Goal: Transaction & Acquisition: Obtain resource

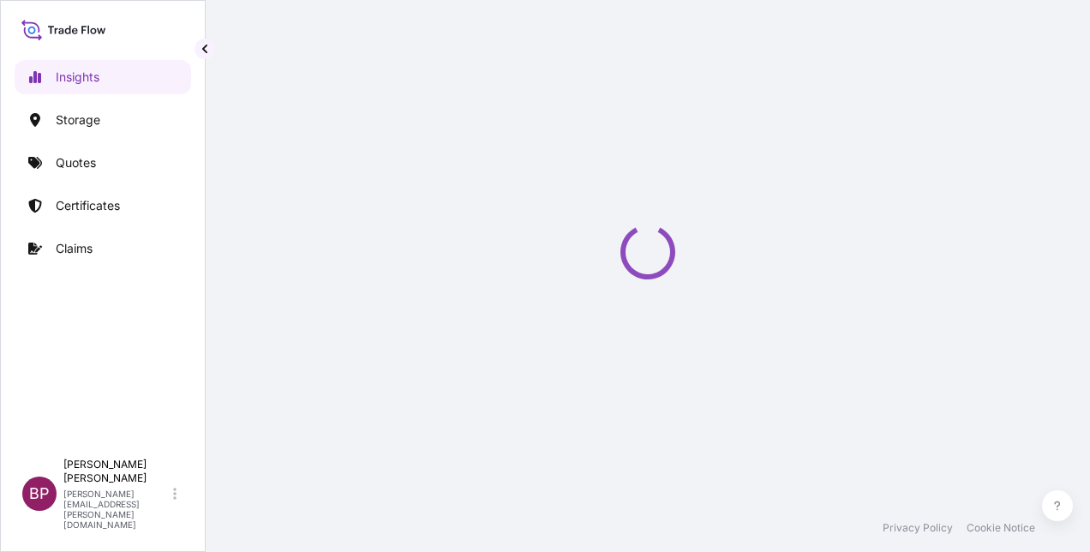
select select "2025"
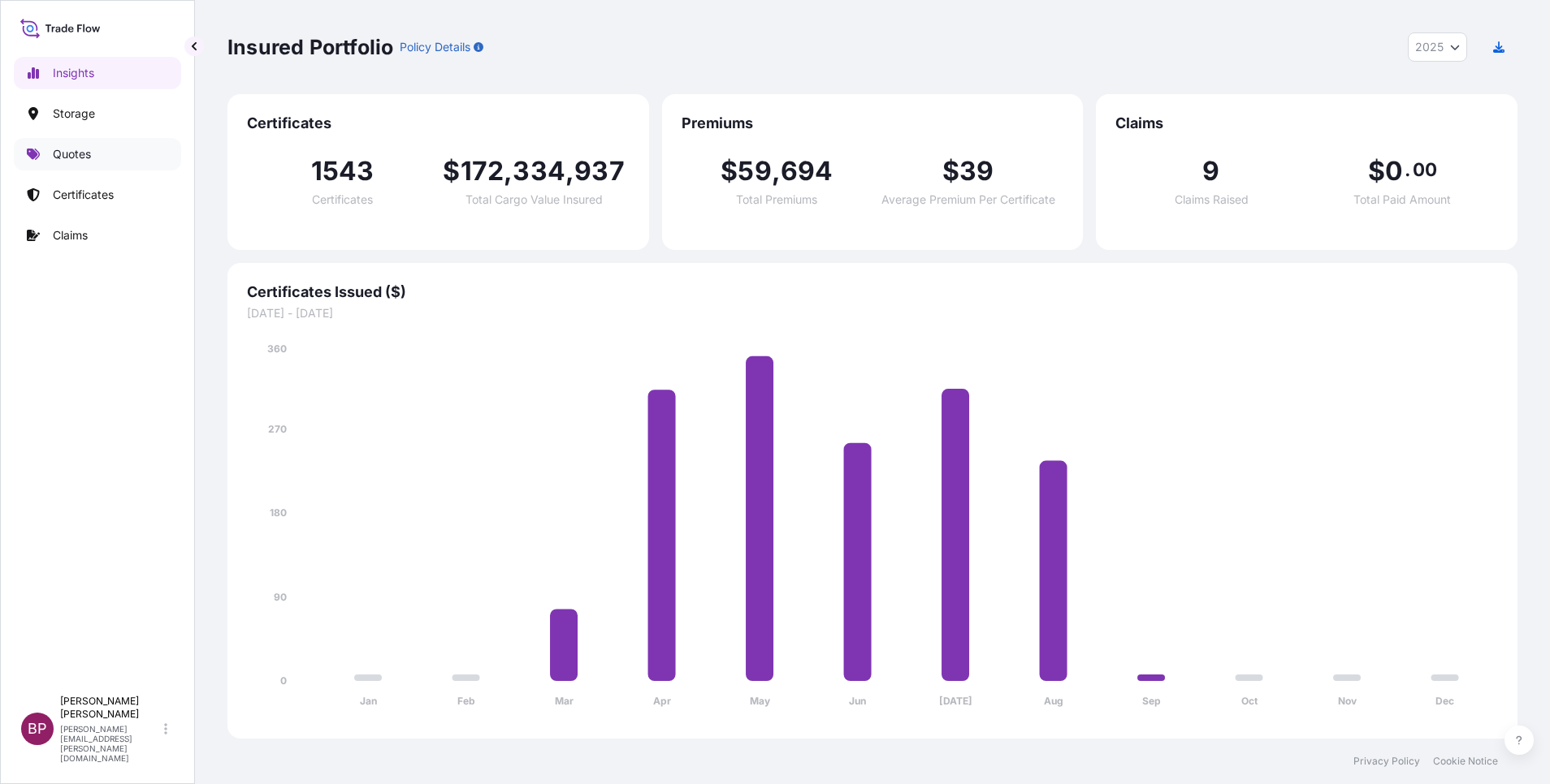
click at [52, 152] on link "Quotes" at bounding box center [98, 155] width 167 height 32
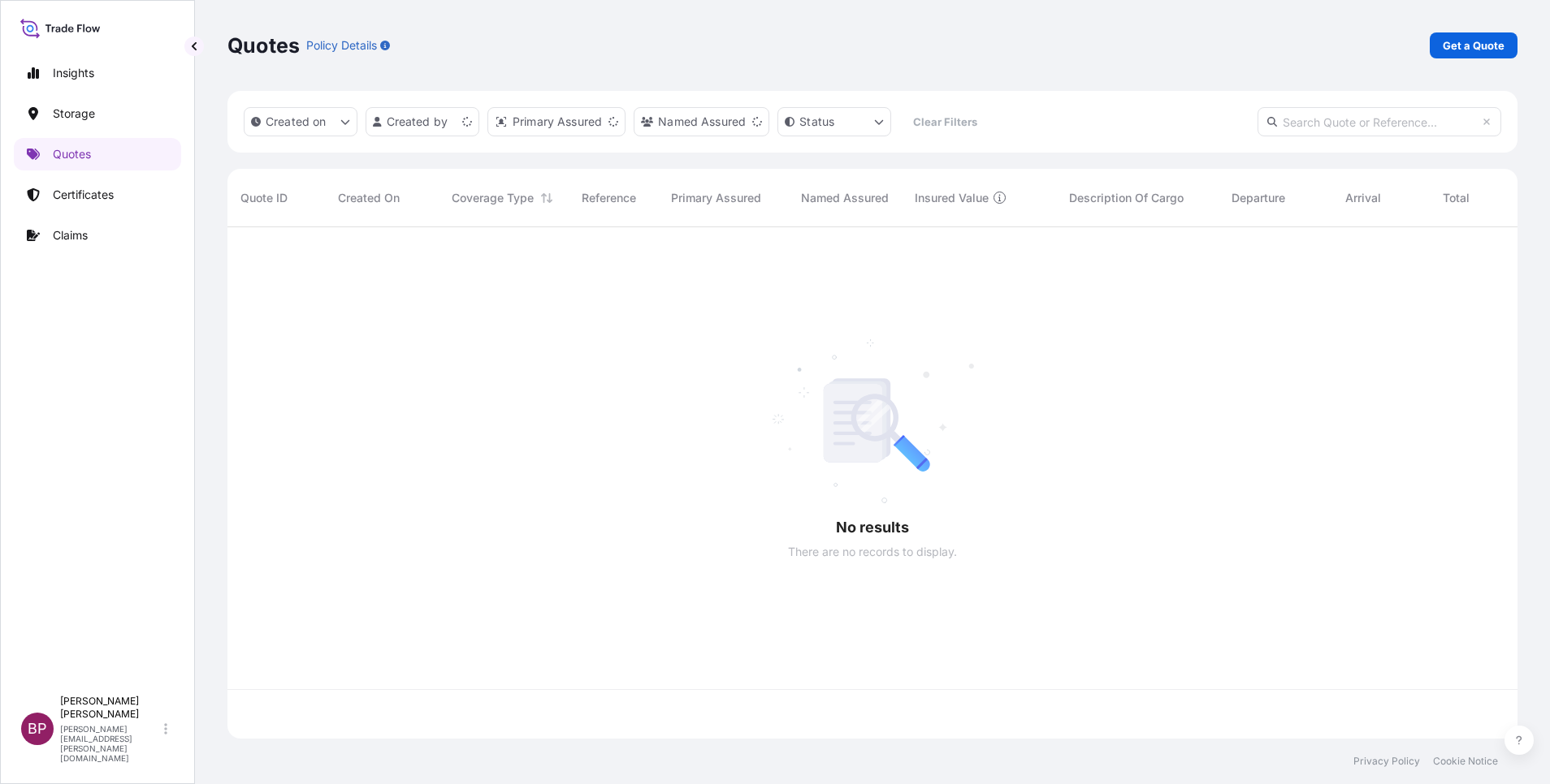
scroll to position [501, 1271]
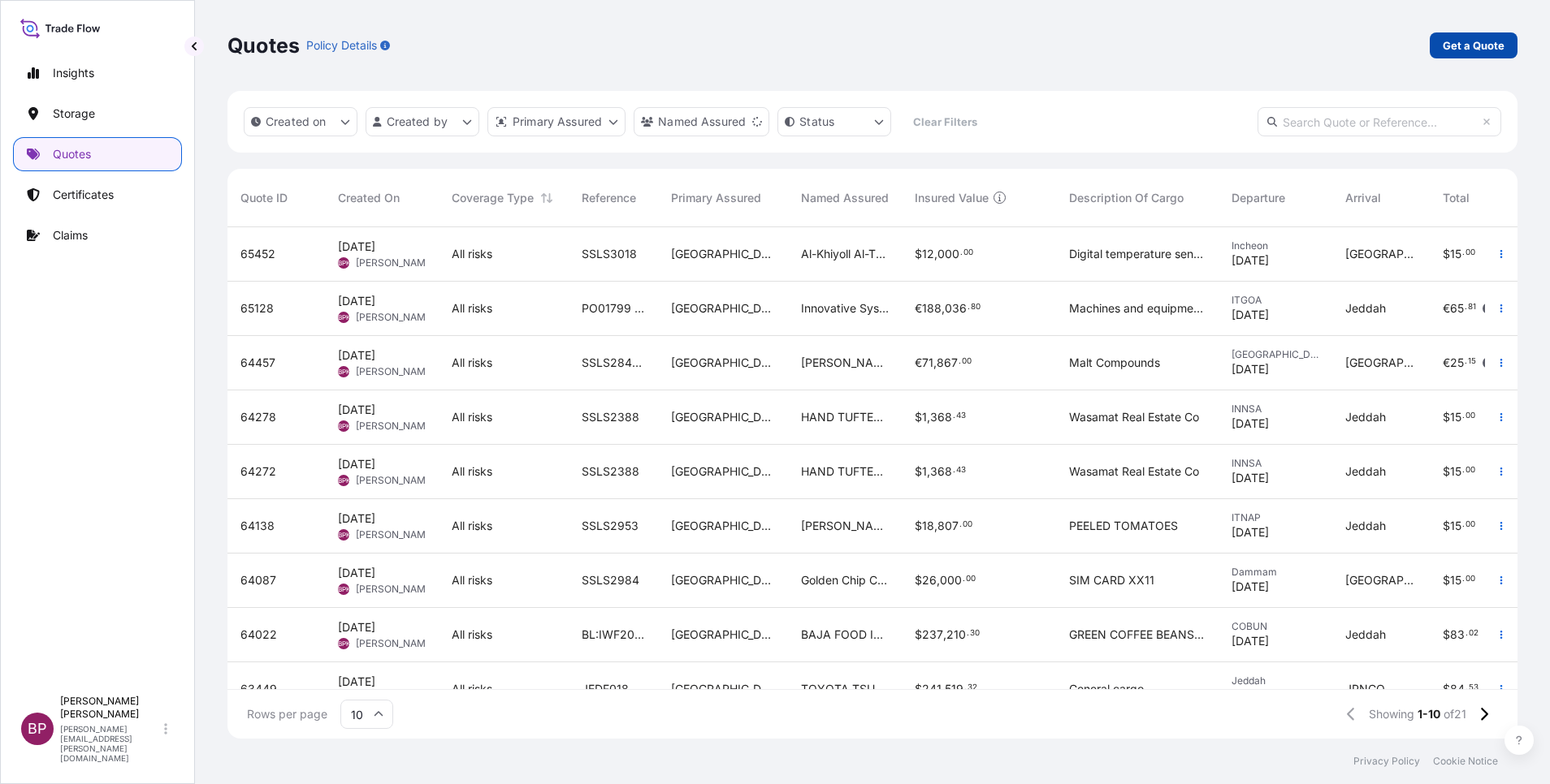
click at [1033, 51] on p "Get a Quote" at bounding box center [1473, 45] width 62 height 16
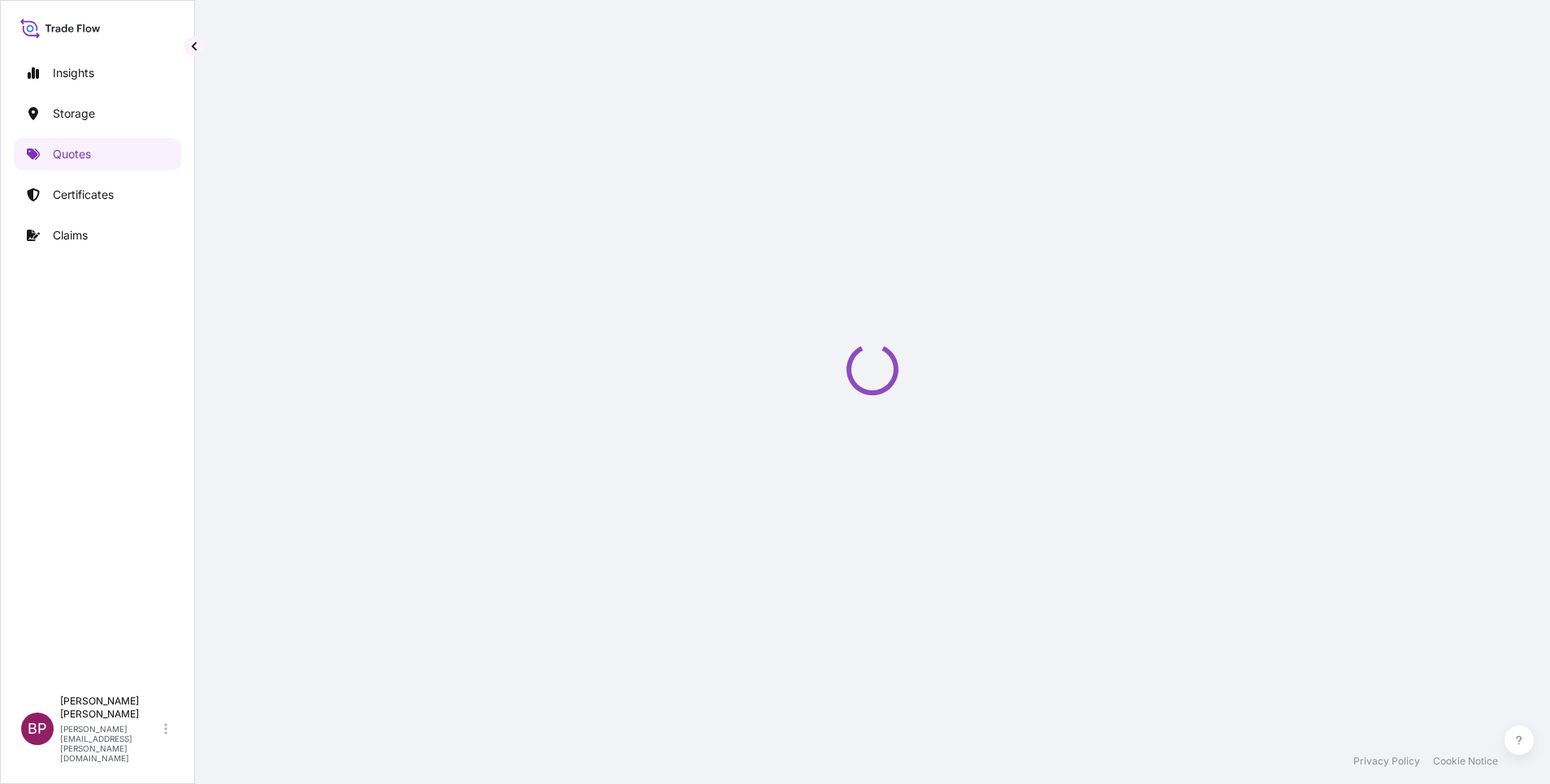
scroll to position [26, 0]
select select "Water"
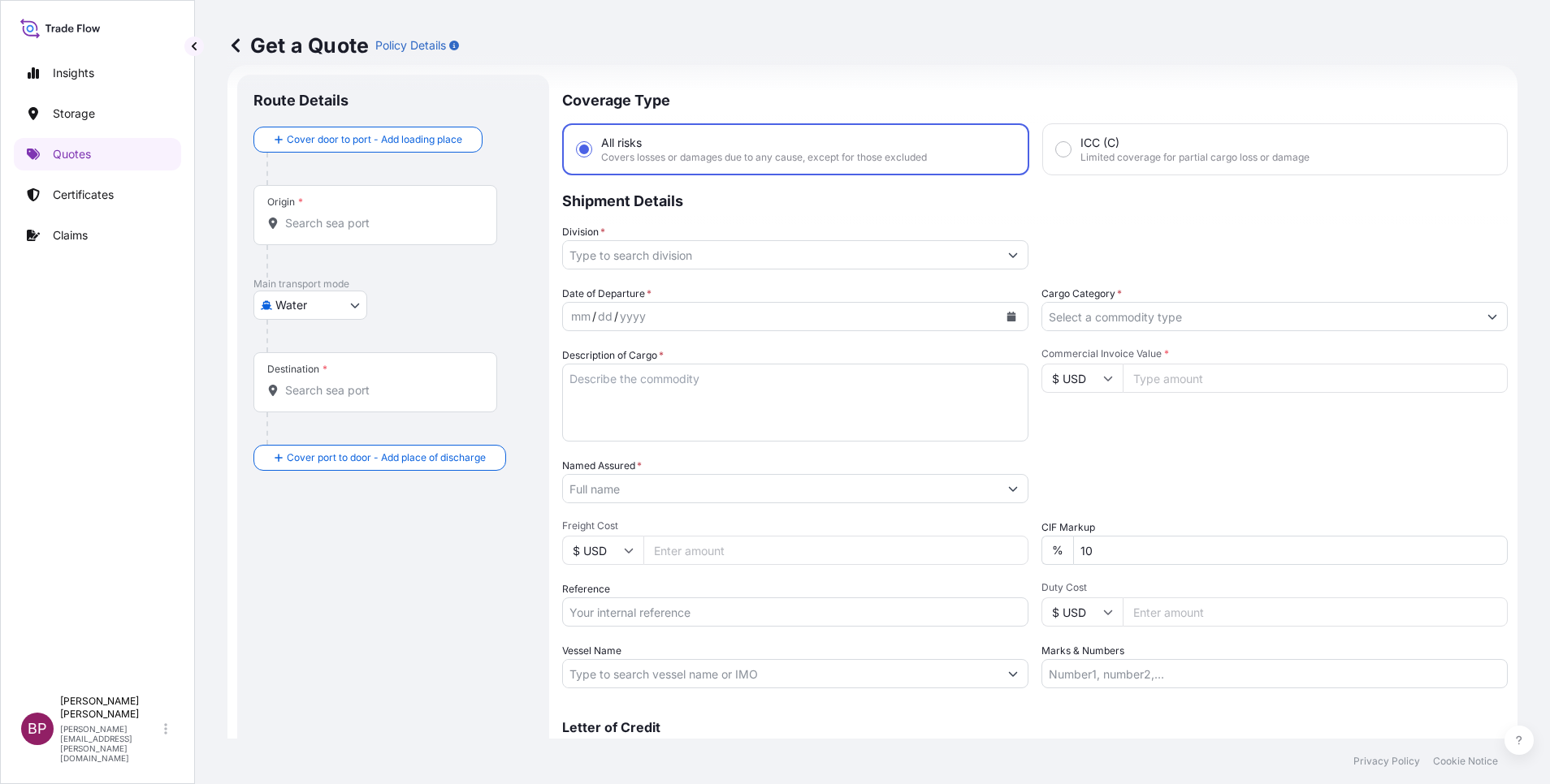
click at [1033, 310] on input "Cargo Category *" at bounding box center [1260, 317] width 435 height 29
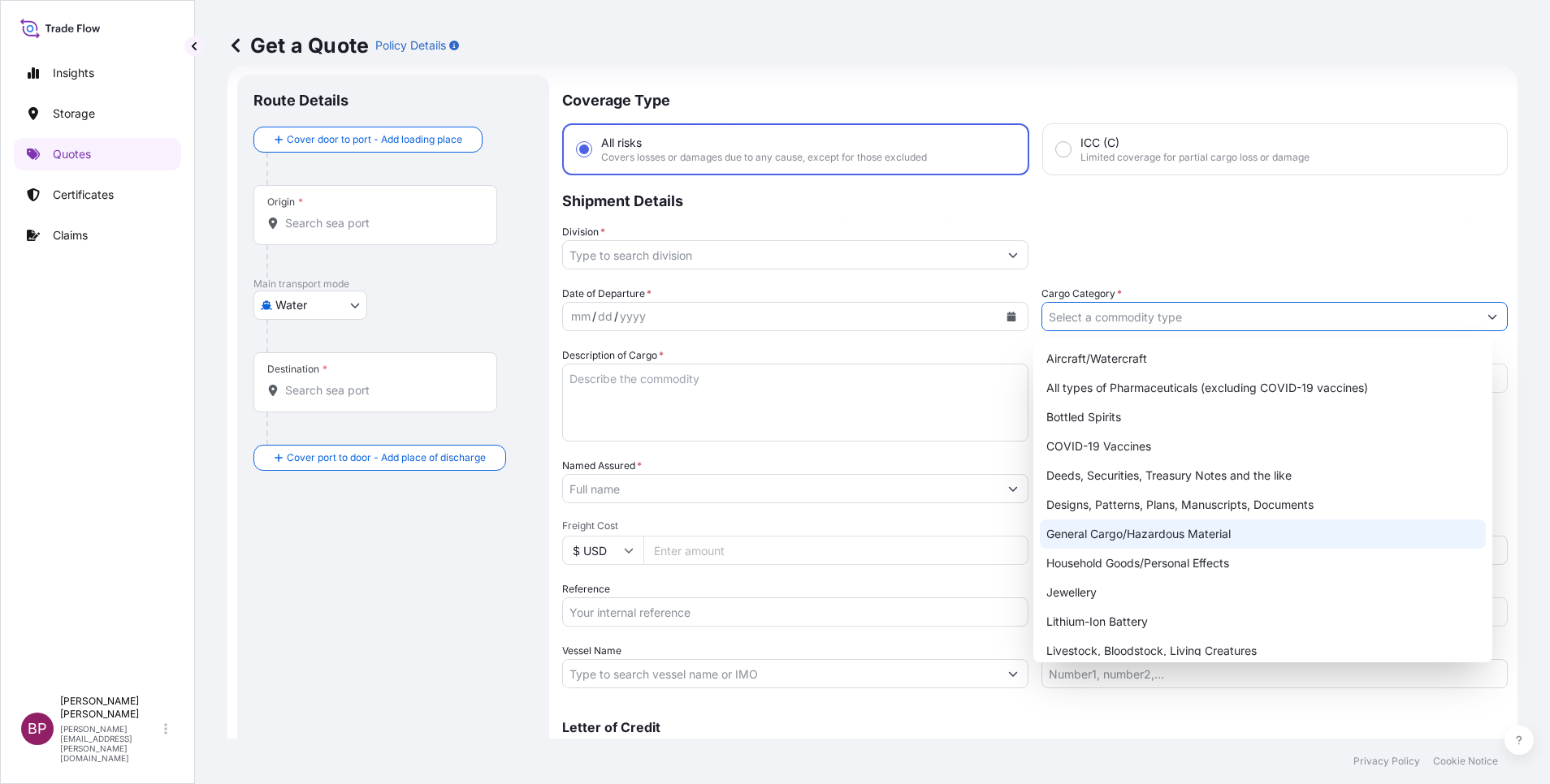
click at [1033, 522] on div "General Cargo/Hazardous Material" at bounding box center [1263, 534] width 446 height 29
type input "General Cargo/Hazardous Material"
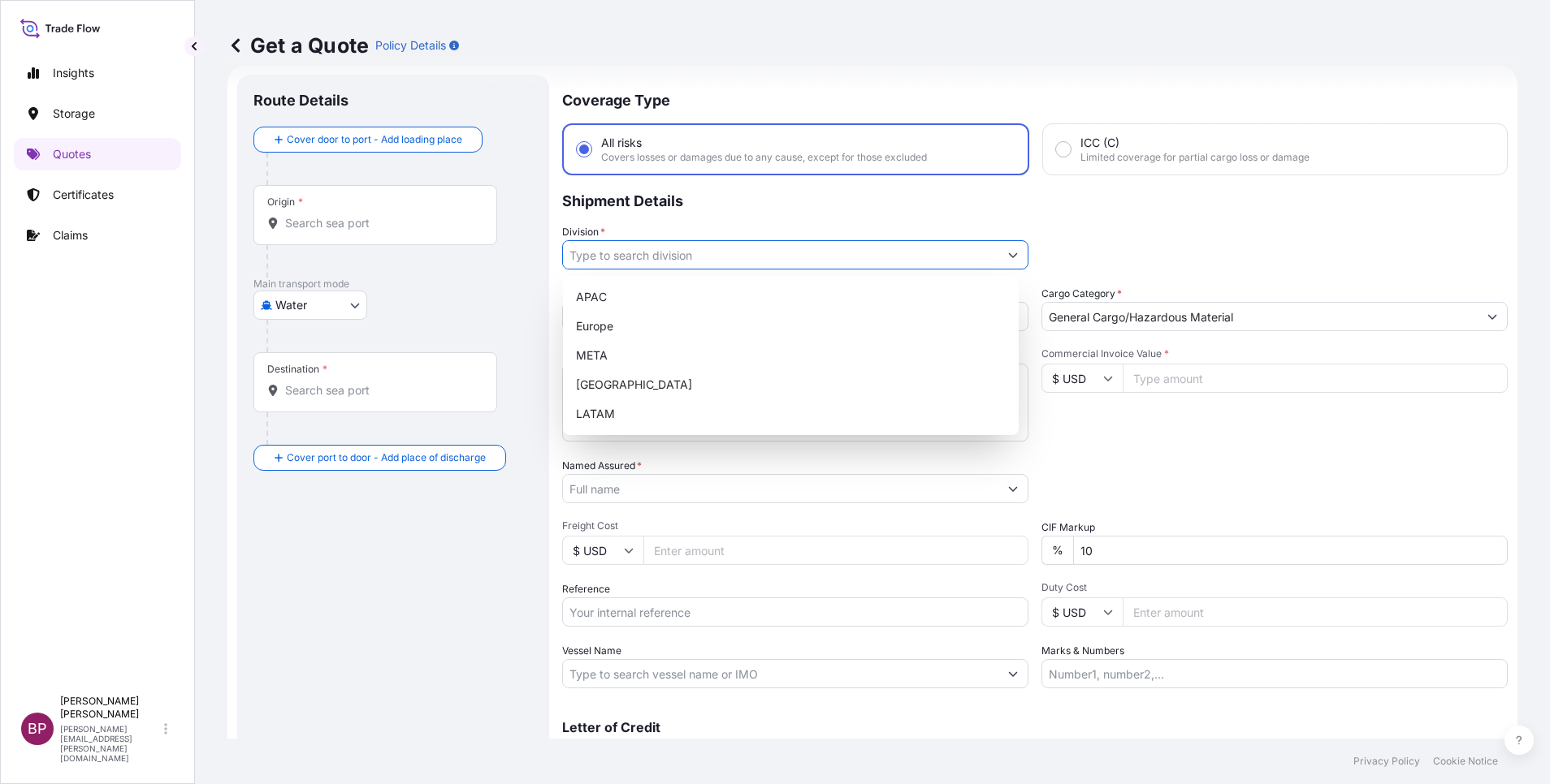
click at [999, 255] on button "Show suggestions" at bounding box center [1013, 255] width 29 height 29
click at [683, 353] on div "META" at bounding box center [790, 356] width 443 height 29
type input "META"
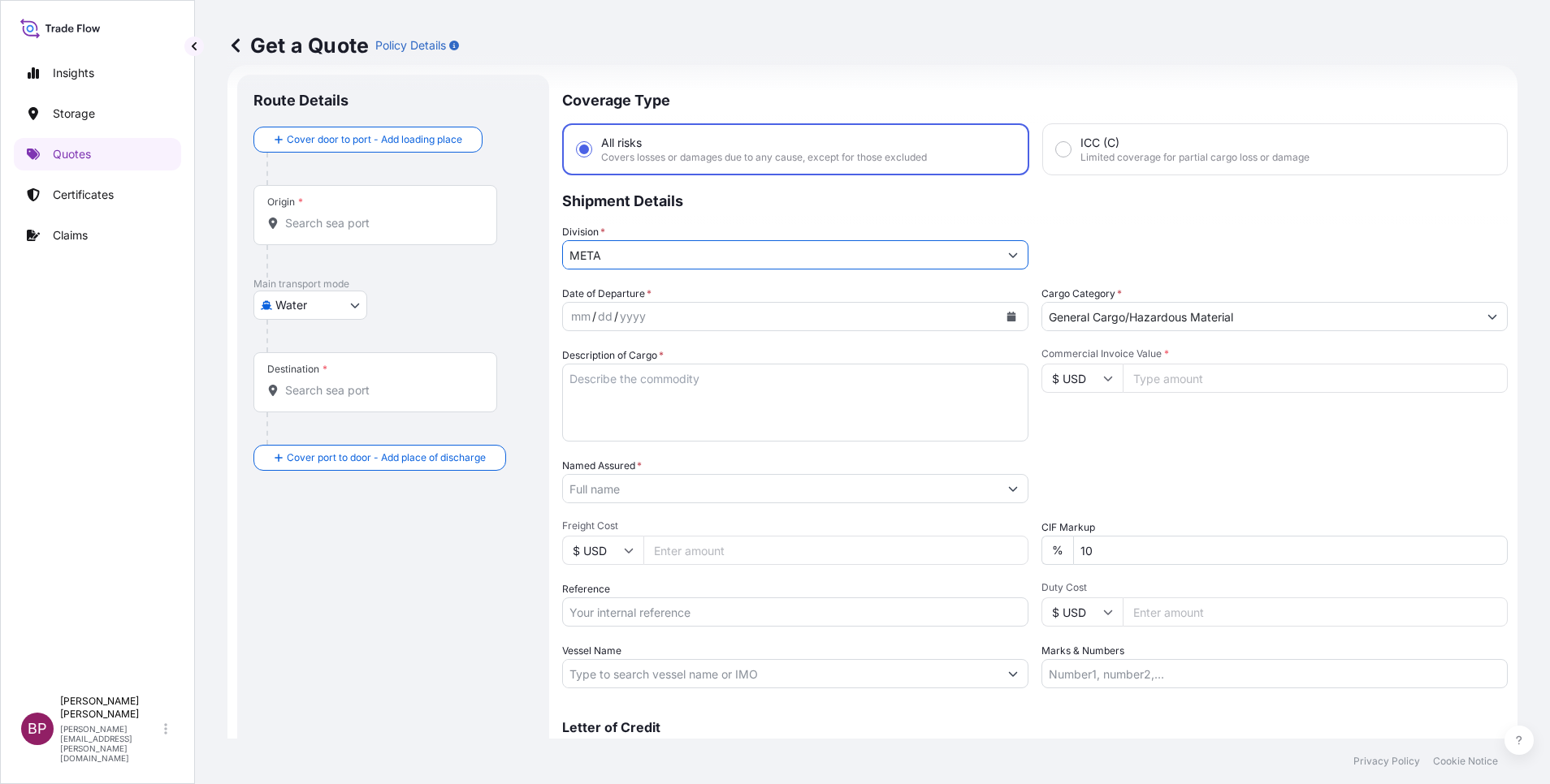
click at [680, 415] on textarea "Description of Cargo *" at bounding box center [796, 403] width 467 height 78
paste textarea "Fitness Equipment"
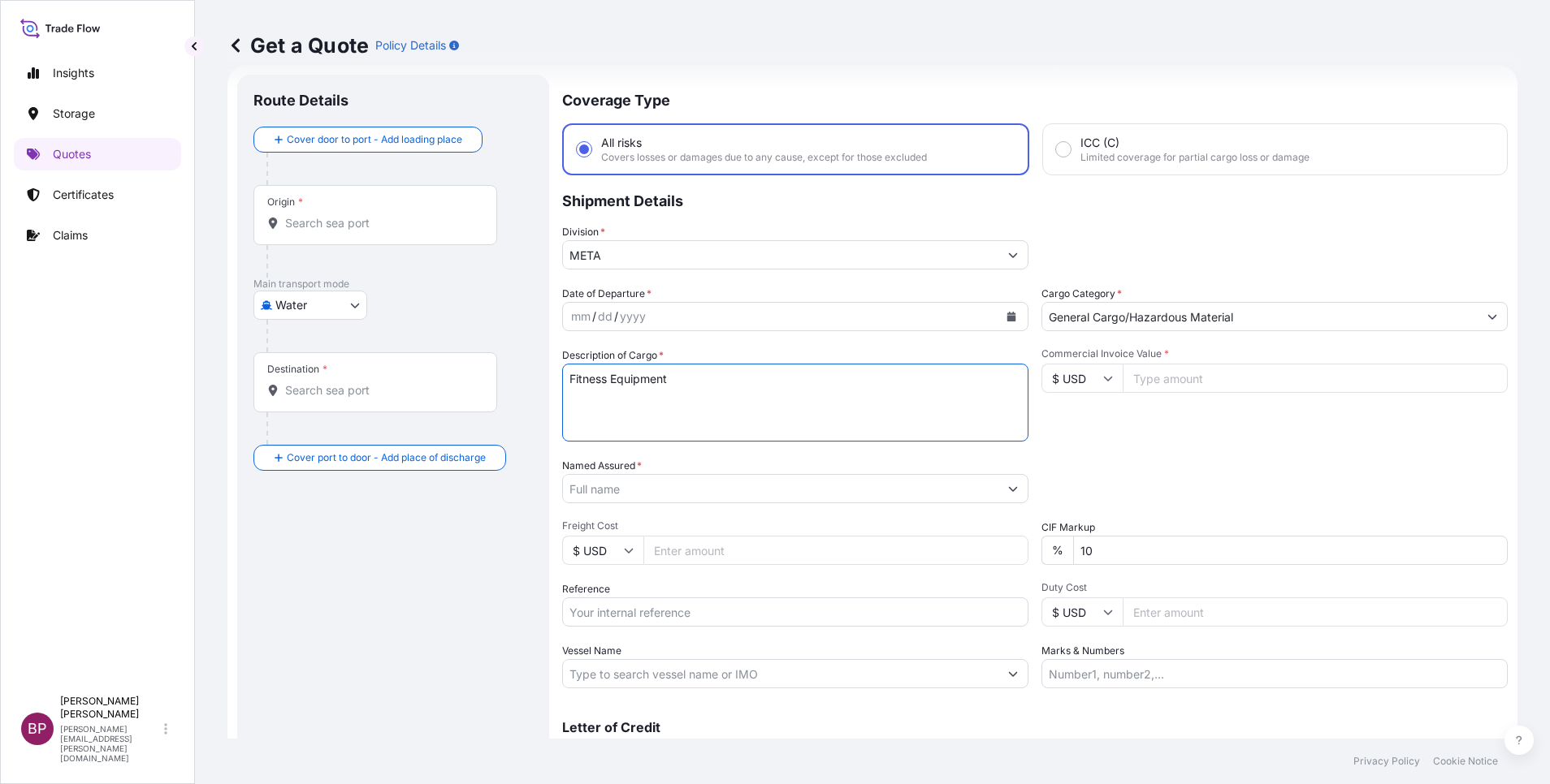
type textarea "Fitness Equipment"
click at [1033, 376] on input "Commercial Invoice Value *" at bounding box center [1316, 378] width 385 height 29
paste input "23802"
type input "23802"
click at [1033, 522] on div "CIF Markup % 10" at bounding box center [1275, 542] width 467 height 46
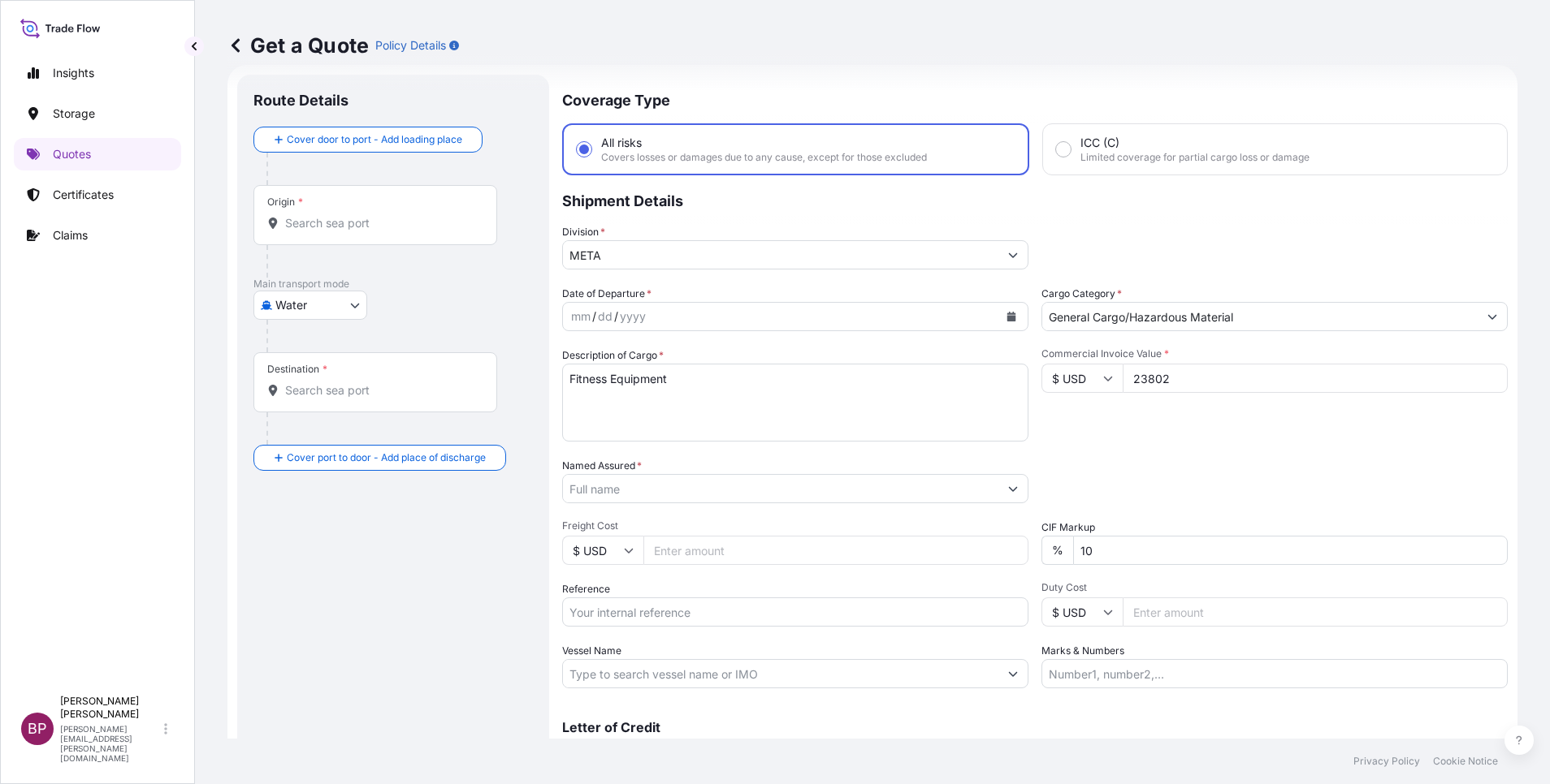
drag, startPoint x: 1098, startPoint y: 548, endPoint x: 797, endPoint y: 548, distance: 301.0
click at [865, 522] on div "Date of Departure * mm / dd / yyyy Cargo Category * General Cargo/Hazardous Mat…" at bounding box center [1035, 487] width 946 height 403
type input "9"
type input "0"
click at [1033, 456] on div "Date of Departure * mm / dd / yyyy Cargo Category * General Cargo/Hazardous Mat…" at bounding box center [1035, 487] width 946 height 403
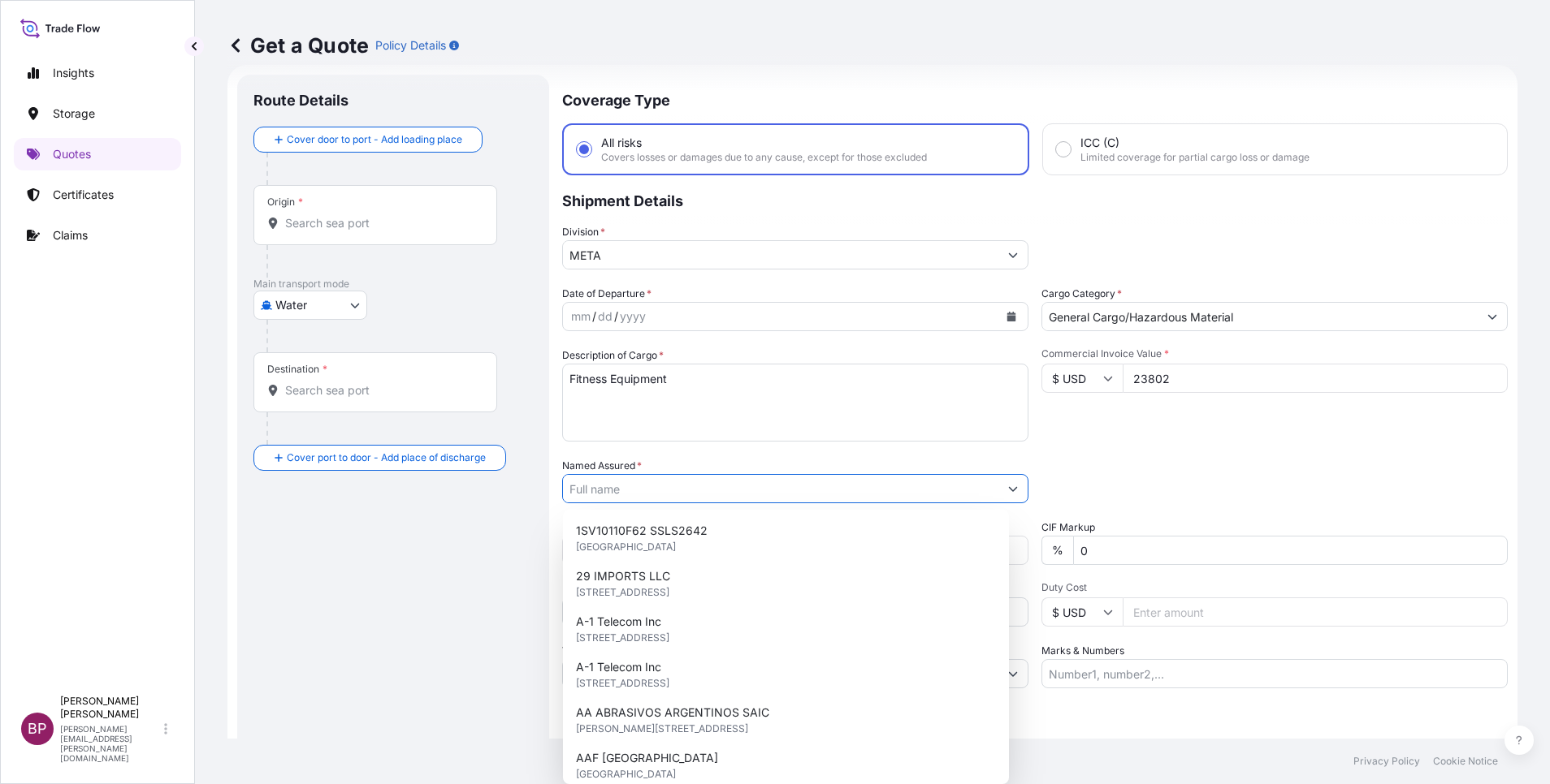
click at [762, 489] on input "Named Assured *" at bounding box center [781, 488] width 435 height 29
paste input "DELTA MARKETING CO LTD"
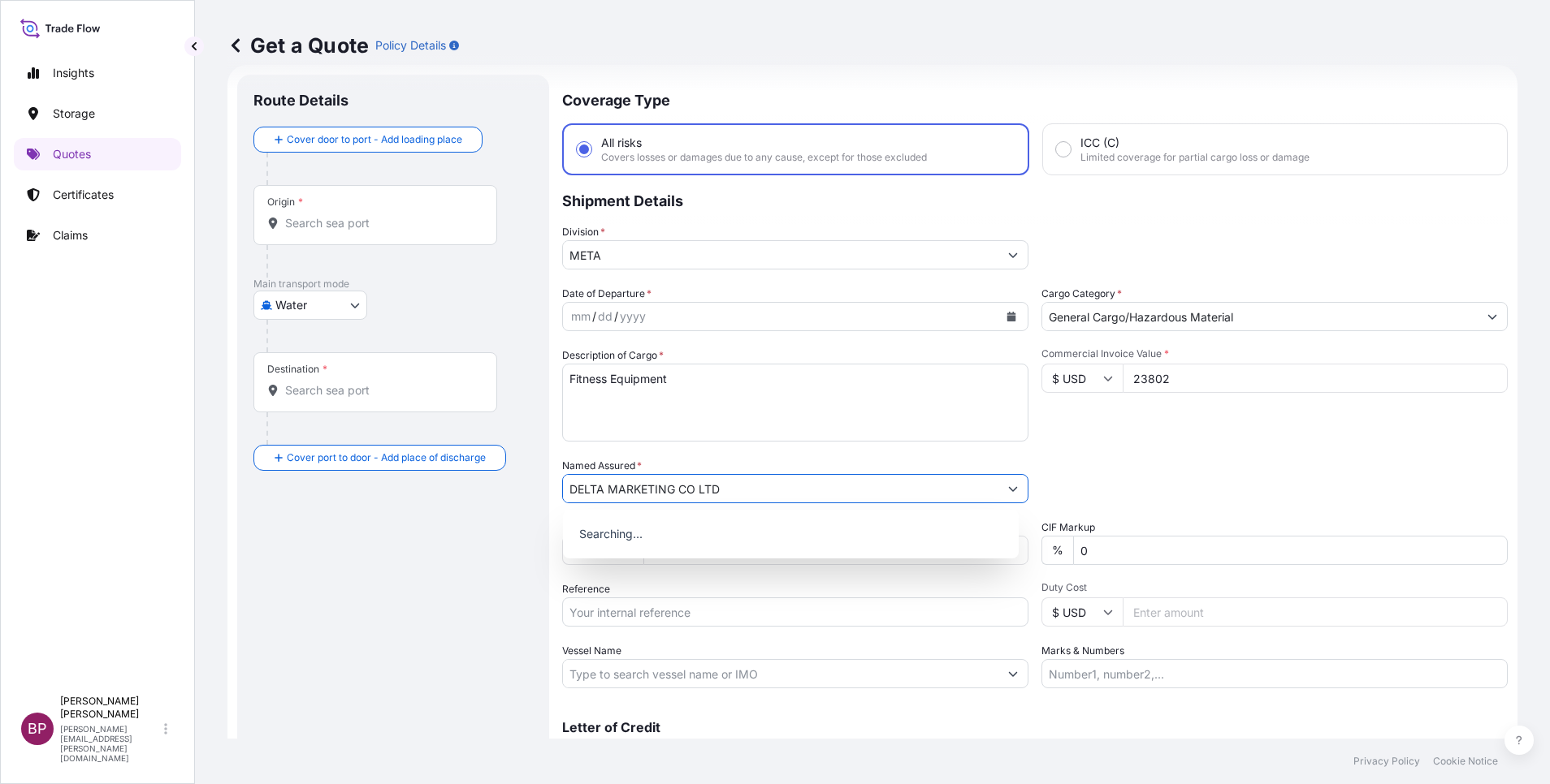
type input "DELTA MARKETING CO LTD"
click at [1007, 317] on icon "Calendar" at bounding box center [1011, 317] width 9 height 9
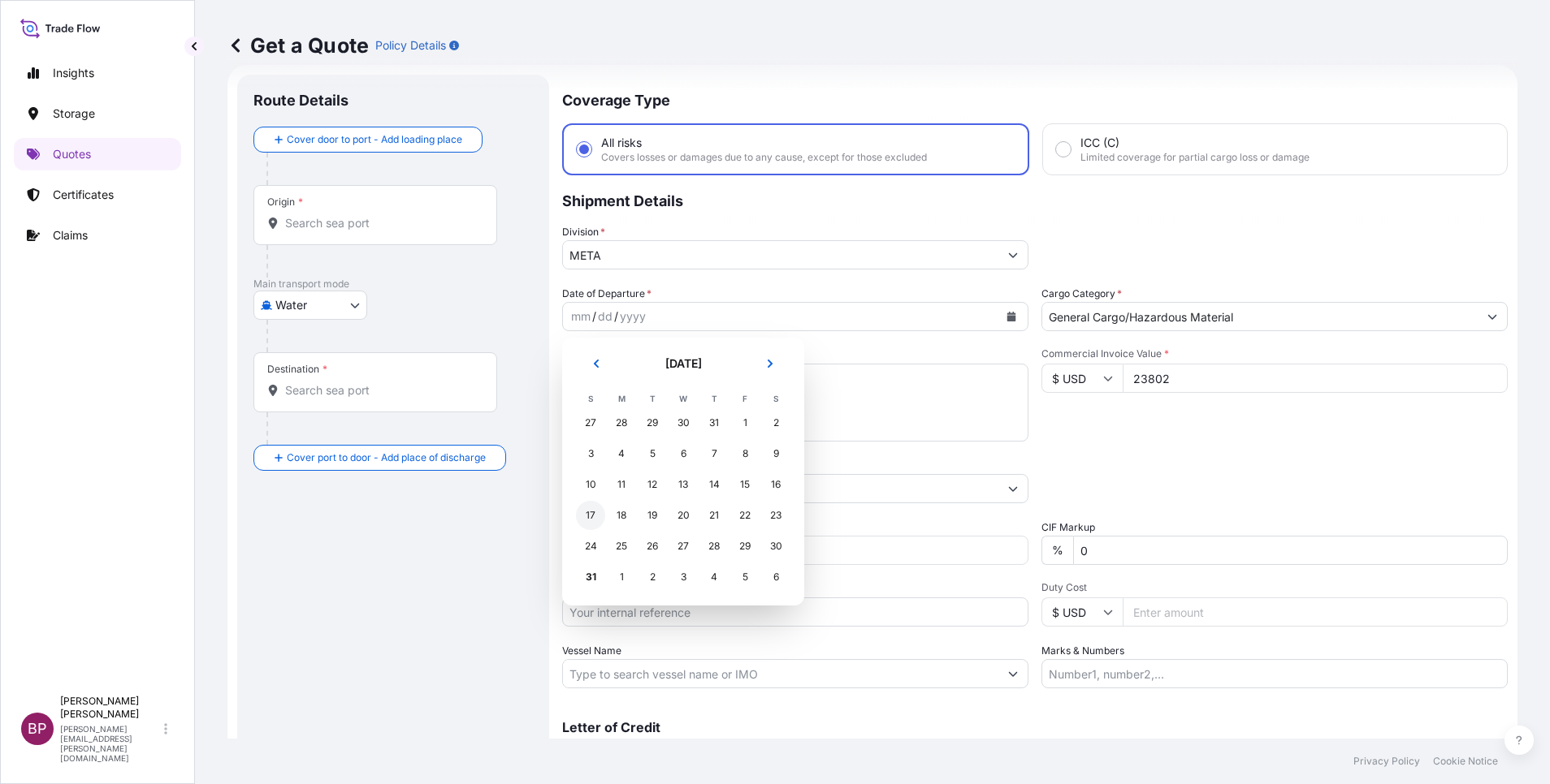
click at [587, 514] on div "17" at bounding box center [590, 515] width 29 height 29
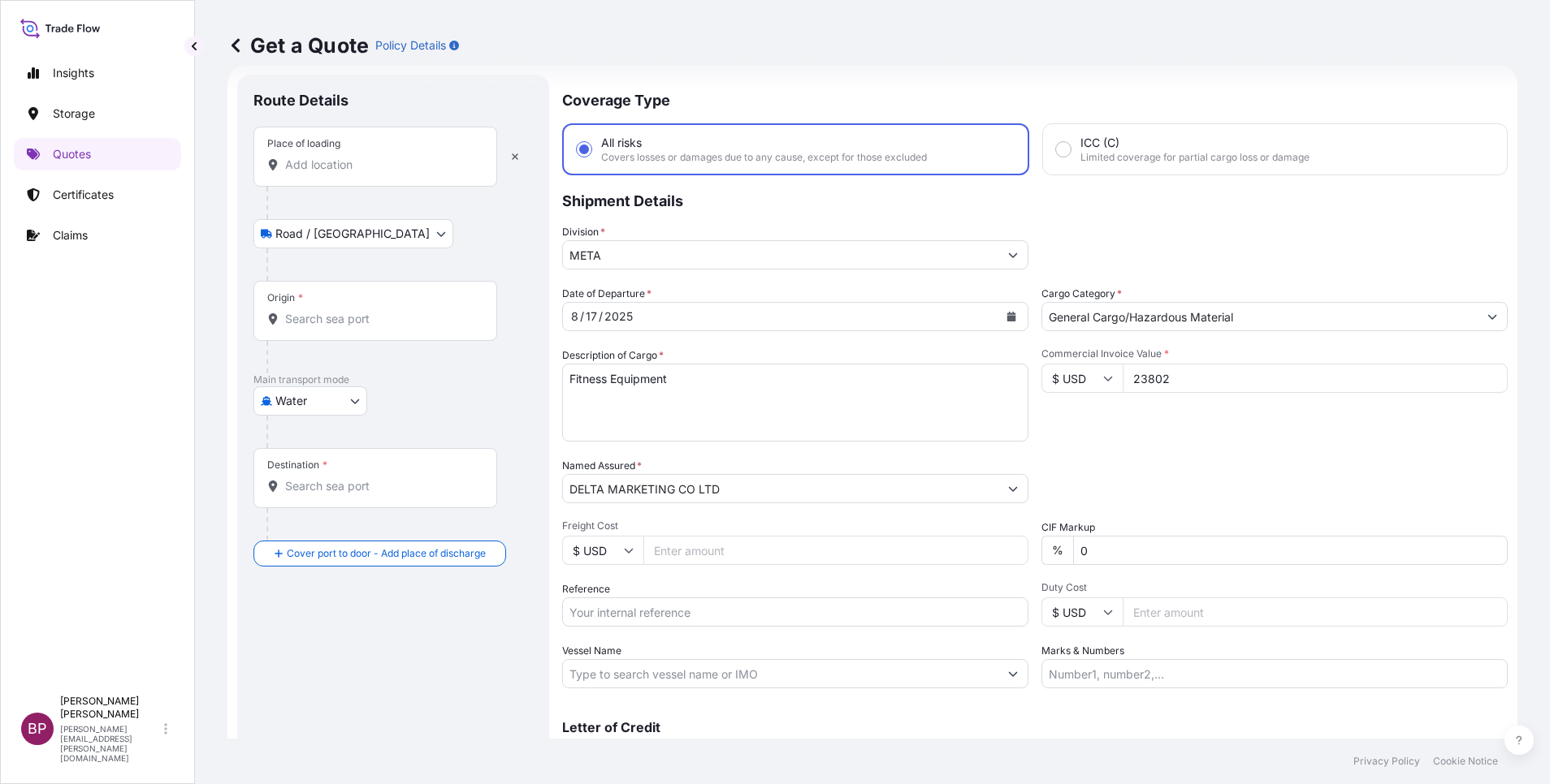
click at [354, 166] on input "Place of loading" at bounding box center [381, 164] width 192 height 16
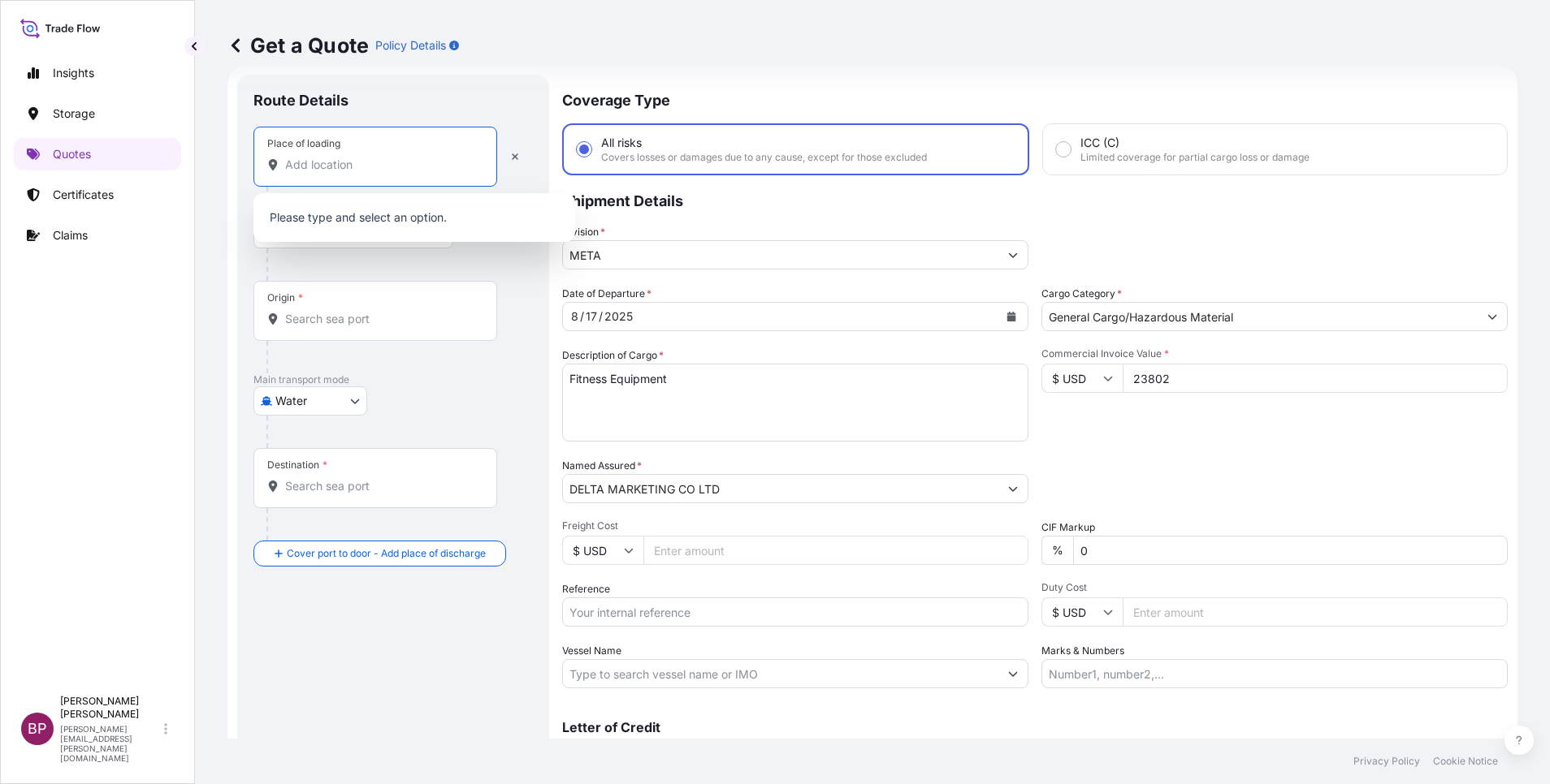
paste input "[GEOGRAPHIC_DATA]"
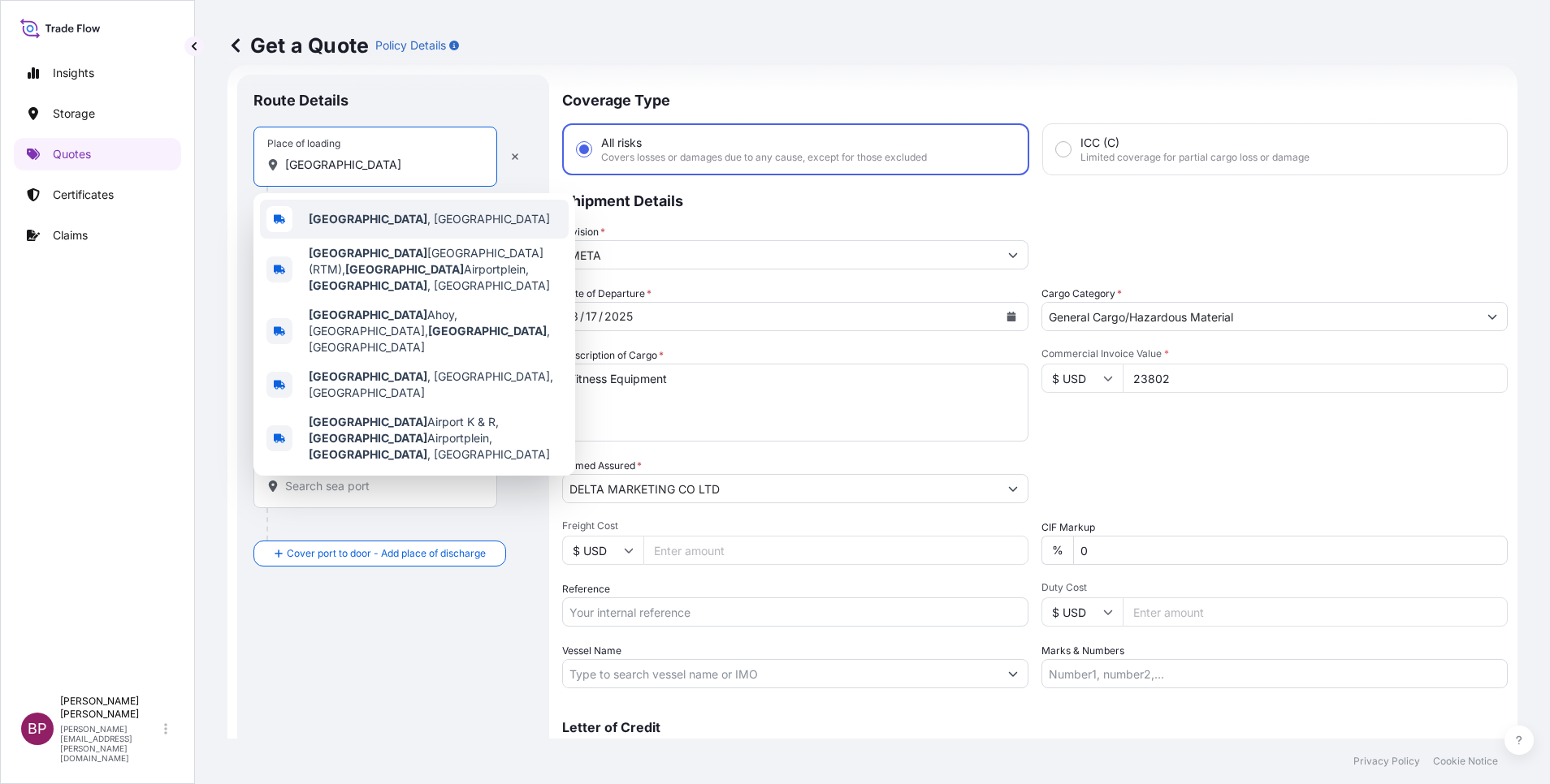
click at [422, 216] on span "[GEOGRAPHIC_DATA] , [GEOGRAPHIC_DATA]" at bounding box center [429, 219] width 241 height 16
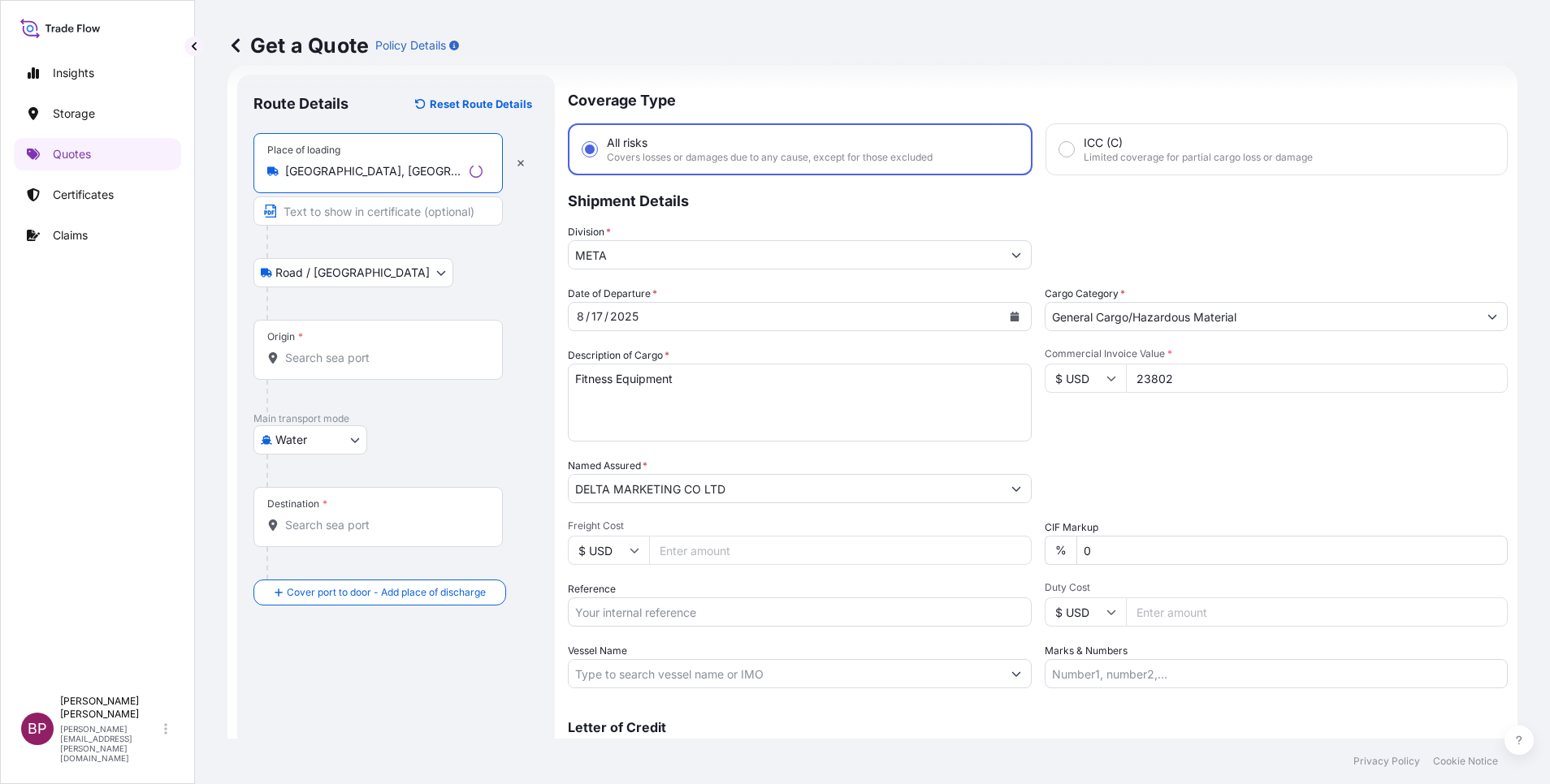
type input "[GEOGRAPHIC_DATA], [GEOGRAPHIC_DATA]"
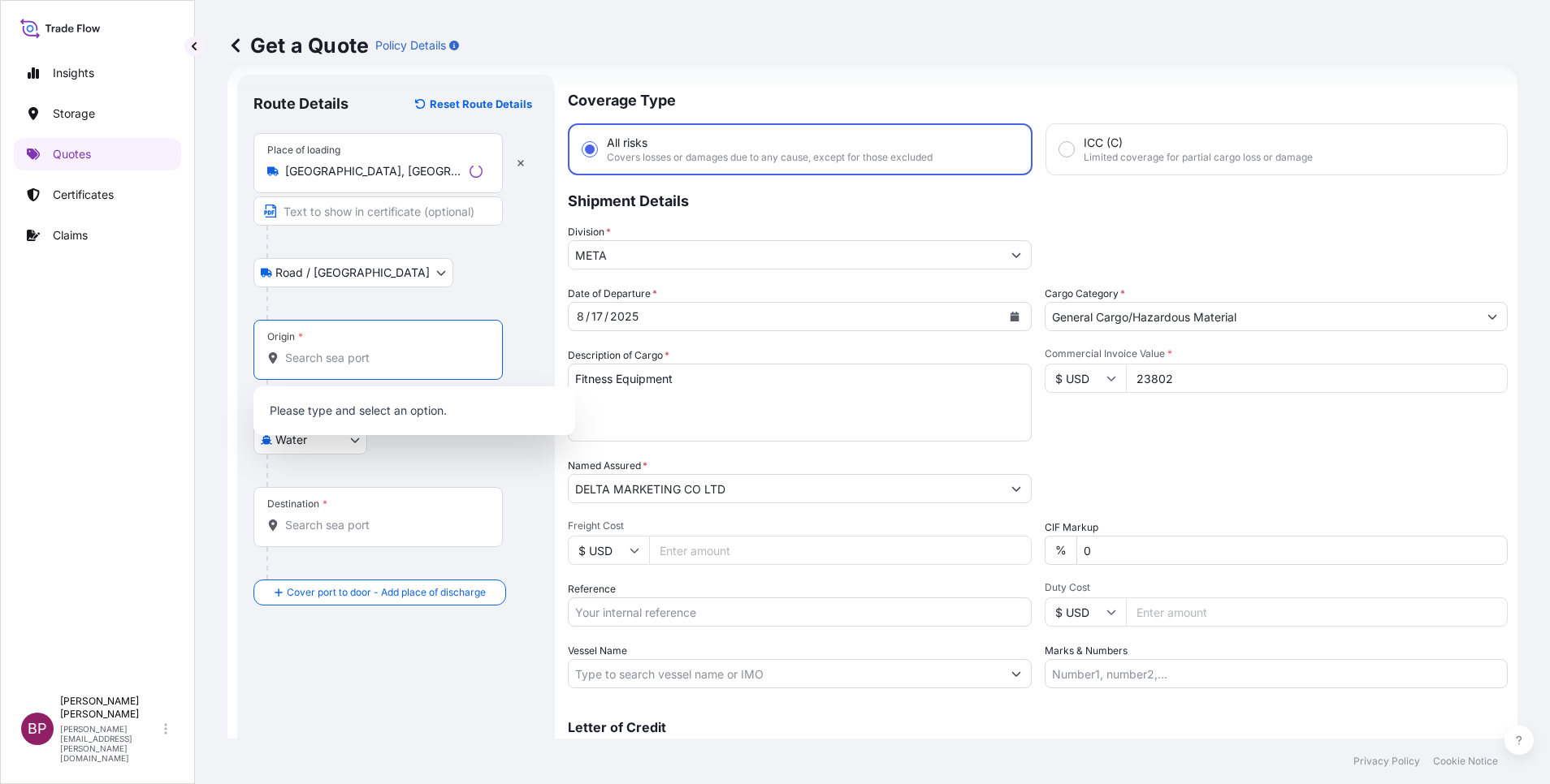
click at [365, 352] on input "Origin *" at bounding box center [384, 357] width 197 height 16
paste input "[GEOGRAPHIC_DATA]"
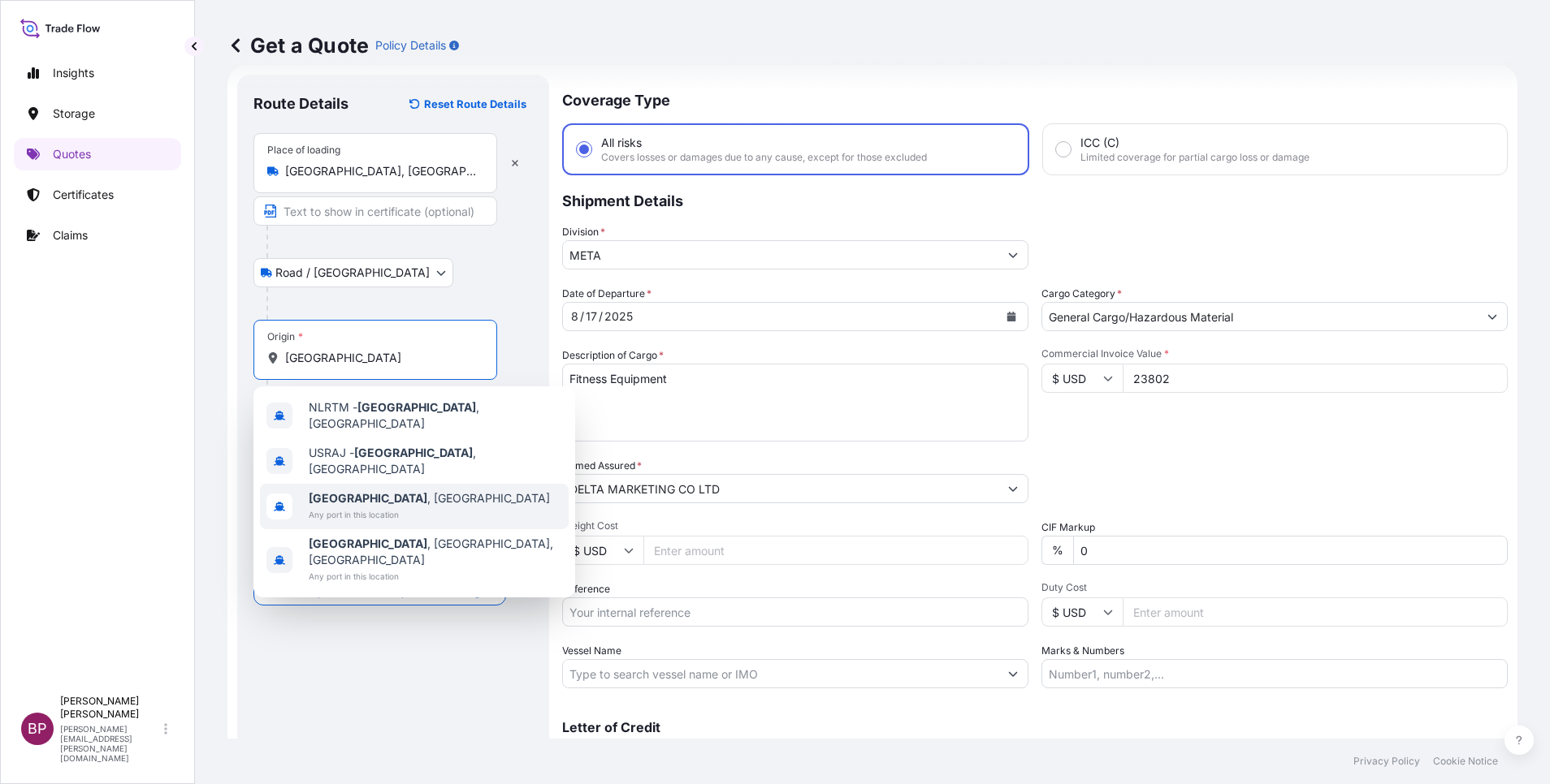
click at [400, 492] on span "[GEOGRAPHIC_DATA] , [GEOGRAPHIC_DATA]" at bounding box center [429, 498] width 241 height 16
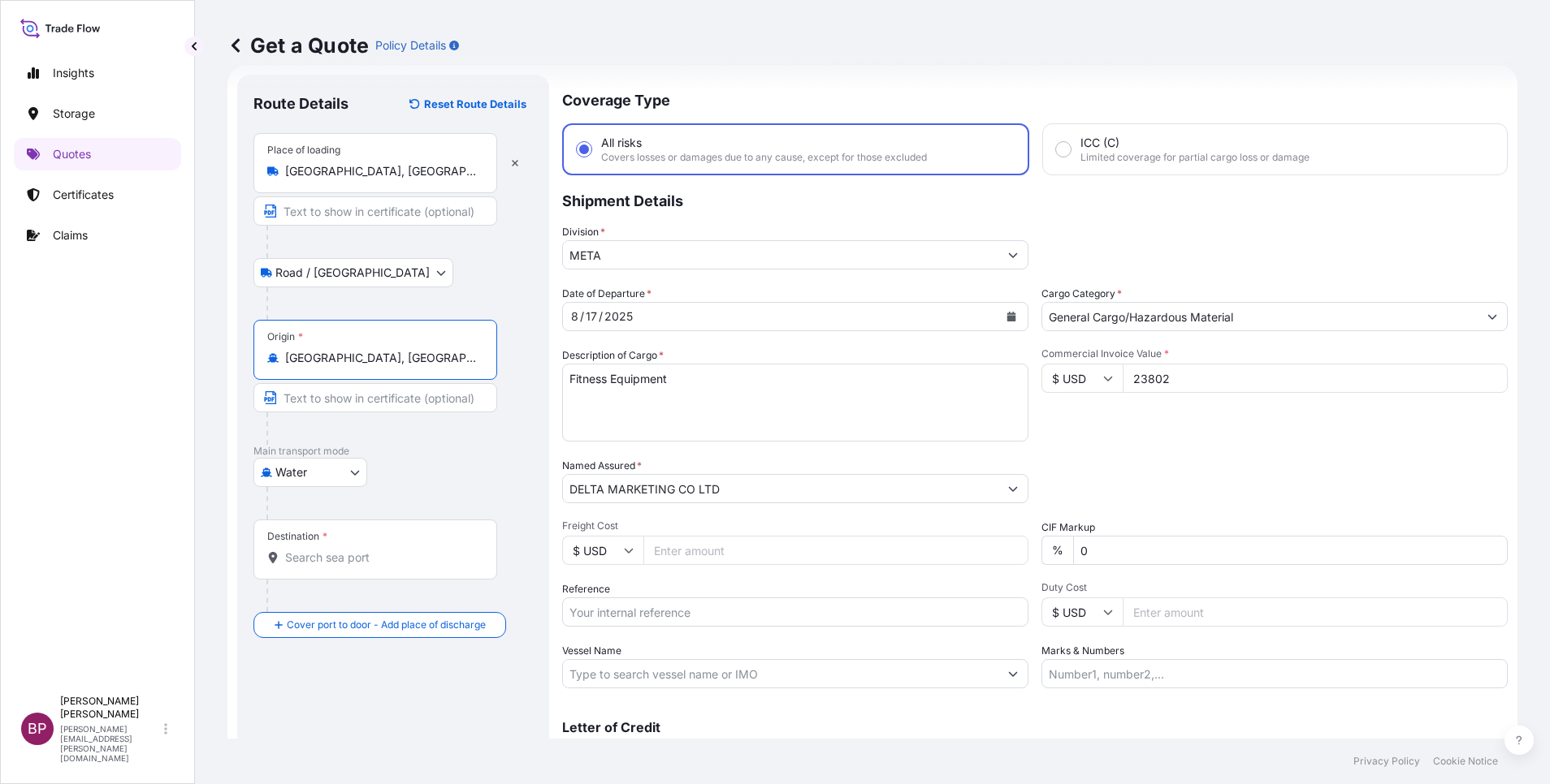
type input "[GEOGRAPHIC_DATA], [GEOGRAPHIC_DATA]"
click at [390, 522] on input "Destination *" at bounding box center [381, 557] width 192 height 16
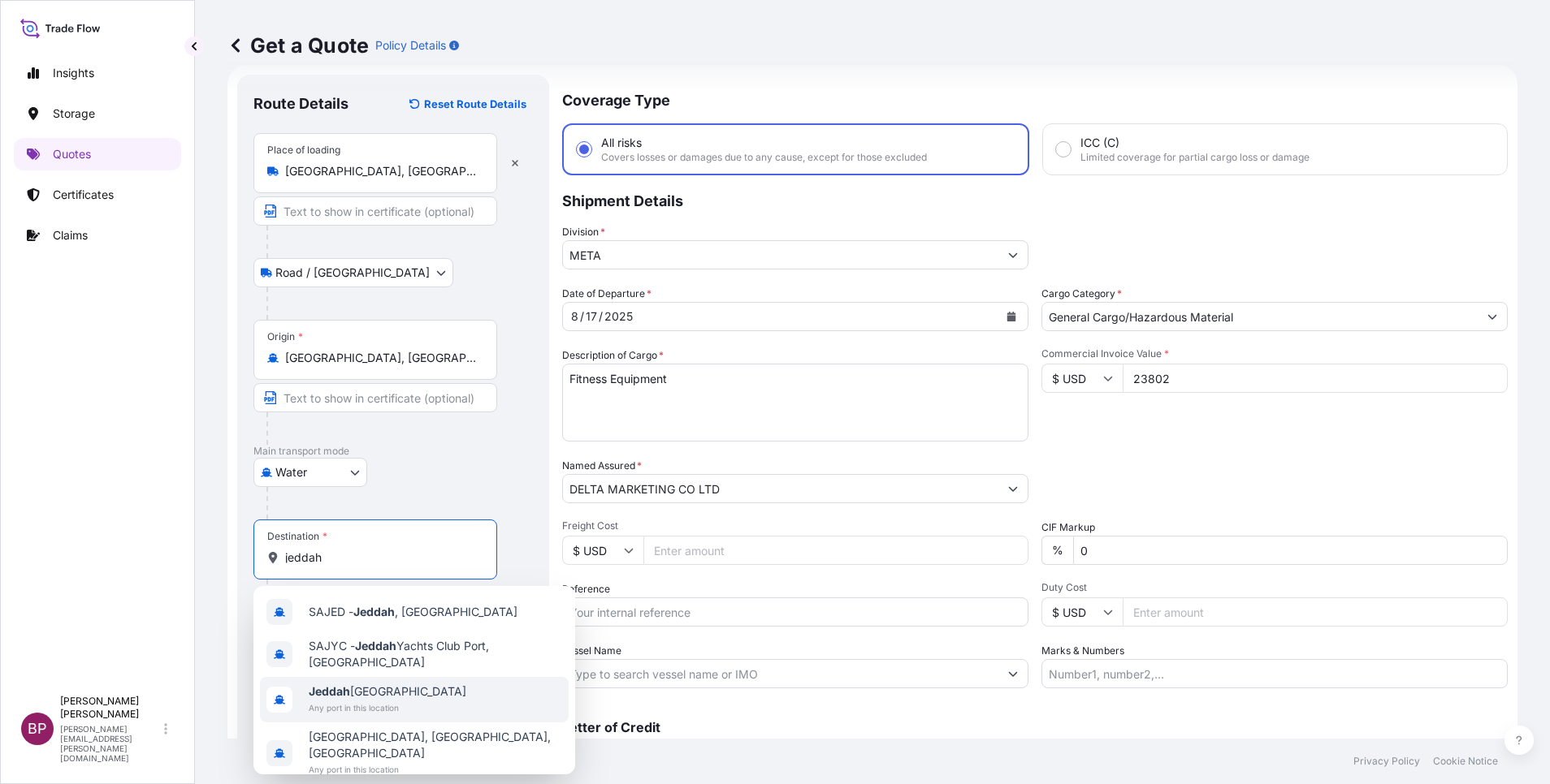
click at [421, 522] on span "Any port in this location" at bounding box center [387, 707] width 157 height 16
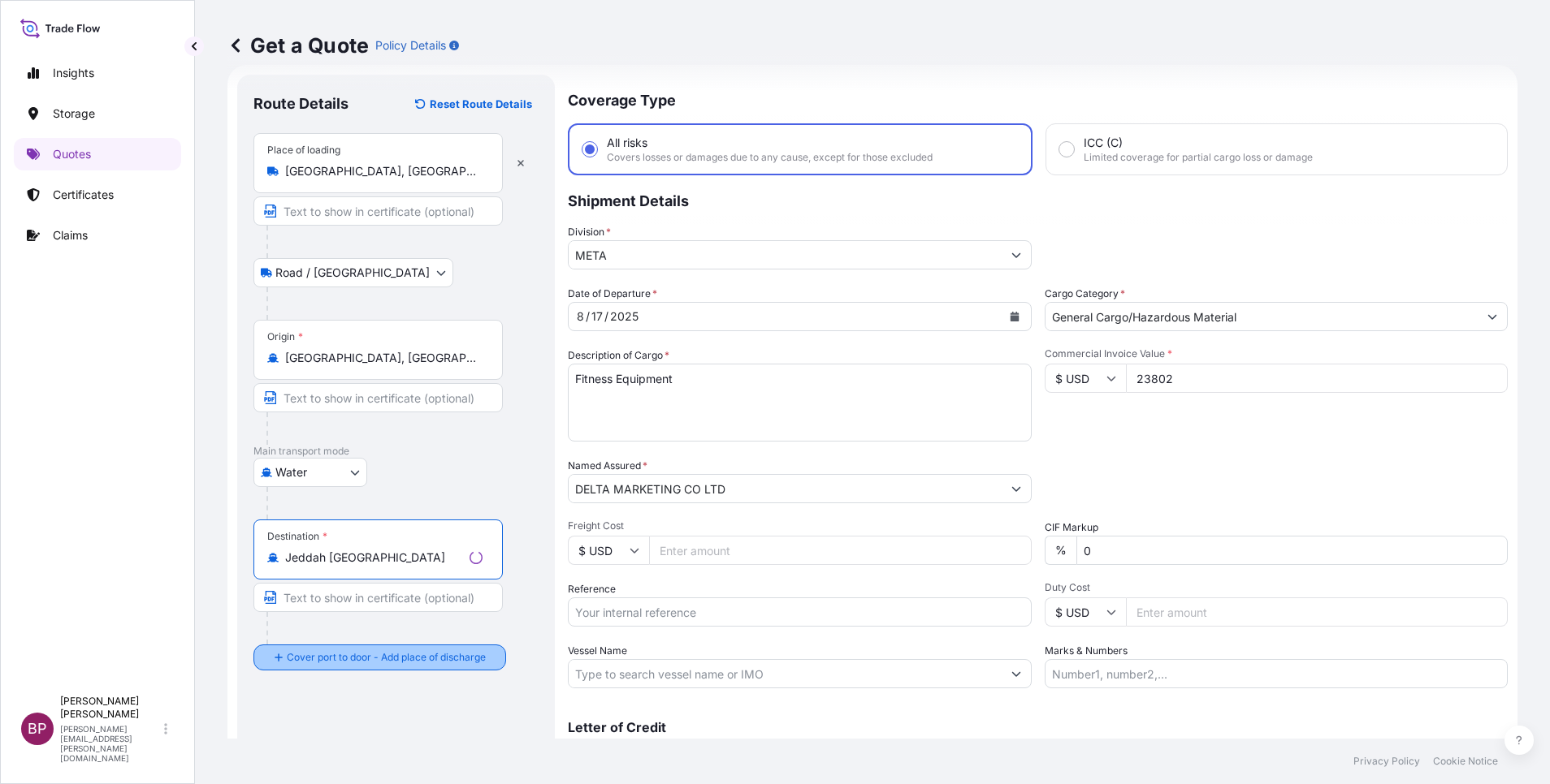
type input "Jeddah [GEOGRAPHIC_DATA]"
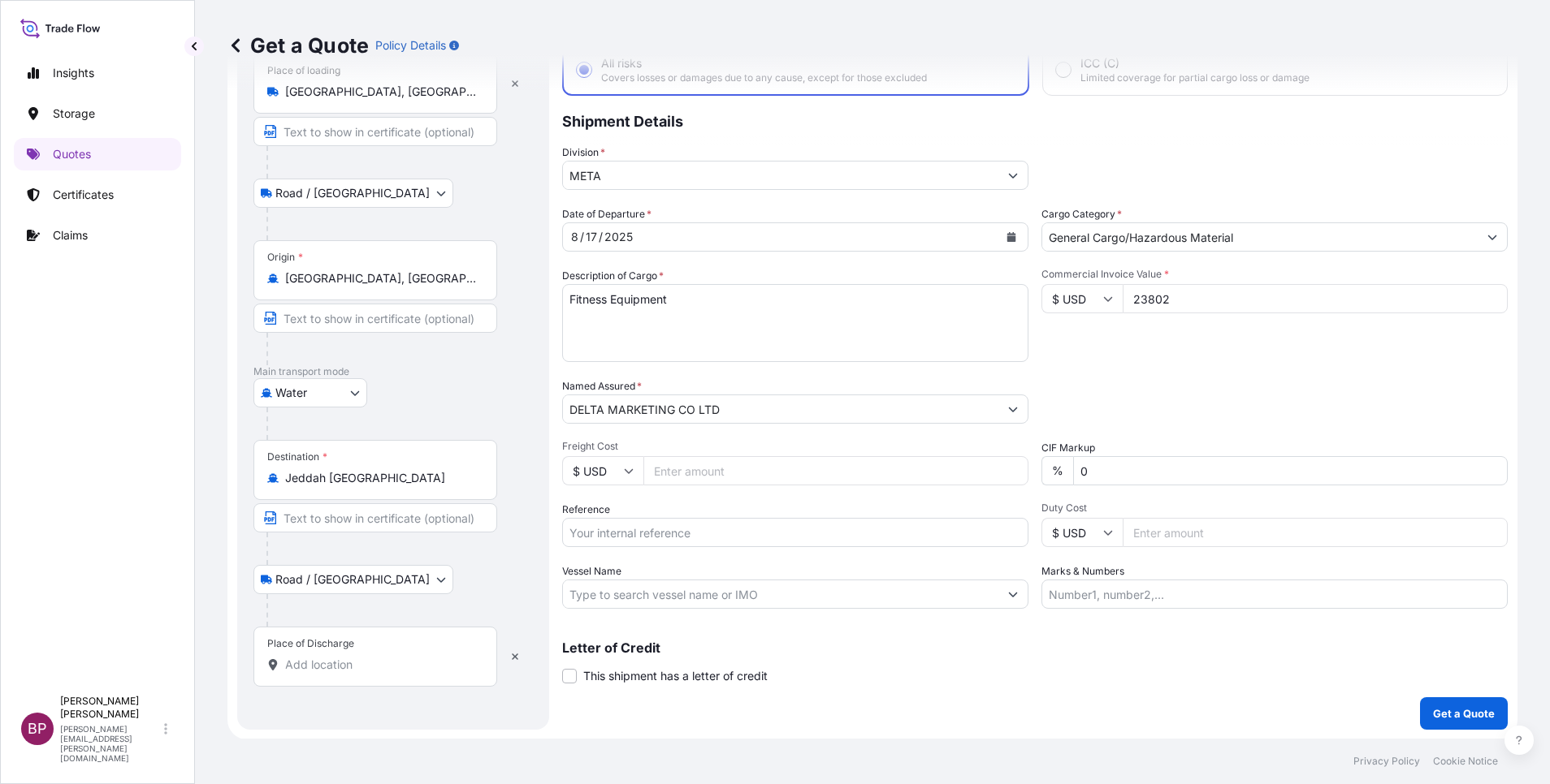
scroll to position [106, 0]
drag, startPoint x: 379, startPoint y: 674, endPoint x: 367, endPoint y: 656, distance: 21.6
click at [379, 522] on div "Place of Discharge" at bounding box center [375, 655] width 244 height 60
click at [379, 522] on input "Place of Discharge" at bounding box center [381, 664] width 192 height 16
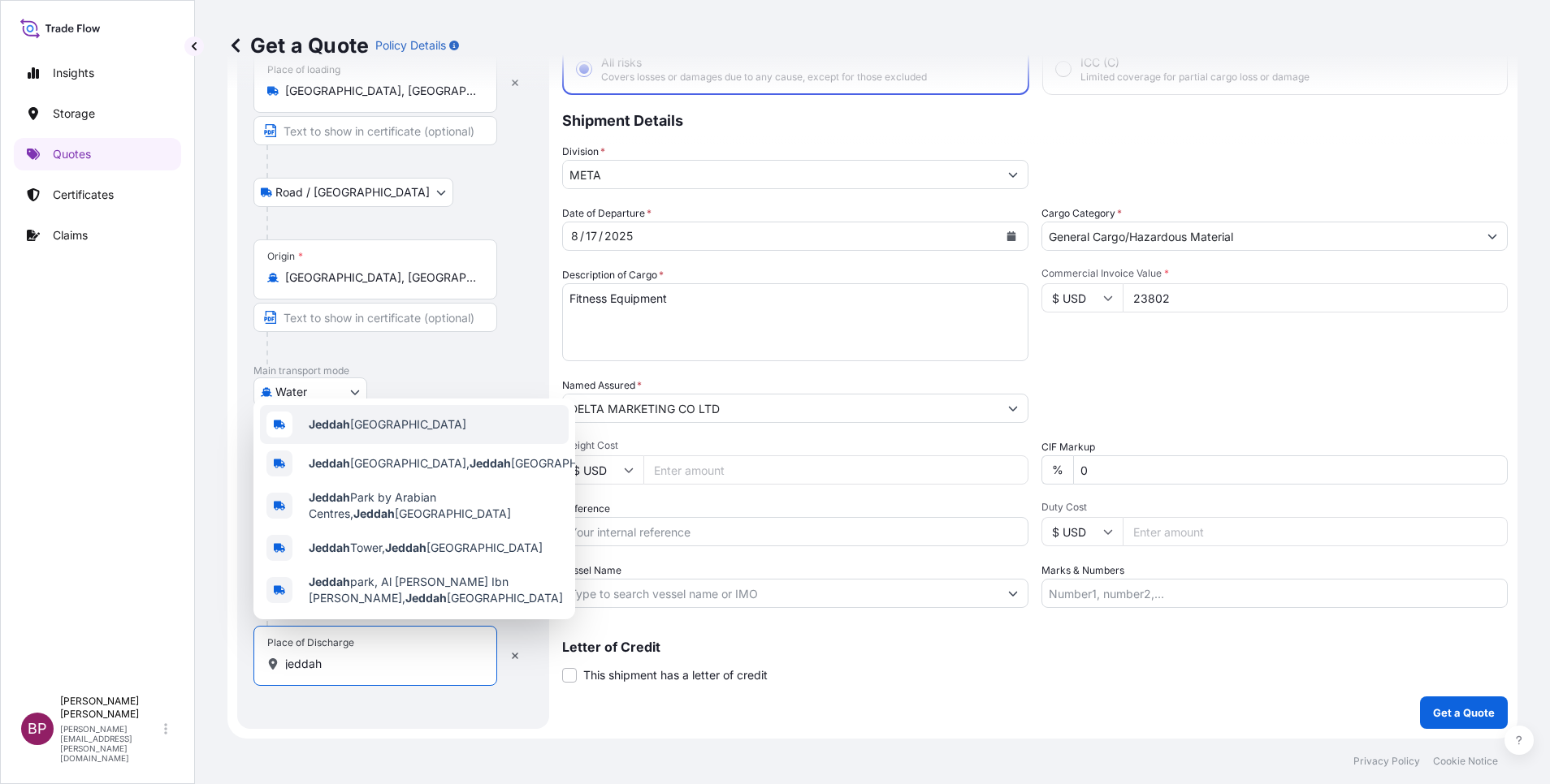
click at [415, 427] on div "Jeddah [GEOGRAPHIC_DATA]" at bounding box center [414, 424] width 308 height 39
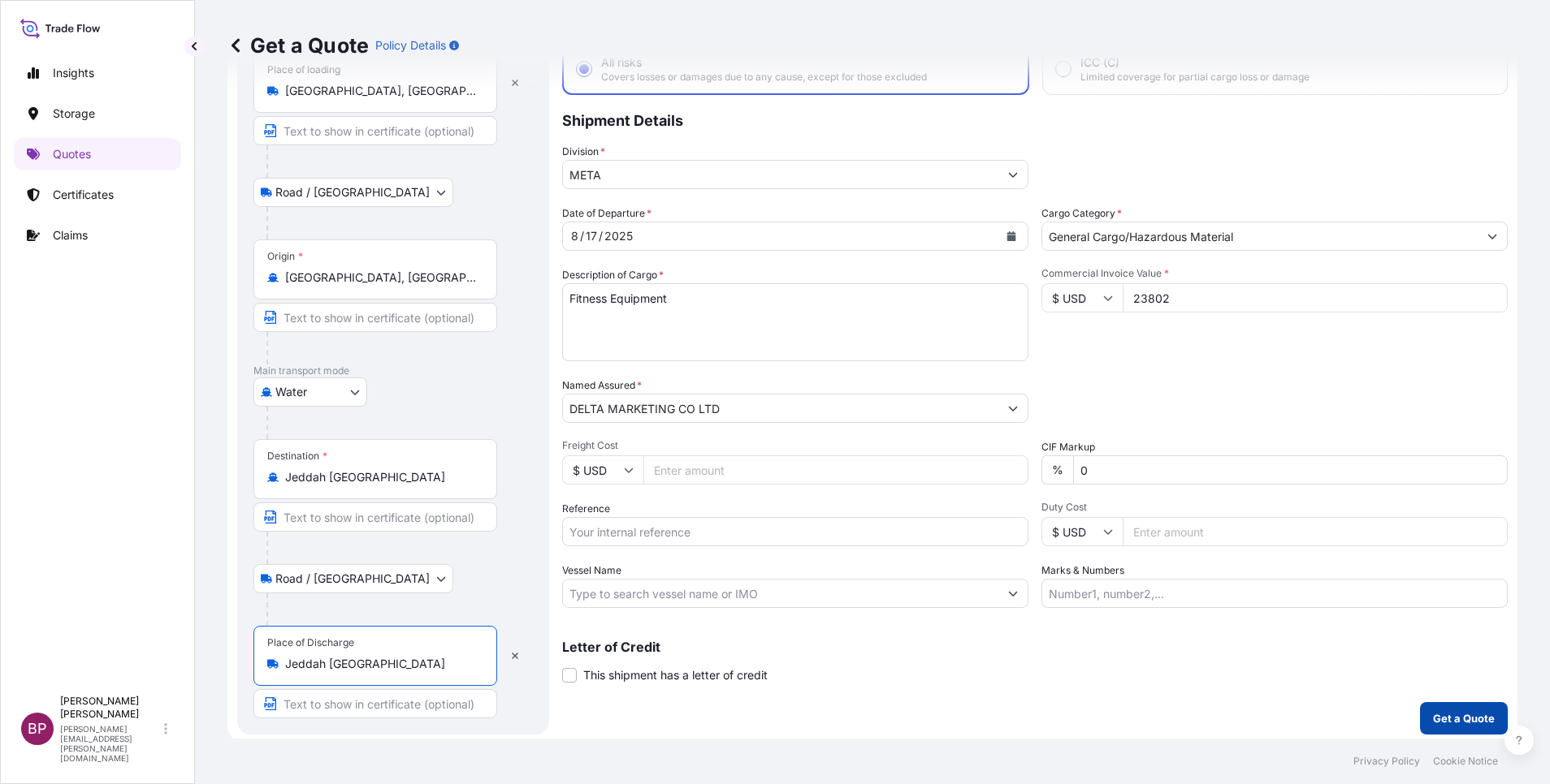
type input "Jeddah [GEOGRAPHIC_DATA]"
click at [1033, 522] on p "Get a Quote" at bounding box center [1464, 718] width 62 height 16
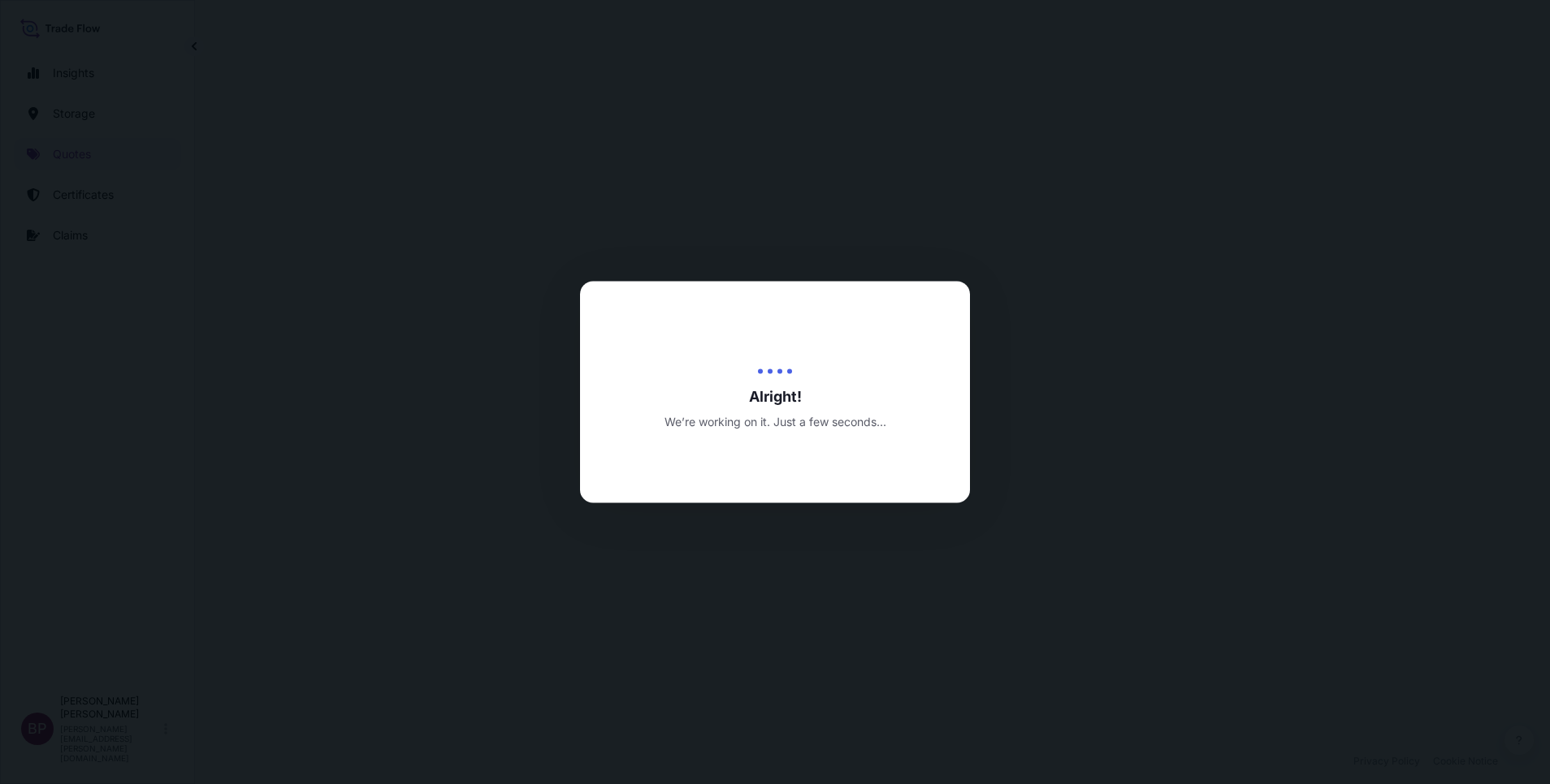
select select "Road / [GEOGRAPHIC_DATA]"
select select "Water"
select select "Road / [GEOGRAPHIC_DATA]"
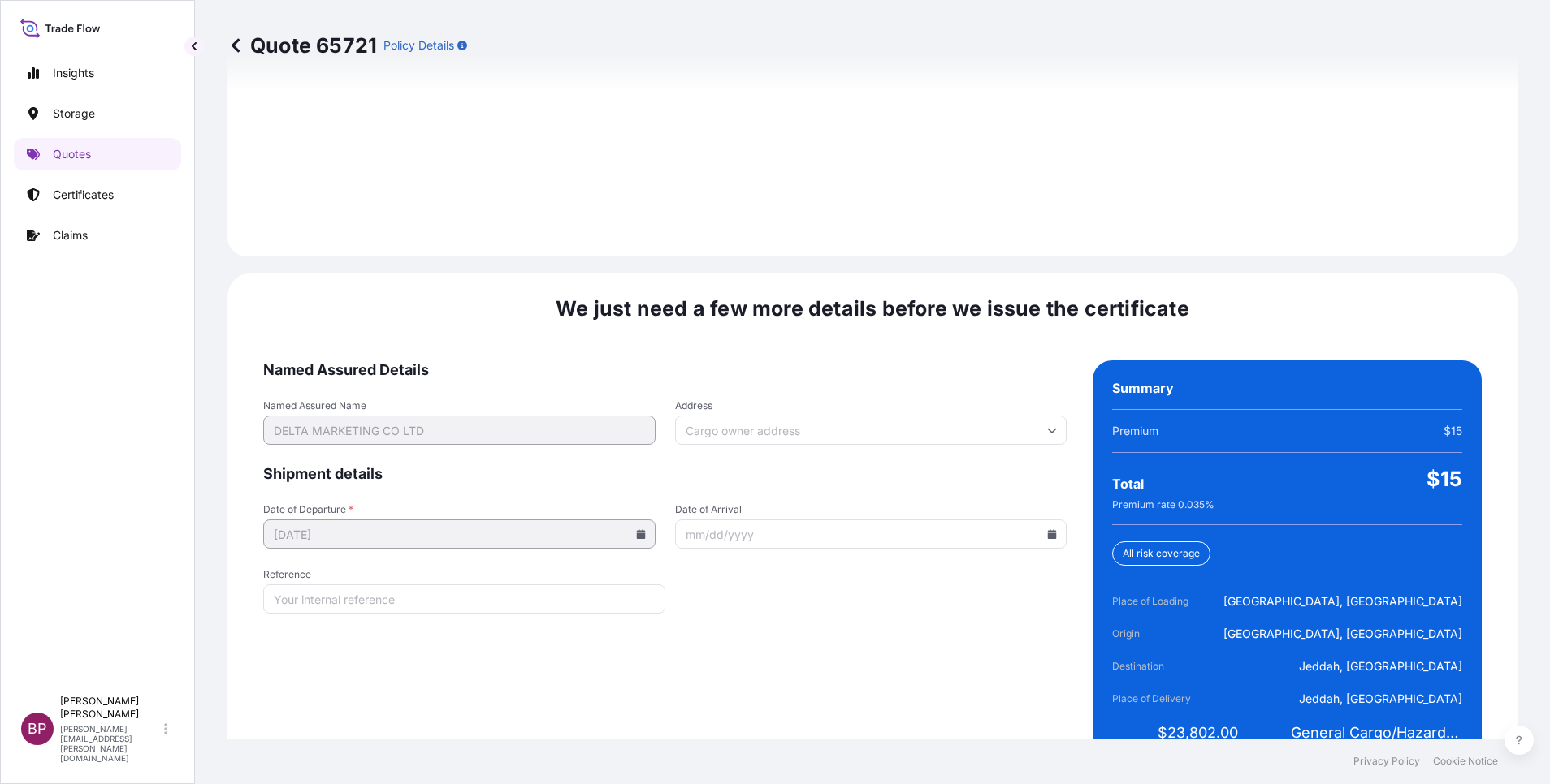
scroll to position [2407, 0]
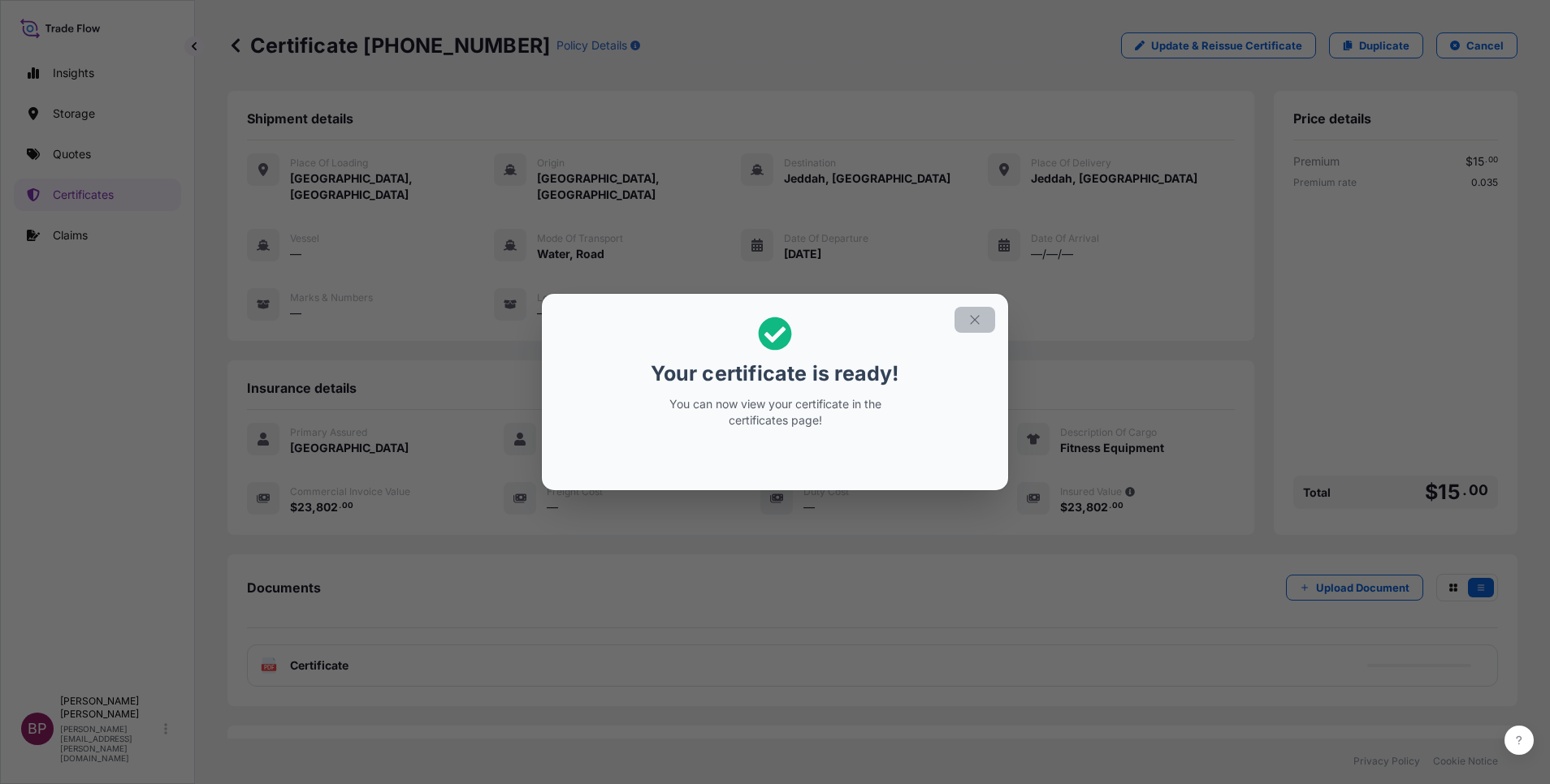
click at [982, 323] on icon "button" at bounding box center [974, 319] width 14 height 14
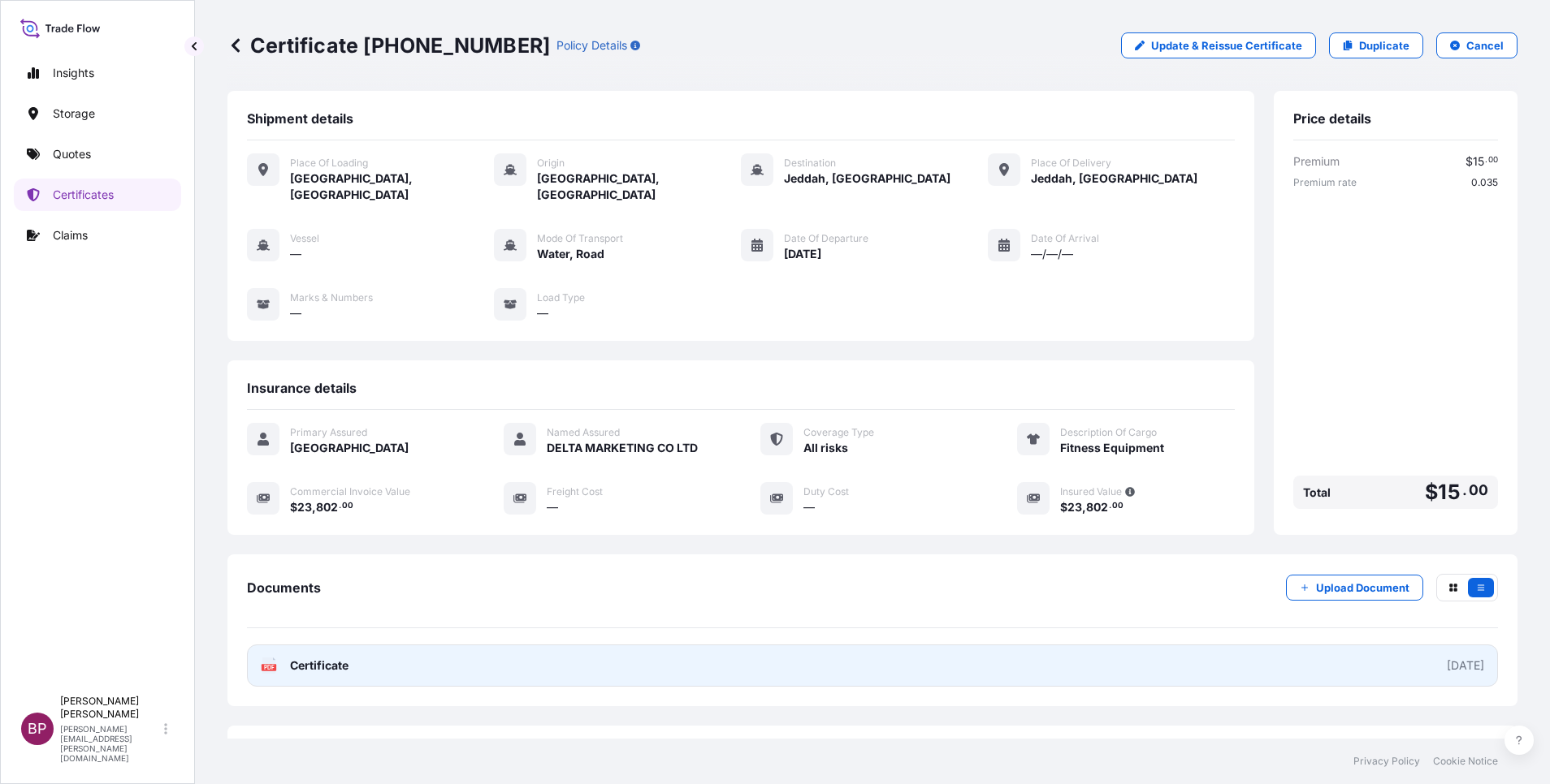
click at [341, 522] on span "Certificate" at bounding box center [320, 665] width 59 height 16
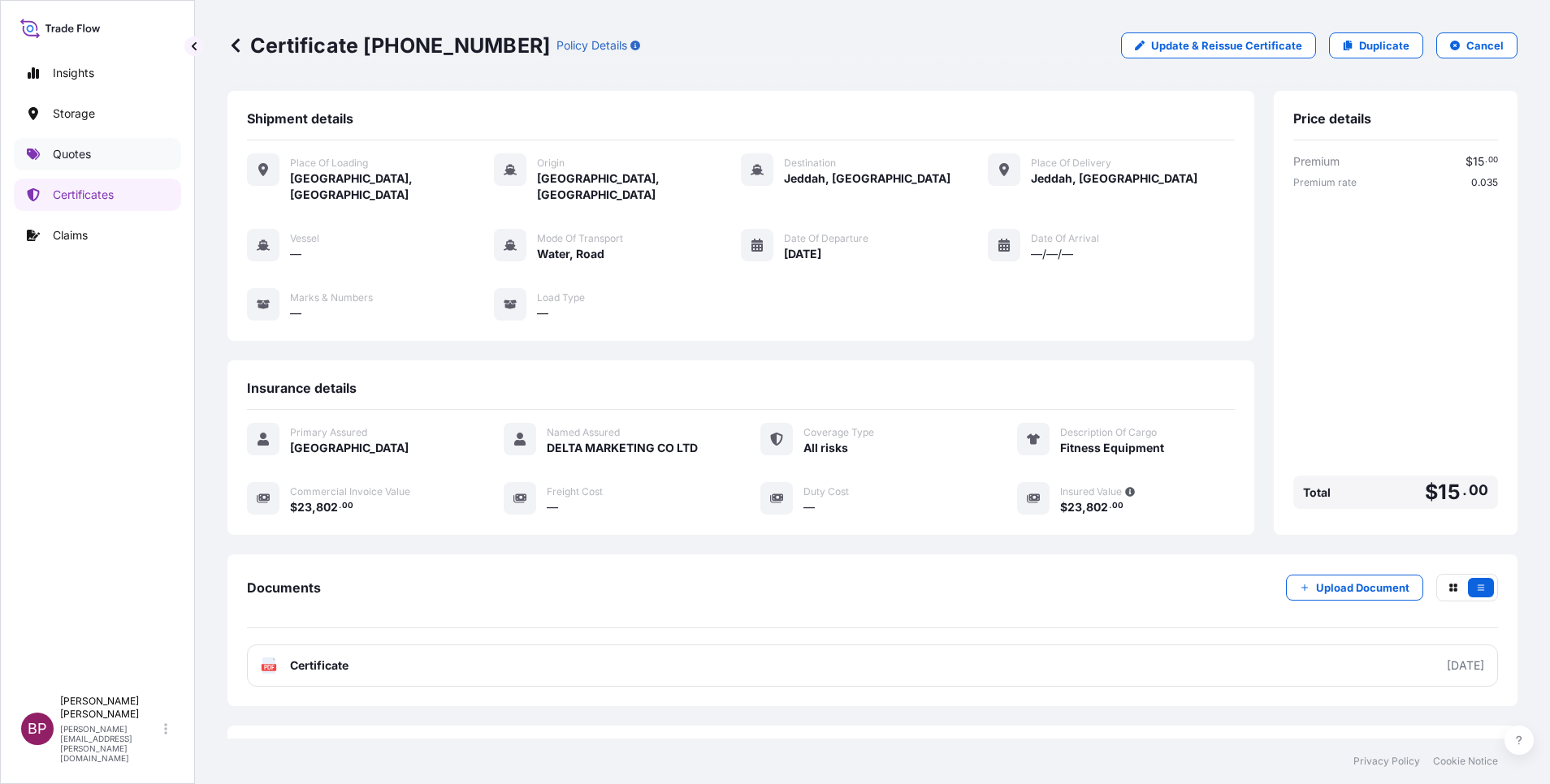
click at [69, 155] on p "Quotes" at bounding box center [72, 154] width 38 height 16
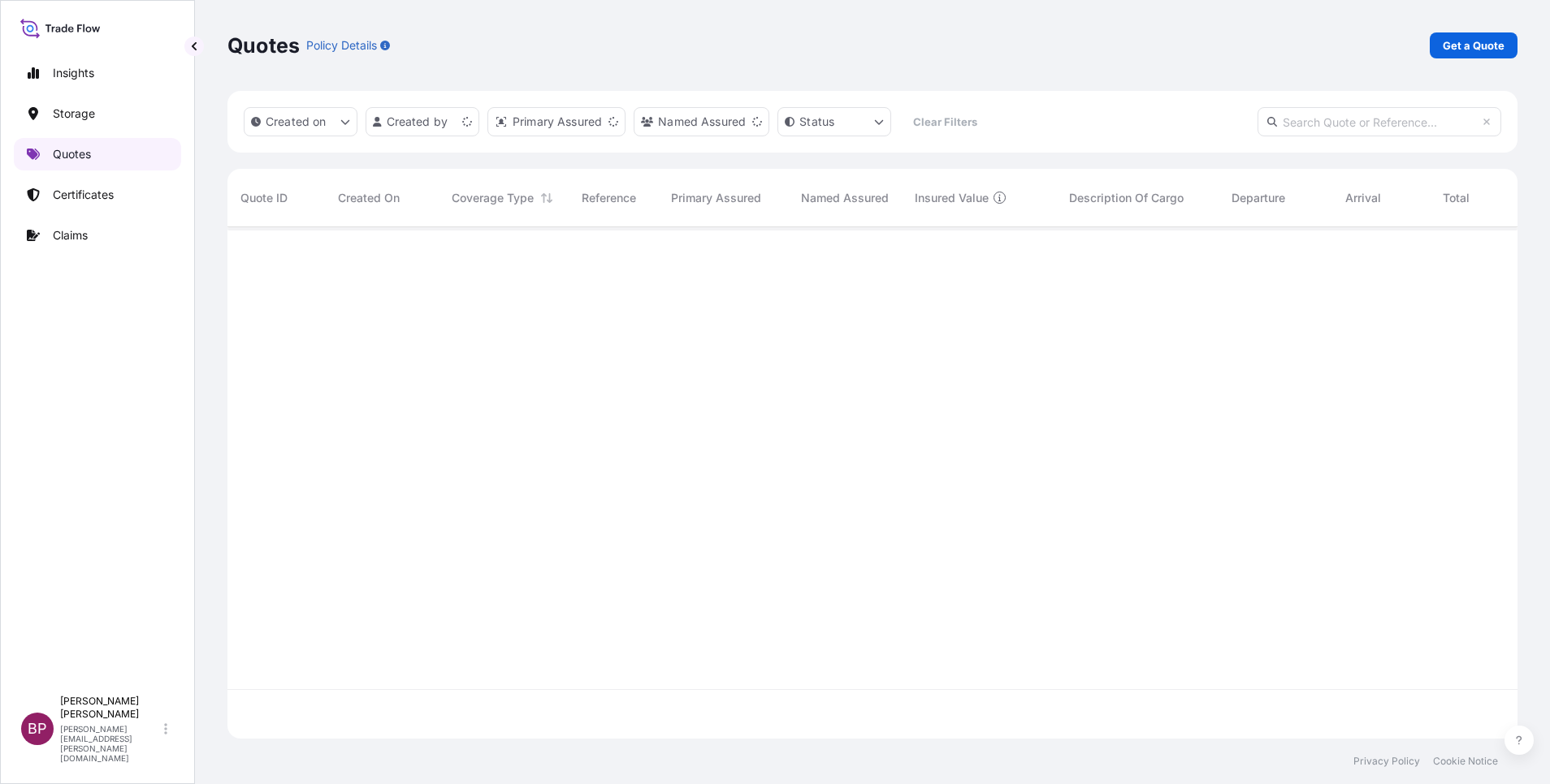
scroll to position [501, 1271]
click at [1033, 51] on p "Get a Quote" at bounding box center [1473, 45] width 62 height 16
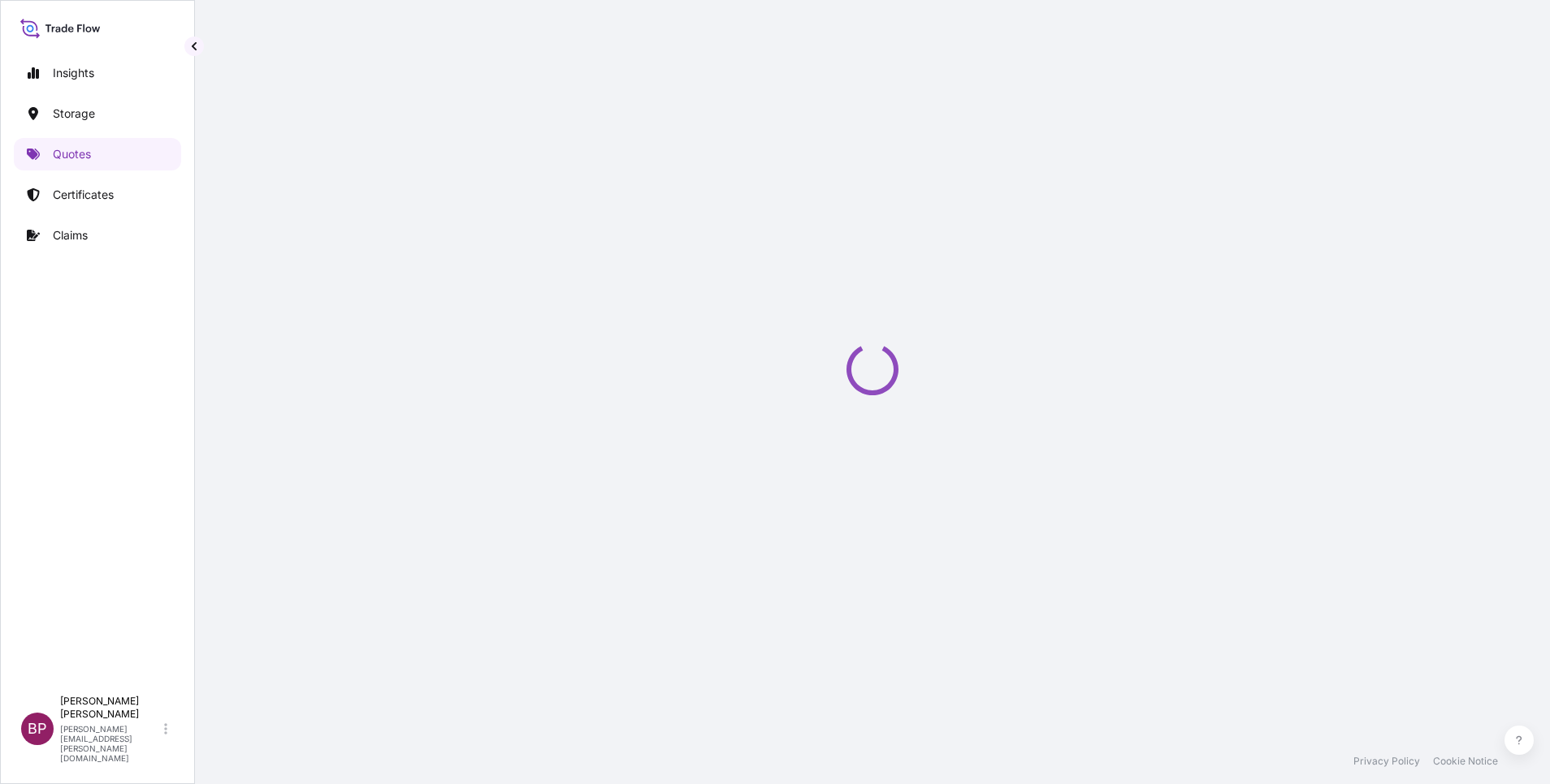
select select "Water"
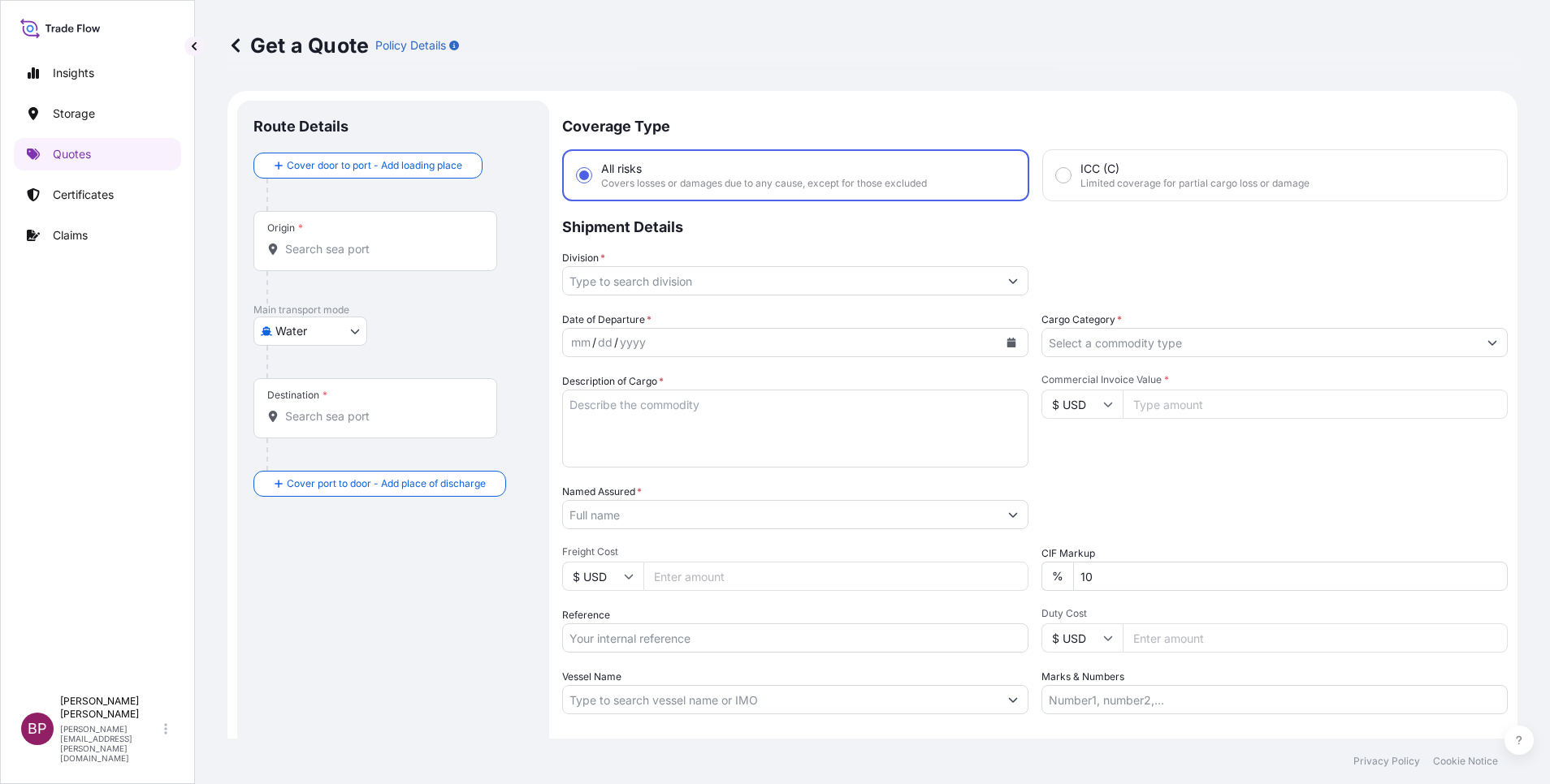
scroll to position [26, 0]
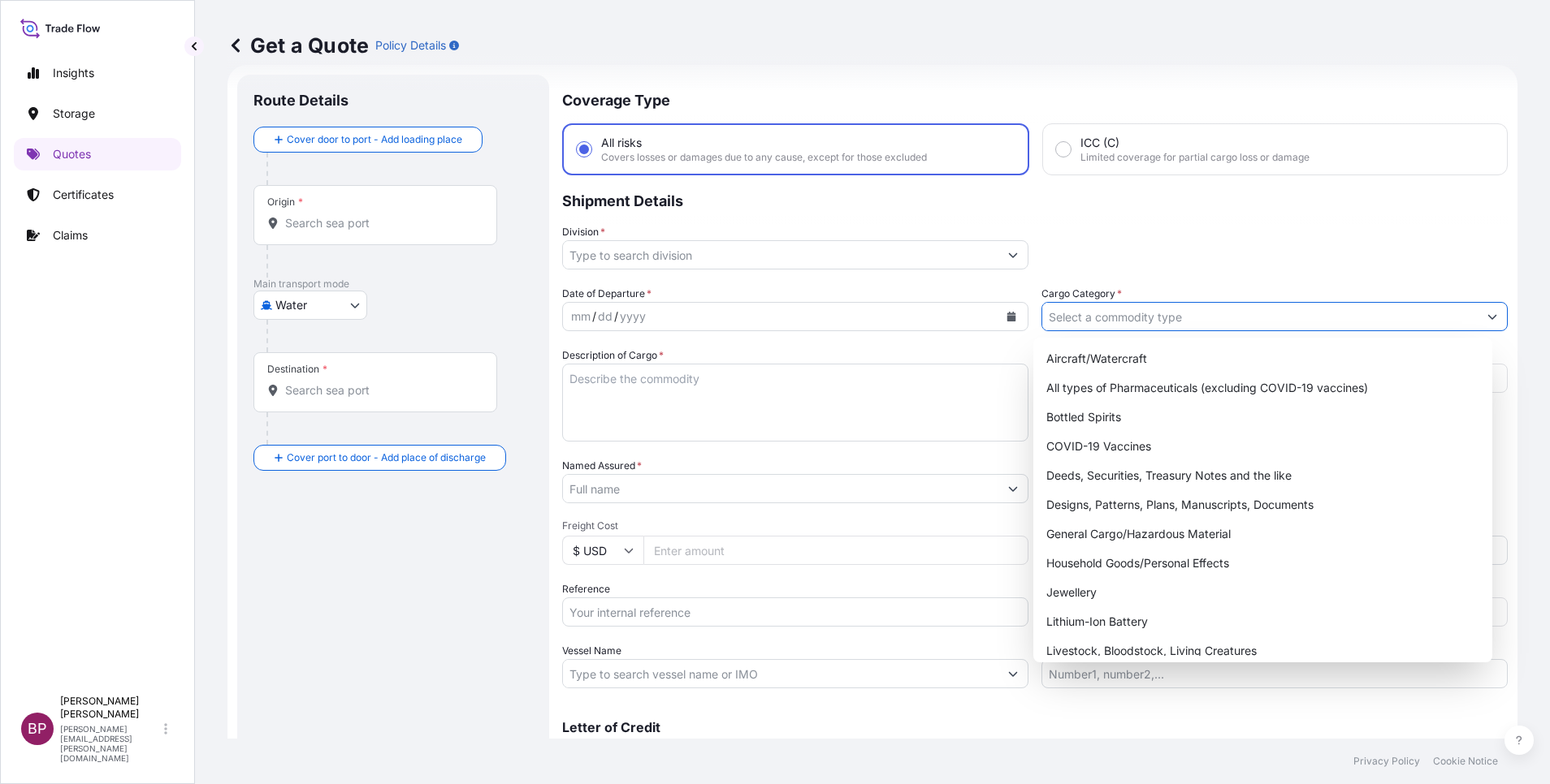
click at [1033, 318] on input "Cargo Category *" at bounding box center [1260, 317] width 435 height 29
click at [1033, 522] on div "General Cargo/Hazardous Material" at bounding box center [1263, 534] width 446 height 29
type input "General Cargo/Hazardous Material"
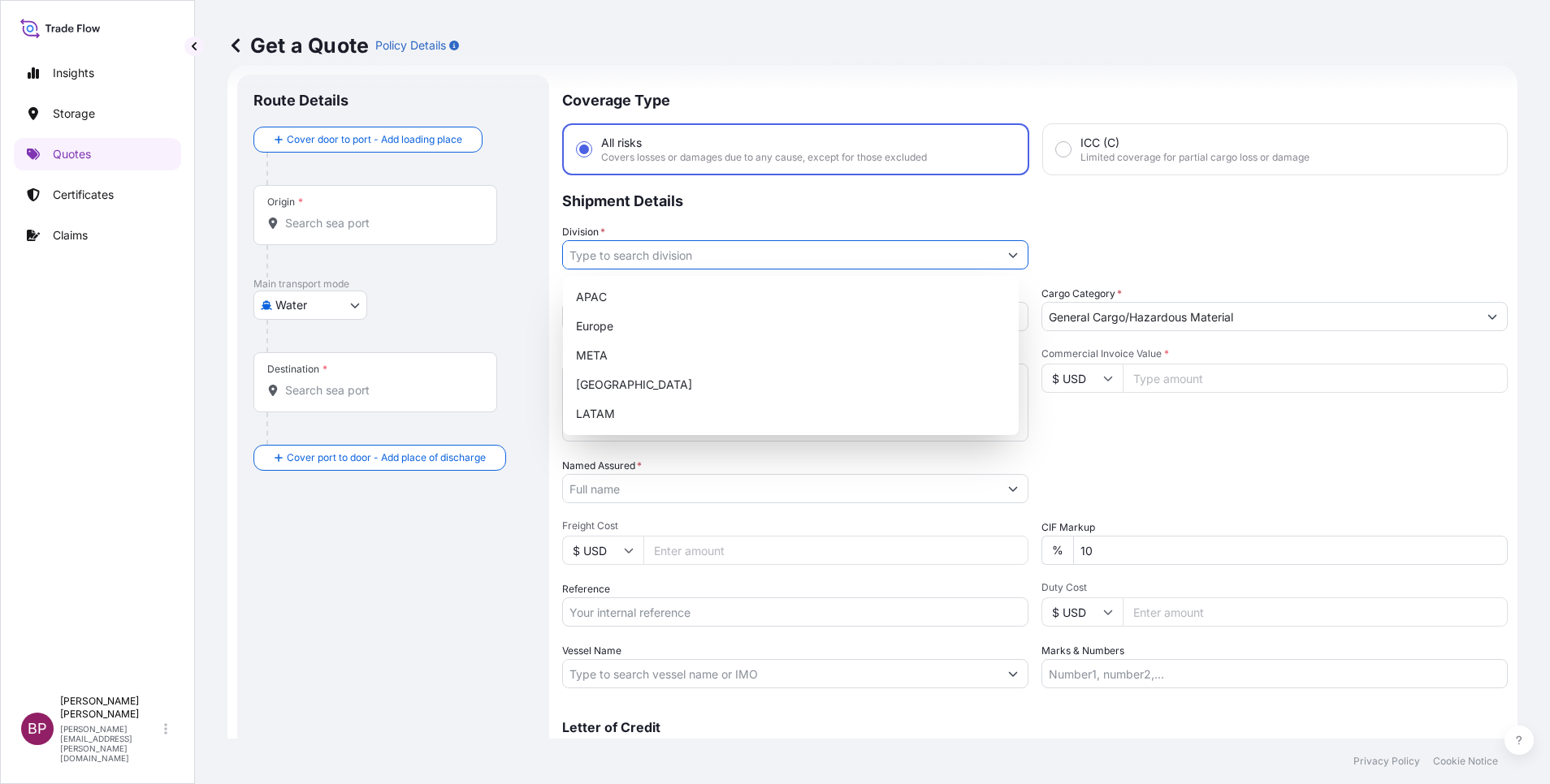
click at [987, 258] on input "Division *" at bounding box center [781, 255] width 435 height 29
click at [677, 348] on div "META" at bounding box center [790, 356] width 443 height 29
type input "META"
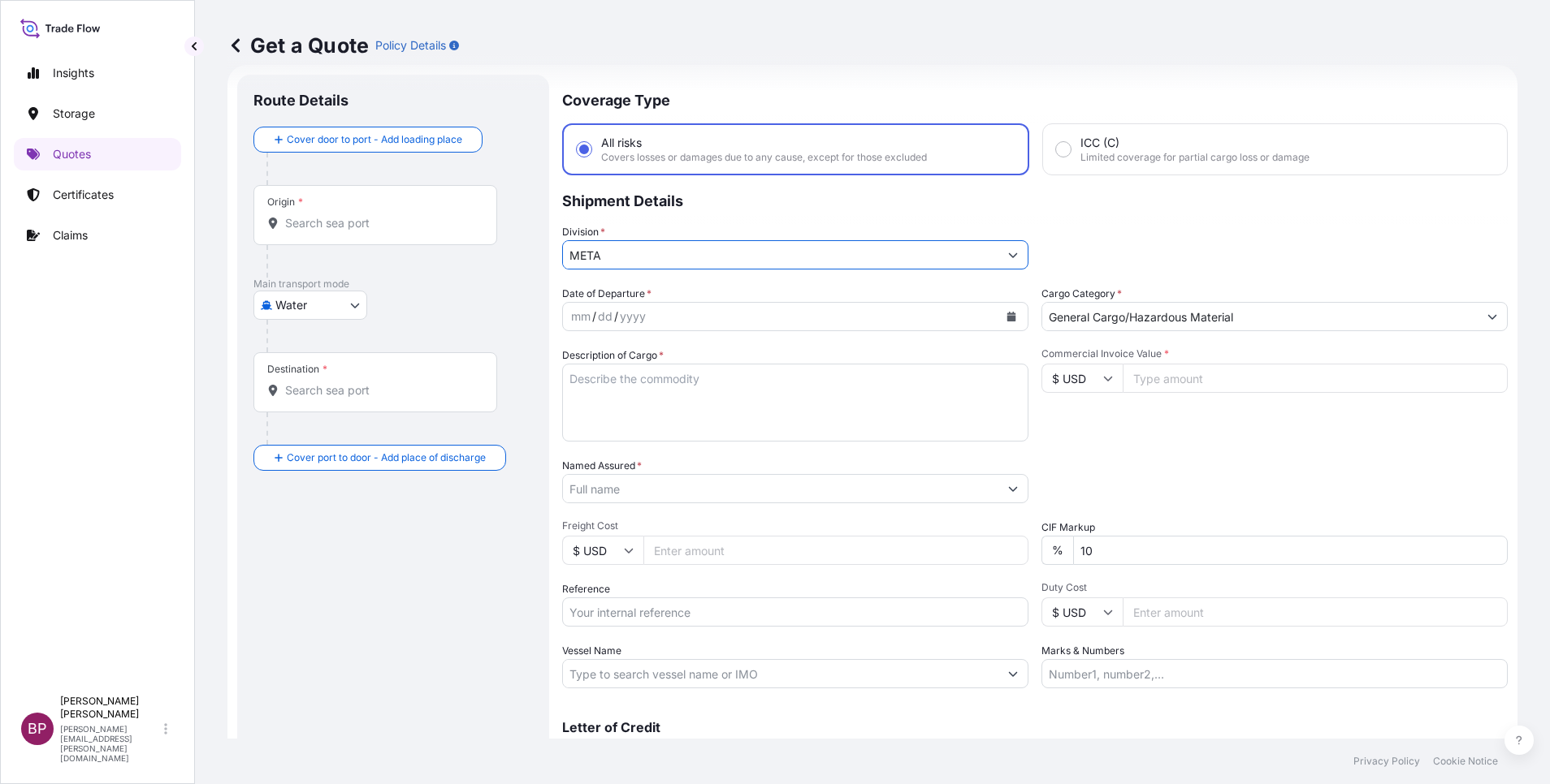
click at [762, 406] on textarea "Description of Cargo *" at bounding box center [796, 403] width 467 height 78
paste textarea "NOODLES"
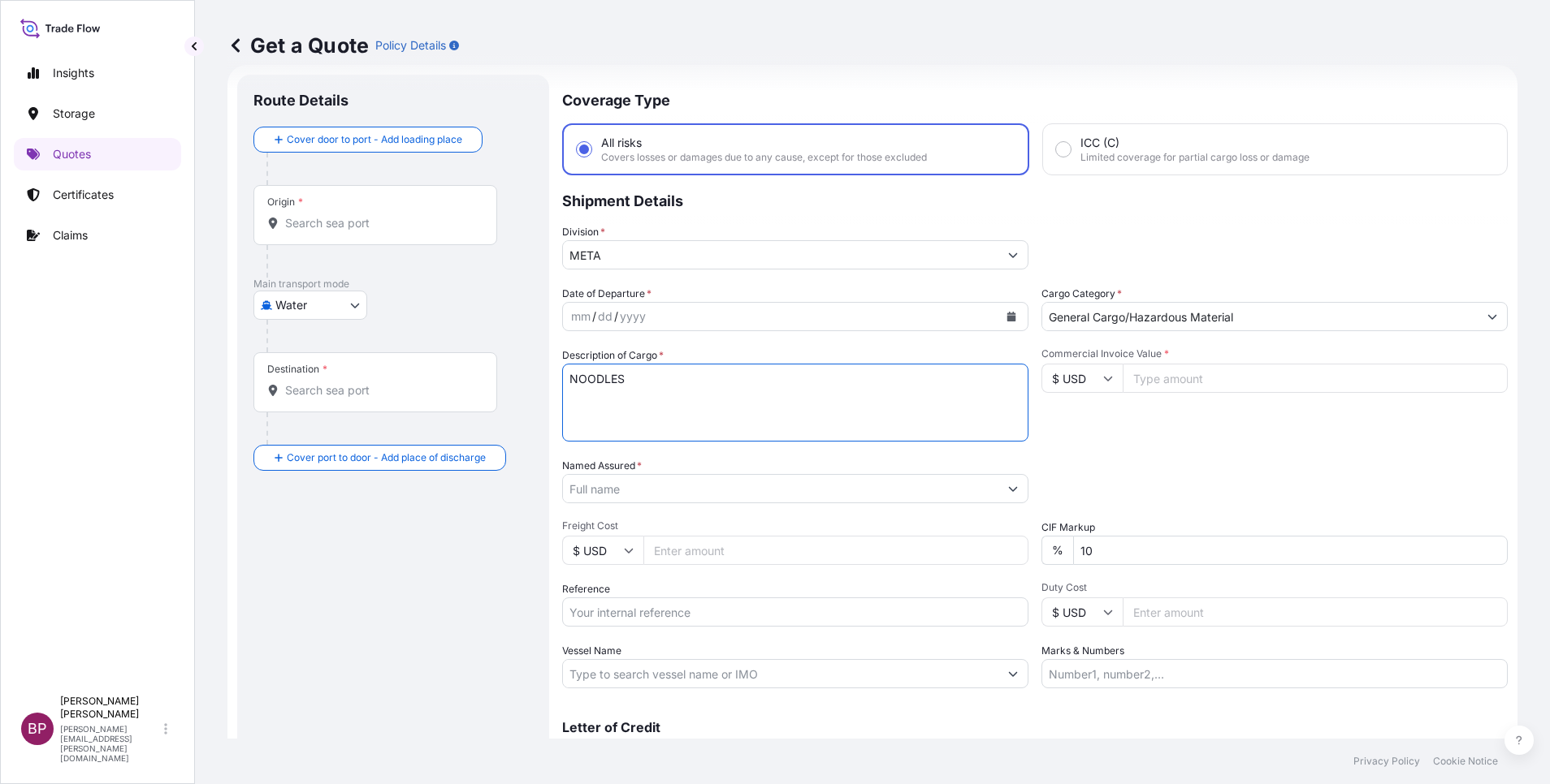
type textarea "NOODLES"
click at [710, 522] on input "Reference" at bounding box center [796, 611] width 467 height 29
paste input "MEDUFF154902"
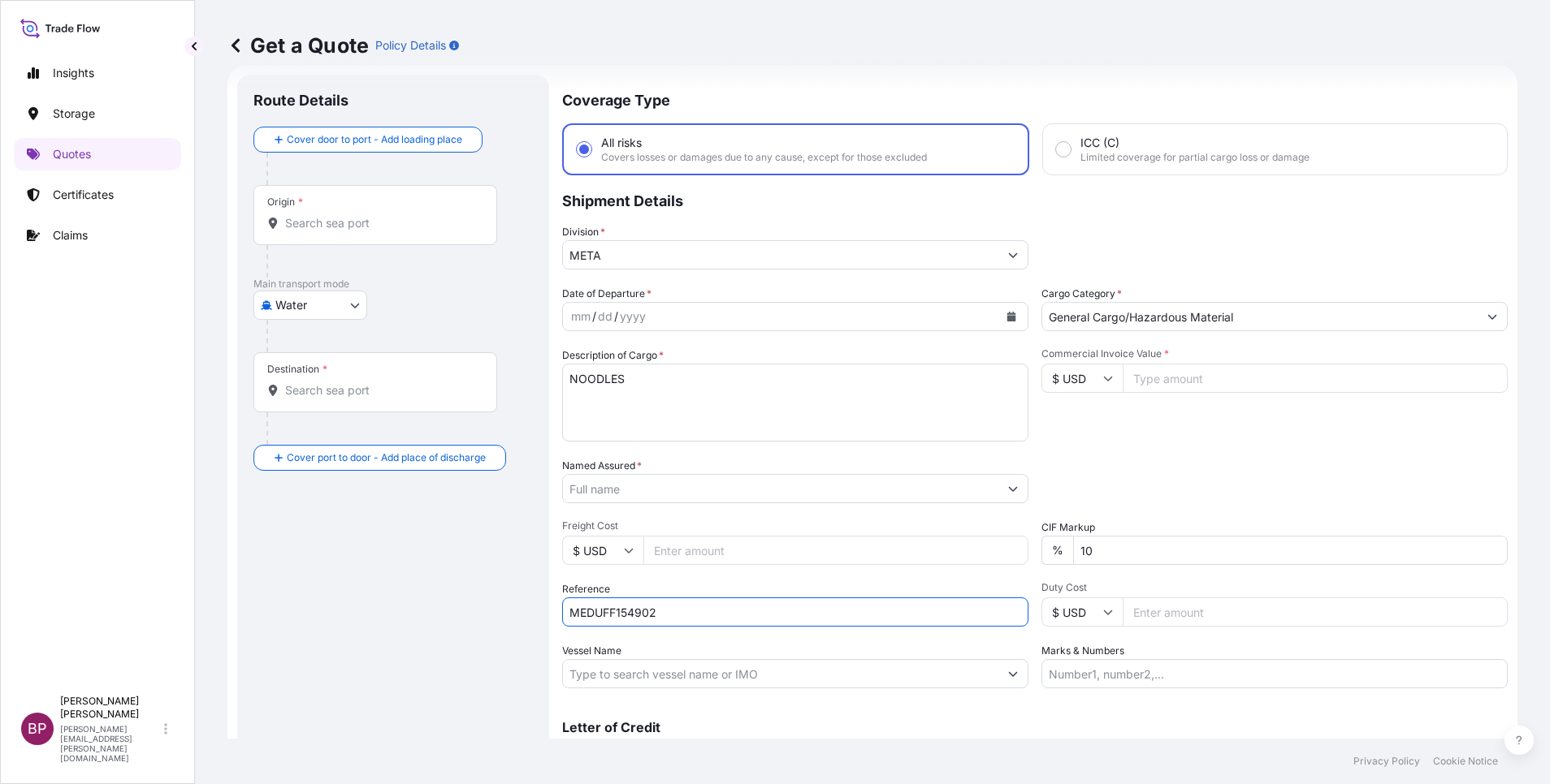
type input "MEDUFF154902"
click at [773, 487] on input "Named Assured *" at bounding box center [777, 488] width 427 height 29
paste input "PINEHILL ARABIA"
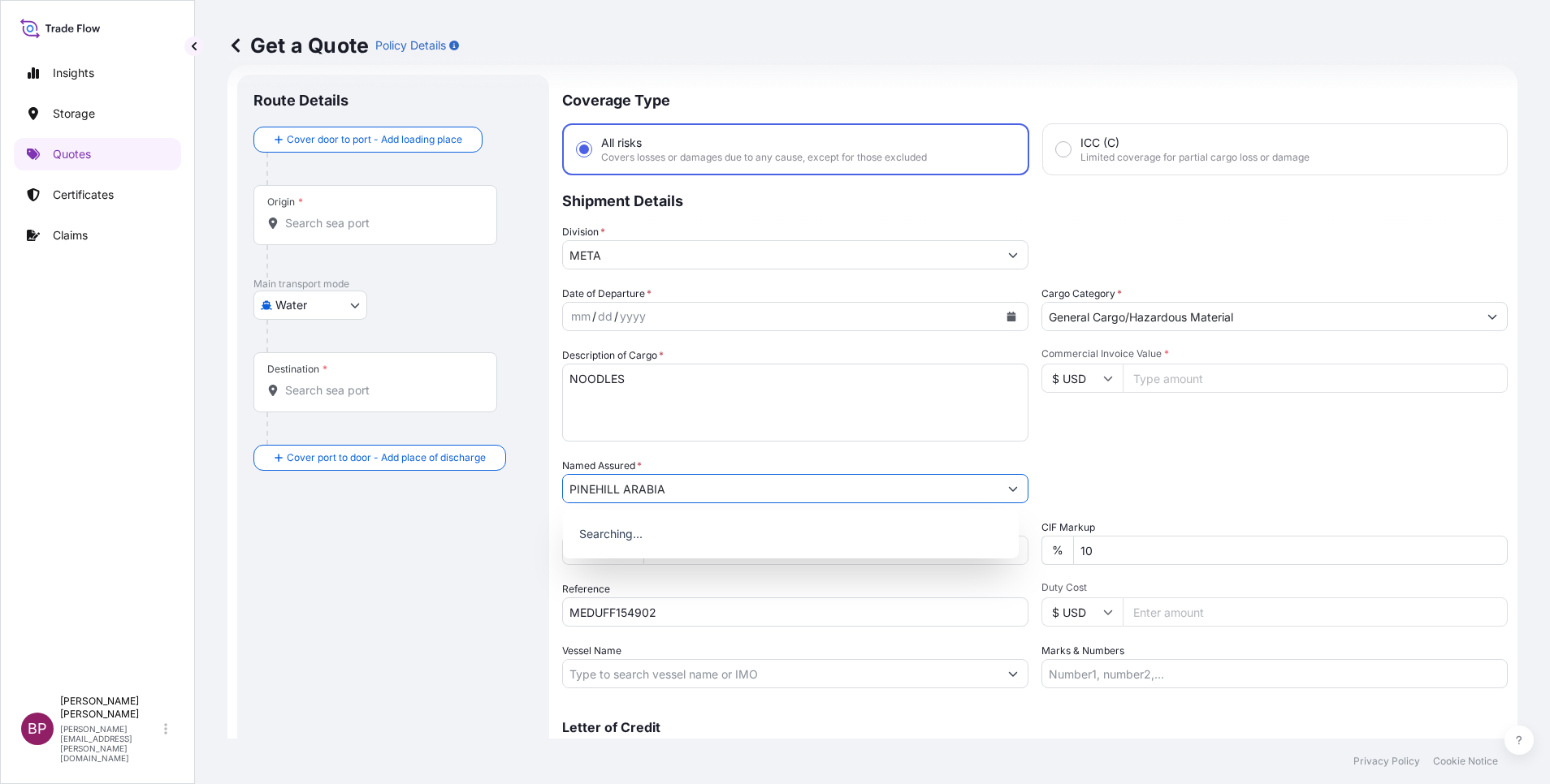
type input "PINEHILL ARABIA"
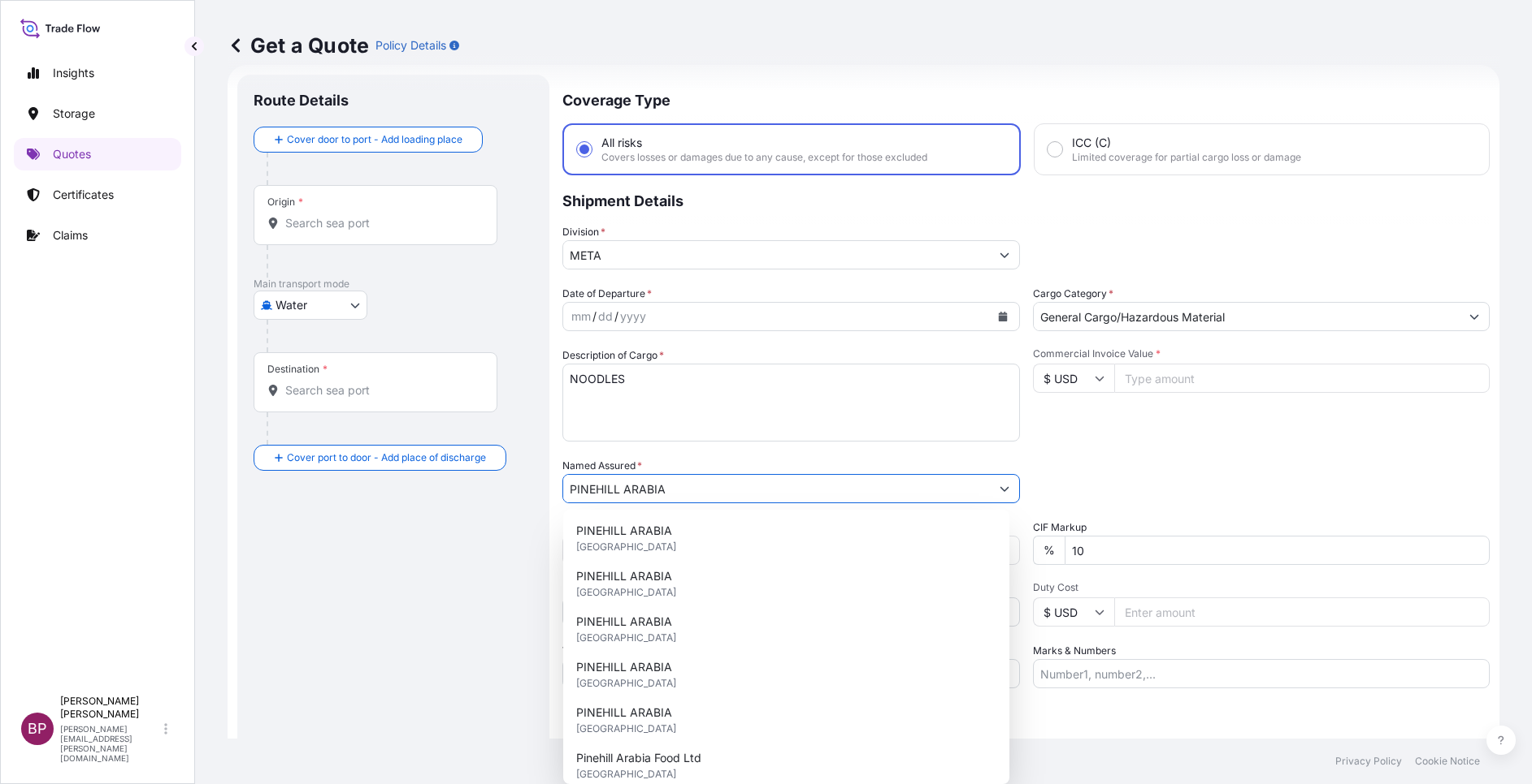
click at [1033, 379] on input "Commercial Invoice Value *" at bounding box center [1301, 378] width 377 height 29
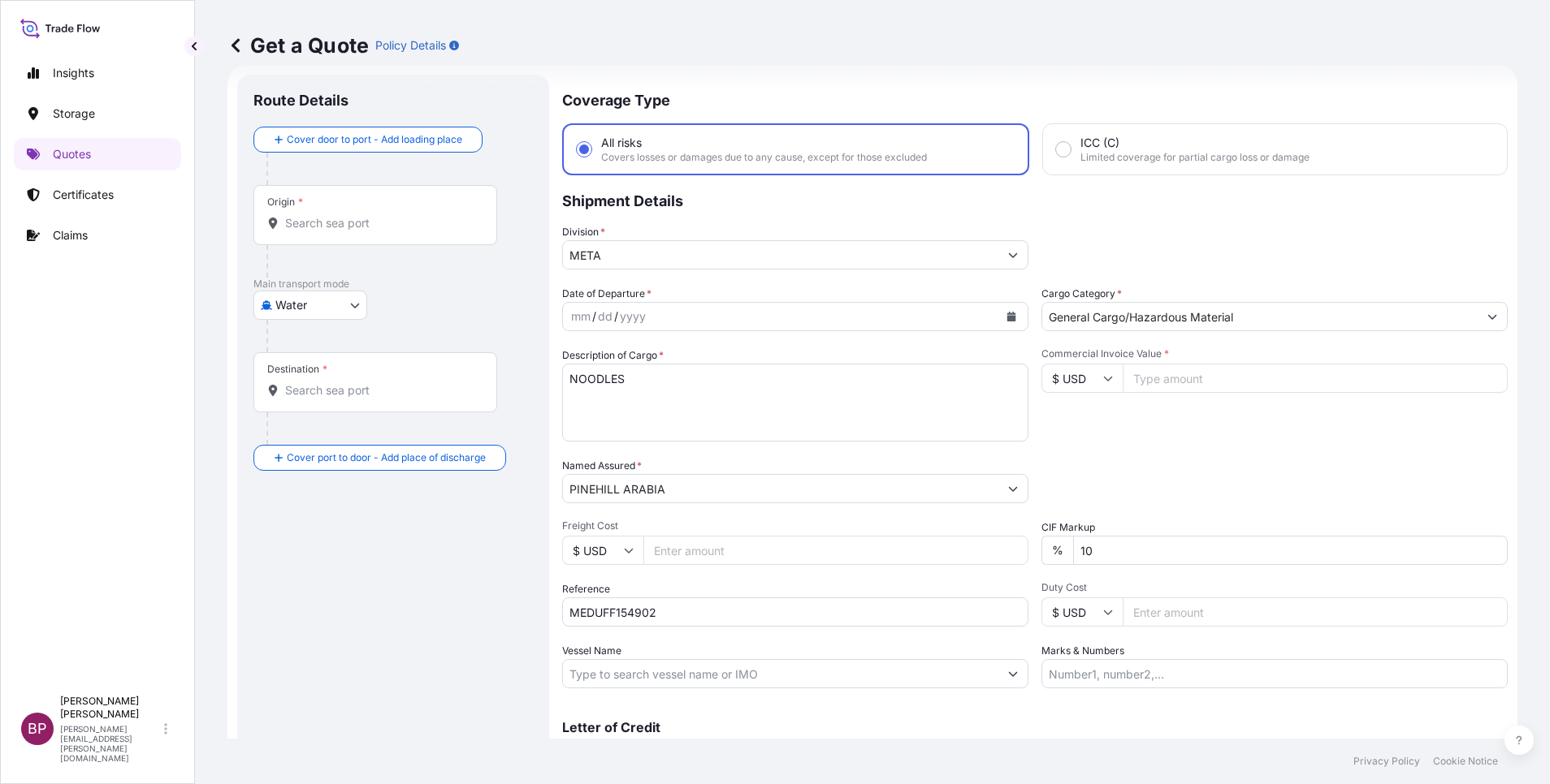
paste input "37333.33"
type input "37333.33"
drag, startPoint x: 1040, startPoint y: 552, endPoint x: 943, endPoint y: 556, distance: 97.1
click at [945, 522] on div "Date of Departure * mm / dd / yyyy Cargo Category * General Cargo/Hazardous Mat…" at bounding box center [1035, 487] width 946 height 403
click at [1033, 522] on input "10" at bounding box center [1290, 550] width 434 height 29
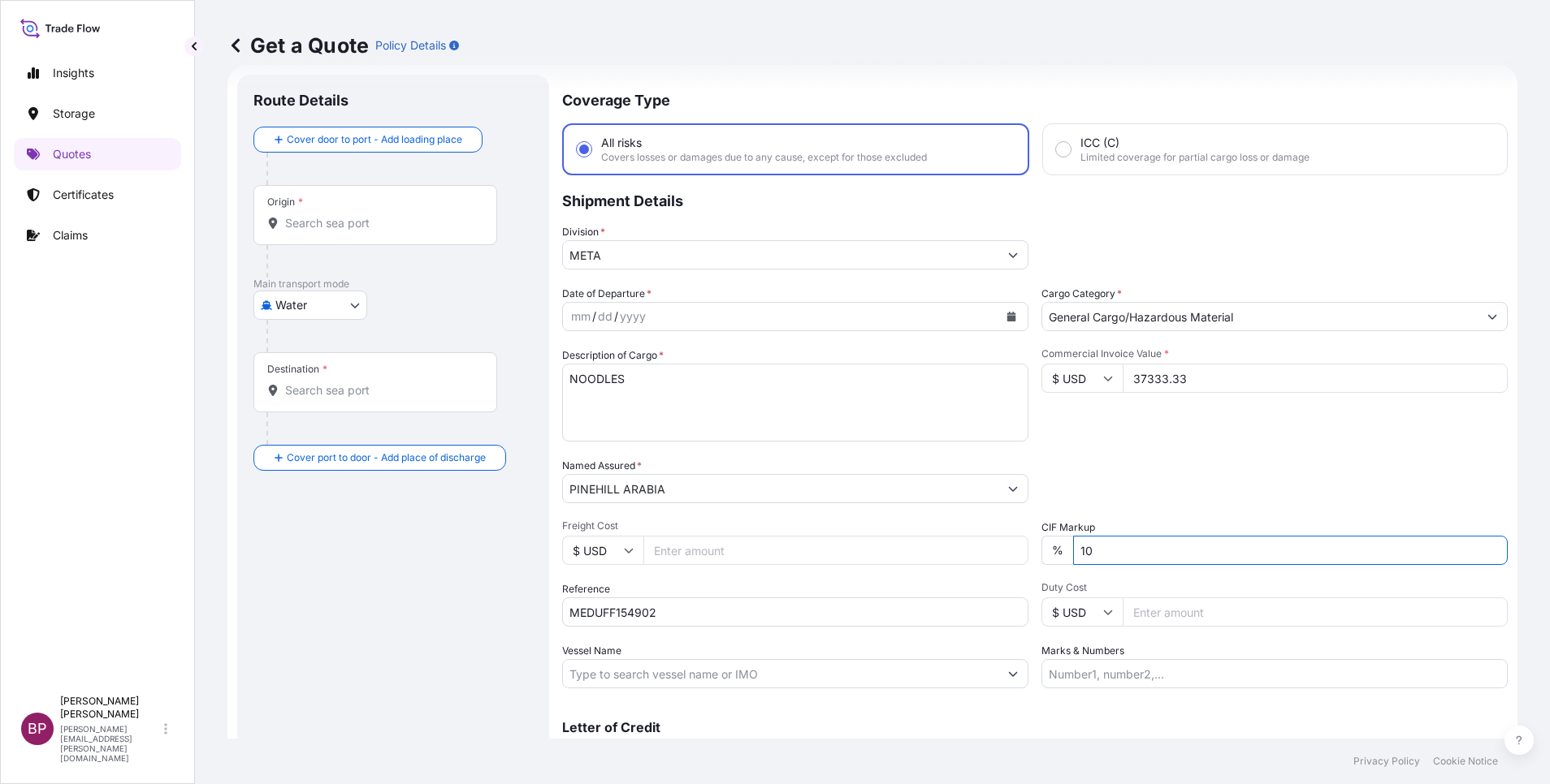
type input "1"
type input "0"
click at [1033, 495] on div "Packing Category Type to search a container mode Please select a primary mode o…" at bounding box center [1275, 481] width 467 height 46
click at [1006, 313] on icon "Calendar" at bounding box center [1011, 317] width 9 height 9
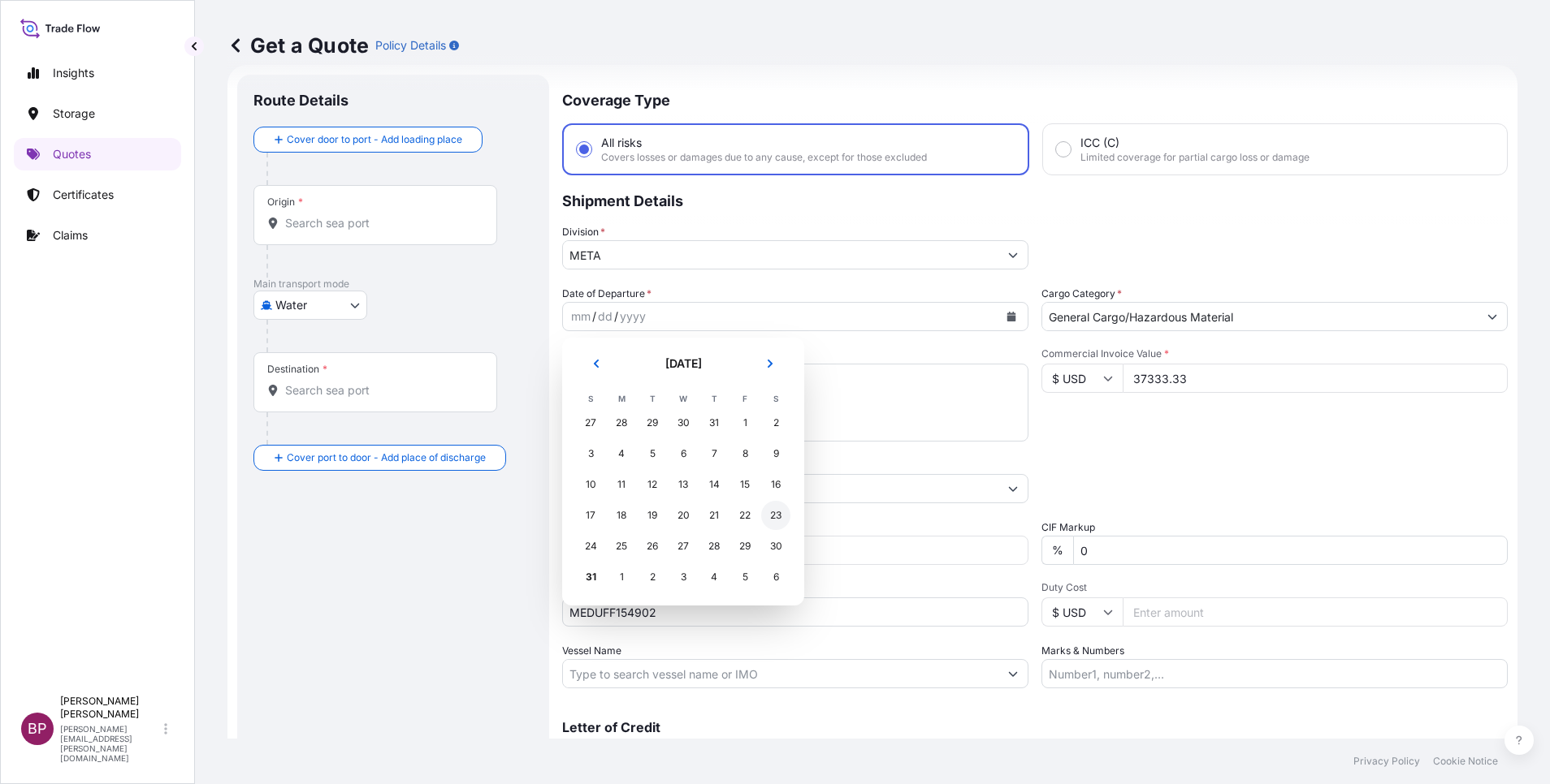
click at [766, 514] on div "23" at bounding box center [776, 515] width 29 height 29
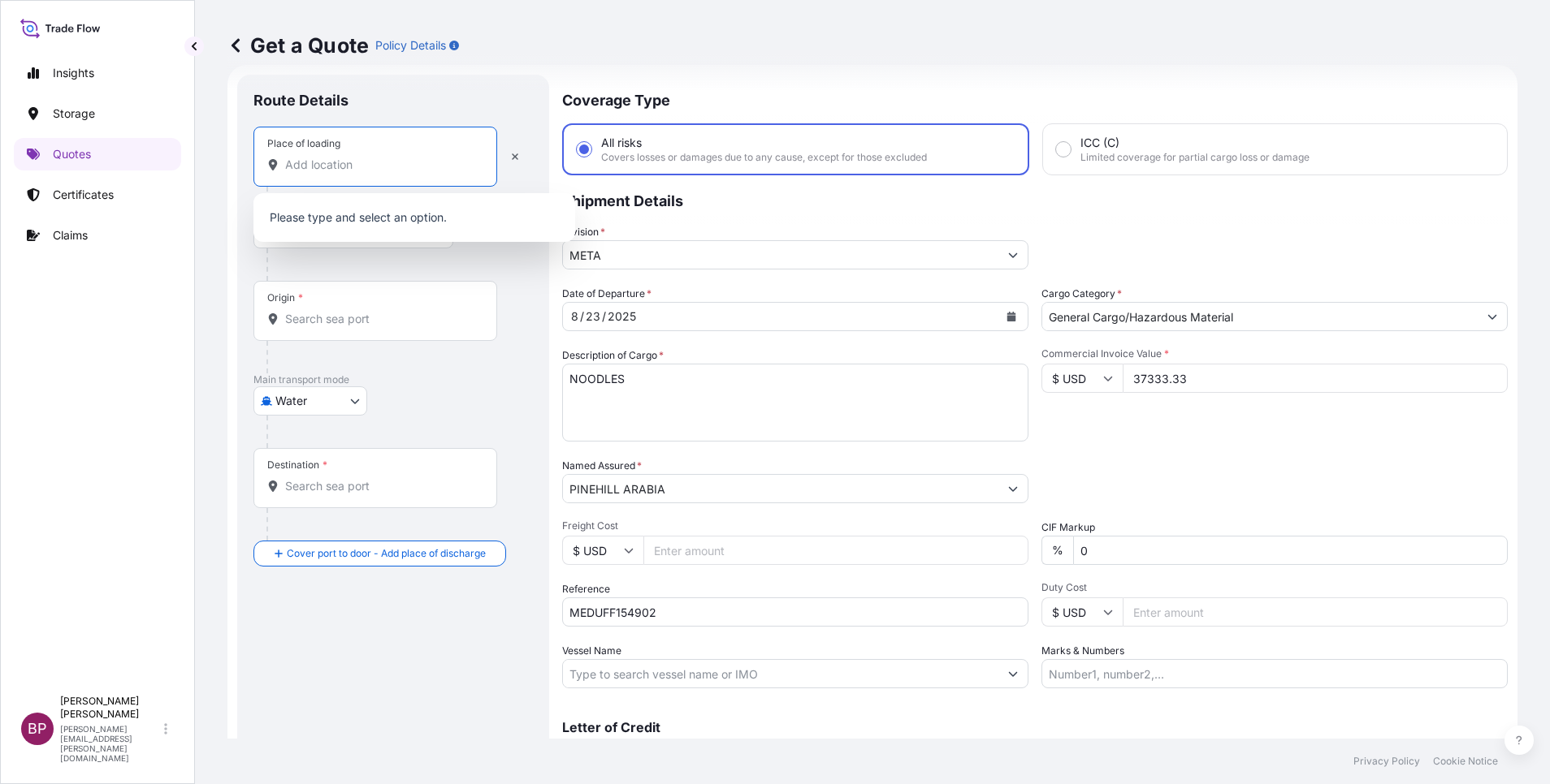
click at [378, 166] on input "Place of loading" at bounding box center [381, 164] width 192 height 16
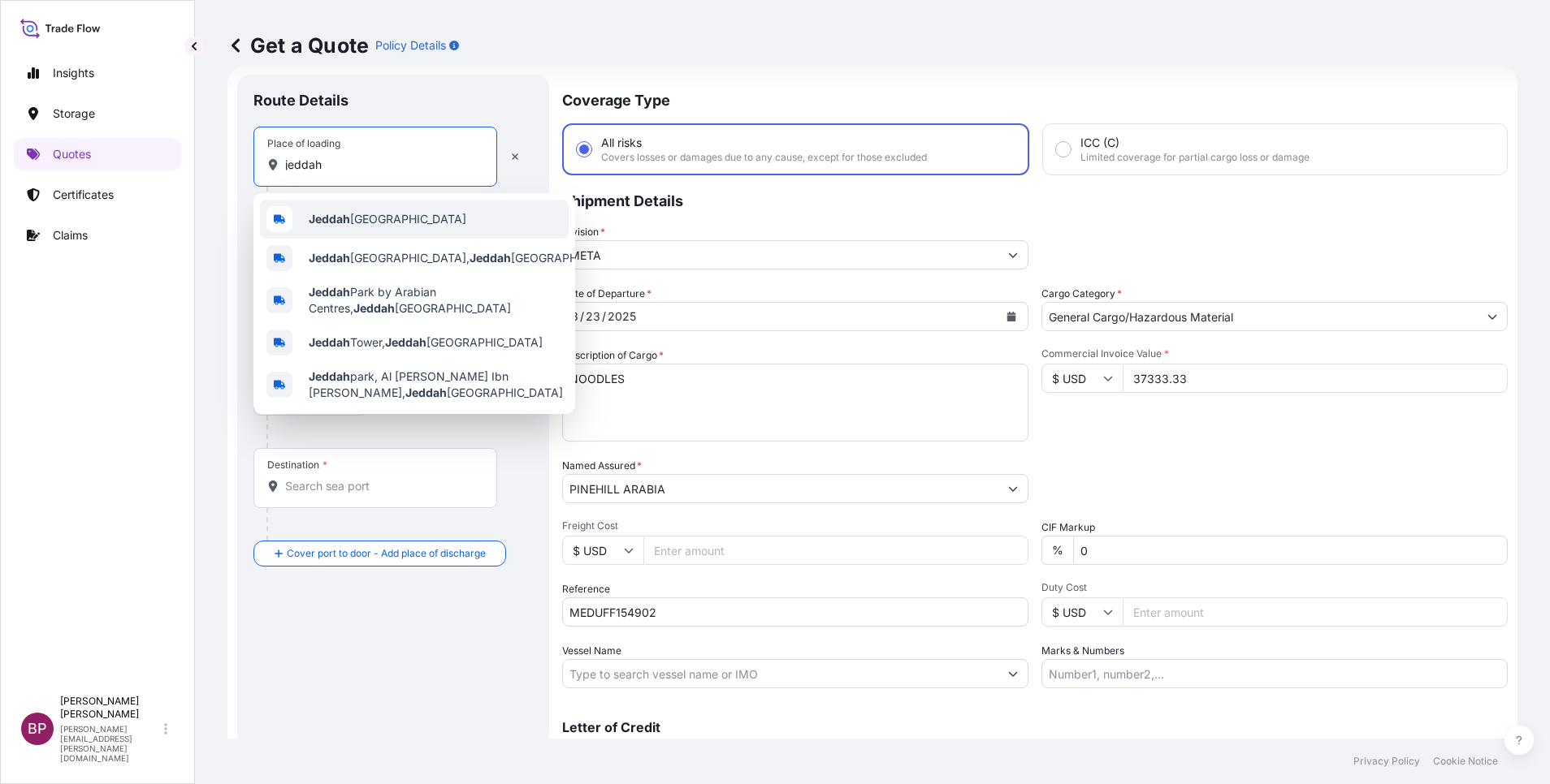
click at [382, 217] on span "Jeddah [GEOGRAPHIC_DATA]" at bounding box center [387, 219] width 157 height 16
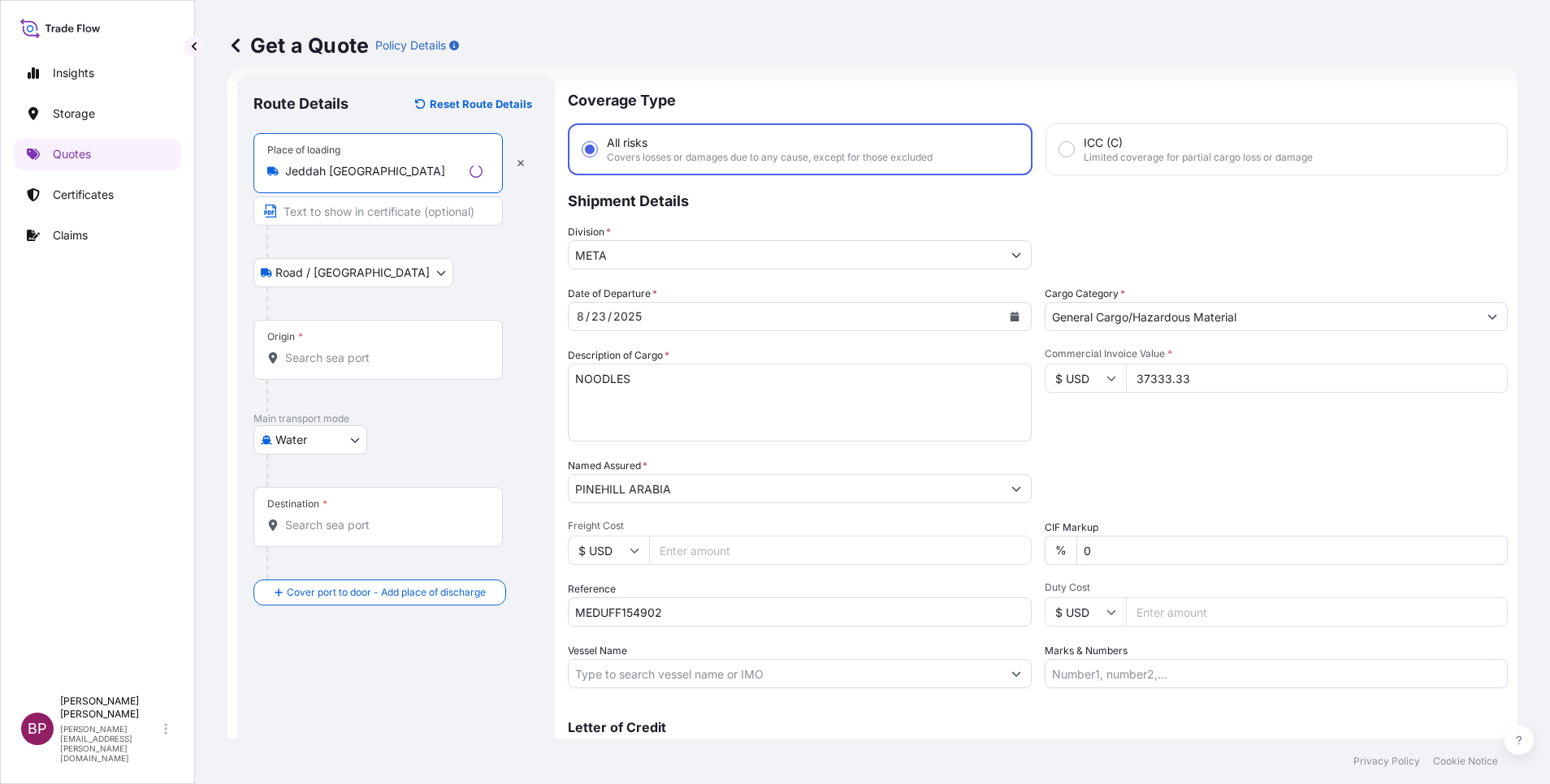
type input "Jeddah [GEOGRAPHIC_DATA]"
click at [383, 364] on input "Origin *" at bounding box center [384, 357] width 197 height 16
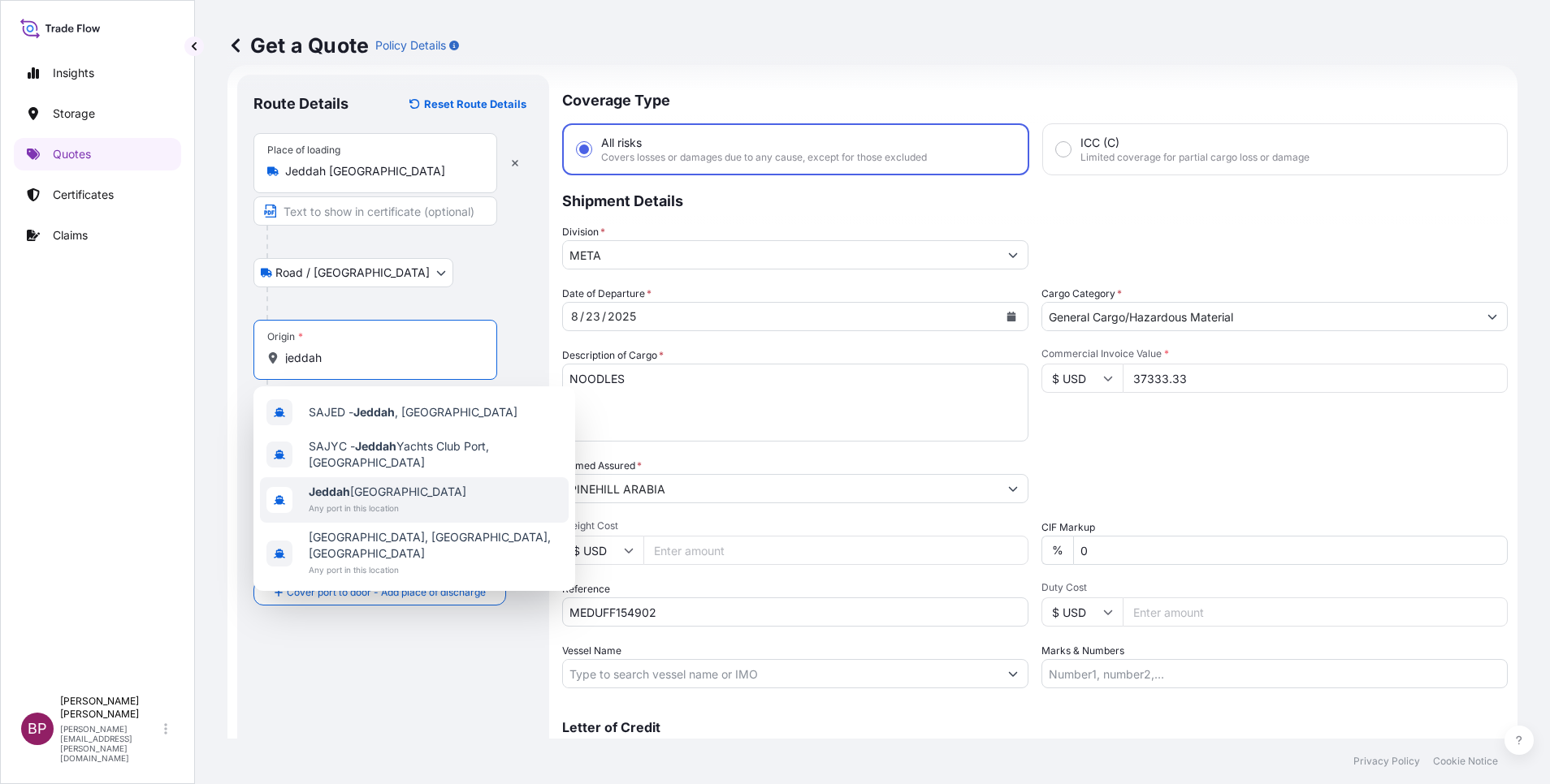
click at [416, 489] on span "Jeddah [GEOGRAPHIC_DATA]" at bounding box center [387, 492] width 157 height 16
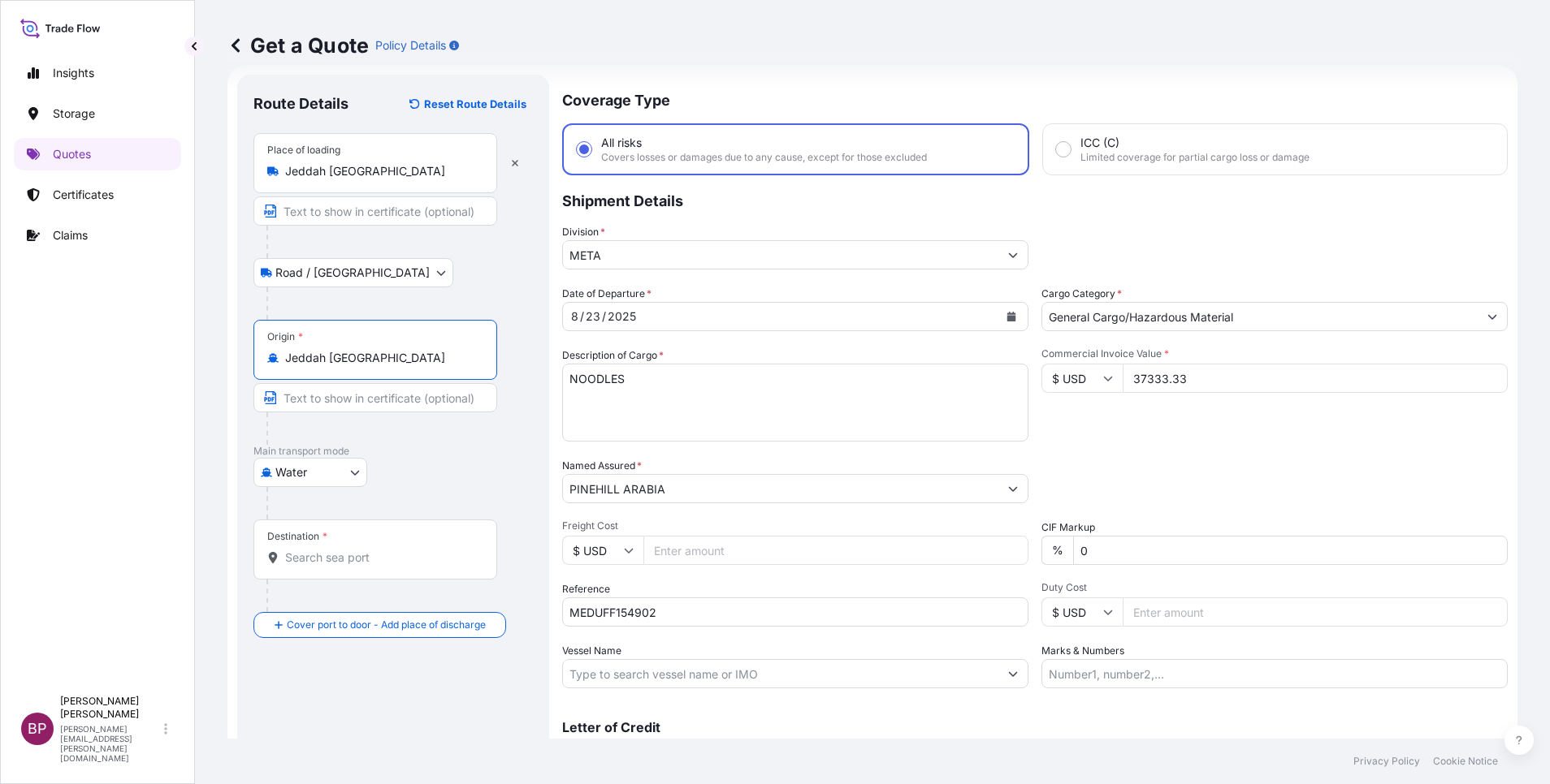
type input "Jeddah [GEOGRAPHIC_DATA]"
click at [385, 522] on input "Destination *" at bounding box center [381, 557] width 192 height 16
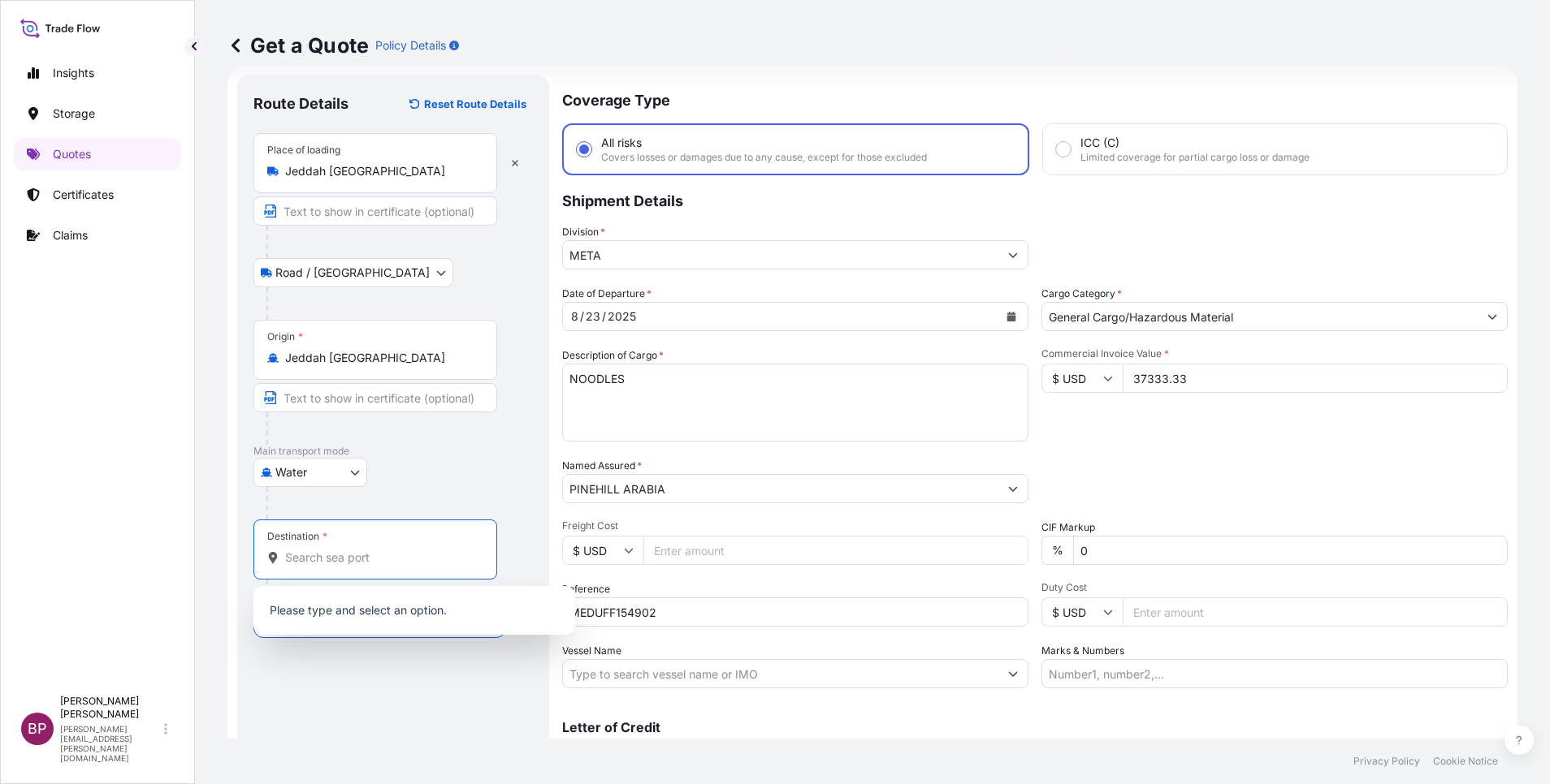
paste input "DOUALA"
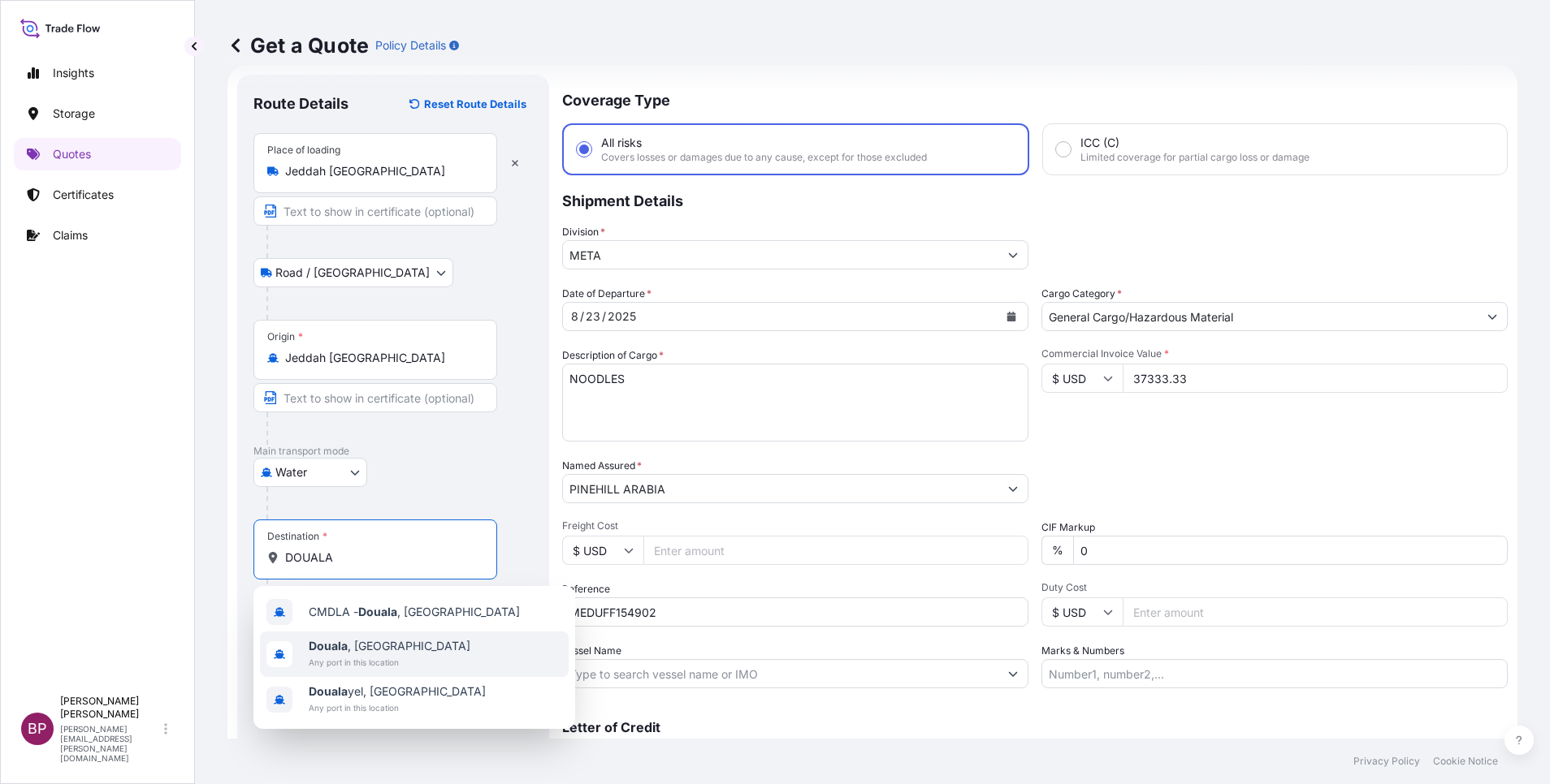
click at [388, 522] on span "Douala , [GEOGRAPHIC_DATA]" at bounding box center [389, 646] width 161 height 16
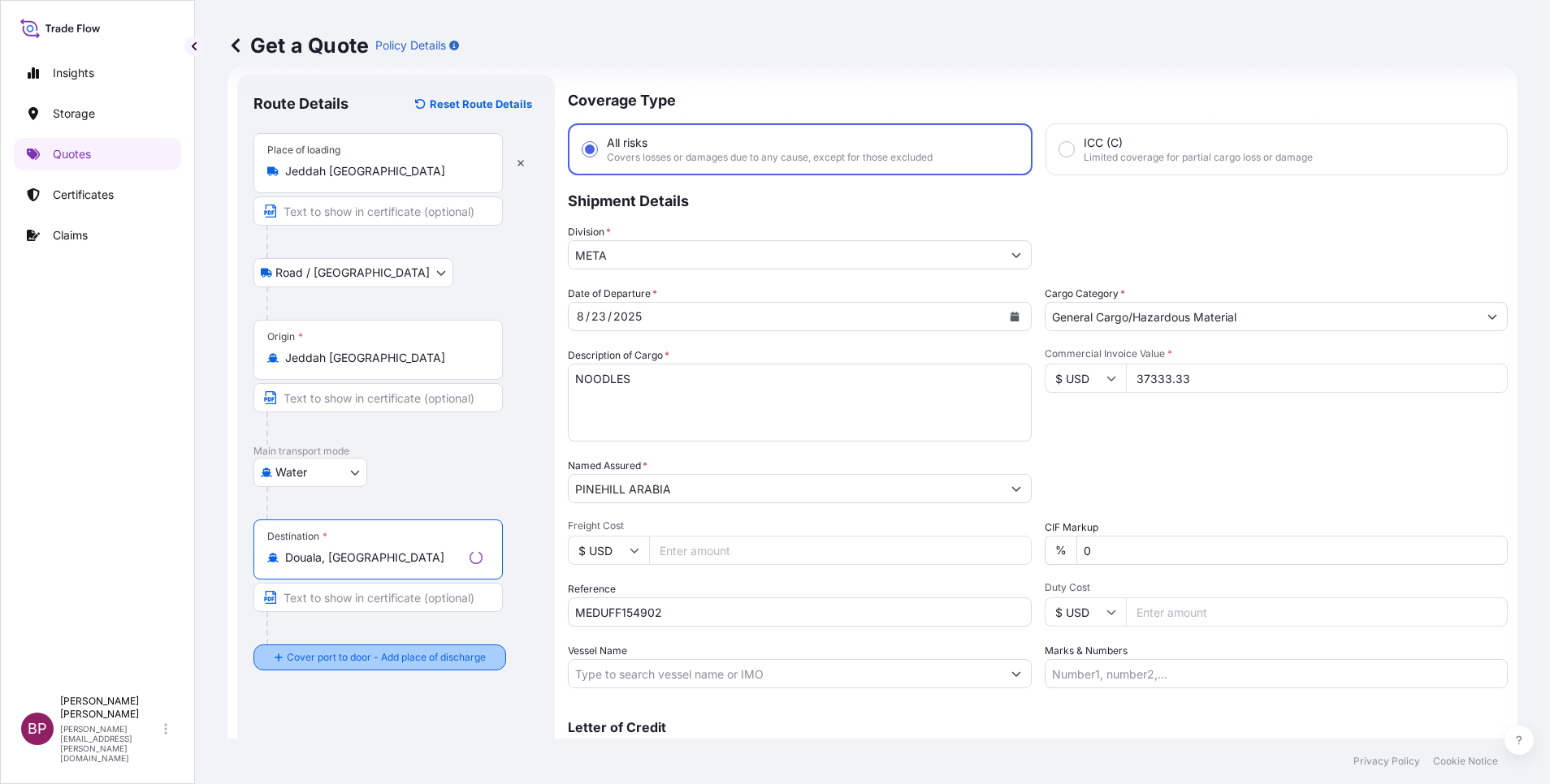
type input "Douala, [GEOGRAPHIC_DATA]"
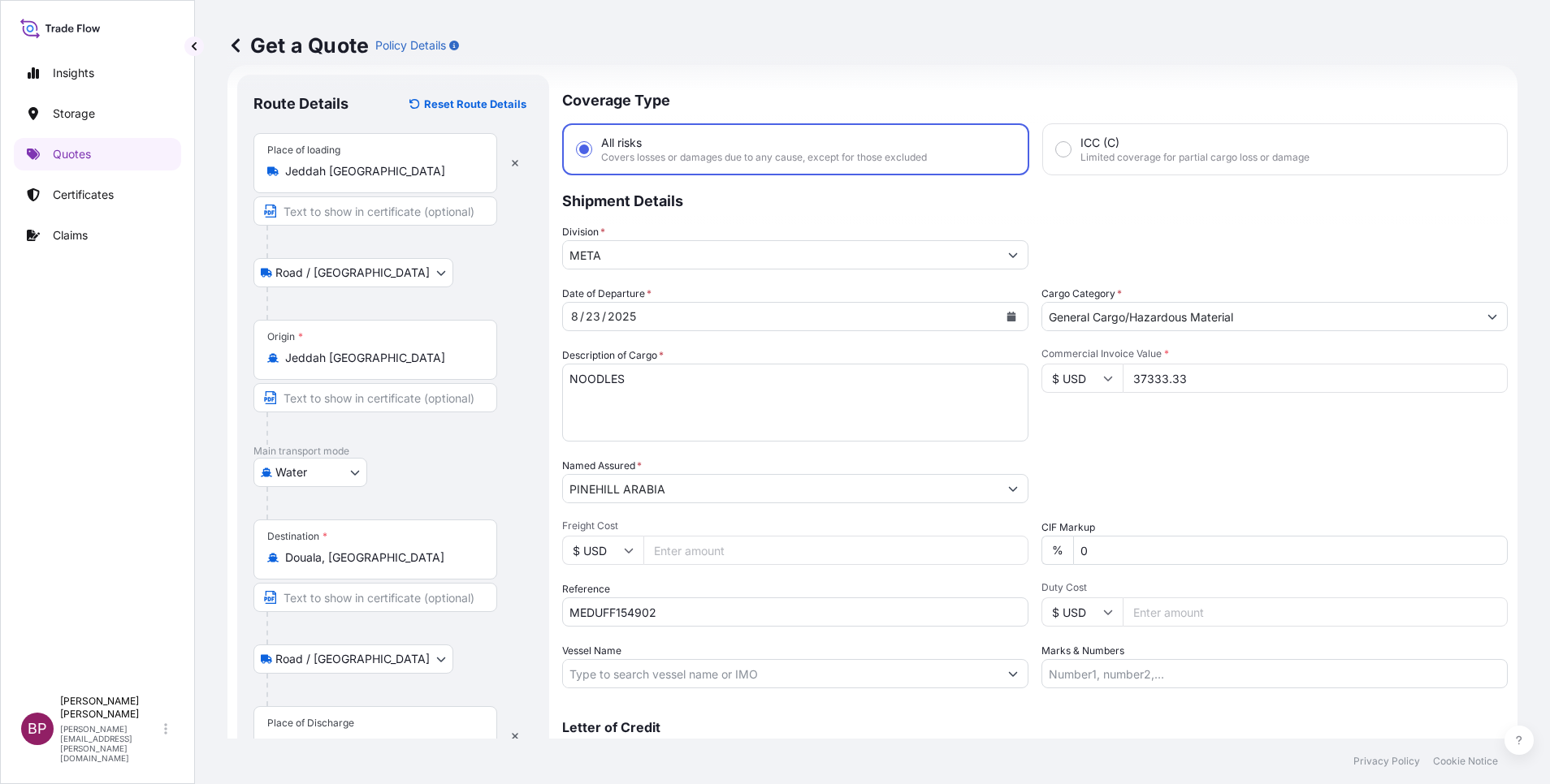
click at [372, 522] on div "Place of Discharge" at bounding box center [375, 736] width 244 height 60
click at [372, 522] on input "Place of Discharge" at bounding box center [381, 744] width 192 height 16
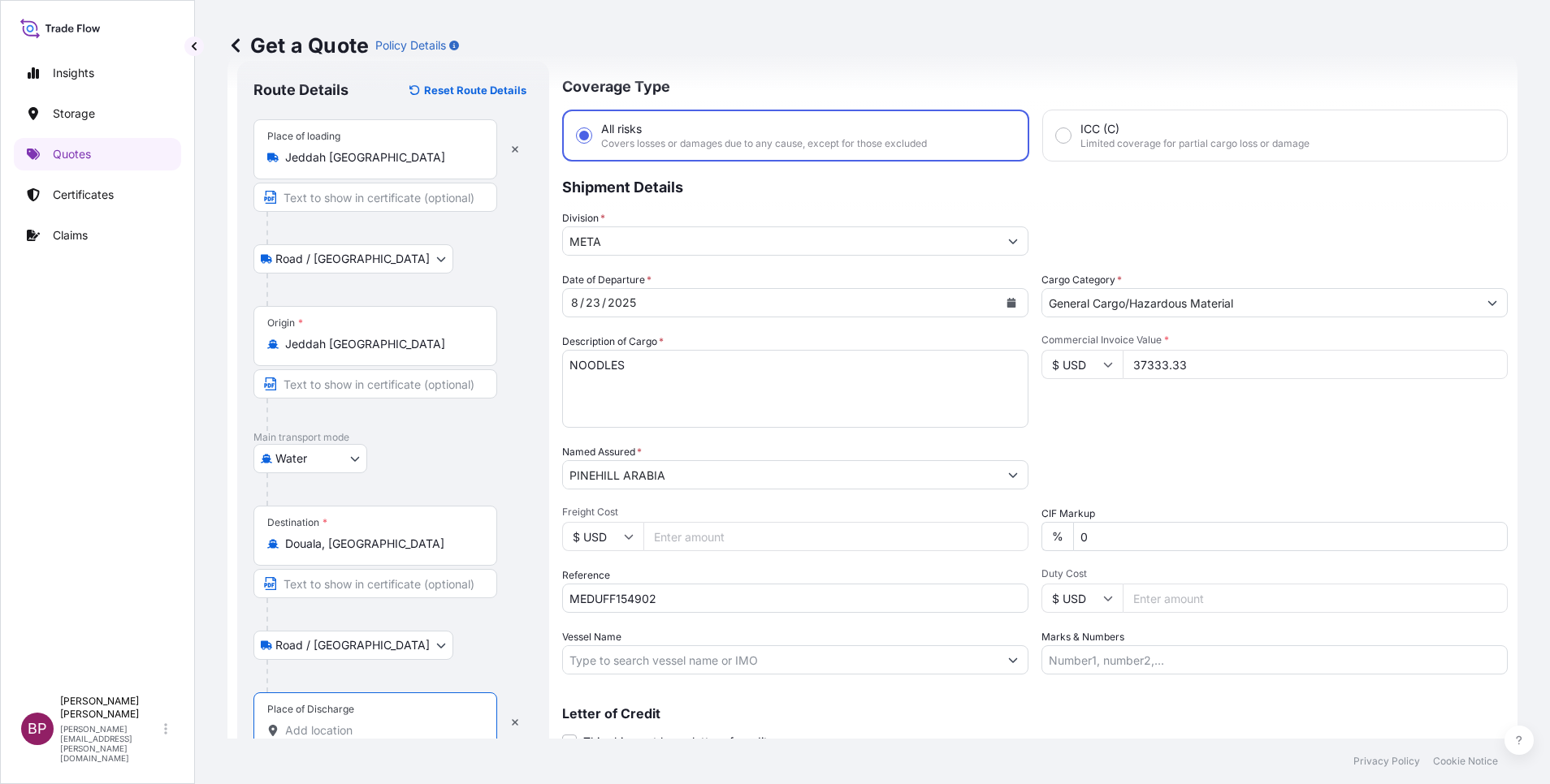
paste input "DOUALA"
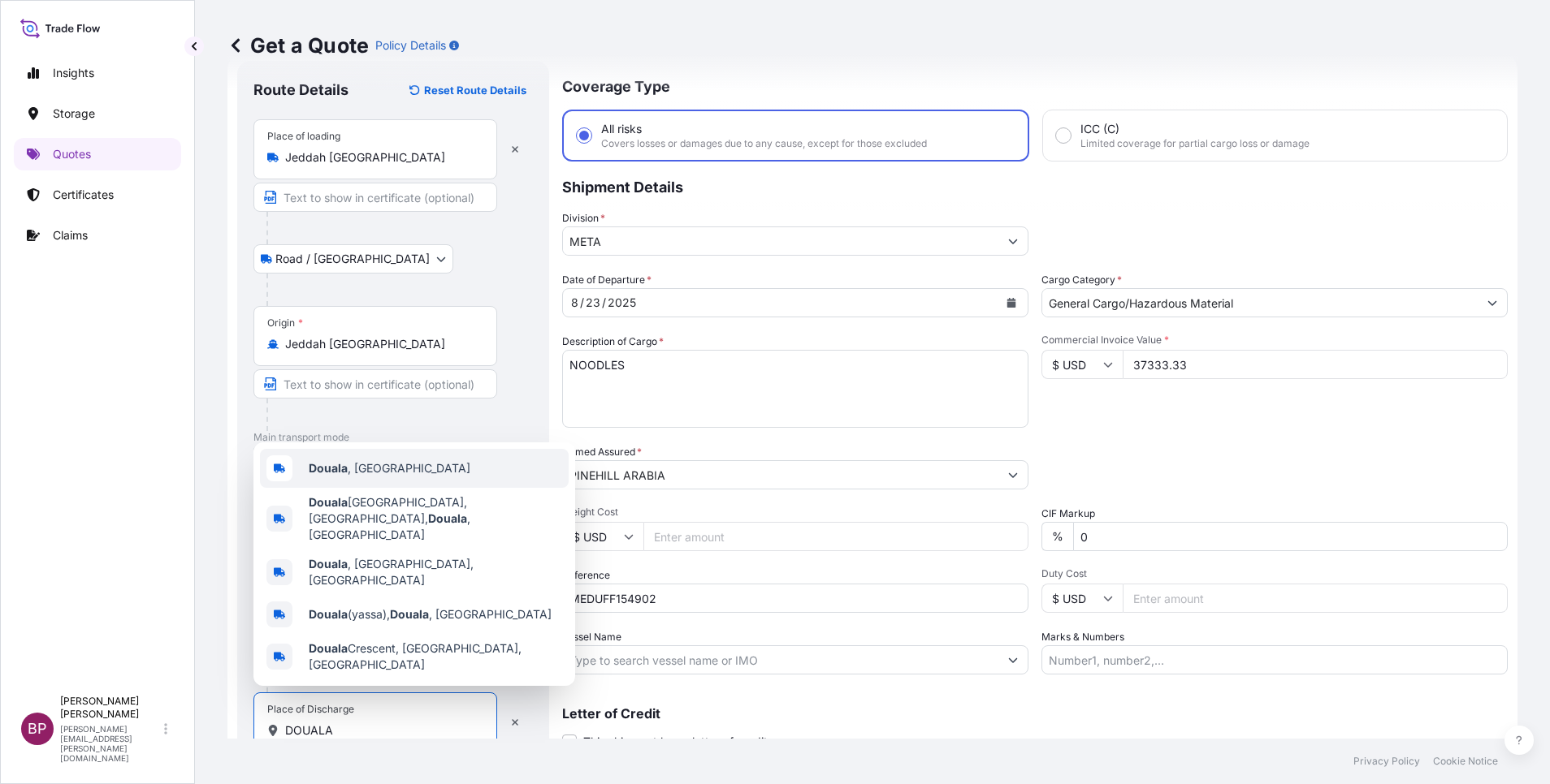
click at [394, 477] on span "Douala , [GEOGRAPHIC_DATA]" at bounding box center [389, 468] width 161 height 16
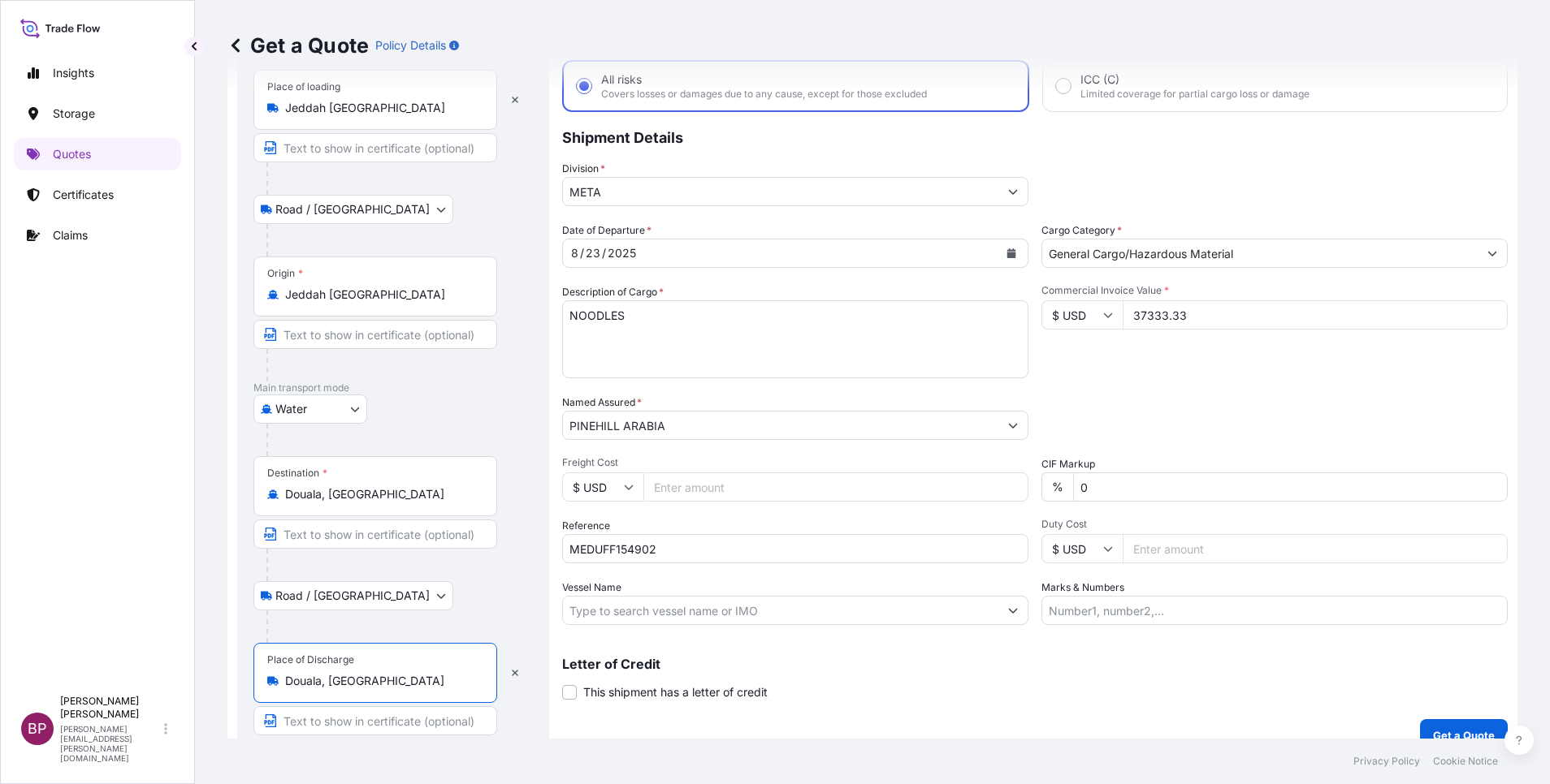
scroll to position [112, 0]
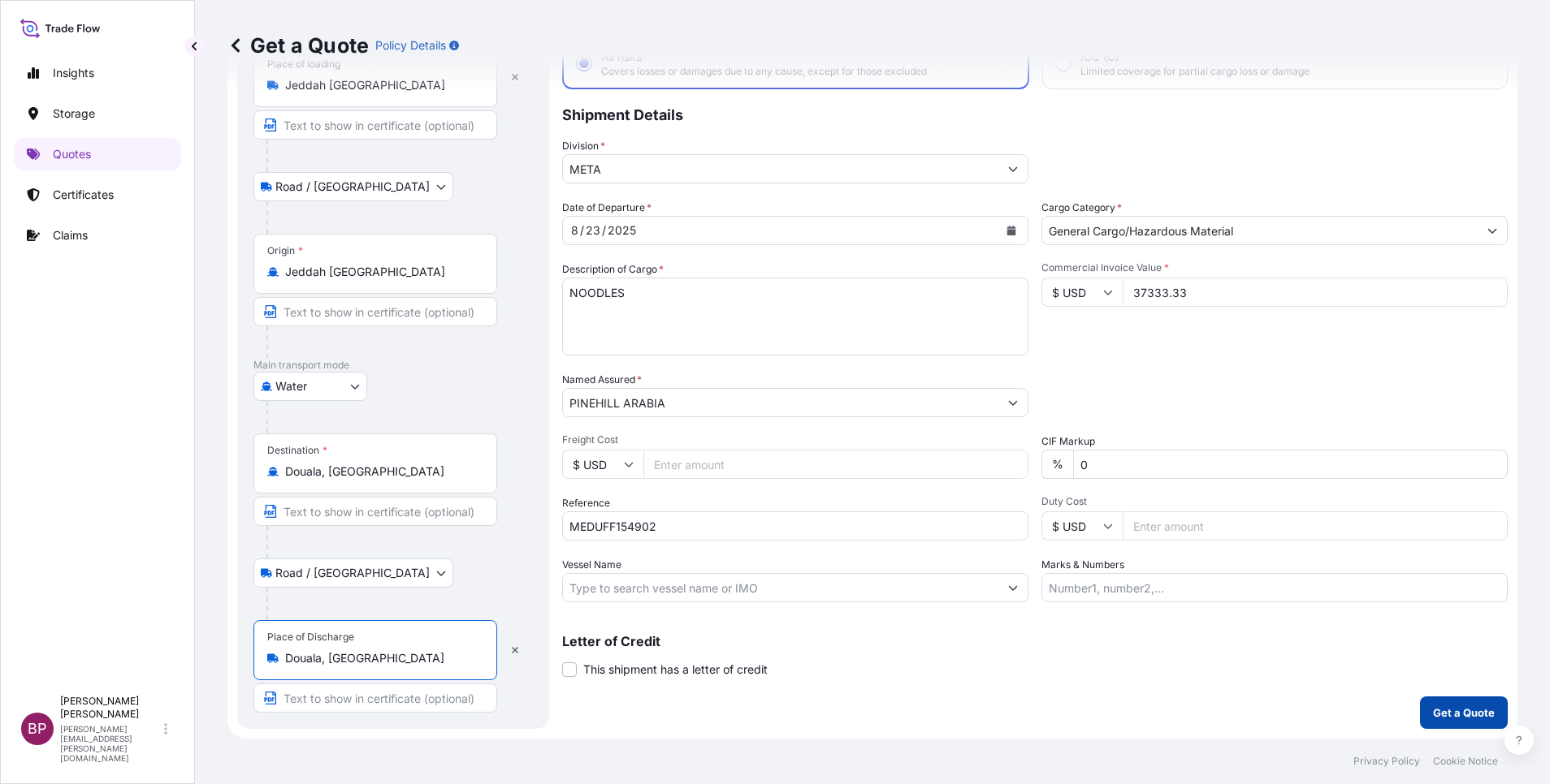
type input "Douala, [GEOGRAPHIC_DATA]"
click at [1033, 522] on p "Get a Quote" at bounding box center [1464, 712] width 62 height 16
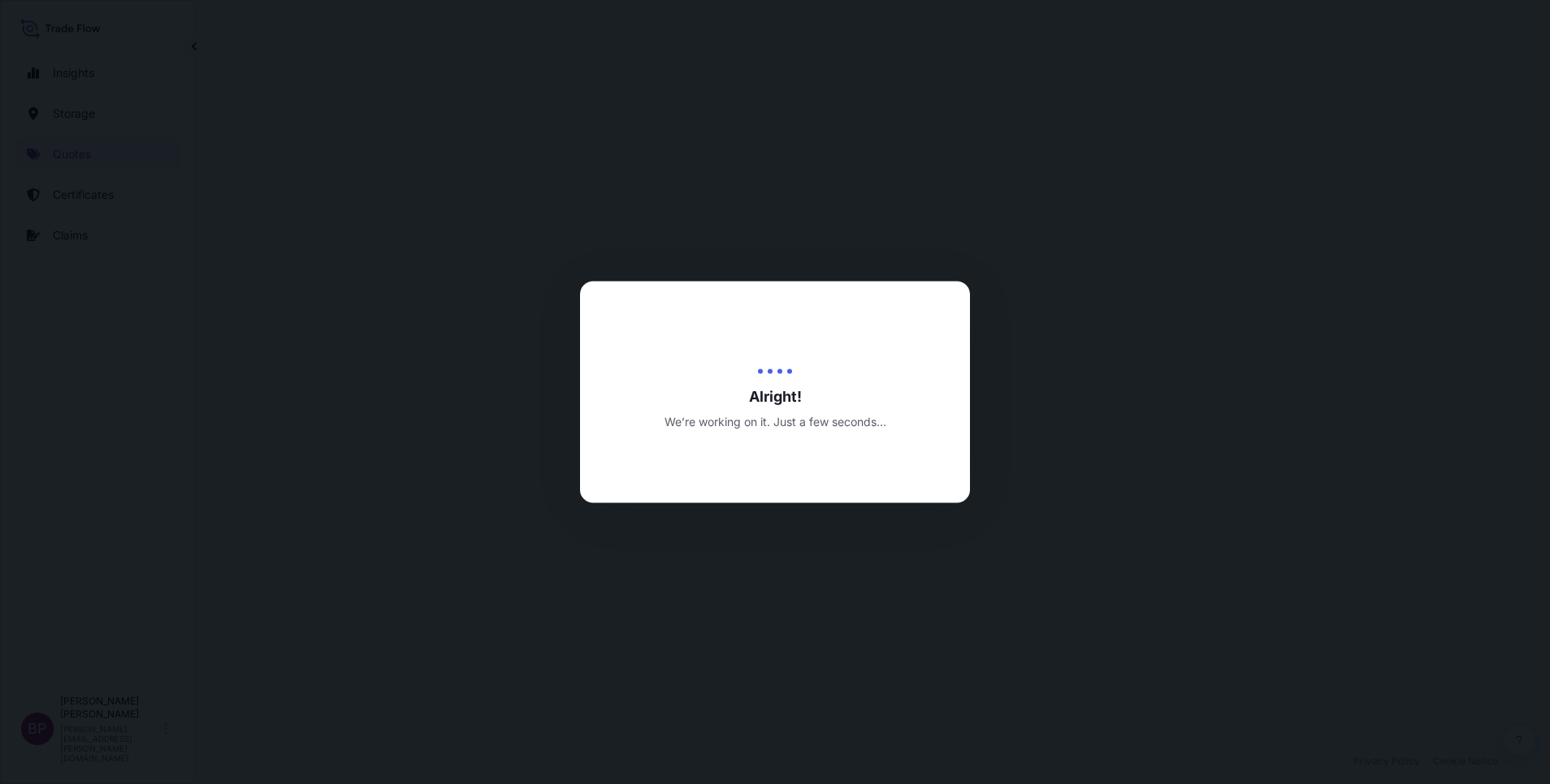
select select "Road / [GEOGRAPHIC_DATA]"
select select "Water"
select select "Road / [GEOGRAPHIC_DATA]"
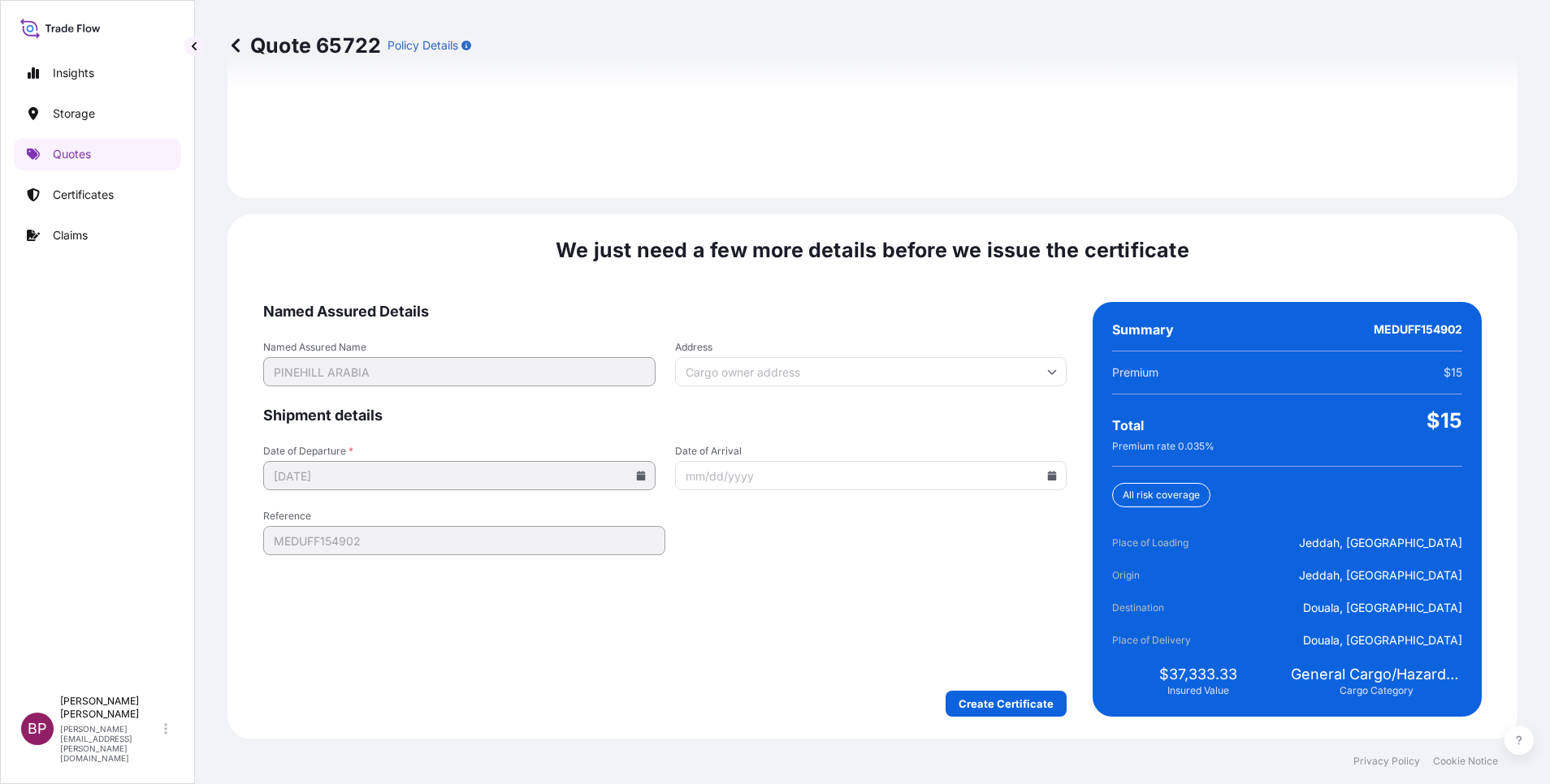
scroll to position [2407, 0]
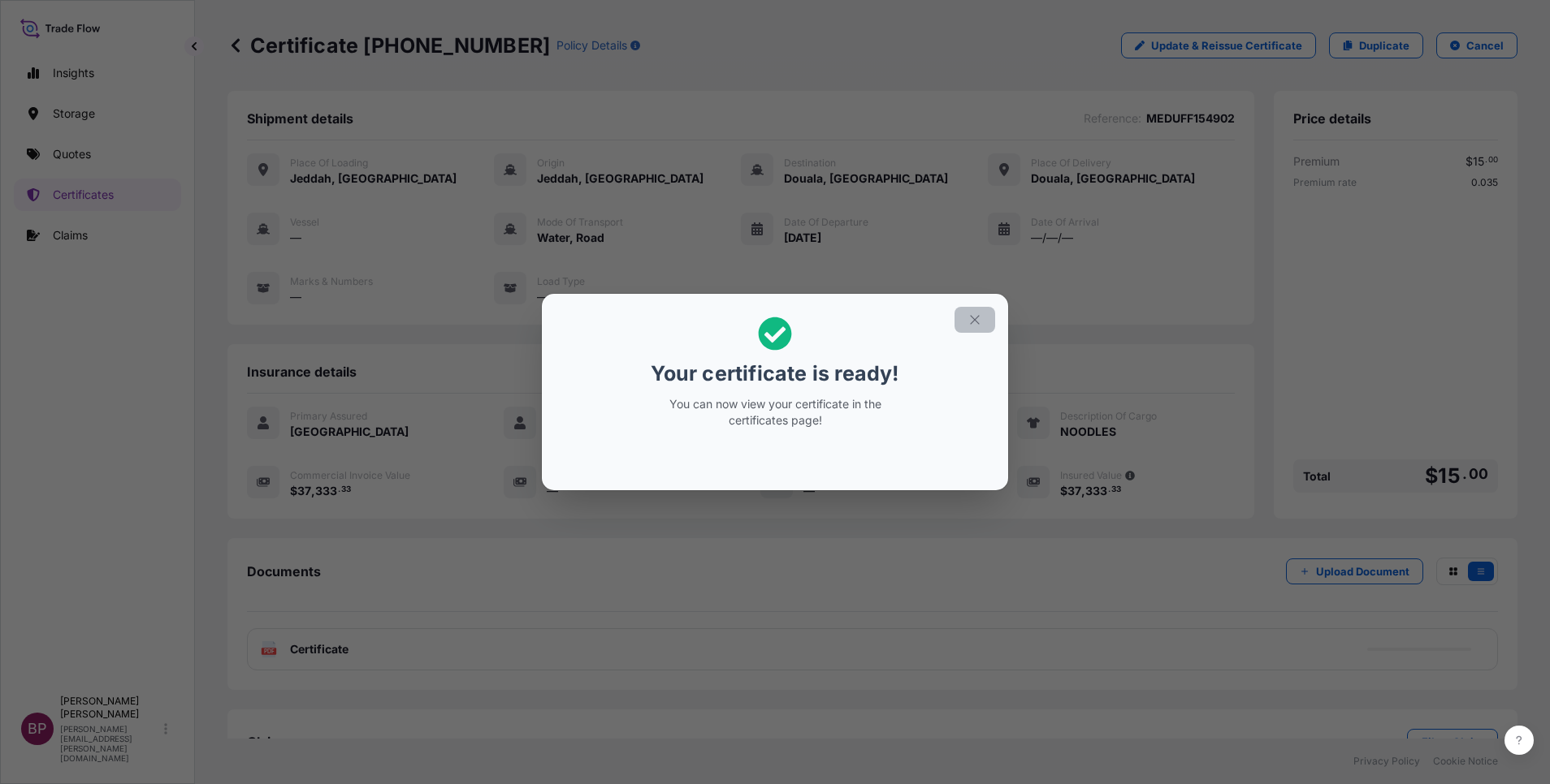
click at [981, 322] on icon "button" at bounding box center [974, 319] width 14 height 14
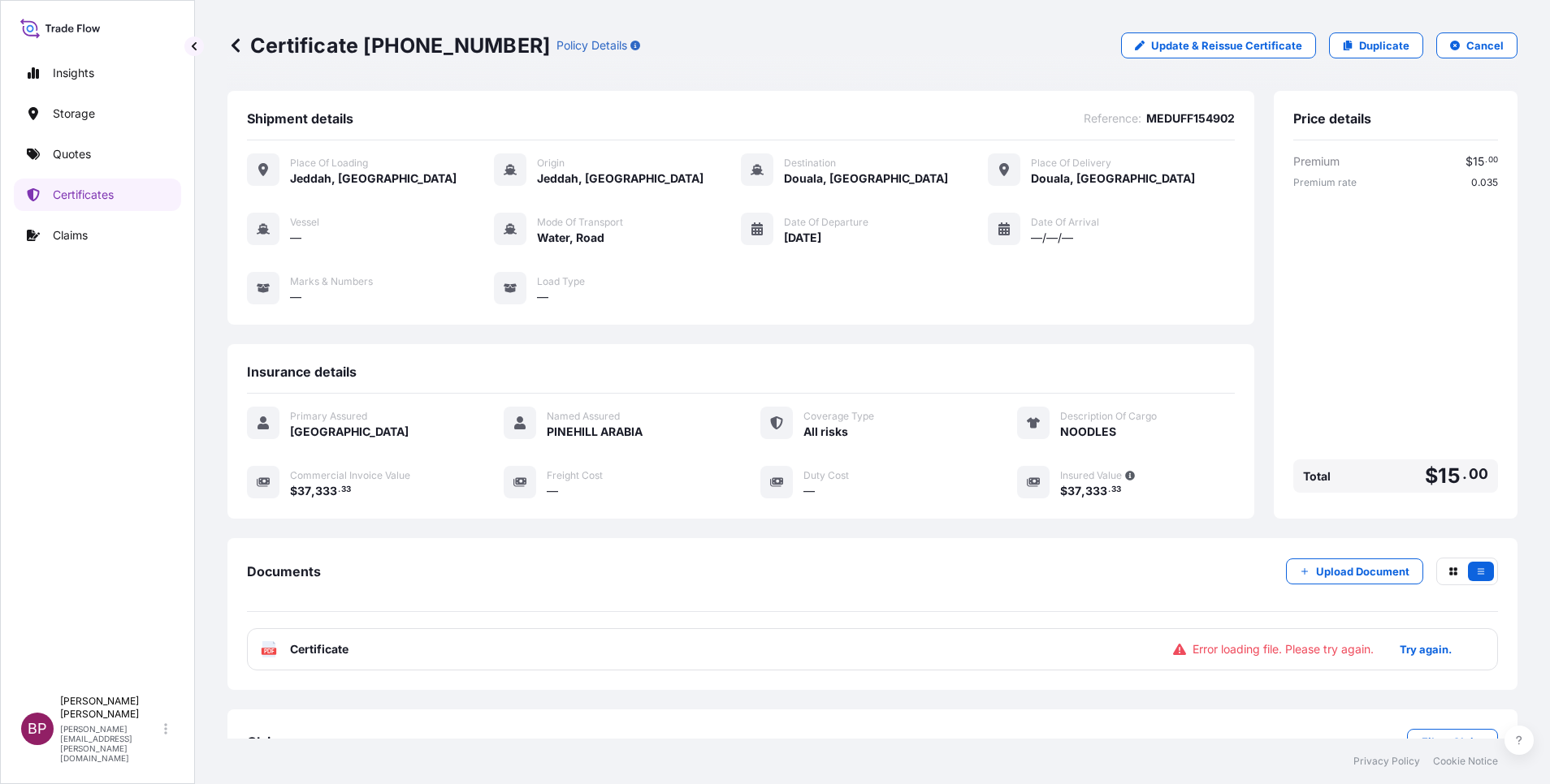
click at [343, 522] on span "Certificate" at bounding box center [320, 649] width 59 height 16
click at [1033, 522] on button "Try again." at bounding box center [1426, 649] width 91 height 26
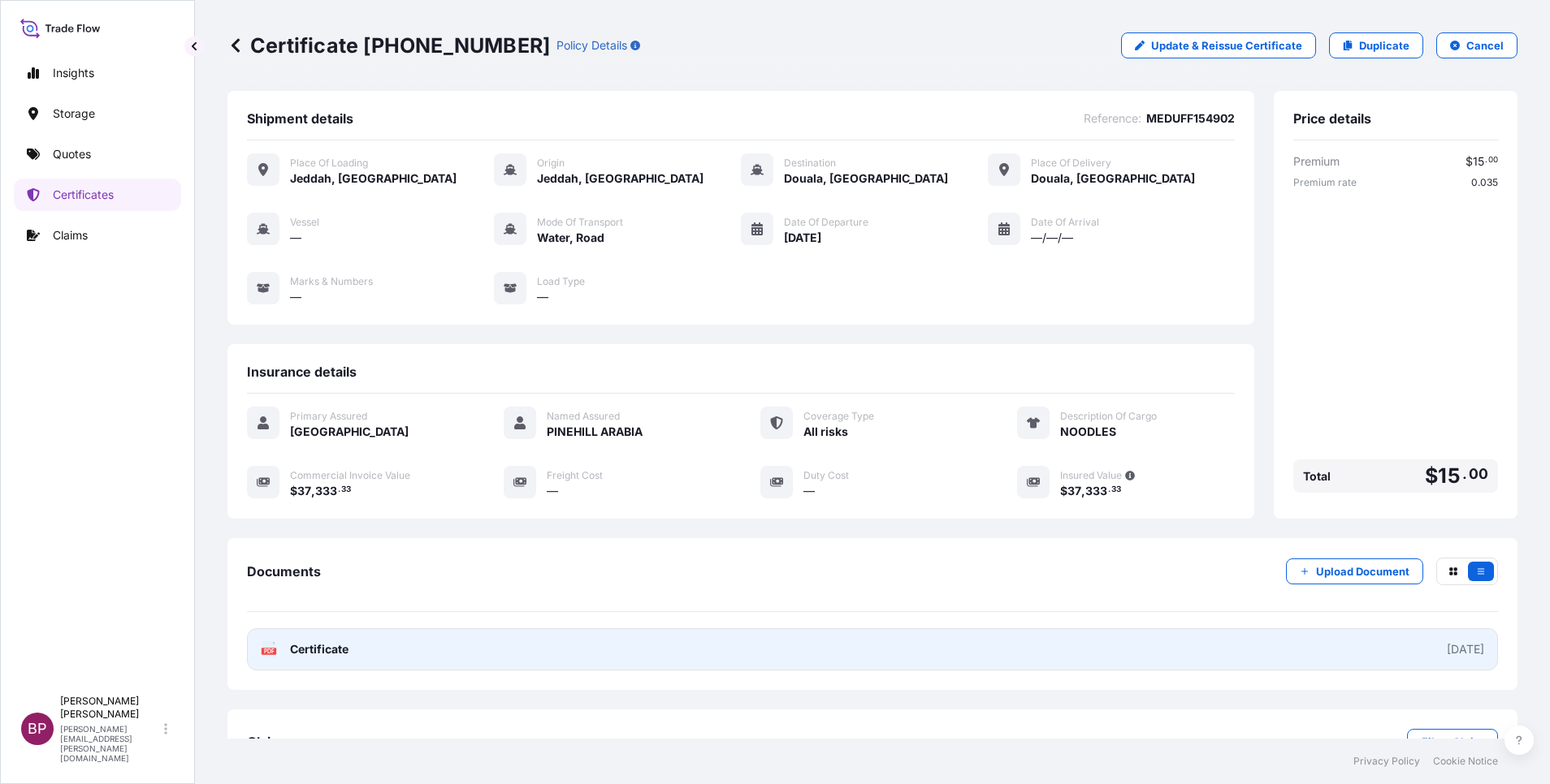
click at [340, 522] on span "Certificate" at bounding box center [320, 649] width 59 height 16
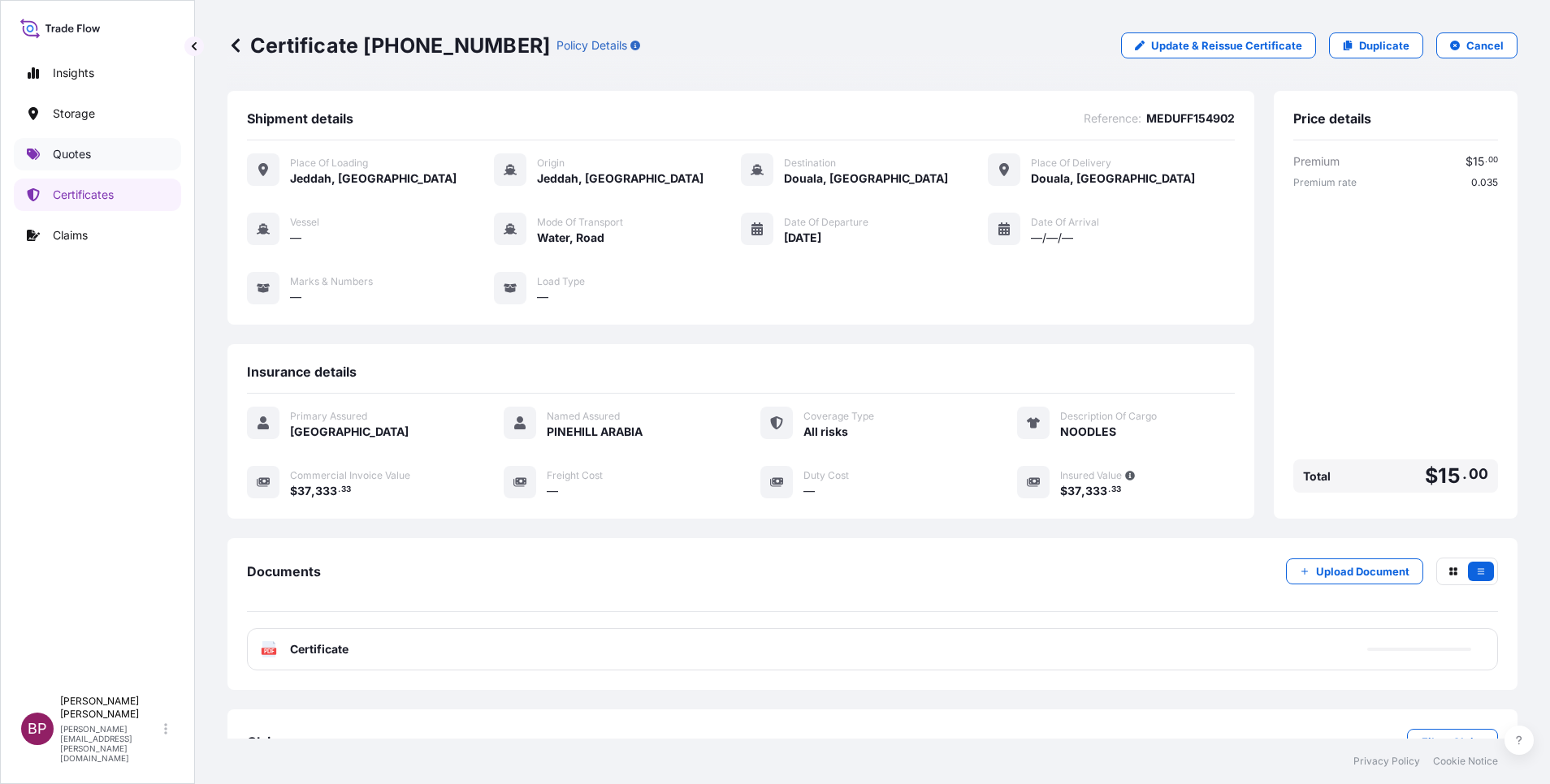
click at [98, 153] on link "Quotes" at bounding box center [98, 155] width 167 height 32
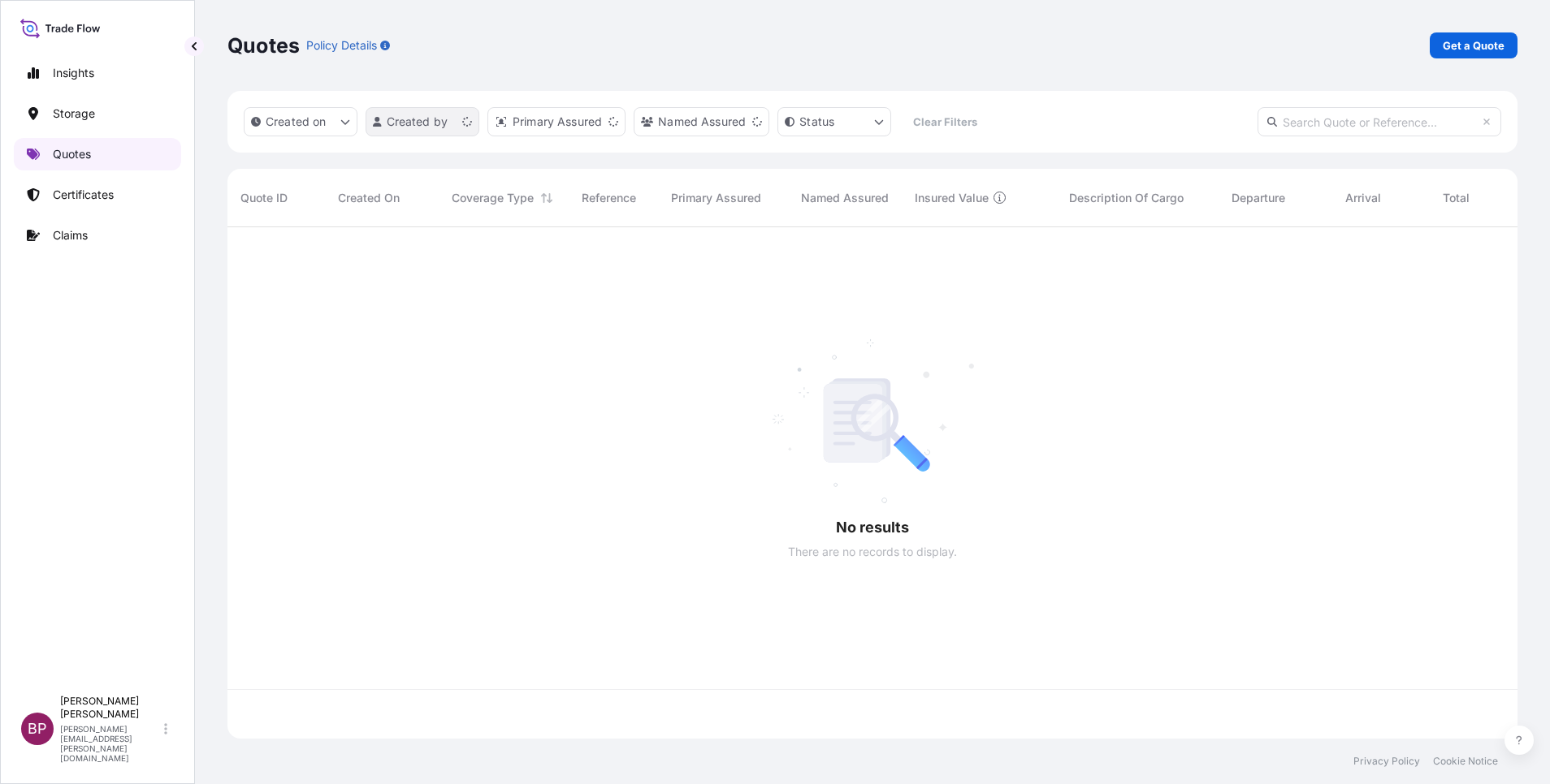
scroll to position [501, 1271]
click at [1033, 39] on p "Get a Quote" at bounding box center [1473, 45] width 62 height 16
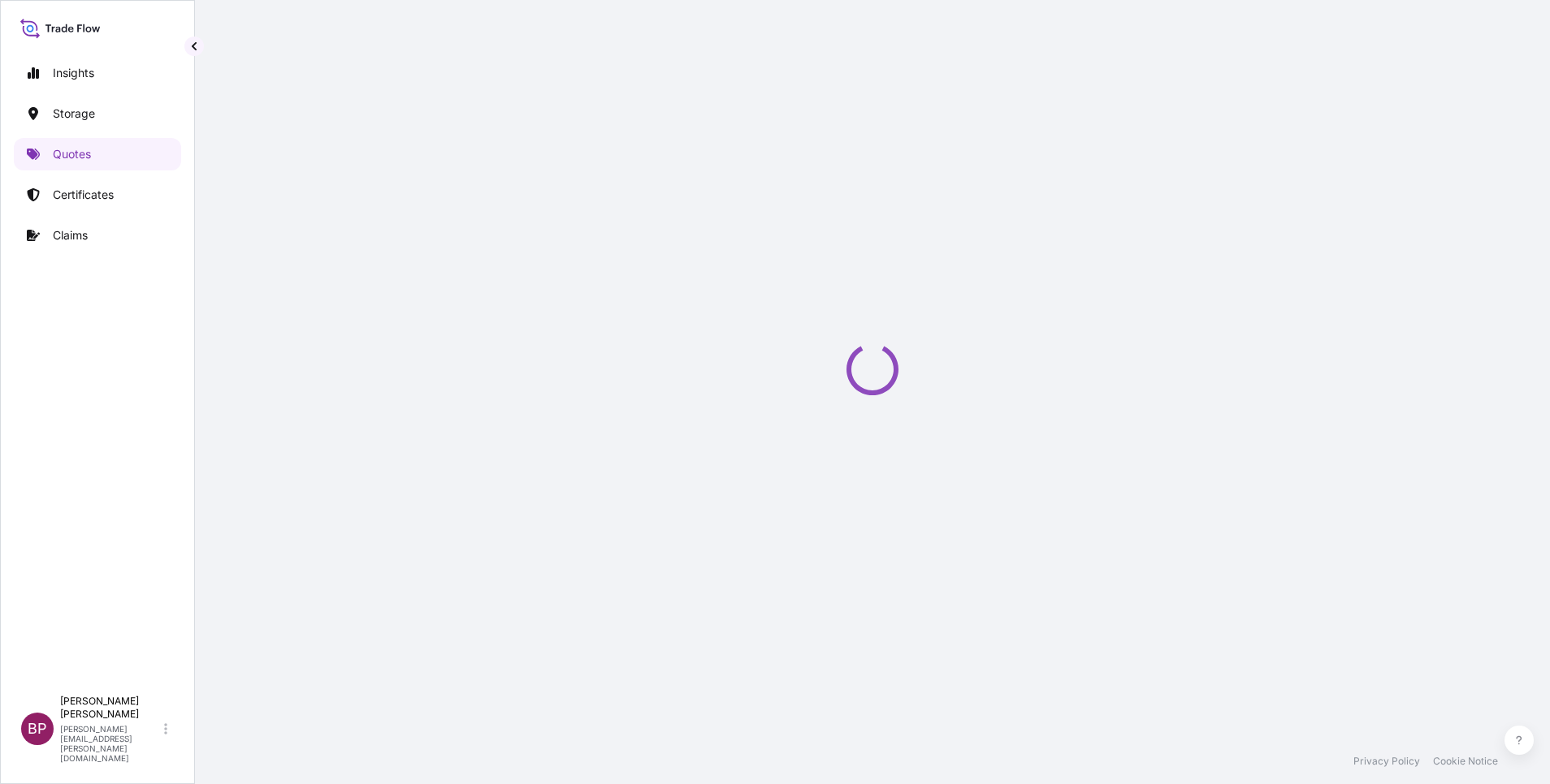
select select "Water"
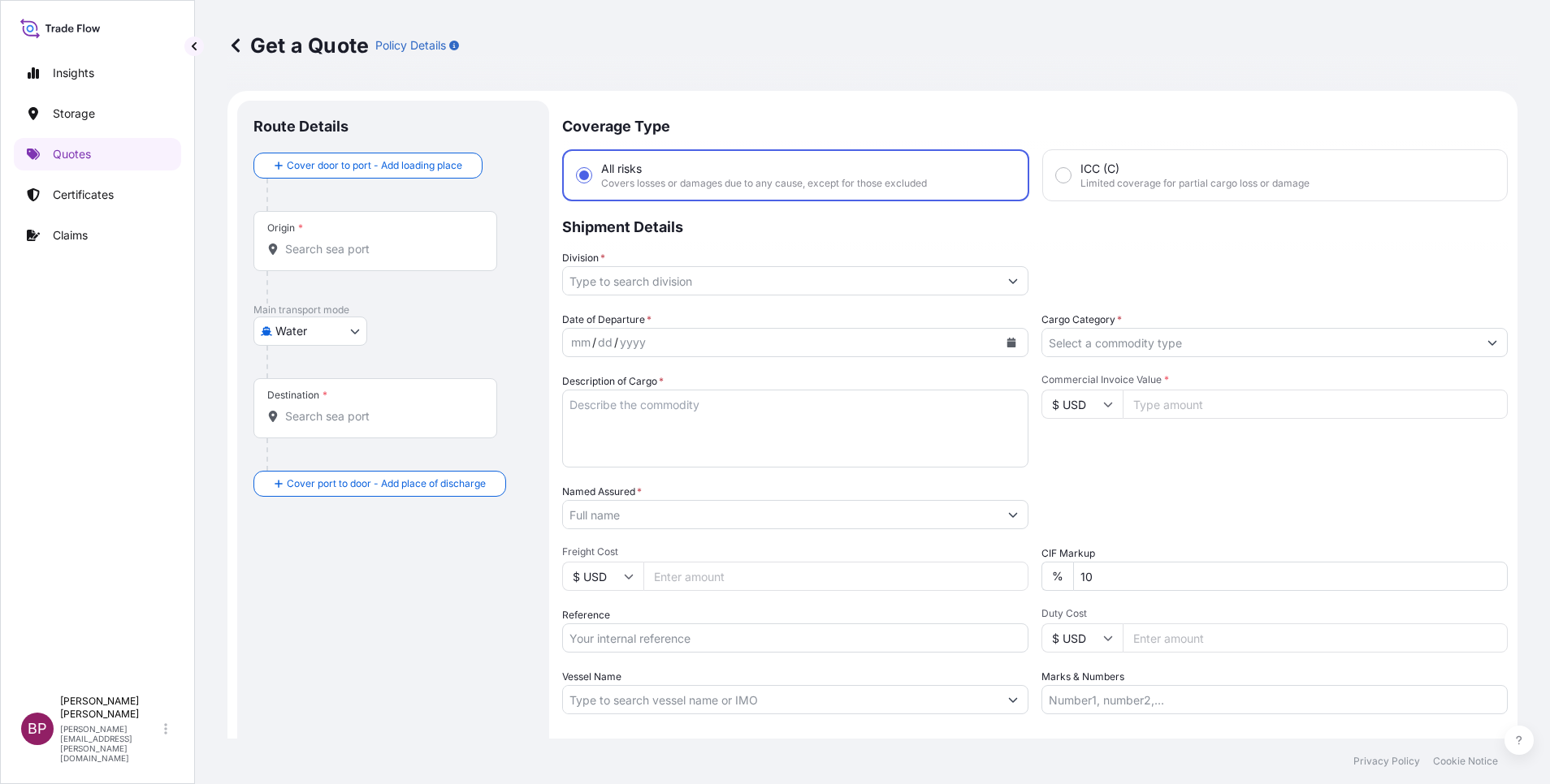
scroll to position [26, 0]
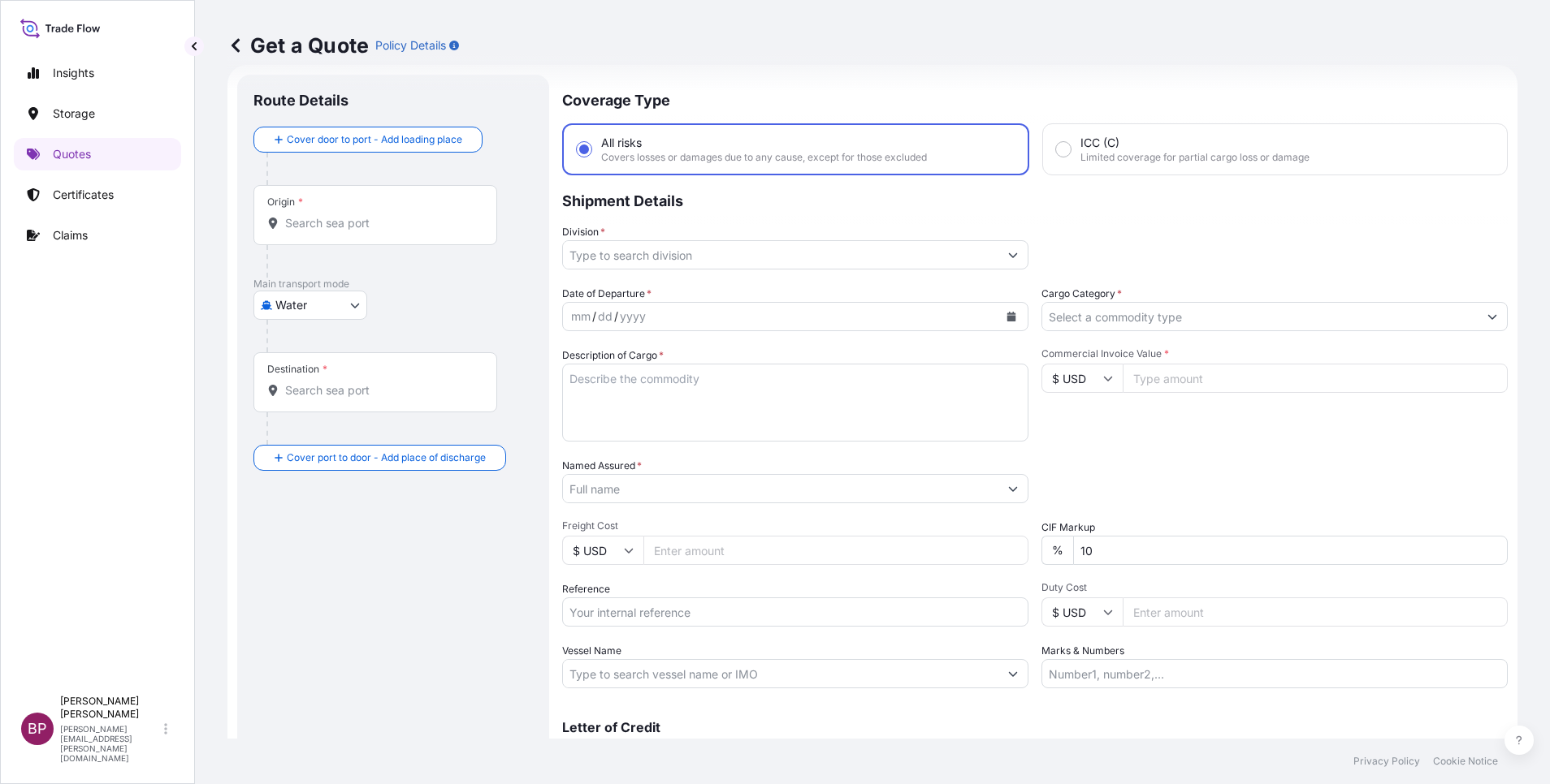
click at [1033, 376] on input "Commercial Invoice Value *" at bounding box center [1316, 378] width 385 height 29
paste input "1486.80"
type input "1486.80"
drag, startPoint x: 1031, startPoint y: 550, endPoint x: 875, endPoint y: 557, distance: 156.2
click at [860, 522] on div "Date of Departure * mm / dd / yyyy Cargo Category * Description of Cargo * Comm…" at bounding box center [1035, 487] width 946 height 403
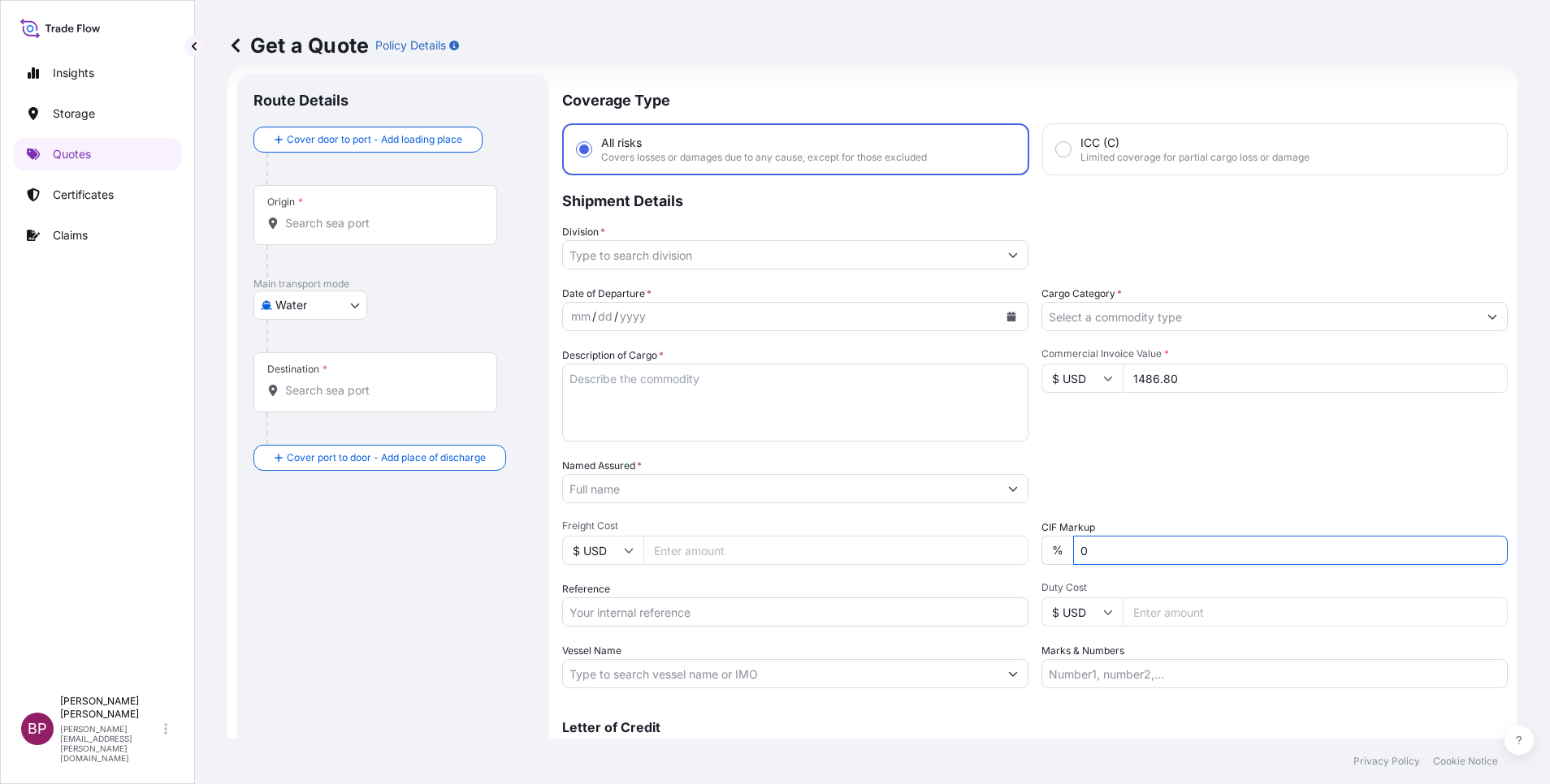
type input "0"
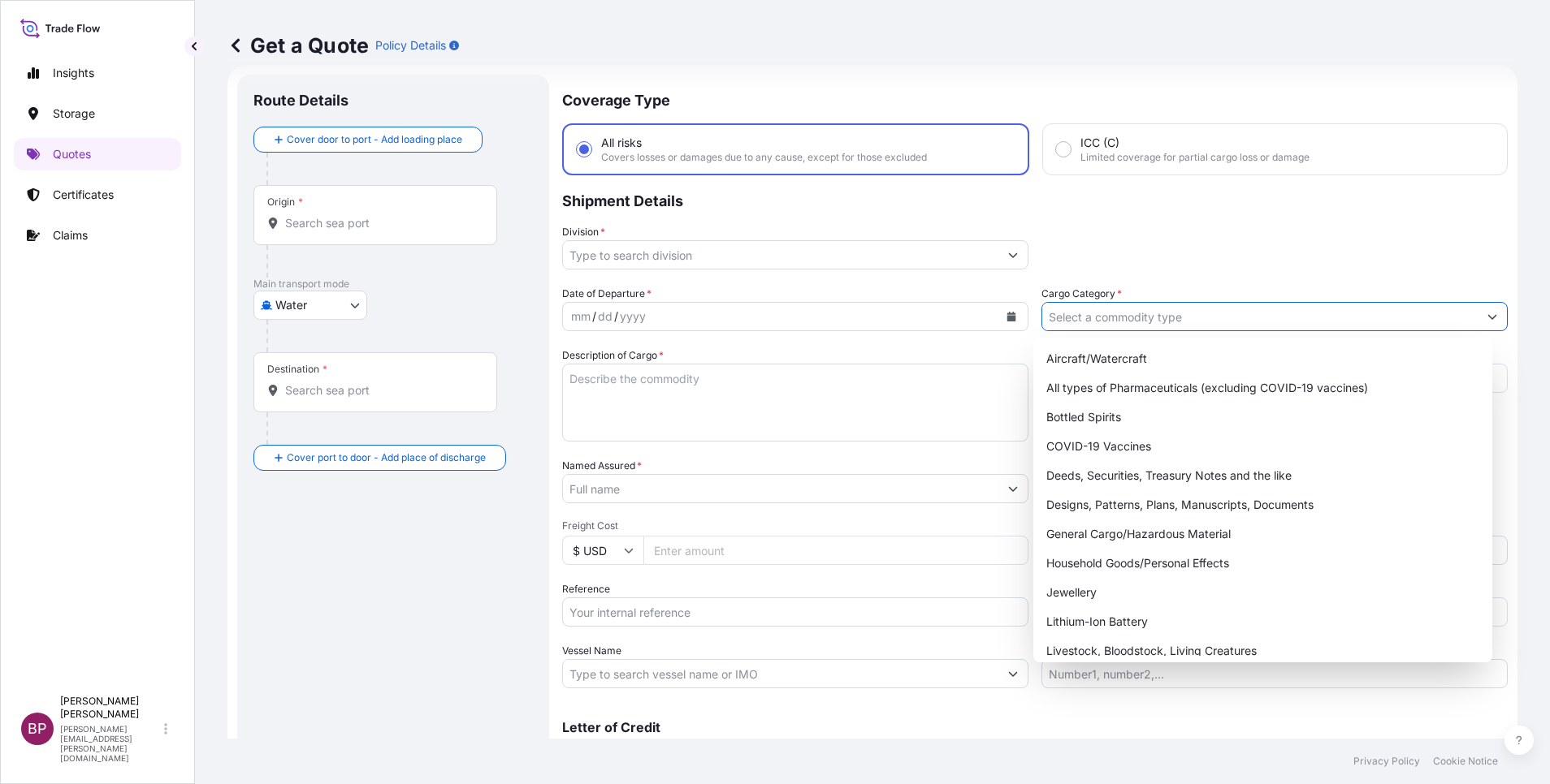
click at [1033, 314] on input "Cargo Category *" at bounding box center [1260, 317] width 435 height 29
click at [1033, 522] on div "General Cargo/Hazardous Material" at bounding box center [1263, 534] width 446 height 29
type input "General Cargo/Hazardous Material"
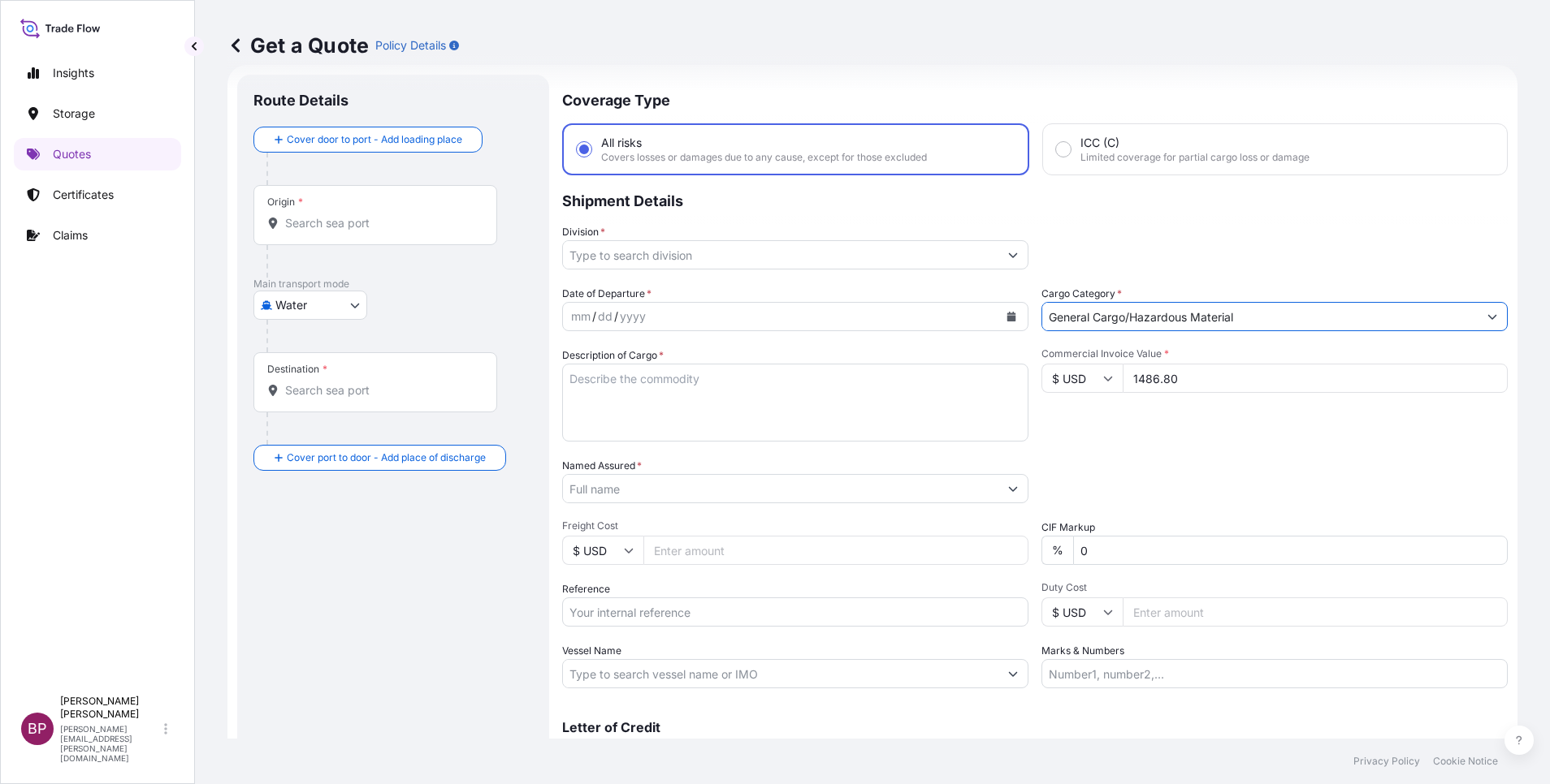
click at [999, 257] on button "Show suggestions" at bounding box center [1013, 255] width 29 height 29
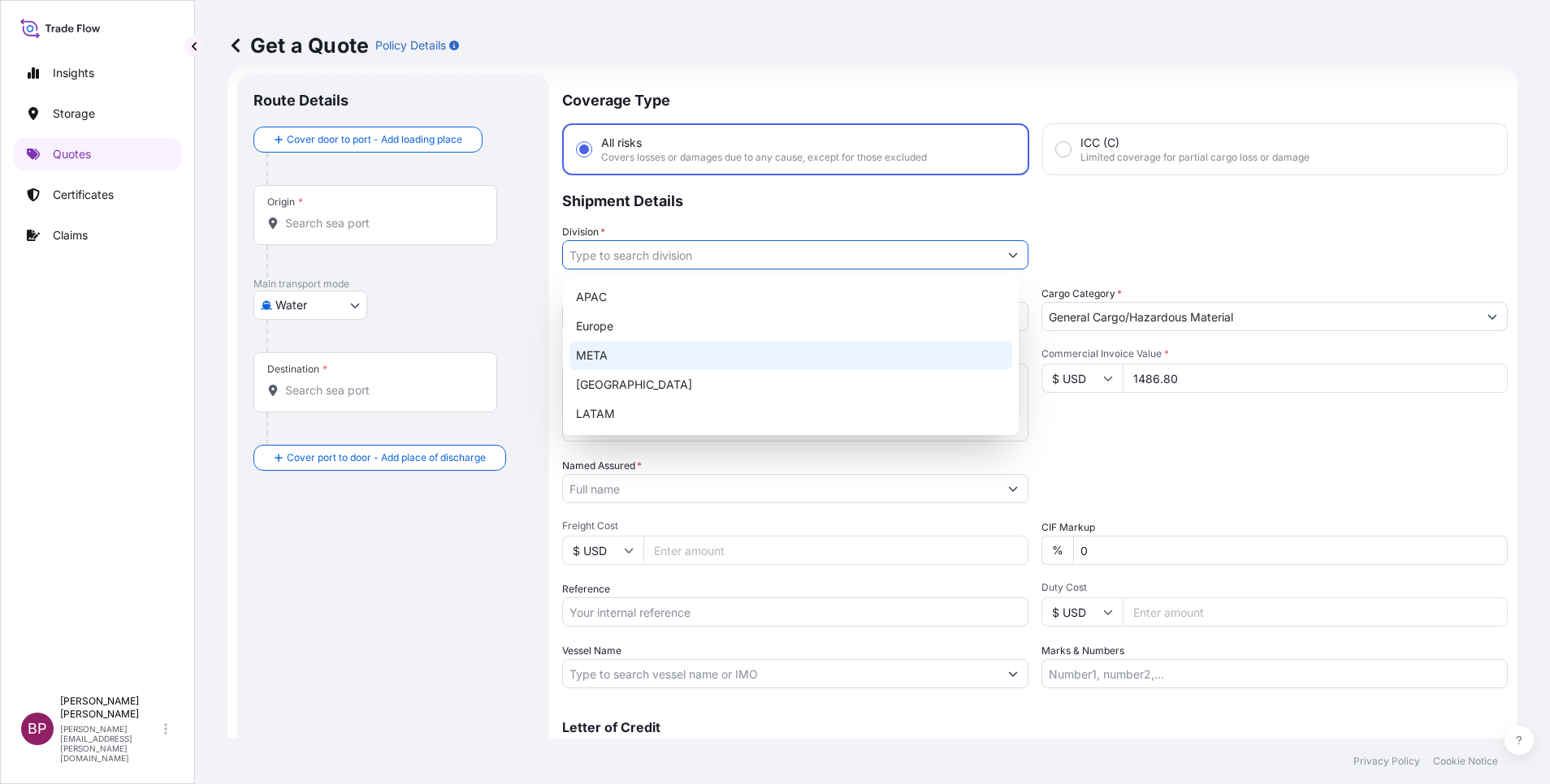
click at [762, 351] on div "META" at bounding box center [790, 356] width 443 height 29
type input "META"
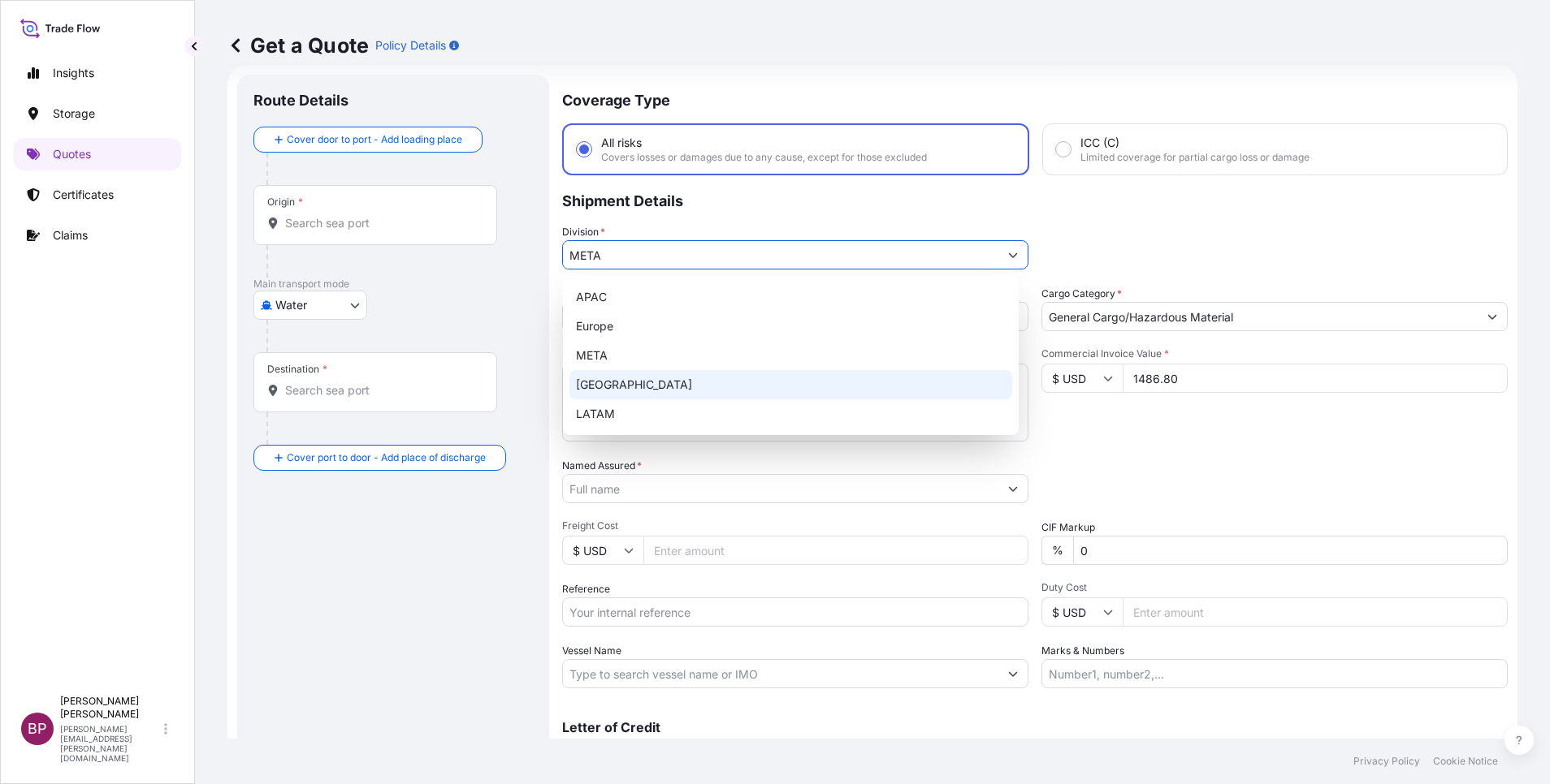
click at [416, 522] on div "Route Details Cover door to port - Add loading place Place of loading Road / [G…" at bounding box center [393, 442] width 280 height 702
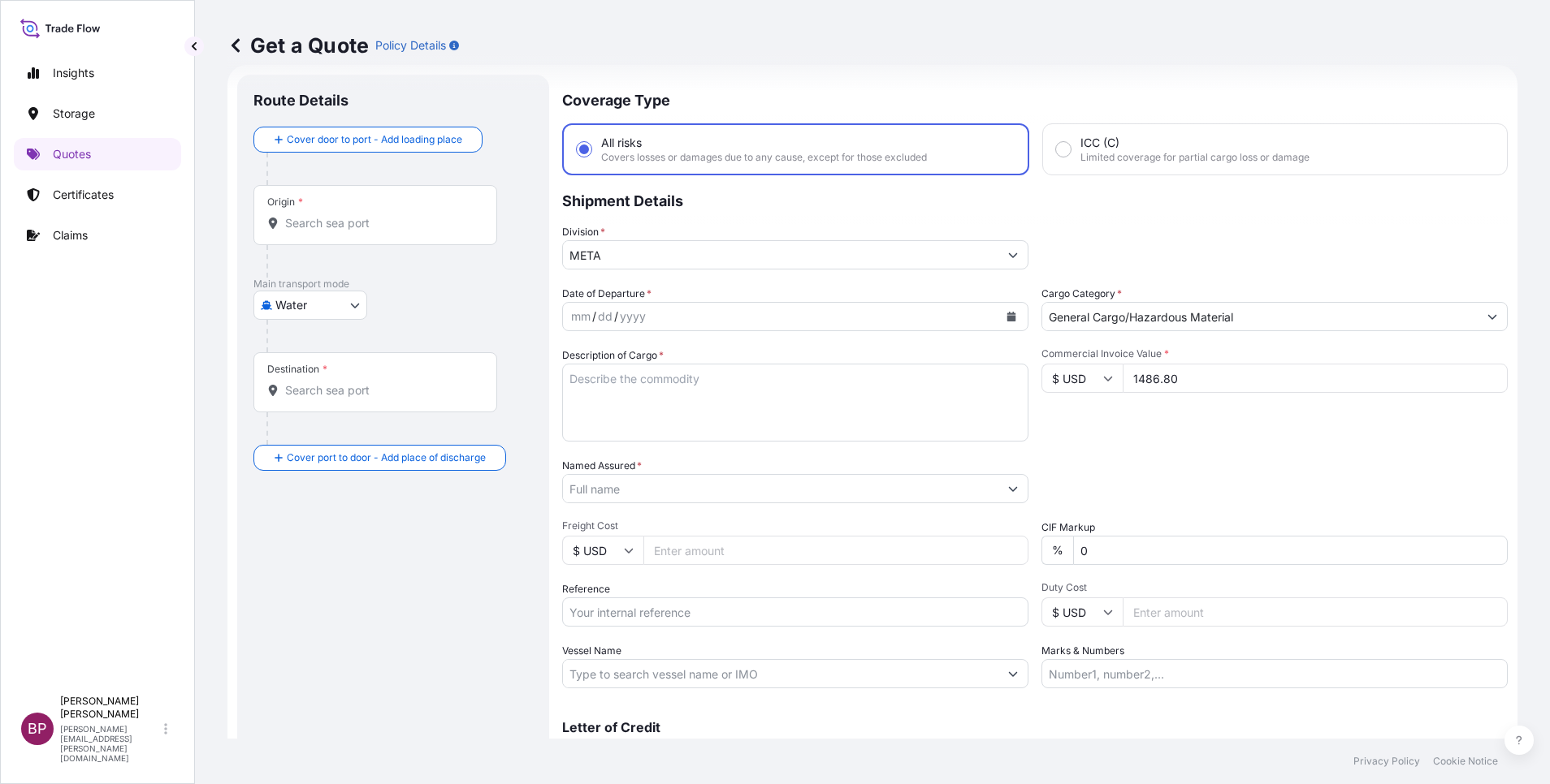
click at [707, 410] on textarea "Description of Cargo *" at bounding box center [796, 403] width 467 height 78
paste textarea "STAINLESS ROUND BAR"
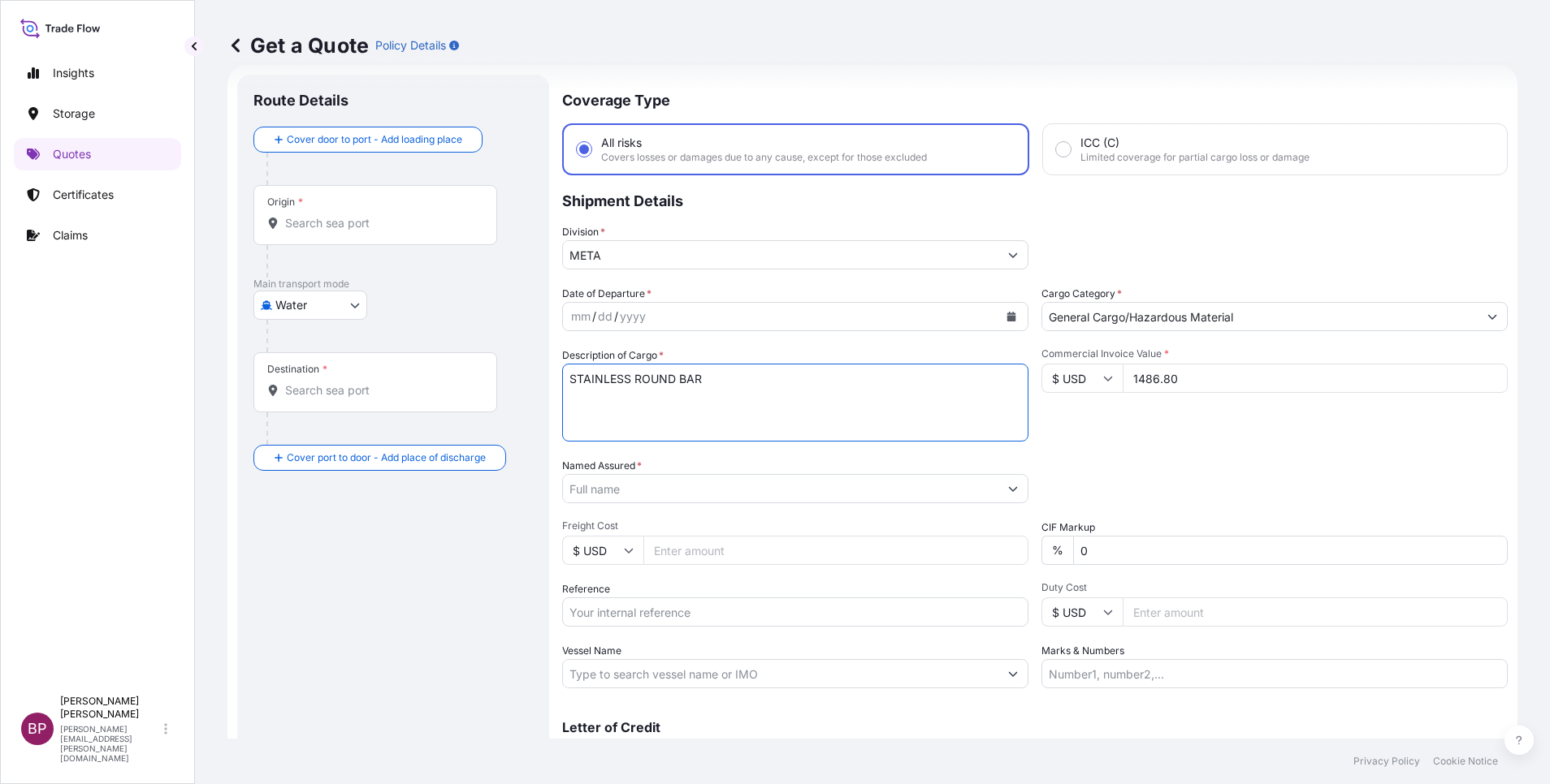
type textarea "STAINLESS ROUND BAR"
click at [653, 522] on input "Reference" at bounding box center [796, 611] width 467 height 29
paste input "BL:172-92730573 SSLS3064"
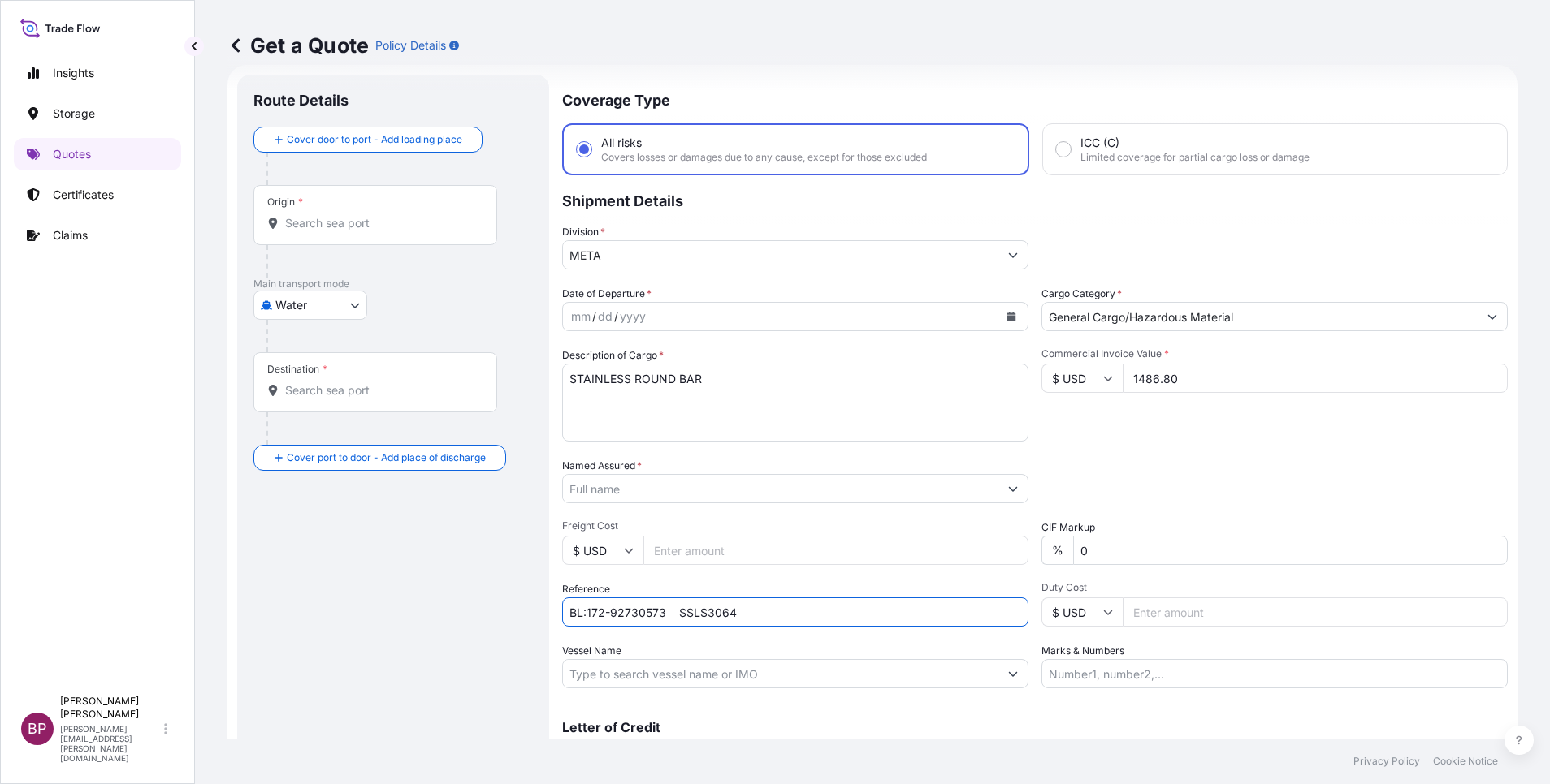
type input "BL:172-92730573 SSLS3064"
click at [655, 493] on input "Named Assured *" at bounding box center [777, 488] width 427 height 29
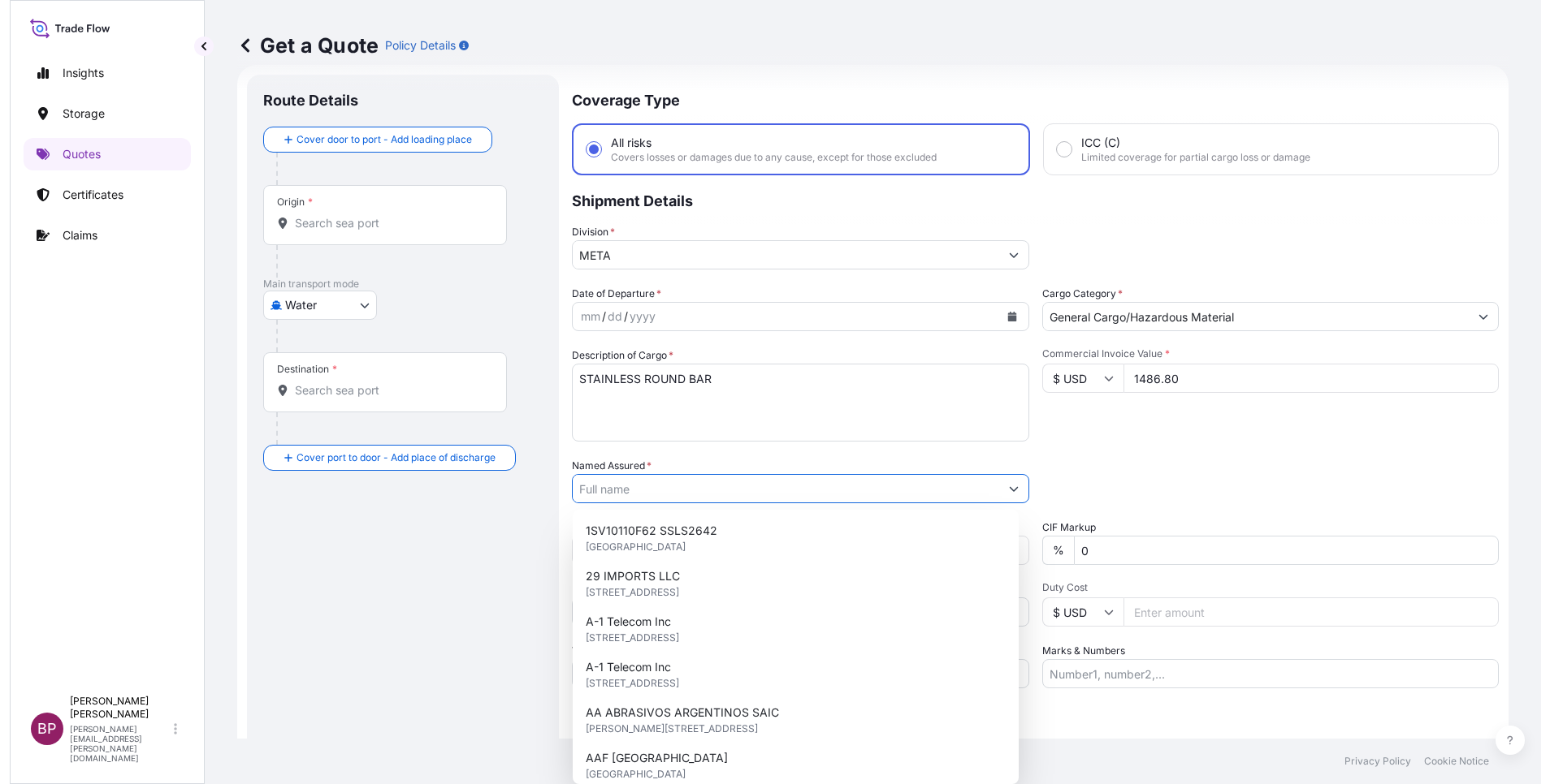
paste input "HUNTING ENERGY SAUDI ARABIA LLC"
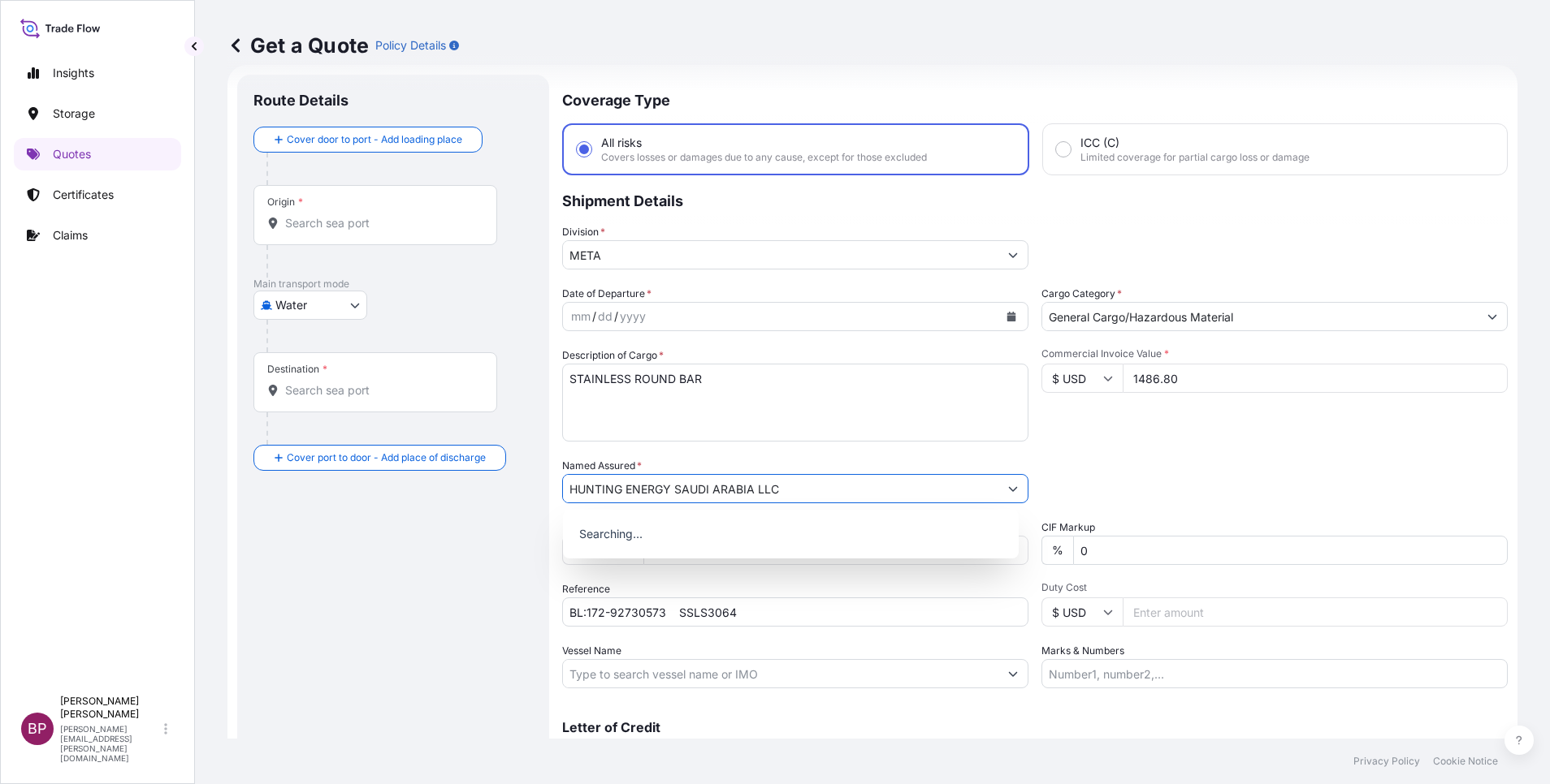
type input "HUNTING ENERGY SAUDI ARABIA LLC"
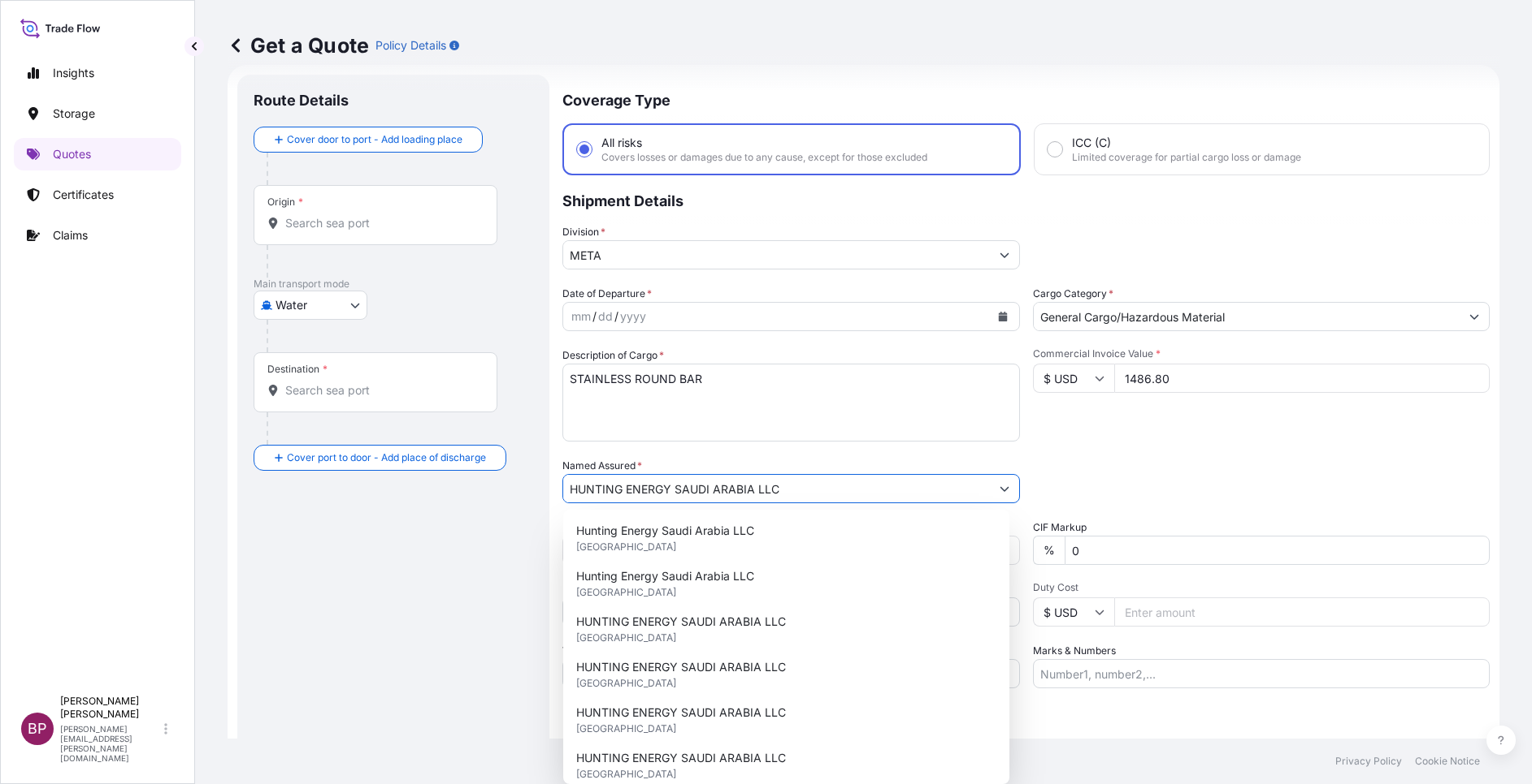
click at [998, 320] on icon "Calendar" at bounding box center [1002, 317] width 9 height 9
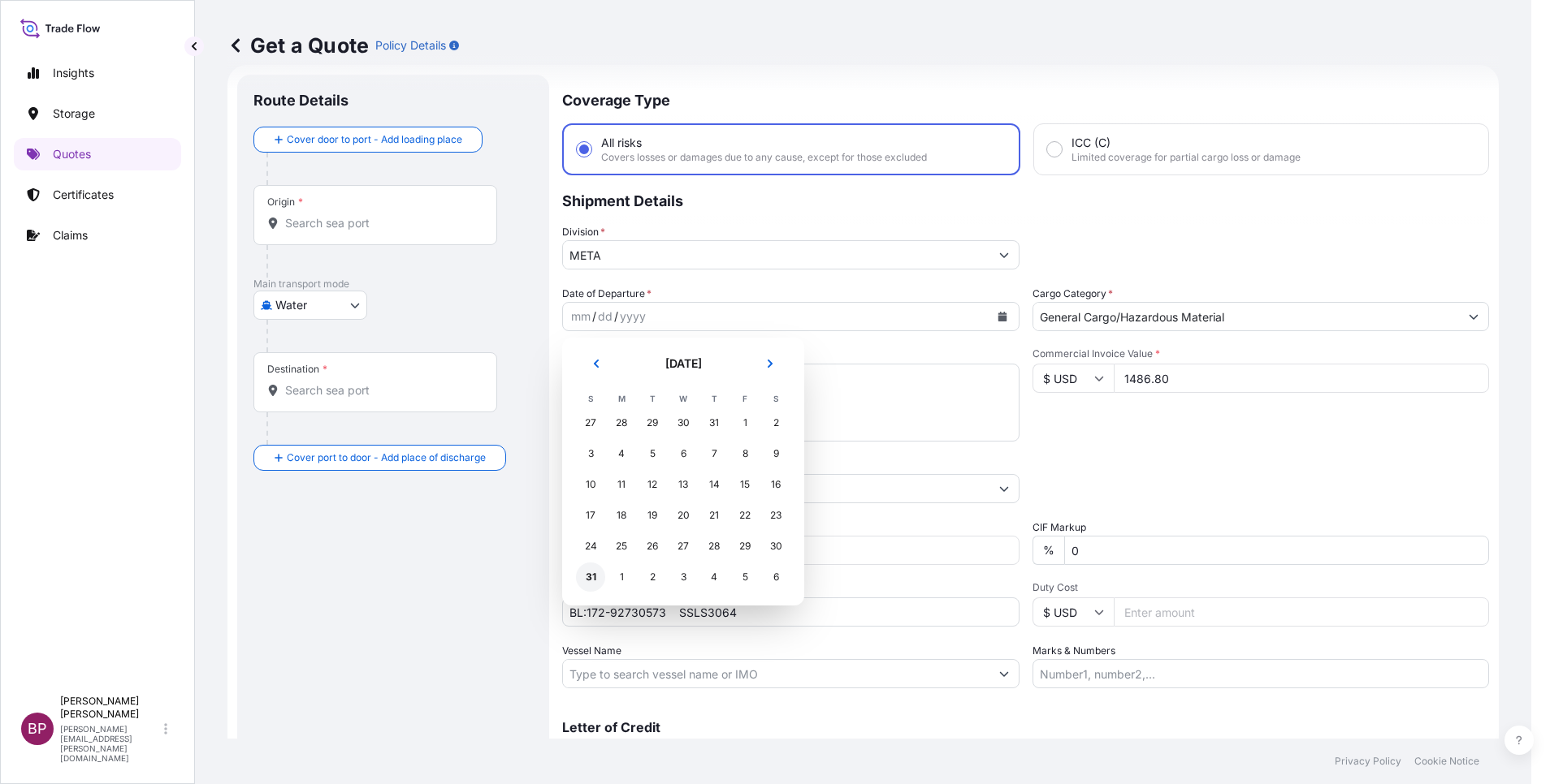
click at [586, 522] on div "31" at bounding box center [590, 577] width 29 height 29
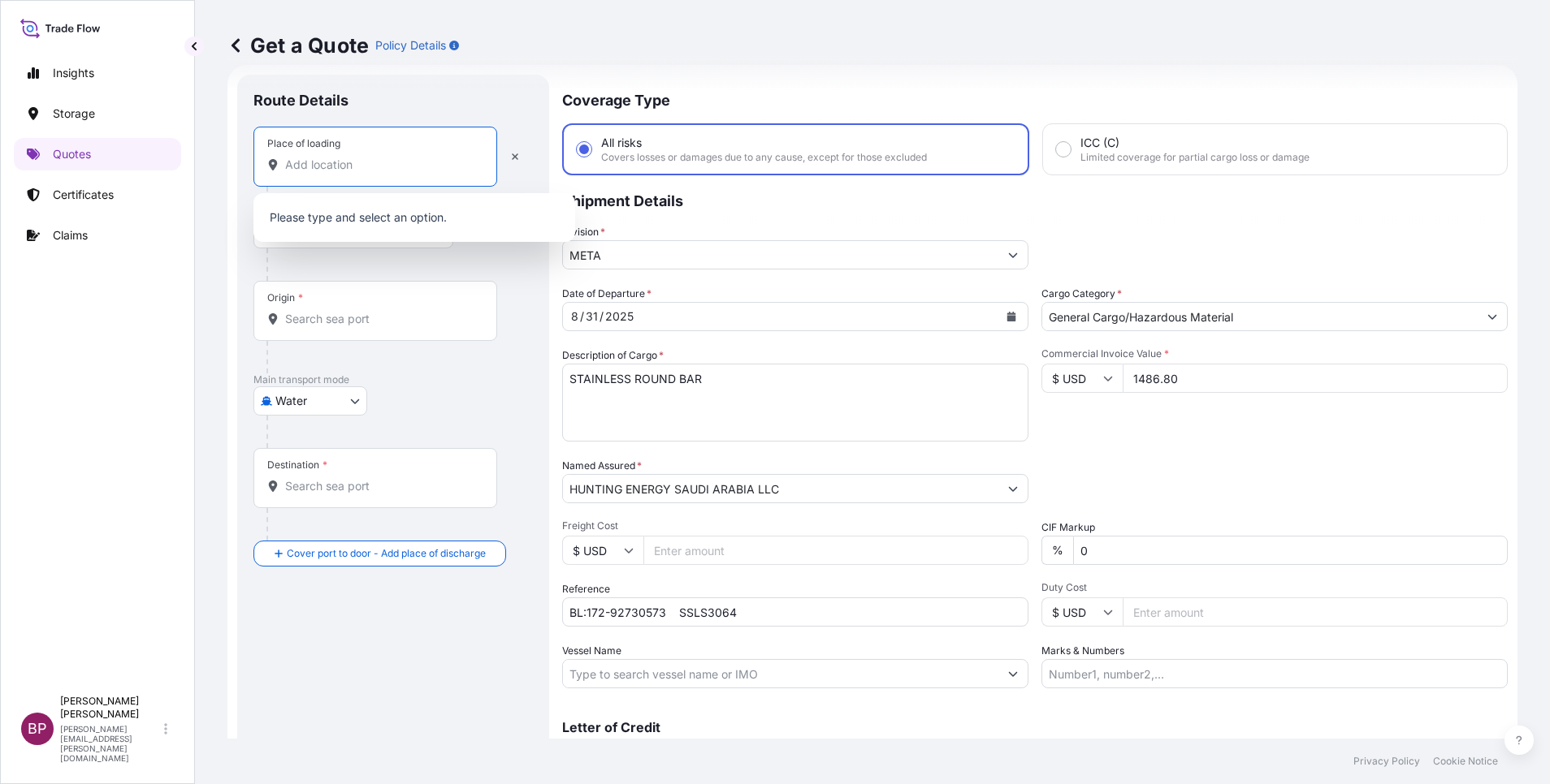
click at [377, 163] on input "Place of loading" at bounding box center [381, 164] width 192 height 16
paste input "[GEOGRAPHIC_DATA]"
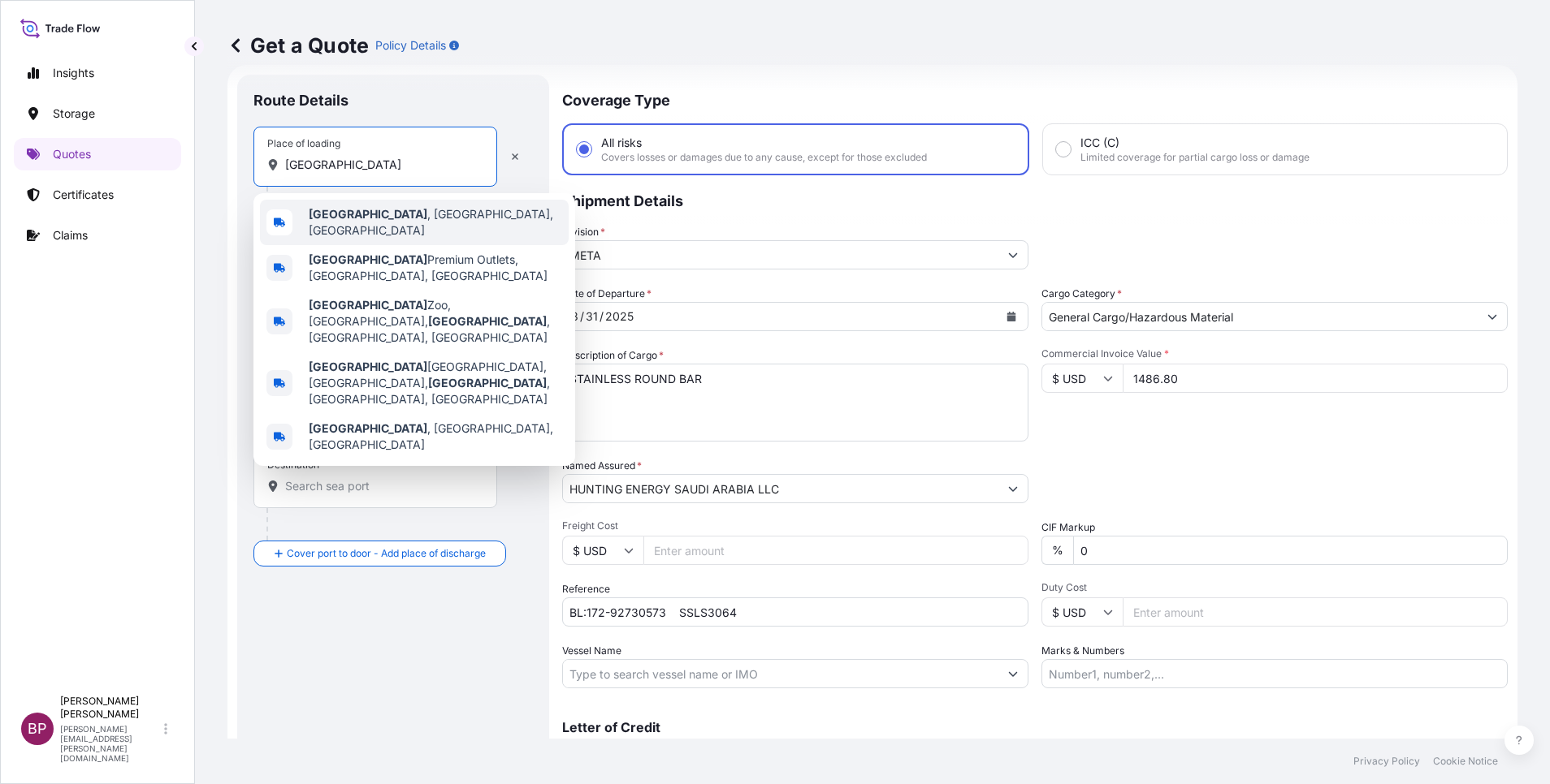
click at [400, 223] on span "[GEOGRAPHIC_DATA] , [GEOGRAPHIC_DATA], [GEOGRAPHIC_DATA]" at bounding box center [434, 223] width 253 height 32
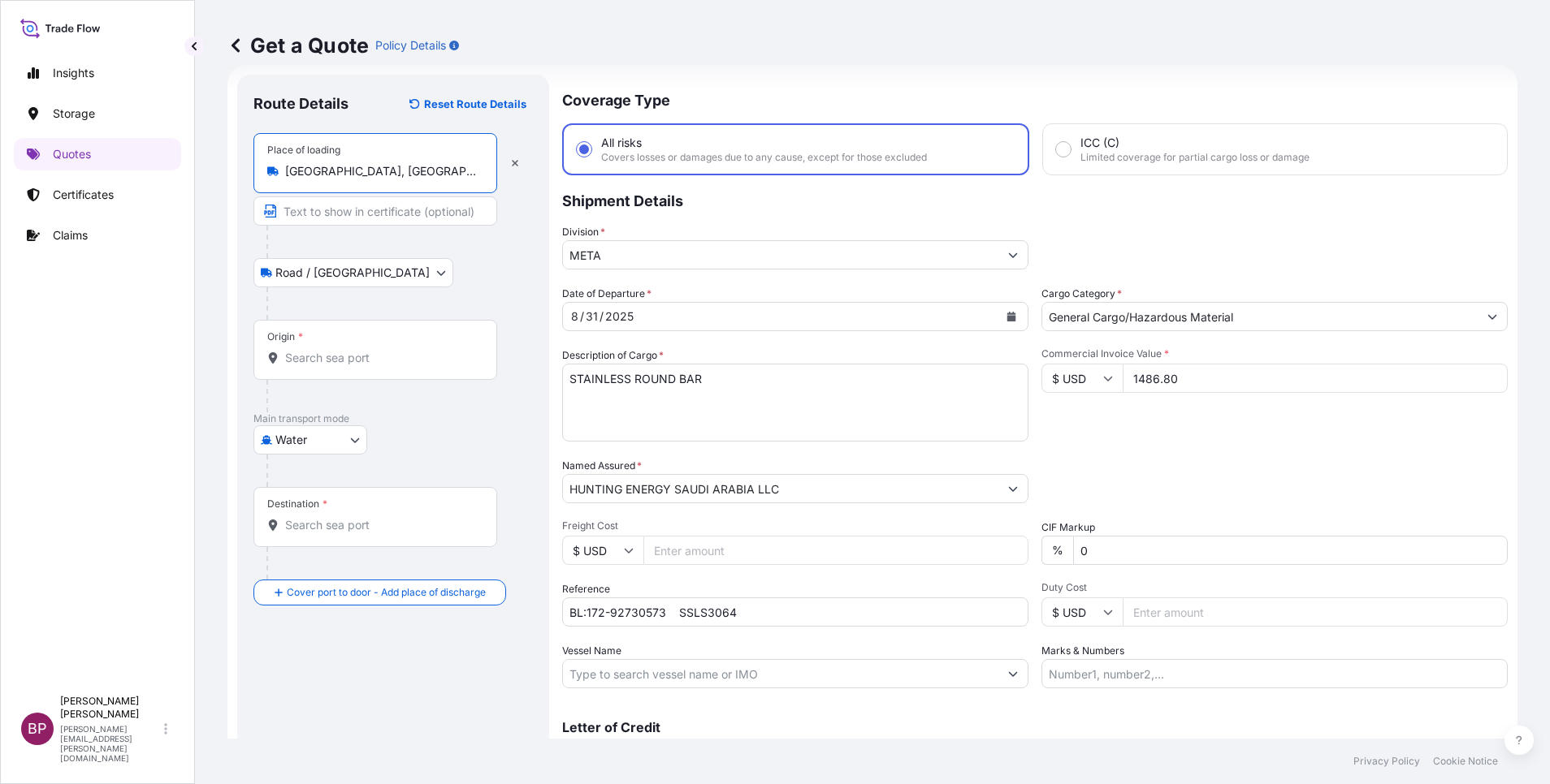
type input "[GEOGRAPHIC_DATA], [GEOGRAPHIC_DATA], [GEOGRAPHIC_DATA]"
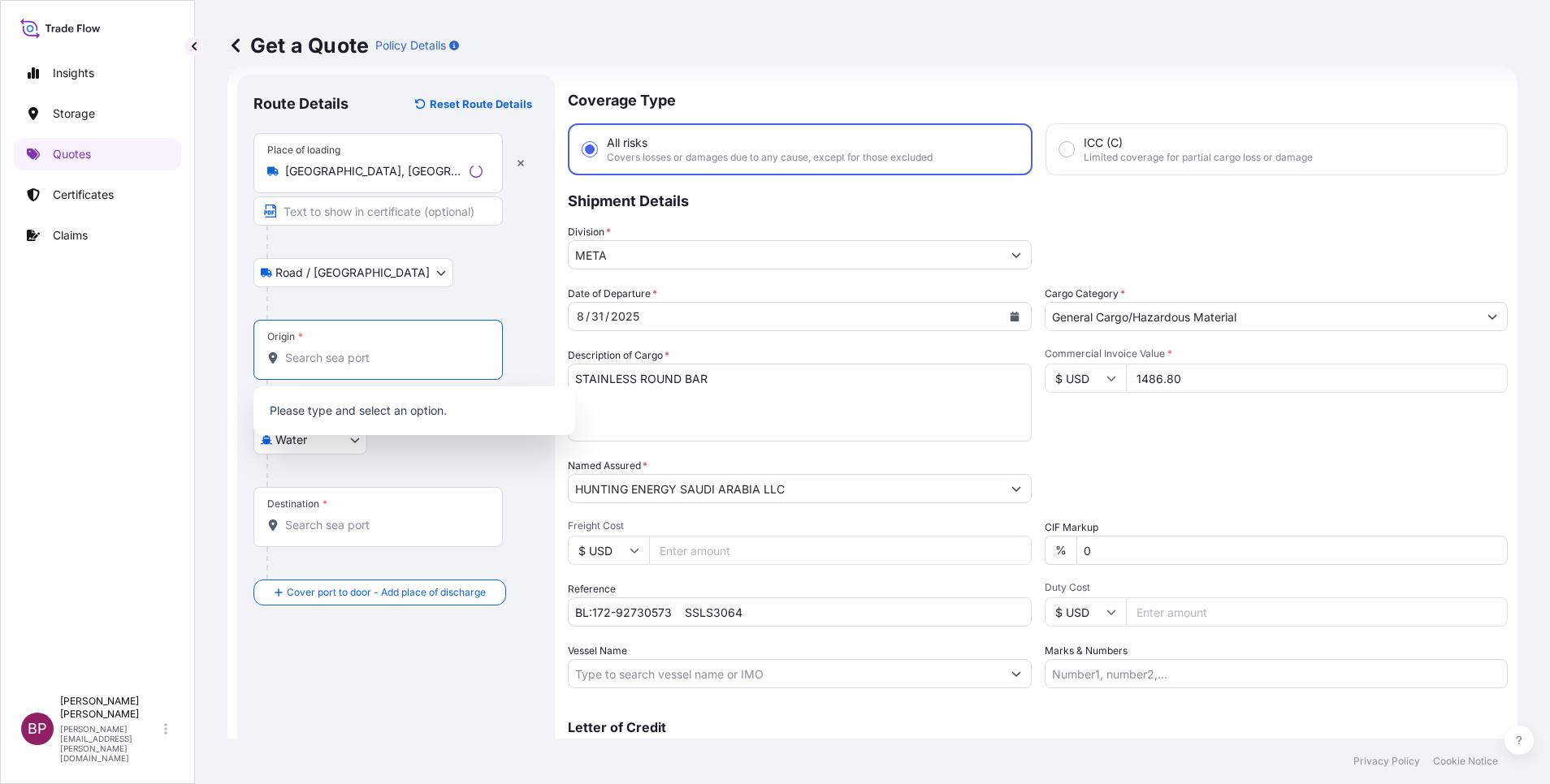
click at [400, 356] on input "Origin *" at bounding box center [384, 357] width 197 height 16
paste input "[GEOGRAPHIC_DATA]"
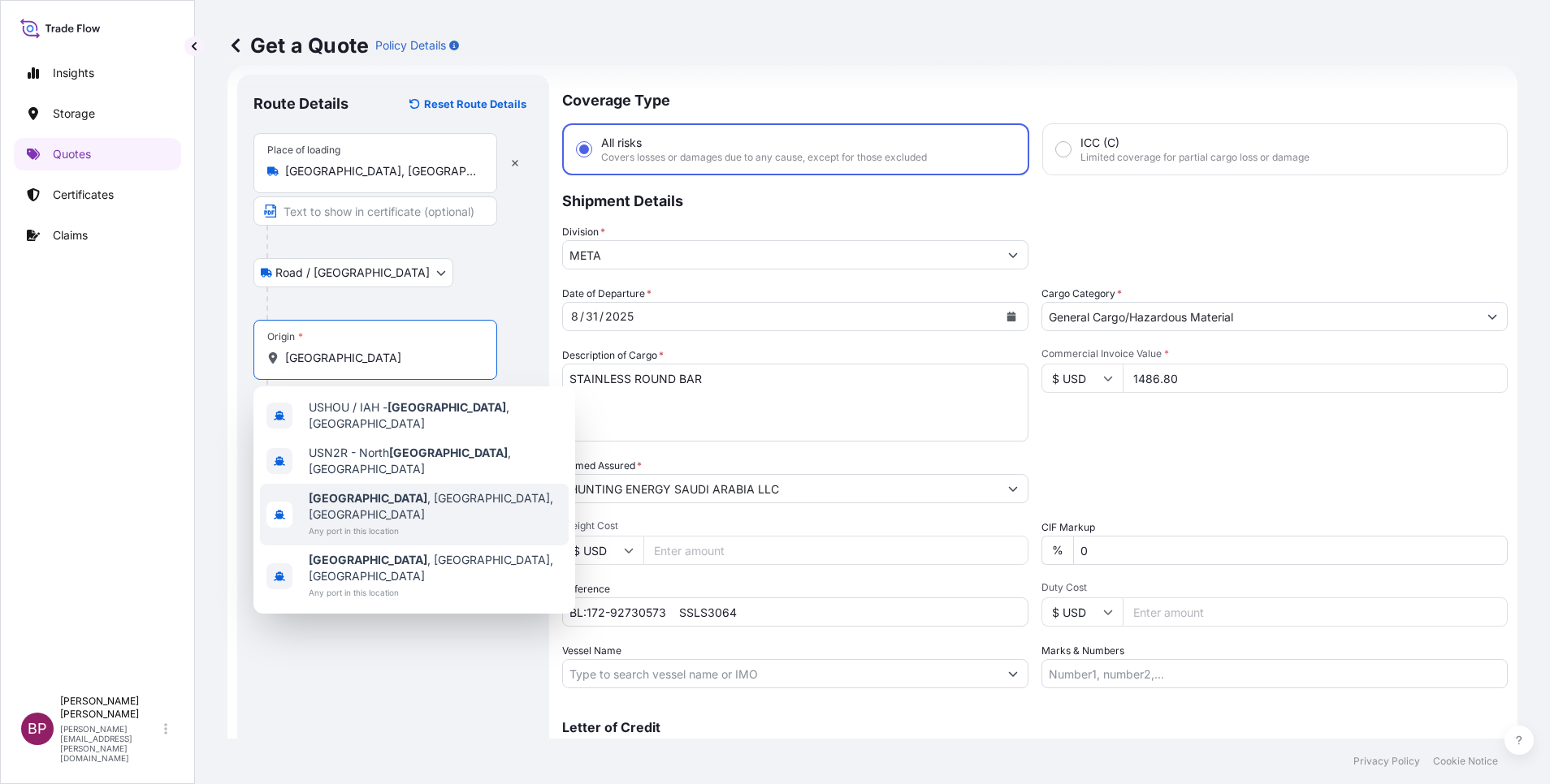
click at [403, 491] on span "[GEOGRAPHIC_DATA] , [GEOGRAPHIC_DATA], [GEOGRAPHIC_DATA]" at bounding box center [434, 506] width 253 height 32
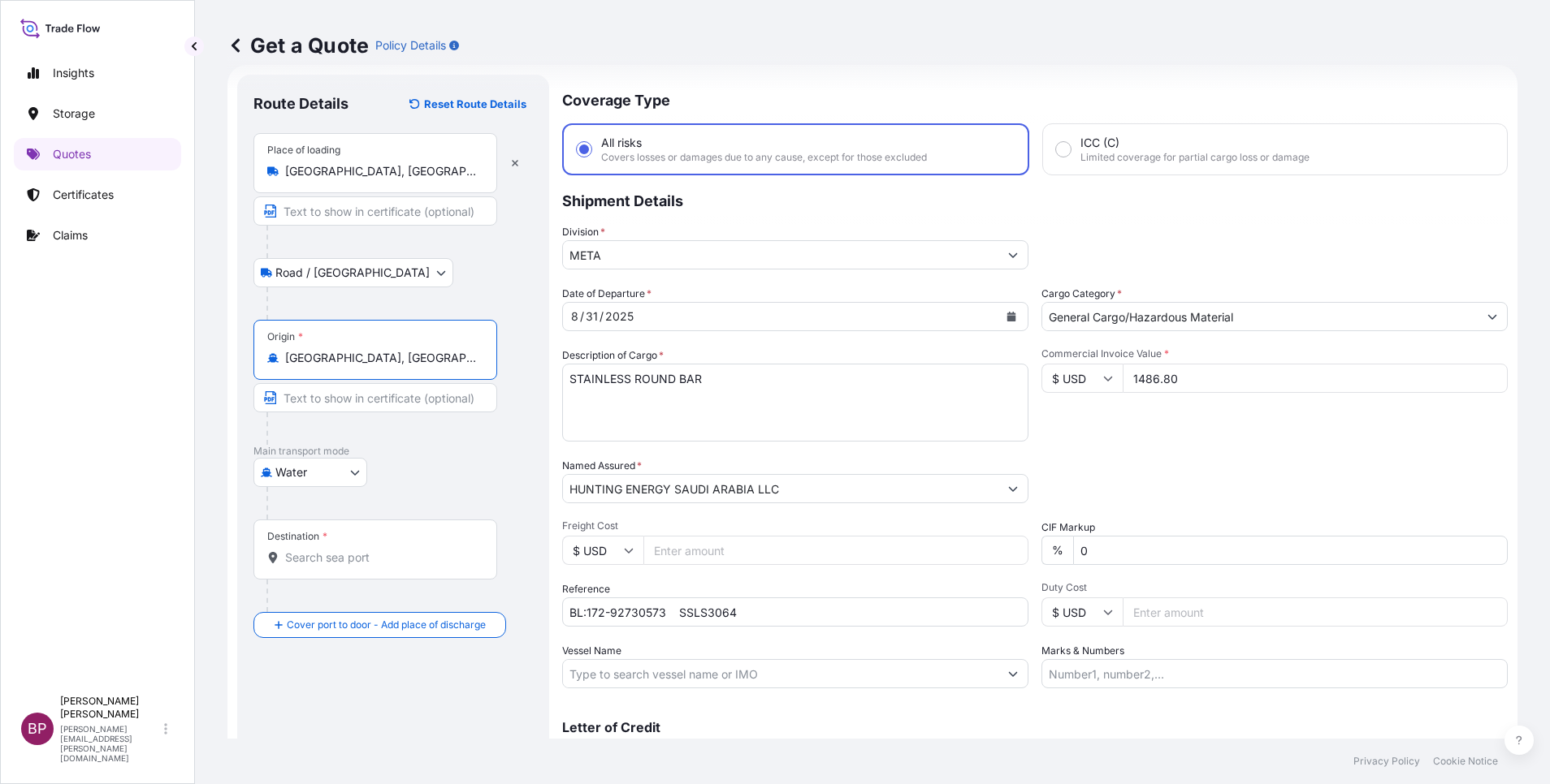
type input "[GEOGRAPHIC_DATA], [GEOGRAPHIC_DATA], [GEOGRAPHIC_DATA]"
click at [390, 522] on input "Destination *" at bounding box center [381, 557] width 192 height 16
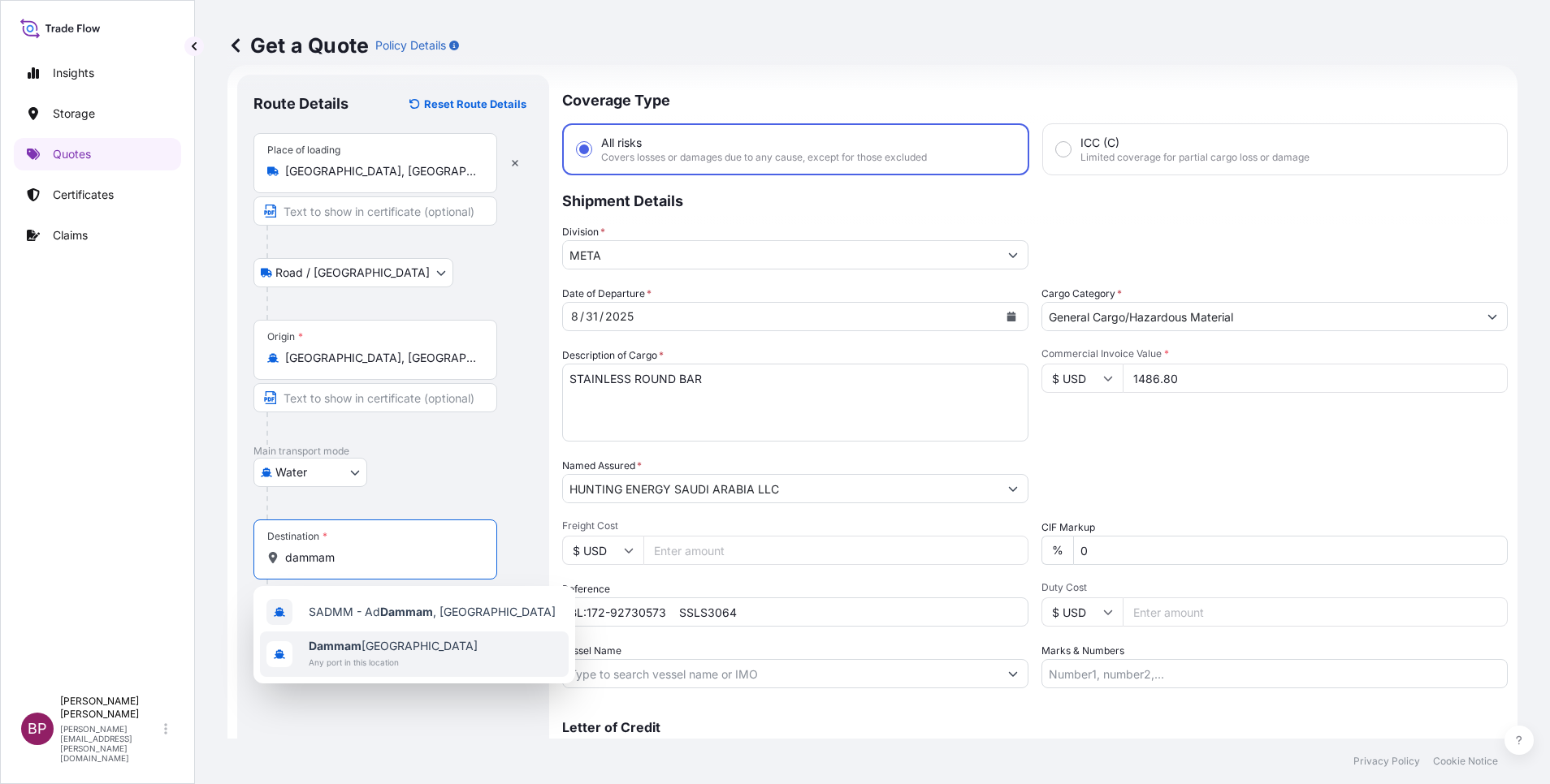
click at [398, 522] on span "Dammam [GEOGRAPHIC_DATA]" at bounding box center [393, 646] width 169 height 16
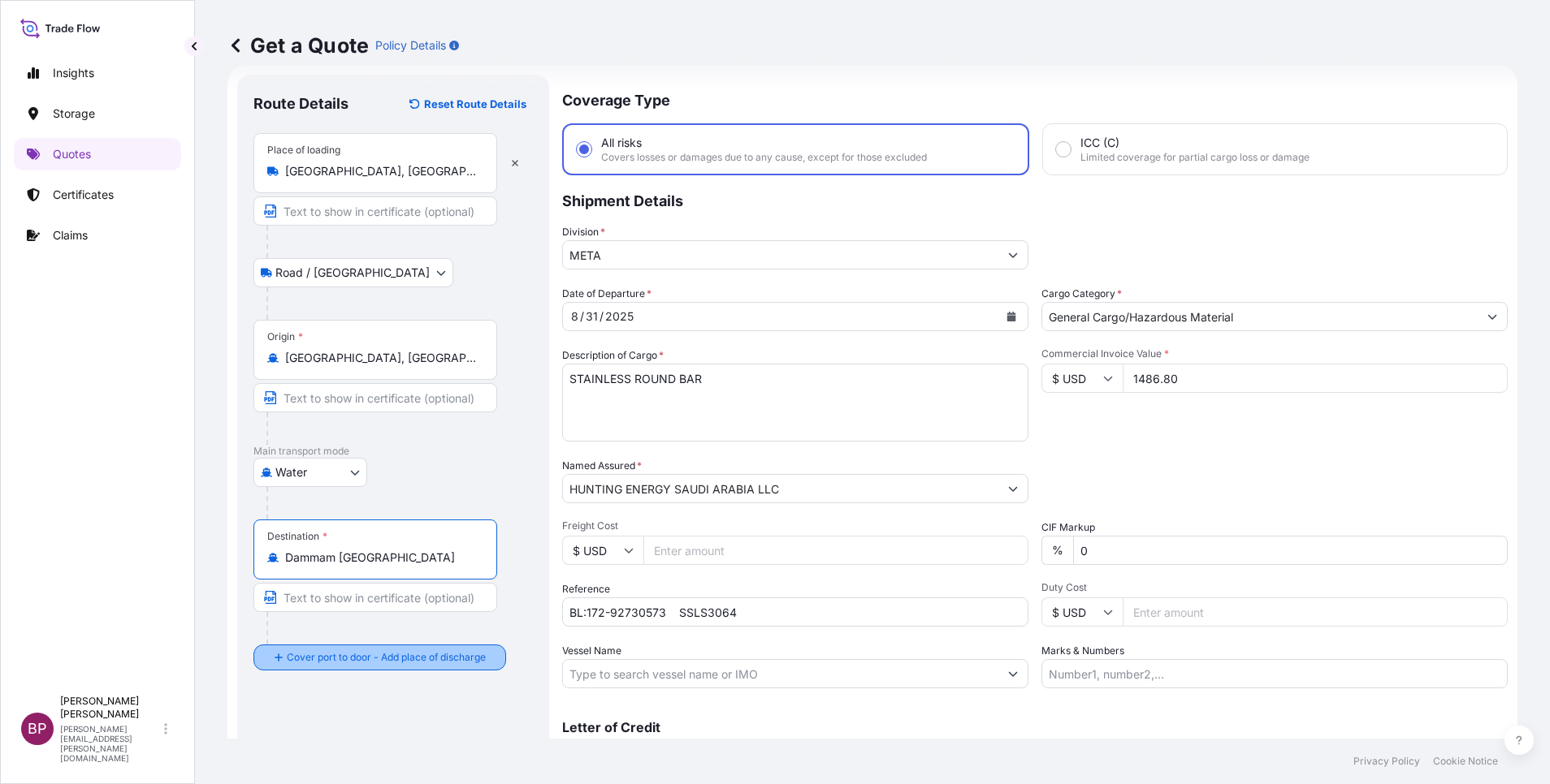
type input "Dammam [GEOGRAPHIC_DATA]"
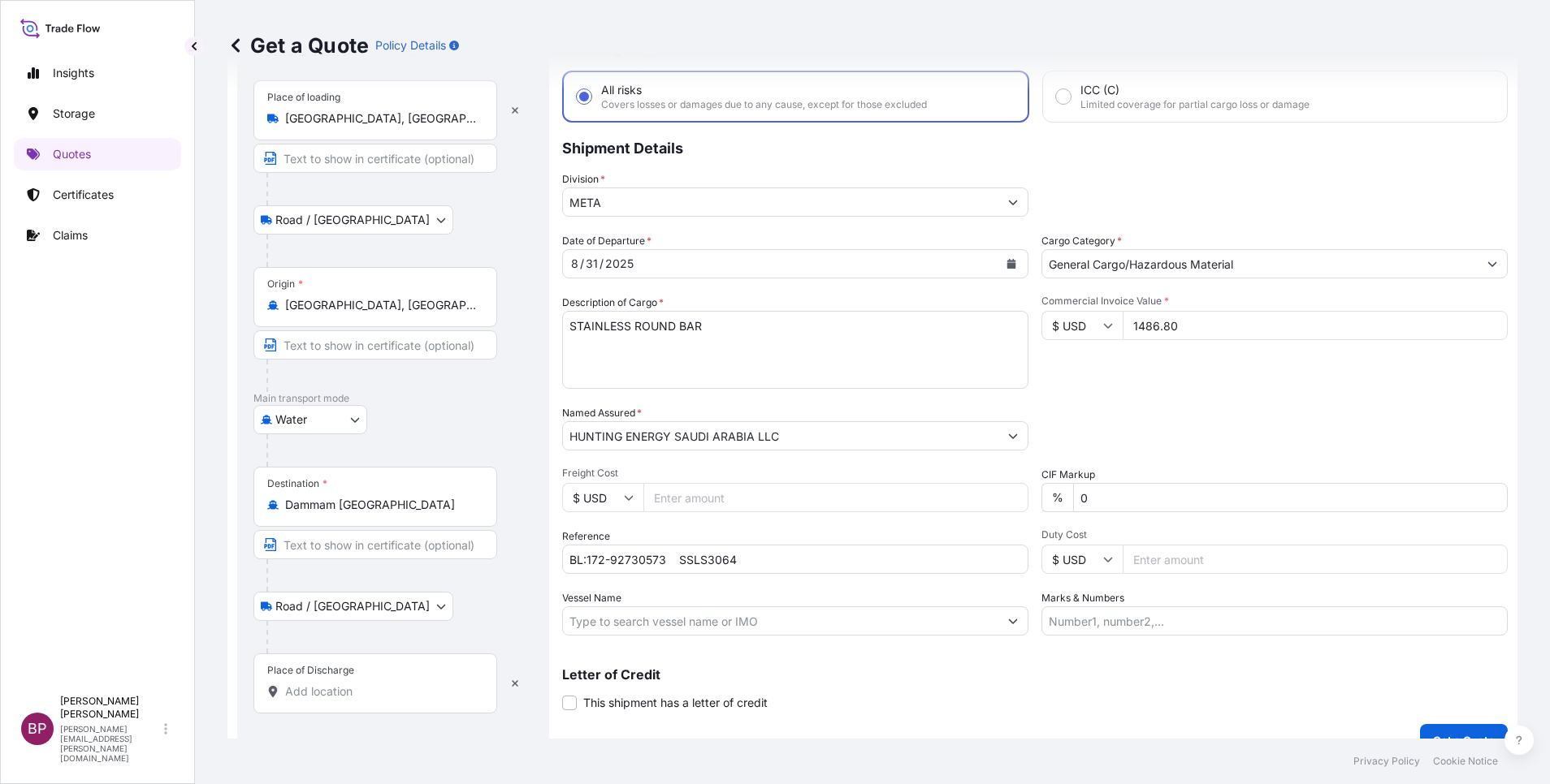
scroll to position [106, 0]
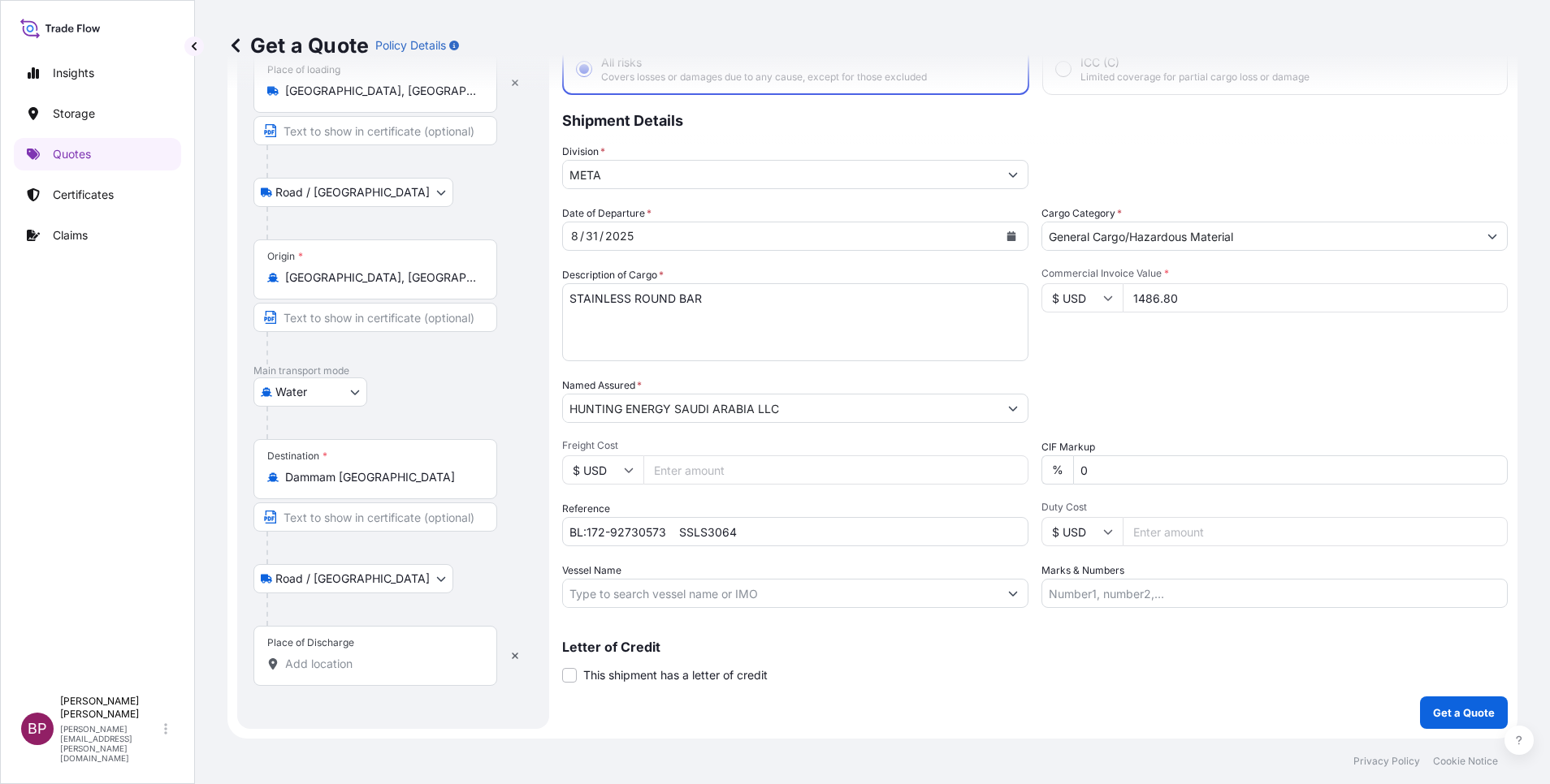
click at [366, 522] on input "Place of Discharge" at bounding box center [381, 664] width 192 height 16
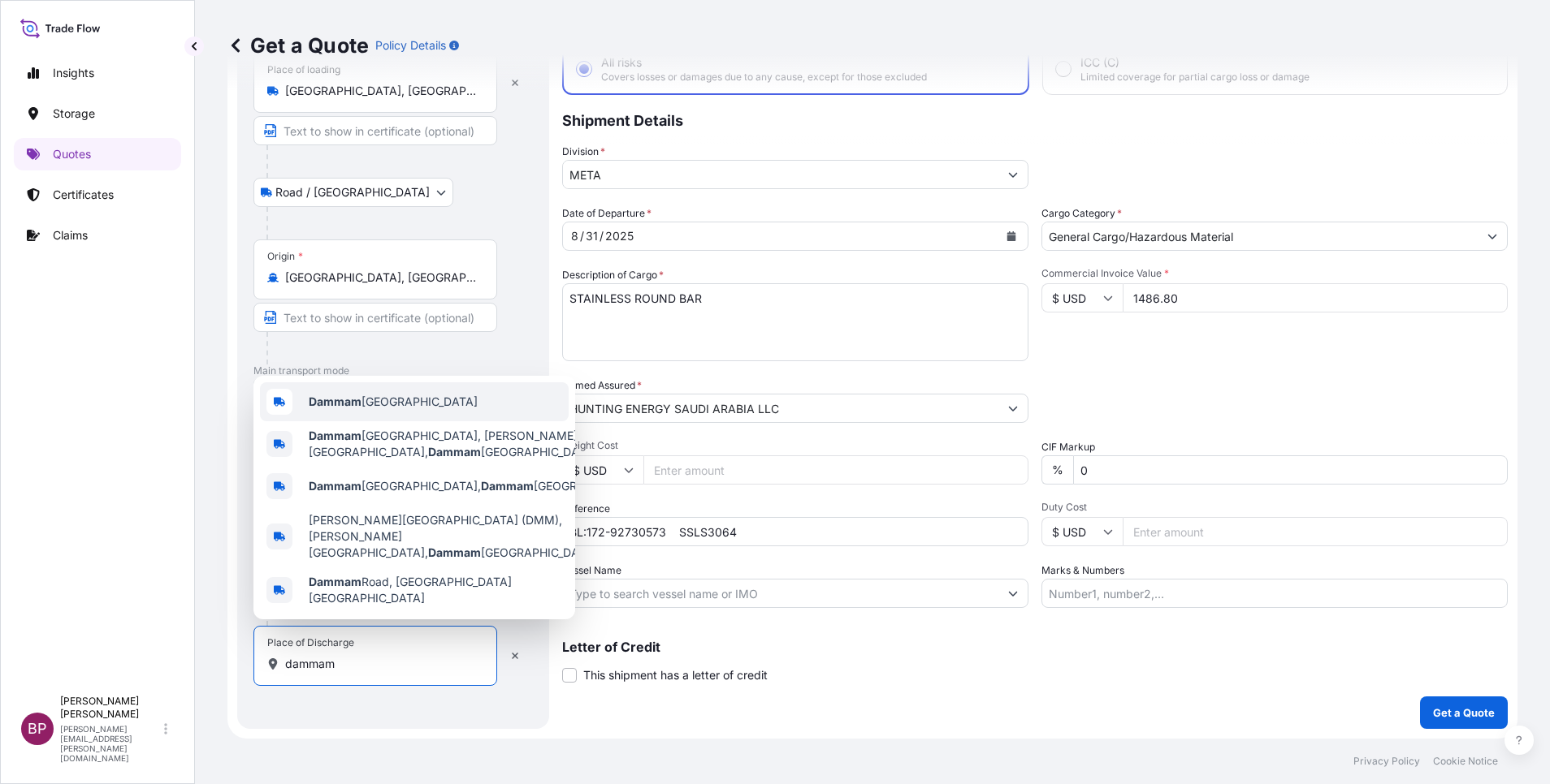
click at [356, 409] on b "Dammam" at bounding box center [335, 401] width 53 height 14
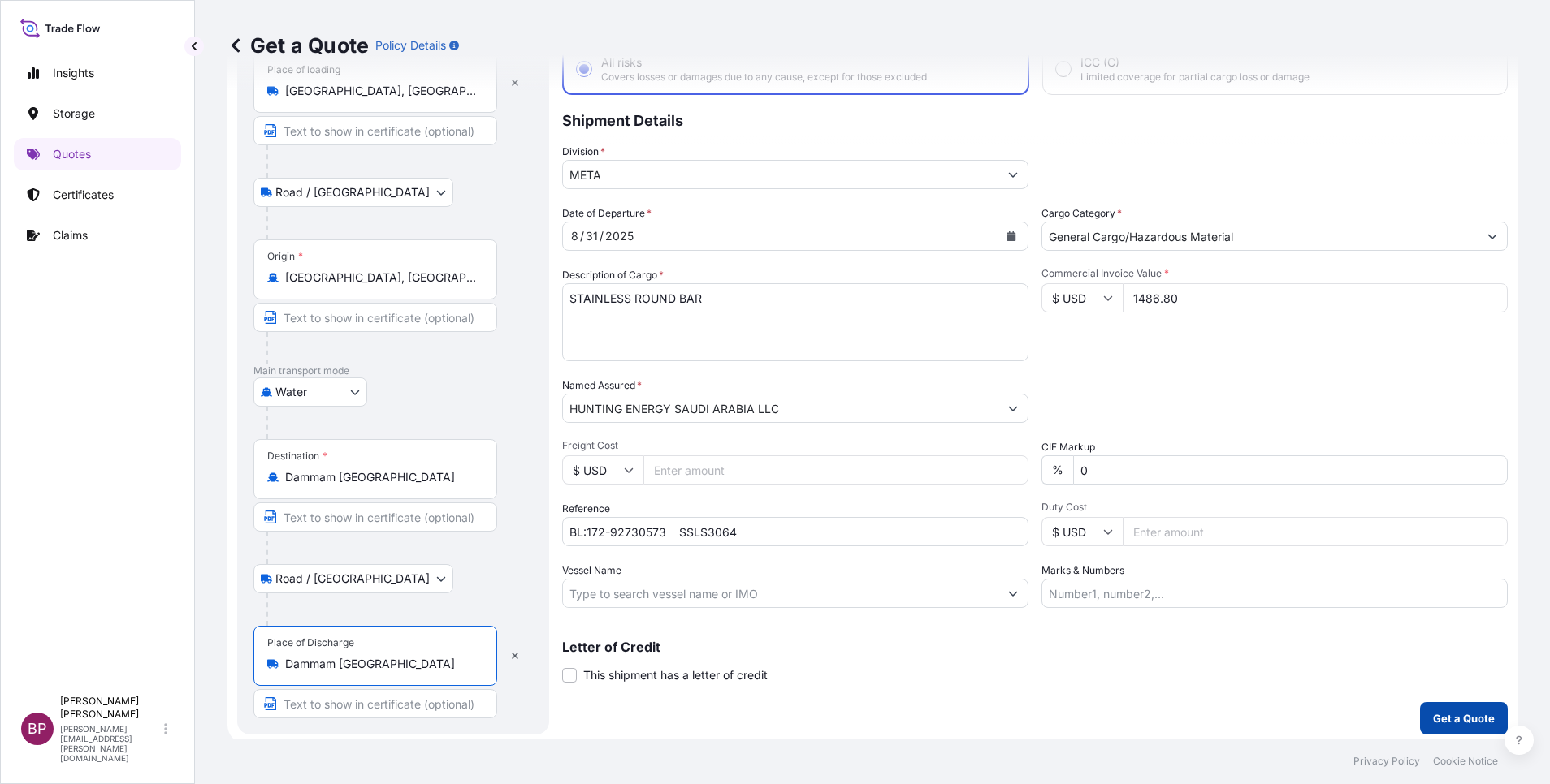
type input "Dammam [GEOGRAPHIC_DATA]"
click at [1033, 522] on p "Get a Quote" at bounding box center [1464, 718] width 62 height 16
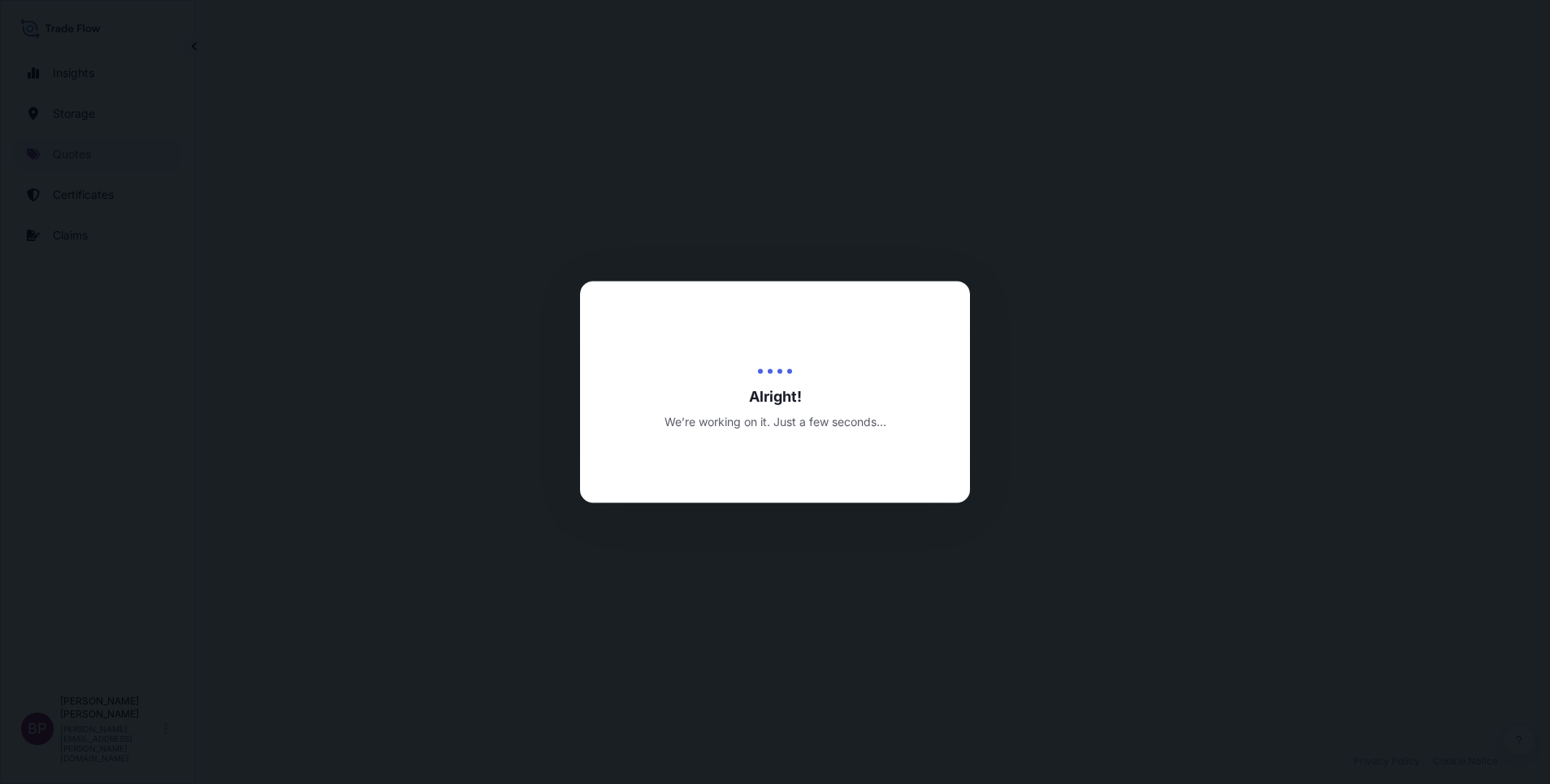
select select "Road / [GEOGRAPHIC_DATA]"
select select "Water"
select select "Road / [GEOGRAPHIC_DATA]"
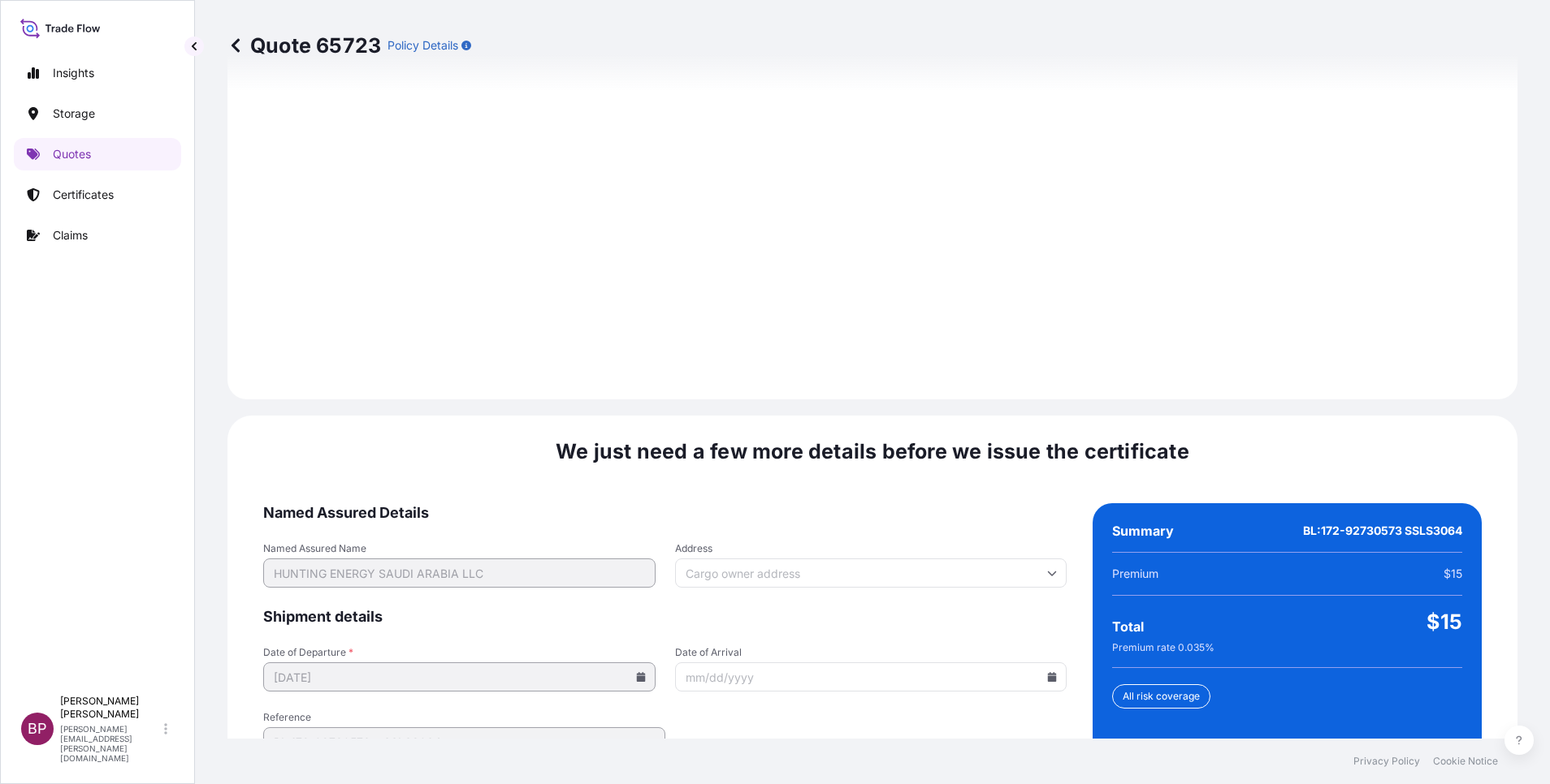
scroll to position [2407, 0]
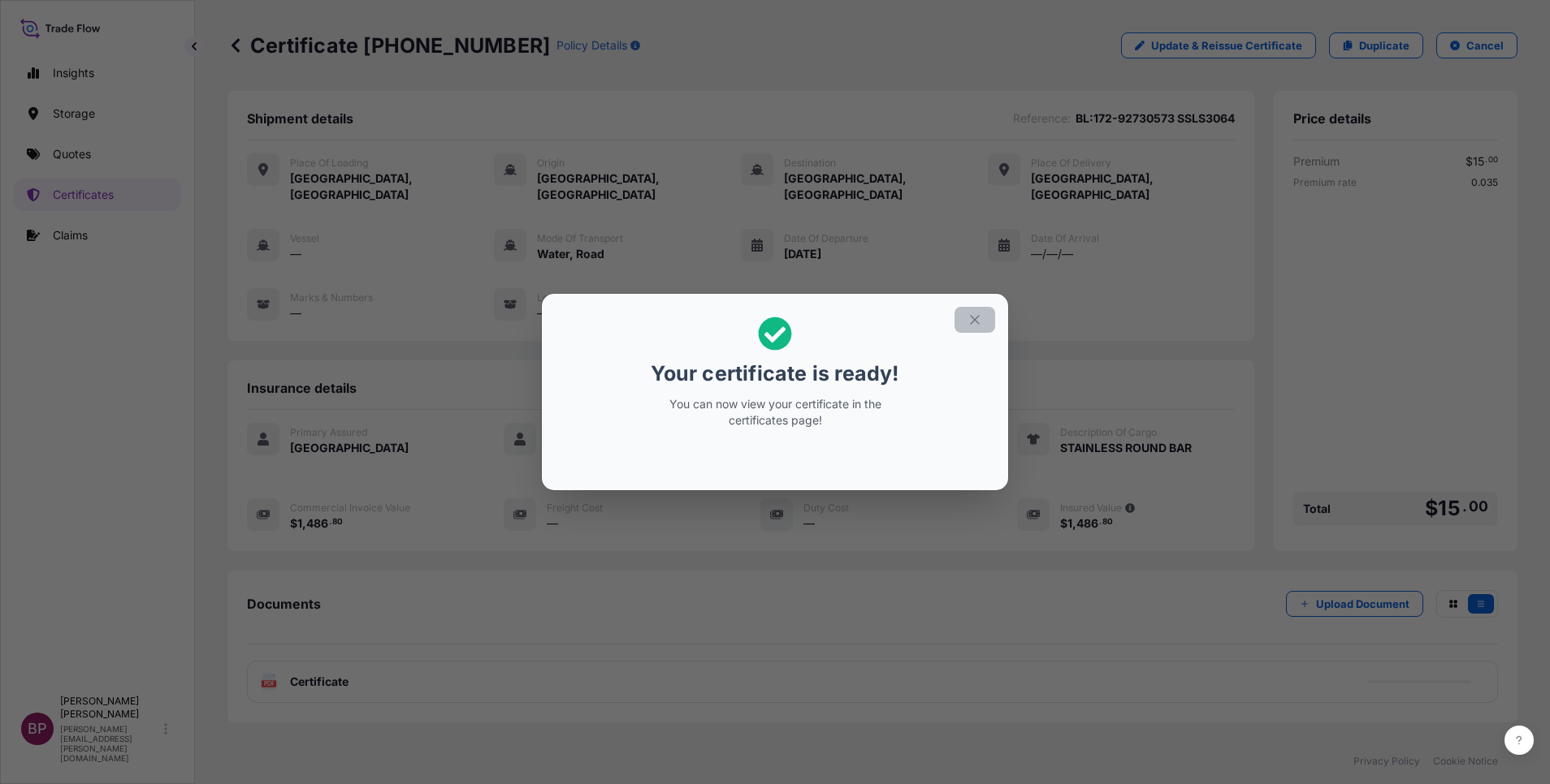
click at [977, 323] on icon "button" at bounding box center [974, 319] width 14 height 14
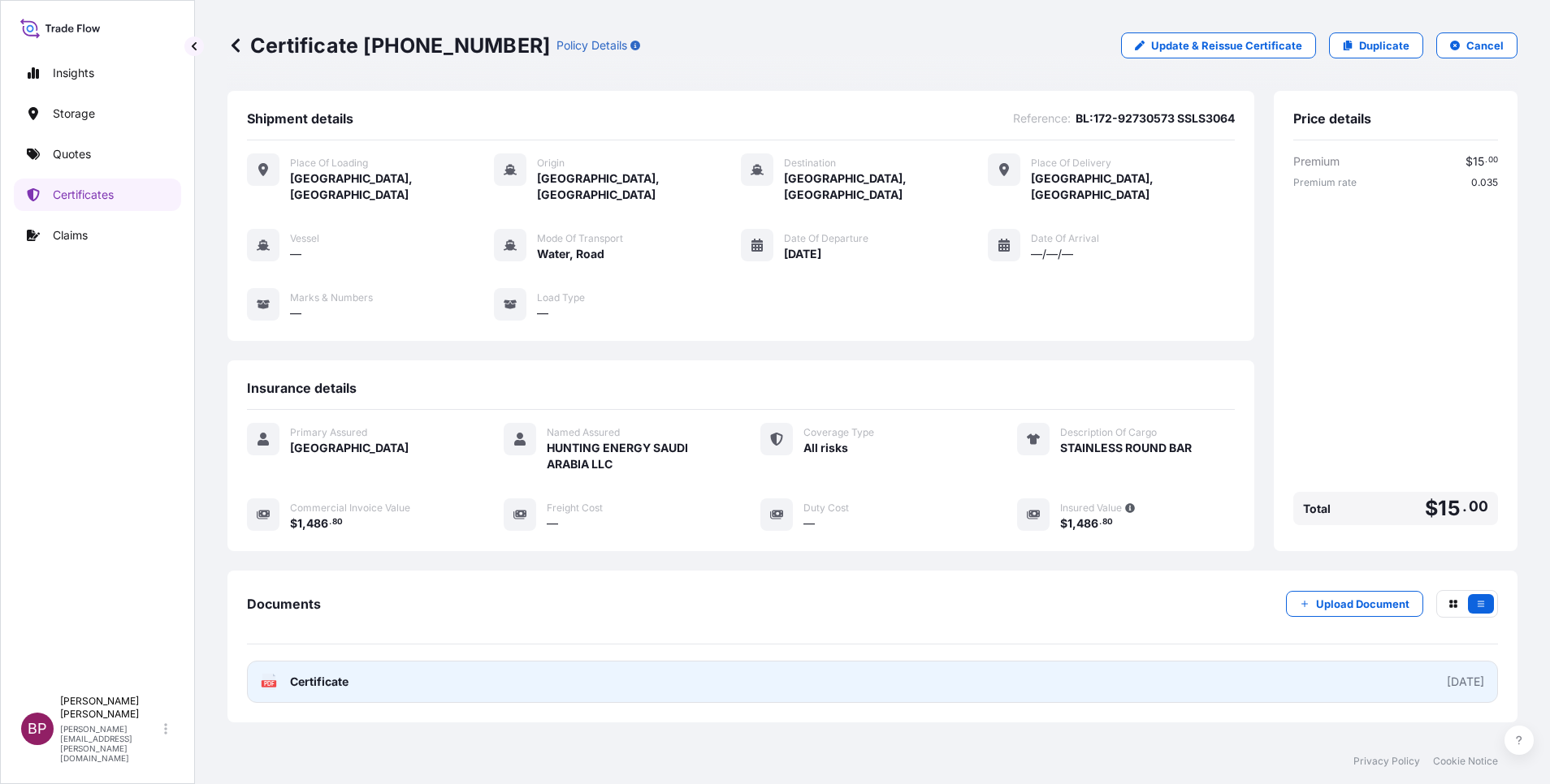
click at [339, 522] on span "Certificate" at bounding box center [320, 682] width 59 height 16
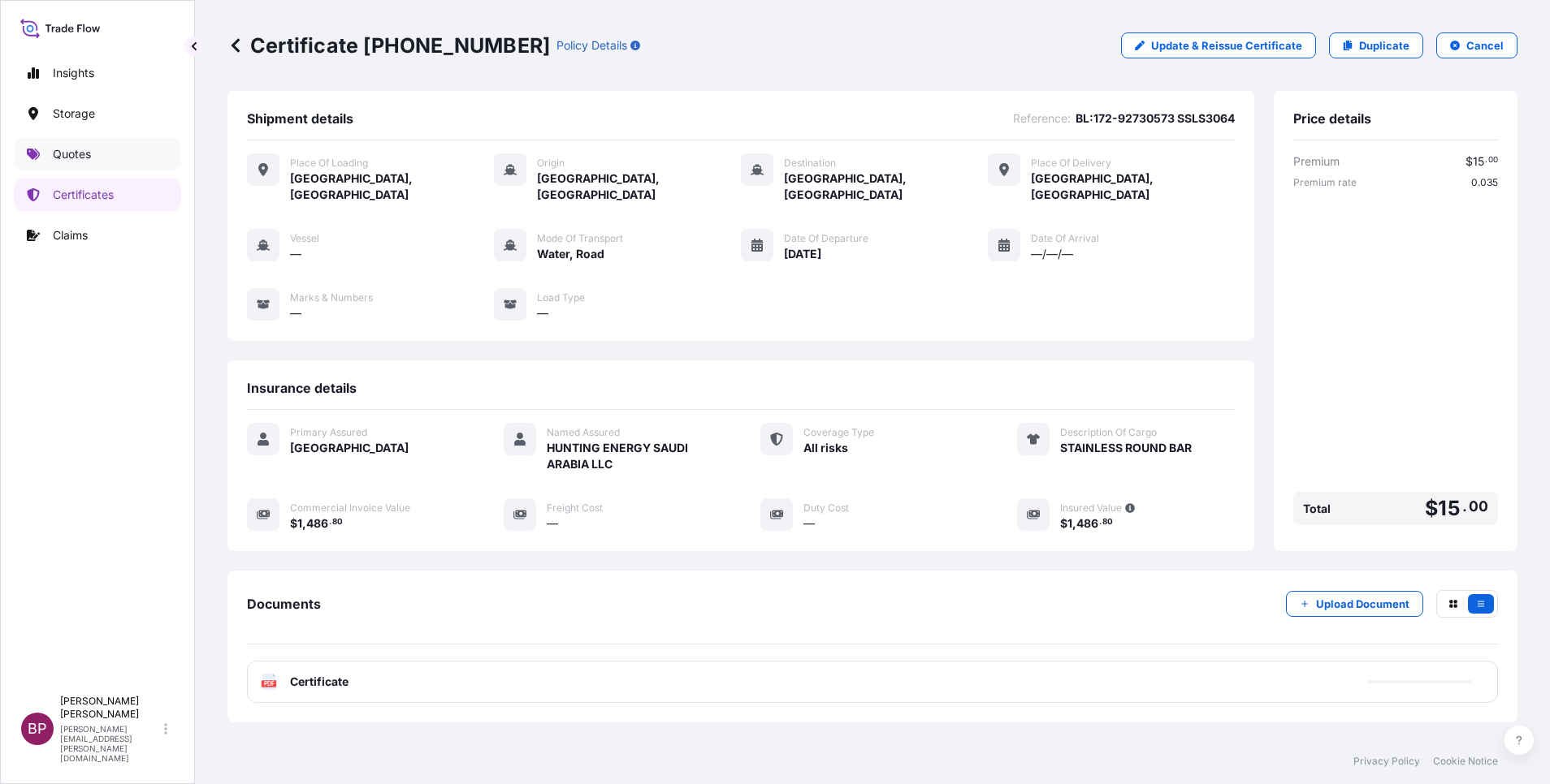
click at [83, 157] on p "Quotes" at bounding box center [72, 154] width 38 height 16
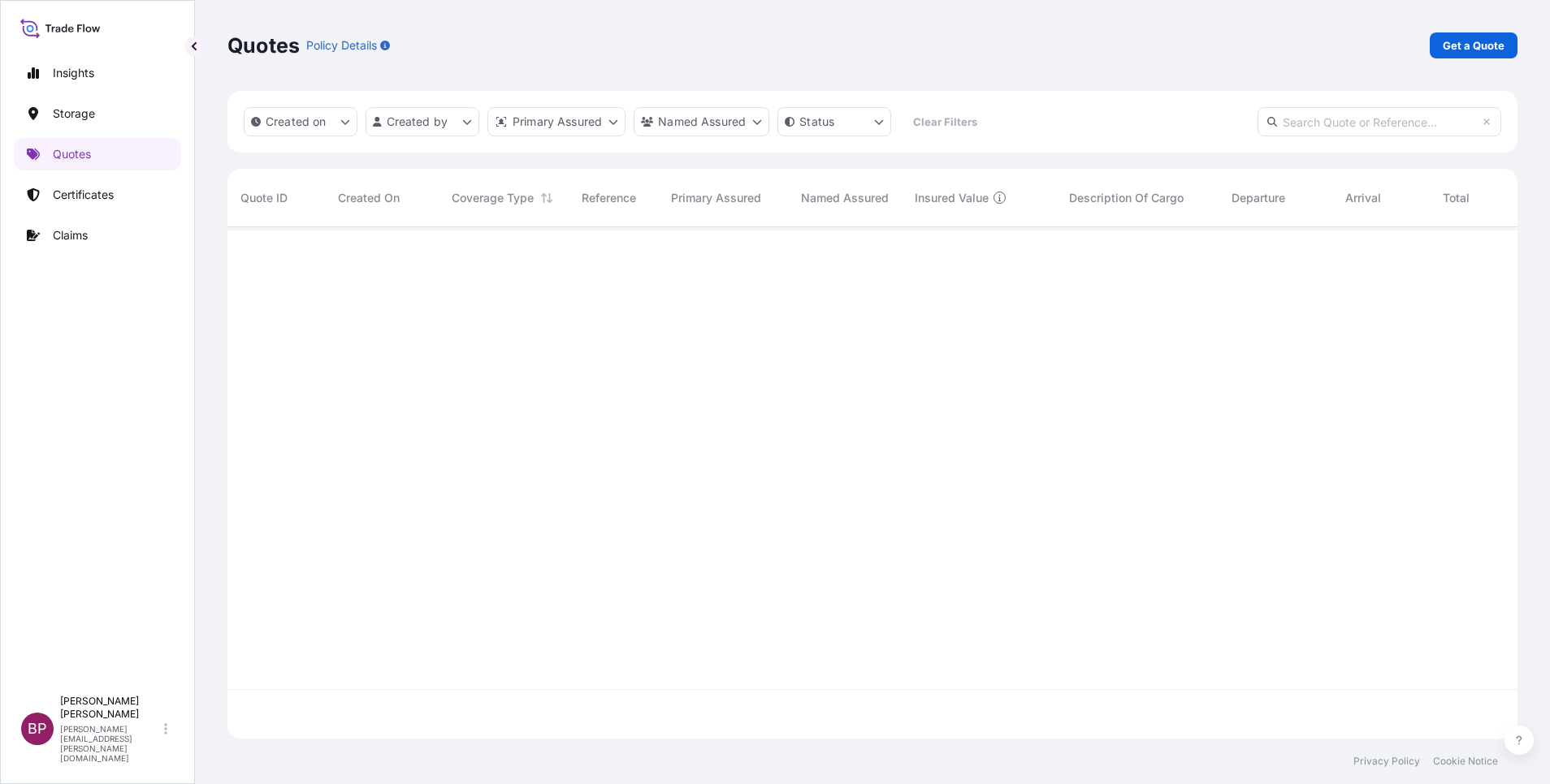
scroll to position [501, 1271]
click at [1033, 45] on p "Get a Quote" at bounding box center [1473, 45] width 62 height 16
select select "Water"
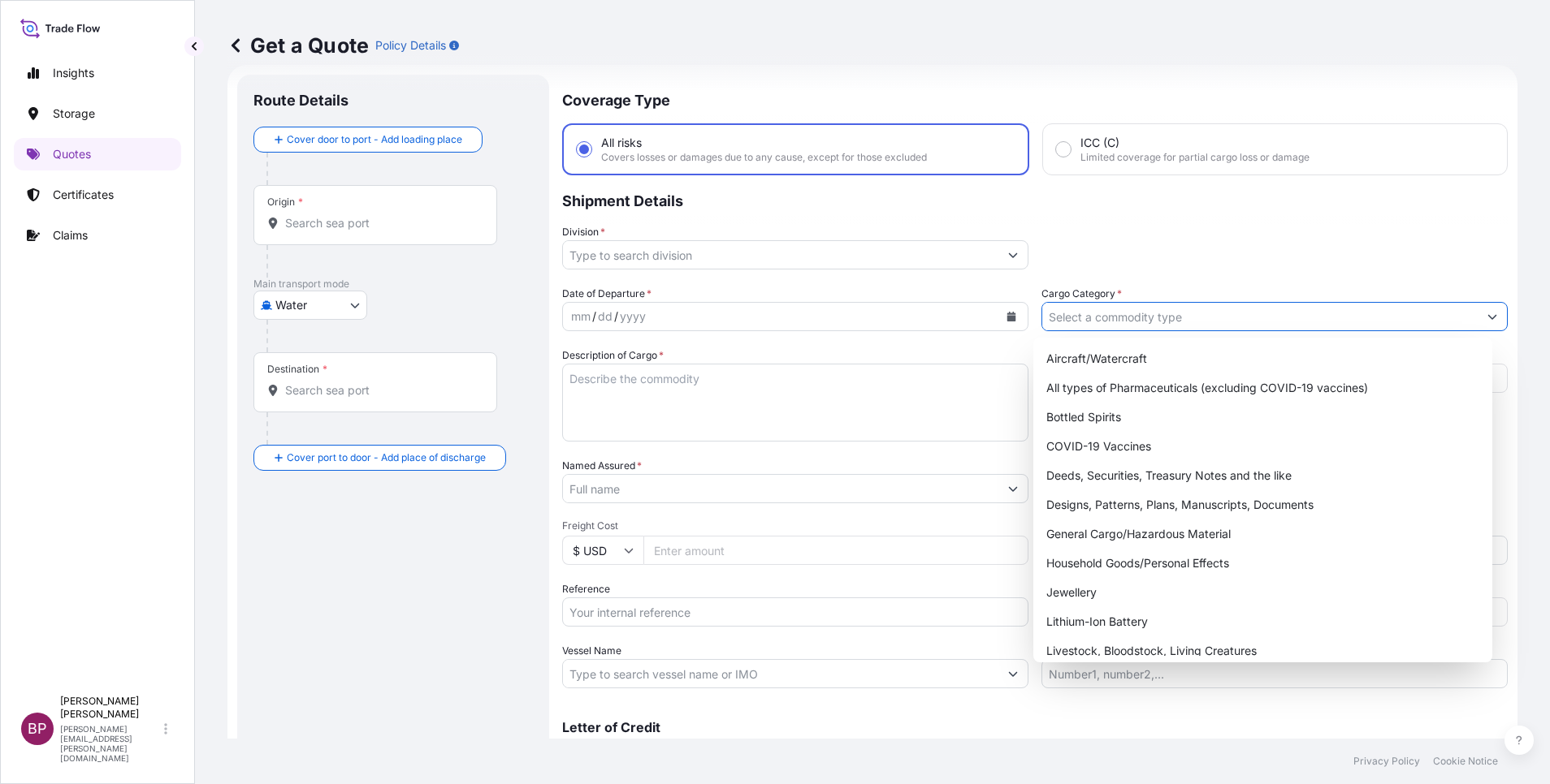
click at [1033, 319] on input "Cargo Category *" at bounding box center [1260, 317] width 435 height 29
click at [1033, 522] on div "General Cargo/Hazardous Material" at bounding box center [1263, 534] width 446 height 29
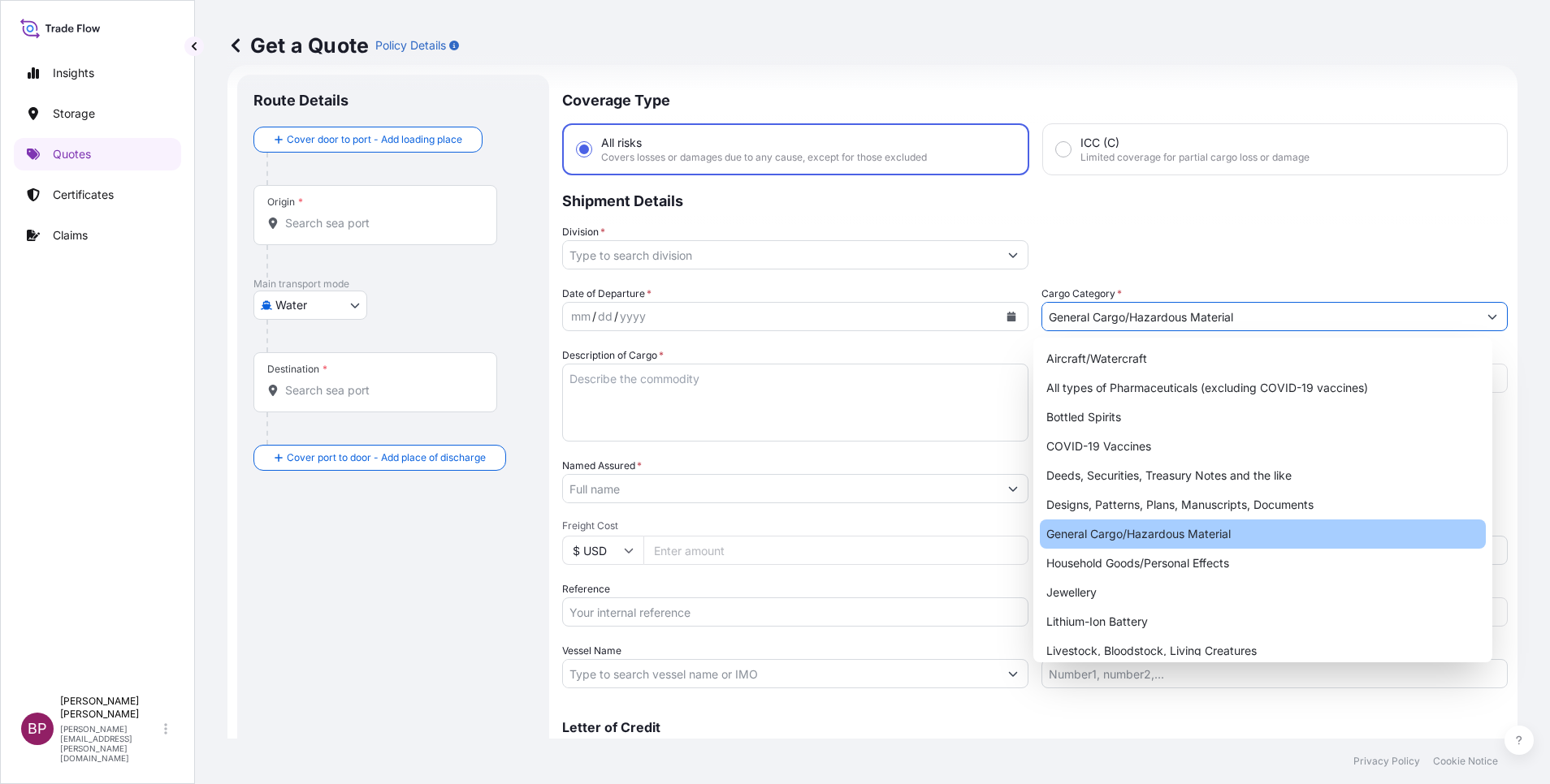
type input "General Cargo/Hazardous Material"
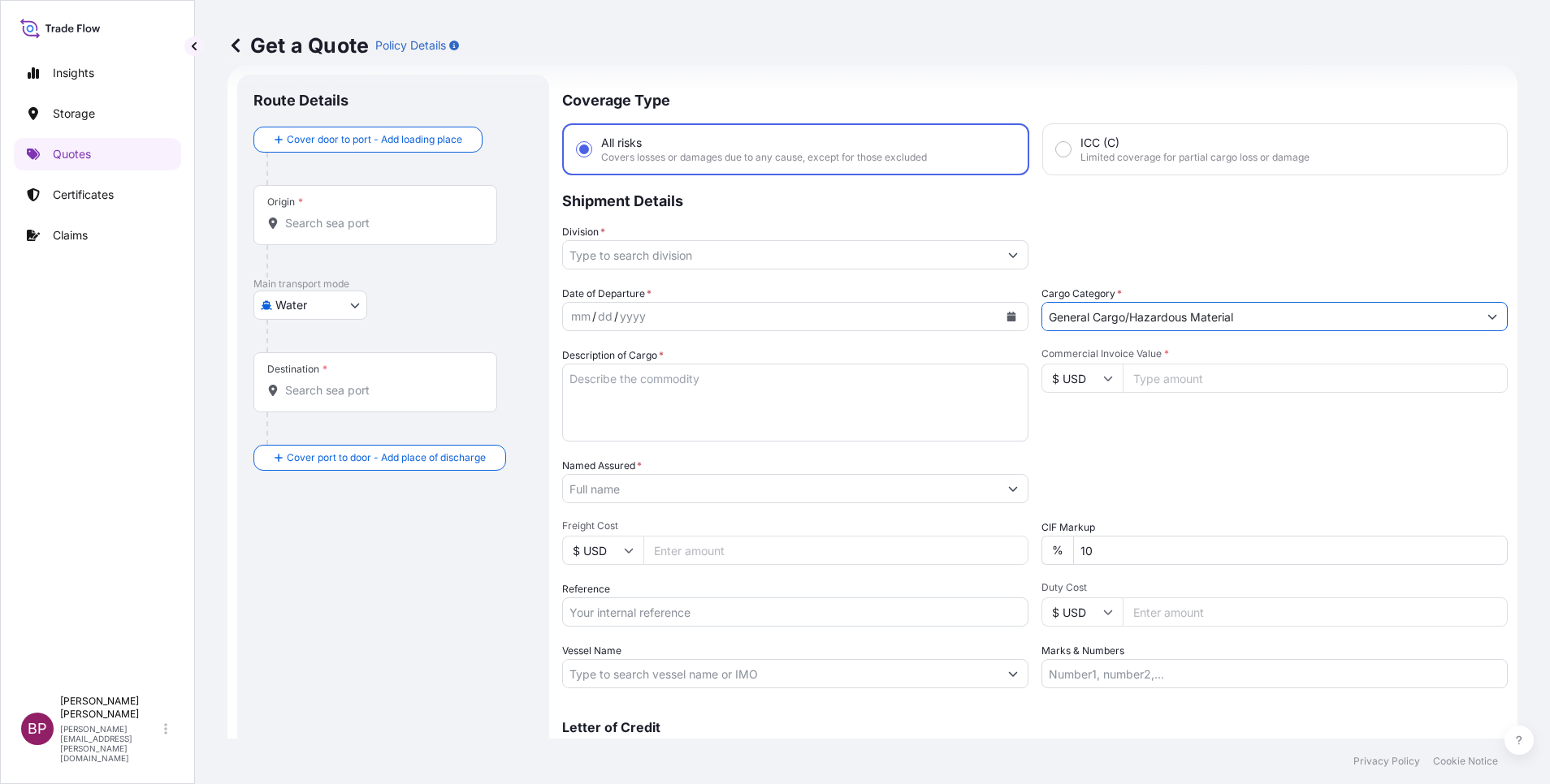
click at [1033, 374] on input "Commercial Invoice Value *" at bounding box center [1316, 378] width 385 height 29
paste input "25509.06"
type input "25509.06"
click at [1008, 253] on icon "Show suggestions" at bounding box center [1013, 255] width 9 height 9
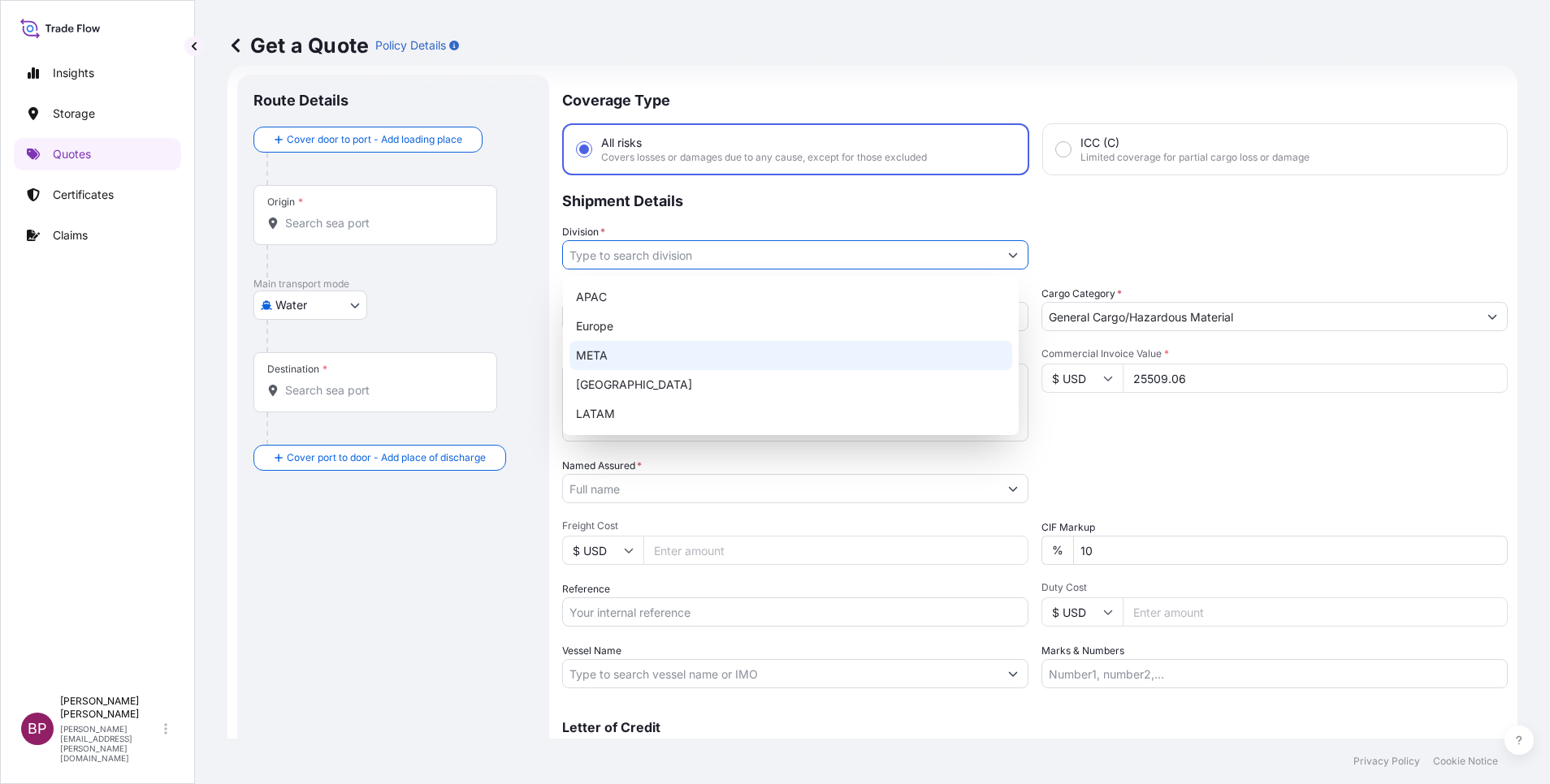
click at [702, 360] on div "META" at bounding box center [790, 356] width 443 height 29
type input "META"
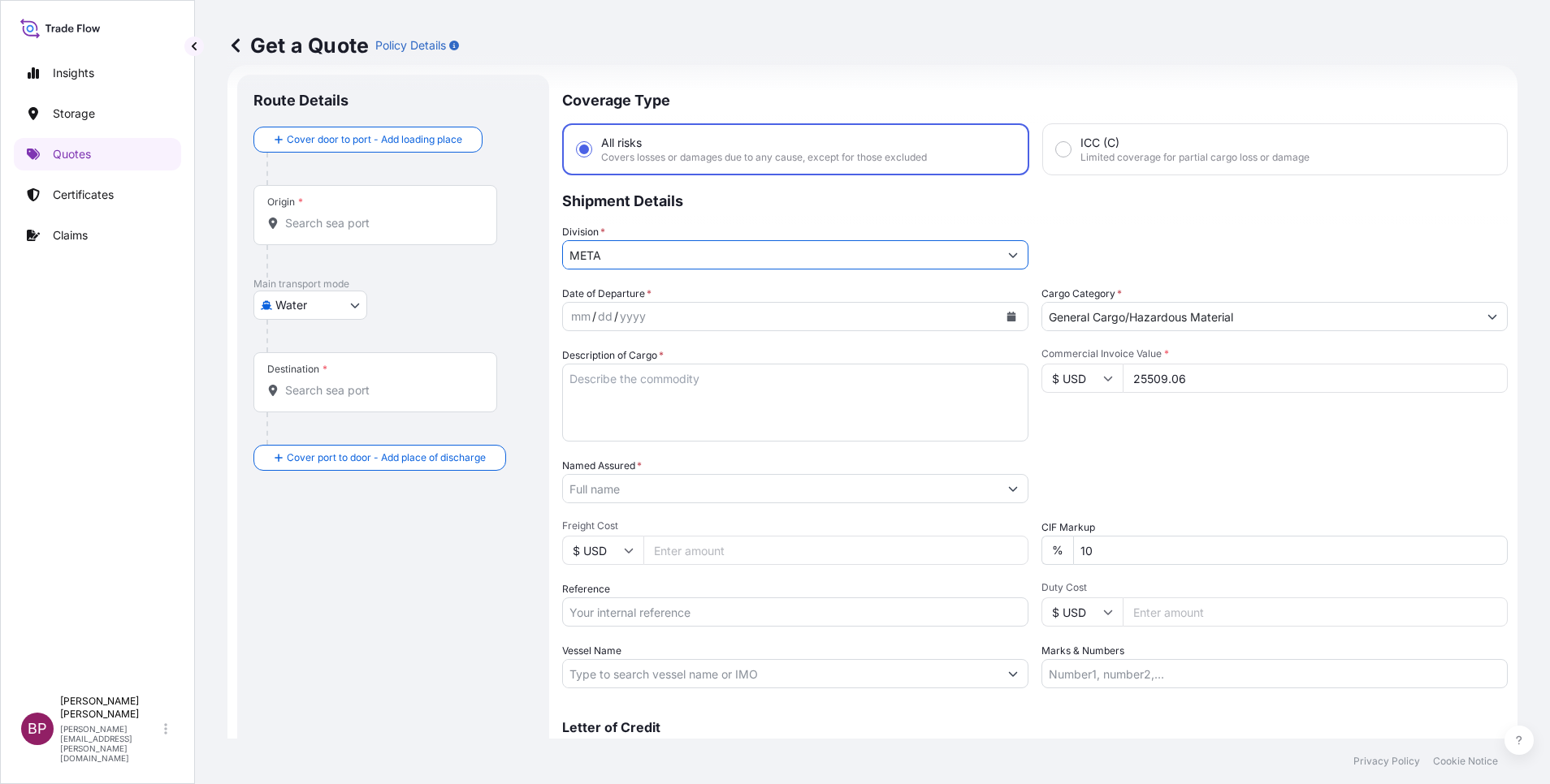
click at [767, 429] on textarea "Description of Cargo *" at bounding box center [796, 403] width 467 height 78
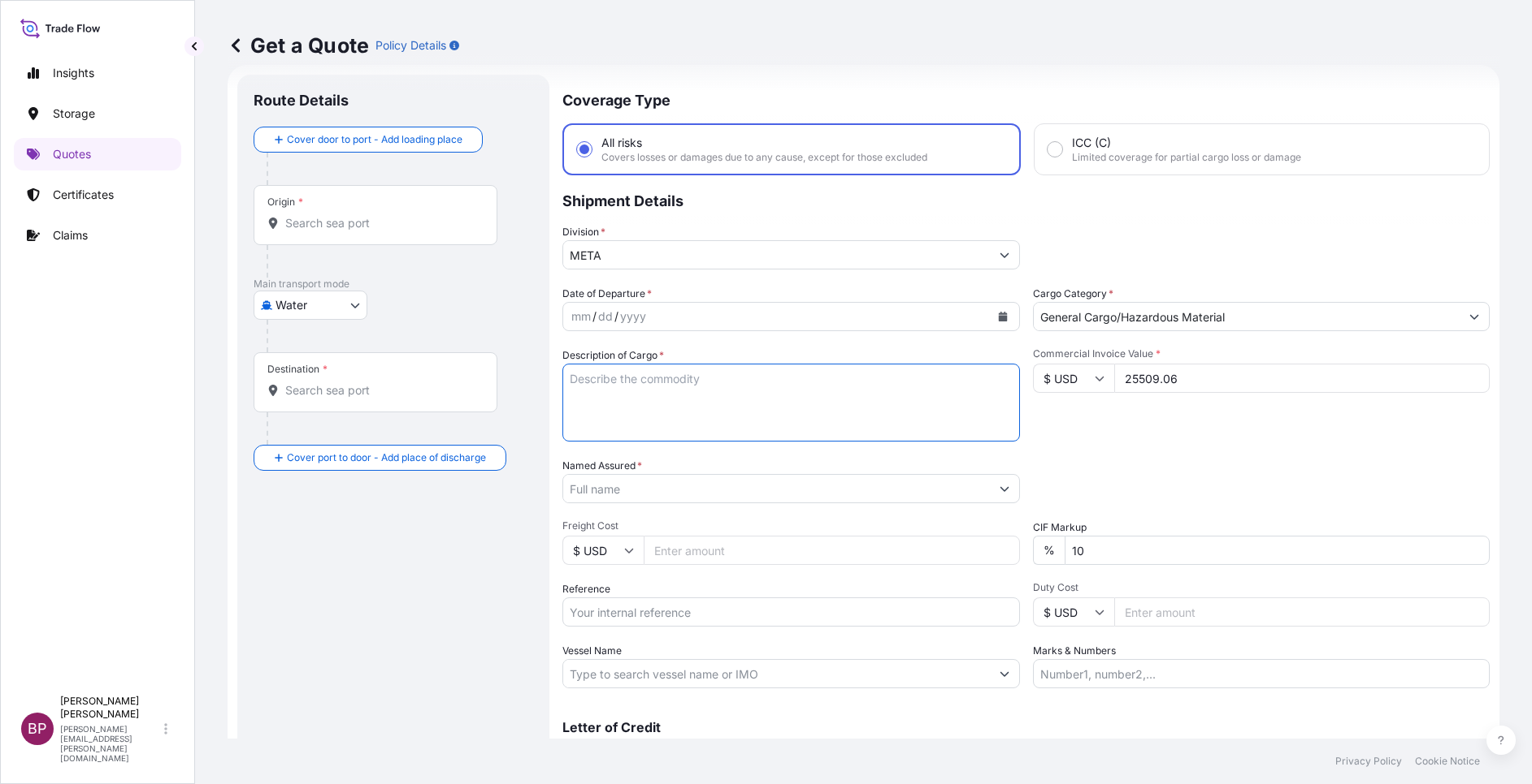
click at [699, 486] on input "Named Assured *" at bounding box center [777, 488] width 427 height 29
paste input "Safwa Furniture LLC"
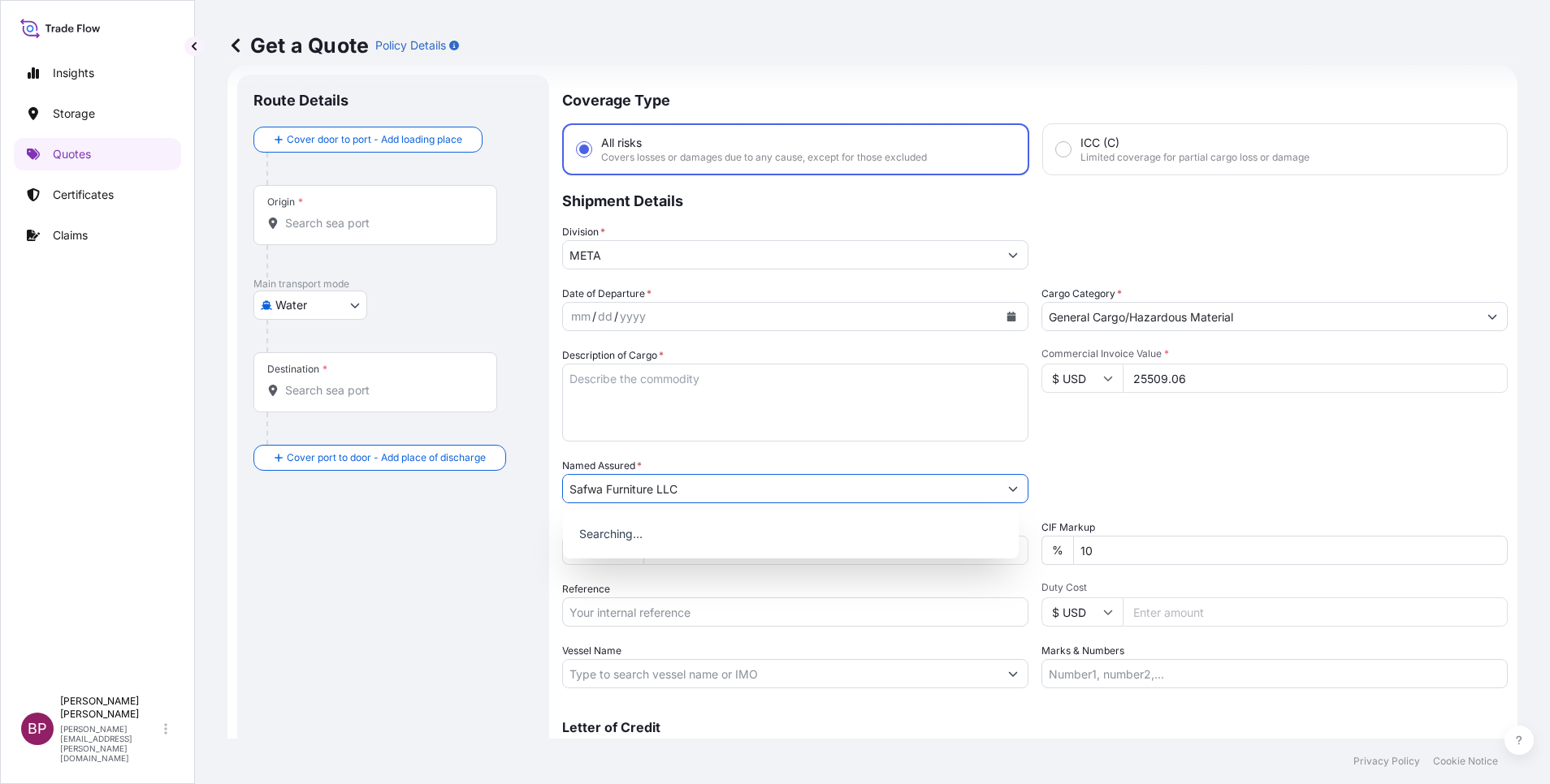
type input "Safwa Furniture LLC"
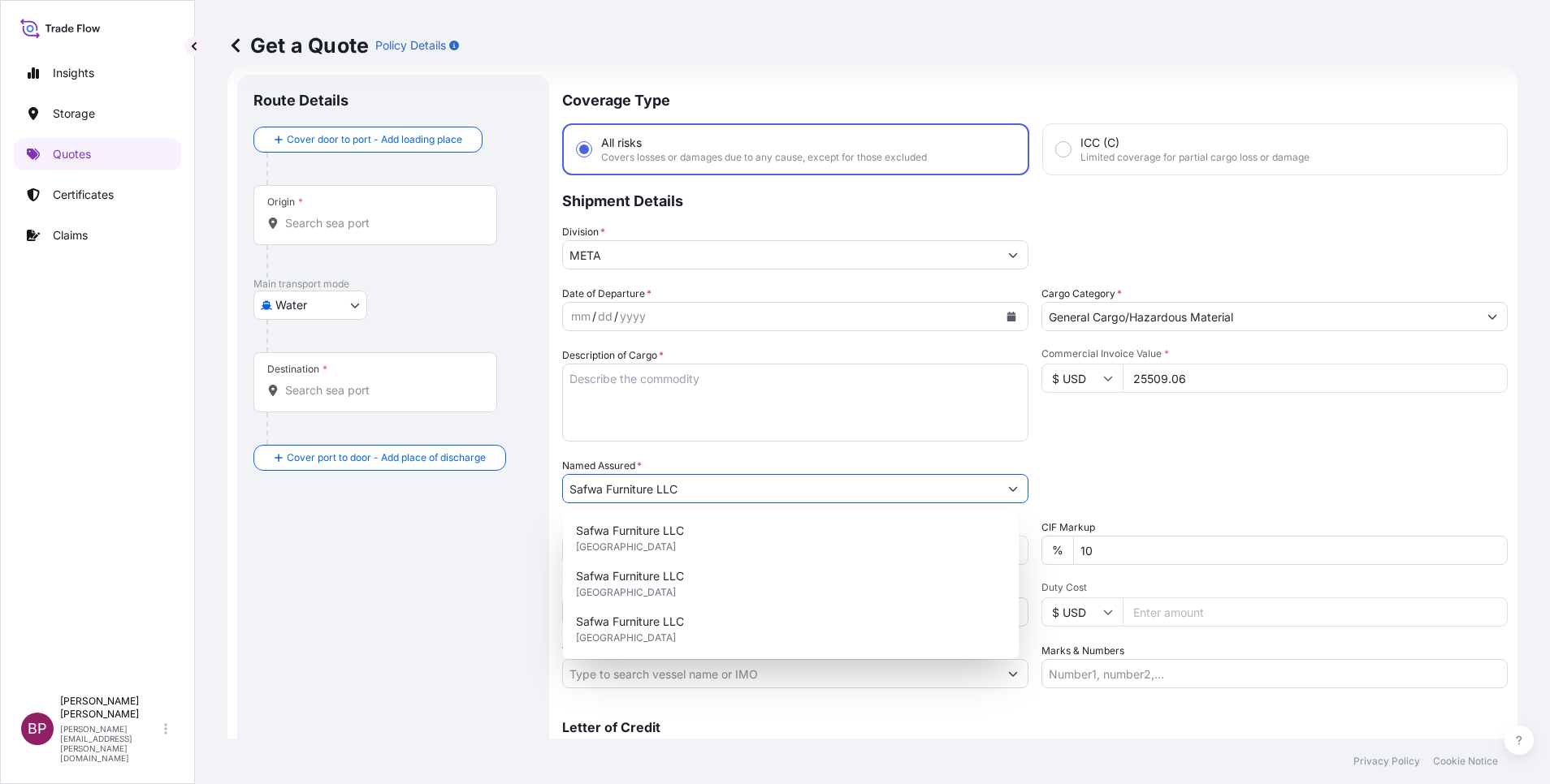
click at [1033, 469] on div "Packing Category Type to search a container mode Please select a primary mode o…" at bounding box center [1275, 481] width 467 height 46
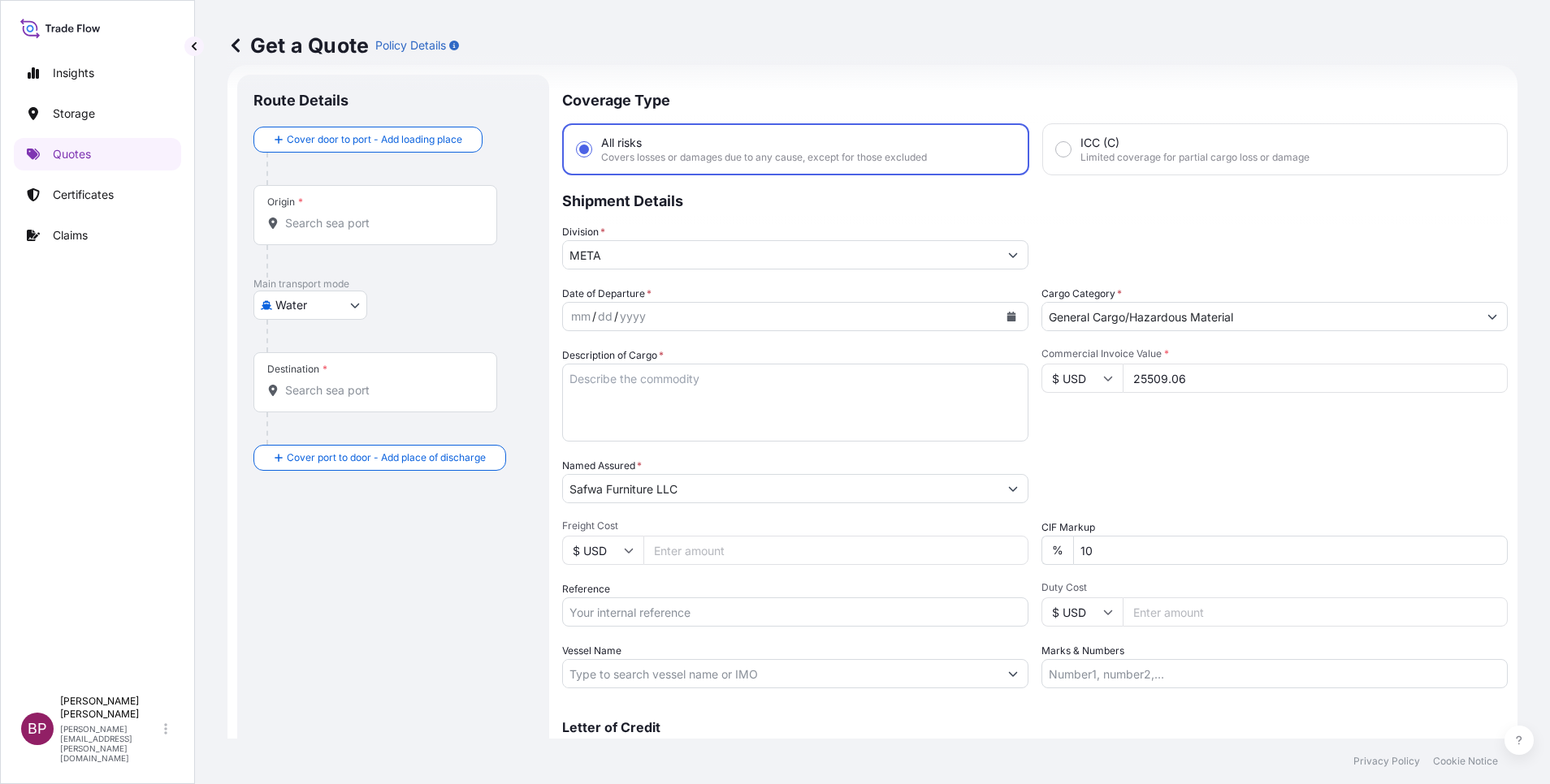
click at [796, 522] on div "Date of Departure * mm / dd / yyyy Cargo Category * General Cargo/Hazardous Mat…" at bounding box center [1035, 487] width 946 height 403
type input "0"
click at [796, 422] on textarea "Description of Cargo *" at bounding box center [796, 403] width 467 height 78
paste textarea "Chair"
type textarea "Chair"
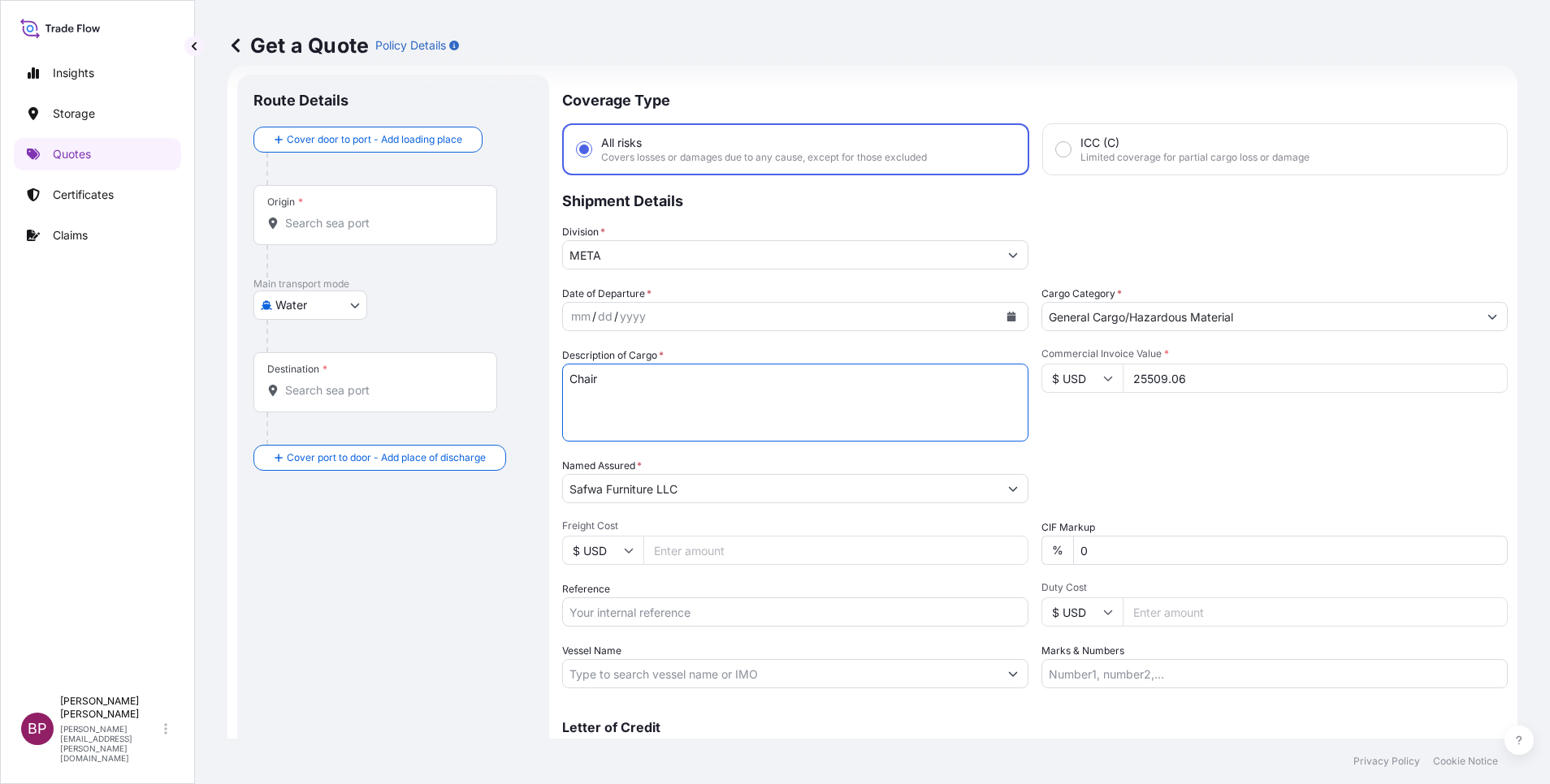
click at [1007, 314] on button "Calendar" at bounding box center [1011, 316] width 26 height 26
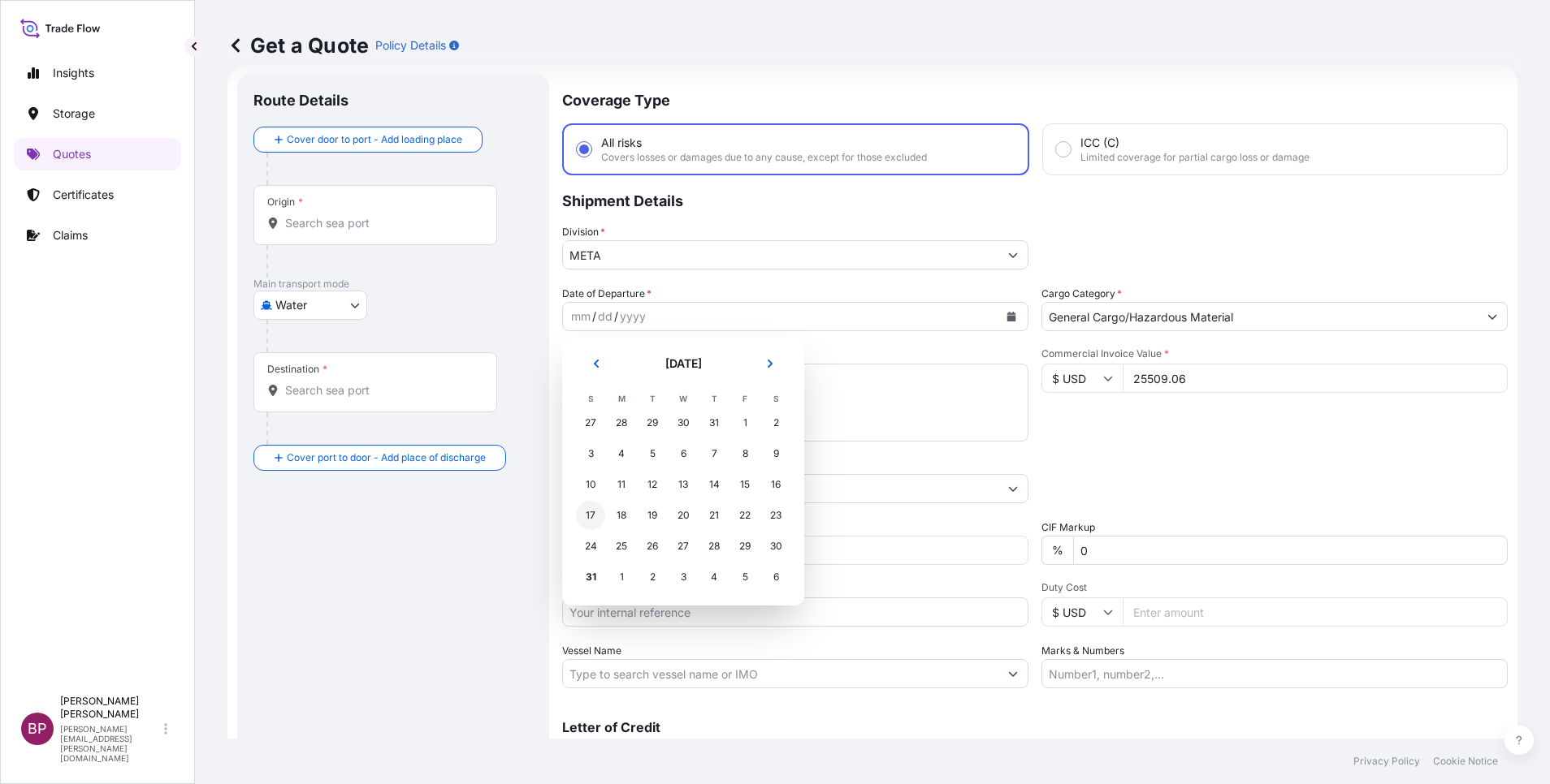
click at [589, 515] on div "17" at bounding box center [590, 515] width 29 height 29
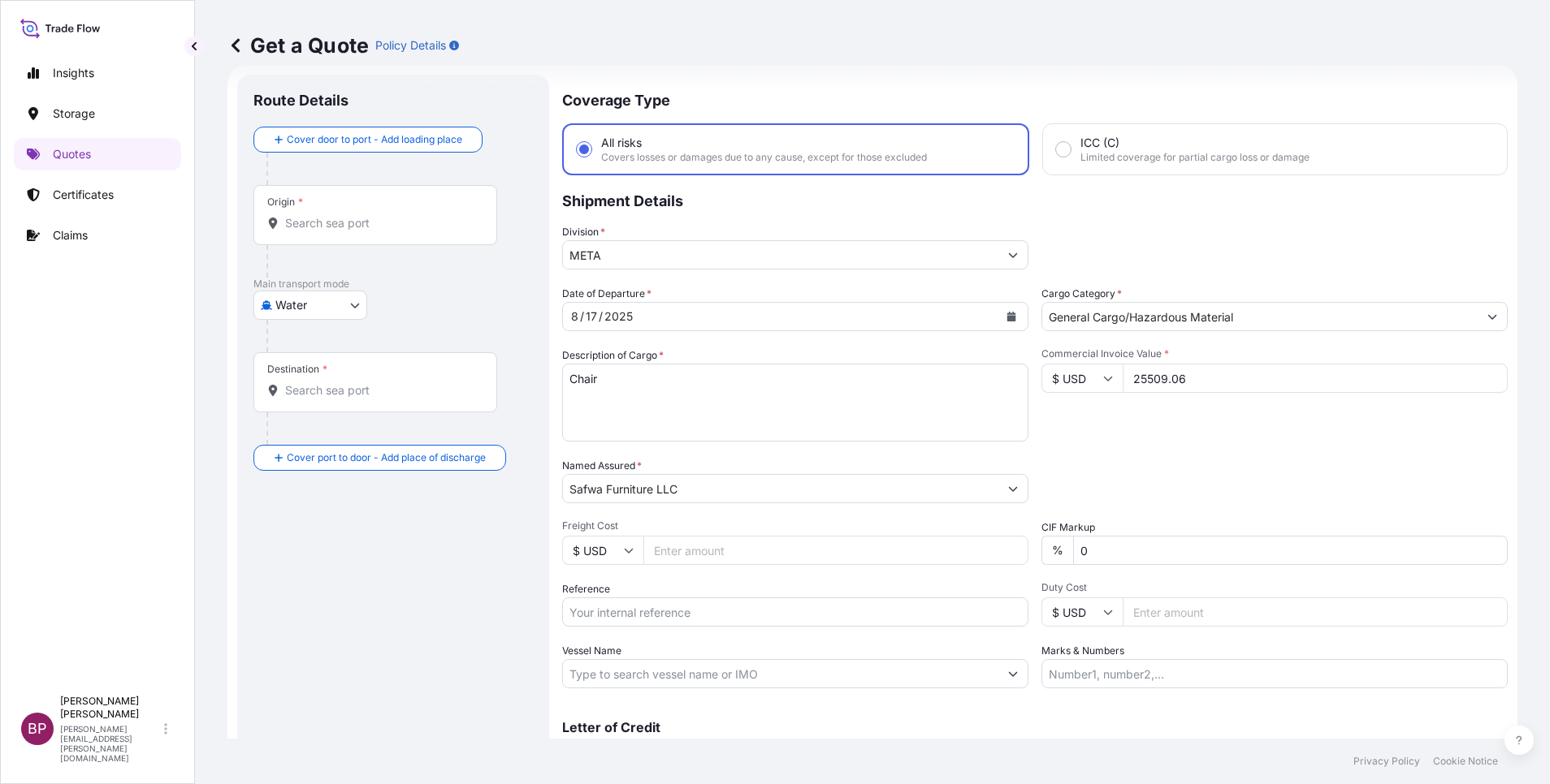
click at [1033, 446] on div "Date of Departure * [DATE] Cargo Category * General Cargo/Hazardous Material De…" at bounding box center [1035, 487] width 946 height 403
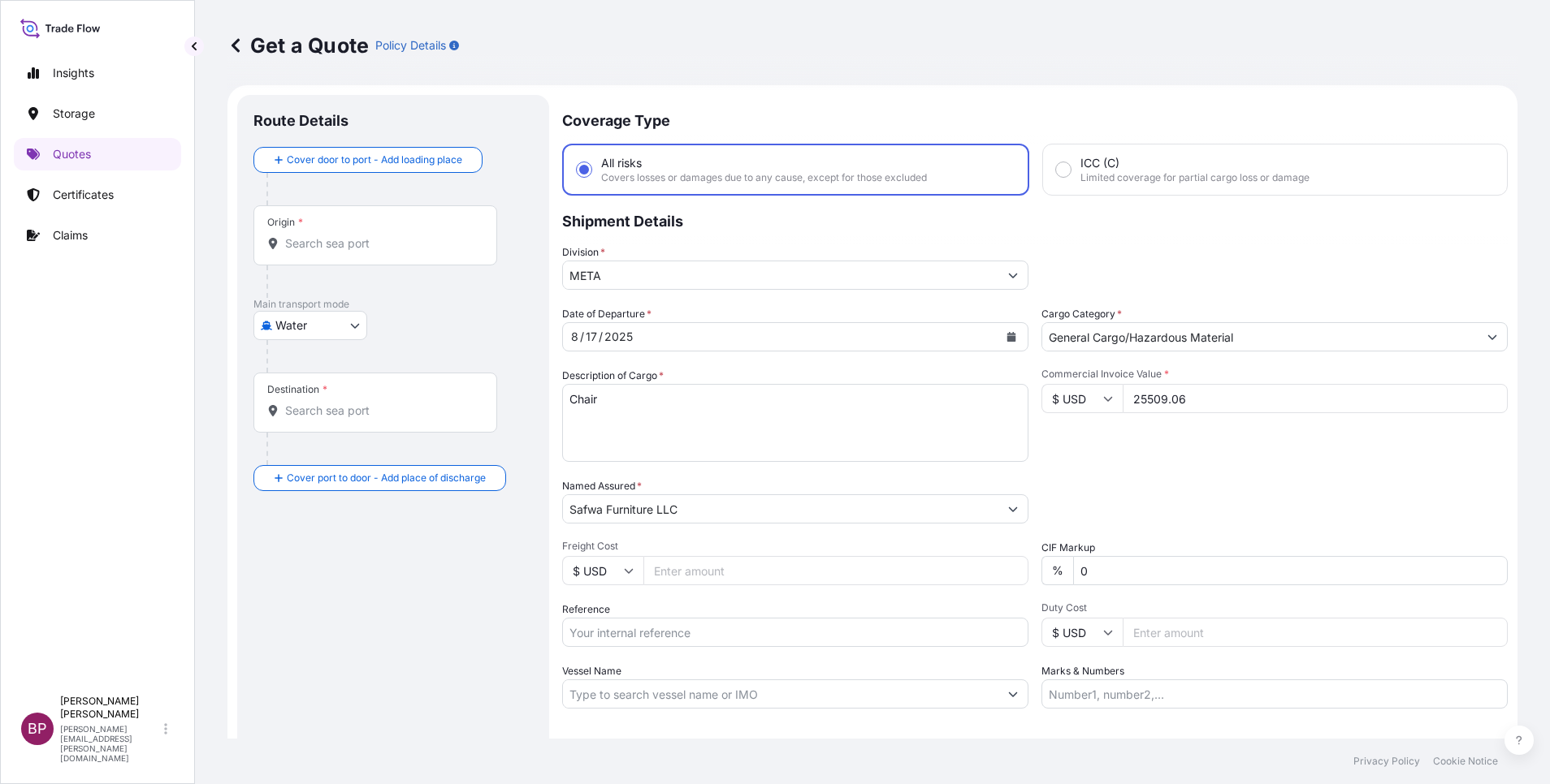
scroll to position [0, 0]
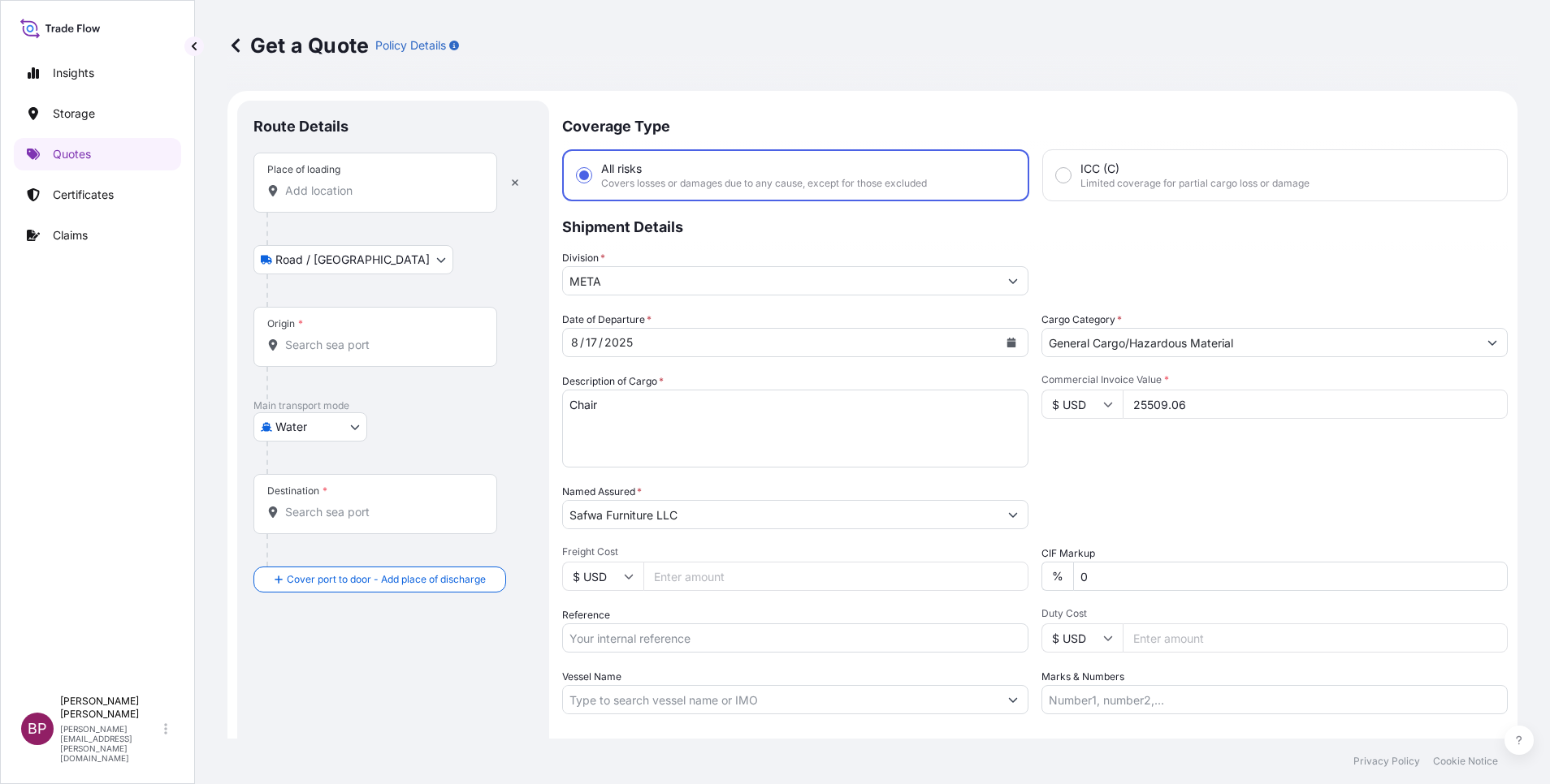
click at [359, 203] on div "Place of loading" at bounding box center [375, 182] width 244 height 60
click at [359, 199] on input "Place of loading" at bounding box center [381, 191] width 192 height 16
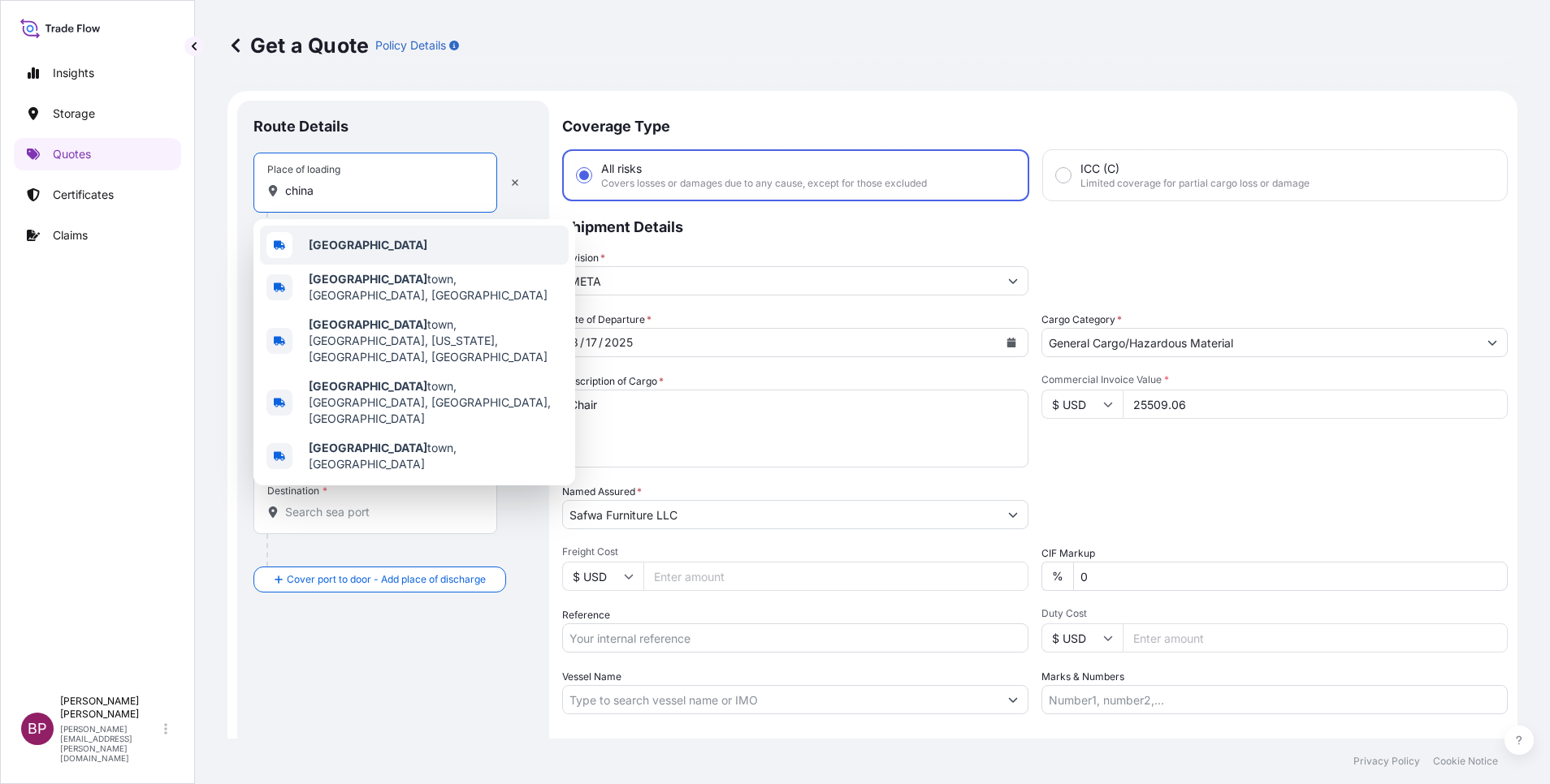
click at [378, 251] on div "[GEOGRAPHIC_DATA]" at bounding box center [414, 245] width 308 height 39
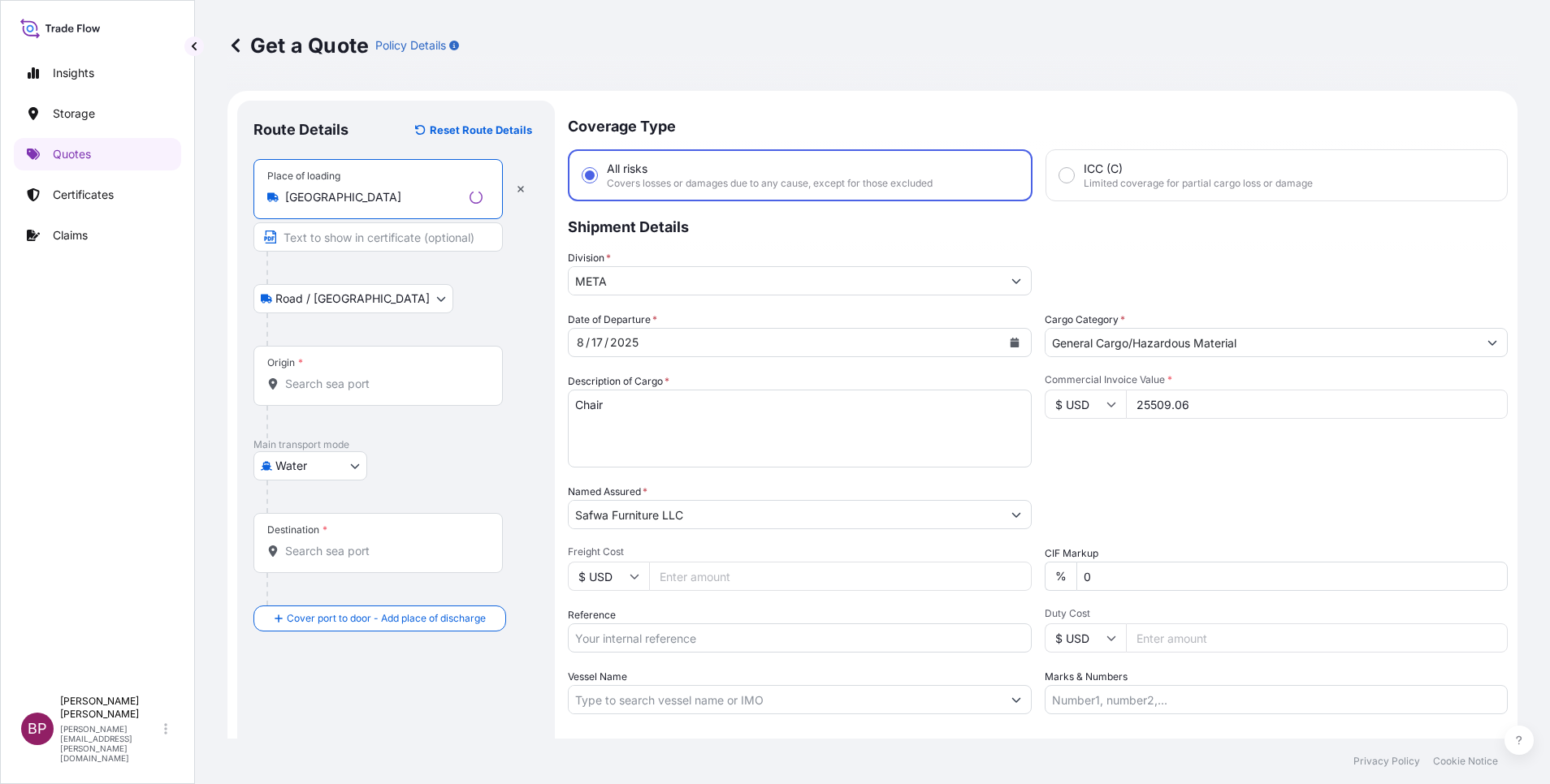
type input "[GEOGRAPHIC_DATA]"
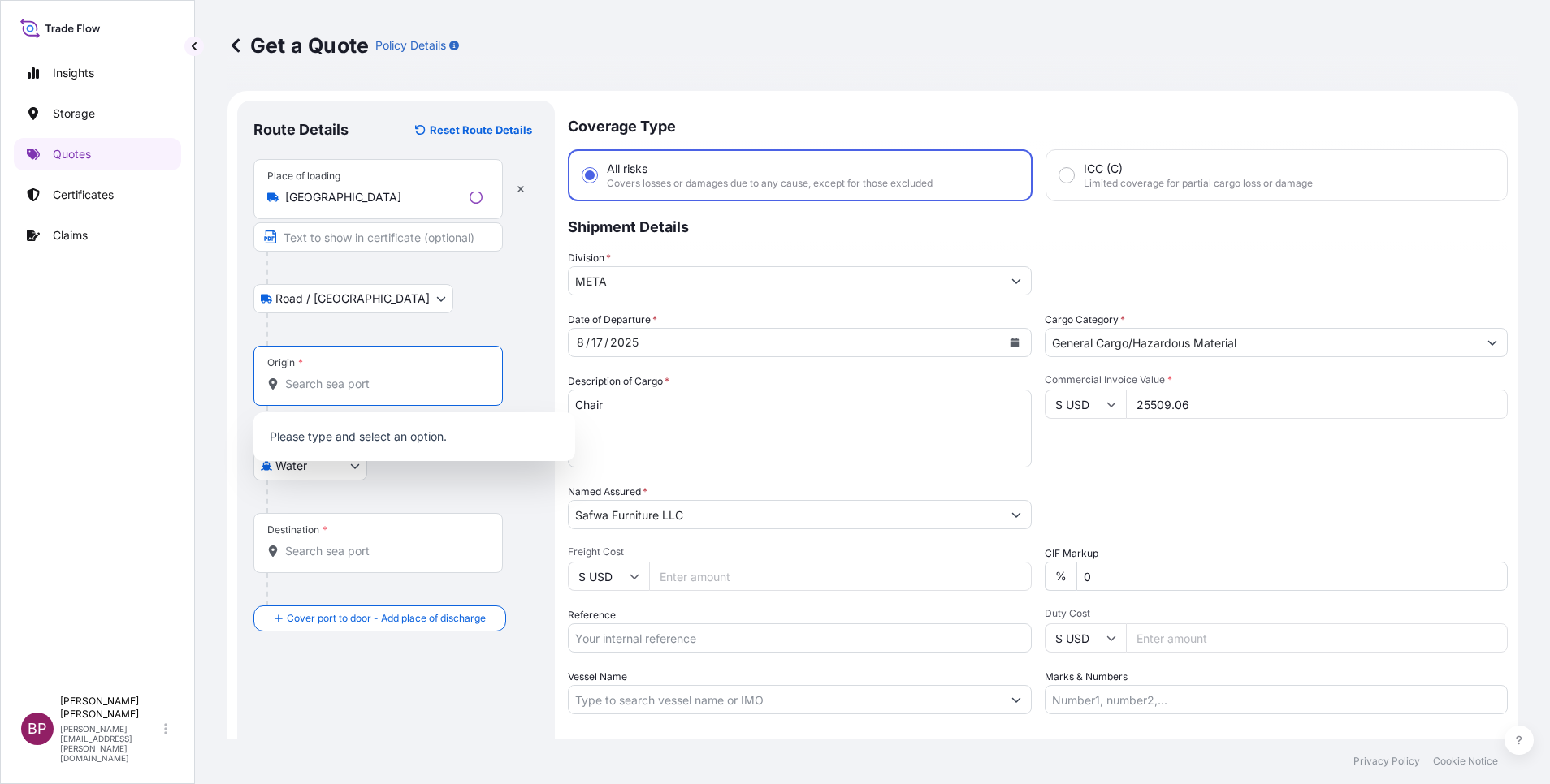
click at [371, 390] on input "Origin *" at bounding box center [384, 384] width 197 height 16
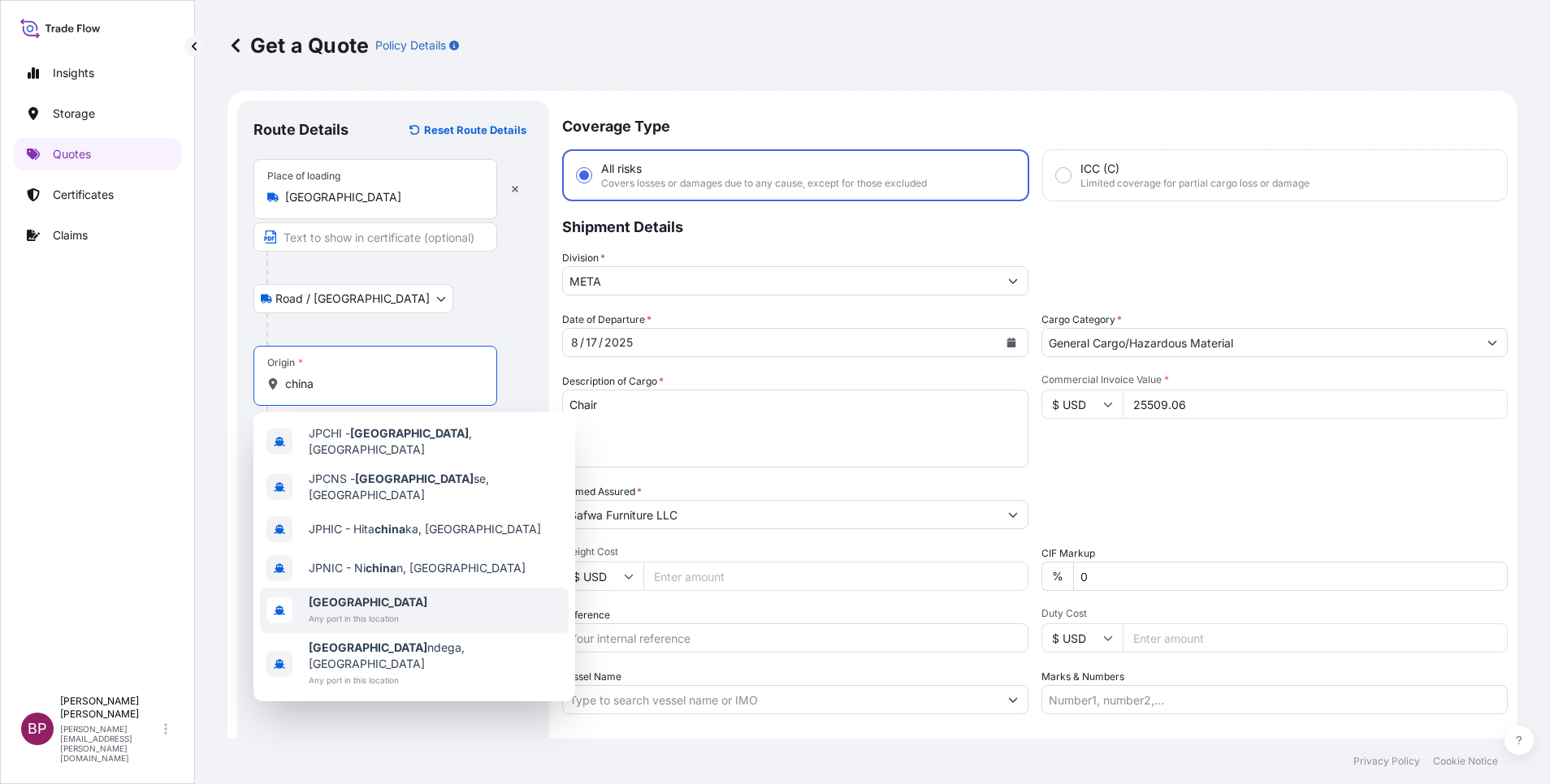
click at [360, 522] on span "[GEOGRAPHIC_DATA]" at bounding box center [367, 602] width 119 height 16
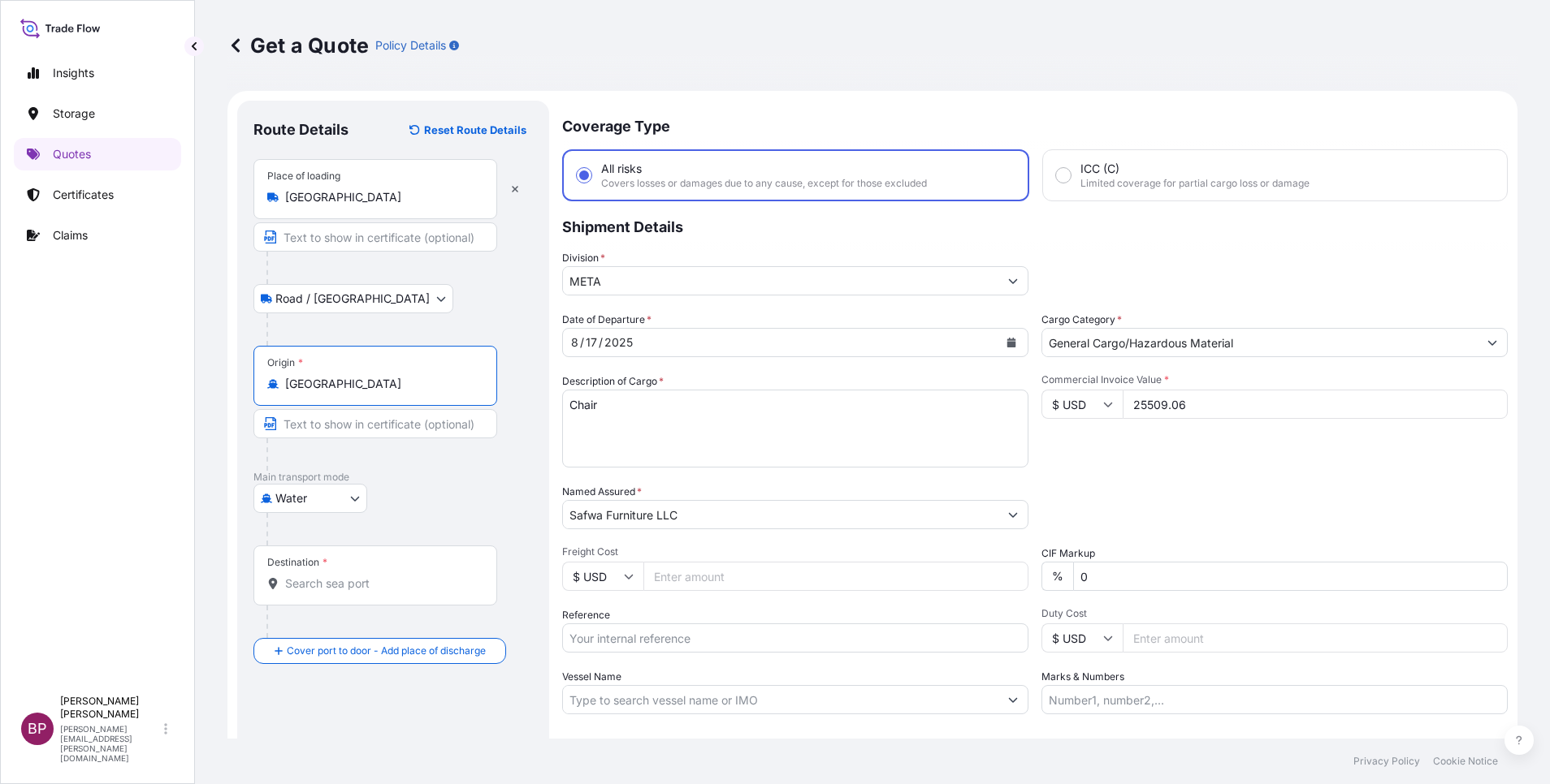
type input "[GEOGRAPHIC_DATA]"
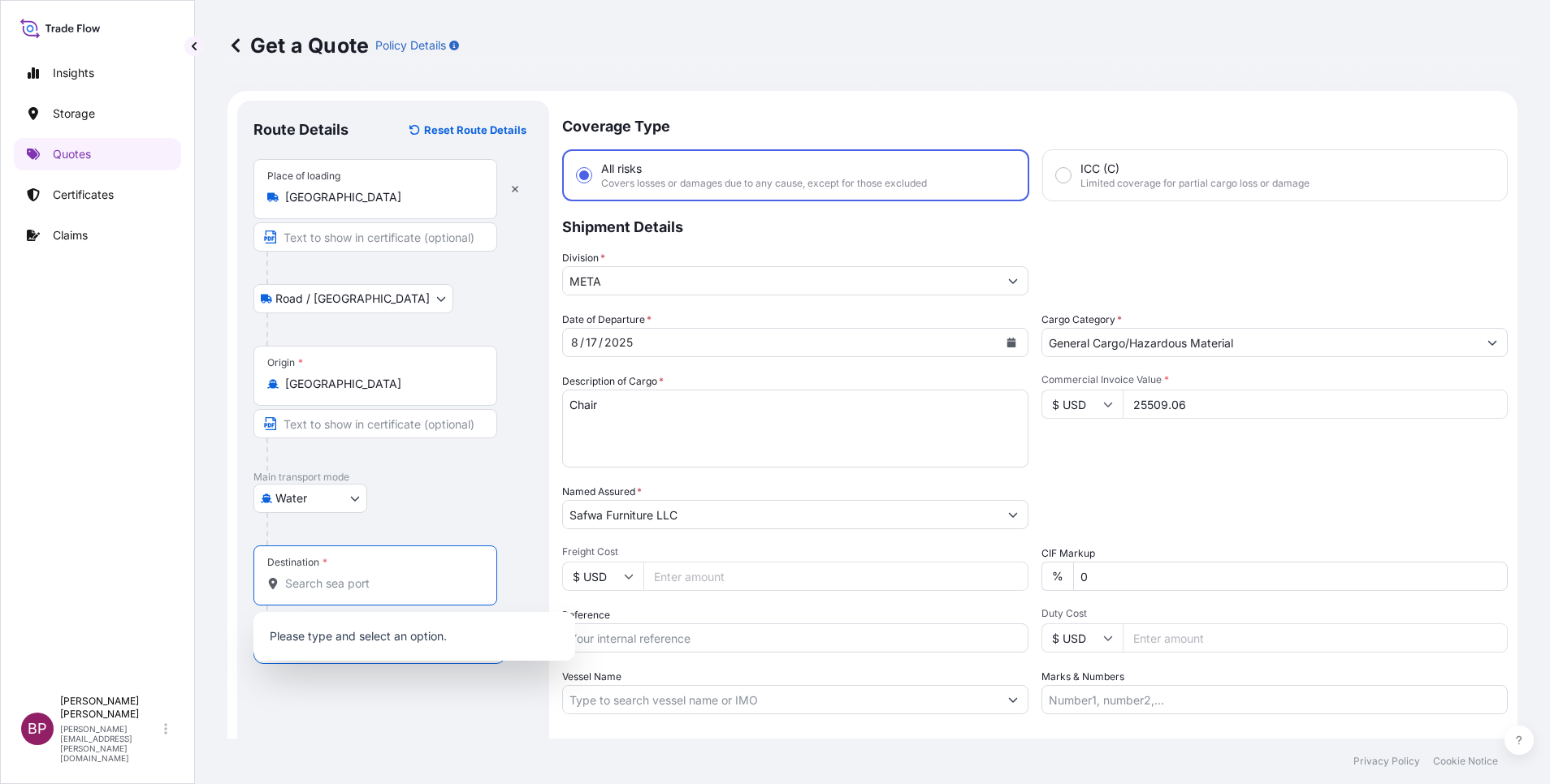
click at [343, 522] on input "Destination *" at bounding box center [381, 583] width 192 height 16
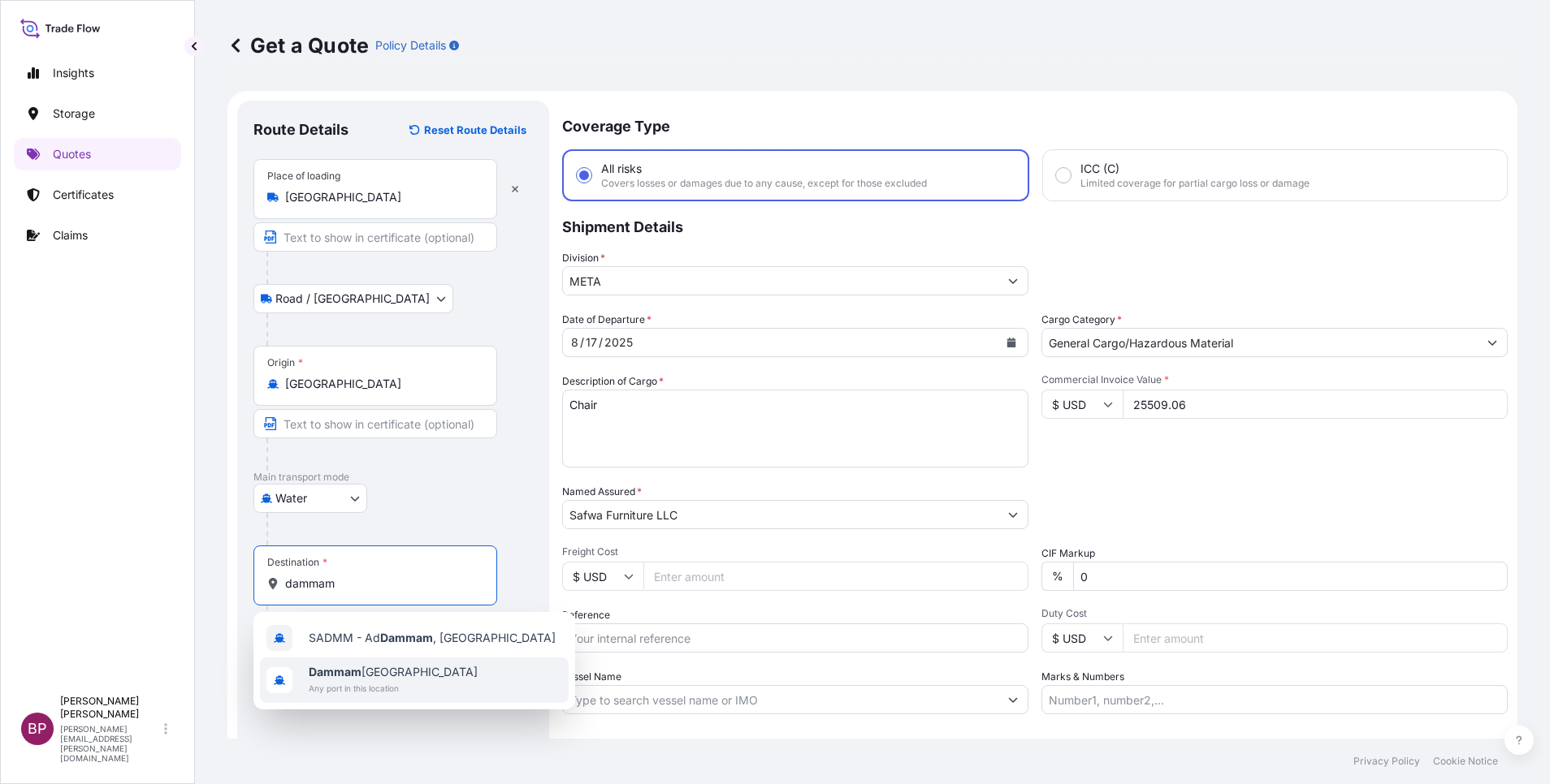
click at [381, 522] on span "Any port in this location" at bounding box center [393, 688] width 169 height 16
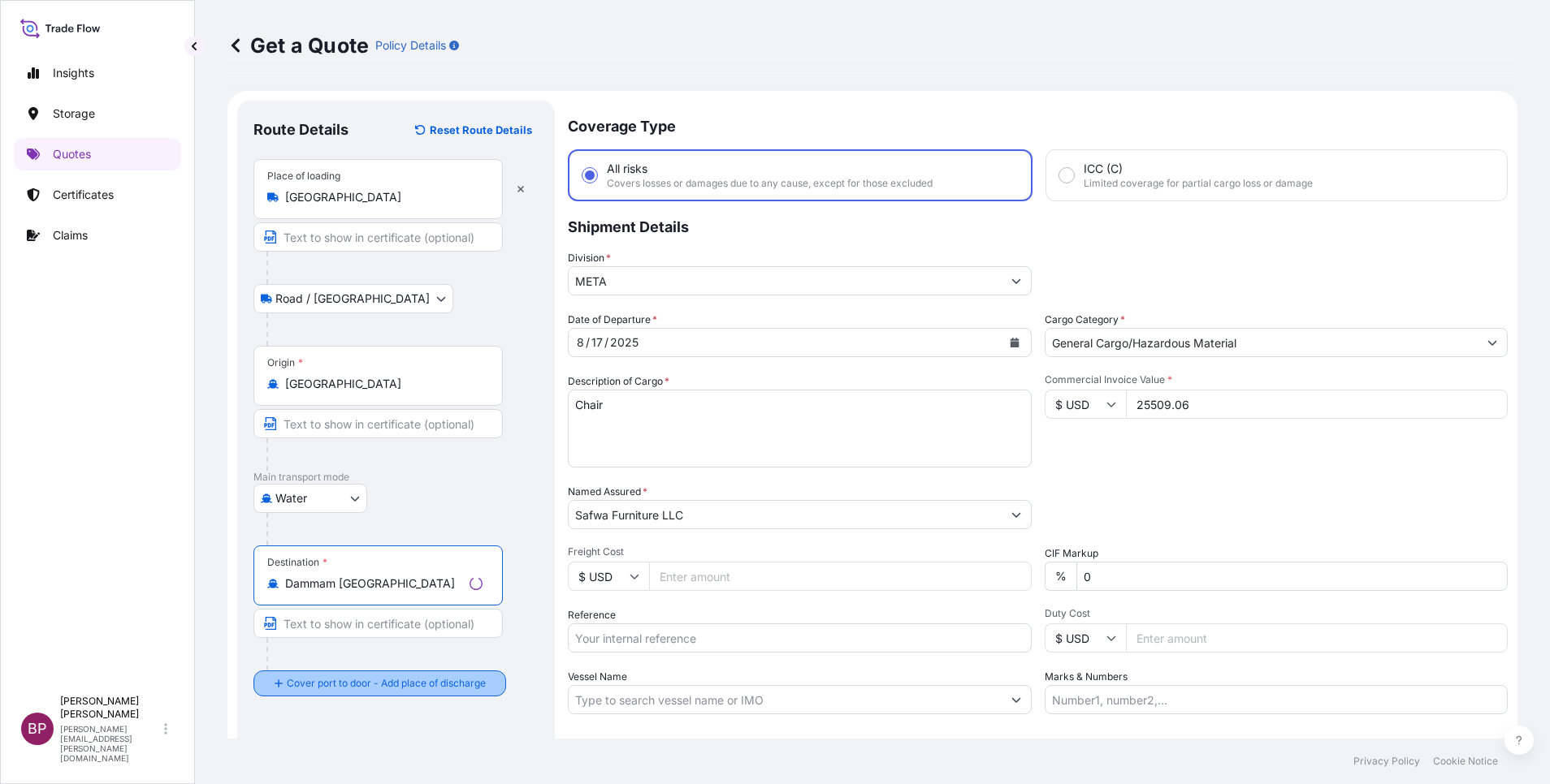
type input "Dammam [GEOGRAPHIC_DATA]"
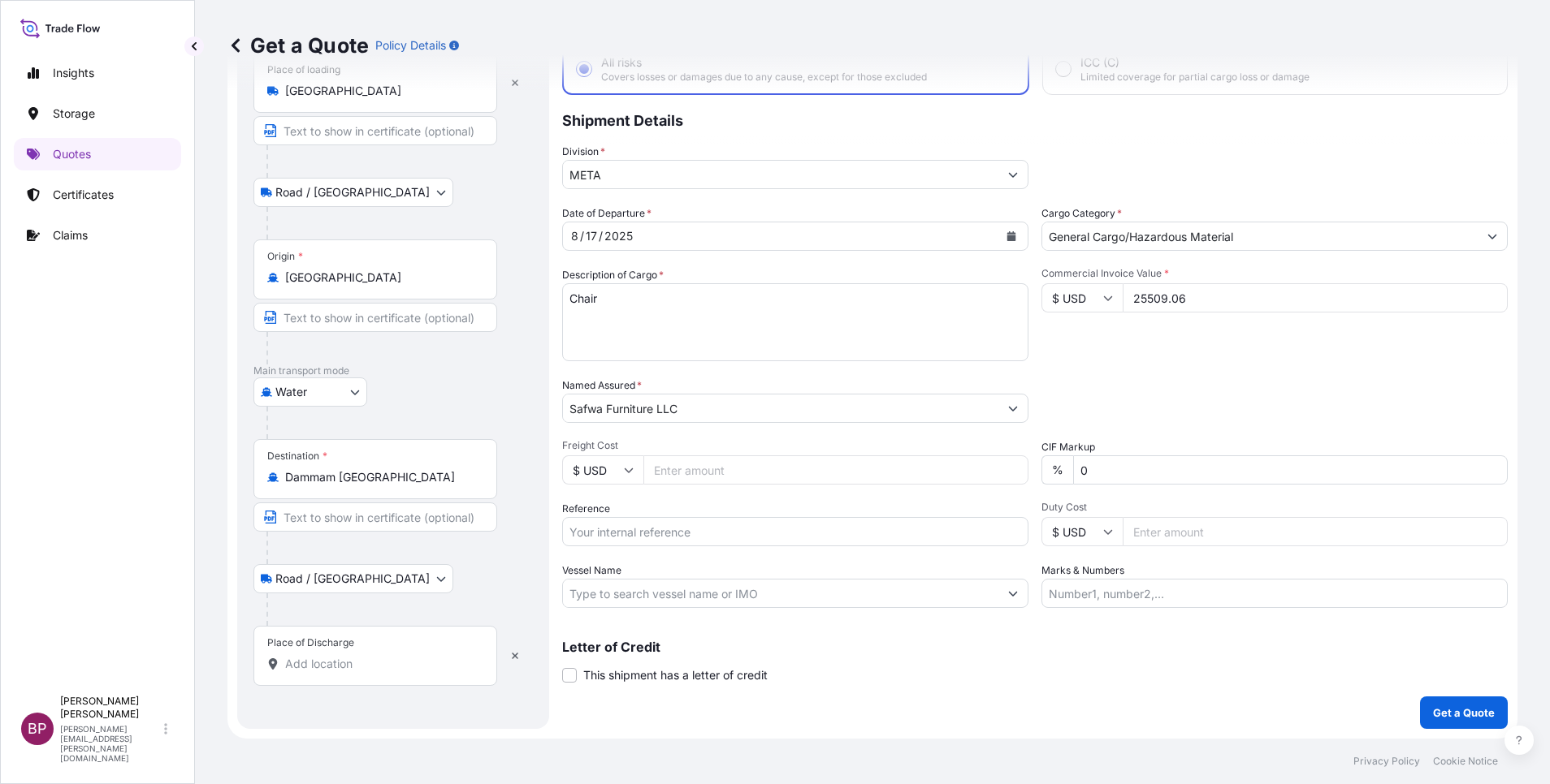
click at [361, 522] on div "Place of Discharge" at bounding box center [375, 655] width 244 height 60
click at [297, 522] on input "Place of Discharge" at bounding box center [381, 664] width 192 height 16
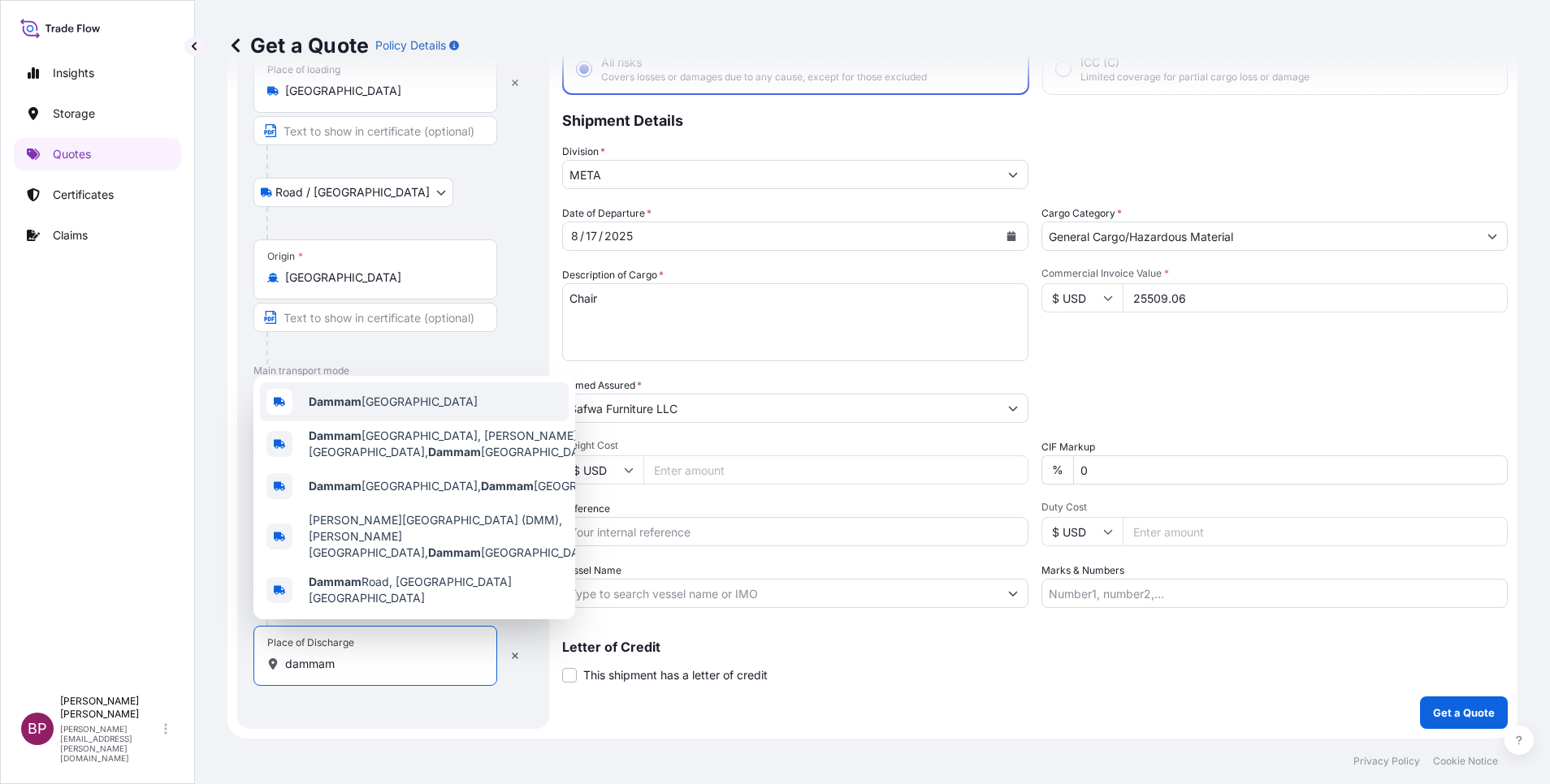
click at [378, 410] on span "Dammam [GEOGRAPHIC_DATA]" at bounding box center [393, 401] width 169 height 16
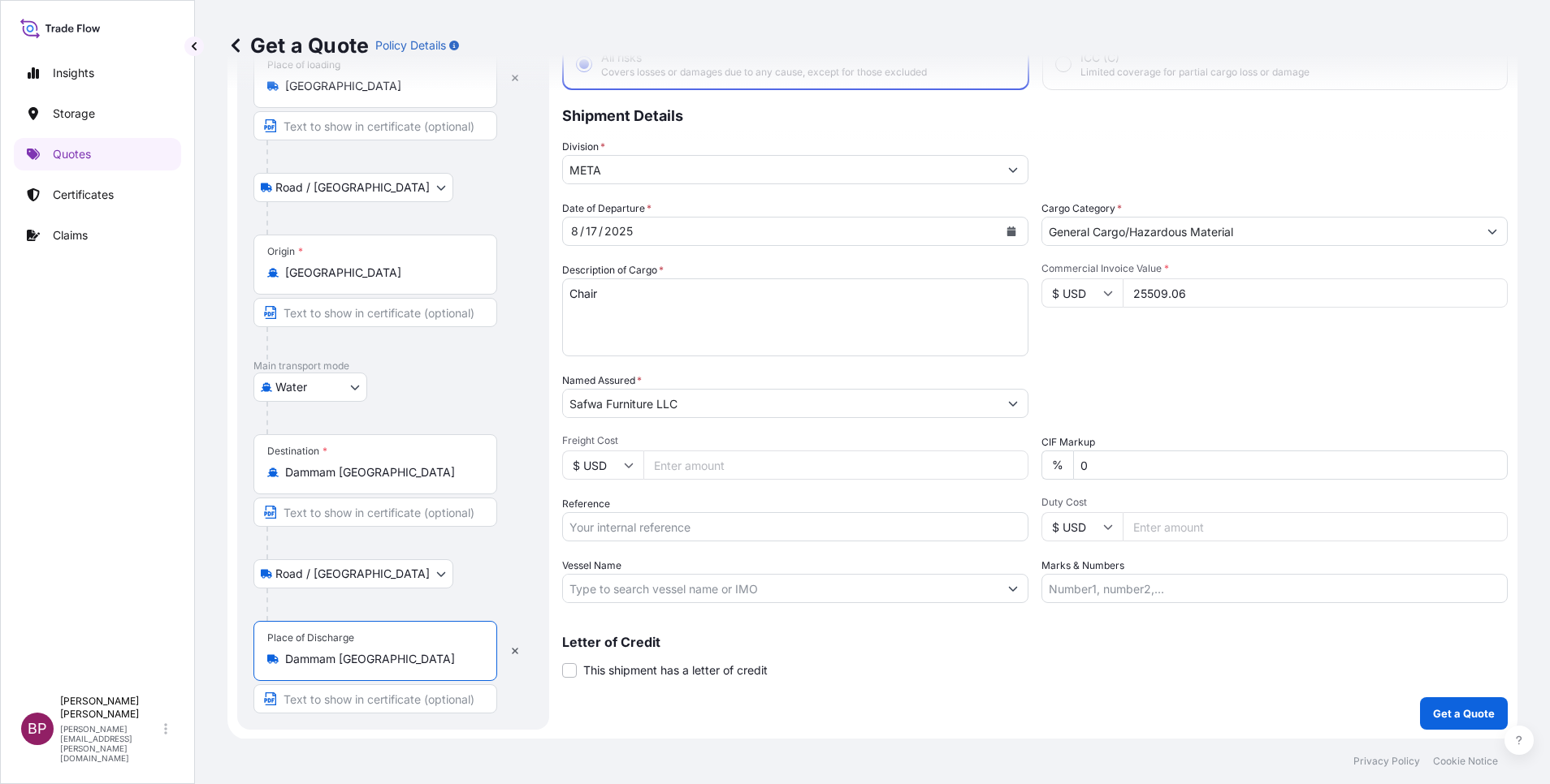
scroll to position [112, 0]
type input "Dammam [GEOGRAPHIC_DATA]"
click at [1033, 522] on p "Get a Quote" at bounding box center [1464, 712] width 62 height 16
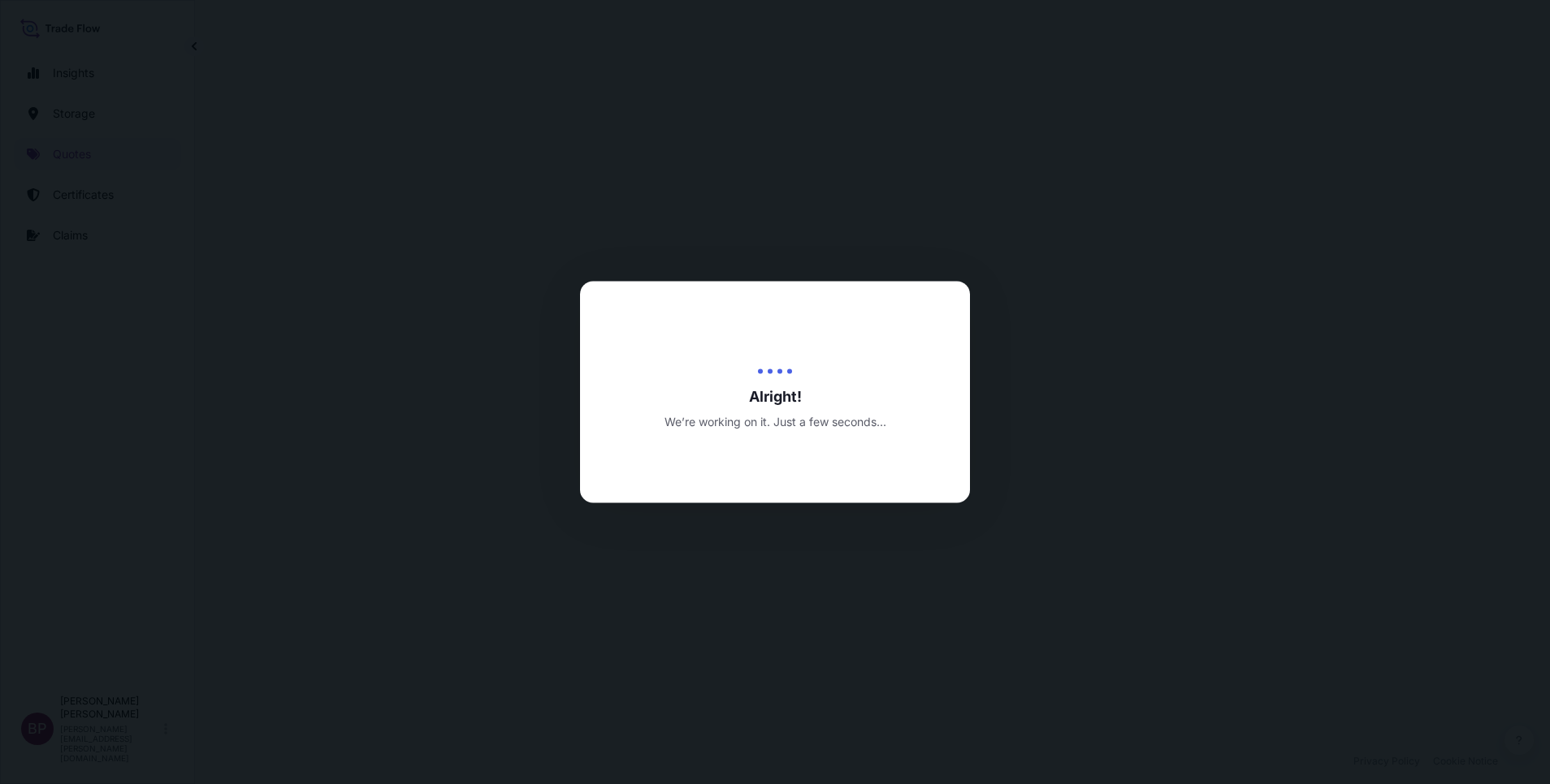
select select "Road / [GEOGRAPHIC_DATA]"
select select "Water"
select select "Road / [GEOGRAPHIC_DATA]"
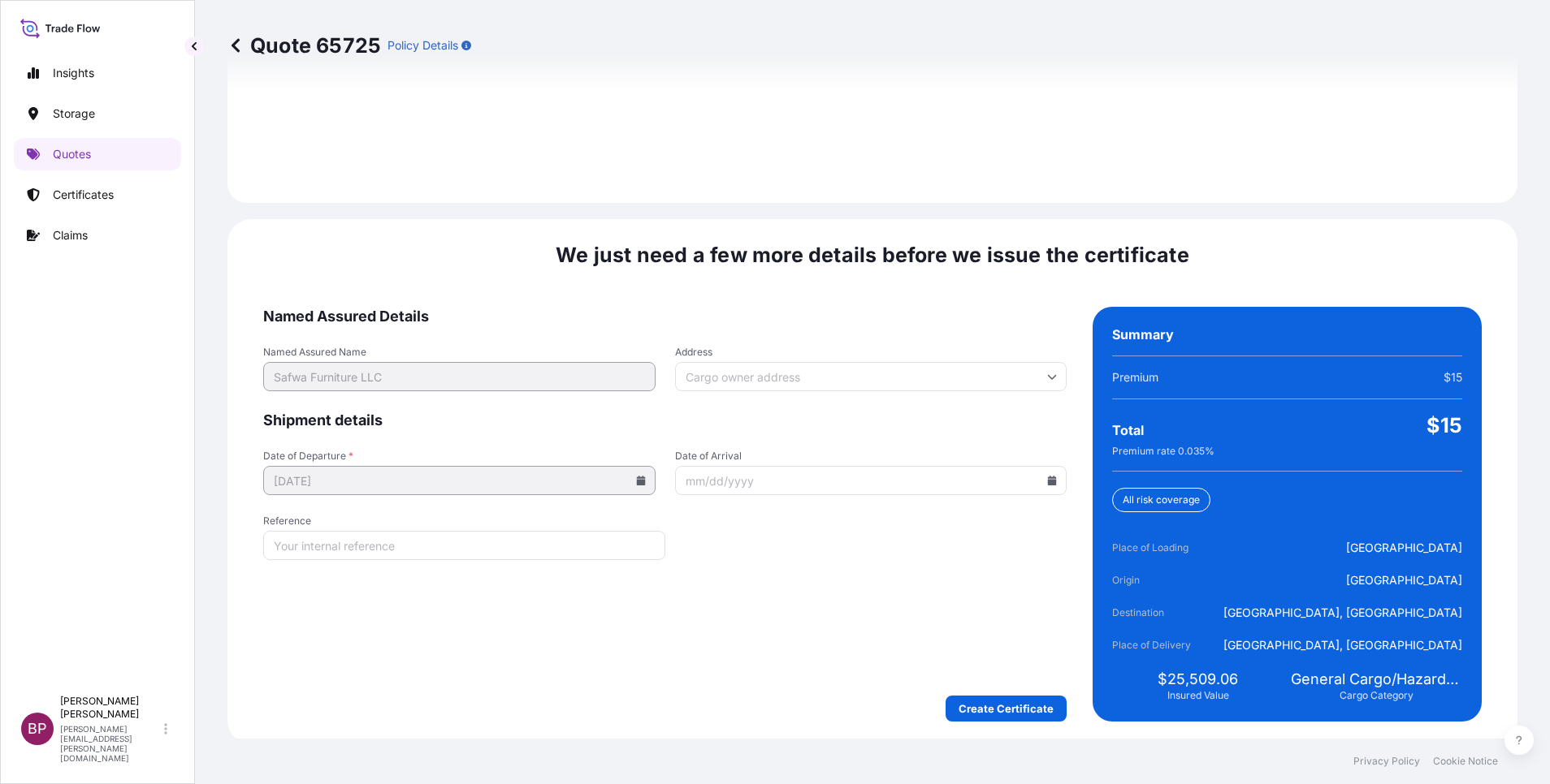
scroll to position [2407, 0]
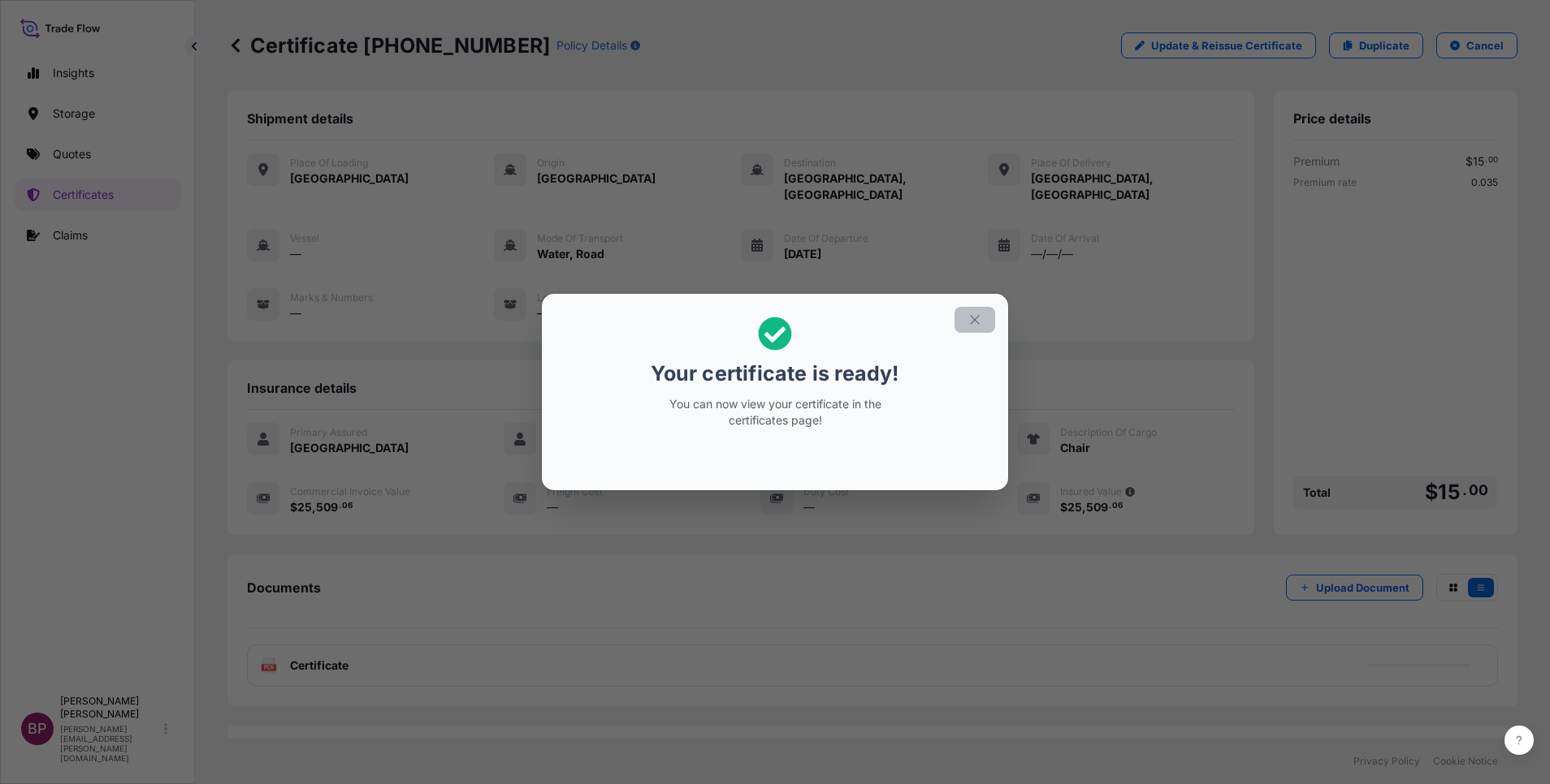
click at [967, 319] on button "button" at bounding box center [974, 319] width 41 height 26
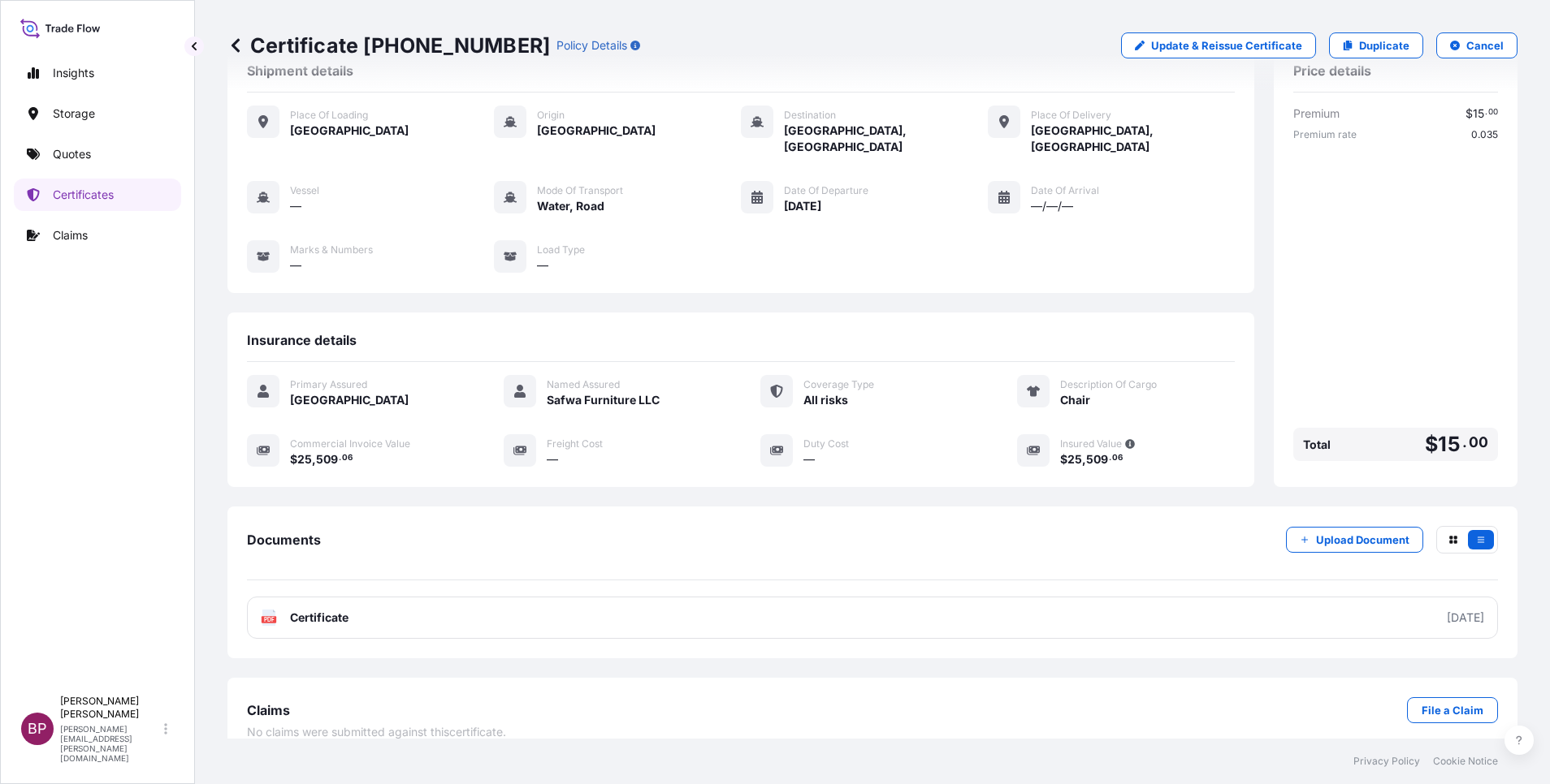
scroll to position [69, 0]
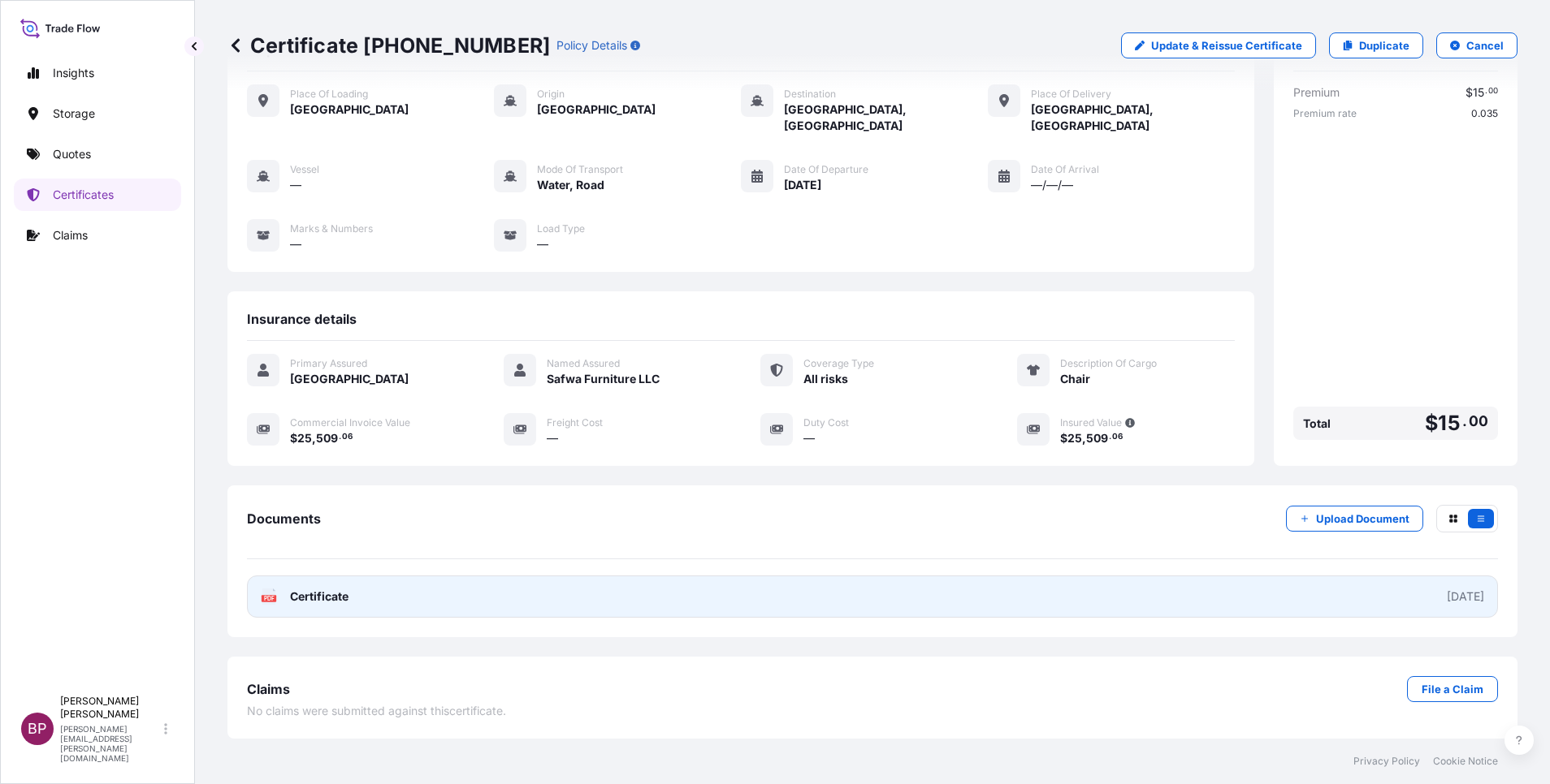
click at [301, 522] on span "Certificate" at bounding box center [320, 596] width 59 height 16
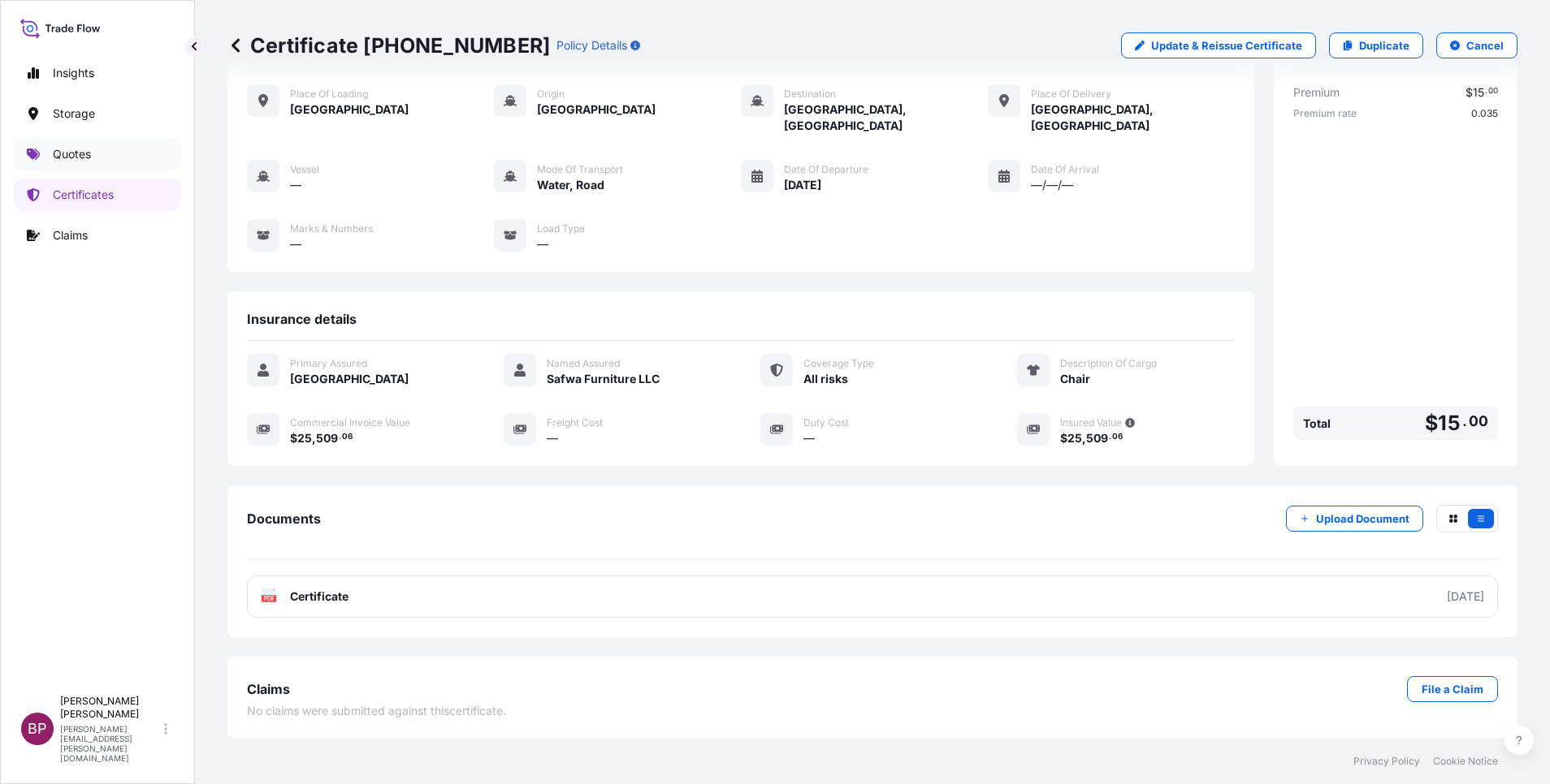
click at [79, 148] on p "Quotes" at bounding box center [72, 154] width 38 height 16
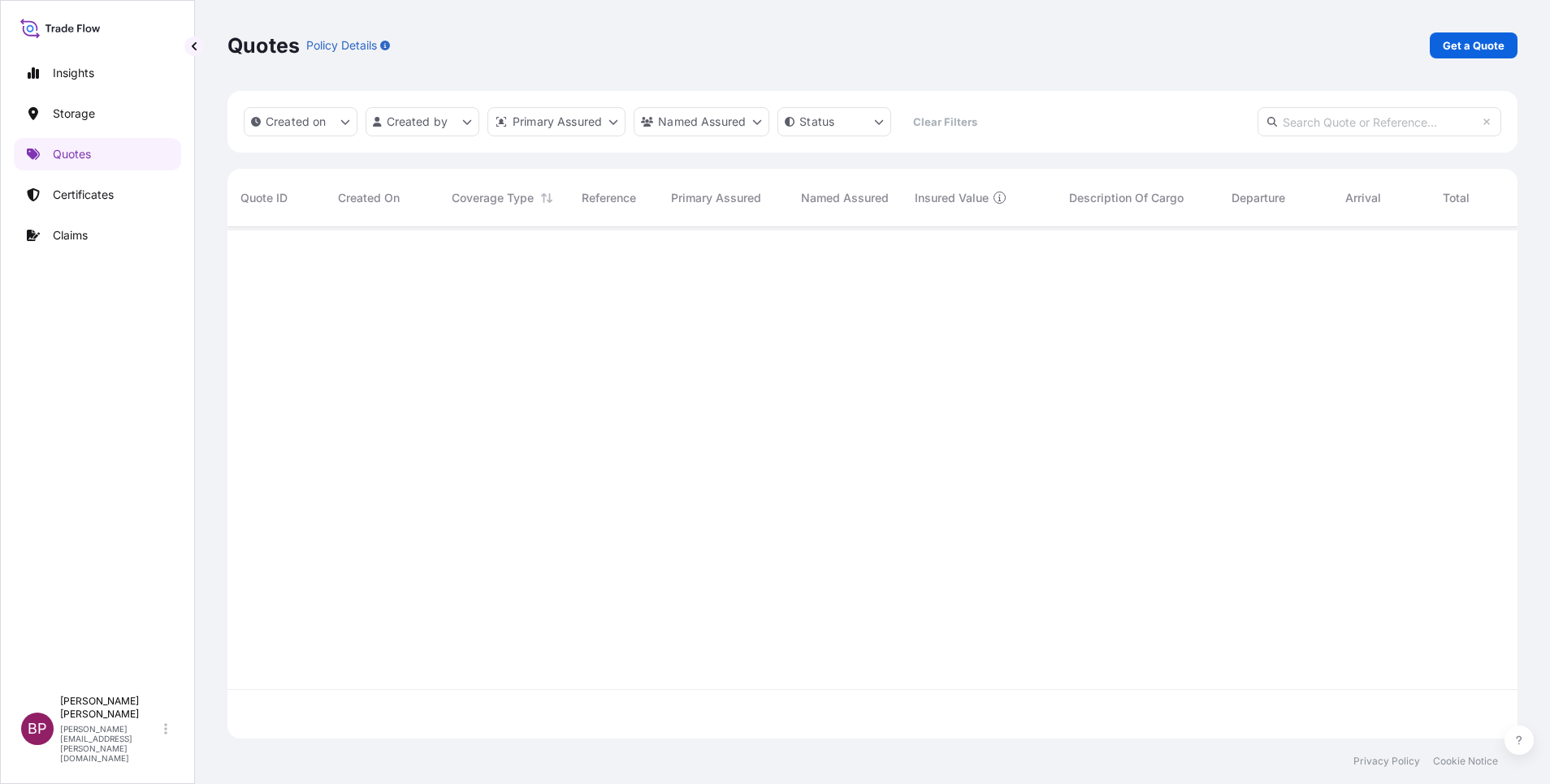
scroll to position [501, 1271]
click at [1033, 53] on p "Get a Quote" at bounding box center [1473, 45] width 62 height 16
select select "Water"
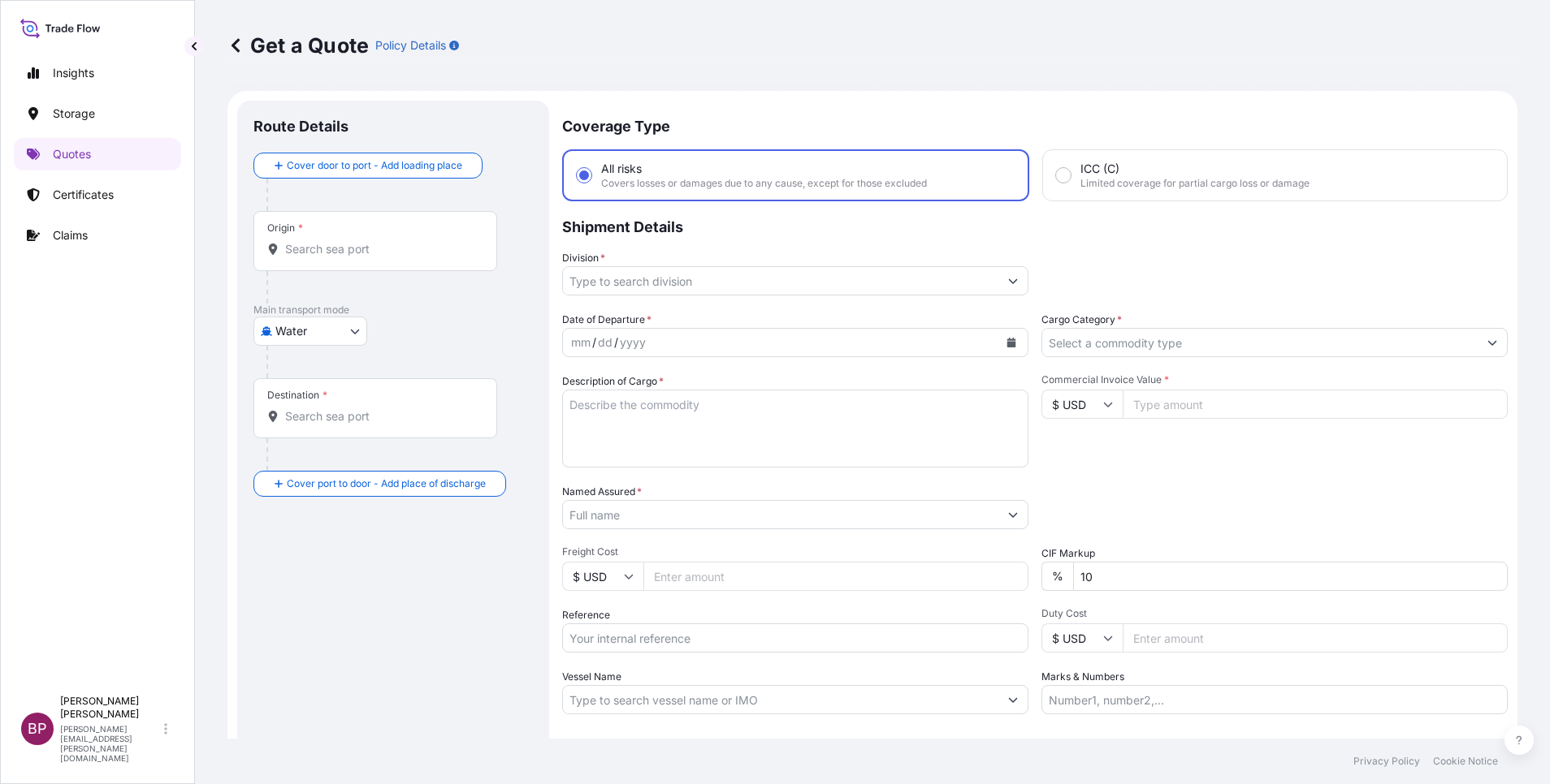
scroll to position [26, 0]
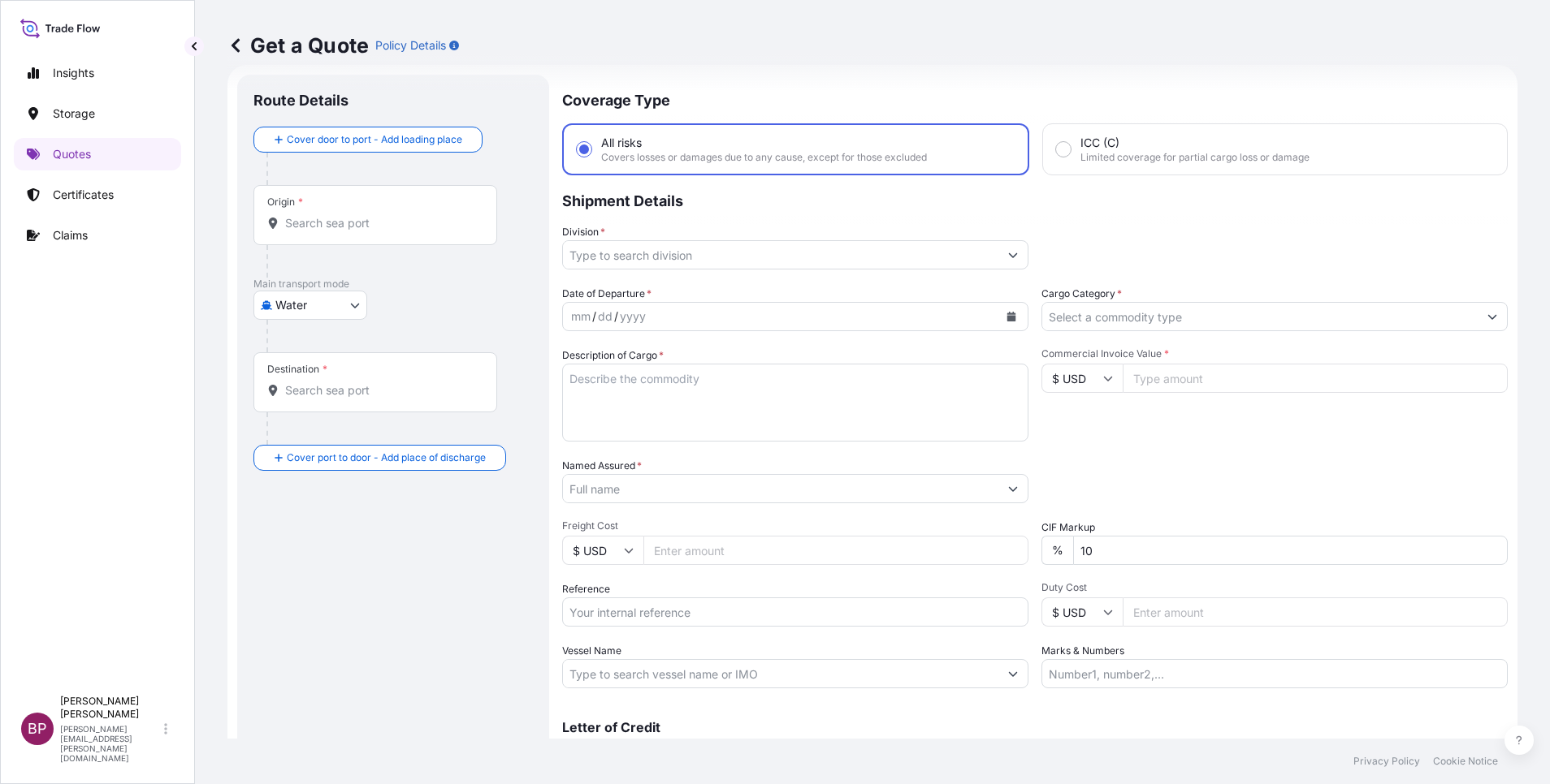
click at [1033, 315] on input "Cargo Category *" at bounding box center [1260, 317] width 435 height 29
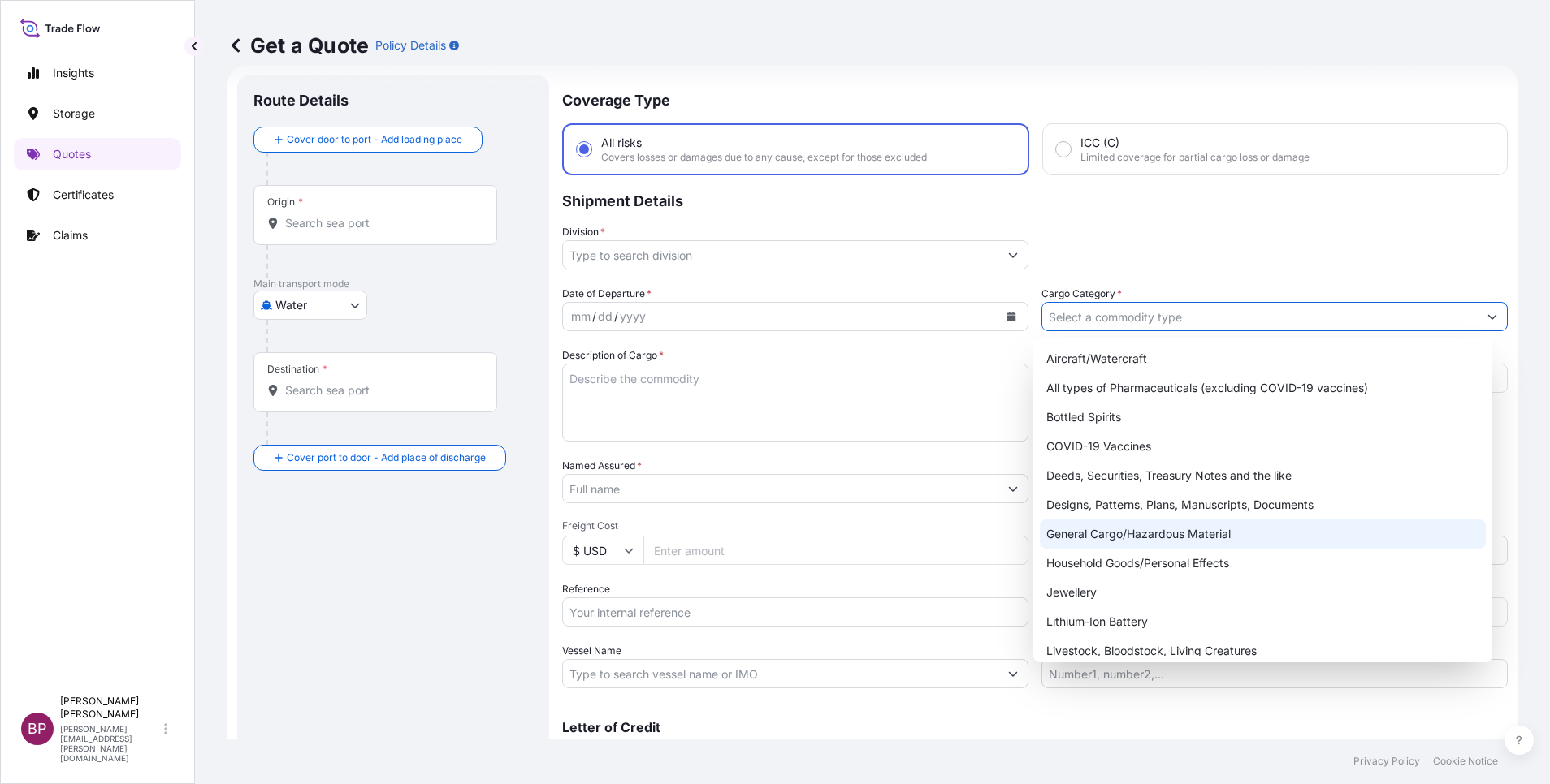
click at [1033, 522] on div "General Cargo/Hazardous Material" at bounding box center [1263, 534] width 446 height 29
type input "General Cargo/Hazardous Material"
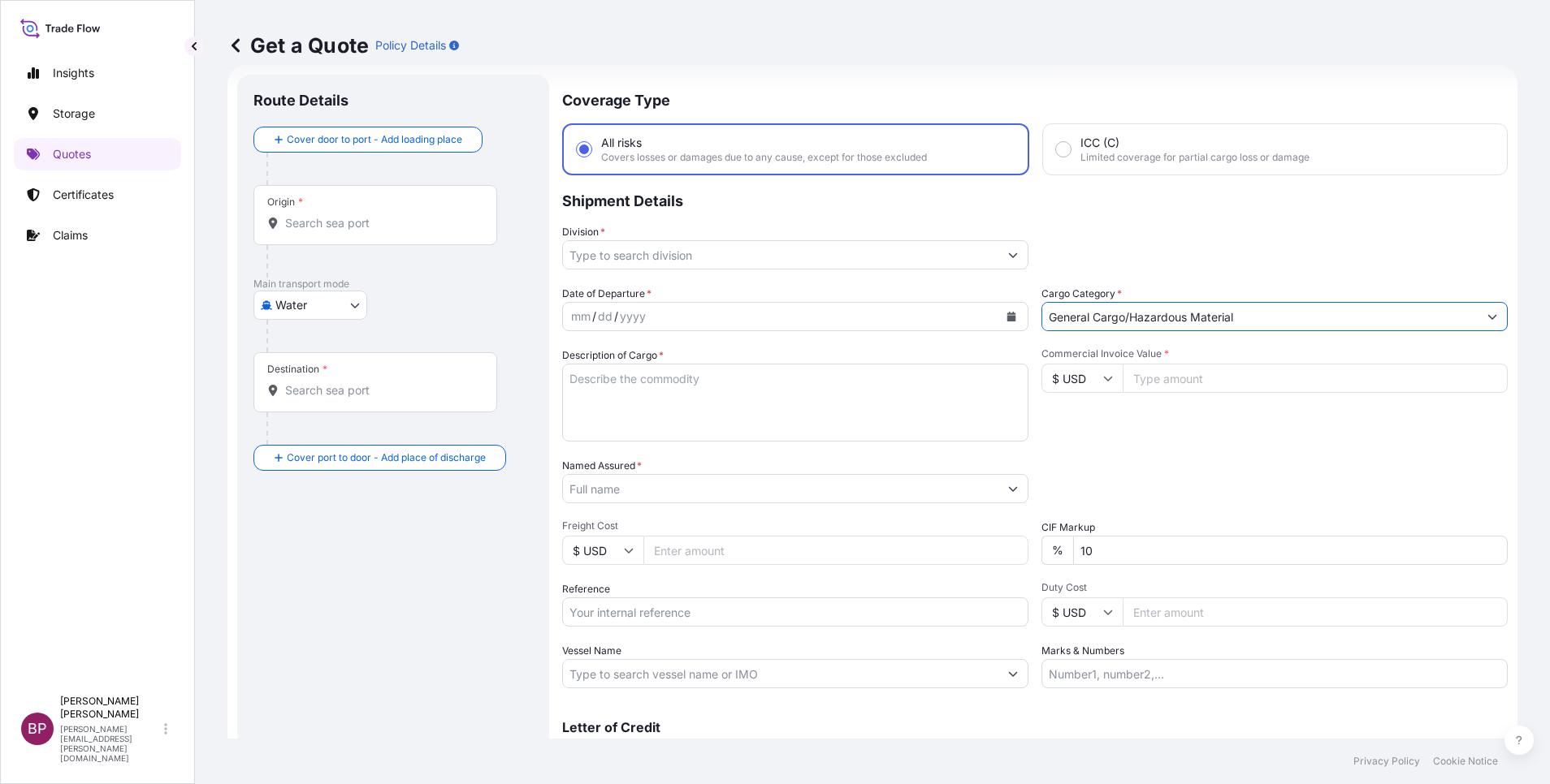
click at [999, 252] on button "Show suggestions" at bounding box center [1013, 255] width 29 height 29
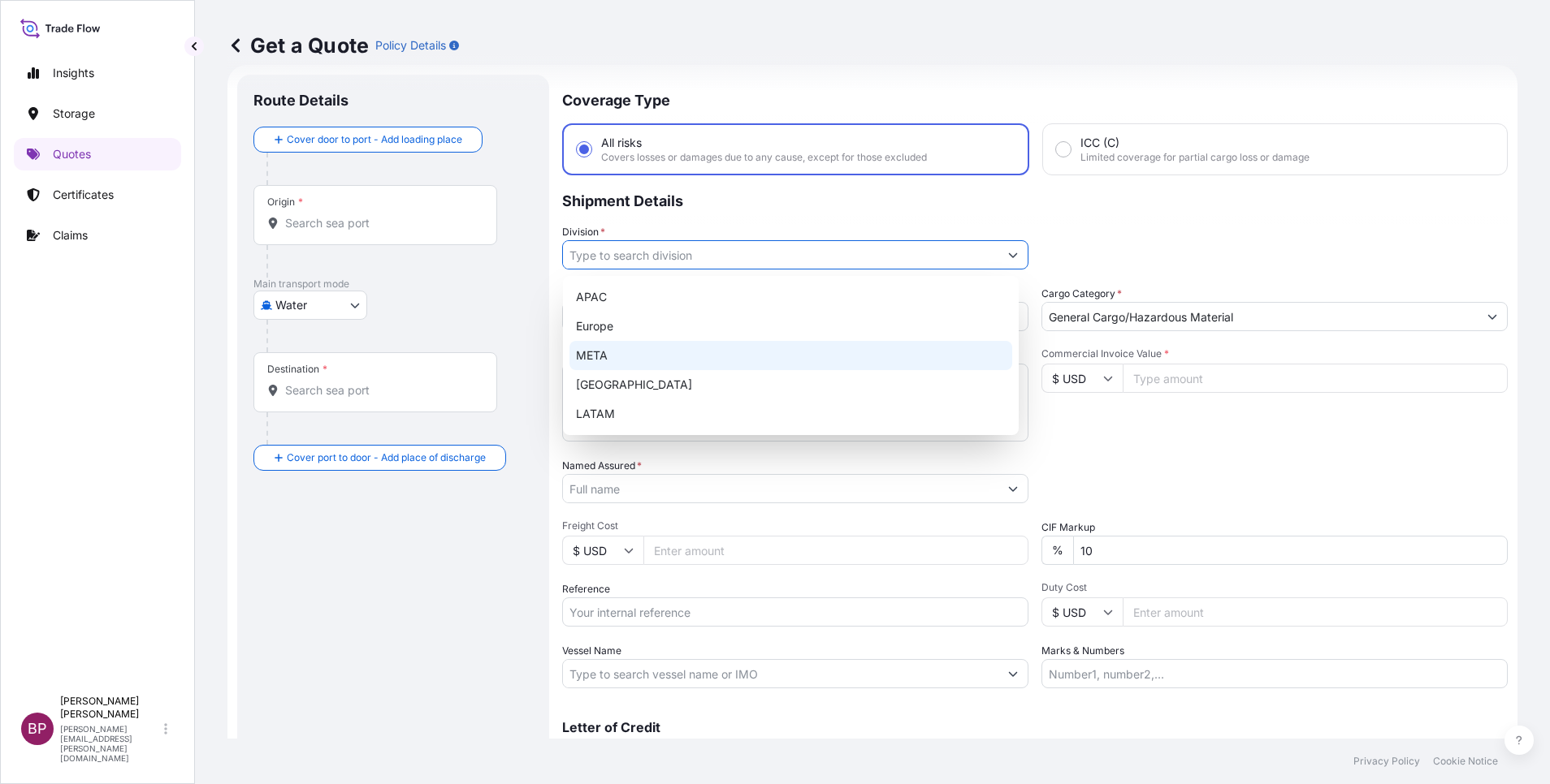
click at [614, 354] on div "META" at bounding box center [790, 356] width 443 height 29
type input "META"
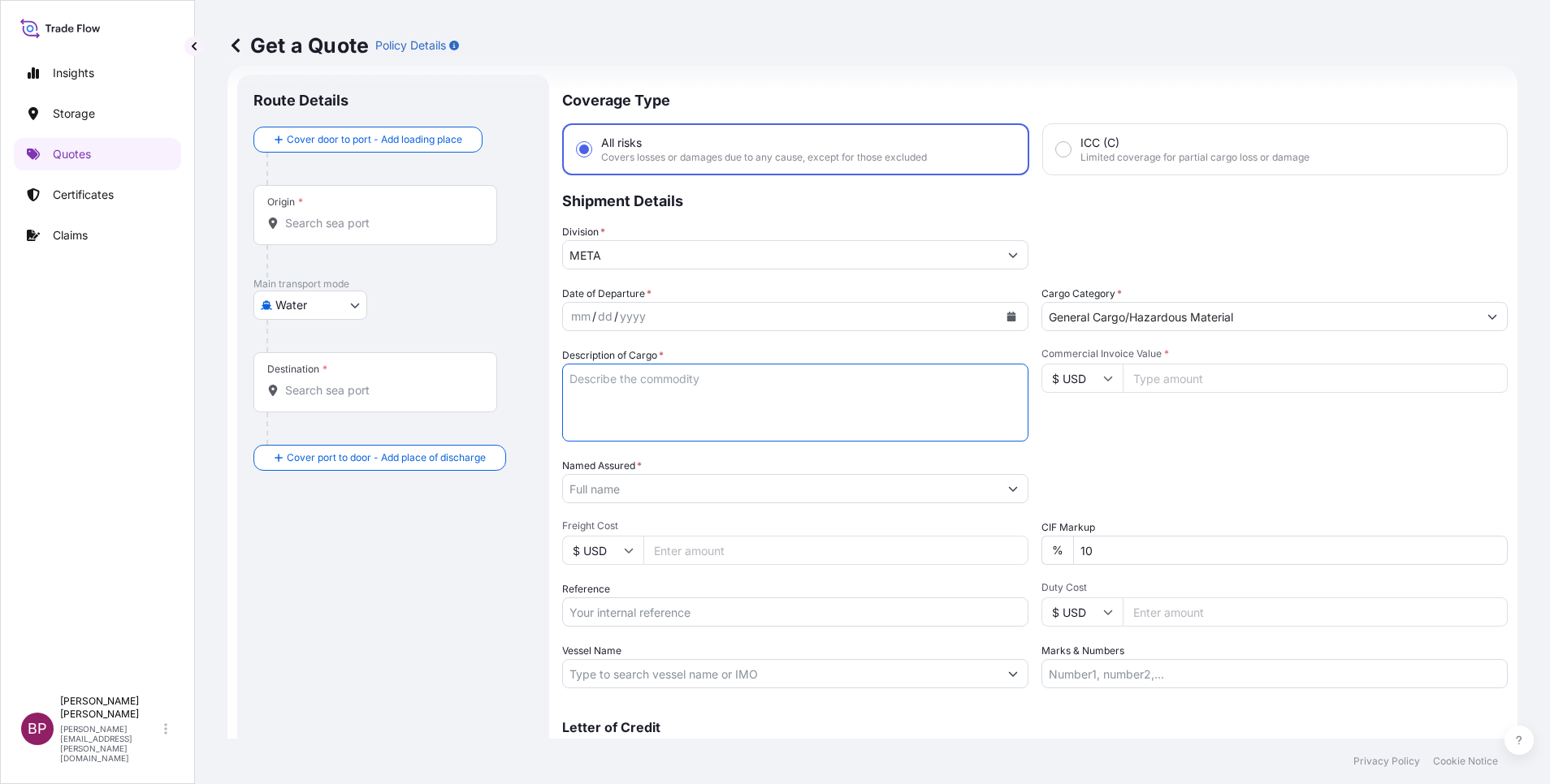
click at [702, 394] on textarea "Description of Cargo *" at bounding box center [796, 403] width 467 height 78
paste textarea "Hotel Amenities"
type textarea "Hotel Amenities"
click at [1033, 386] on input "Commercial Invoice Value *" at bounding box center [1316, 378] width 385 height 29
paste input "81771.50"
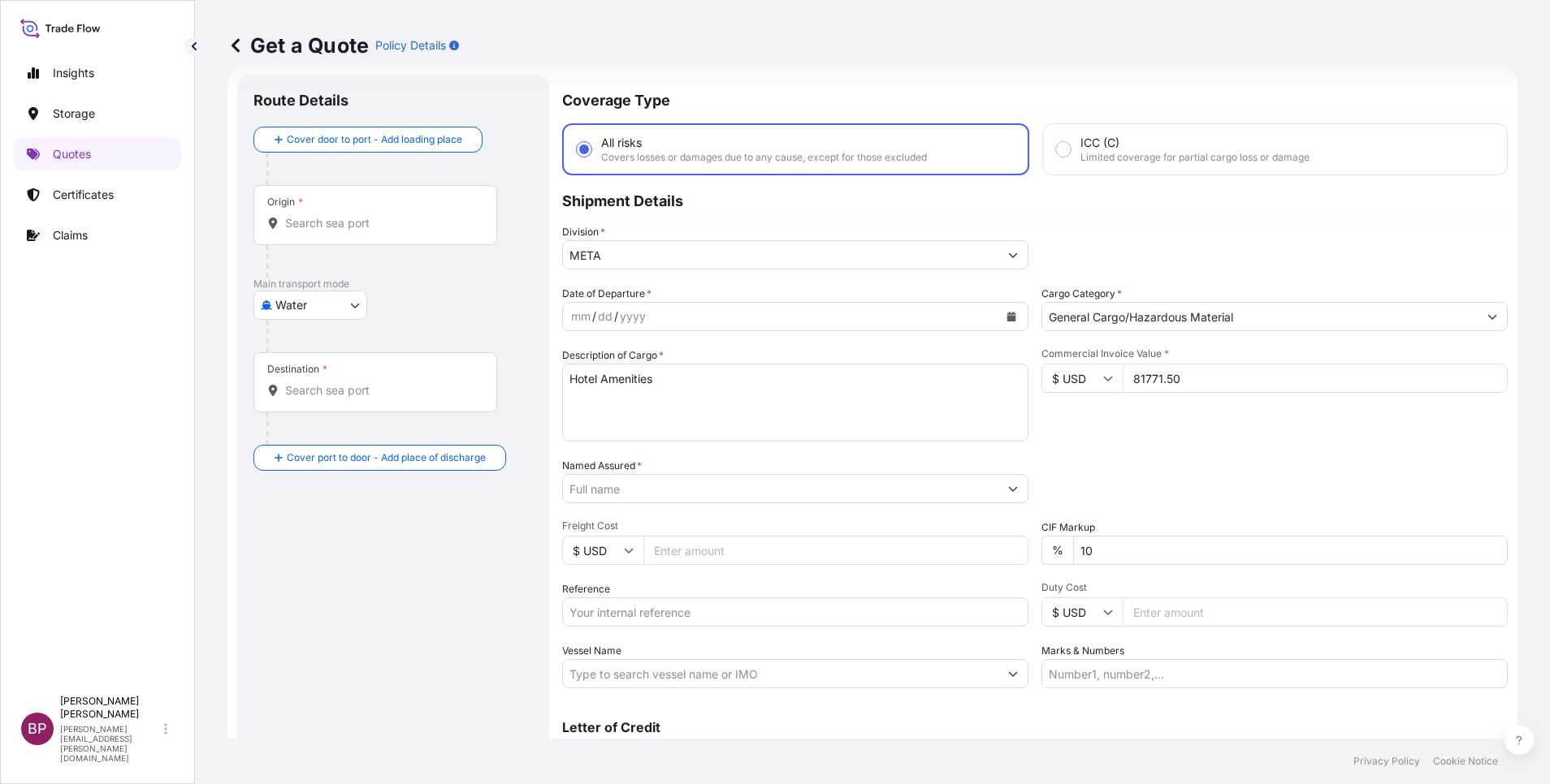
type input "81771.50"
drag, startPoint x: 939, startPoint y: 569, endPoint x: 879, endPoint y: 567, distance: 60.0
click at [930, 522] on div "Date of Departure * mm / dd / yyyy Cargo Category * General Cargo/Hazardous Mat…" at bounding box center [1035, 487] width 946 height 403
type input "0"
click at [1007, 319] on icon "Calendar" at bounding box center [1011, 317] width 9 height 9
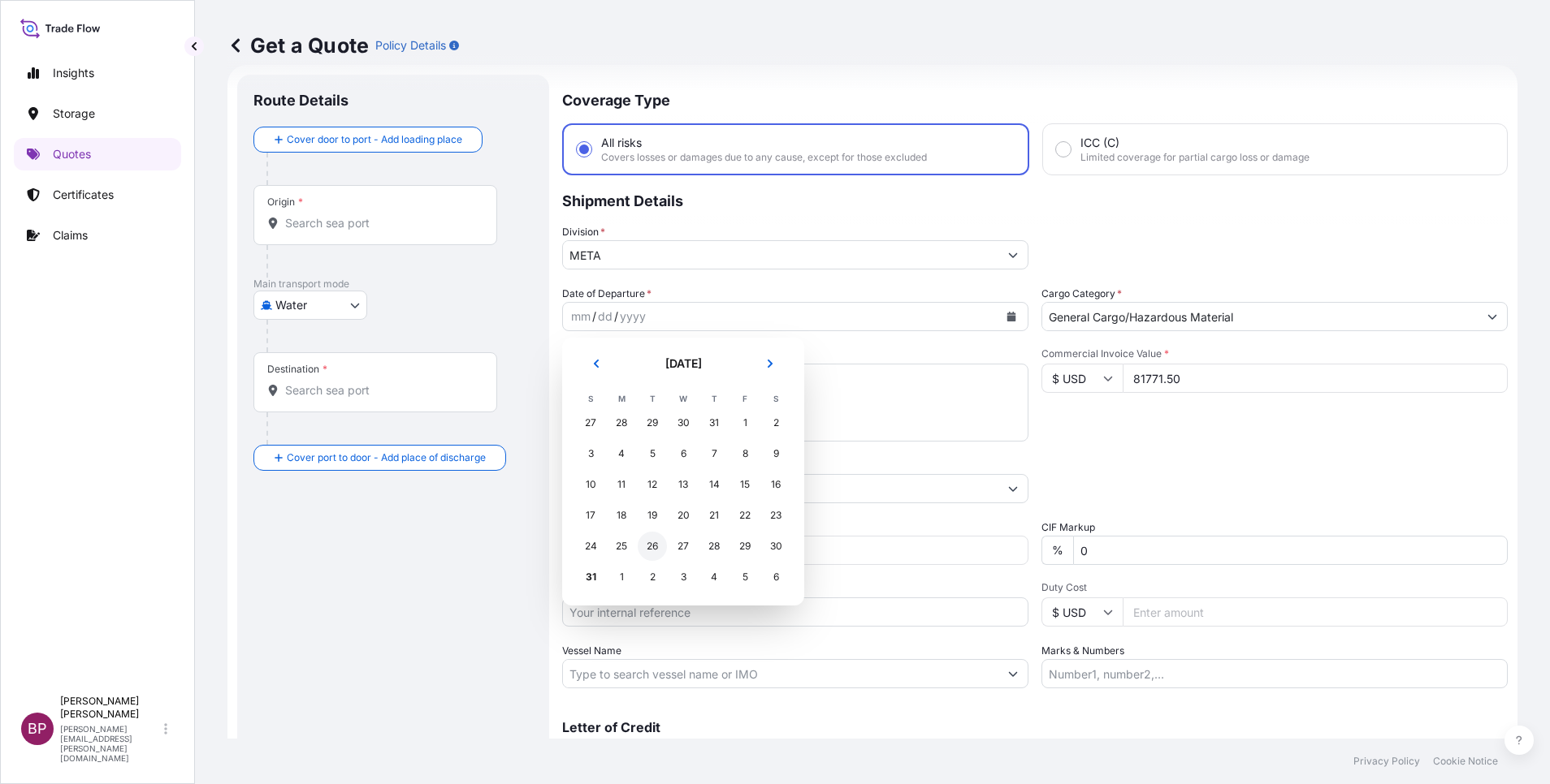
click at [651, 522] on div "26" at bounding box center [652, 546] width 29 height 29
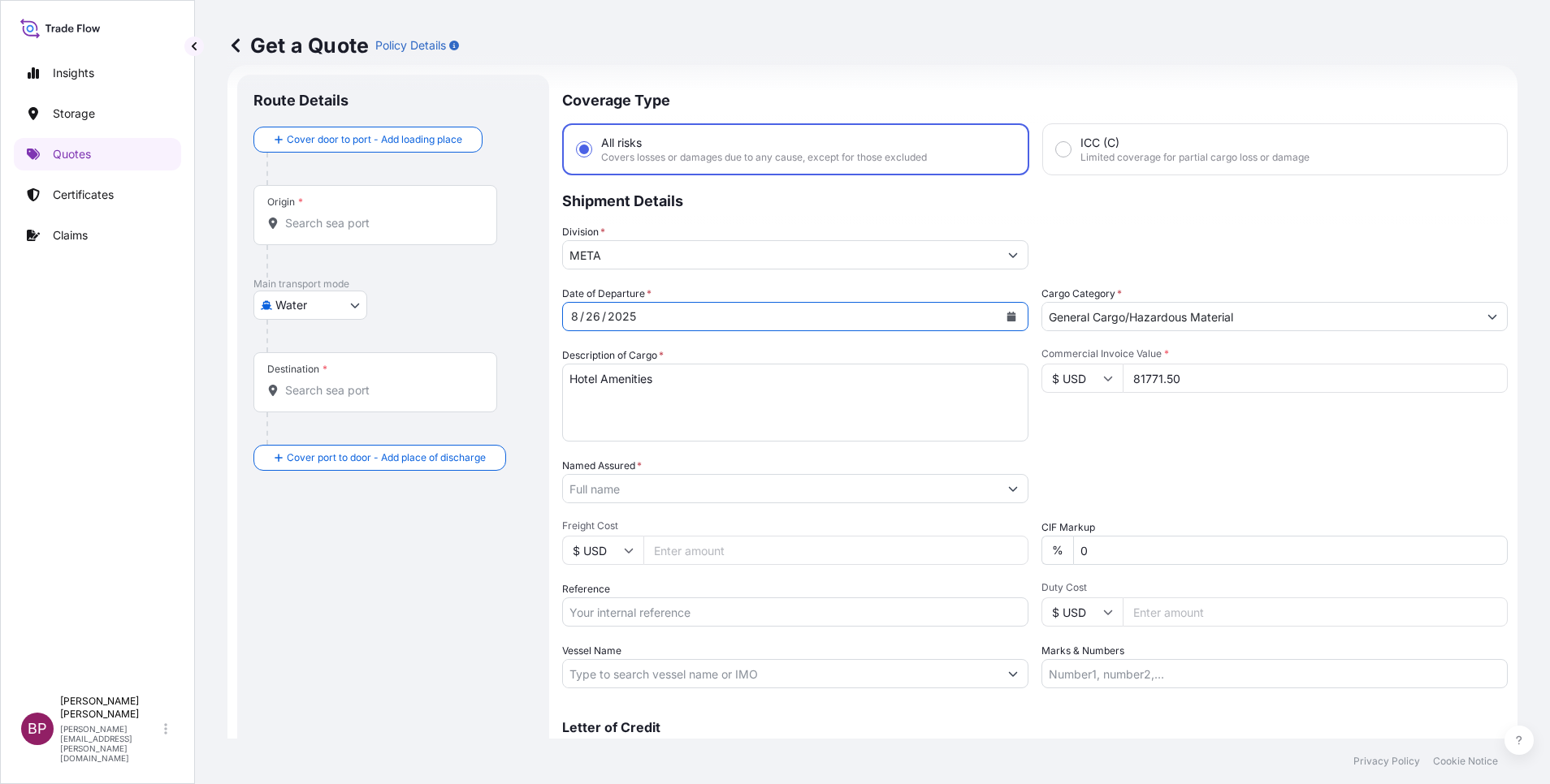
click at [677, 497] on input "Named Assured *" at bounding box center [781, 488] width 435 height 29
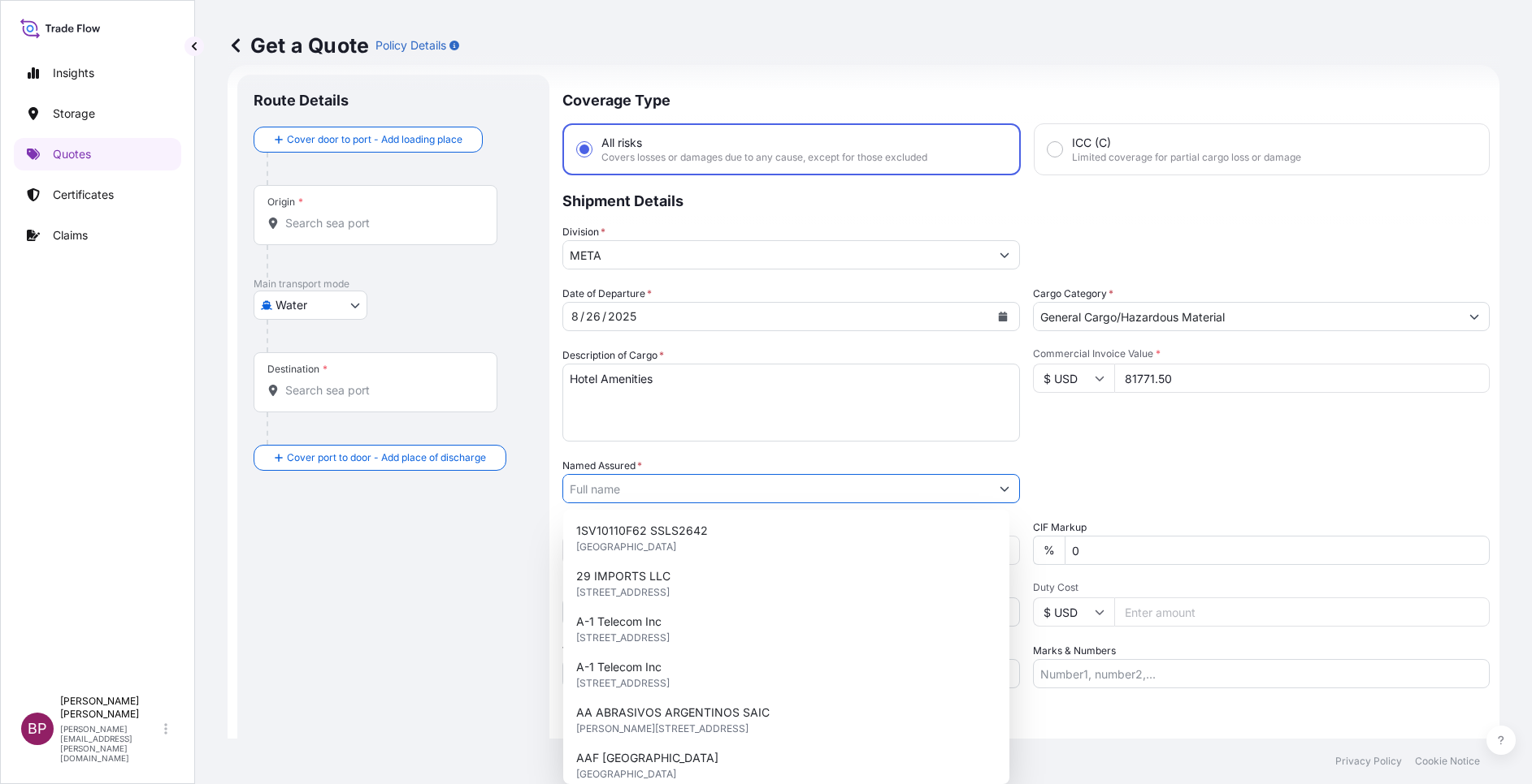
paste input "Rolaco Hospitality Supplies Co."
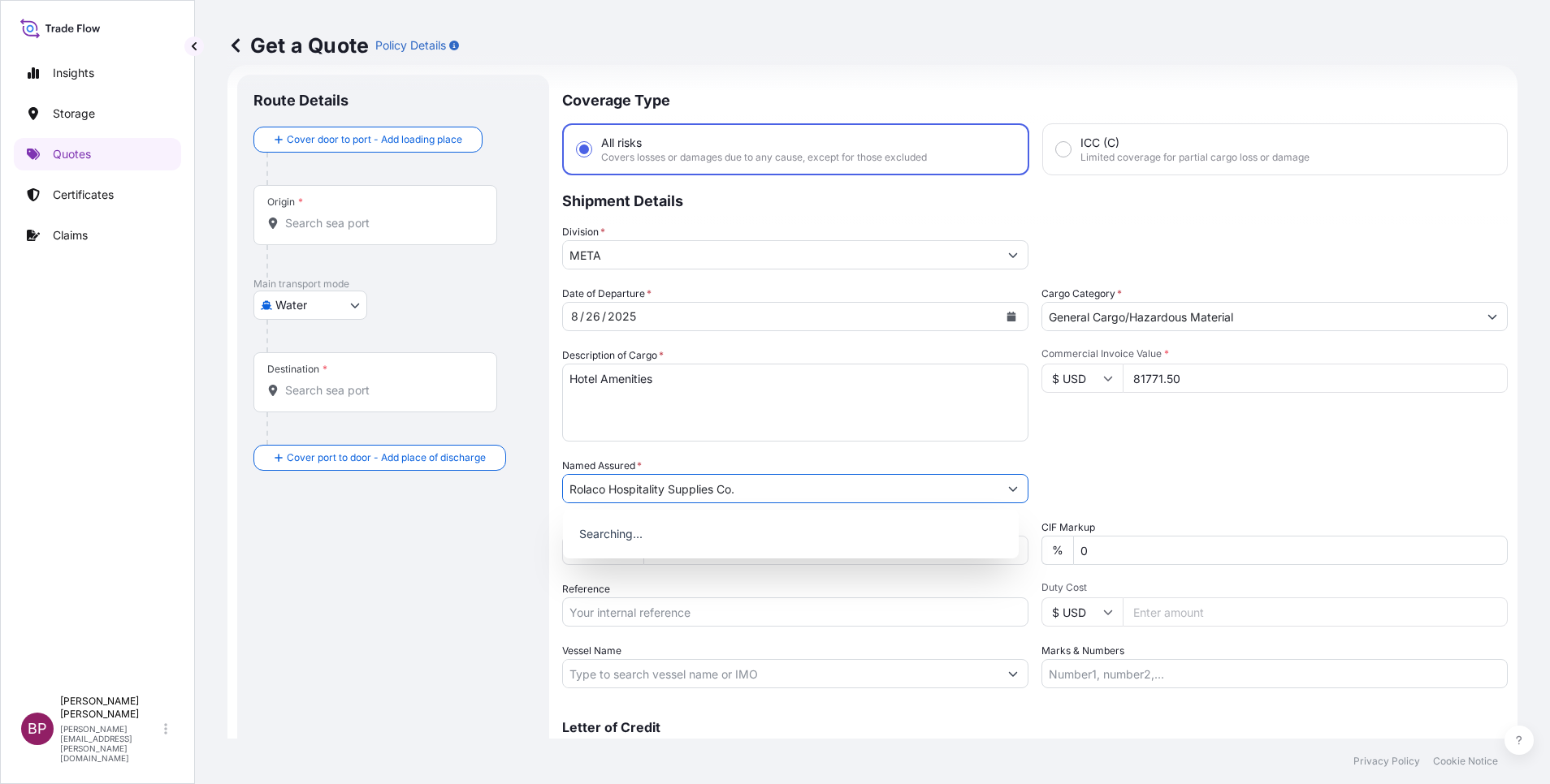
type input "Rolaco Hospitality Supplies Co."
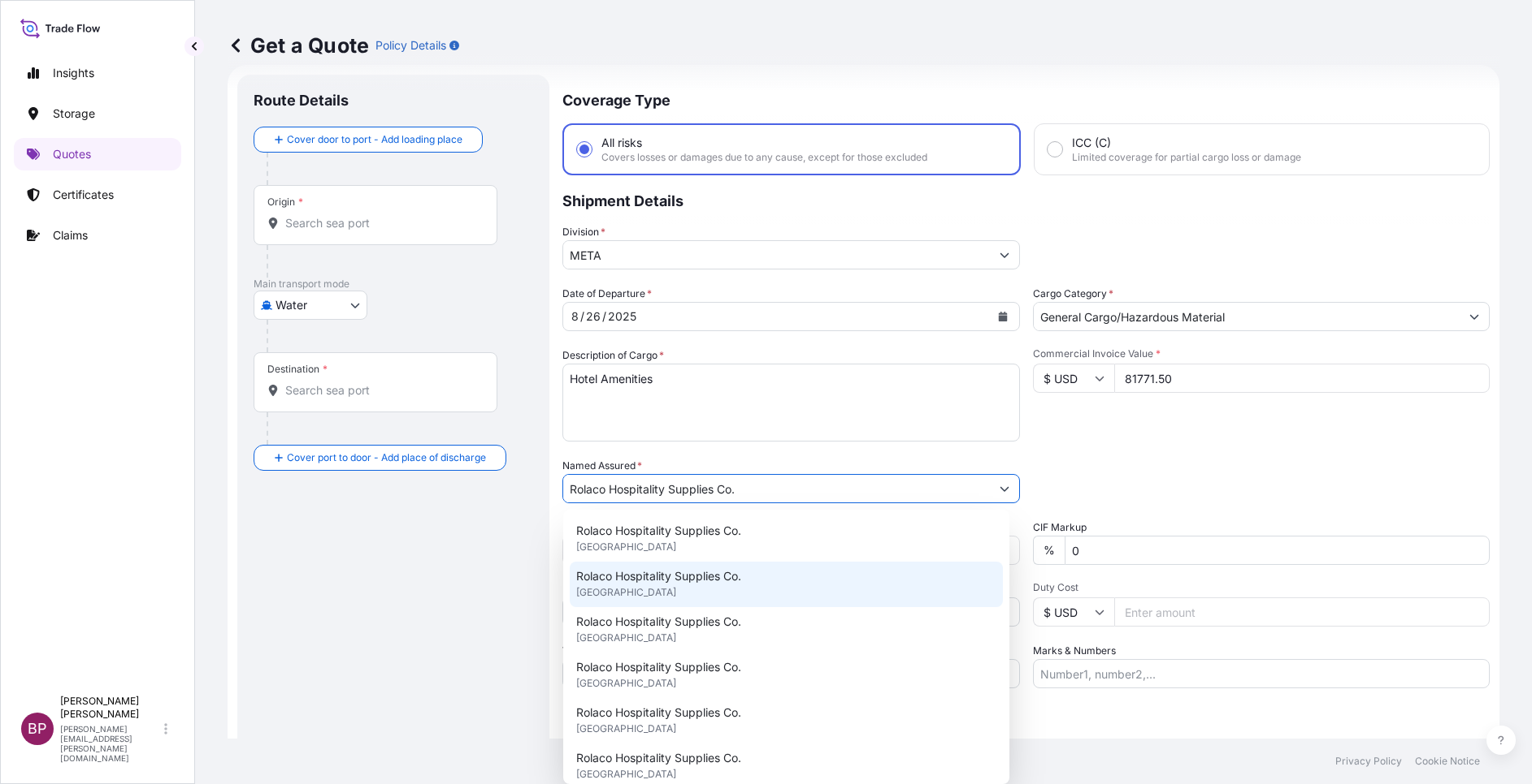
click at [697, 433] on textarea "Hotel Amenities" at bounding box center [791, 403] width 457 height 78
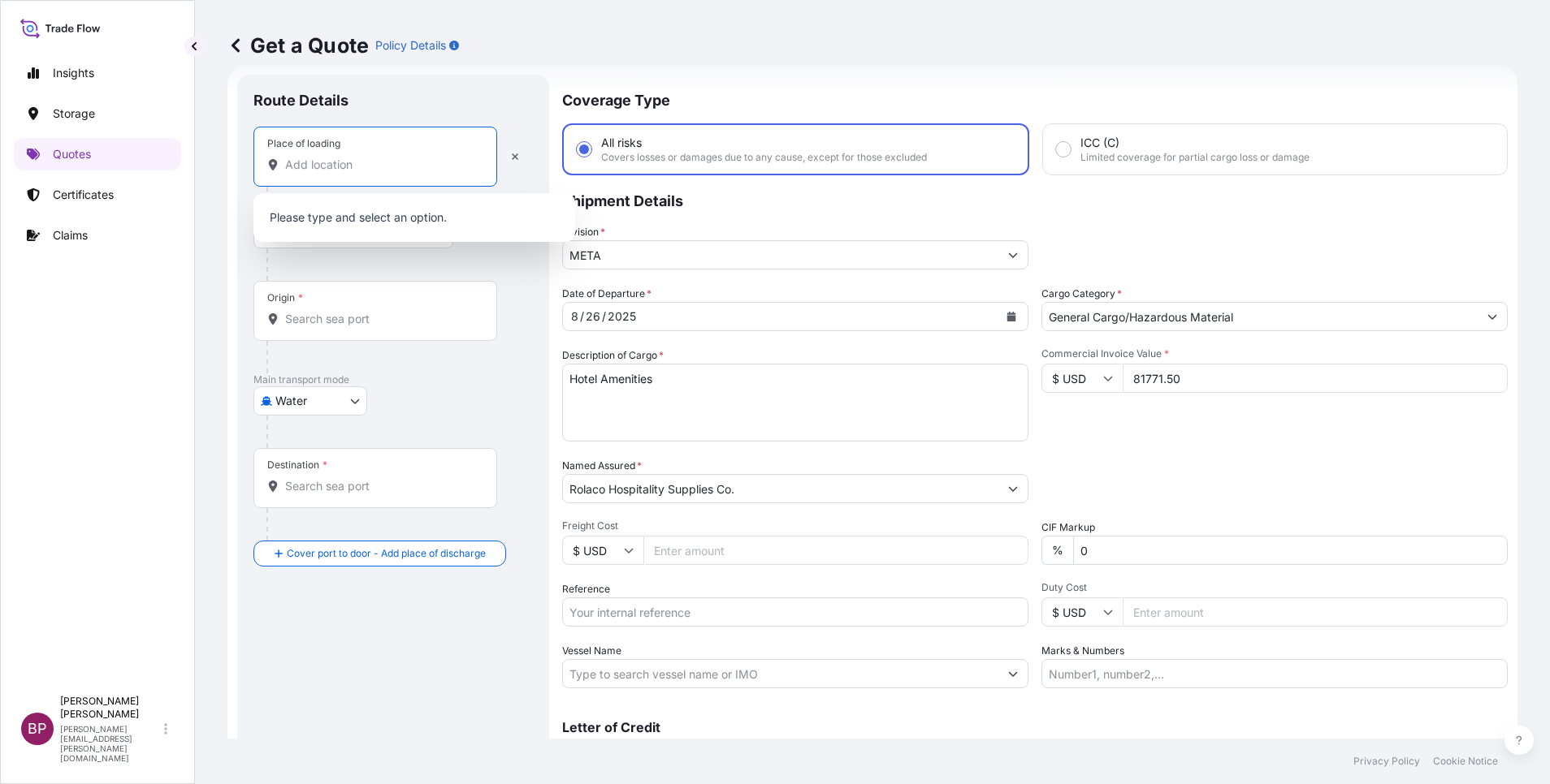
click at [383, 170] on input "Place of loading" at bounding box center [381, 164] width 192 height 16
paste input "[GEOGRAPHIC_DATA]"
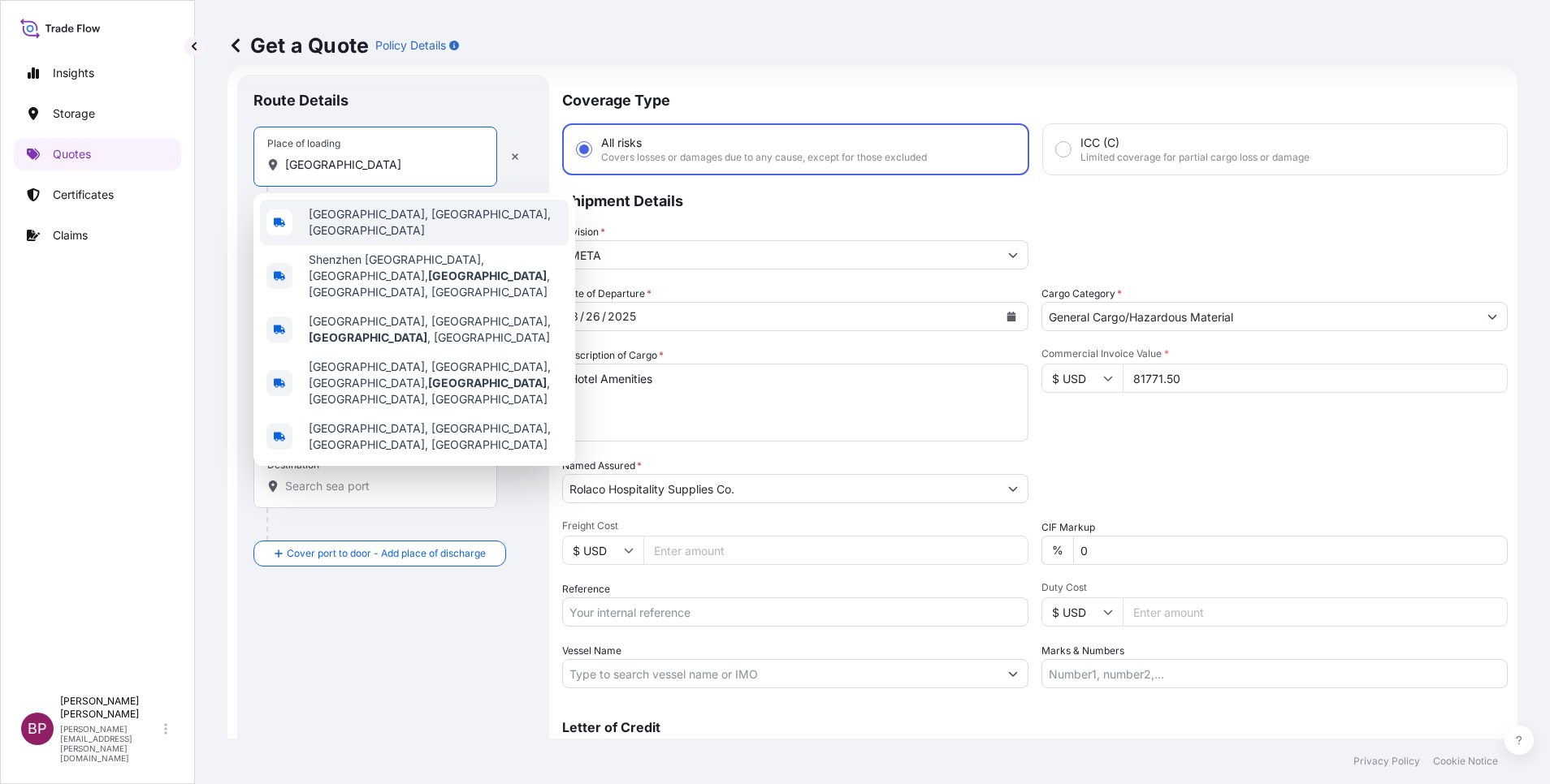
click at [441, 216] on span "[GEOGRAPHIC_DATA], [GEOGRAPHIC_DATA], [GEOGRAPHIC_DATA]" at bounding box center [434, 223] width 253 height 32
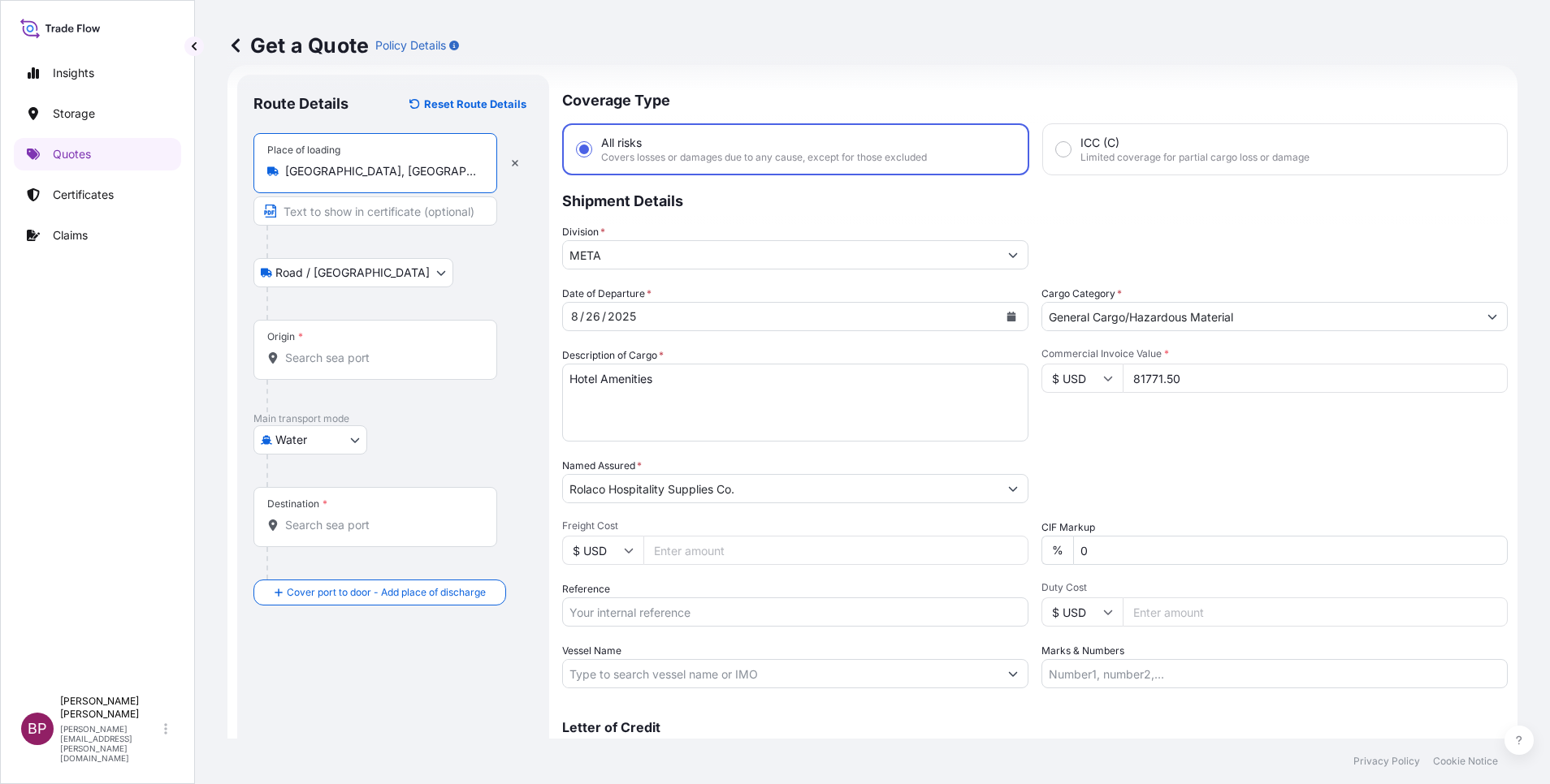
type input "[GEOGRAPHIC_DATA], [GEOGRAPHIC_DATA], [GEOGRAPHIC_DATA]"
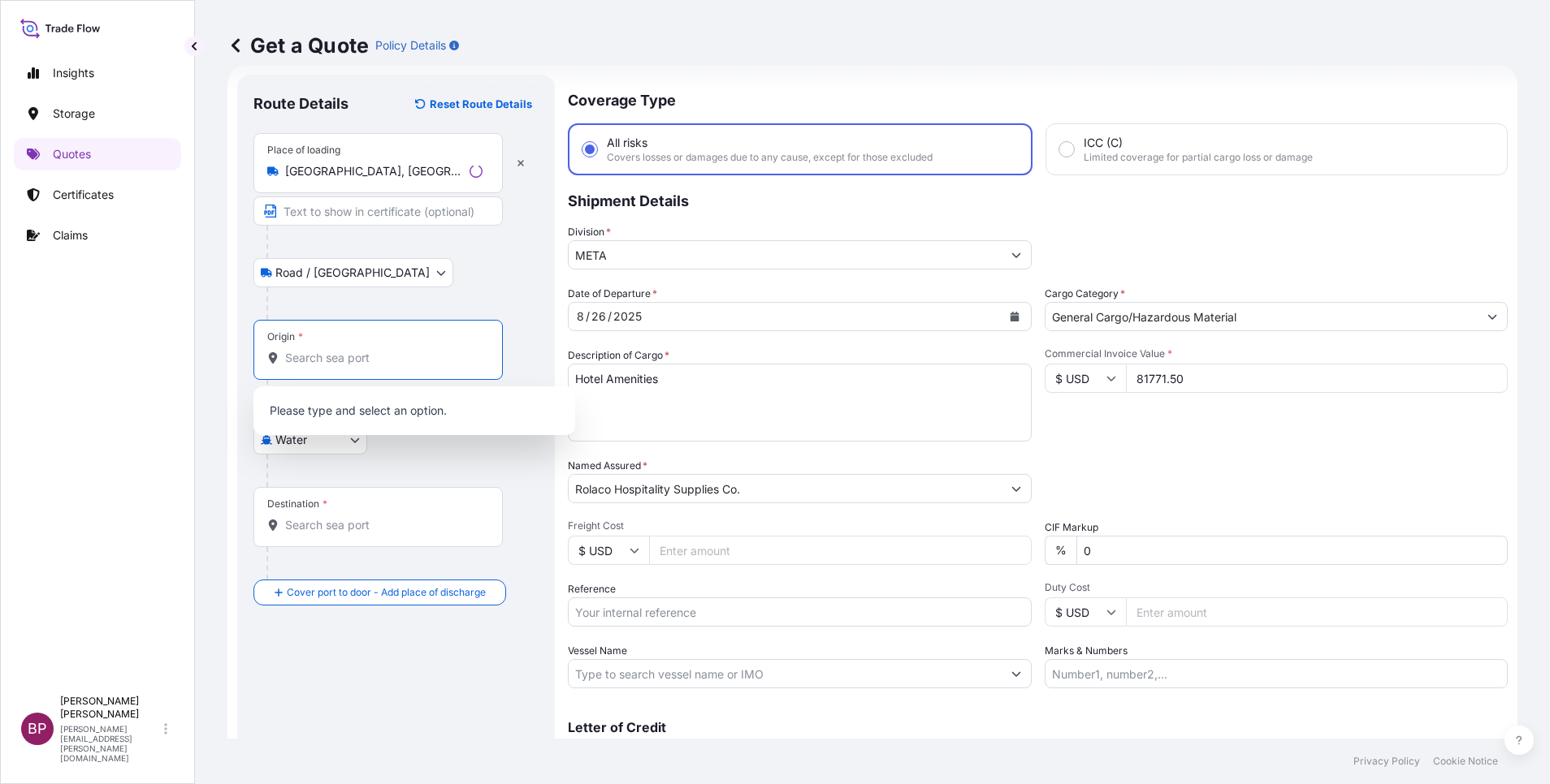
click at [416, 365] on input "Origin *" at bounding box center [384, 357] width 197 height 16
paste input "[GEOGRAPHIC_DATA]"
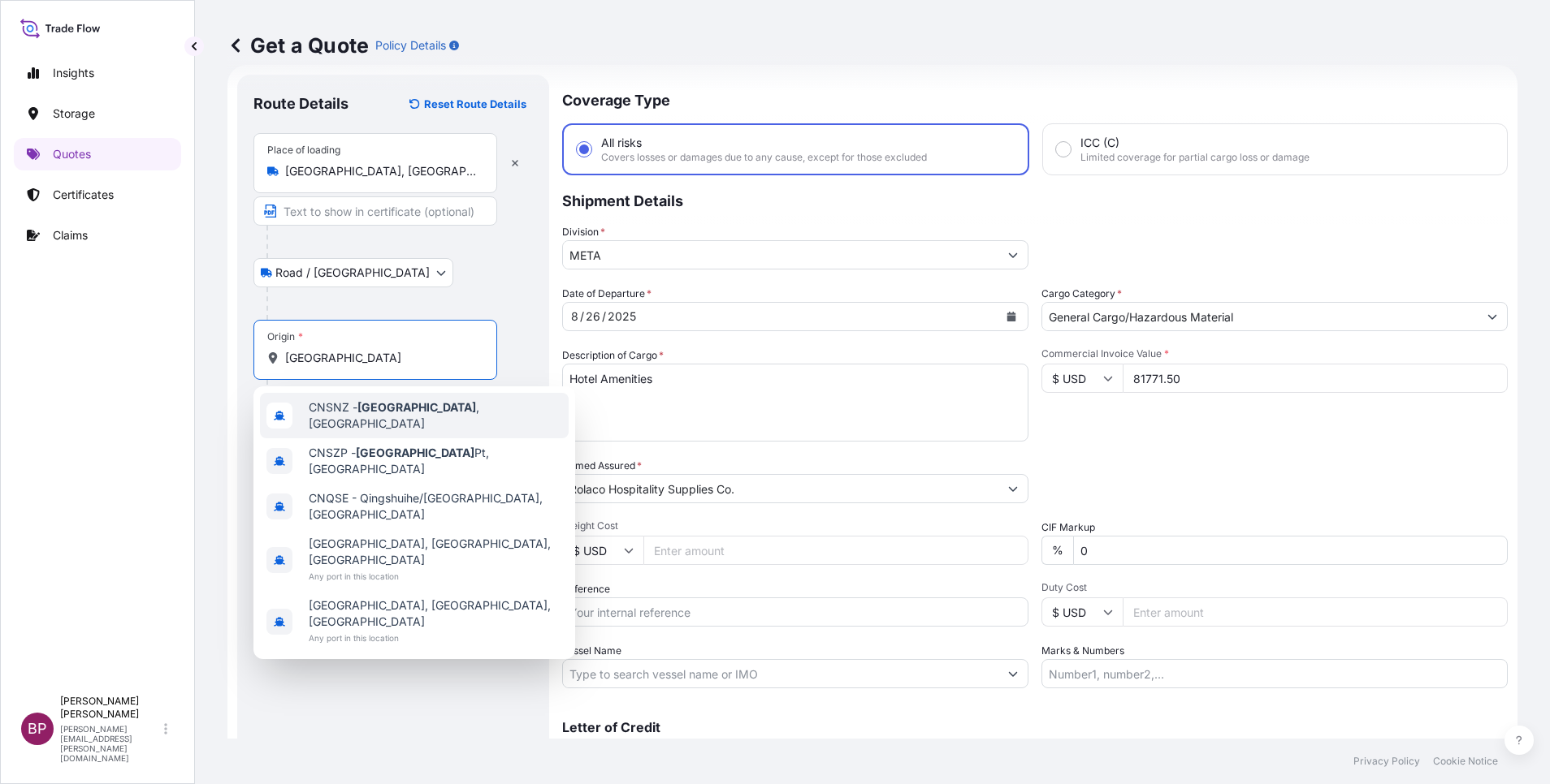
click at [428, 416] on span "CNSNZ - [GEOGRAPHIC_DATA] , [GEOGRAPHIC_DATA]" at bounding box center [434, 415] width 253 height 32
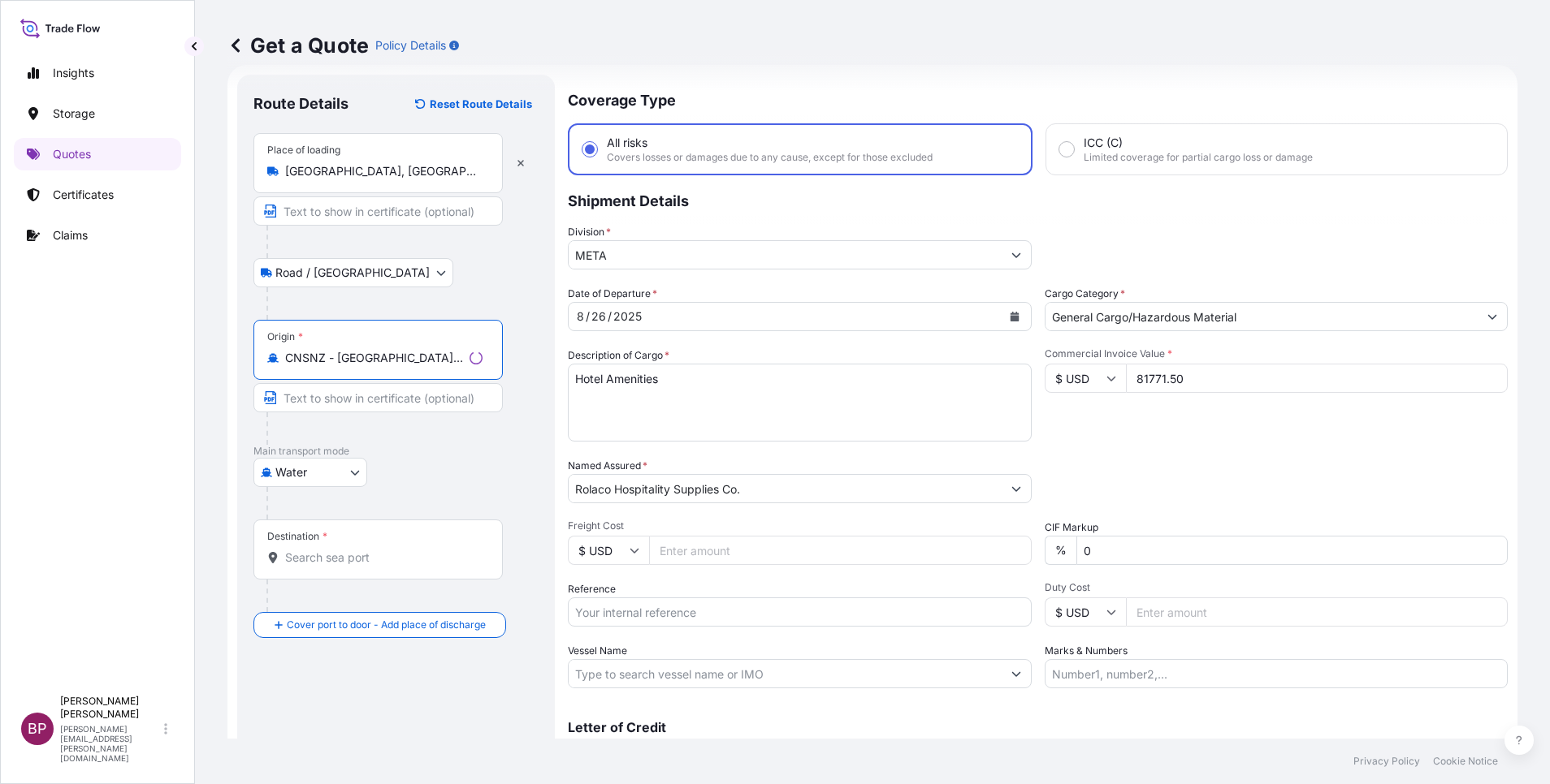
type input "CNSNZ - [GEOGRAPHIC_DATA], [GEOGRAPHIC_DATA]"
click at [397, 522] on input "Destination *" at bounding box center [384, 557] width 197 height 16
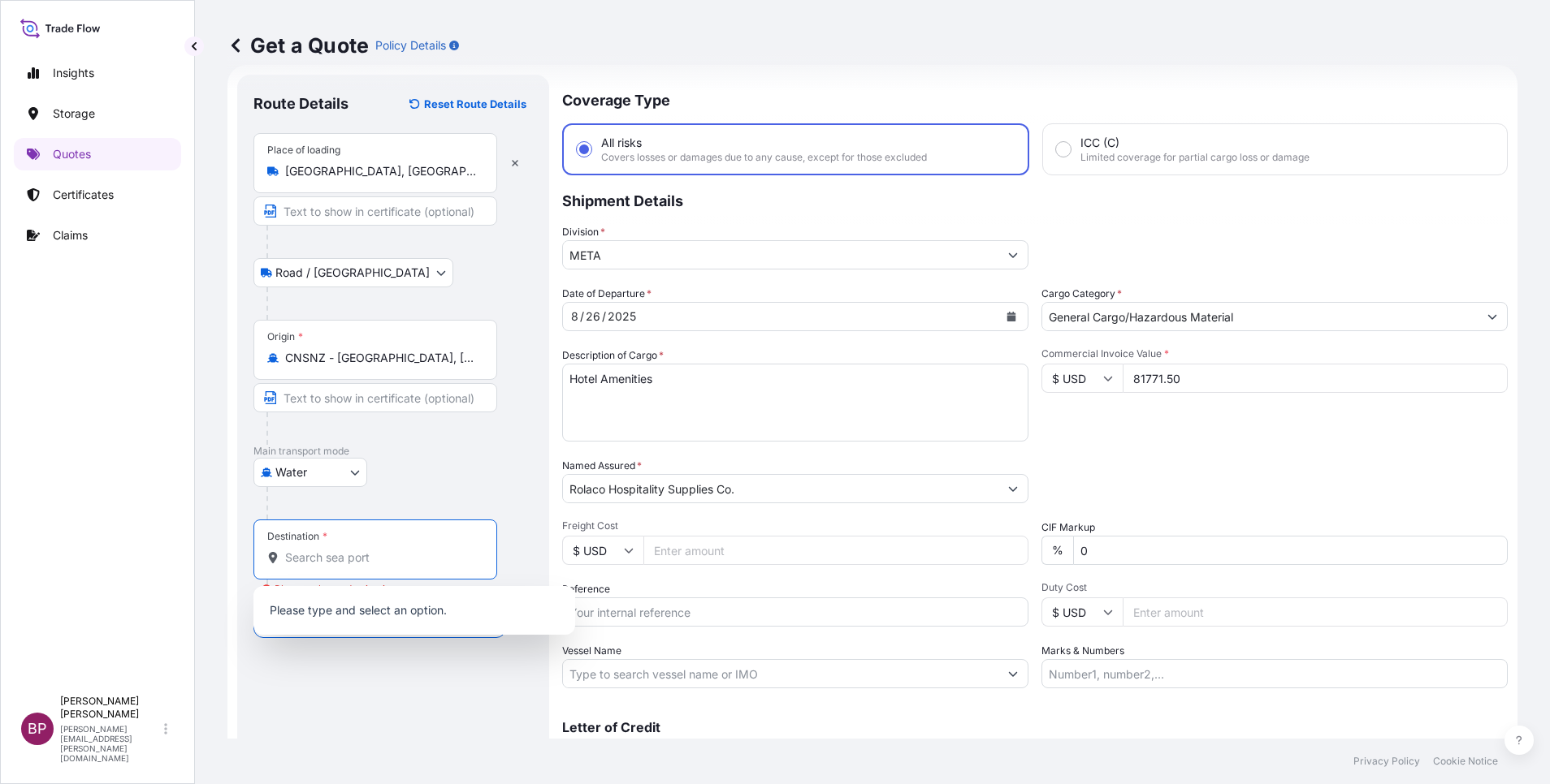
paste input "Jeddah"
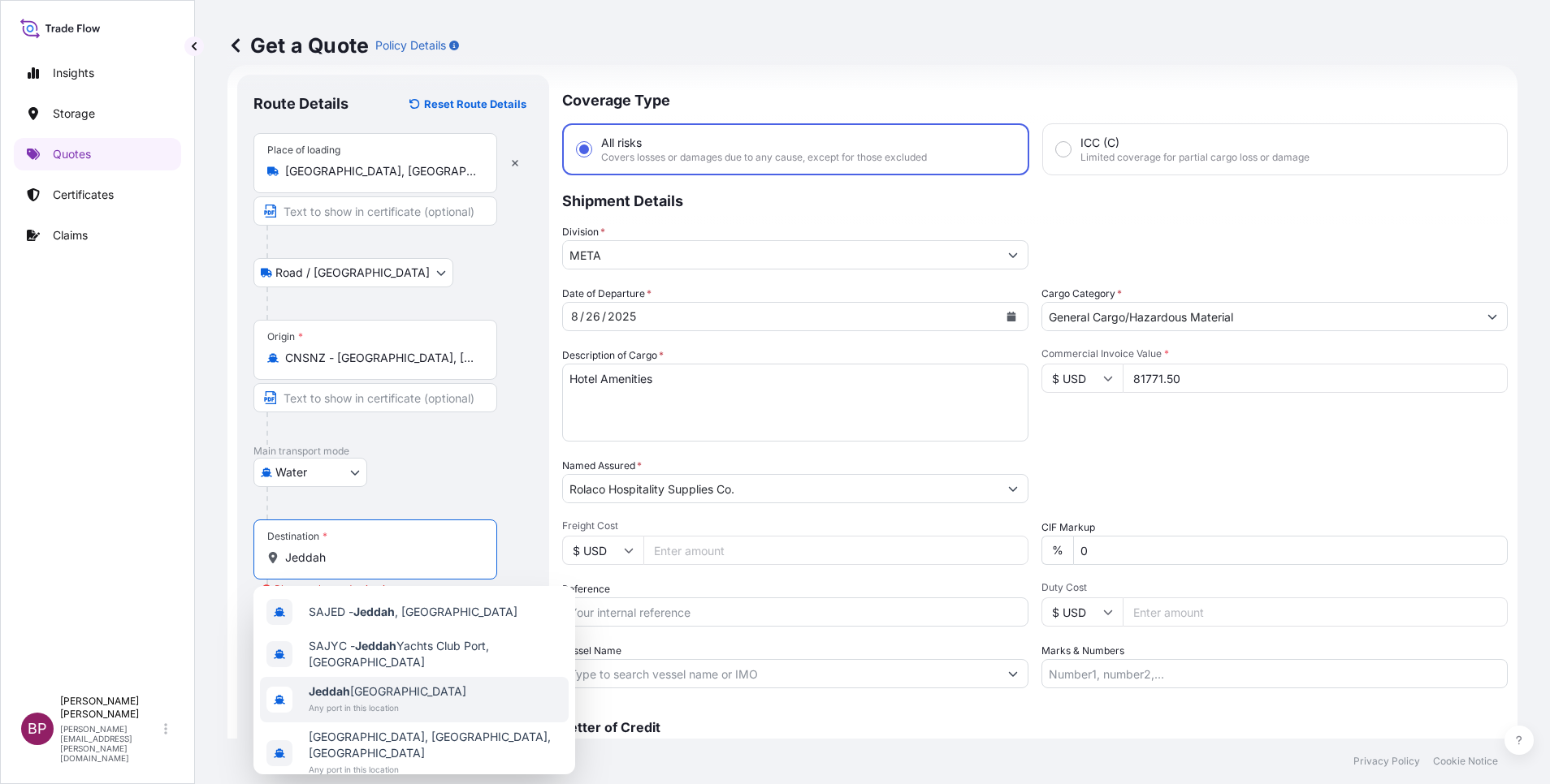
click at [428, 522] on div "[GEOGRAPHIC_DATA] [GEOGRAPHIC_DATA] Any port in this location" at bounding box center [414, 700] width 308 height 46
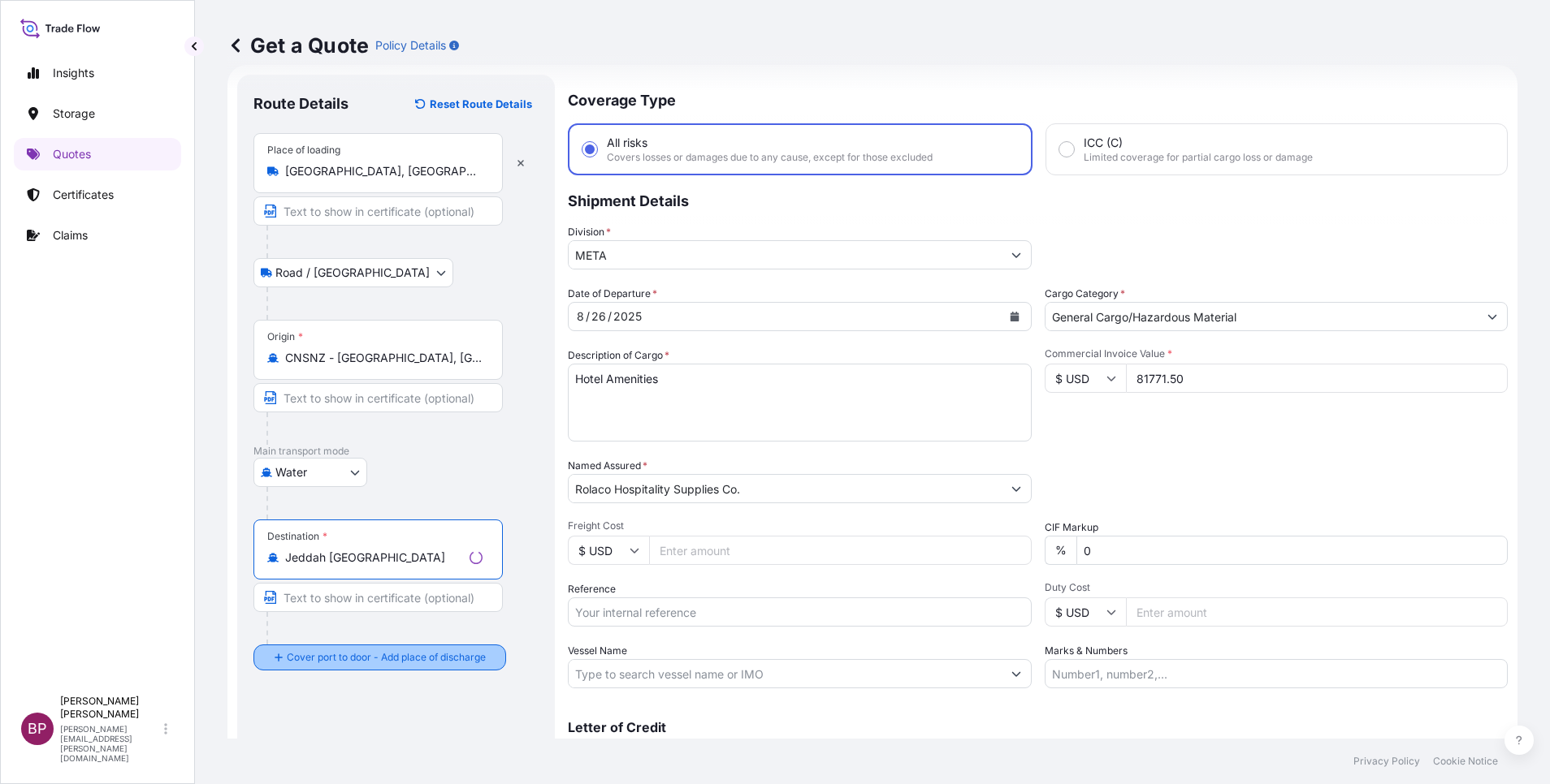
type input "Jeddah [GEOGRAPHIC_DATA]"
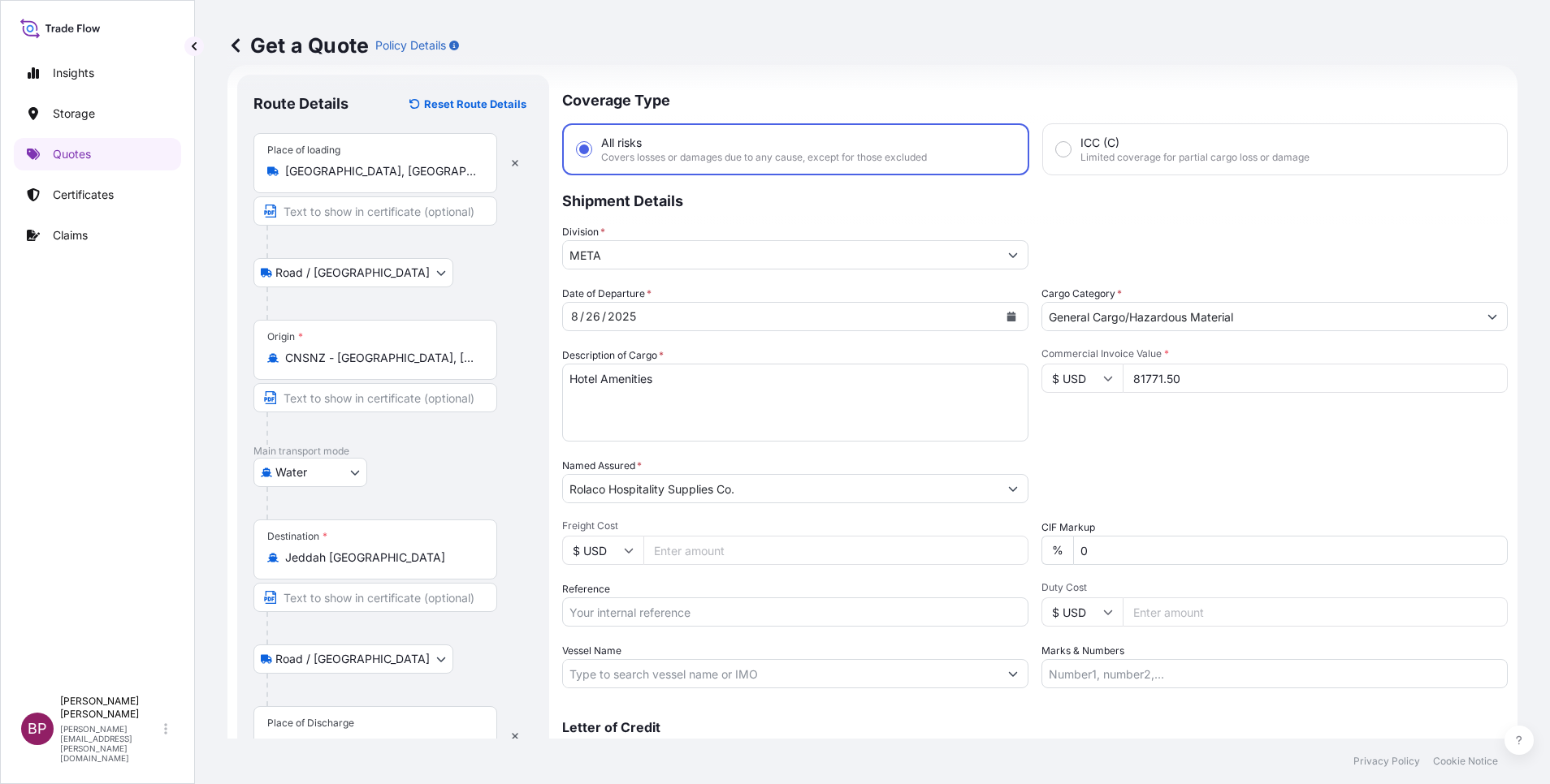
scroll to position [106, 0]
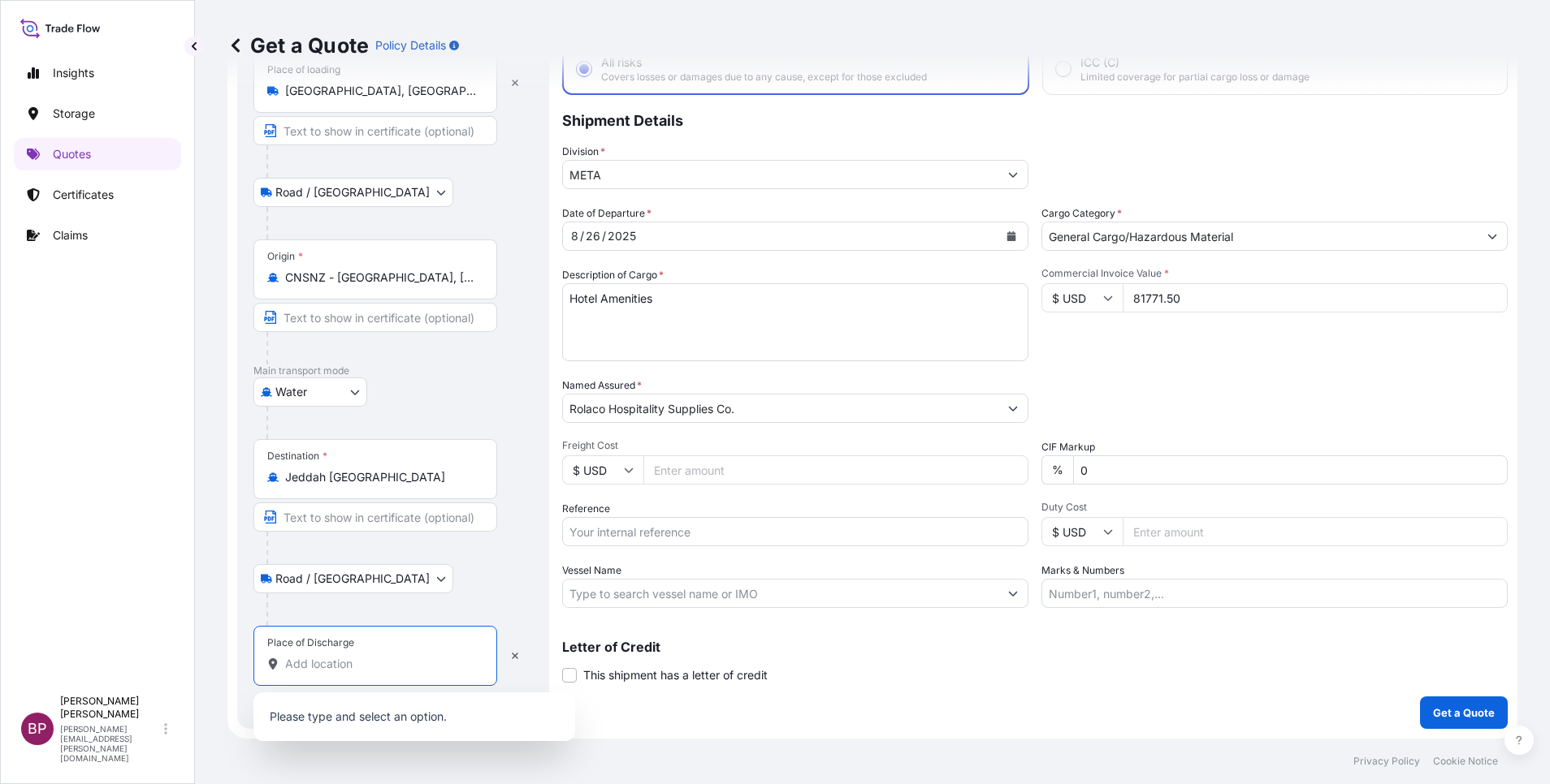
click at [403, 522] on input "Place of Discharge" at bounding box center [381, 664] width 192 height 16
paste input "Jeddah"
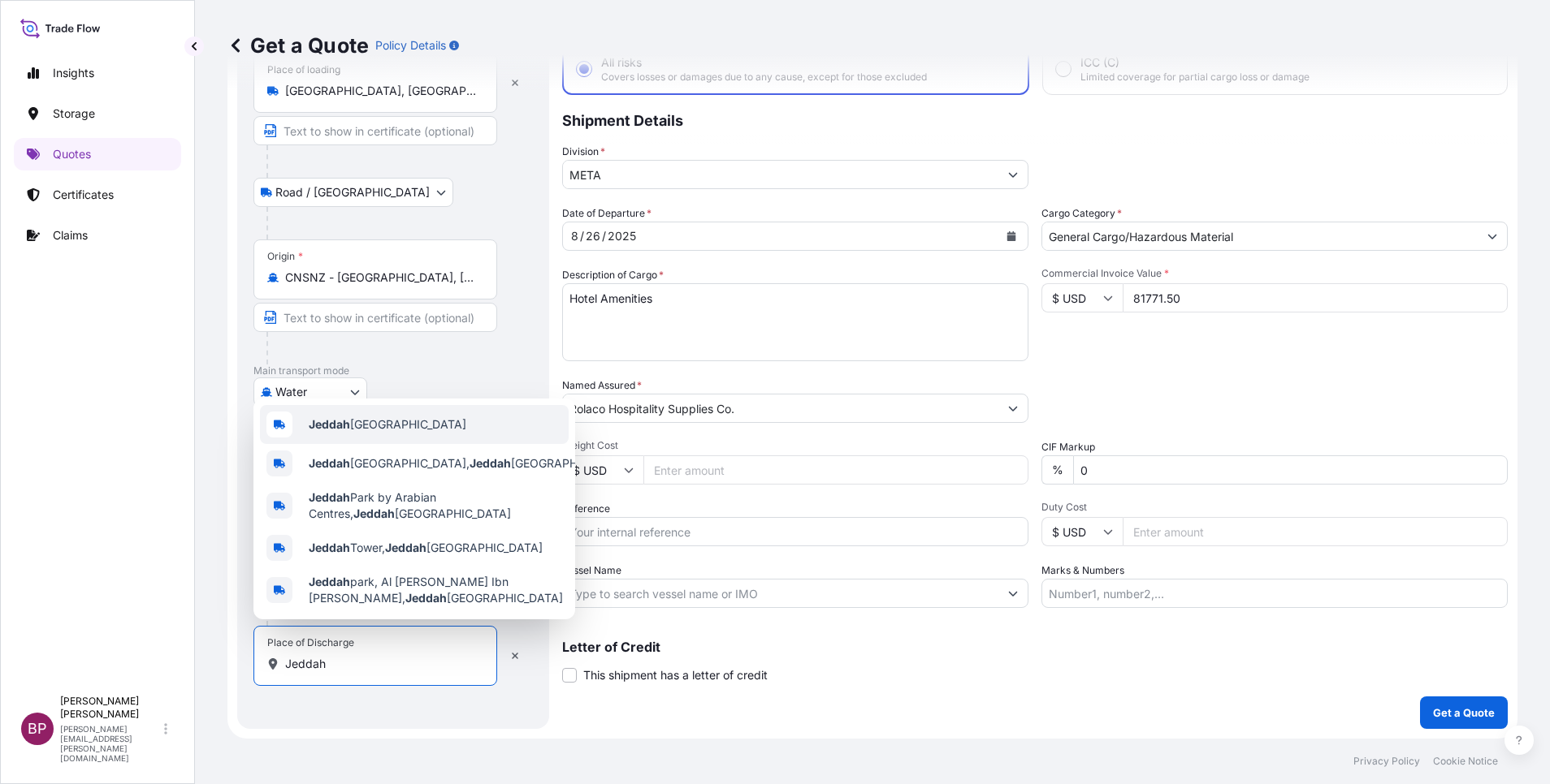
click at [412, 422] on span "Jeddah [GEOGRAPHIC_DATA]" at bounding box center [387, 424] width 157 height 16
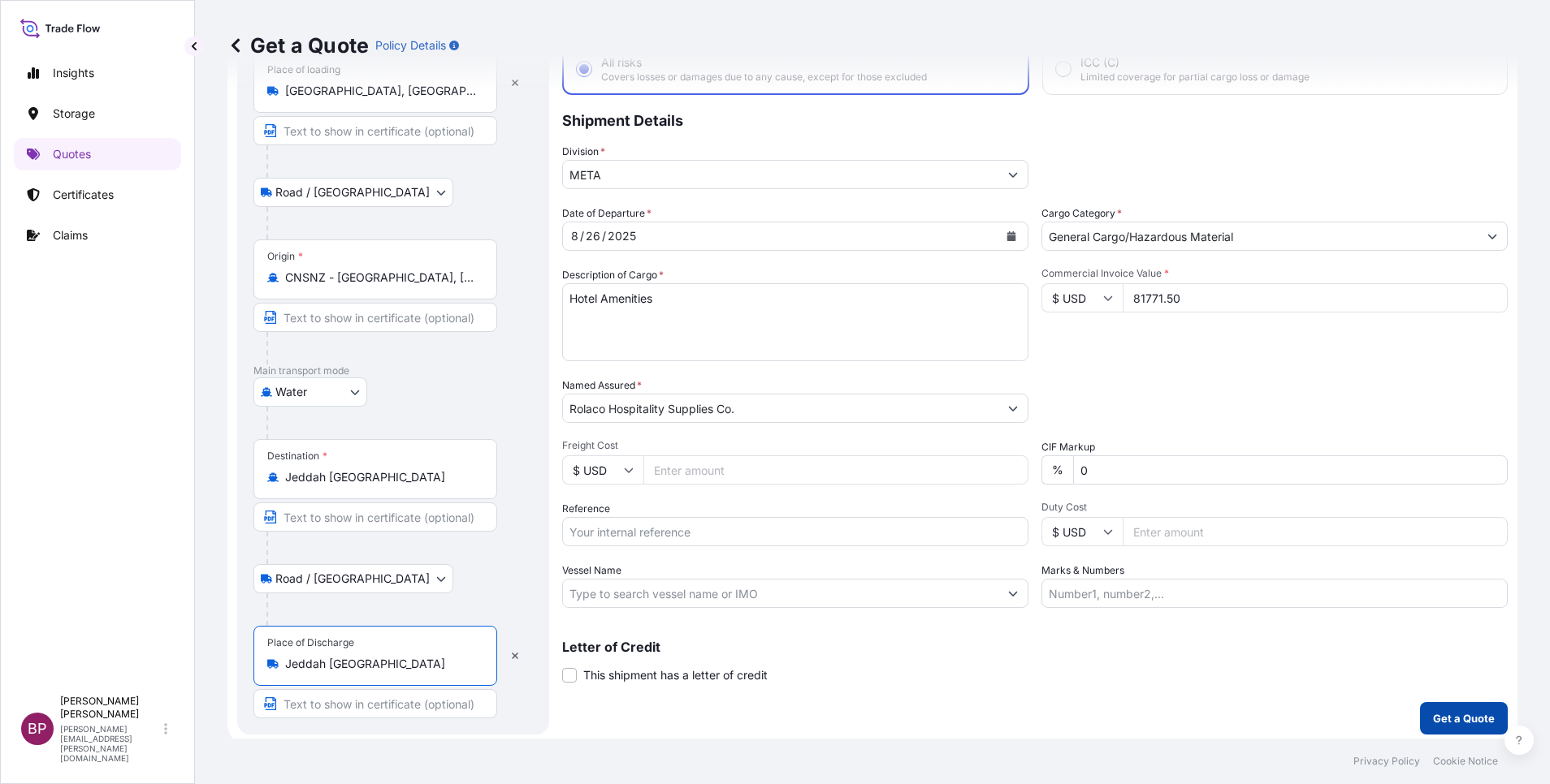
type input "Jeddah [GEOGRAPHIC_DATA]"
click at [1033, 522] on p "Get a Quote" at bounding box center [1464, 718] width 62 height 16
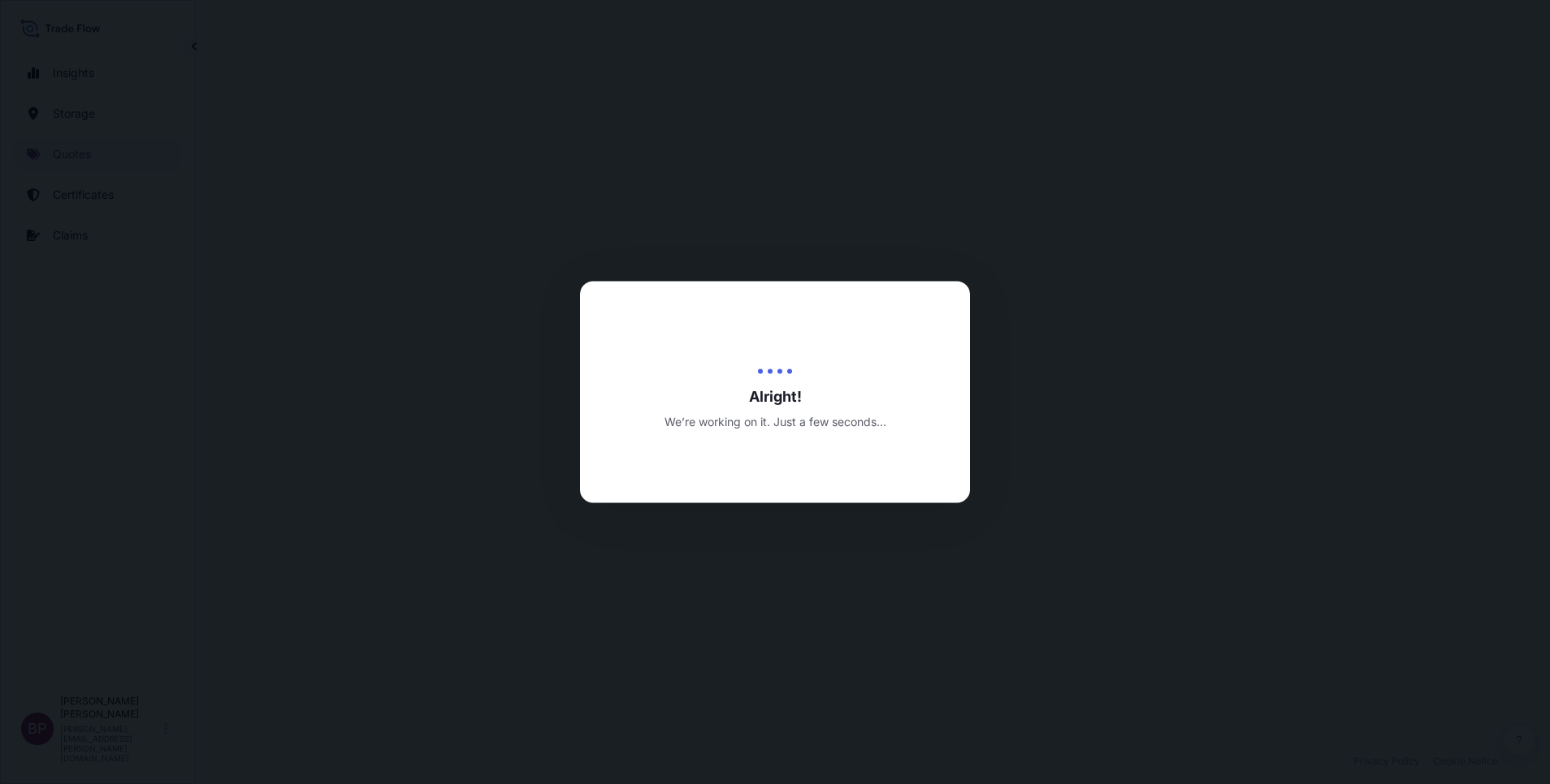
select select "Road / [GEOGRAPHIC_DATA]"
select select "Water"
select select "Road / [GEOGRAPHIC_DATA]"
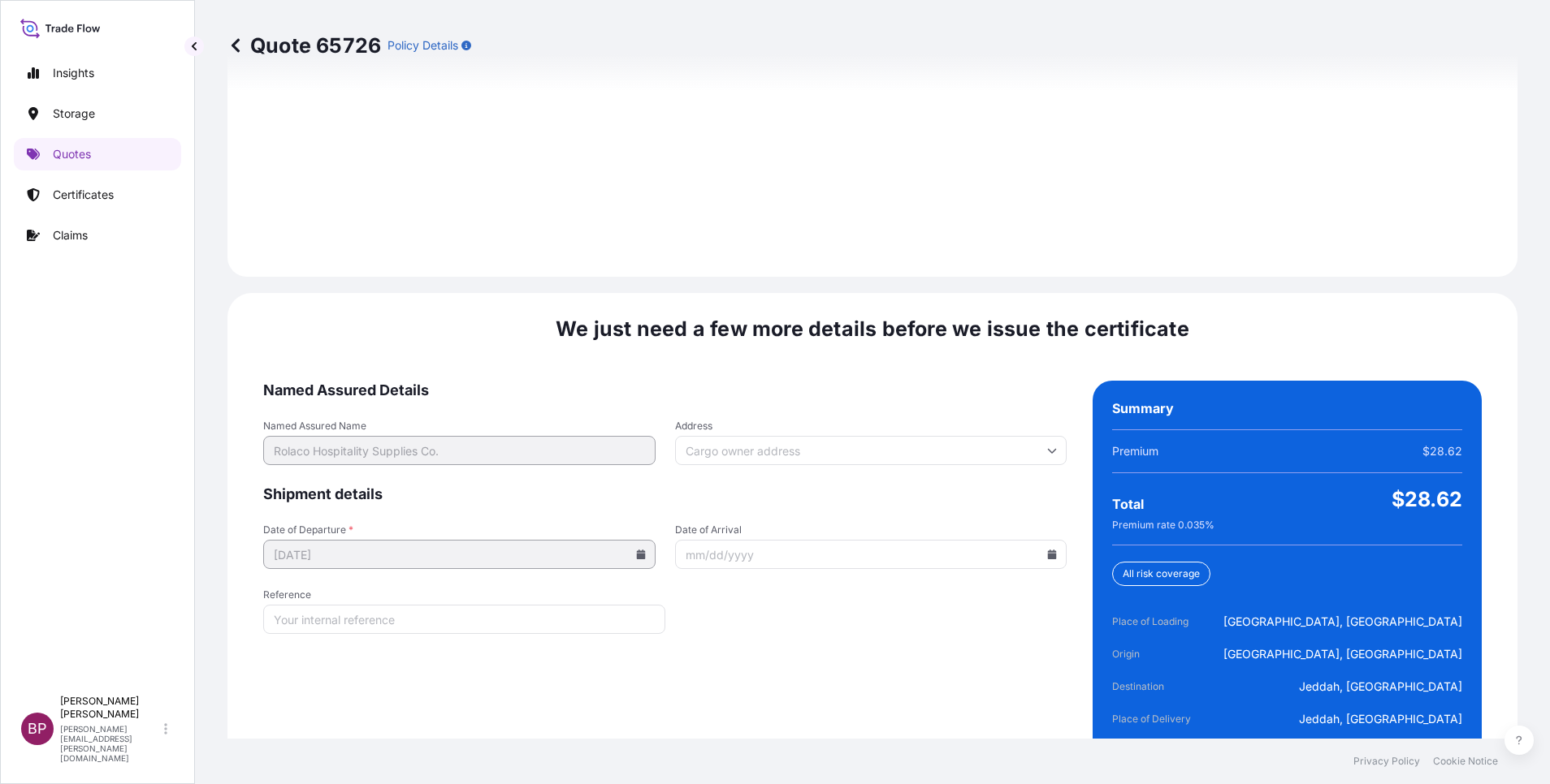
scroll to position [2407, 0]
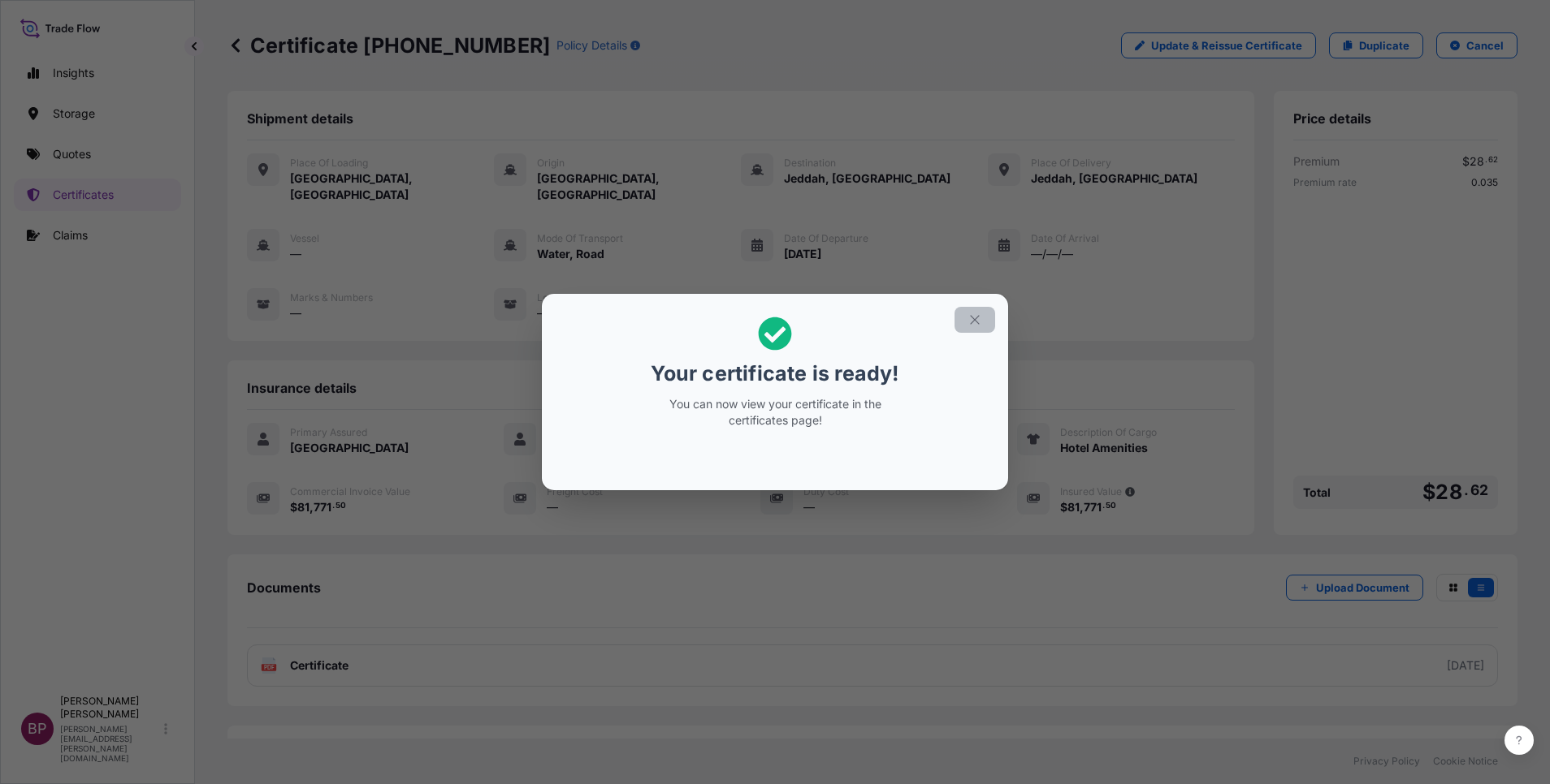
click at [973, 324] on icon "button" at bounding box center [974, 319] width 14 height 14
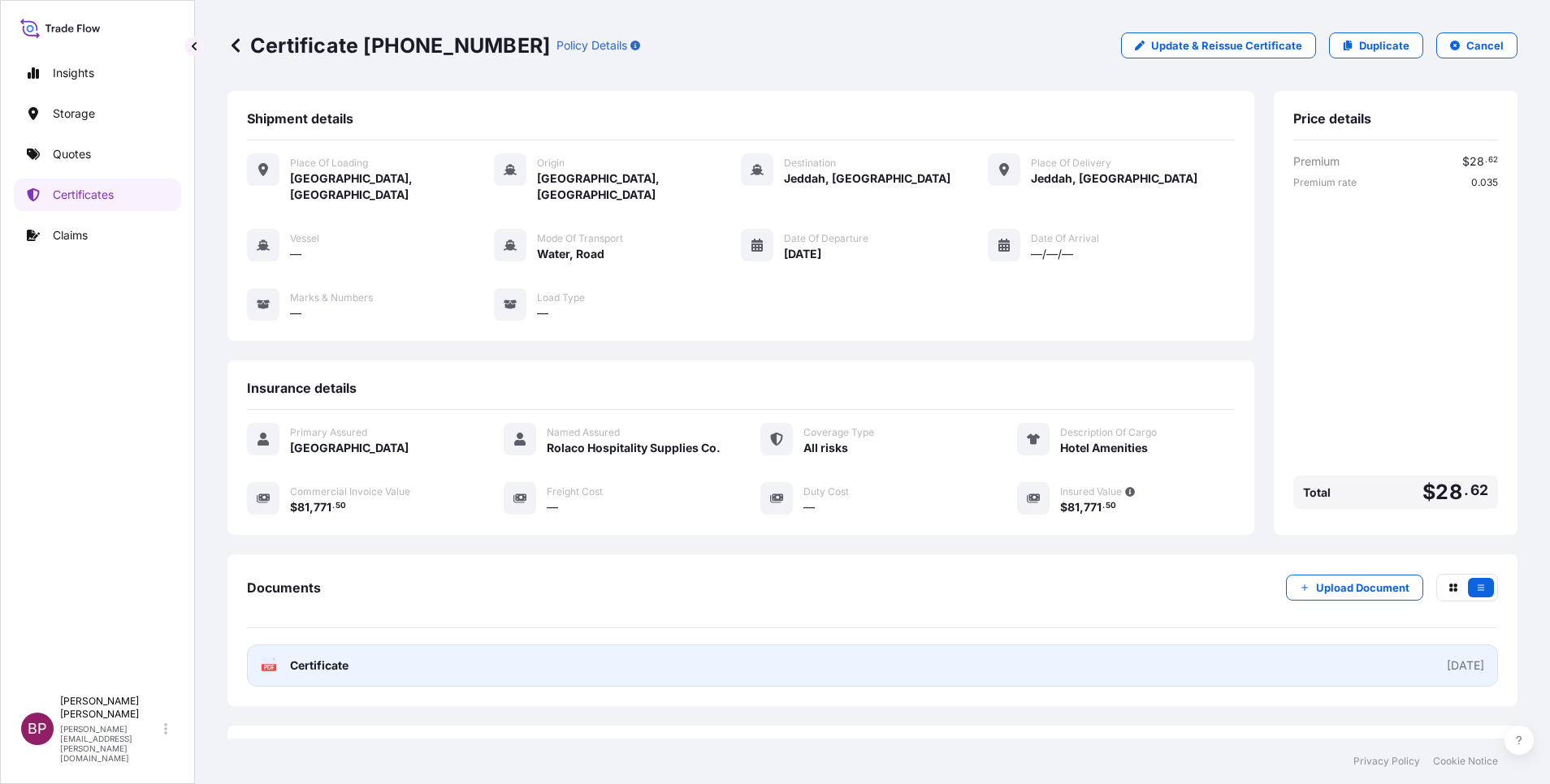
click at [311, 522] on span "Certificate" at bounding box center [320, 665] width 59 height 16
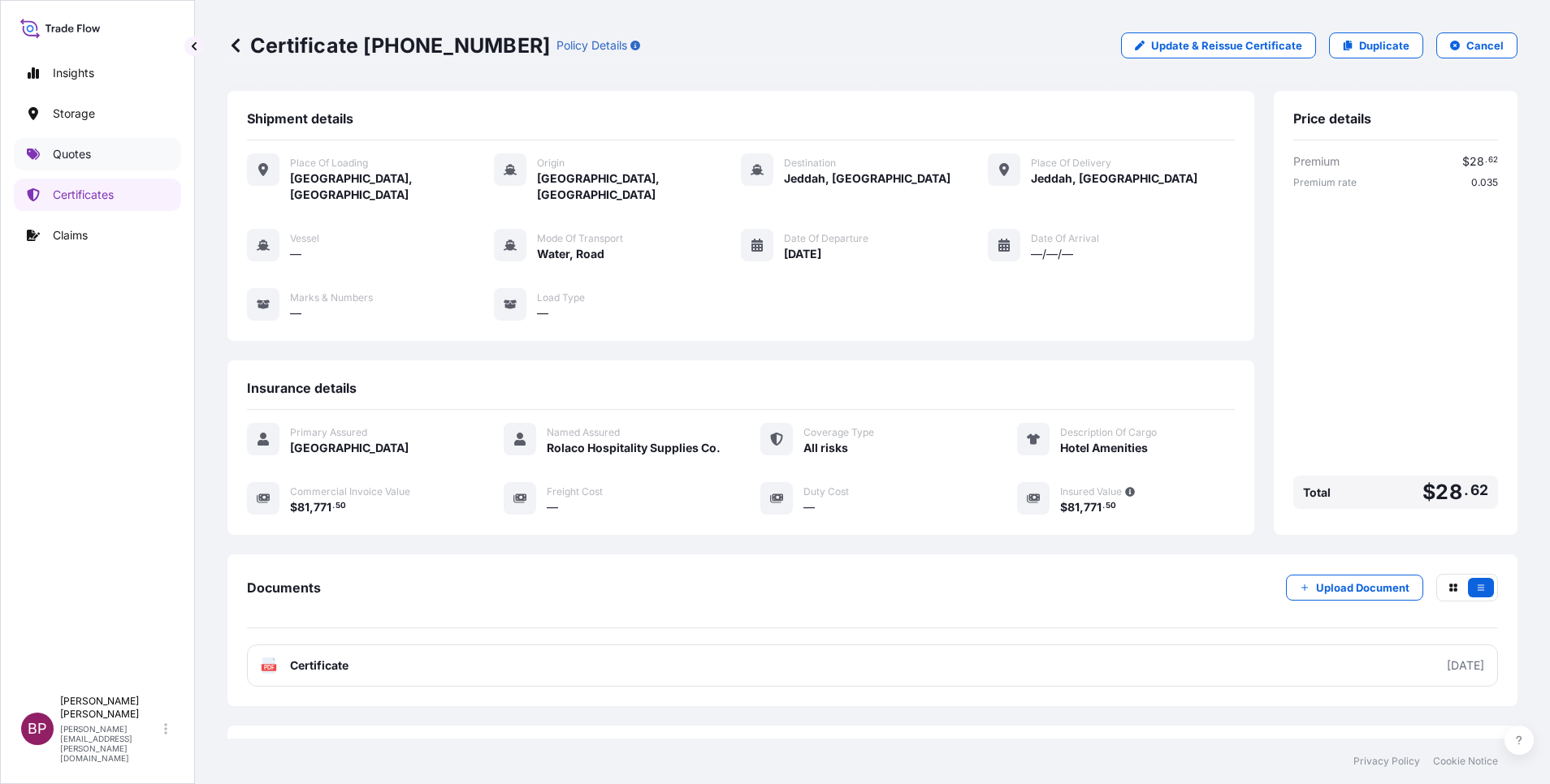
click at [65, 152] on p "Quotes" at bounding box center [72, 154] width 38 height 16
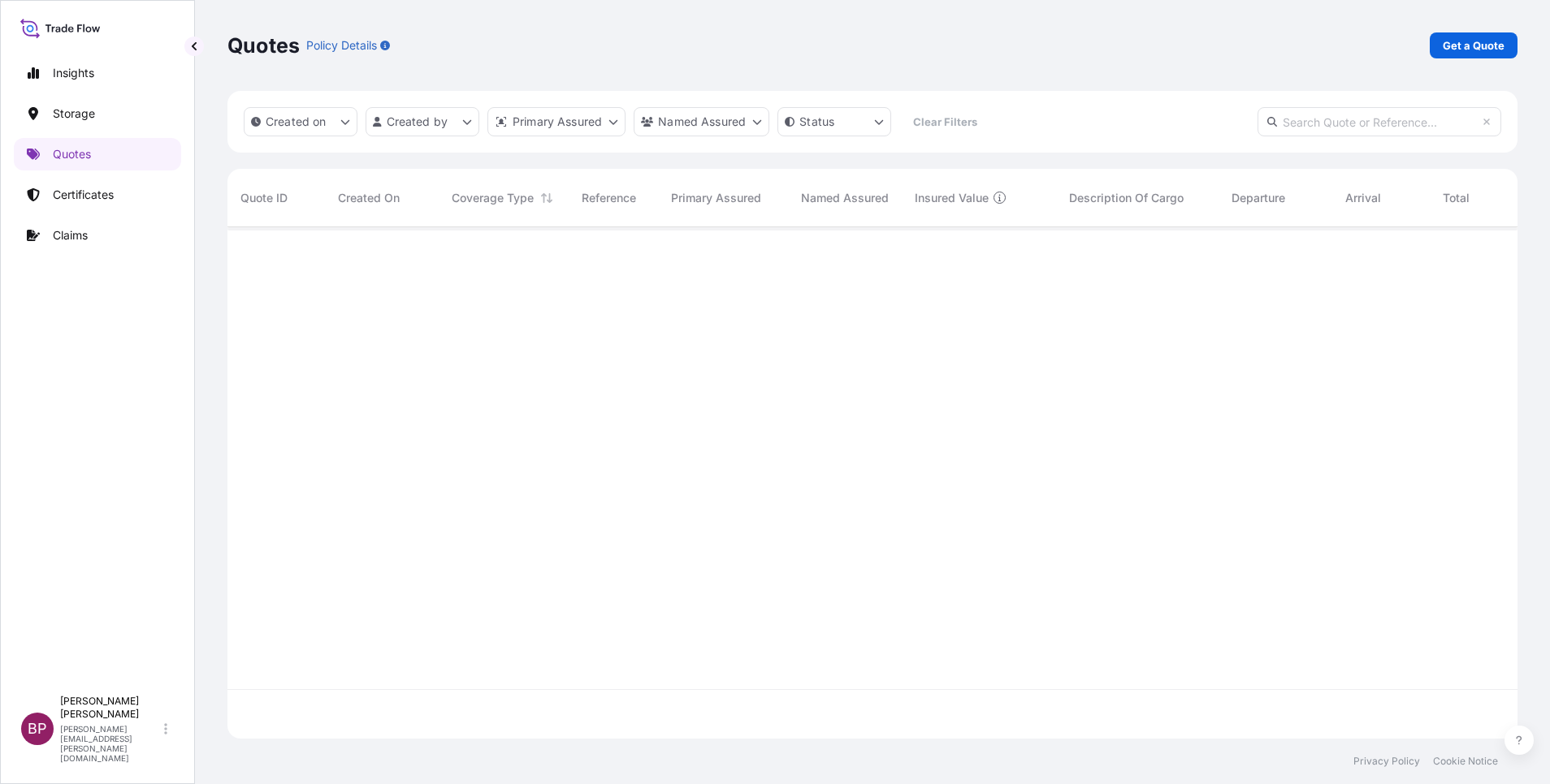
scroll to position [501, 1271]
click at [1033, 47] on p "Get a Quote" at bounding box center [1473, 45] width 62 height 16
select select "Water"
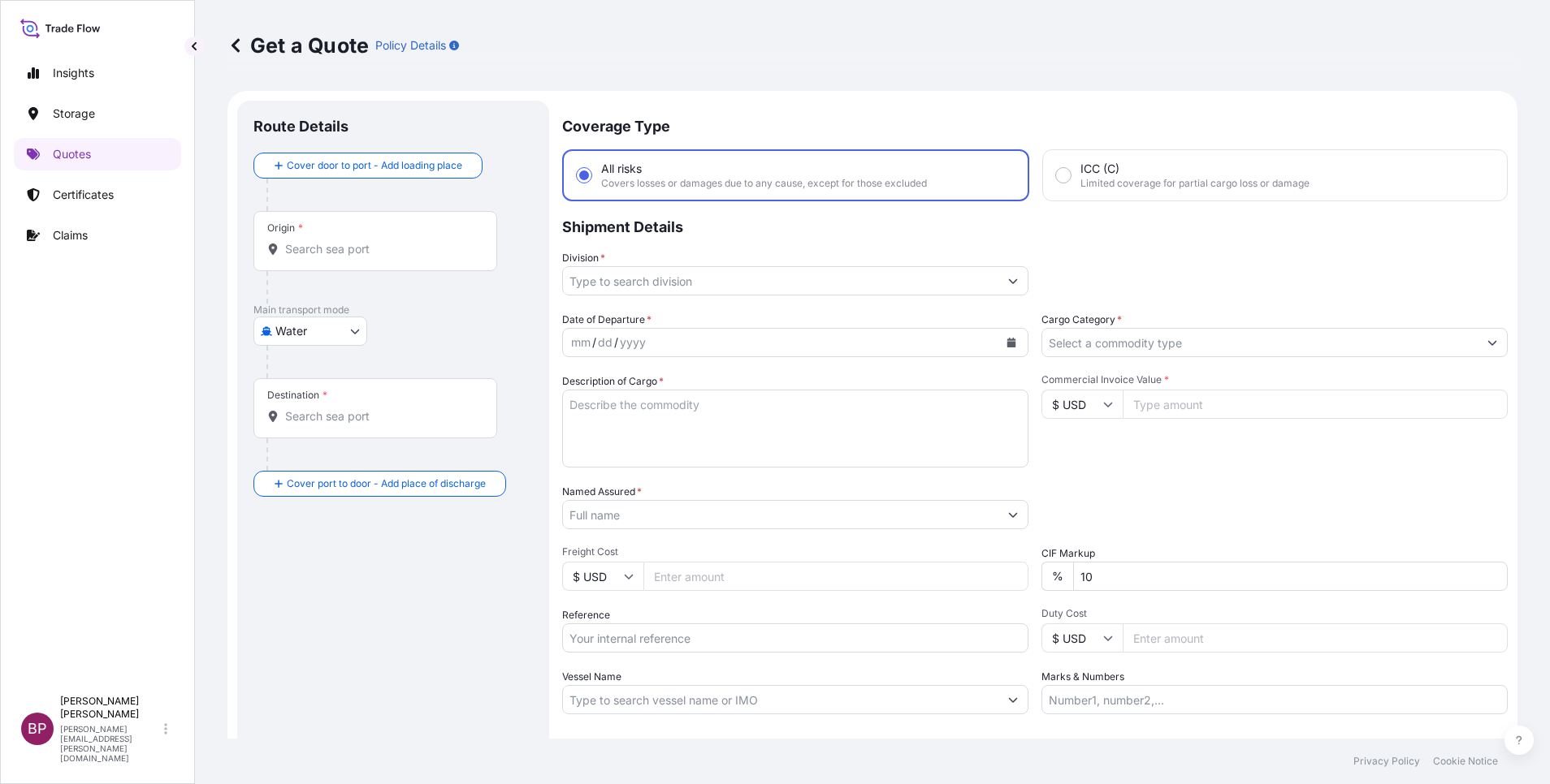
scroll to position [26, 0]
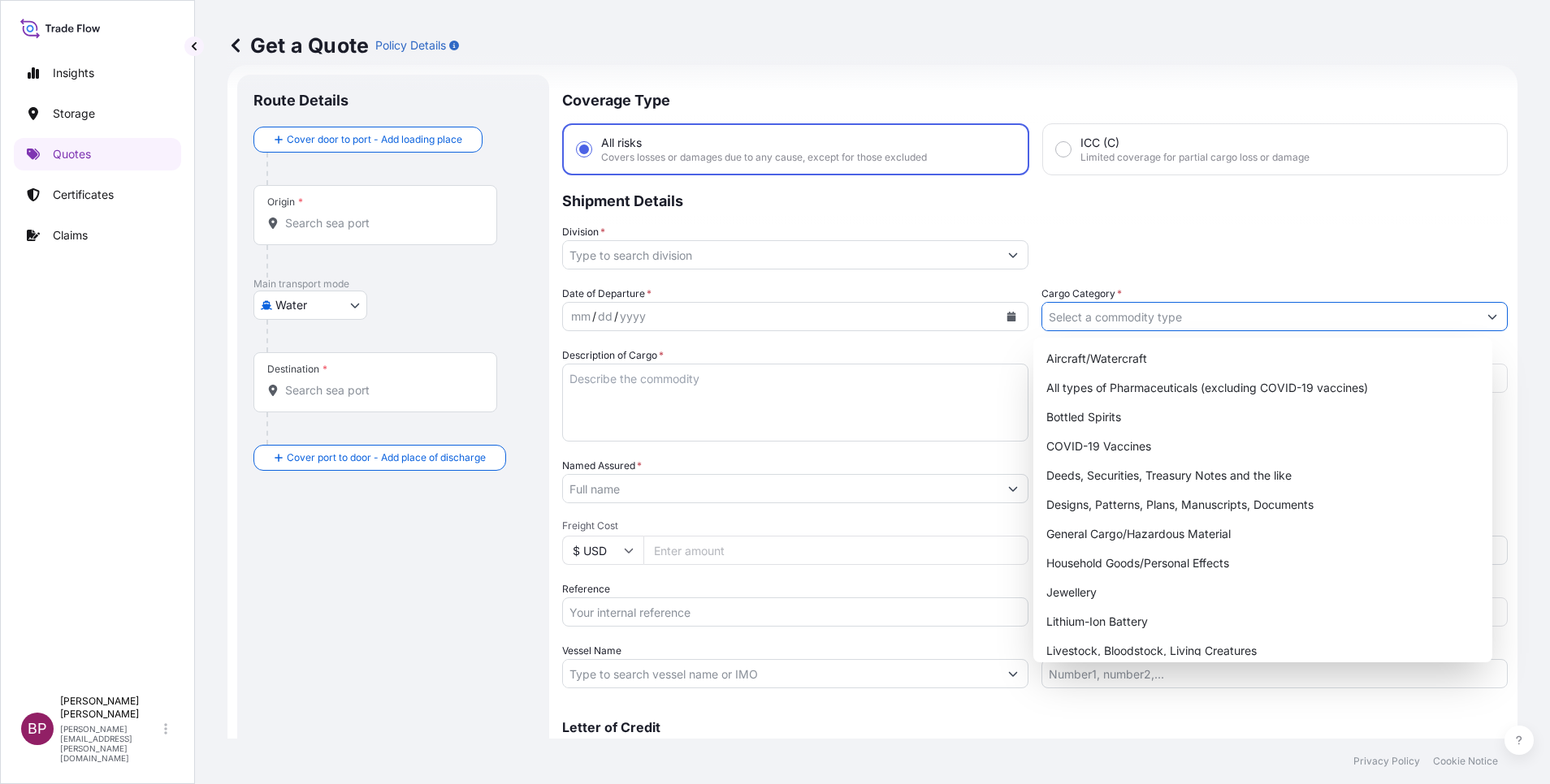
click at [1033, 319] on input "Cargo Category *" at bounding box center [1260, 317] width 435 height 29
click at [1033, 522] on div "General Cargo/Hazardous Material" at bounding box center [1263, 534] width 446 height 29
type input "General Cargo/Hazardous Material"
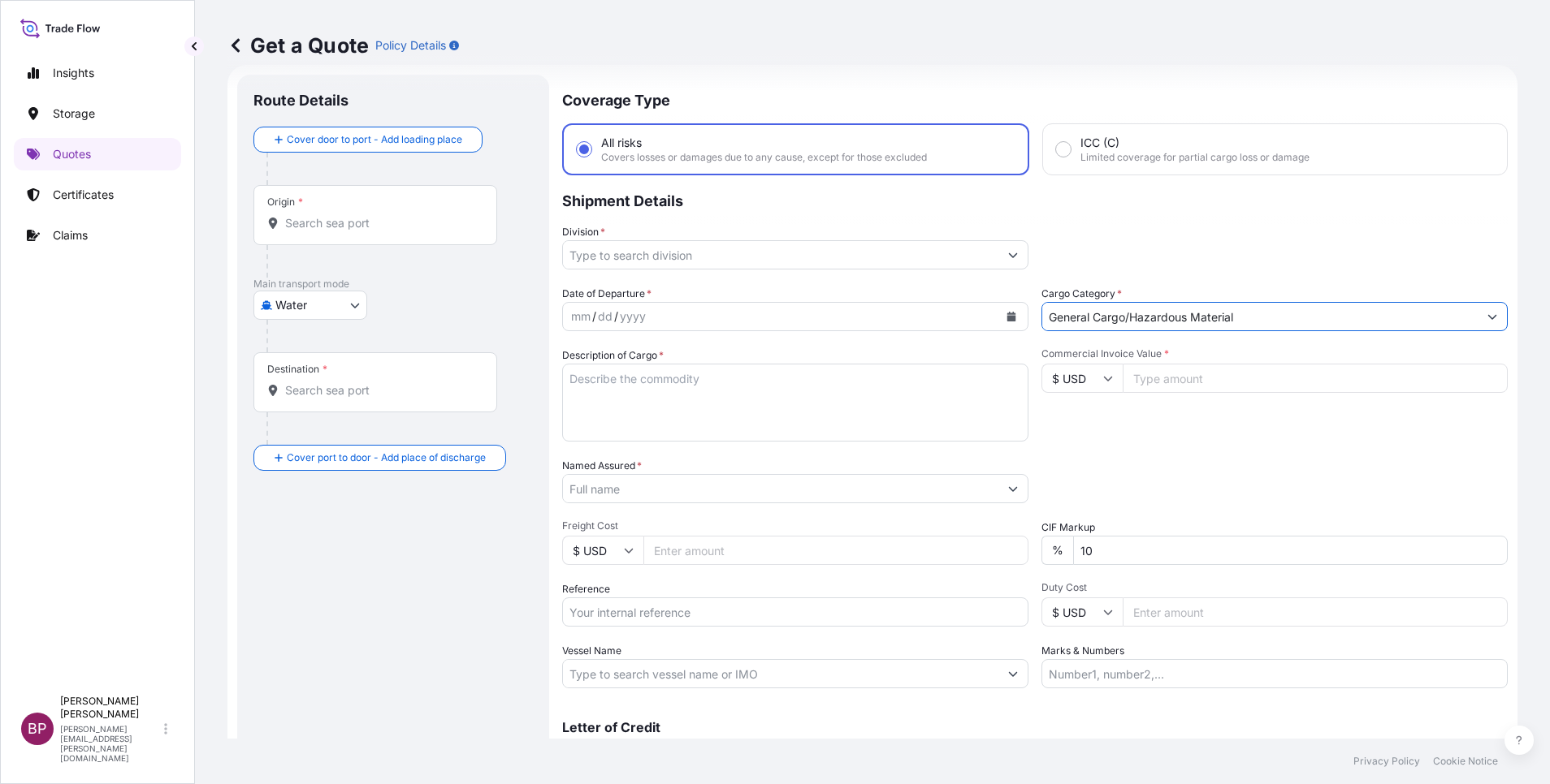
click at [950, 258] on input "Division *" at bounding box center [781, 255] width 435 height 29
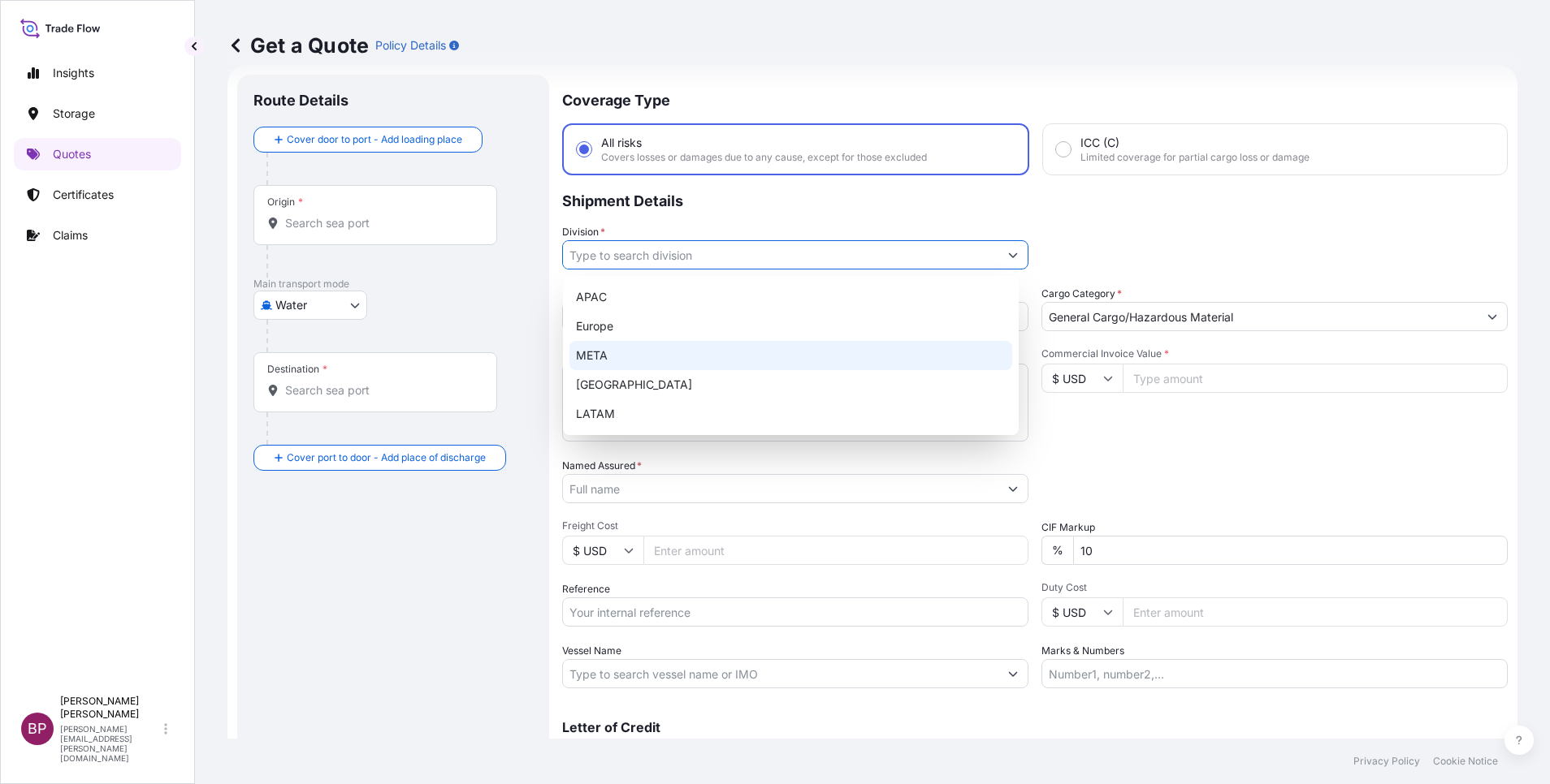
click at [693, 348] on div "META" at bounding box center [790, 356] width 443 height 29
type input "META"
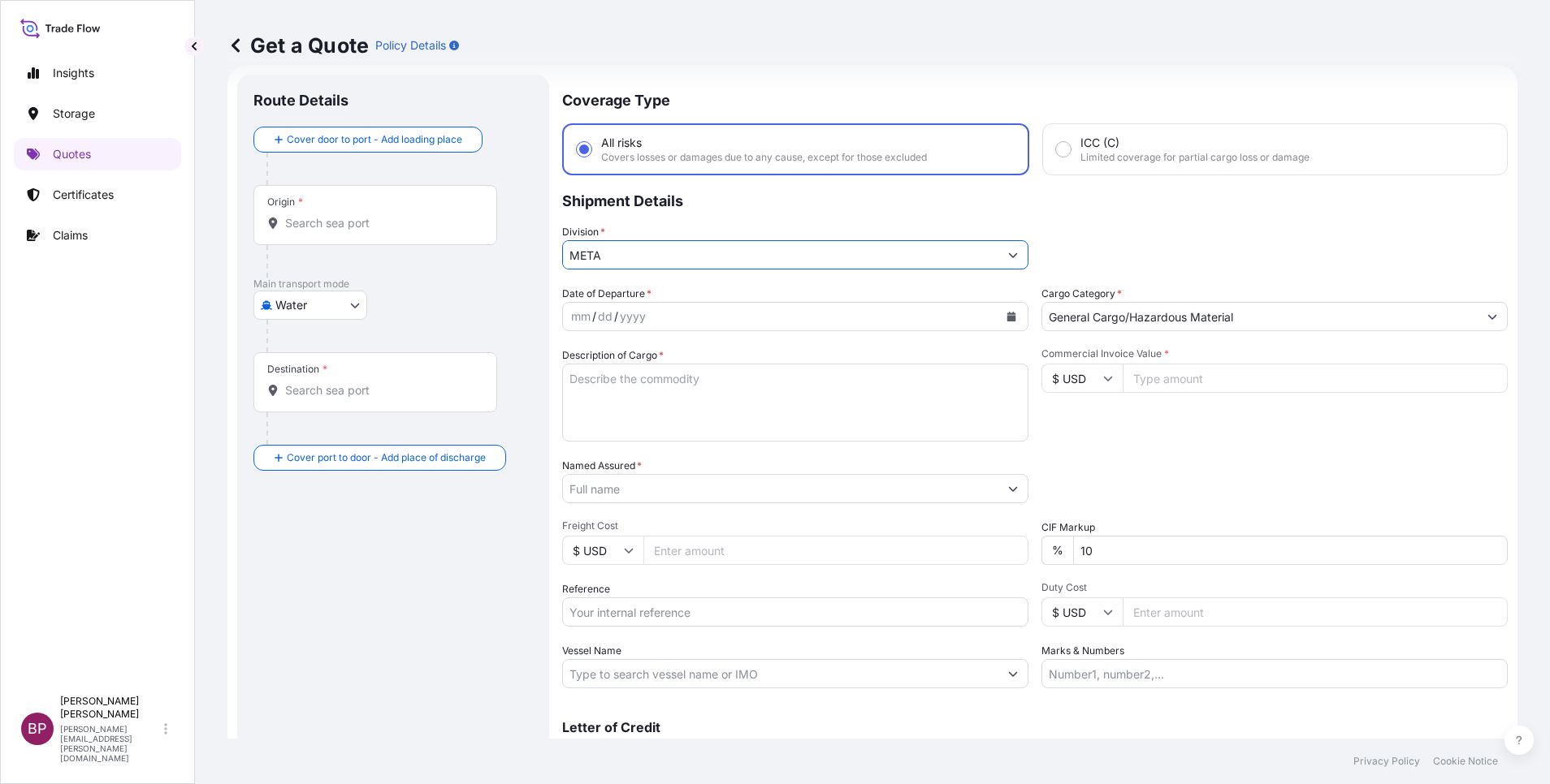
click at [690, 426] on textarea "Description of Cargo *" at bounding box center [796, 403] width 467 height 78
paste textarea "Printing Machine & PVC BAG"
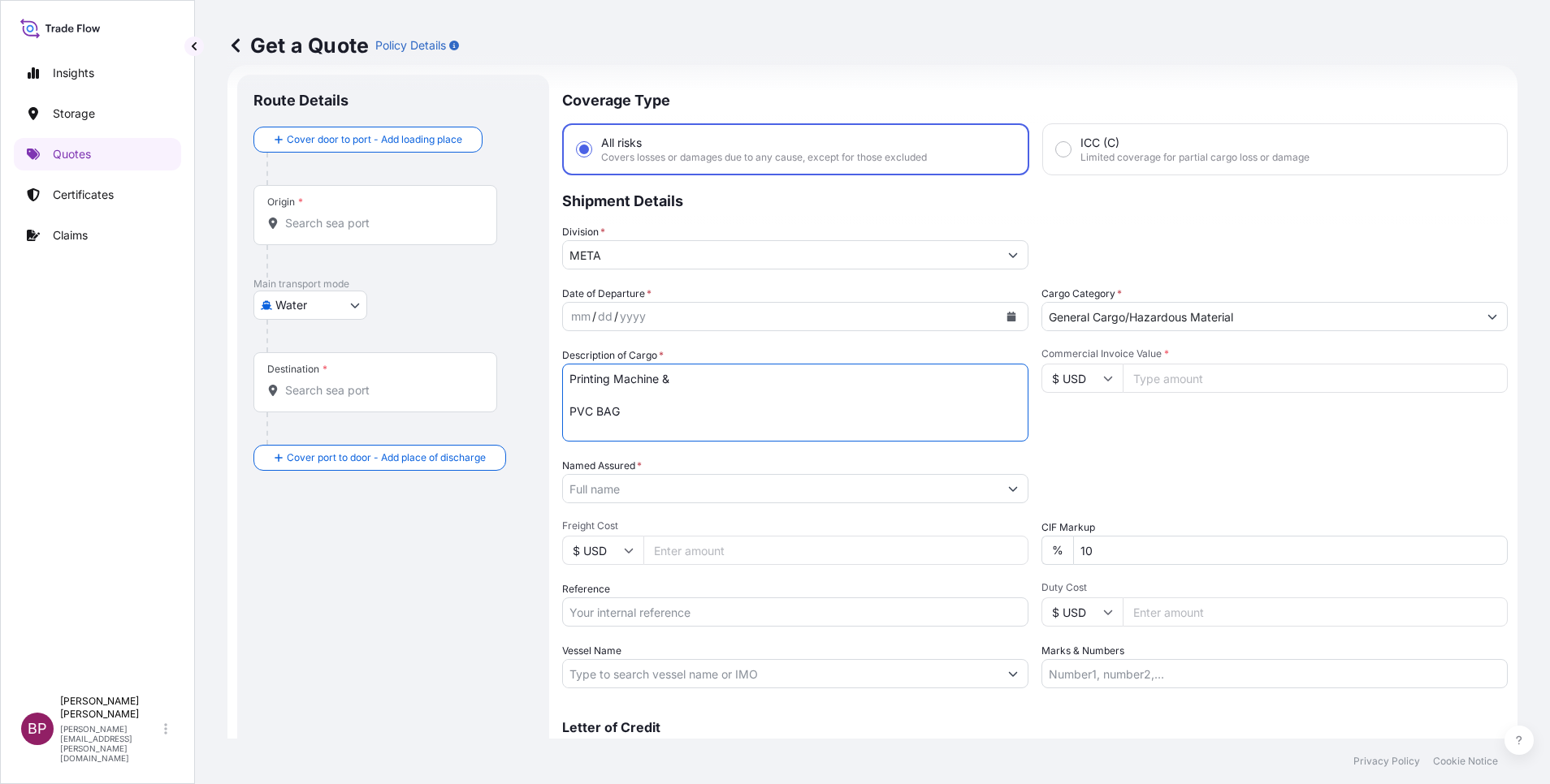
click at [721, 384] on textarea "Printing Machine & PVC BAG" at bounding box center [796, 403] width 467 height 78
type textarea "Printing Machine & PVC BAG"
click at [1033, 383] on input "Commercial Invoice Value *" at bounding box center [1316, 378] width 385 height 29
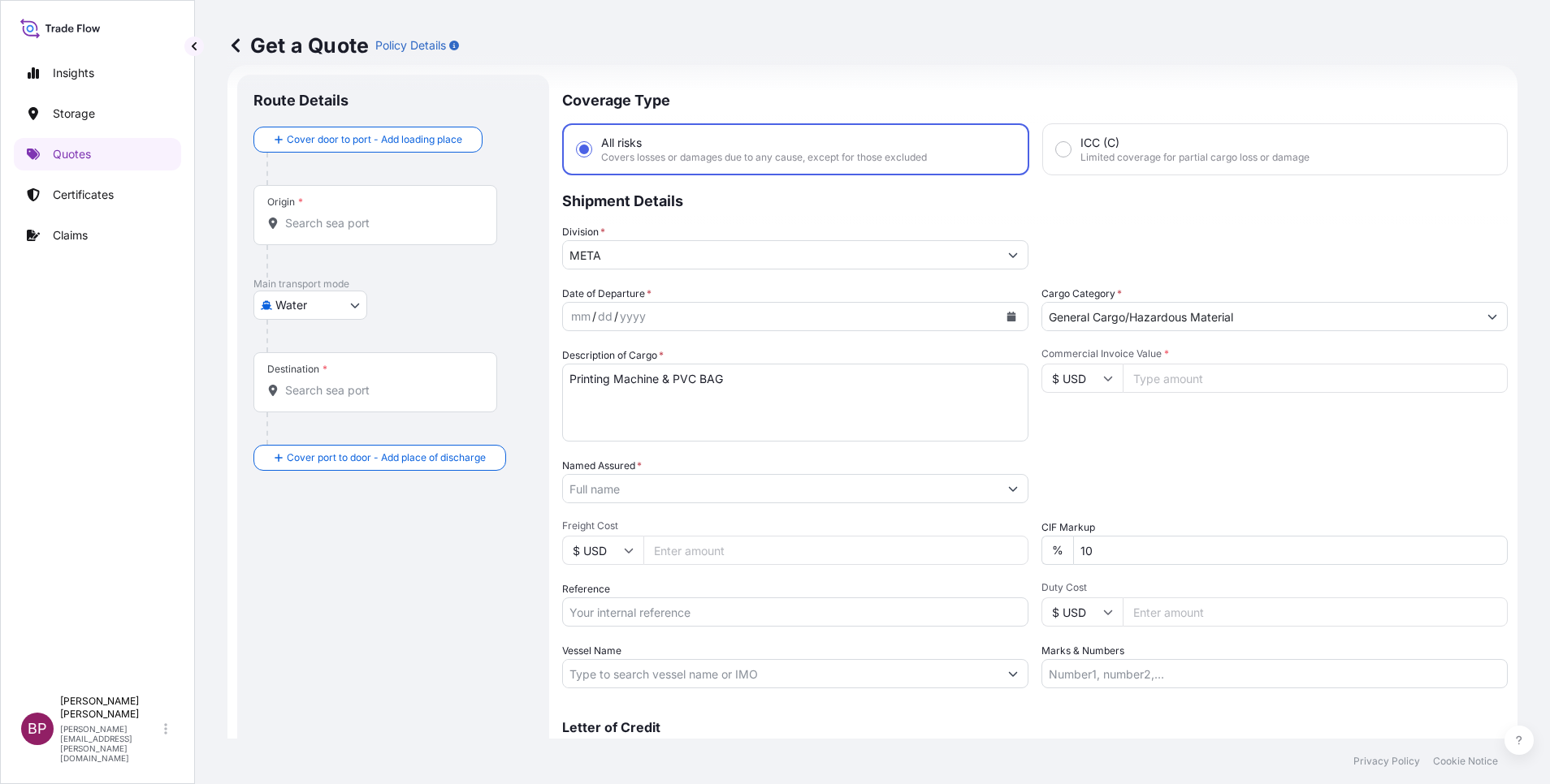
paste input "15090"
type input "15090"
click at [1033, 467] on div "Packing Category Type to search a container mode Please select a primary mode o…" at bounding box center [1275, 481] width 467 height 46
drag, startPoint x: 1127, startPoint y: 552, endPoint x: 815, endPoint y: 546, distance: 312.1
click at [815, 522] on div "Date of Departure * mm / dd / yyyy Cargo Category * General Cargo/Hazardous Mat…" at bounding box center [1035, 487] width 946 height 403
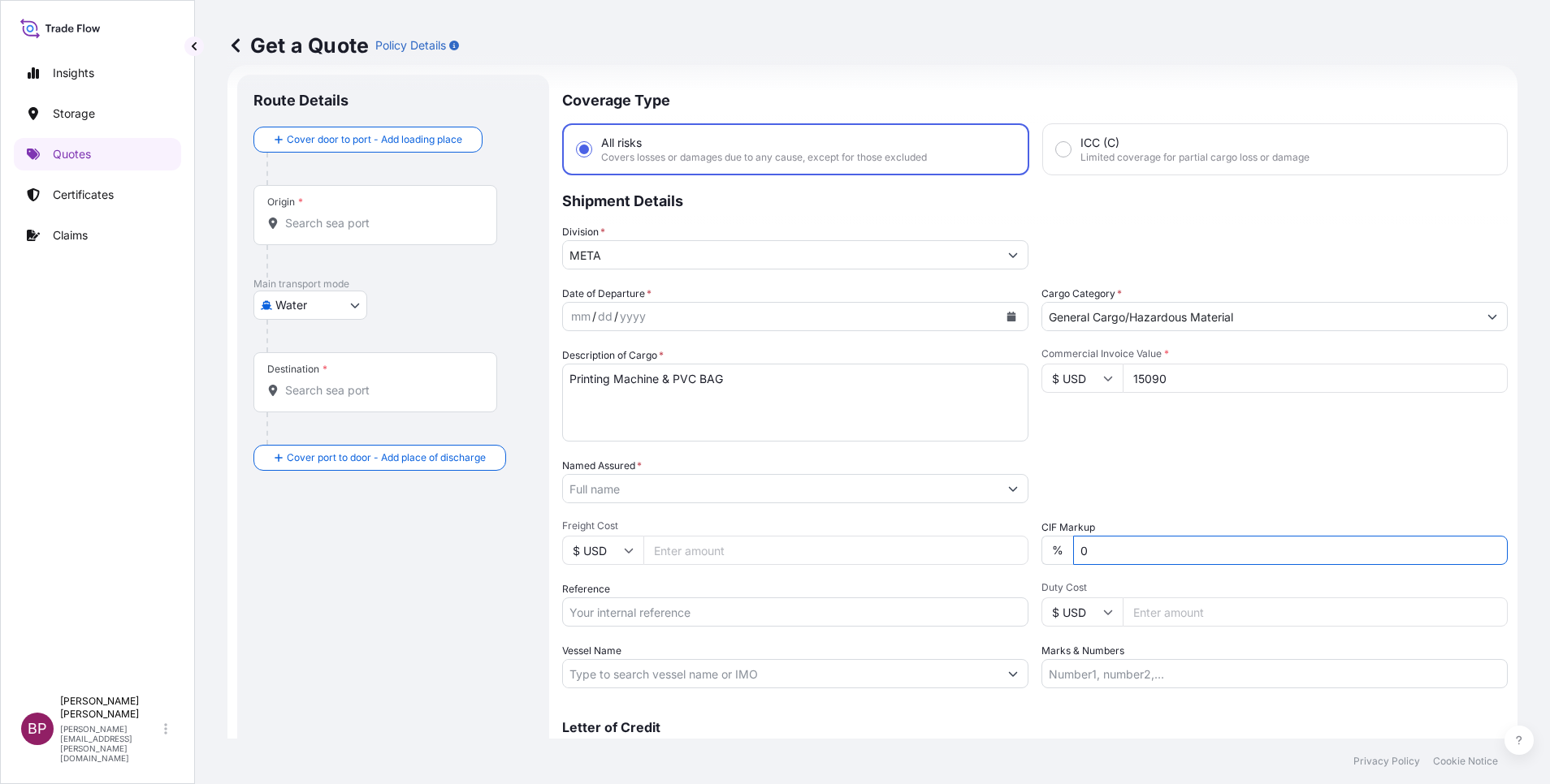
type input "0"
click at [1033, 479] on div "Packing Category Type to search a container mode Please select a primary mode o…" at bounding box center [1275, 481] width 467 height 46
click at [679, 487] on input "Named Assured *" at bounding box center [781, 488] width 435 height 29
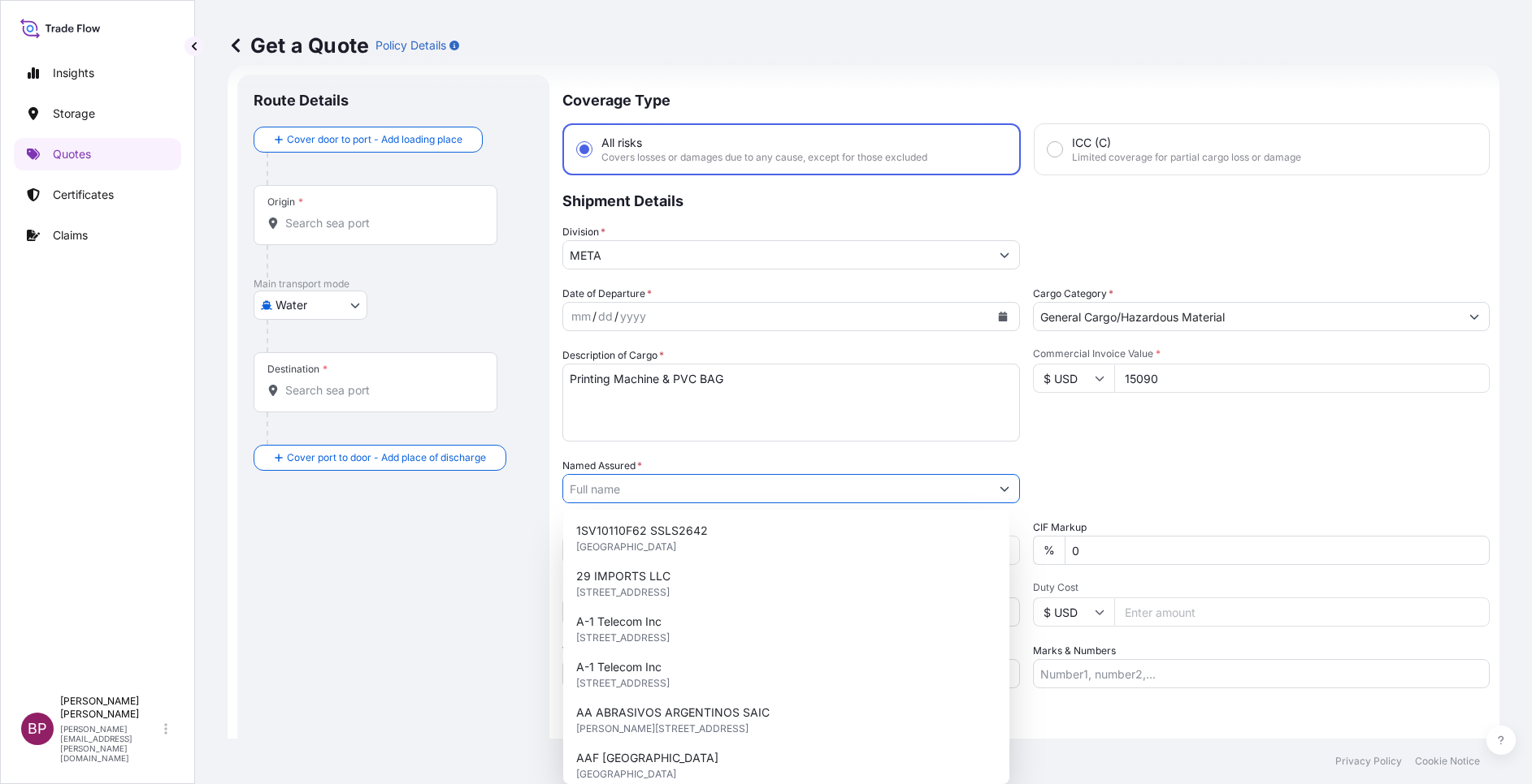
paste input "AL AYED HOSES FACTORY"
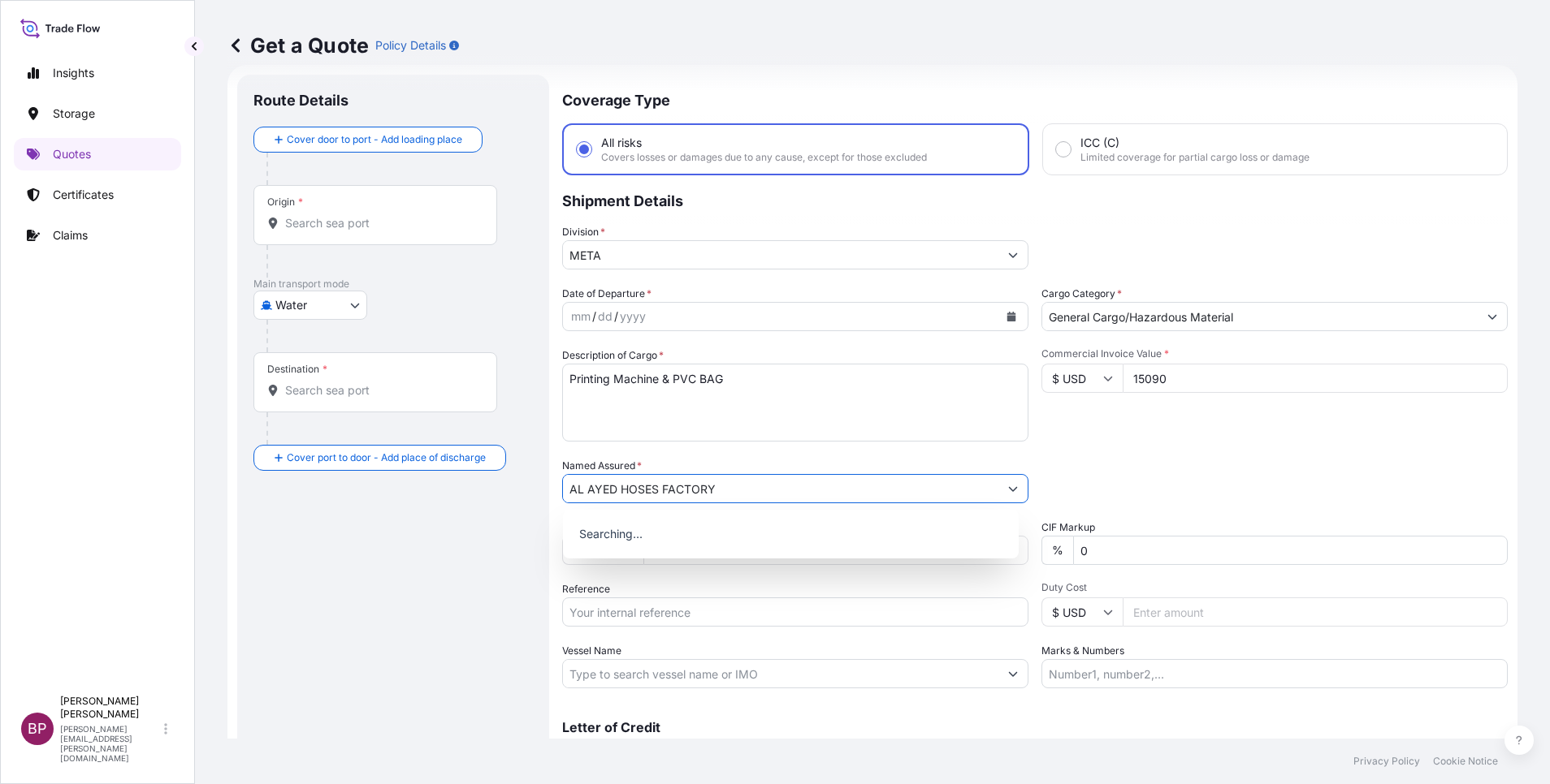
type input "AL AYED HOSES FACTORY"
click at [1007, 319] on icon "Calendar" at bounding box center [1011, 317] width 9 height 9
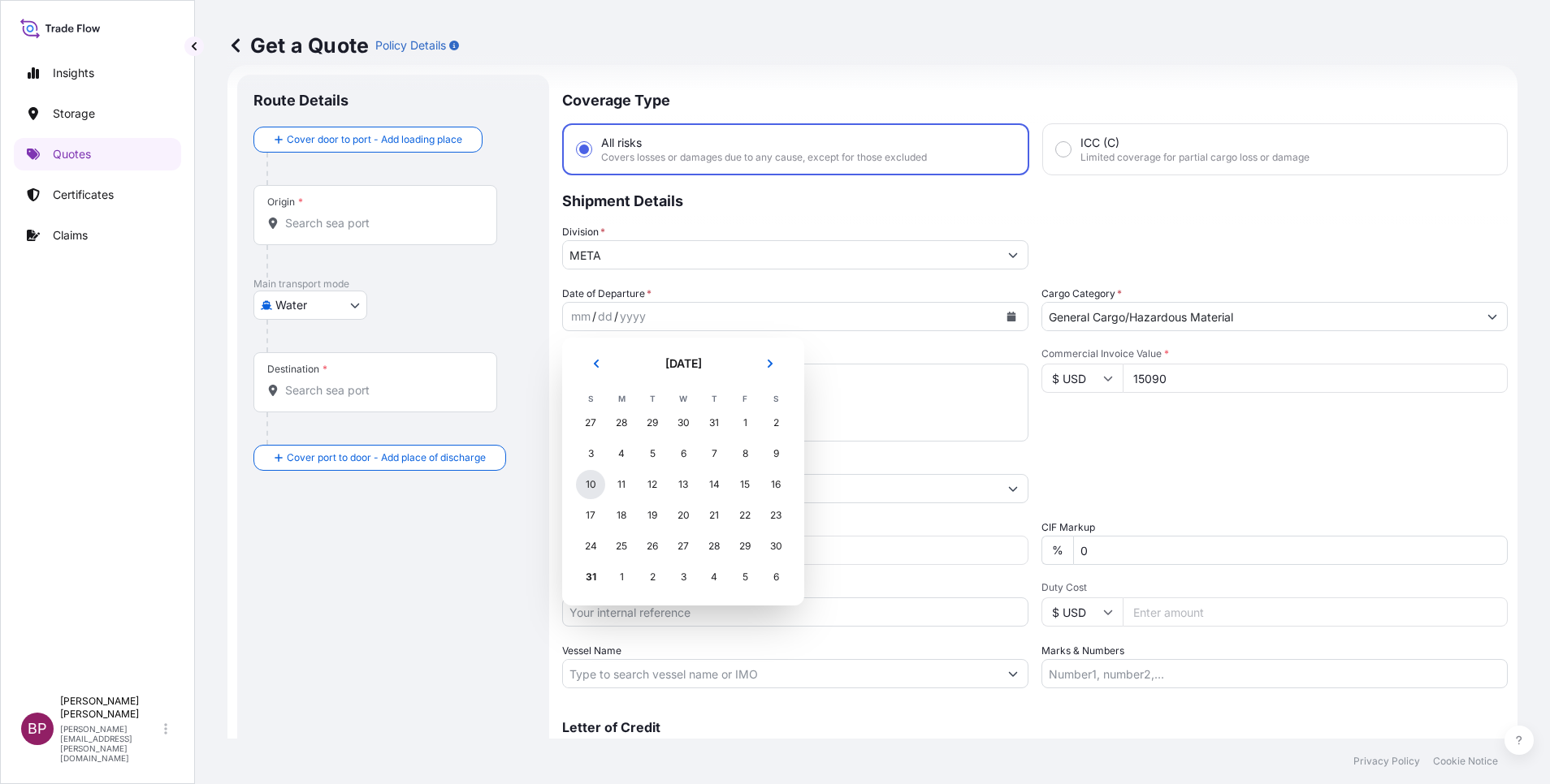
click at [592, 487] on div "10" at bounding box center [590, 484] width 29 height 29
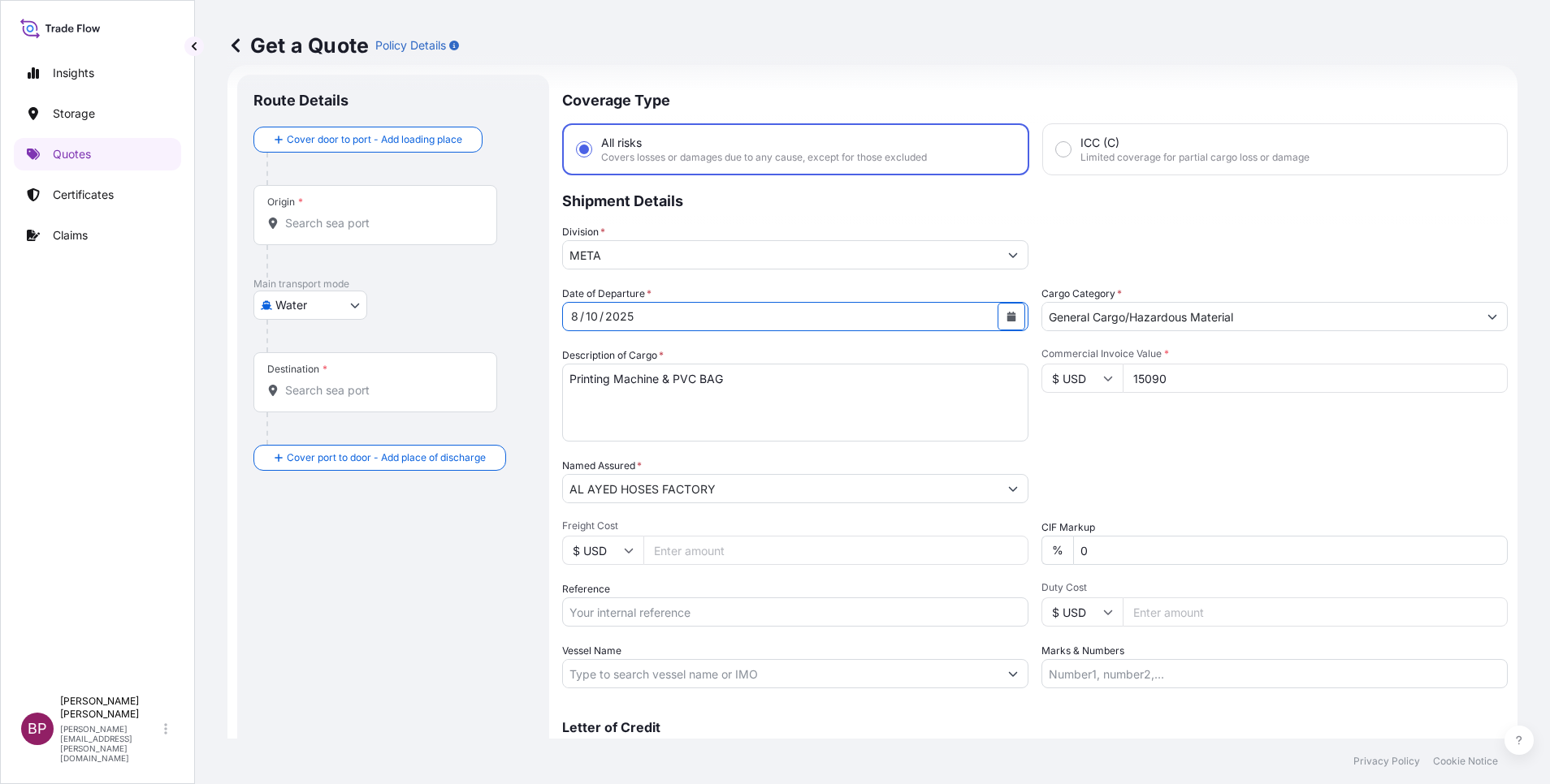
click at [1011, 316] on button "Calendar" at bounding box center [1011, 316] width 26 height 26
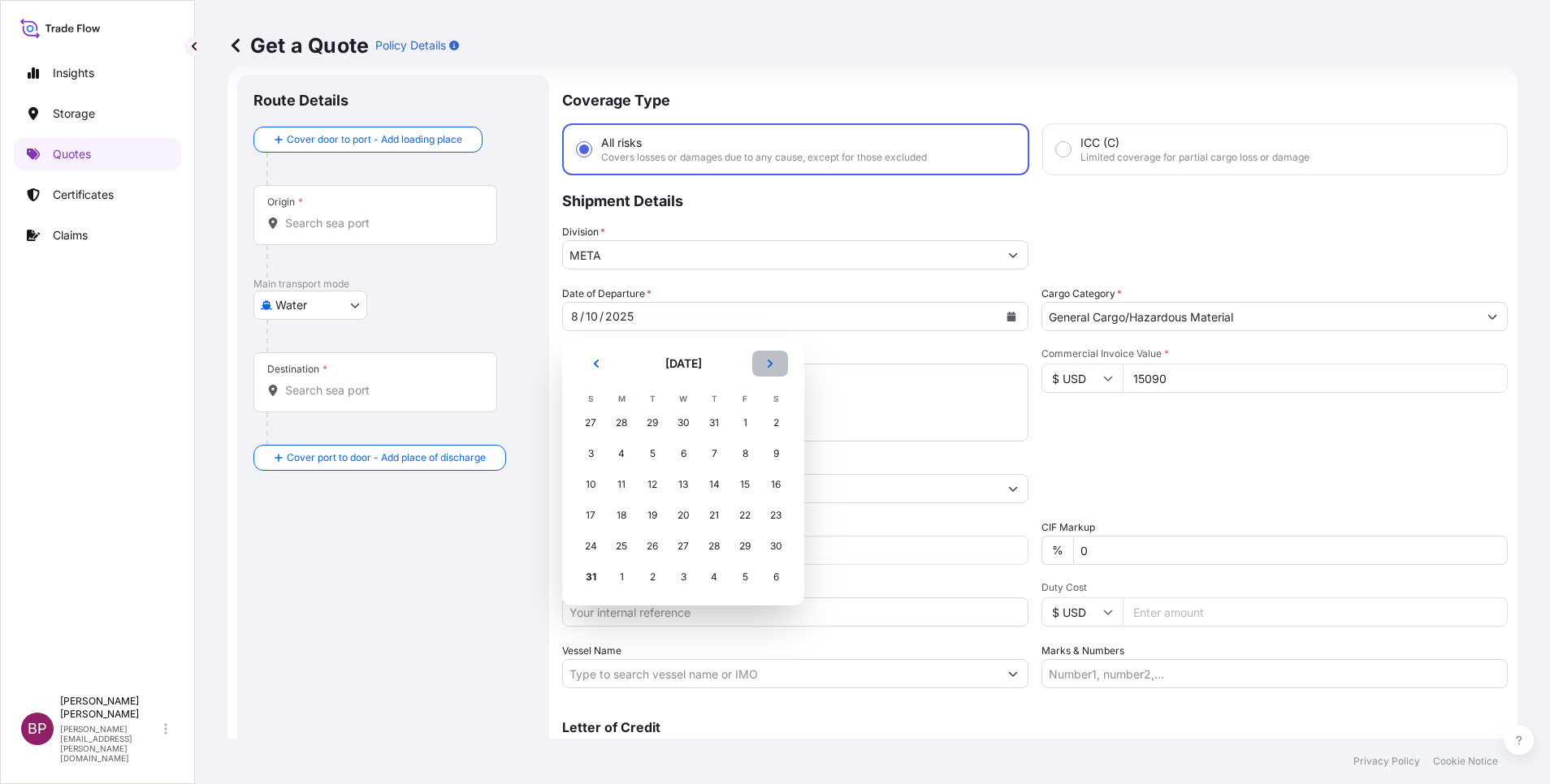
click at [770, 365] on icon "Next" at bounding box center [769, 363] width 5 height 9
click at [680, 451] on div "10" at bounding box center [683, 453] width 29 height 29
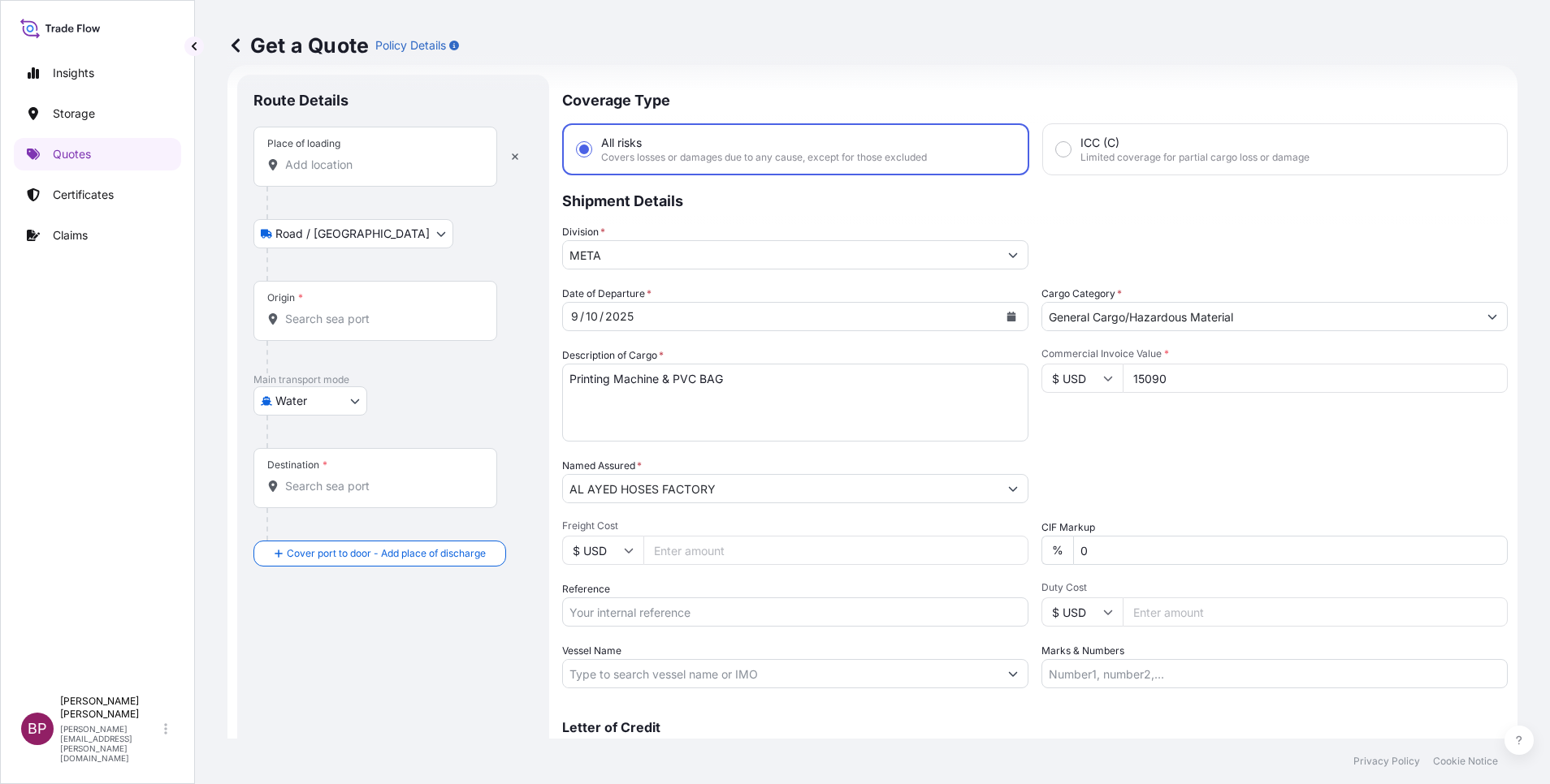
click at [341, 159] on input "Place of loading" at bounding box center [381, 164] width 192 height 16
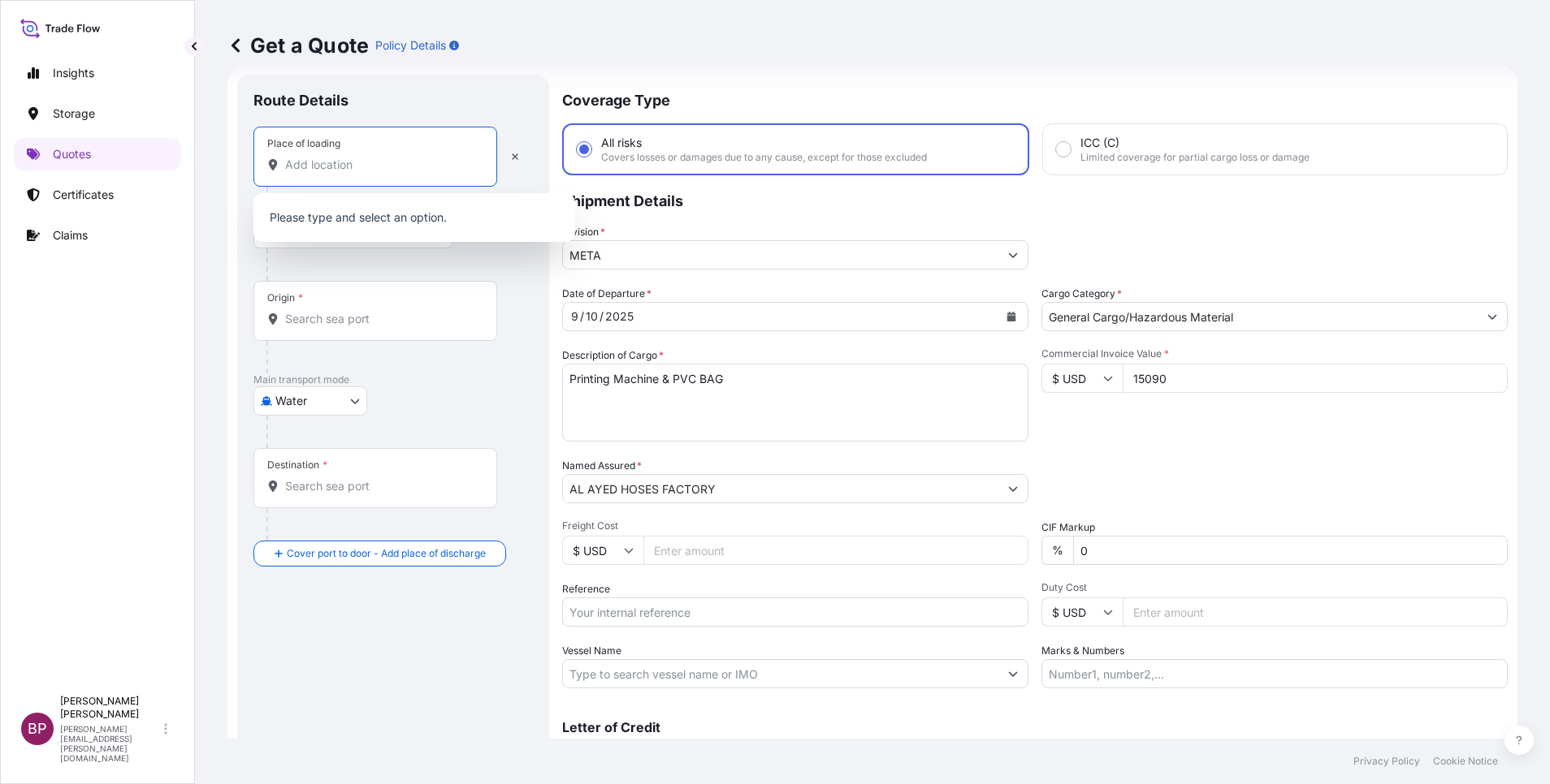
paste input "KEELUNG"
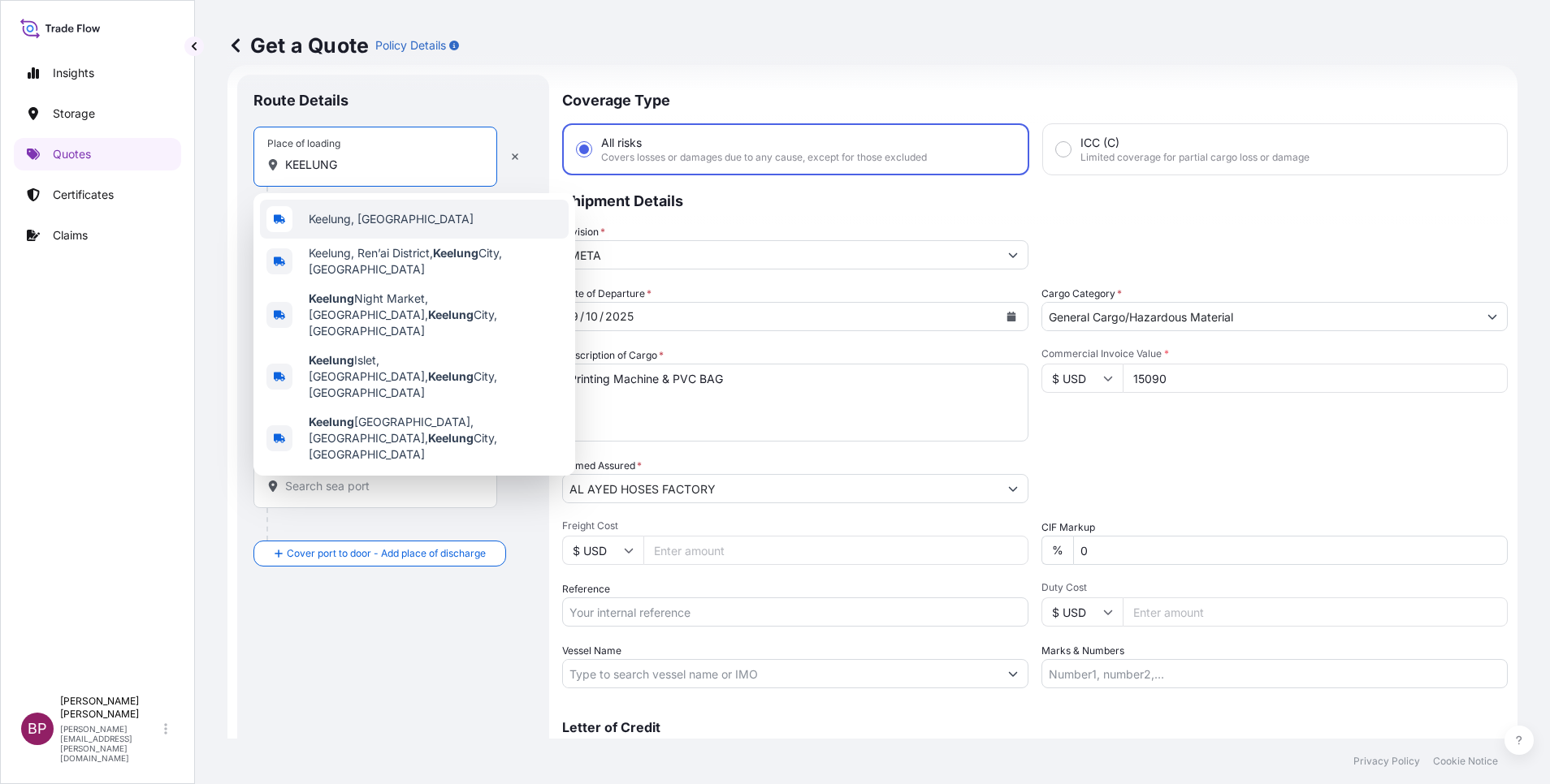
click at [399, 221] on div "Keelung, [GEOGRAPHIC_DATA]" at bounding box center [414, 219] width 308 height 39
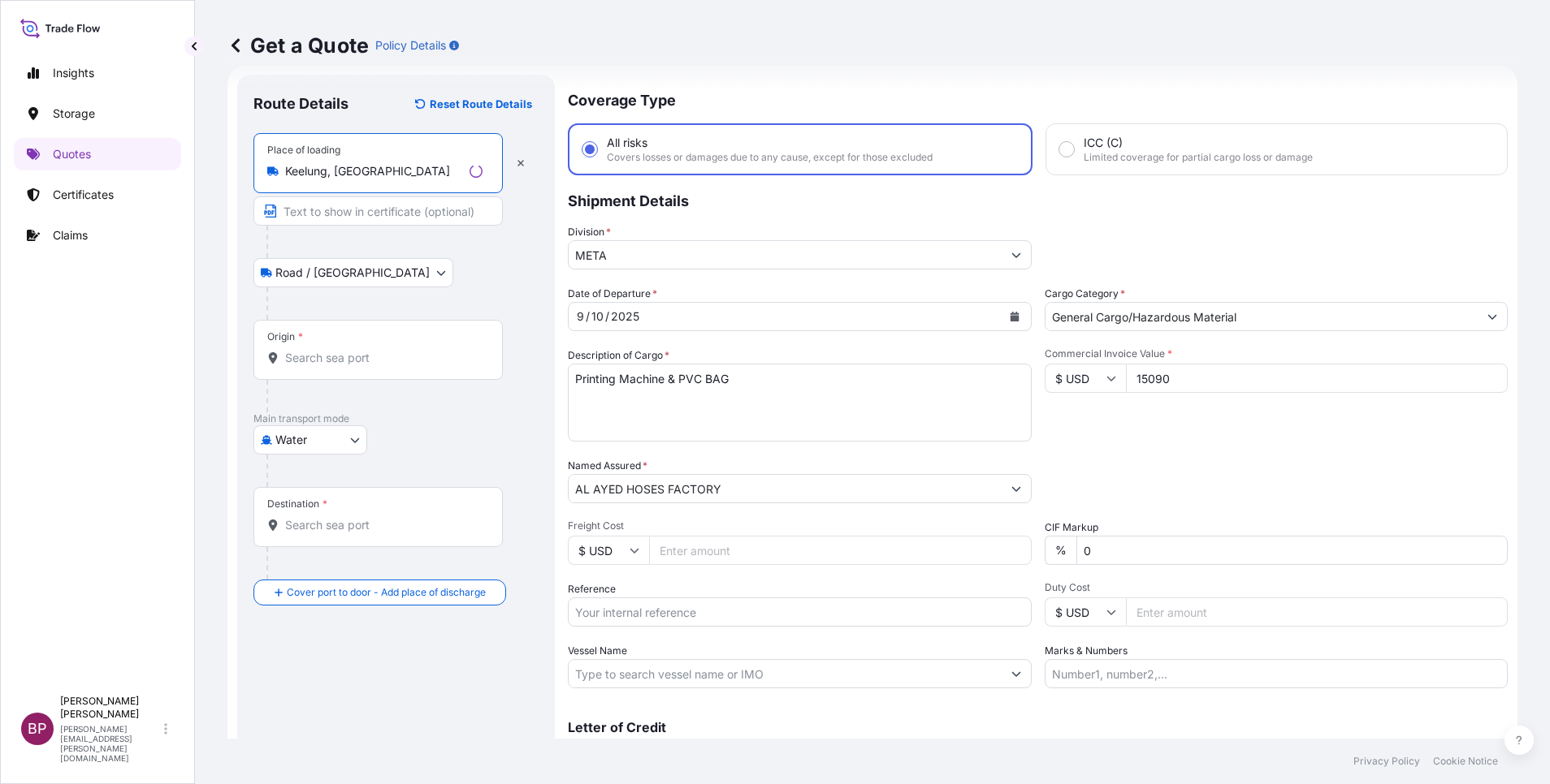
type input "Keelung, [GEOGRAPHIC_DATA]"
click at [354, 360] on input "Origin *" at bounding box center [384, 357] width 197 height 16
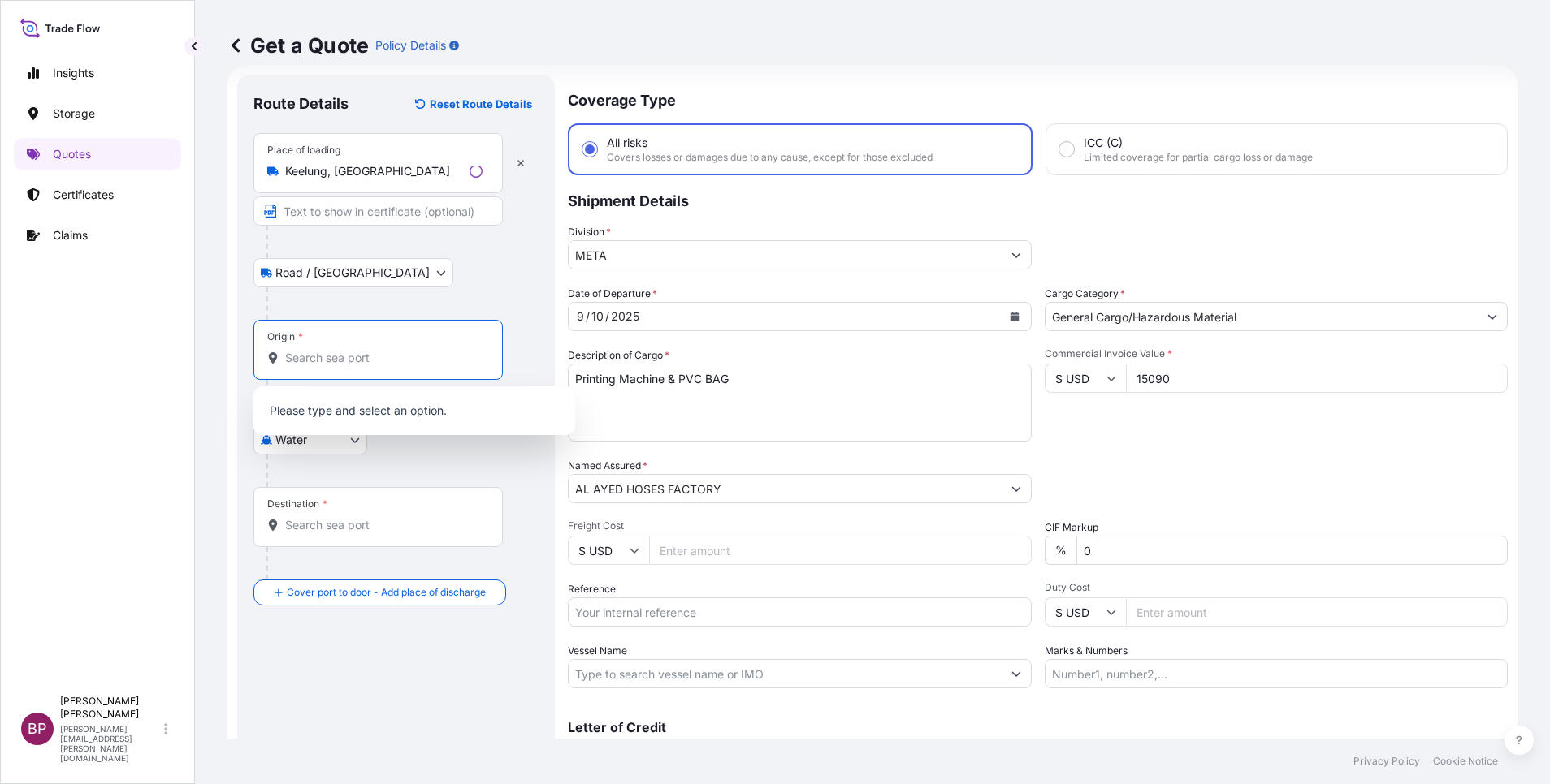
paste input "KEELUNG"
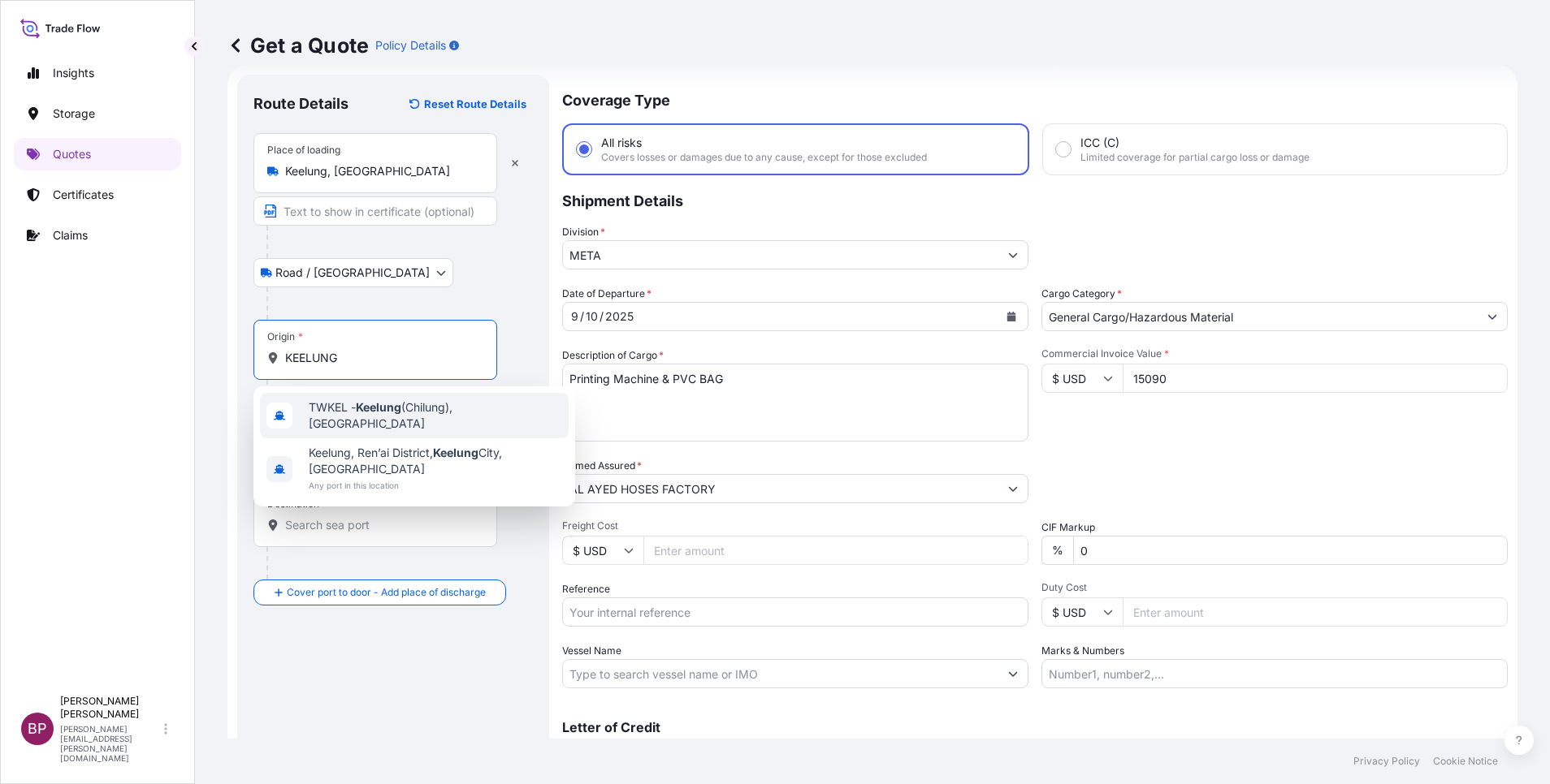
click at [412, 420] on span "TWKEL - Keelung (Chilung), [GEOGRAPHIC_DATA]" at bounding box center [434, 415] width 253 height 32
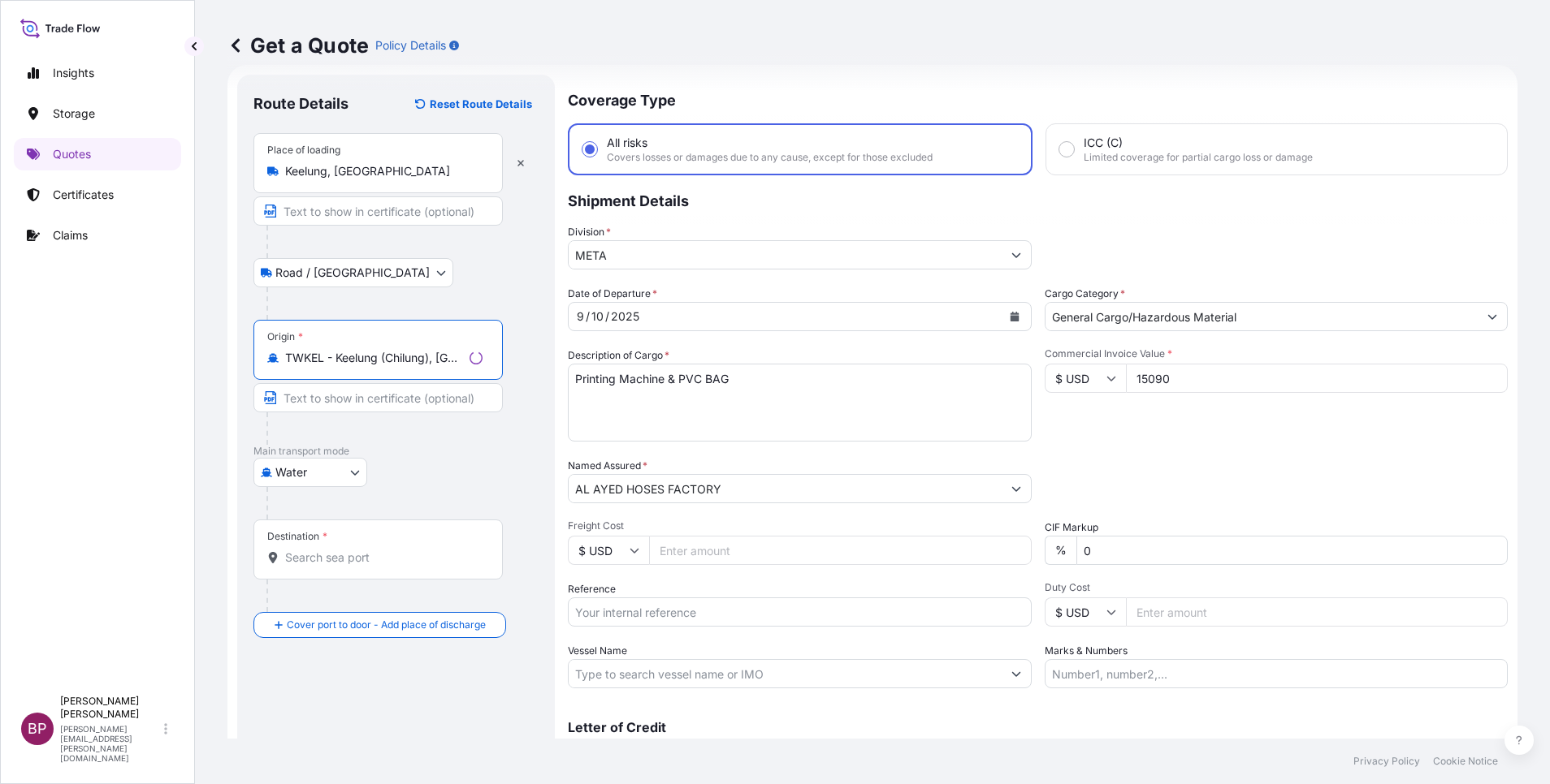
type input "TWKEL - Keelung (Chilung), [GEOGRAPHIC_DATA]"
click at [395, 522] on div "Destination *" at bounding box center [378, 549] width 249 height 60
click at [395, 522] on input "Destination *" at bounding box center [384, 557] width 197 height 16
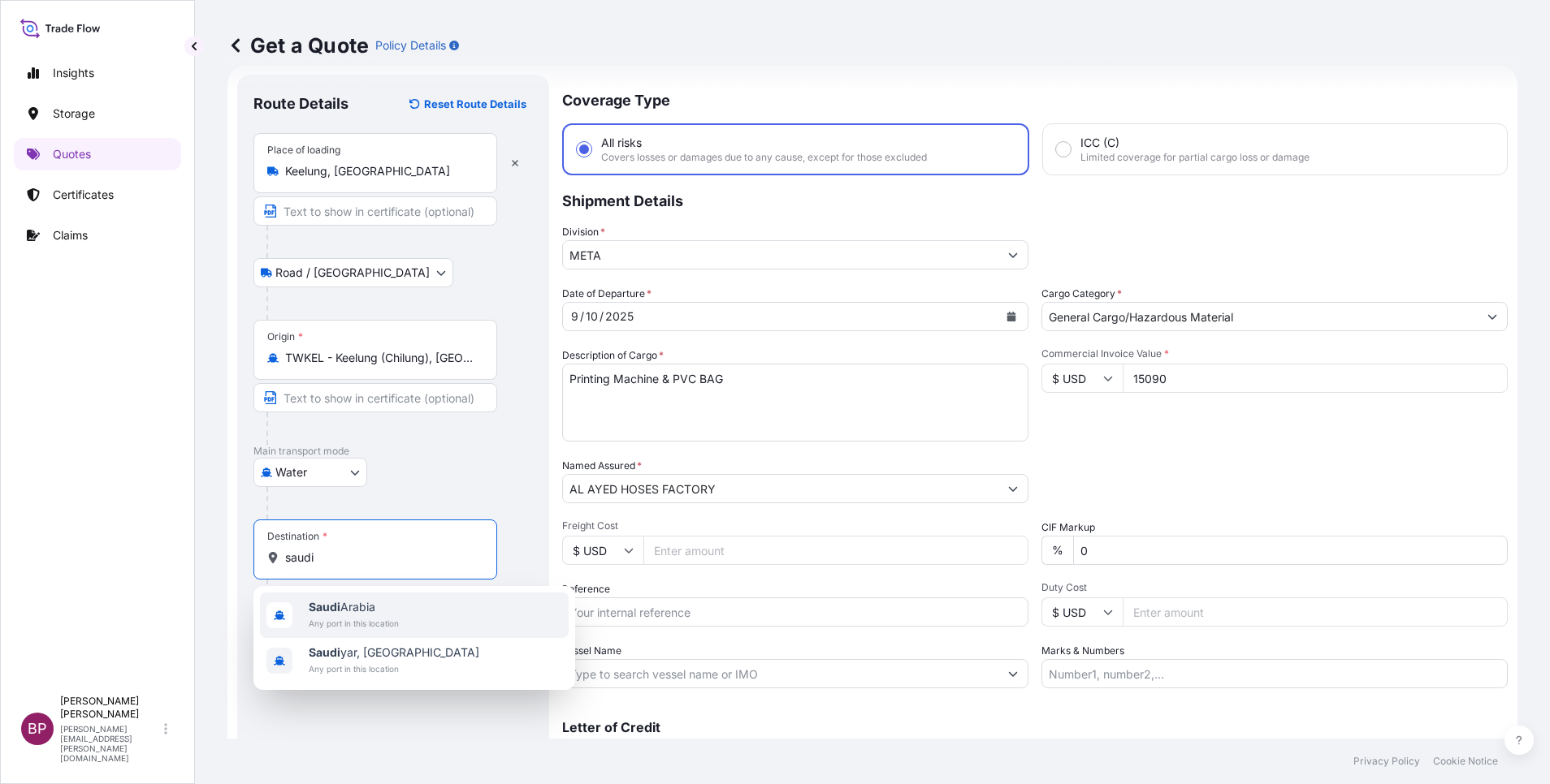
click at [387, 522] on span "Any port in this location" at bounding box center [353, 623] width 90 height 16
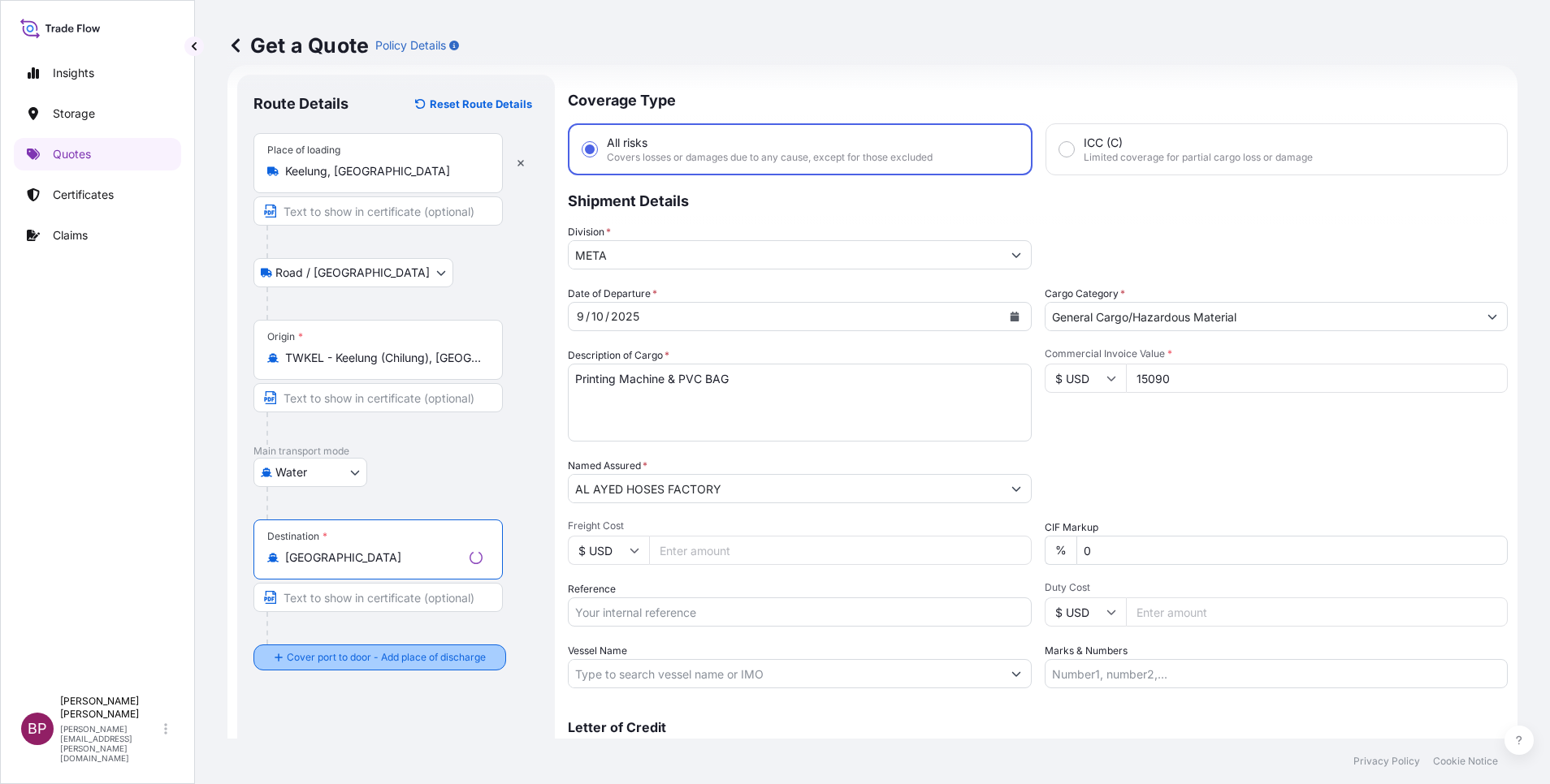
type input "[GEOGRAPHIC_DATA]"
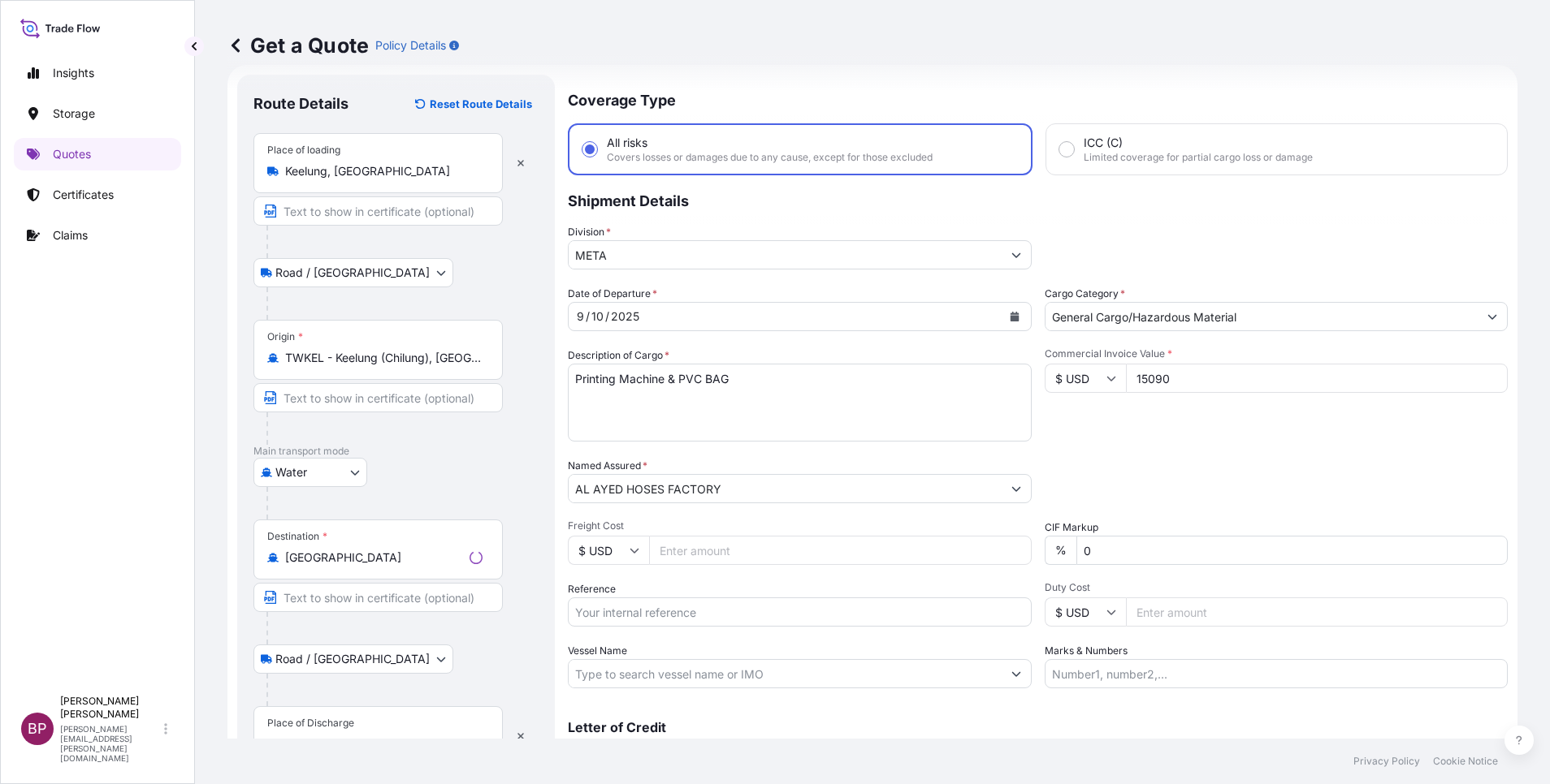
scroll to position [106, 0]
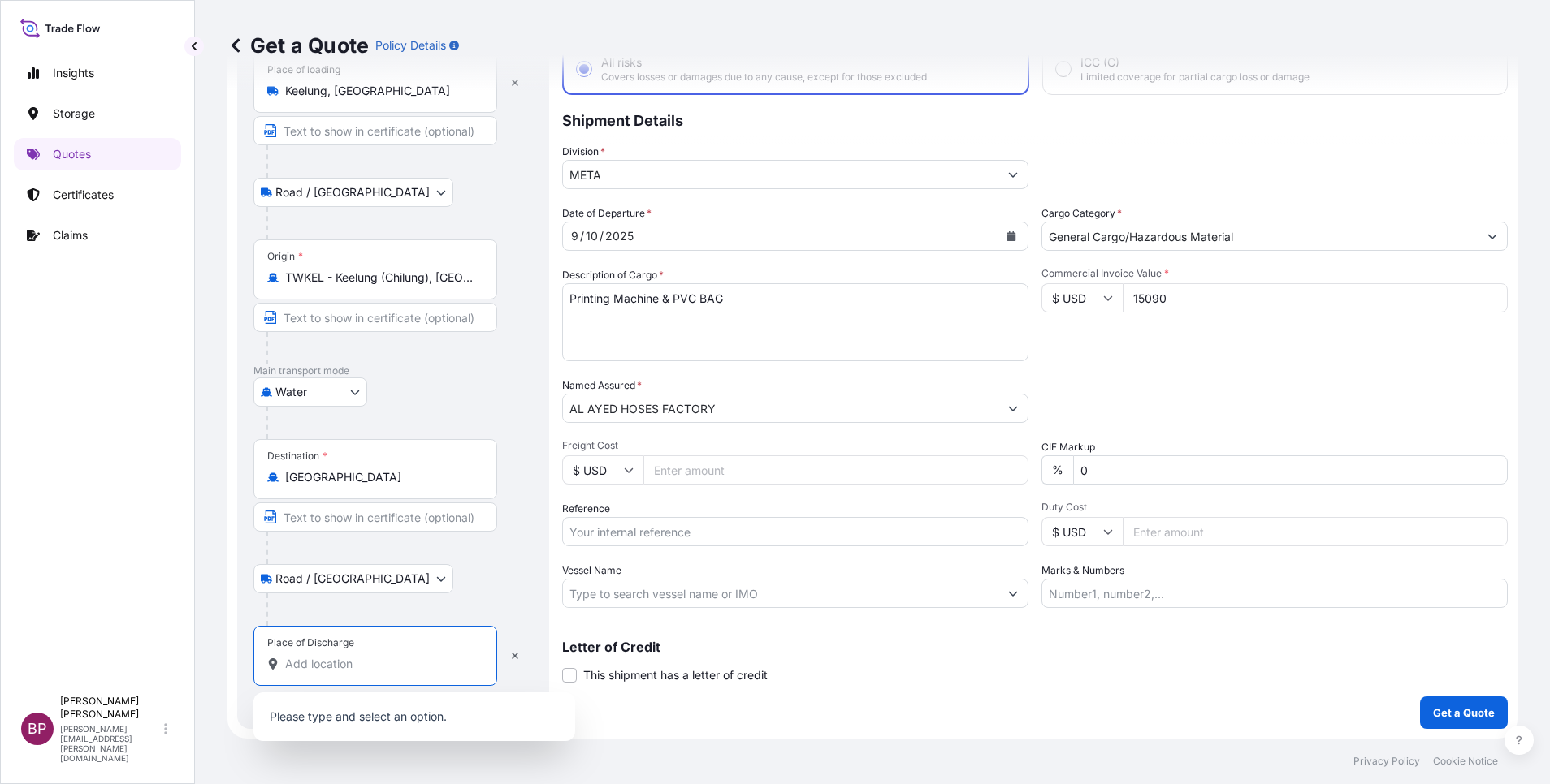
click at [355, 522] on input "Place of Discharge" at bounding box center [381, 664] width 192 height 16
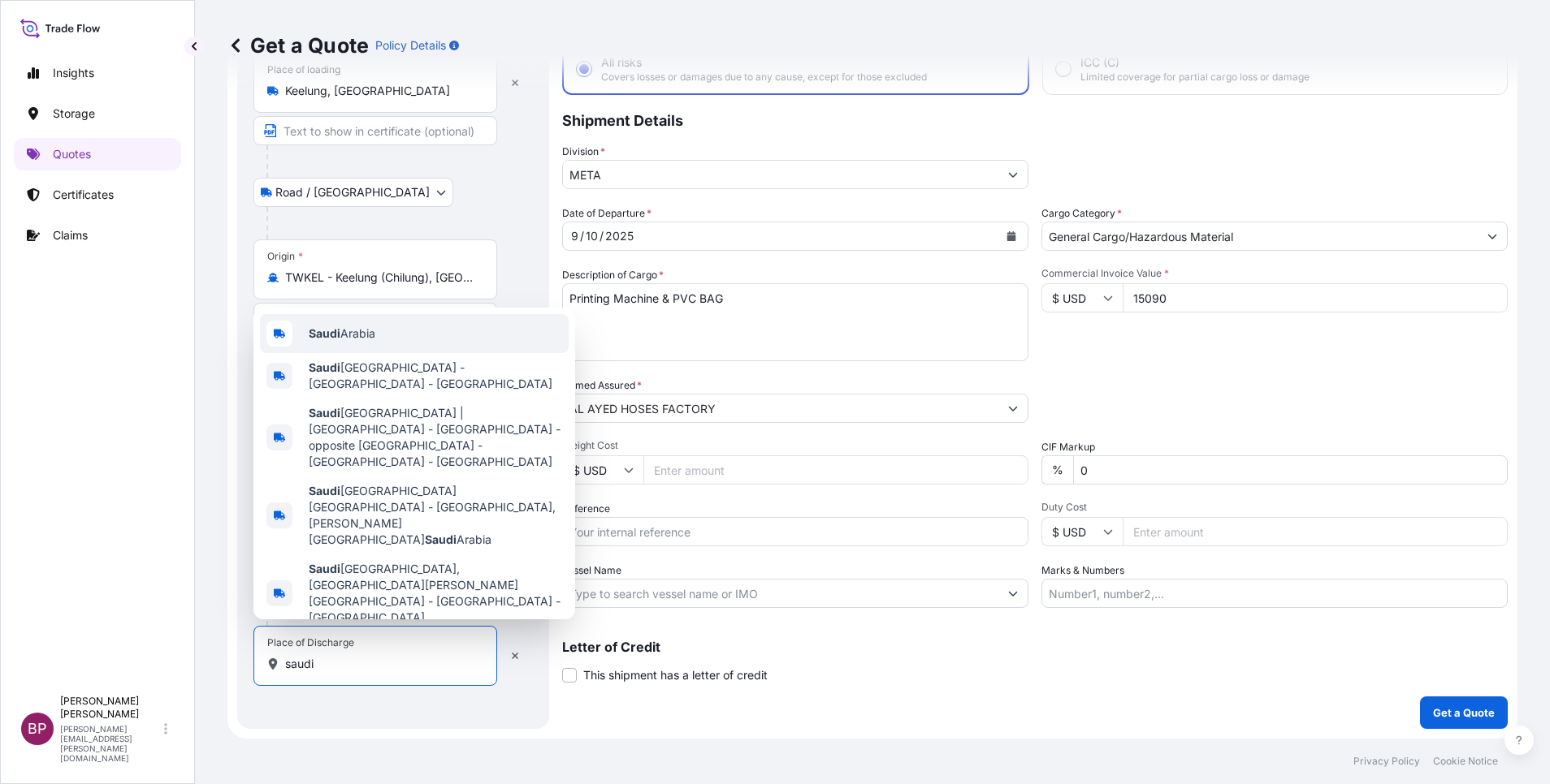
click at [399, 354] on div "[GEOGRAPHIC_DATA]" at bounding box center [414, 333] width 308 height 39
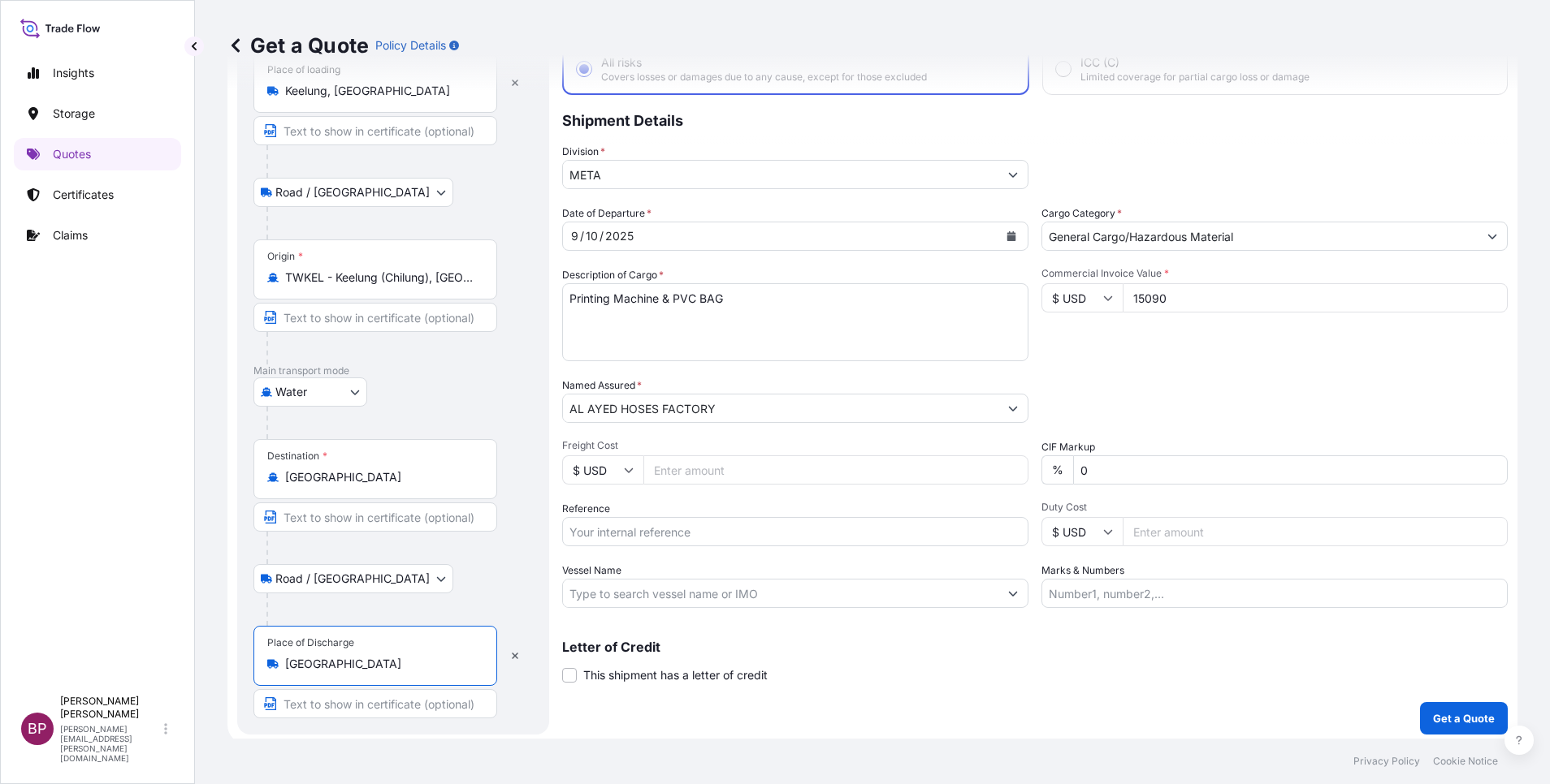
type input "[GEOGRAPHIC_DATA]"
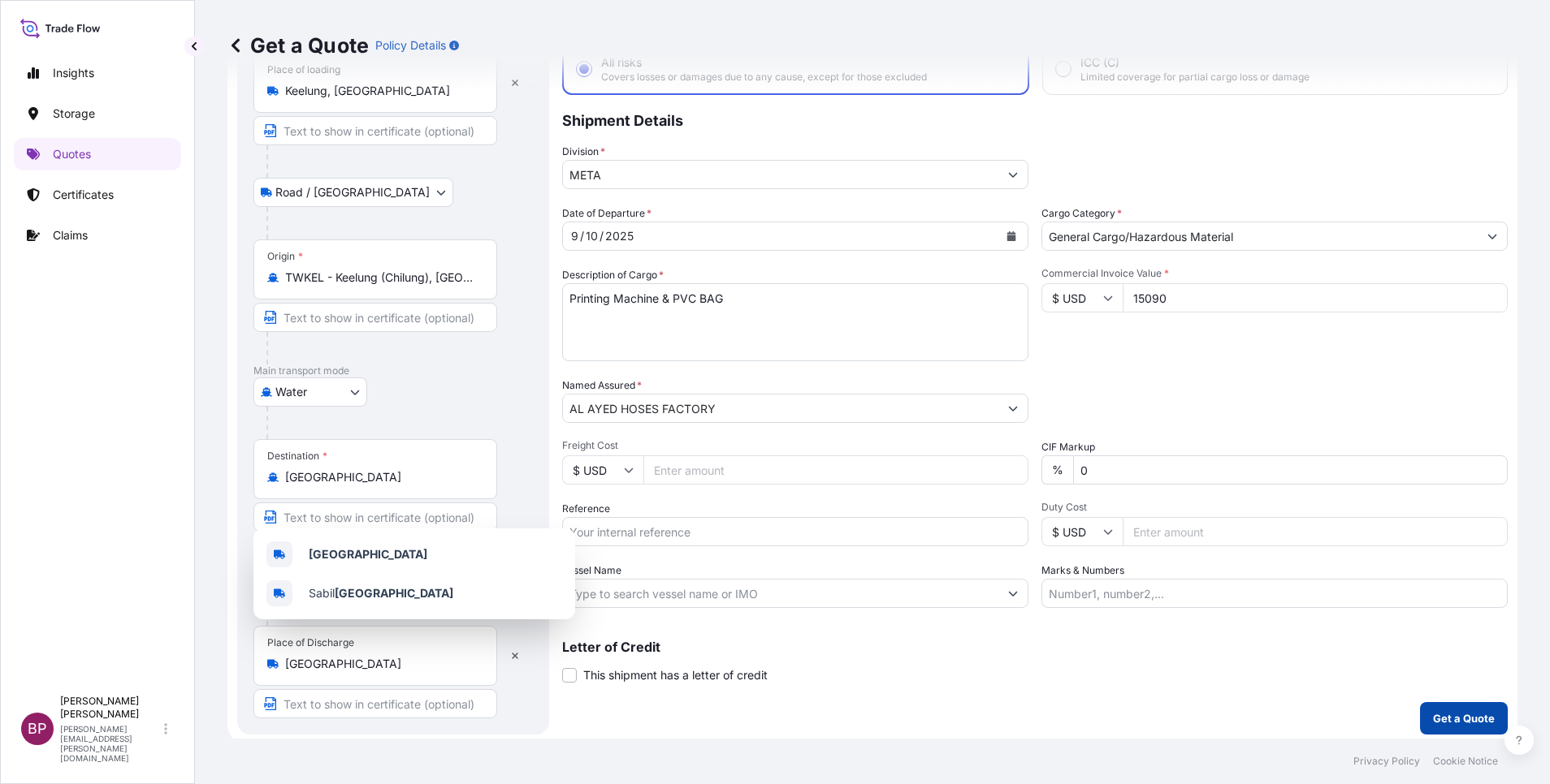
click at [1033, 522] on p "Get a Quote" at bounding box center [1464, 718] width 62 height 16
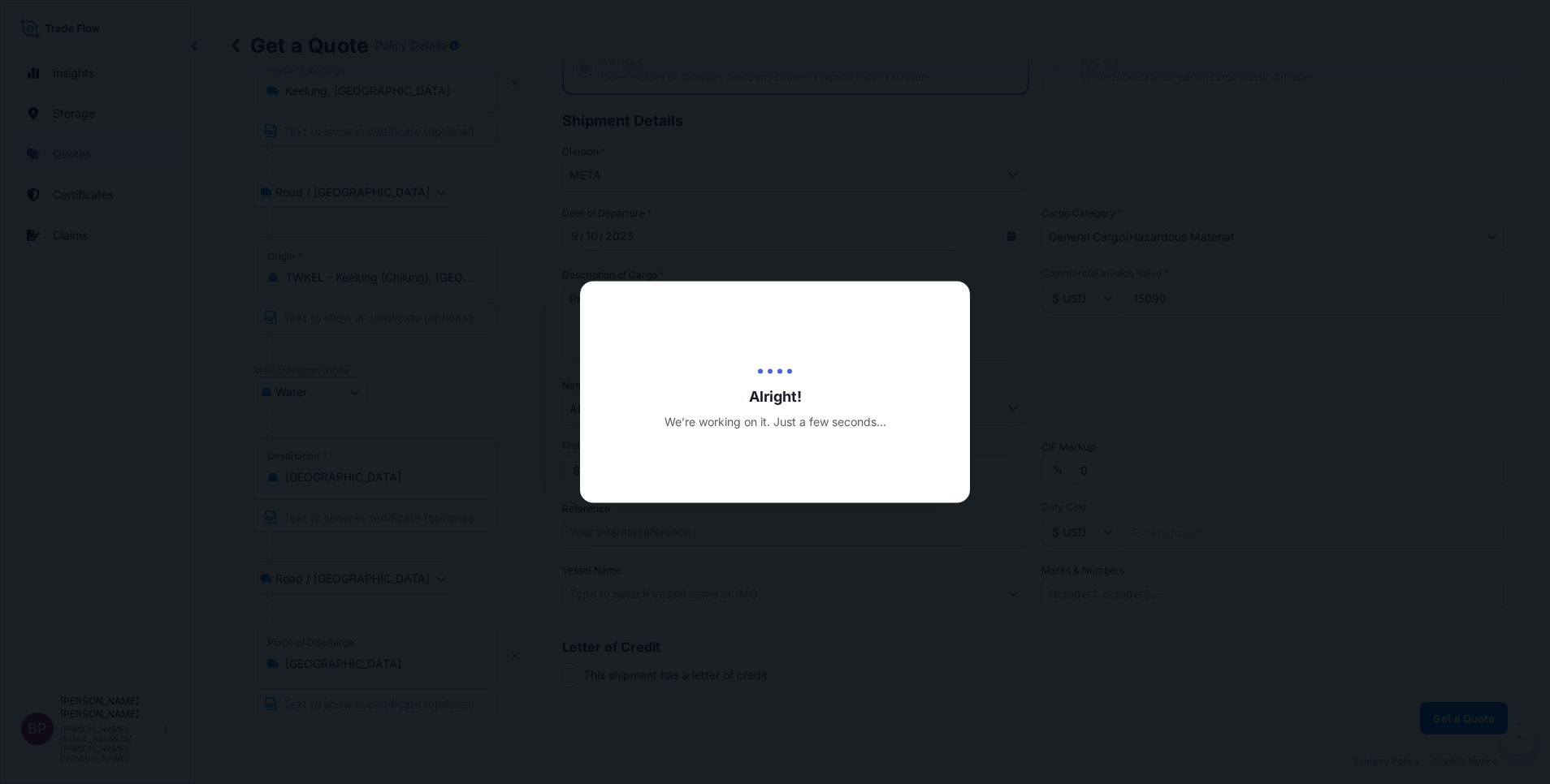
select select "Road / [GEOGRAPHIC_DATA]"
select select "Water"
select select "Road / [GEOGRAPHIC_DATA]"
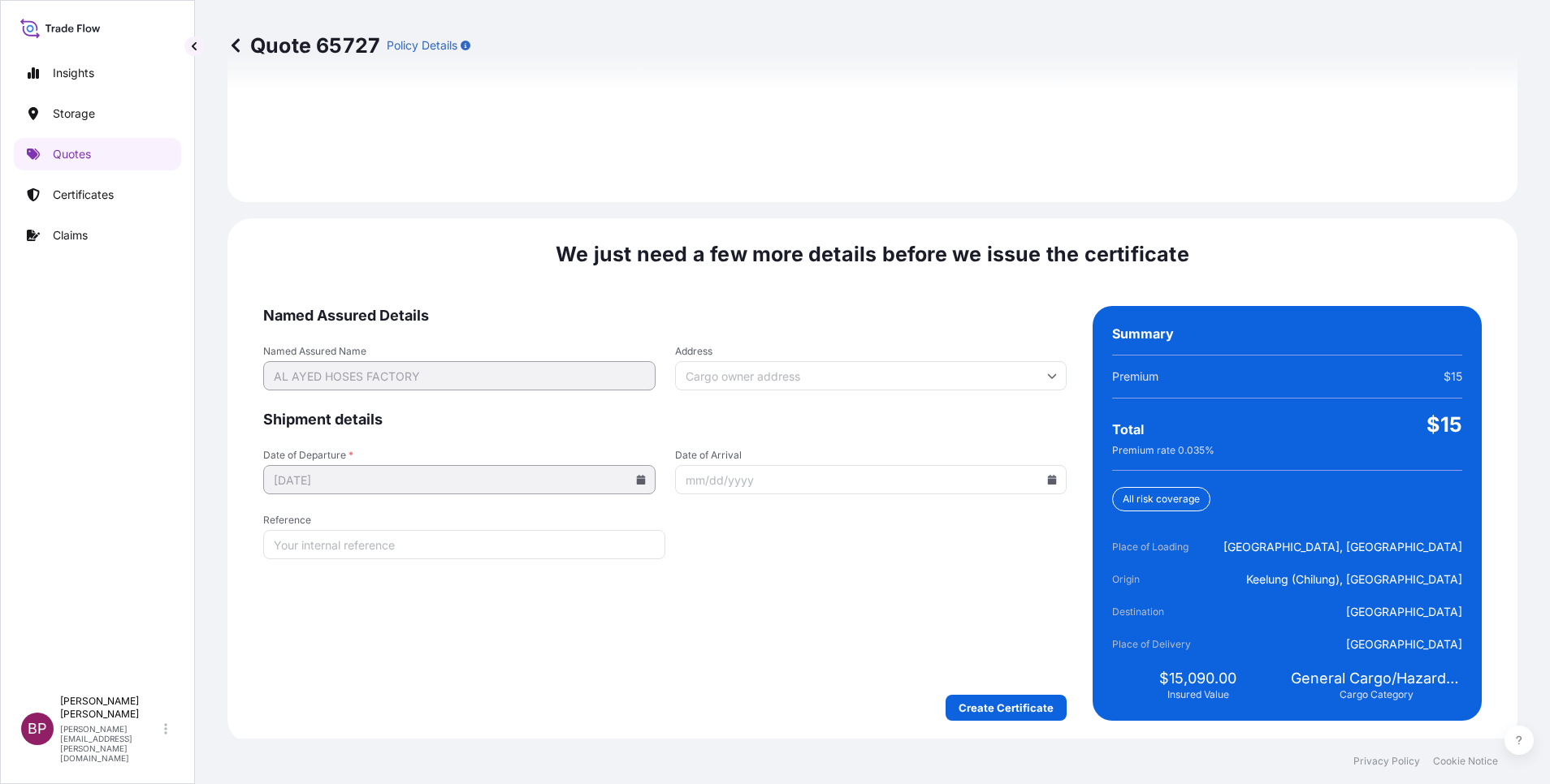
scroll to position [2407, 0]
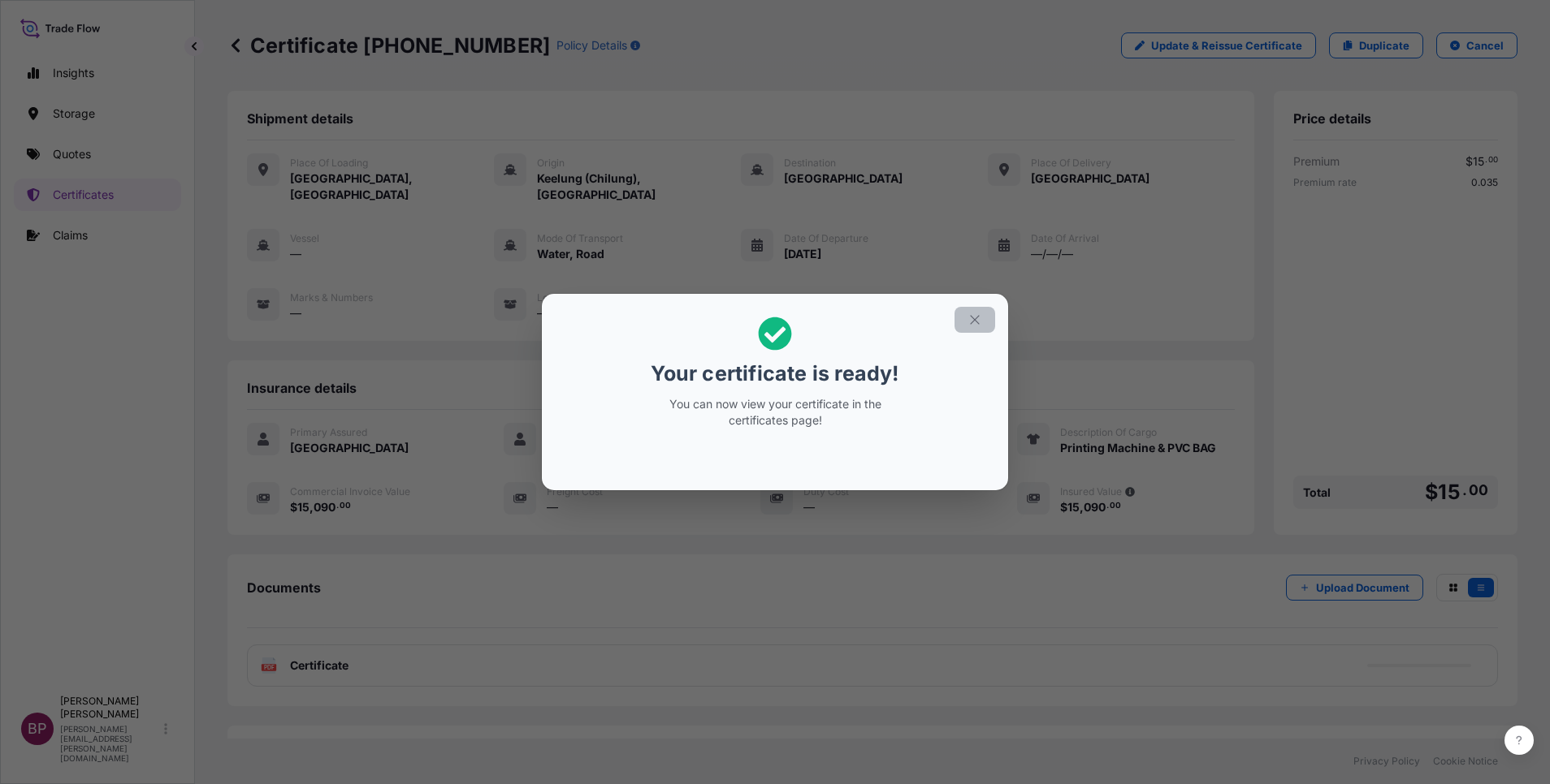
click at [976, 319] on icon "button" at bounding box center [974, 319] width 14 height 14
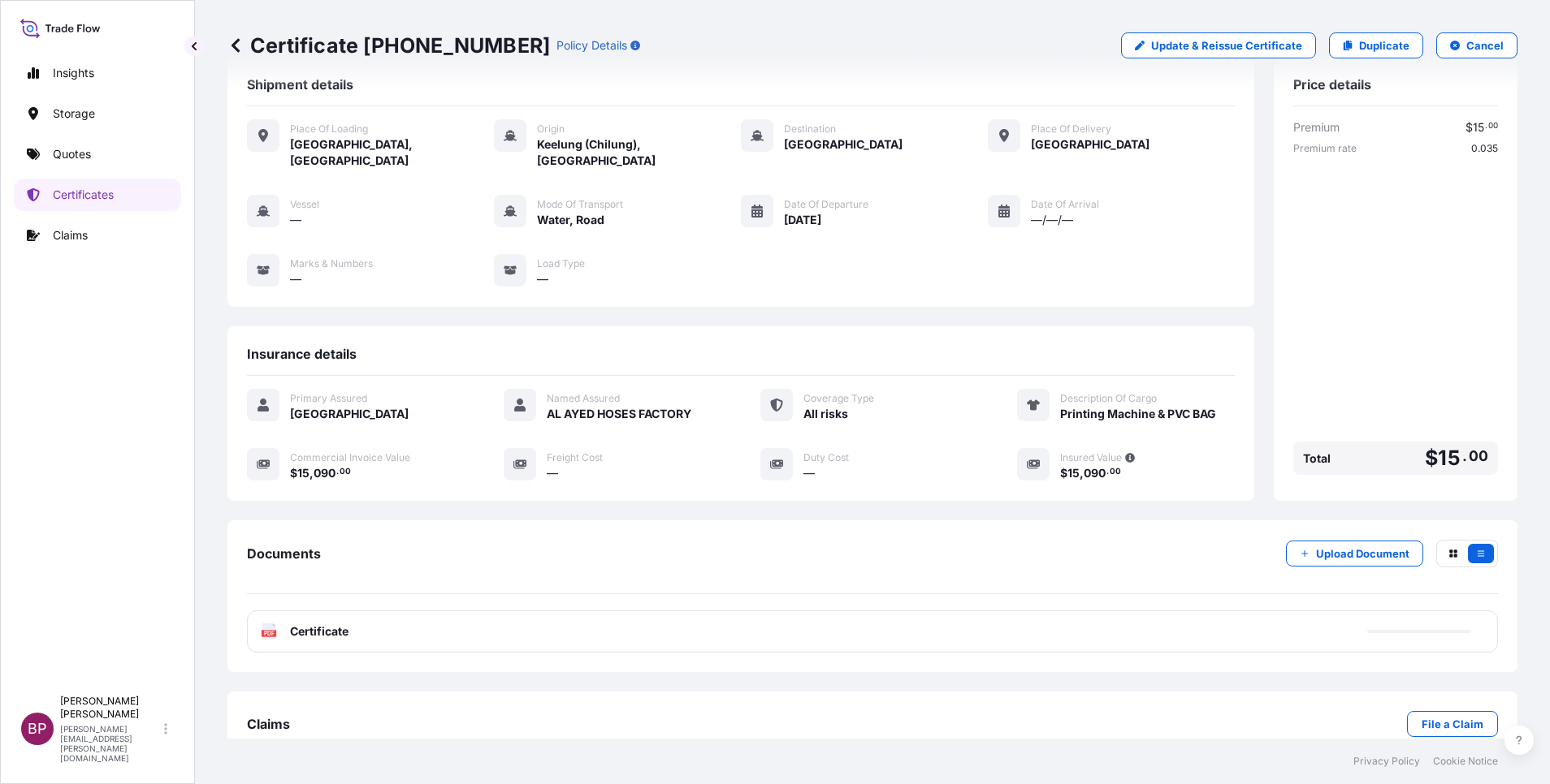
scroll to position [53, 0]
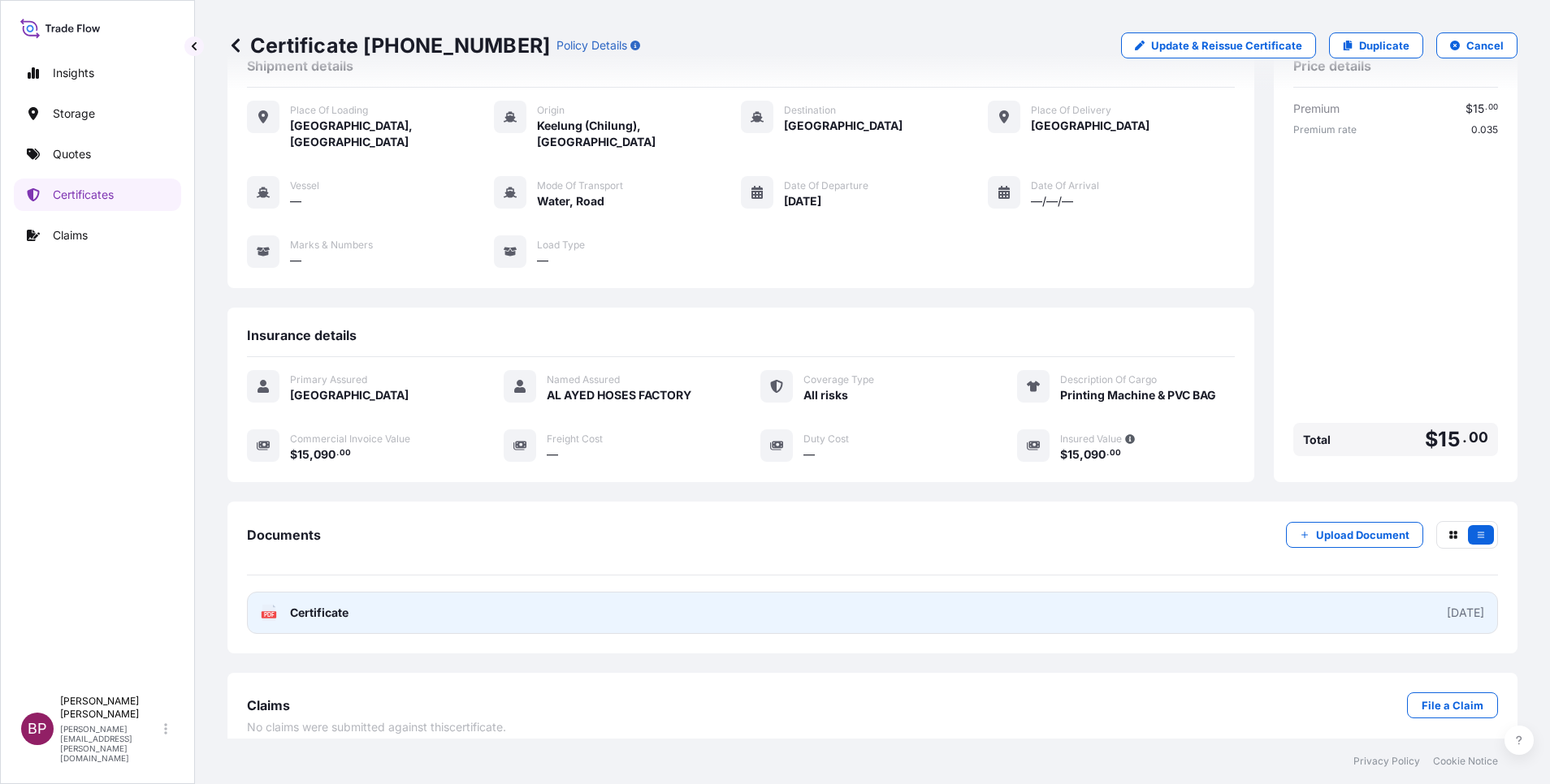
click at [331, 522] on span "Certificate" at bounding box center [320, 612] width 59 height 16
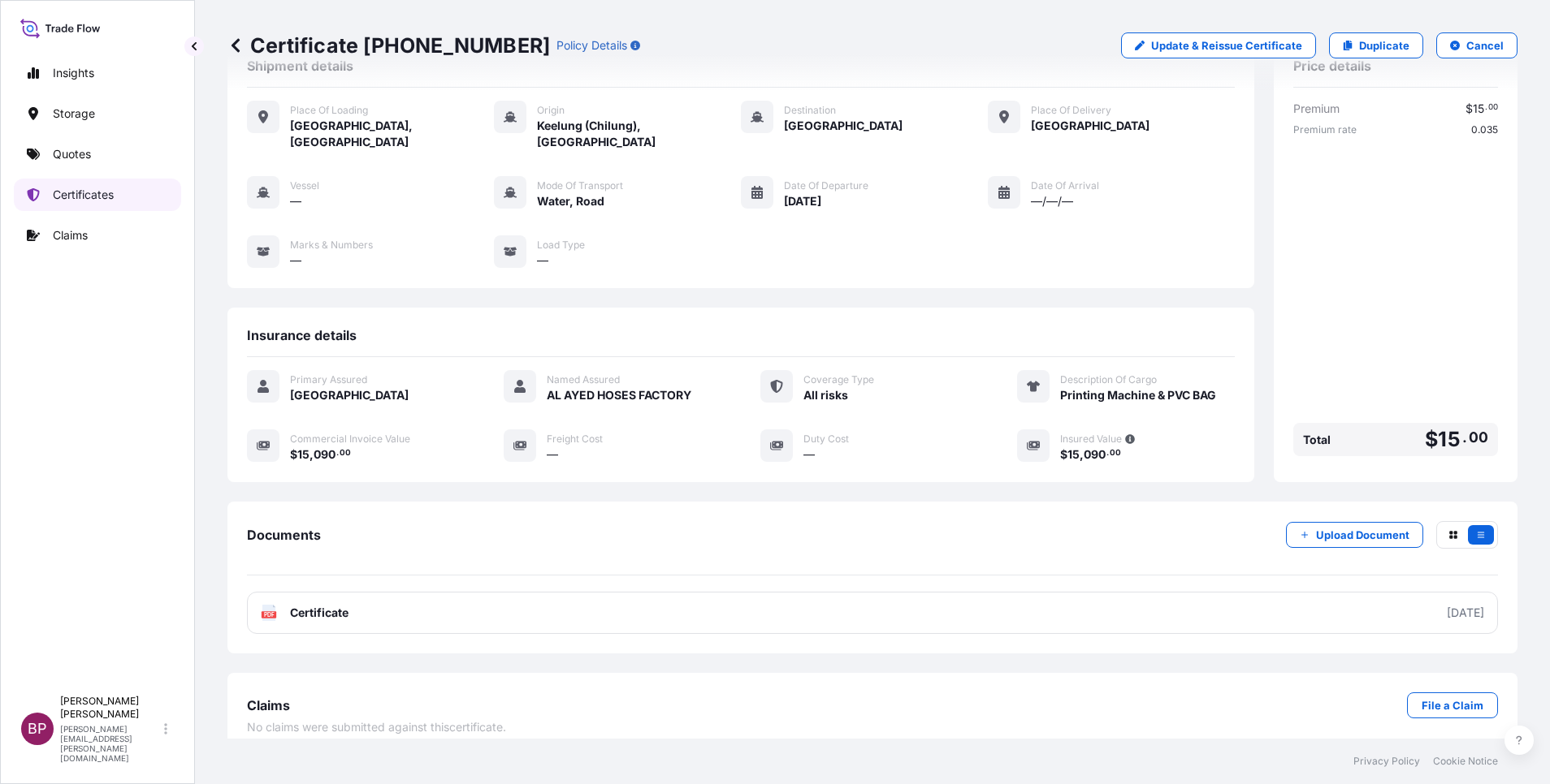
click at [99, 193] on p "Certificates" at bounding box center [83, 194] width 61 height 16
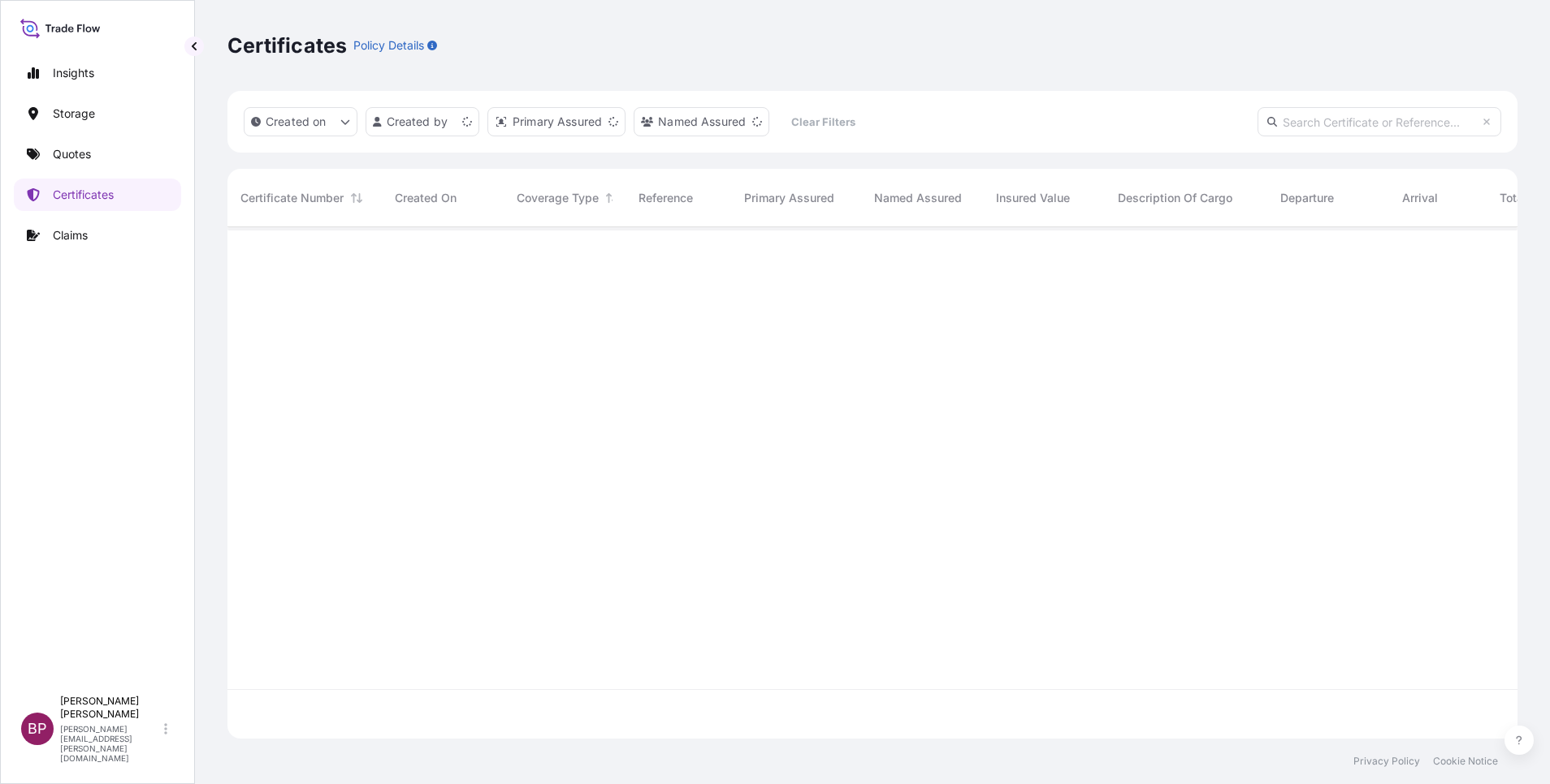
scroll to position [501, 1271]
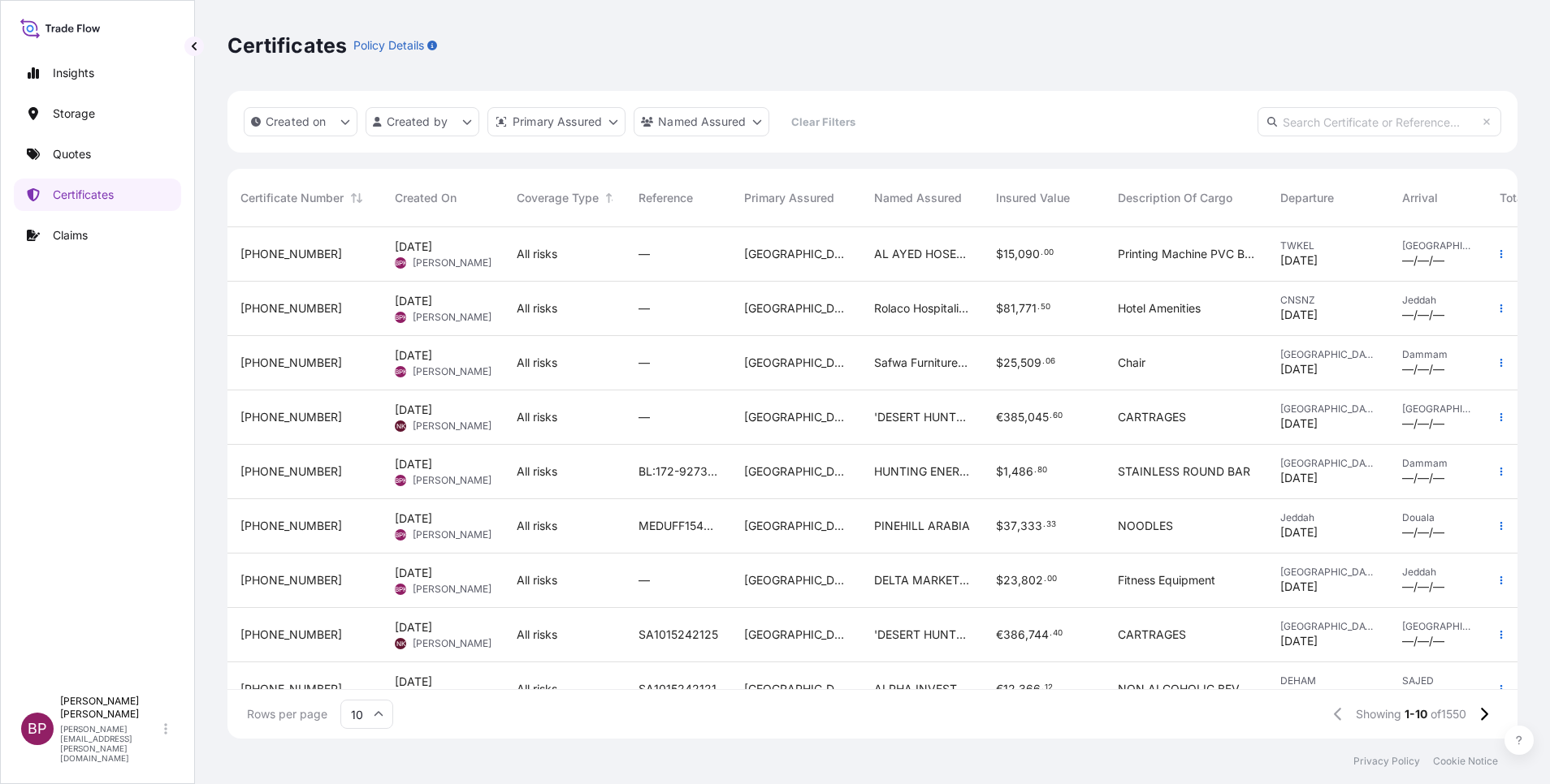
click at [831, 491] on div "[GEOGRAPHIC_DATA]" at bounding box center [796, 471] width 130 height 54
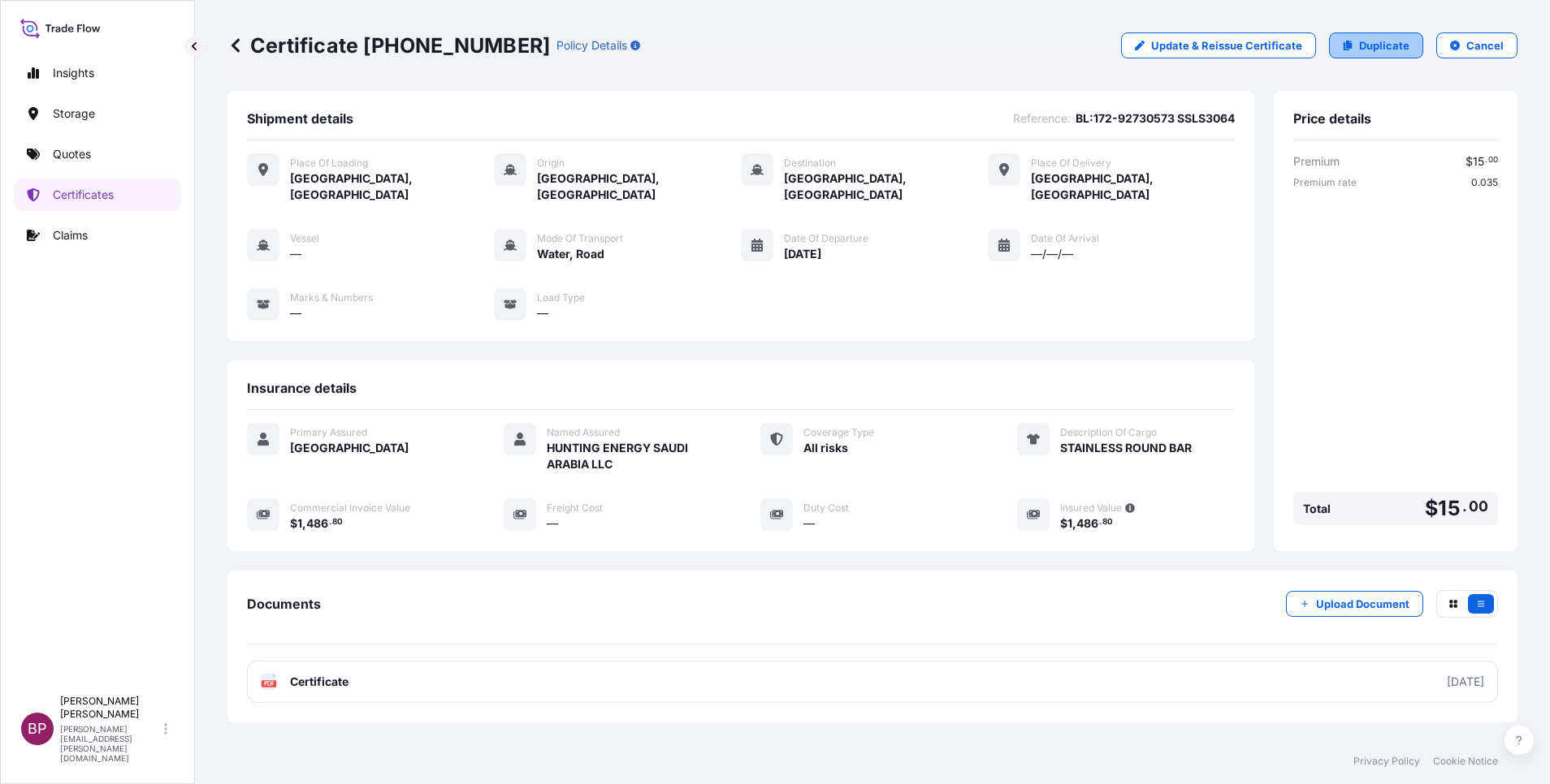
click at [1033, 44] on p "Duplicate" at bounding box center [1384, 45] width 50 height 16
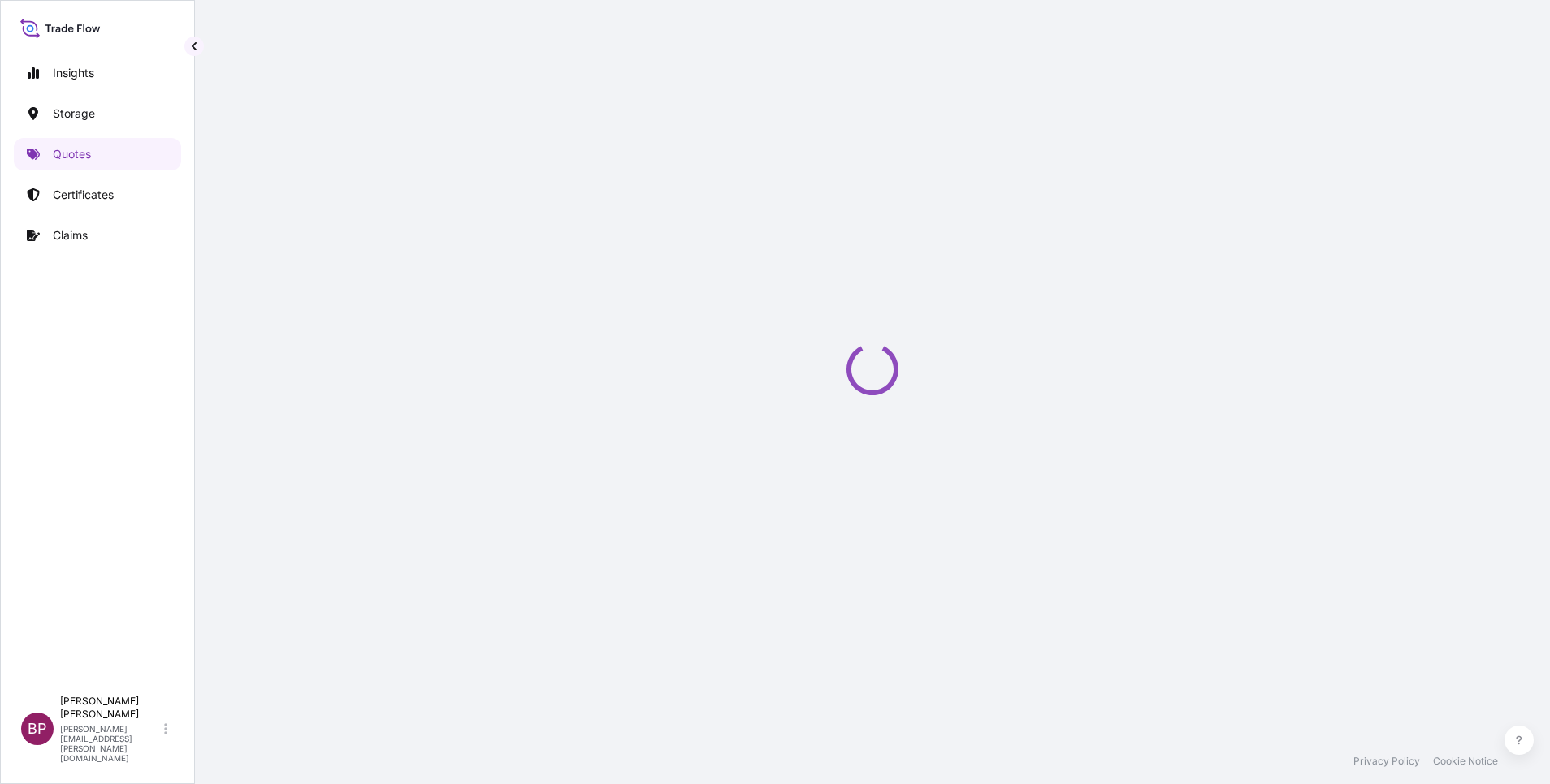
select select "Road / [GEOGRAPHIC_DATA]"
select select "Water"
select select "Road / [GEOGRAPHIC_DATA]"
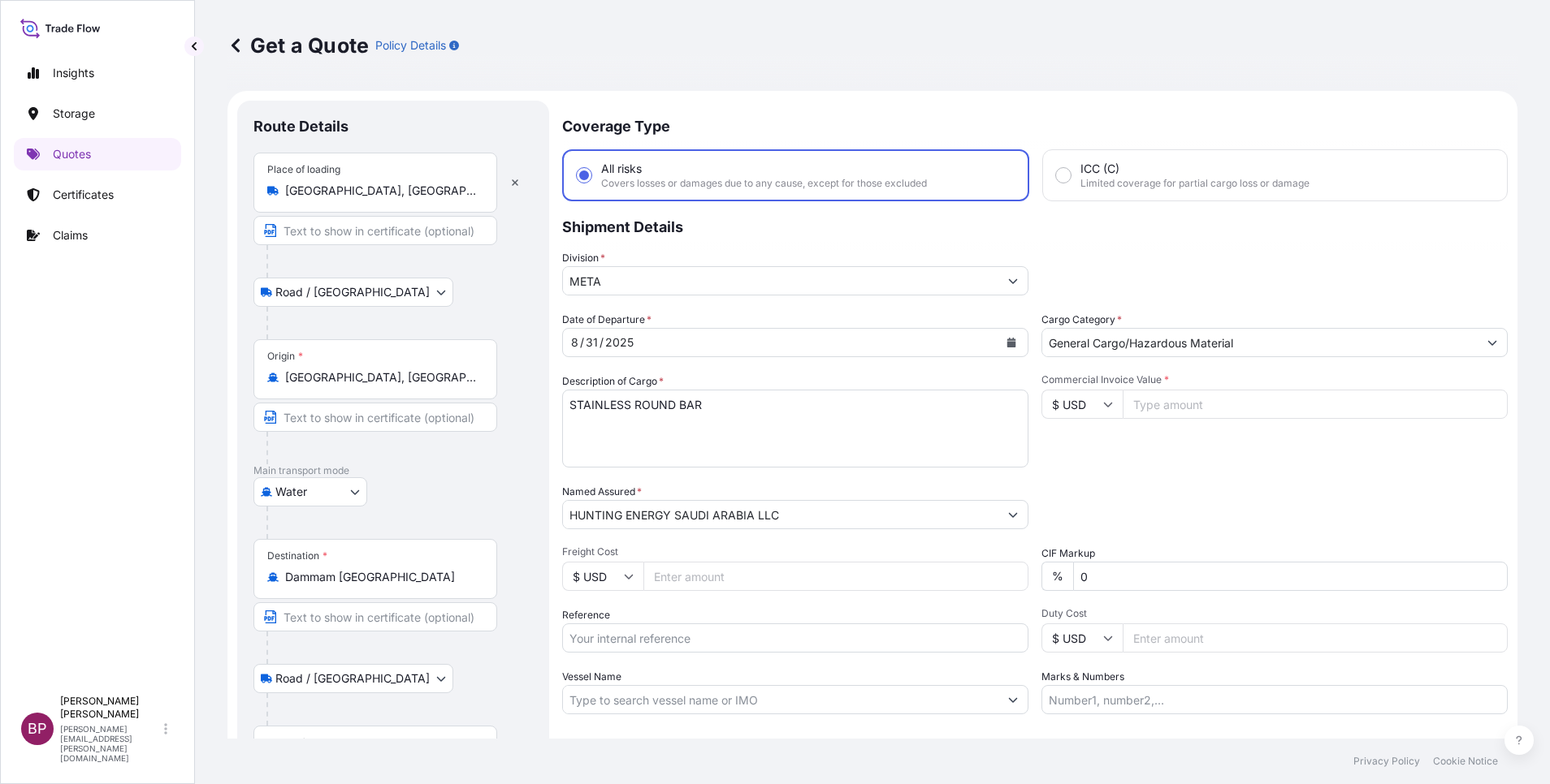
scroll to position [26, 0]
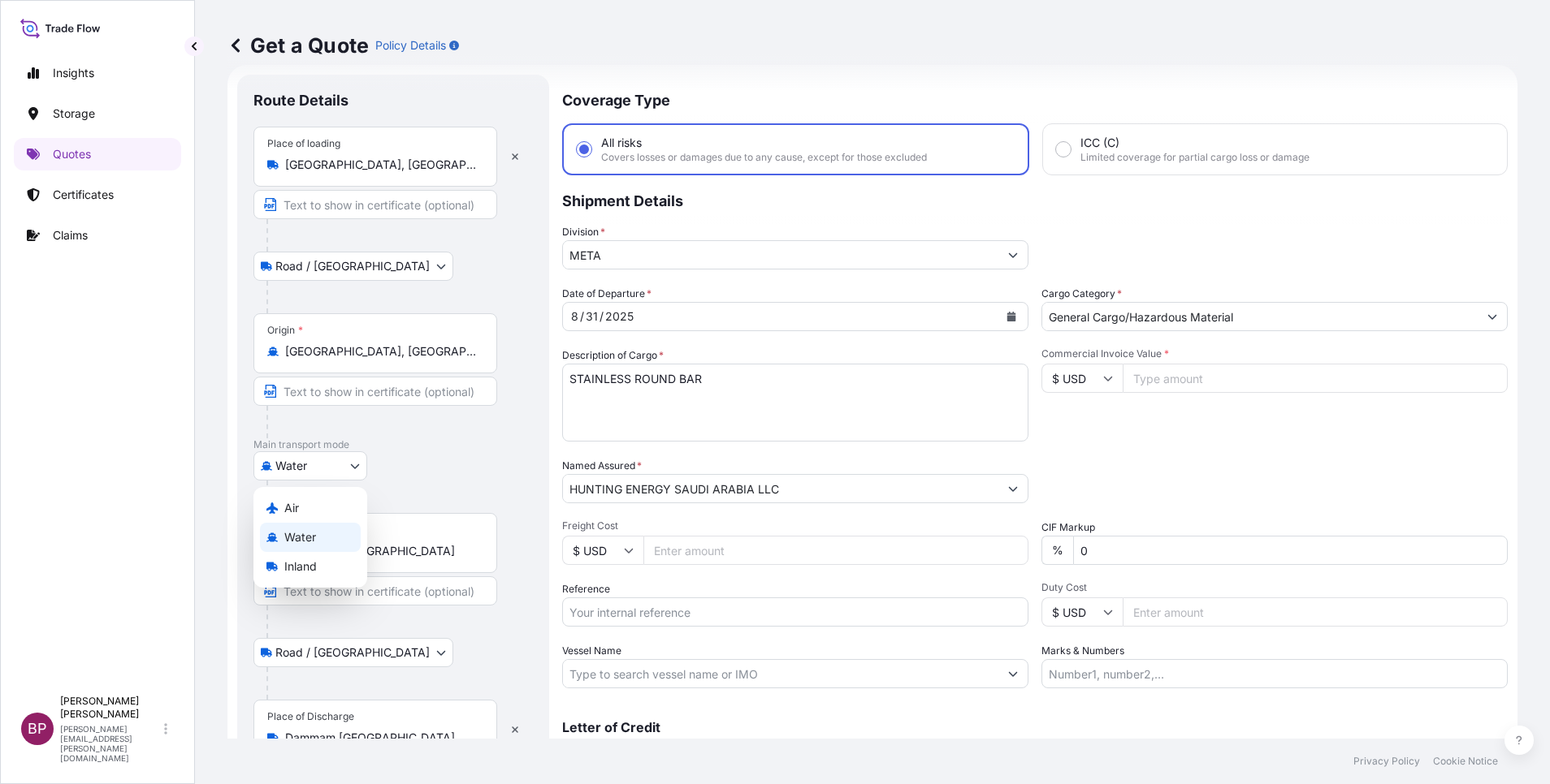
click at [352, 467] on body "Insights Storage Quotes Certificates Claims BP [PERSON_NAME] Kurian [EMAIL_ADDR…" at bounding box center [775, 392] width 1550 height 784
click at [315, 513] on div "Air" at bounding box center [310, 508] width 101 height 29
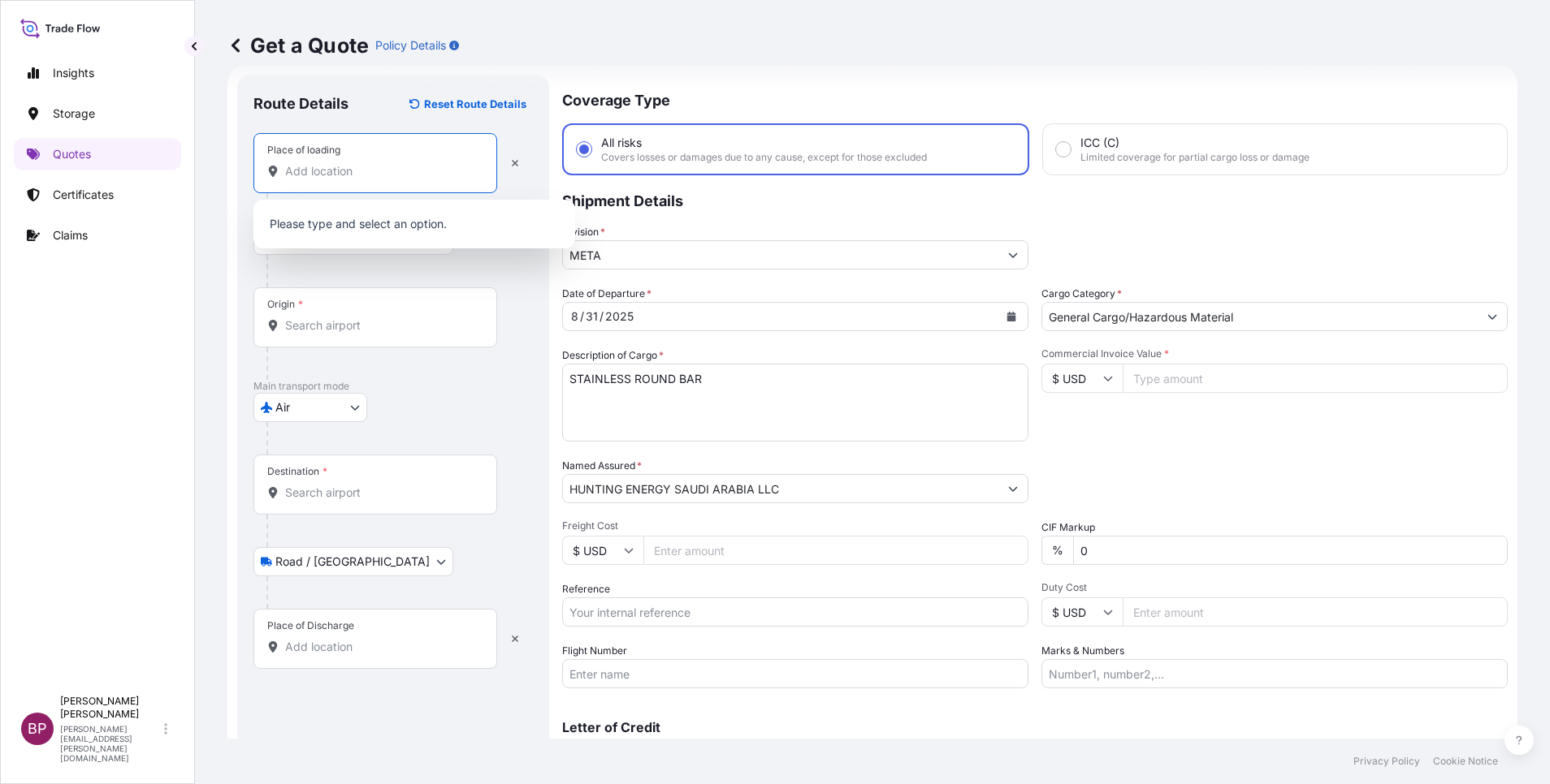
click at [382, 171] on input "Place of loading" at bounding box center [381, 171] width 192 height 16
paste input "[GEOGRAPHIC_DATA]"
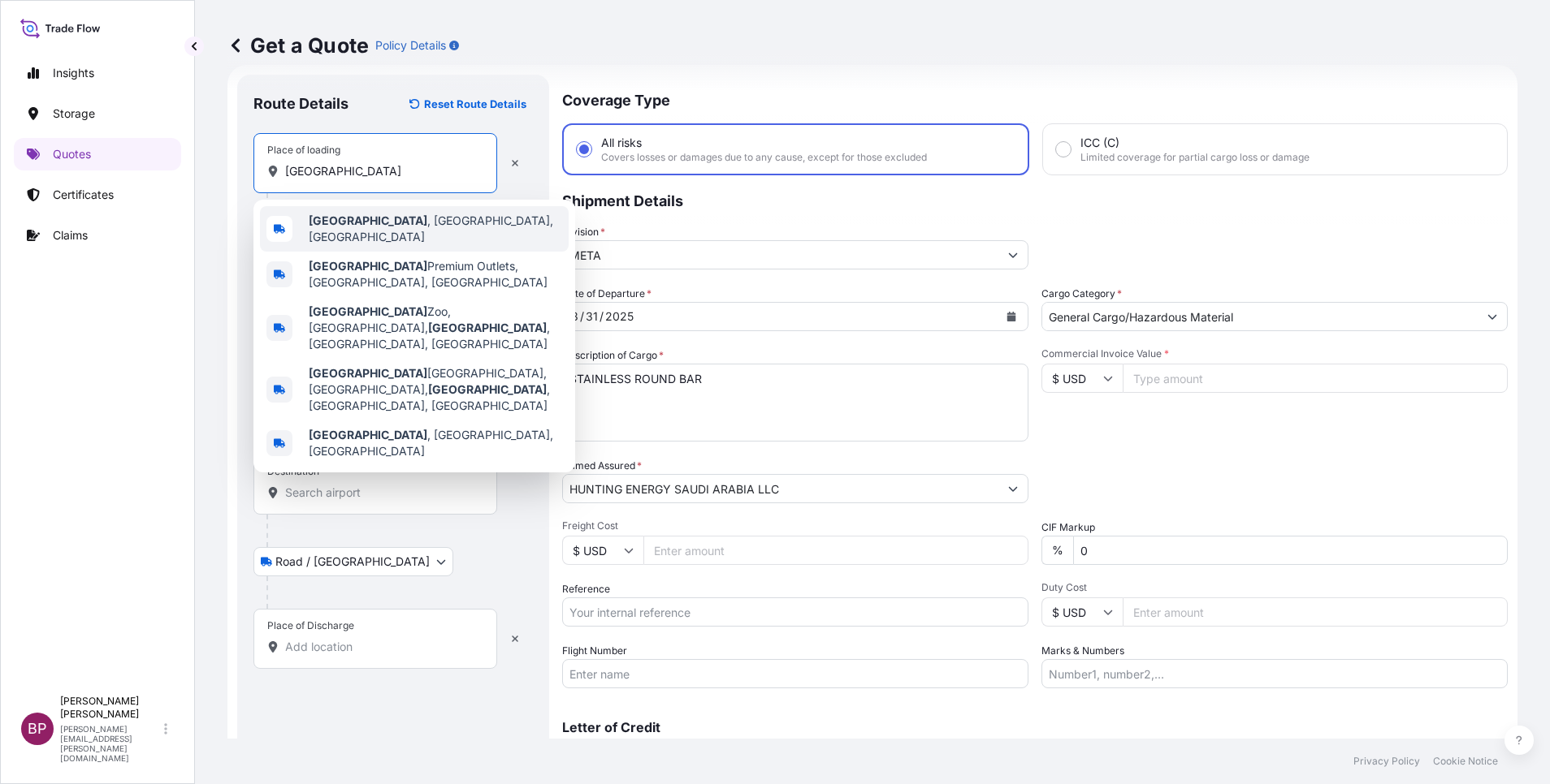
click at [403, 222] on span "[GEOGRAPHIC_DATA] , [GEOGRAPHIC_DATA], [GEOGRAPHIC_DATA]" at bounding box center [434, 228] width 253 height 32
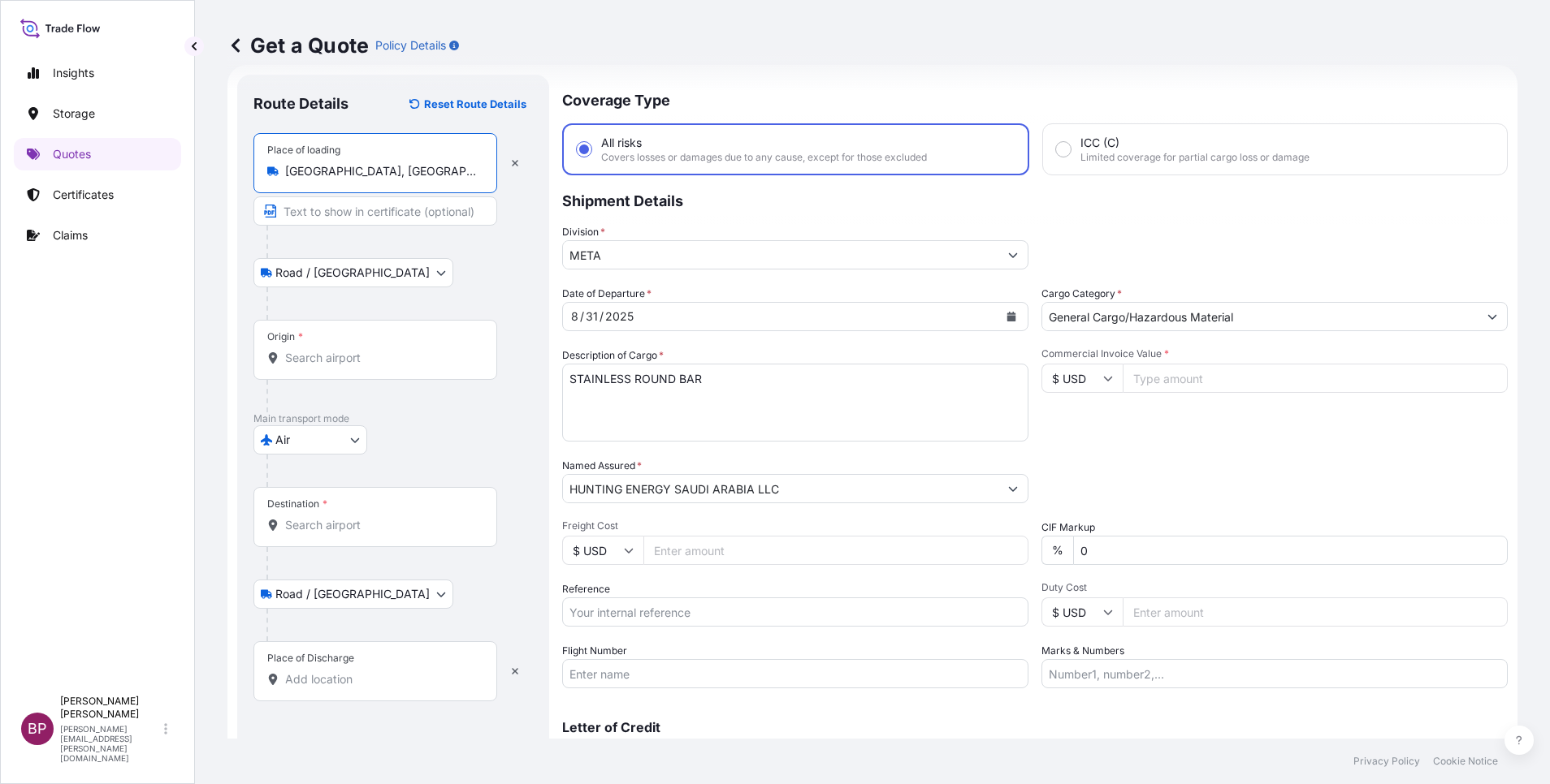
type input "[GEOGRAPHIC_DATA], [GEOGRAPHIC_DATA], [GEOGRAPHIC_DATA]"
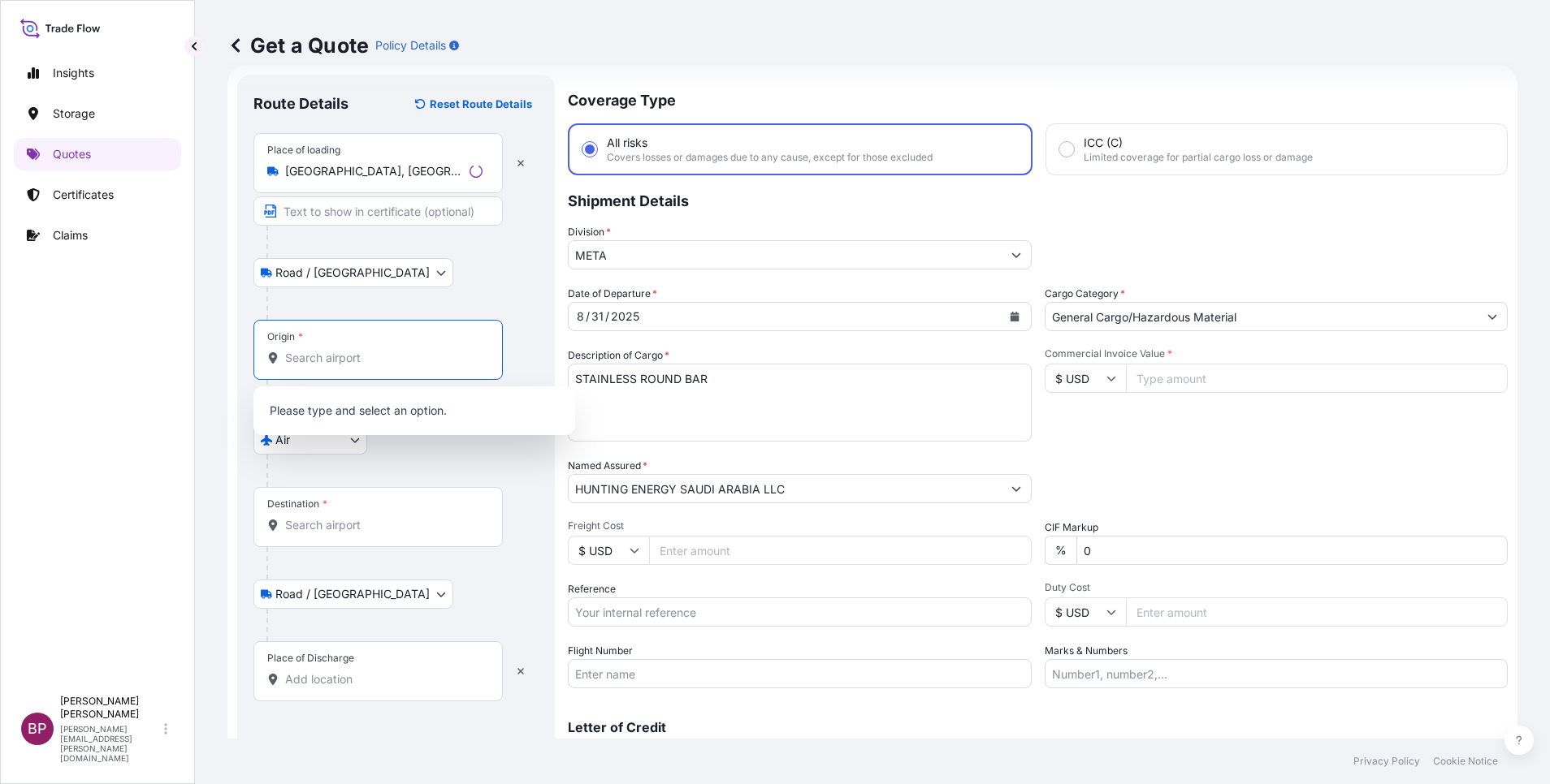
click at [391, 365] on input "Origin *" at bounding box center [384, 357] width 197 height 16
paste input "[GEOGRAPHIC_DATA]"
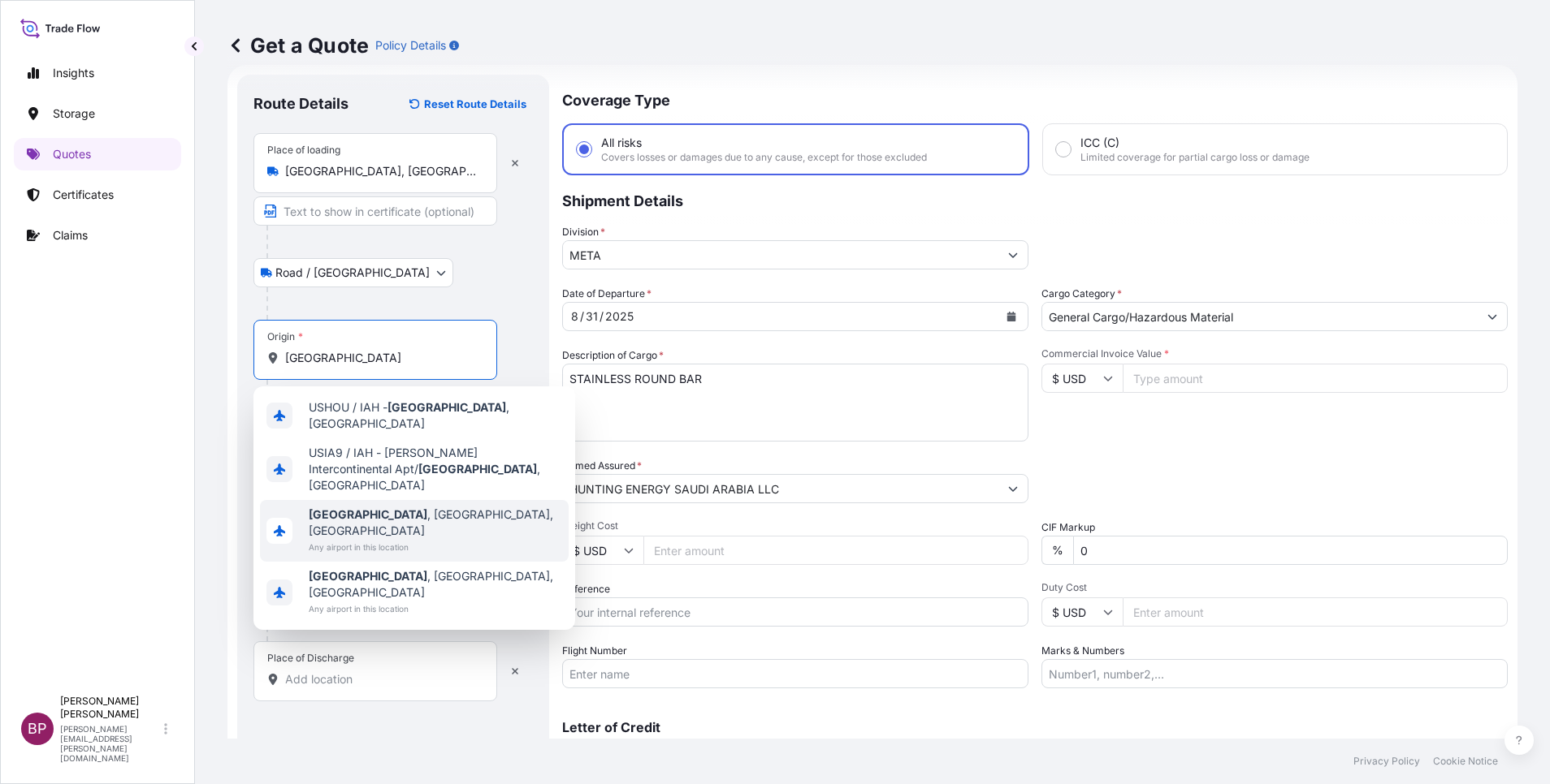
click at [410, 509] on div "[GEOGRAPHIC_DATA] , [GEOGRAPHIC_DATA], [GEOGRAPHIC_DATA] Any airport in this lo…" at bounding box center [414, 531] width 308 height 62
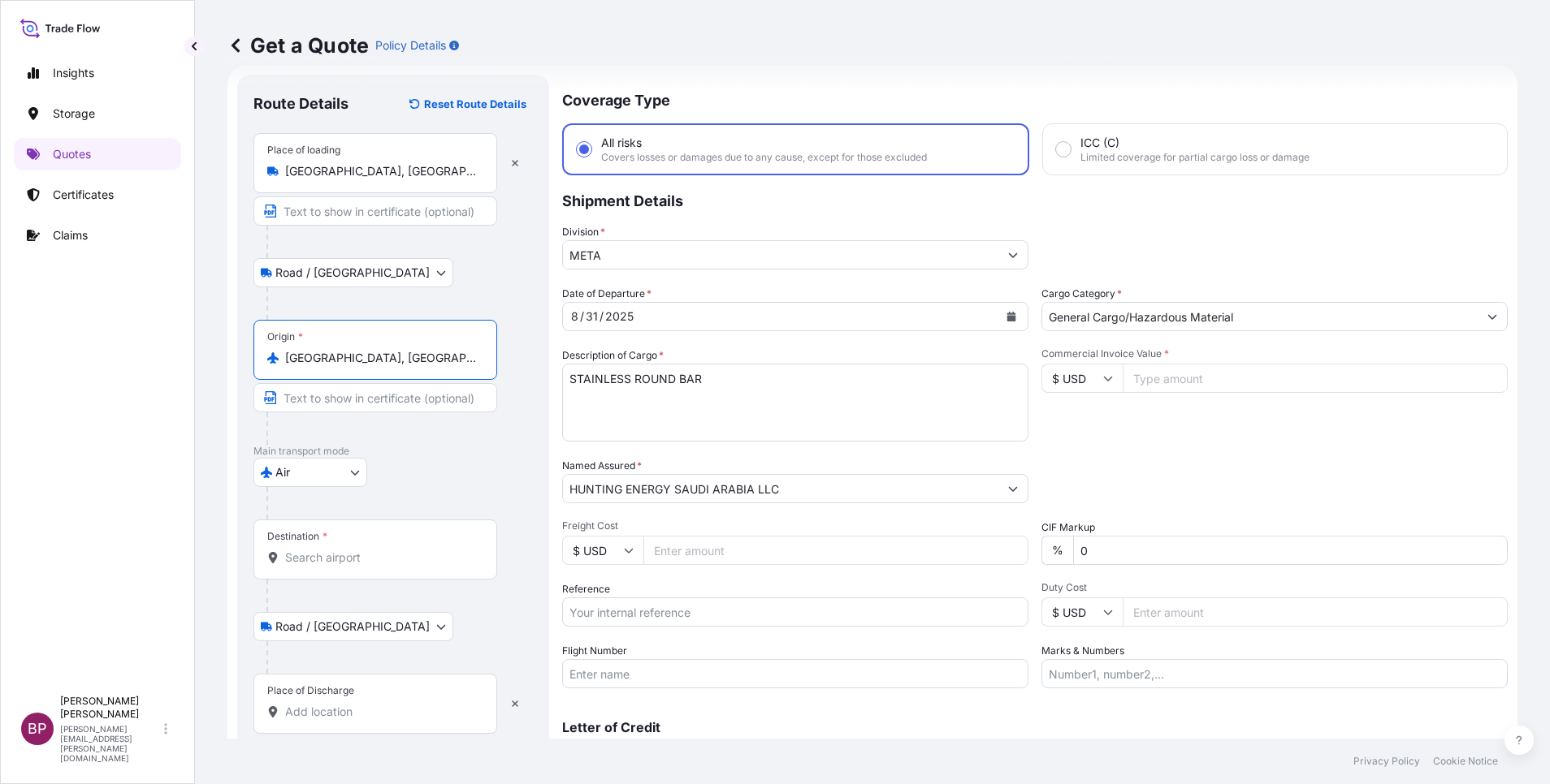
type input "[GEOGRAPHIC_DATA], [GEOGRAPHIC_DATA], [GEOGRAPHIC_DATA]"
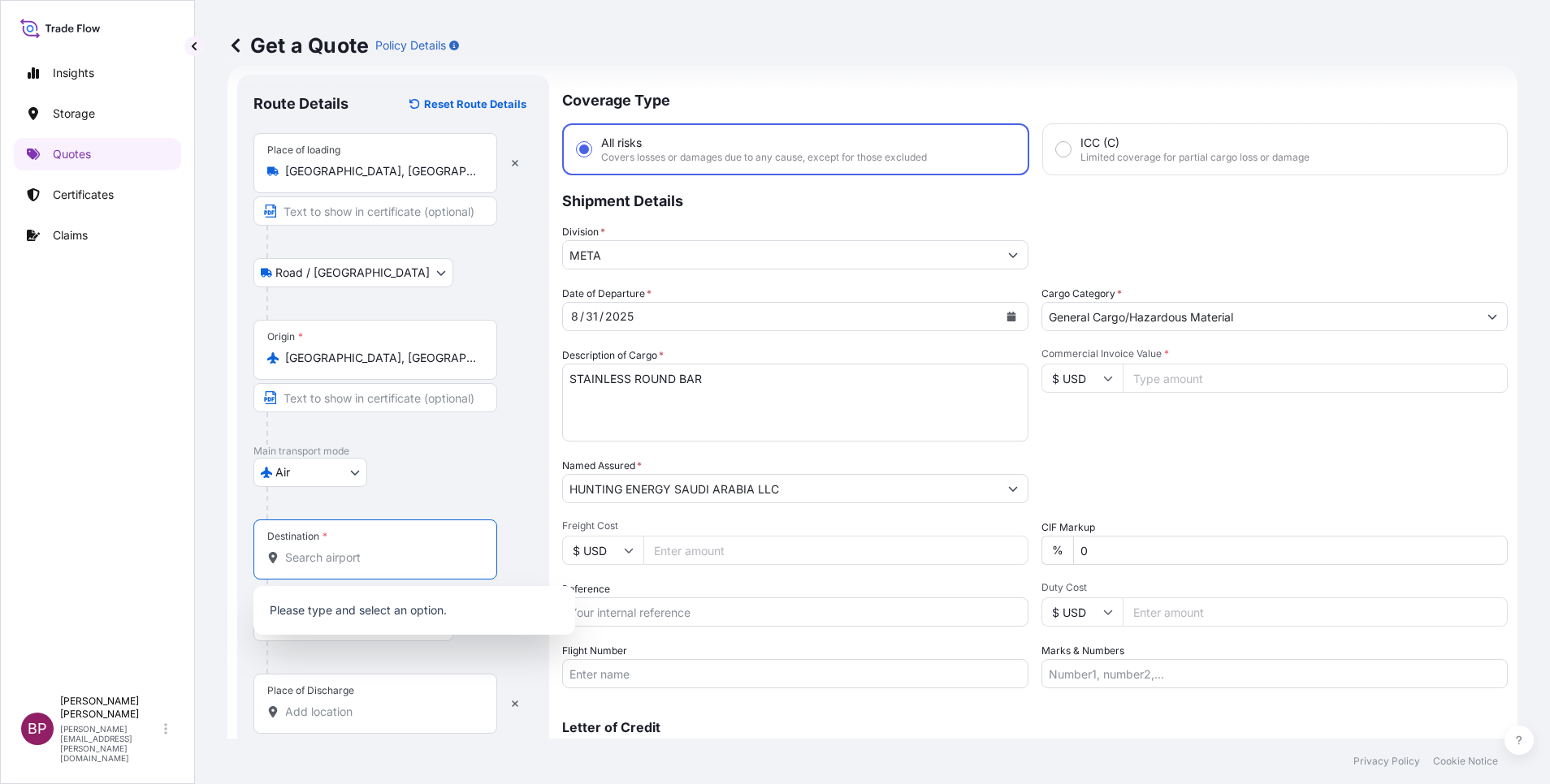
click at [366, 522] on input "Destination *" at bounding box center [381, 557] width 192 height 16
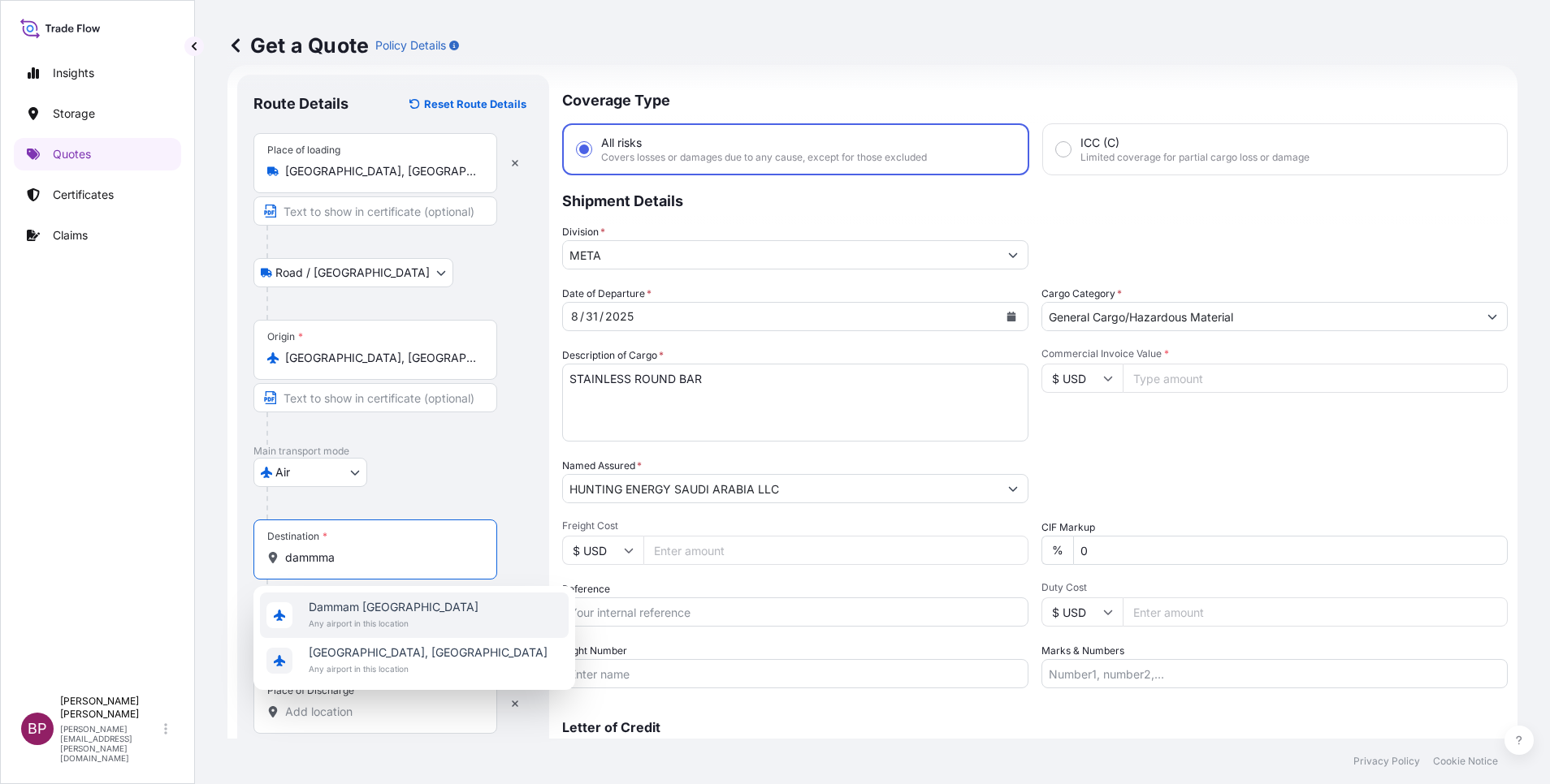
click at [399, 522] on span "Dammam [GEOGRAPHIC_DATA]" at bounding box center [393, 607] width 170 height 16
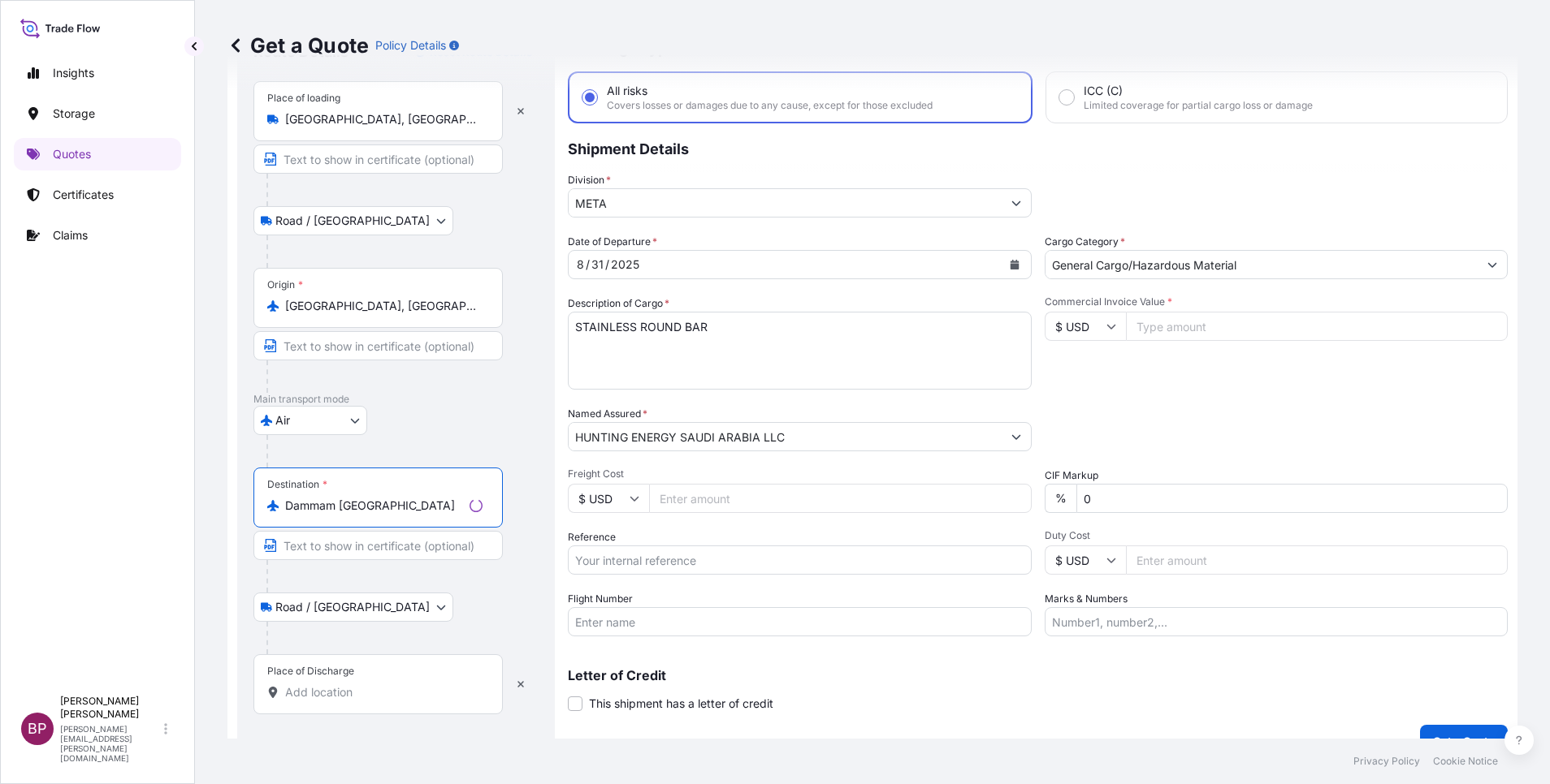
scroll to position [106, 0]
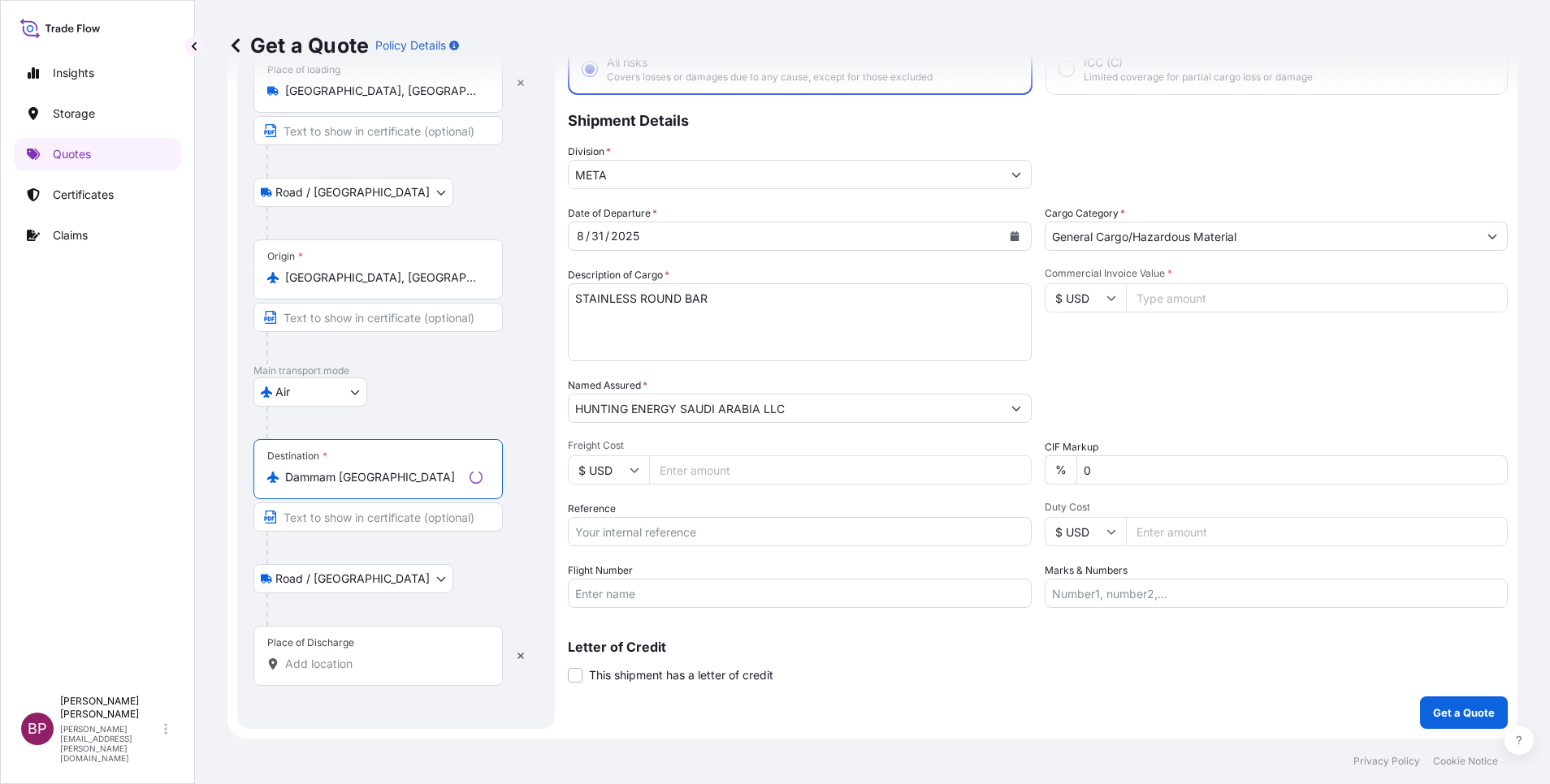
type input "Dammam [GEOGRAPHIC_DATA]"
click at [371, 522] on input "Place of Discharge" at bounding box center [384, 664] width 197 height 16
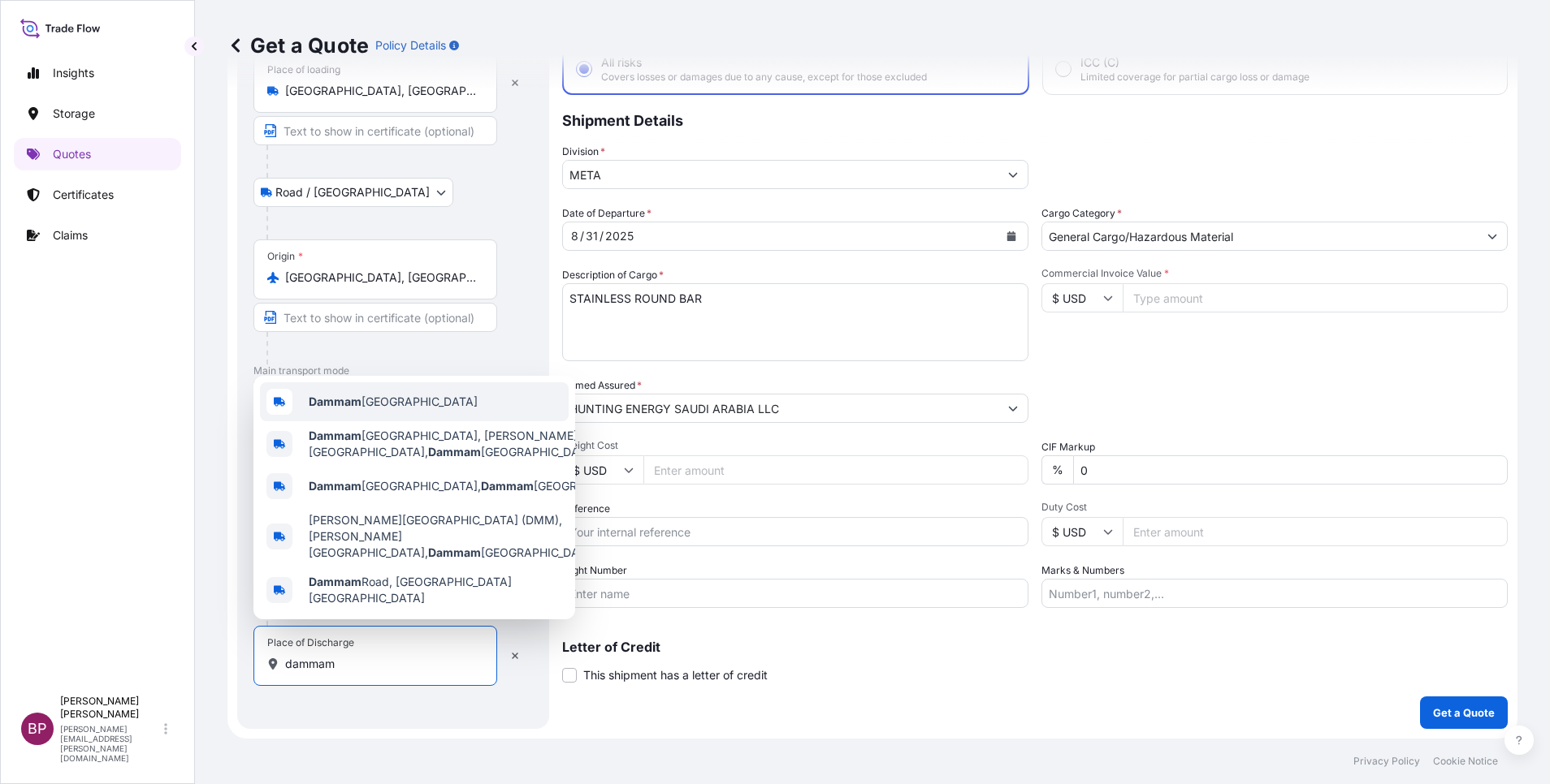
click at [415, 422] on div "Dammam [GEOGRAPHIC_DATA]" at bounding box center [414, 401] width 308 height 39
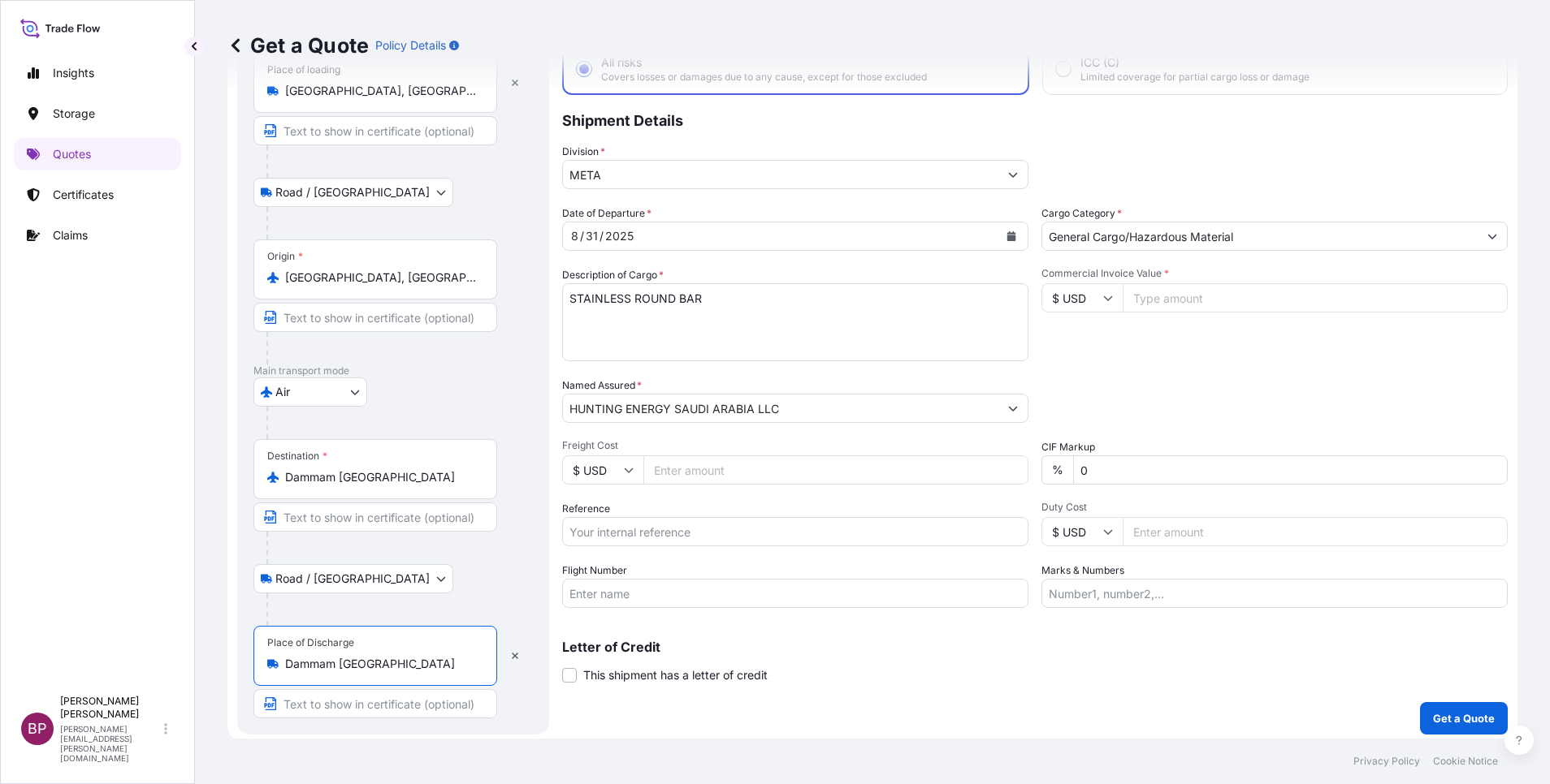
type input "Dammam [GEOGRAPHIC_DATA]"
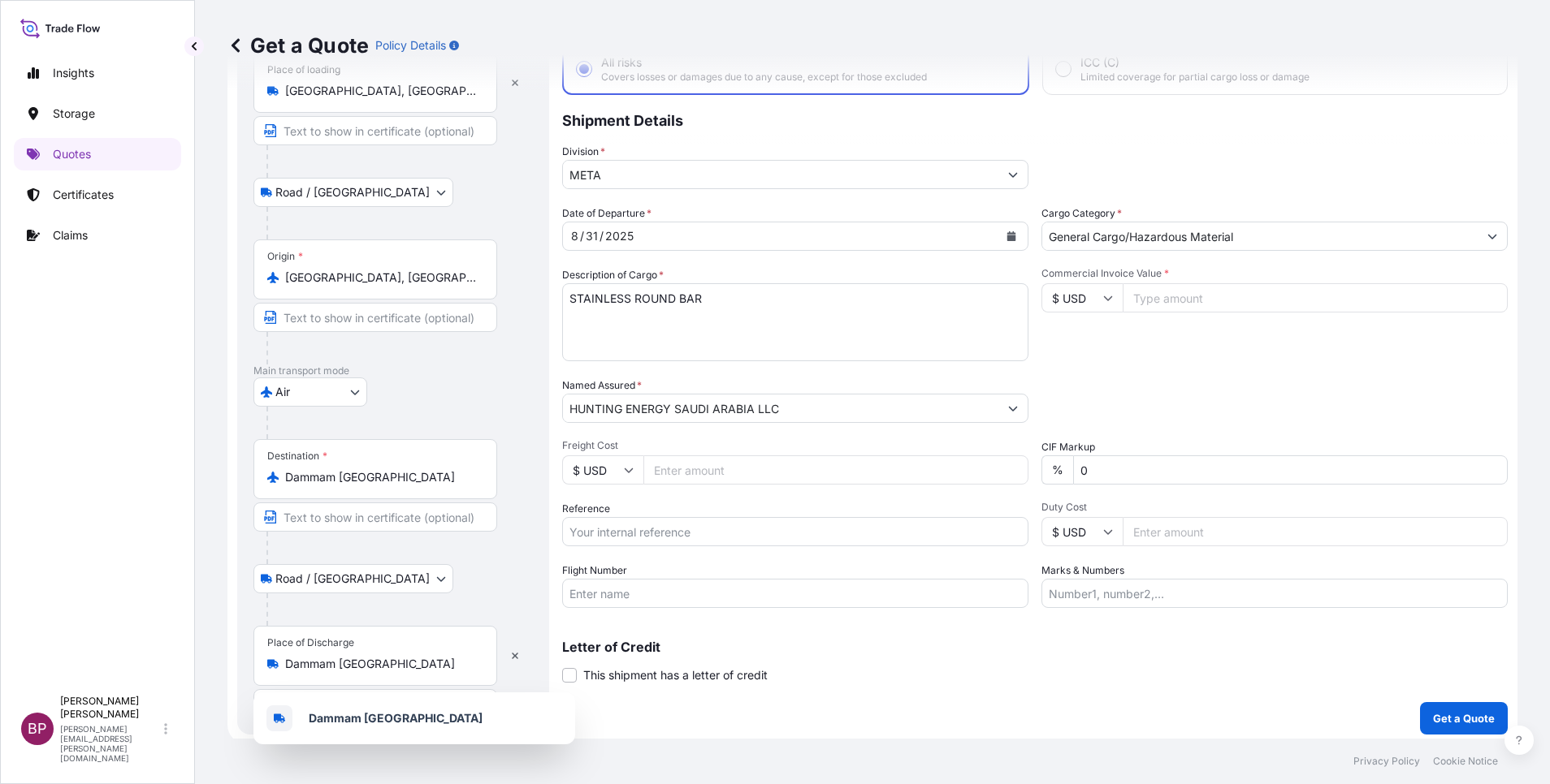
click at [1033, 302] on input "Commercial Invoice Value *" at bounding box center [1316, 298] width 385 height 29
paste input "1486.80"
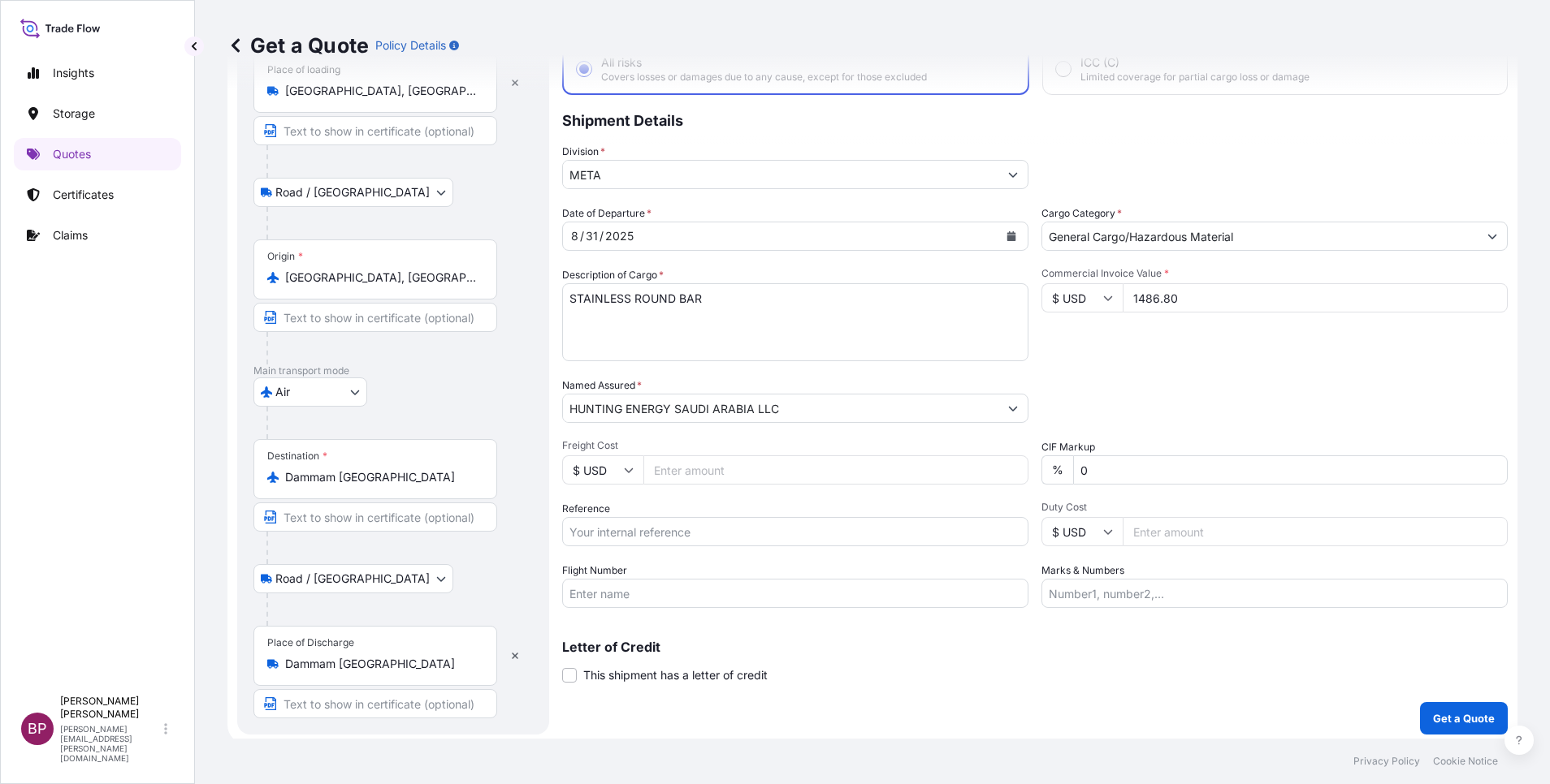
type input "1486.80"
click at [693, 522] on input "Reference" at bounding box center [796, 532] width 467 height 29
paste input "BL:172-92730573 SSLS3064"
type input "BL:172-92730573 SSLS3064"
click at [1033, 522] on p "Get a Quote" at bounding box center [1464, 718] width 62 height 16
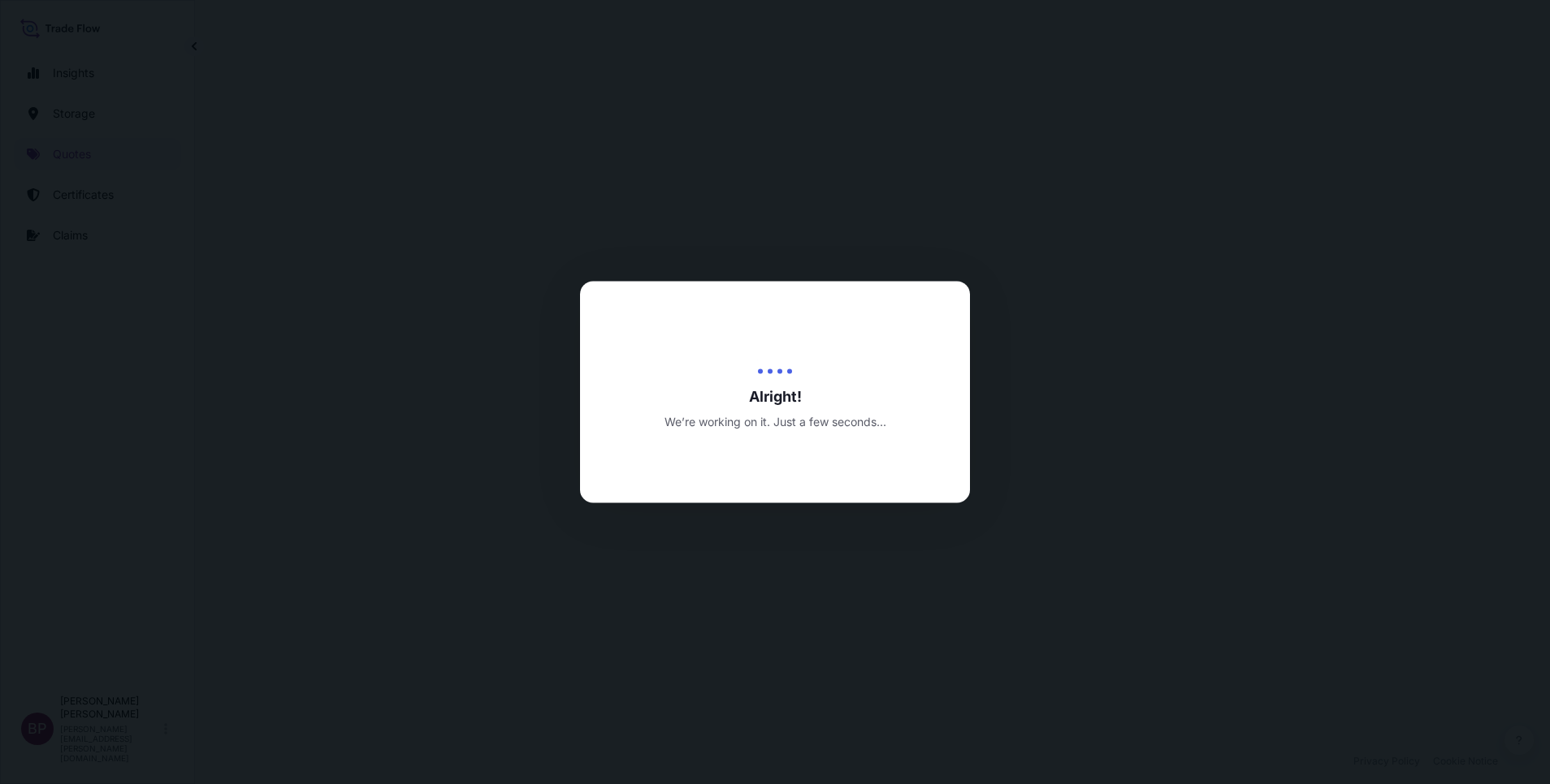
select select "Road / [GEOGRAPHIC_DATA]"
select select "Air"
select select "Road / [GEOGRAPHIC_DATA]"
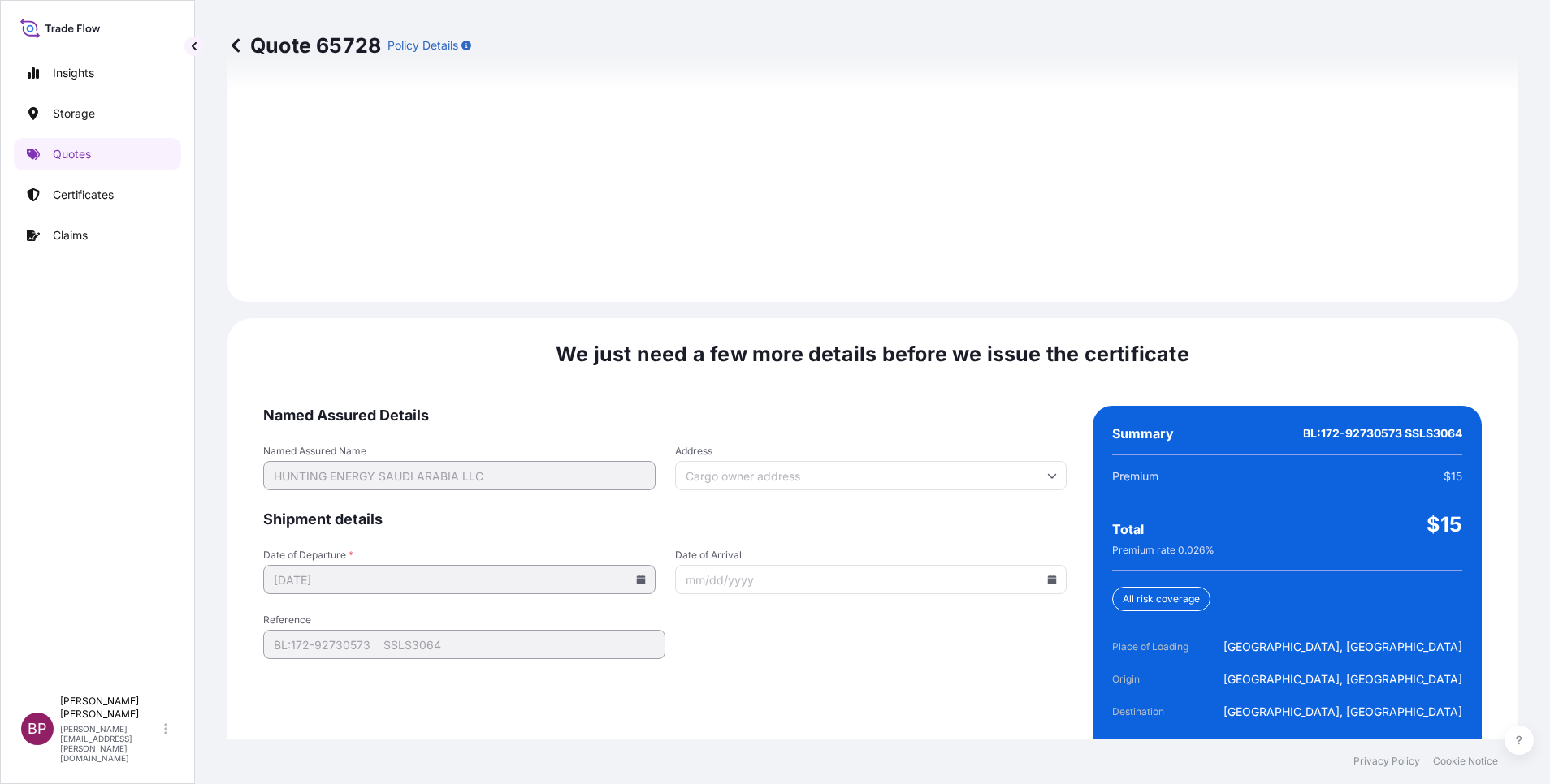
scroll to position [2407, 0]
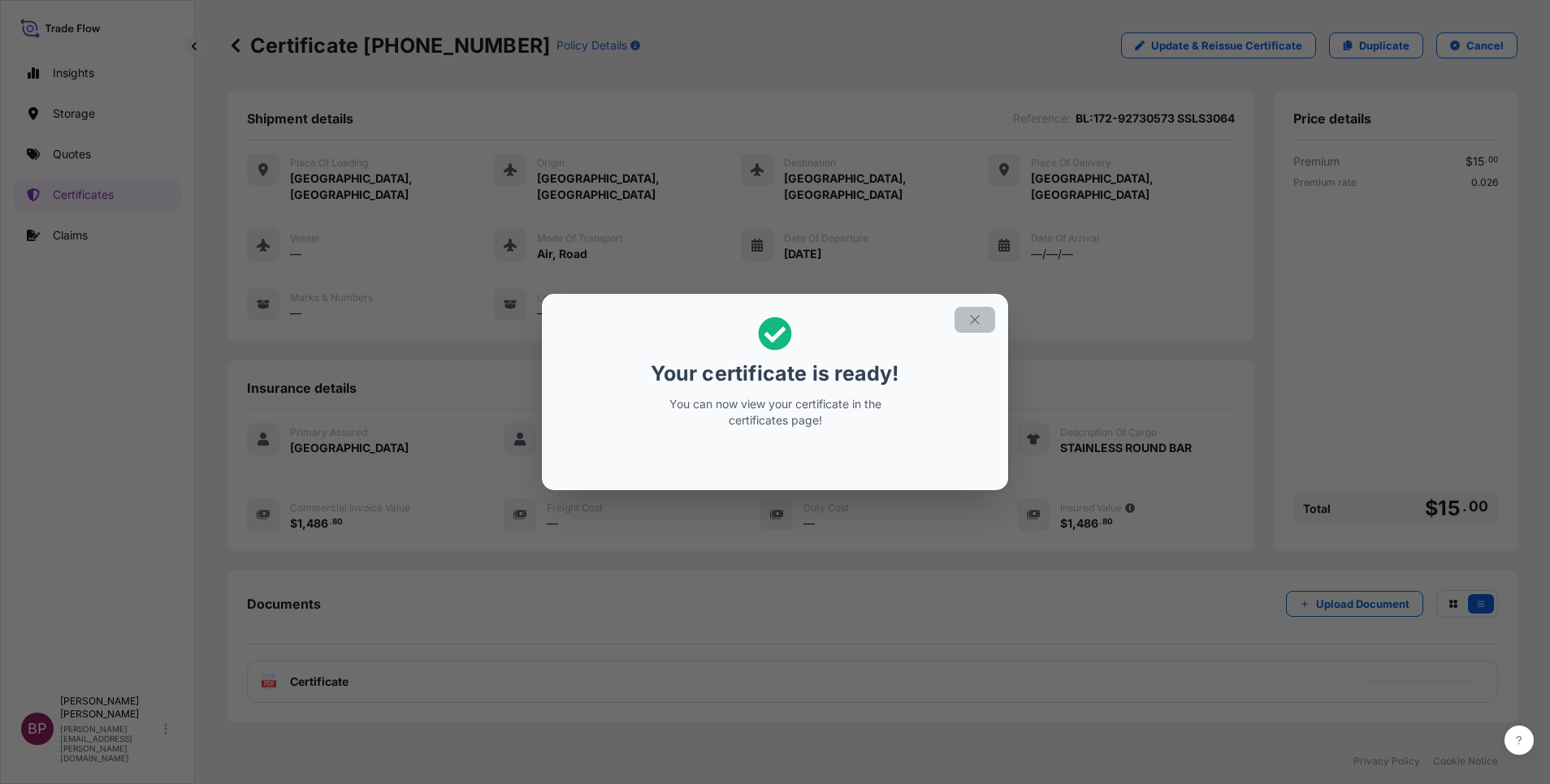
click at [969, 319] on icon "button" at bounding box center [974, 319] width 14 height 14
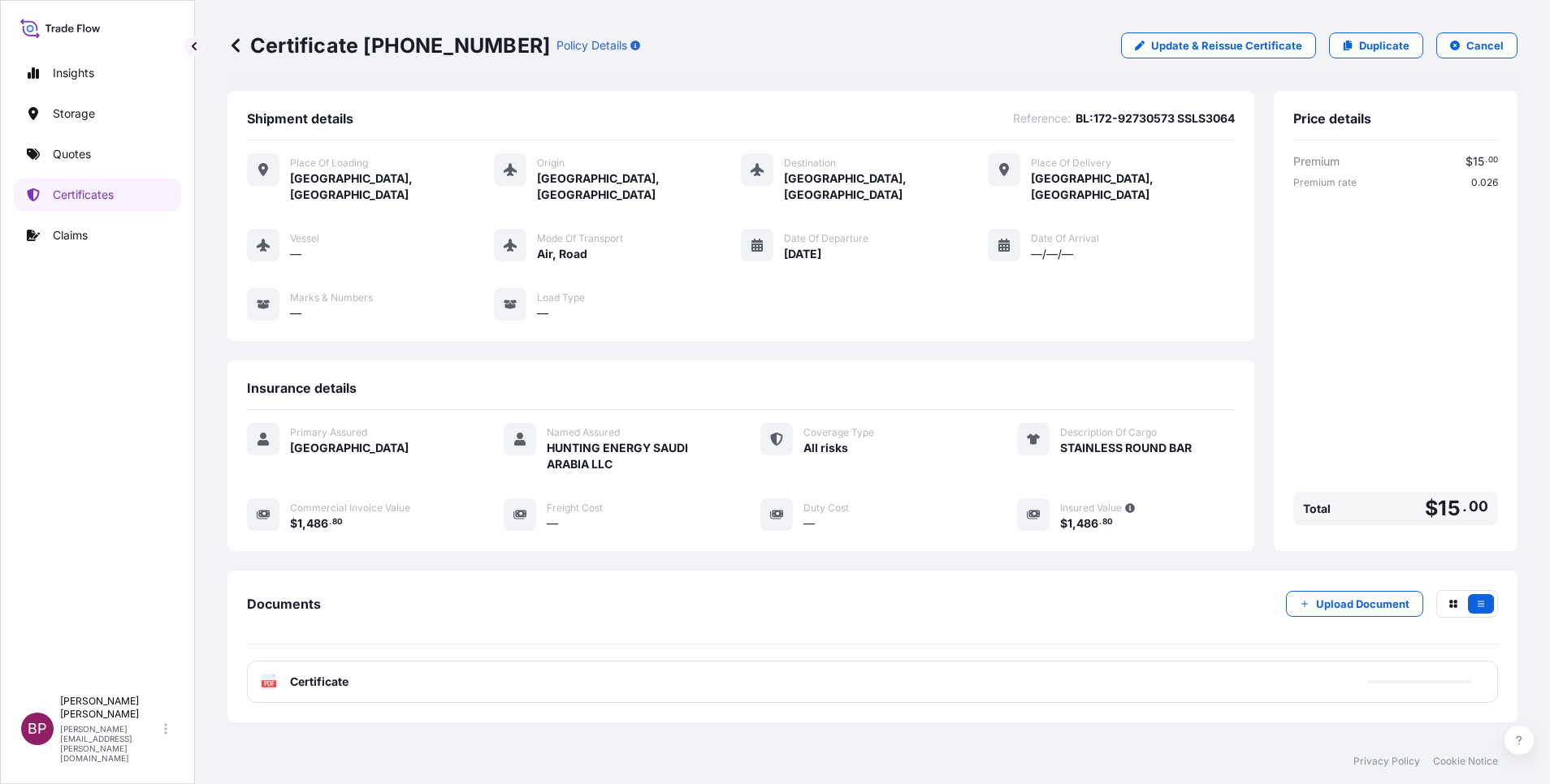
click at [337, 522] on span "Certificate" at bounding box center [320, 682] width 59 height 16
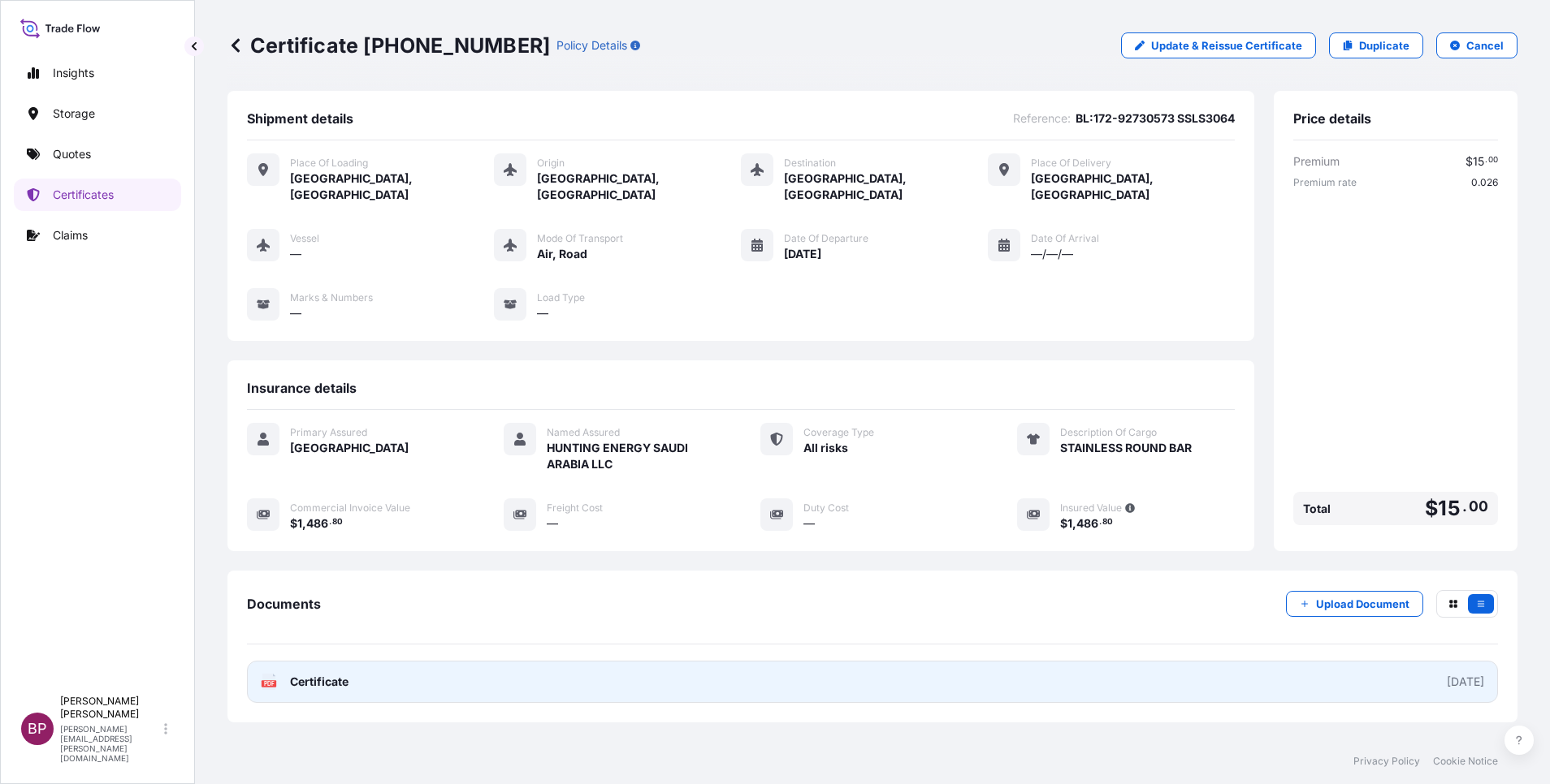
click at [318, 522] on link "PDF Certificate [DATE]" at bounding box center [872, 682] width 1251 height 43
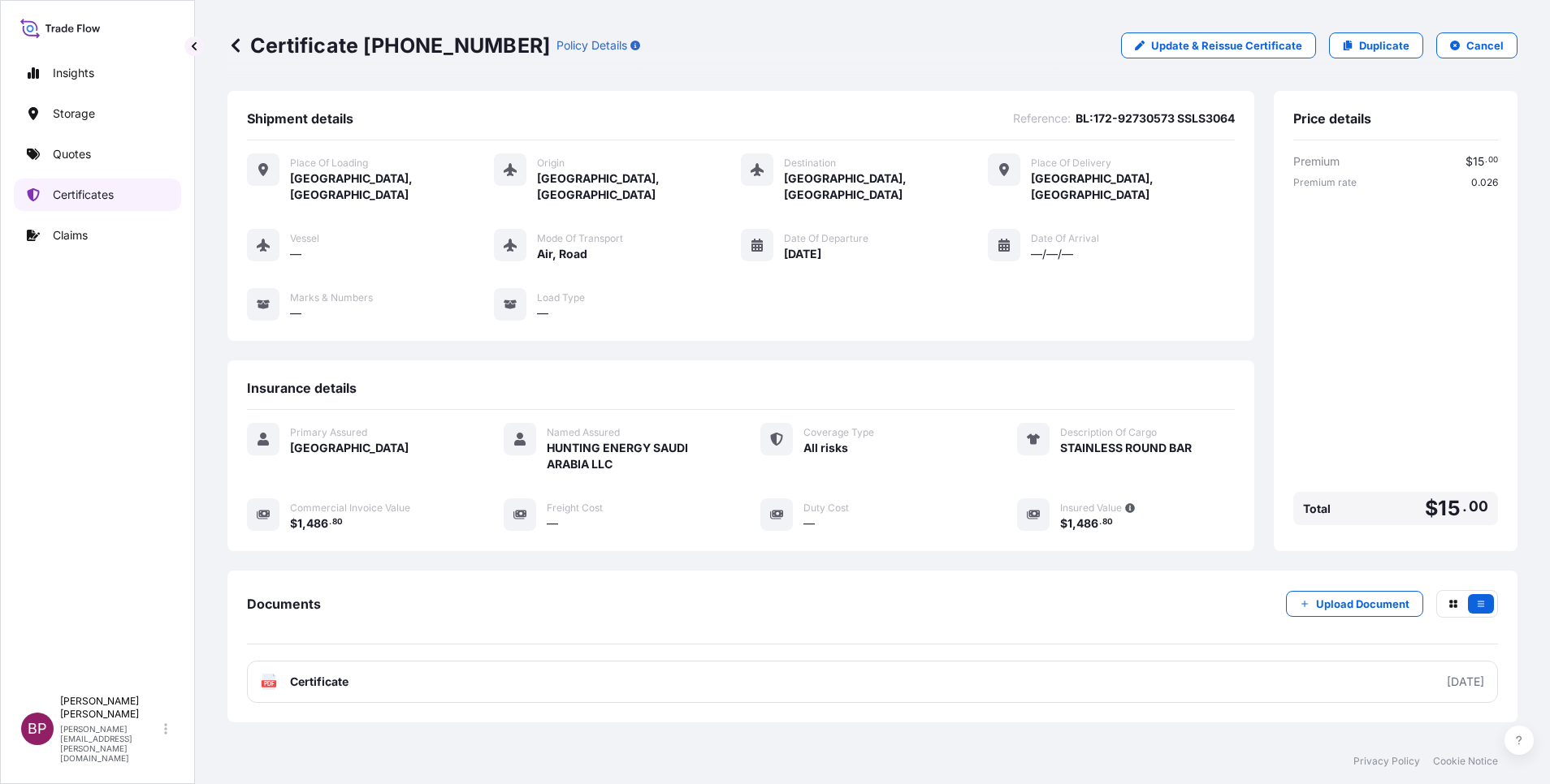
click at [94, 200] on p "Certificates" at bounding box center [83, 194] width 61 height 16
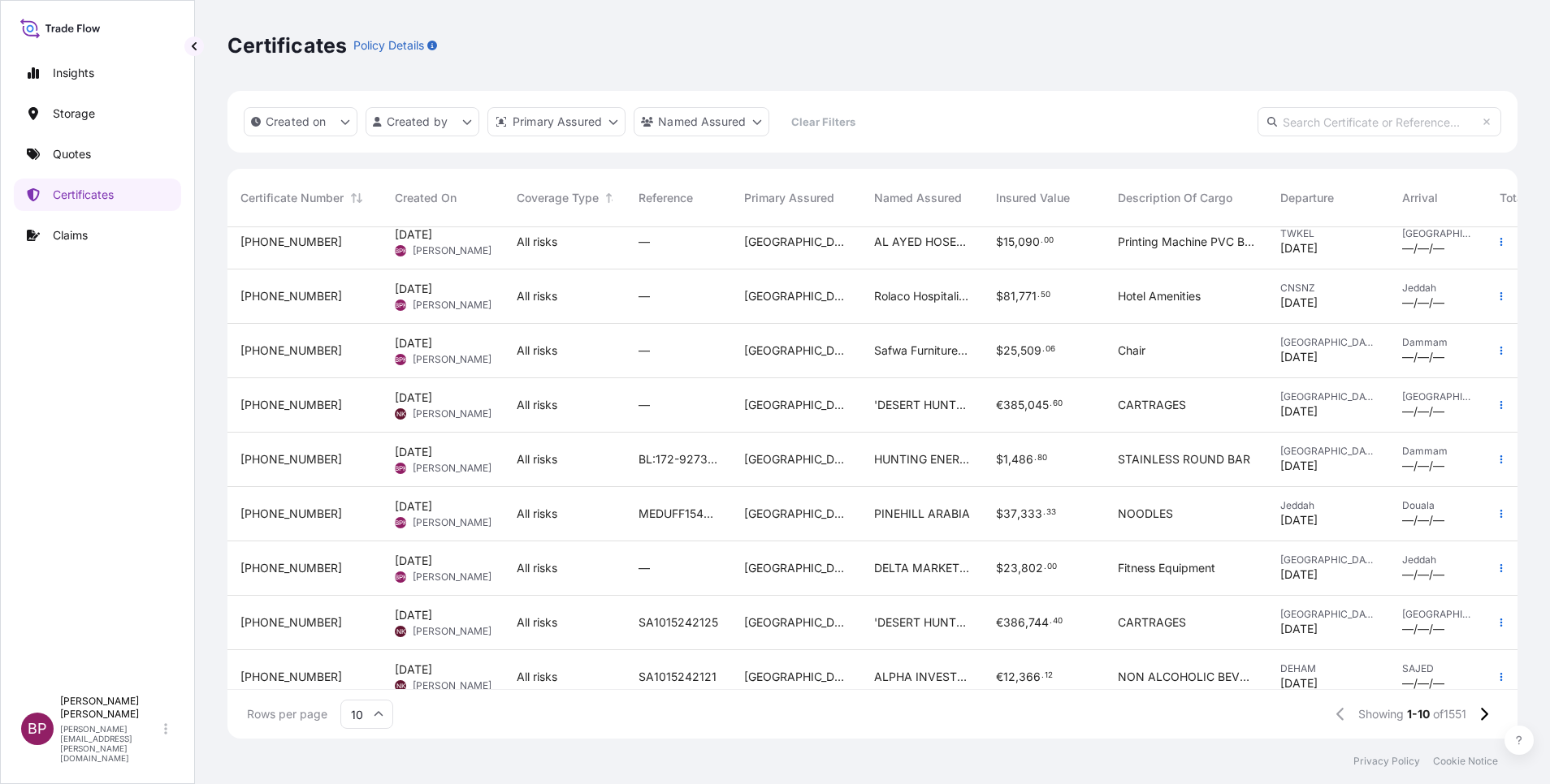
scroll to position [100, 0]
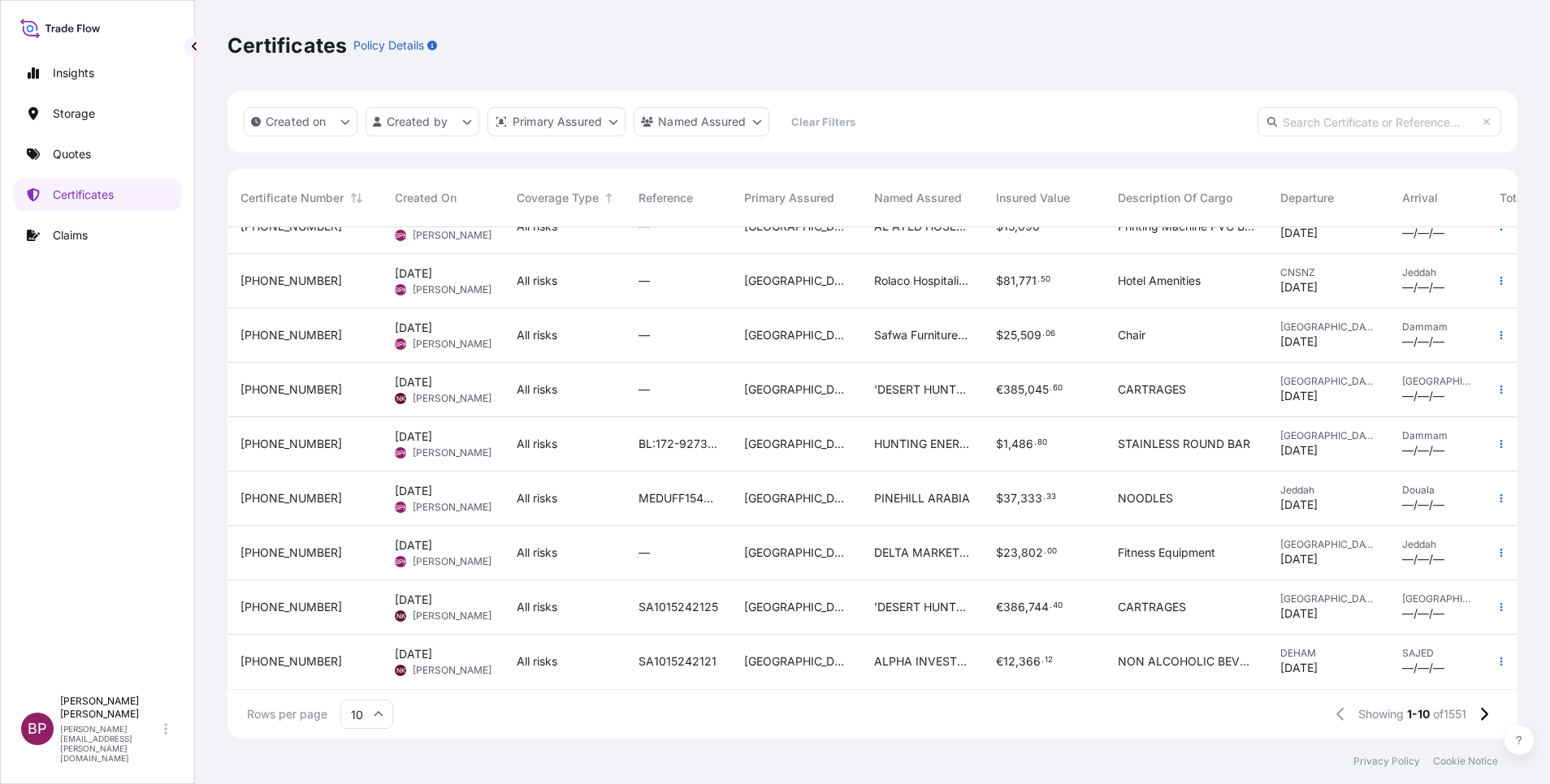
click at [772, 439] on div "[GEOGRAPHIC_DATA]" at bounding box center [796, 444] width 130 height 54
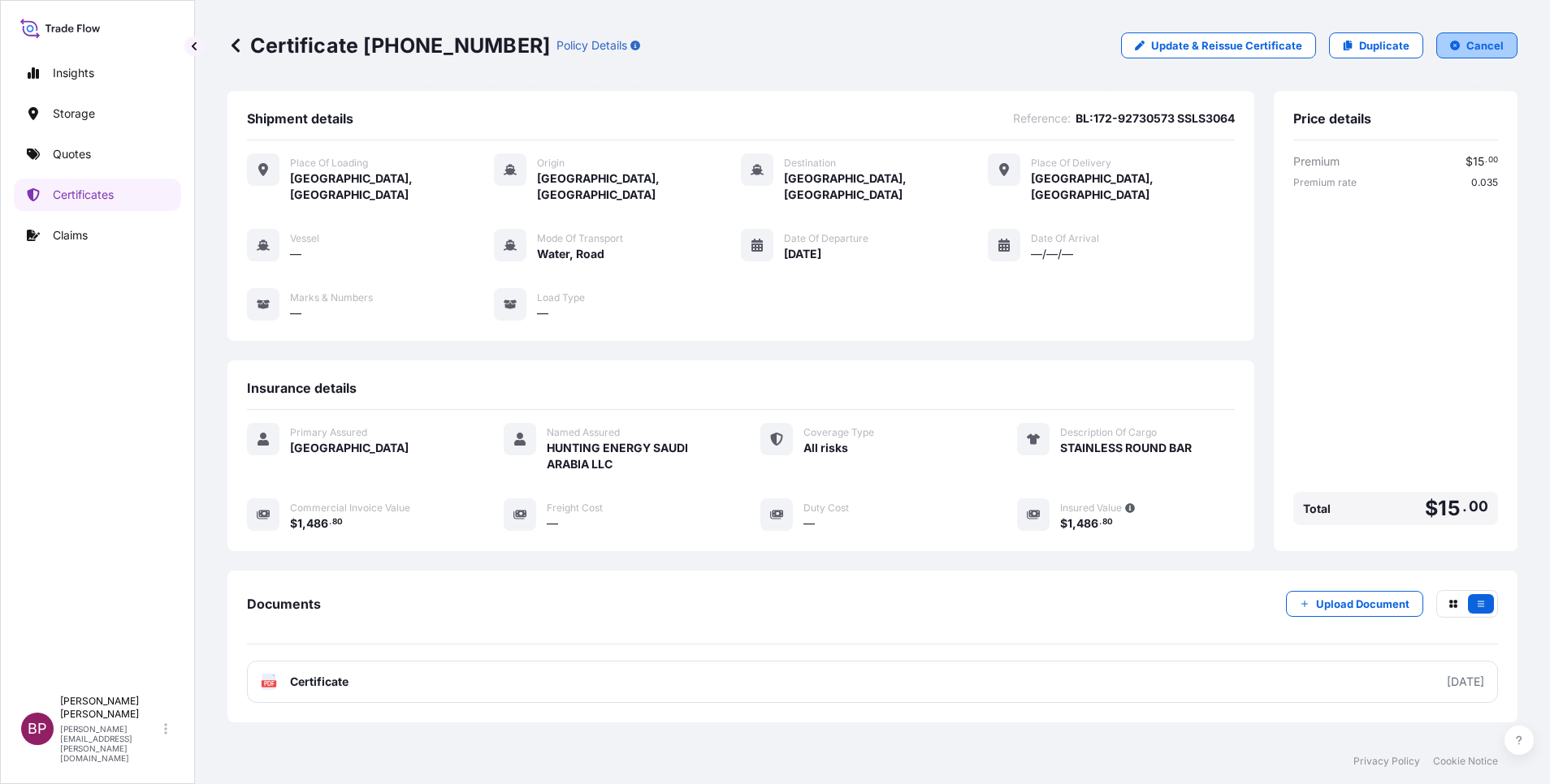
click at [1033, 42] on p "Cancel" at bounding box center [1485, 45] width 37 height 16
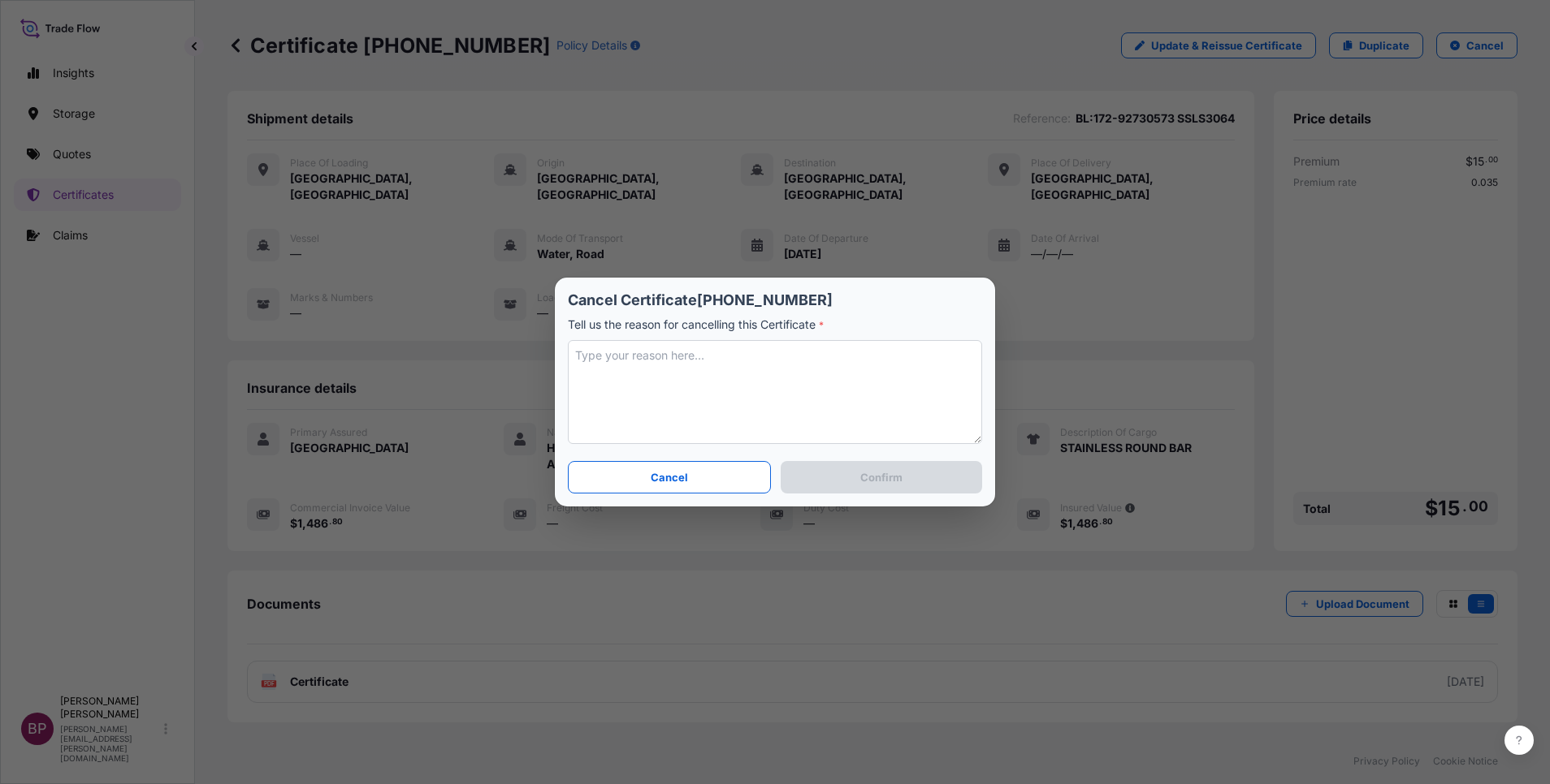
click at [780, 379] on textarea at bounding box center [775, 392] width 415 height 104
type textarea "wrong mode of transport entered. re issued"
click at [898, 479] on p "Confirm" at bounding box center [881, 477] width 43 height 16
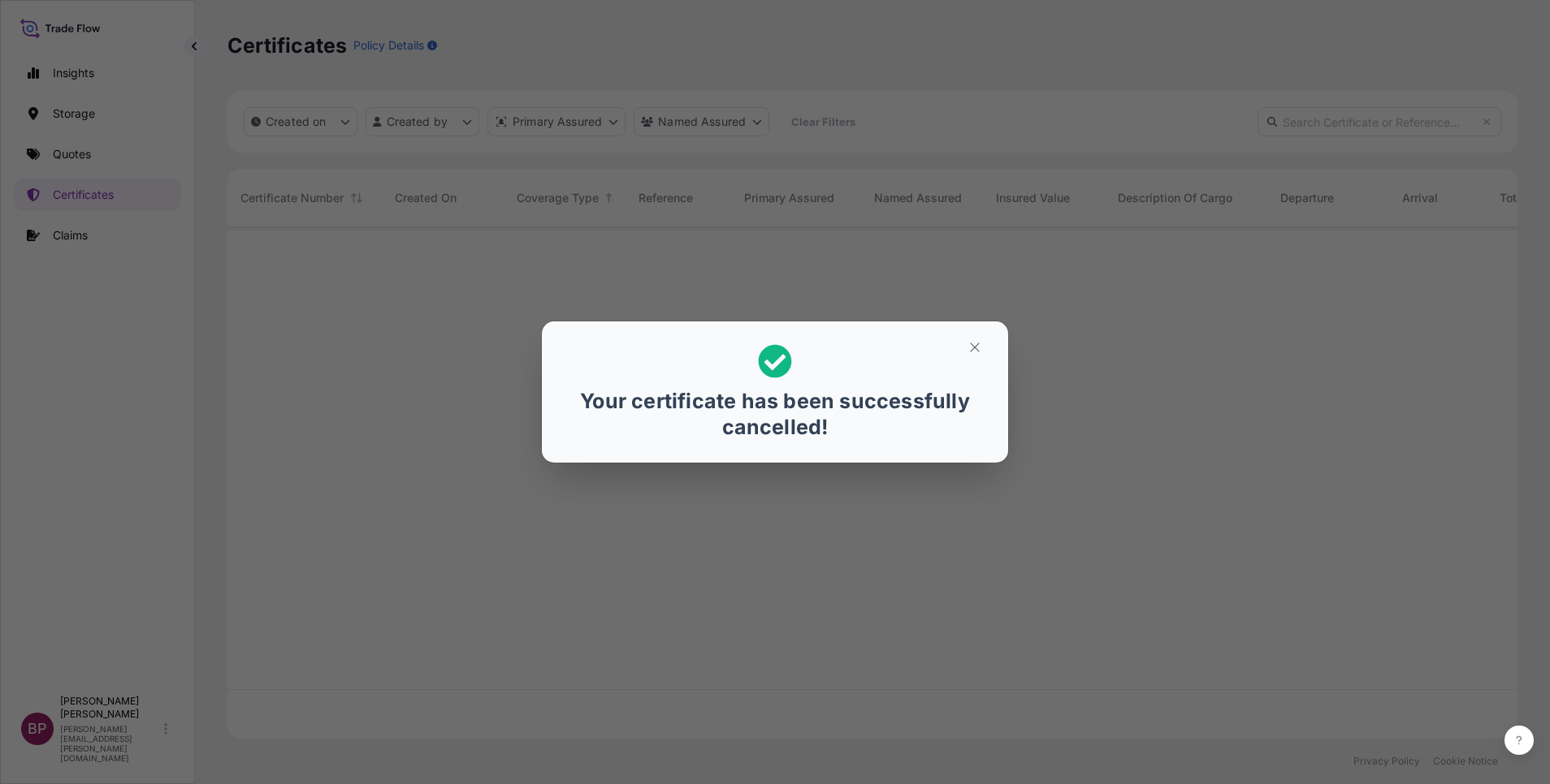
scroll to position [501, 1271]
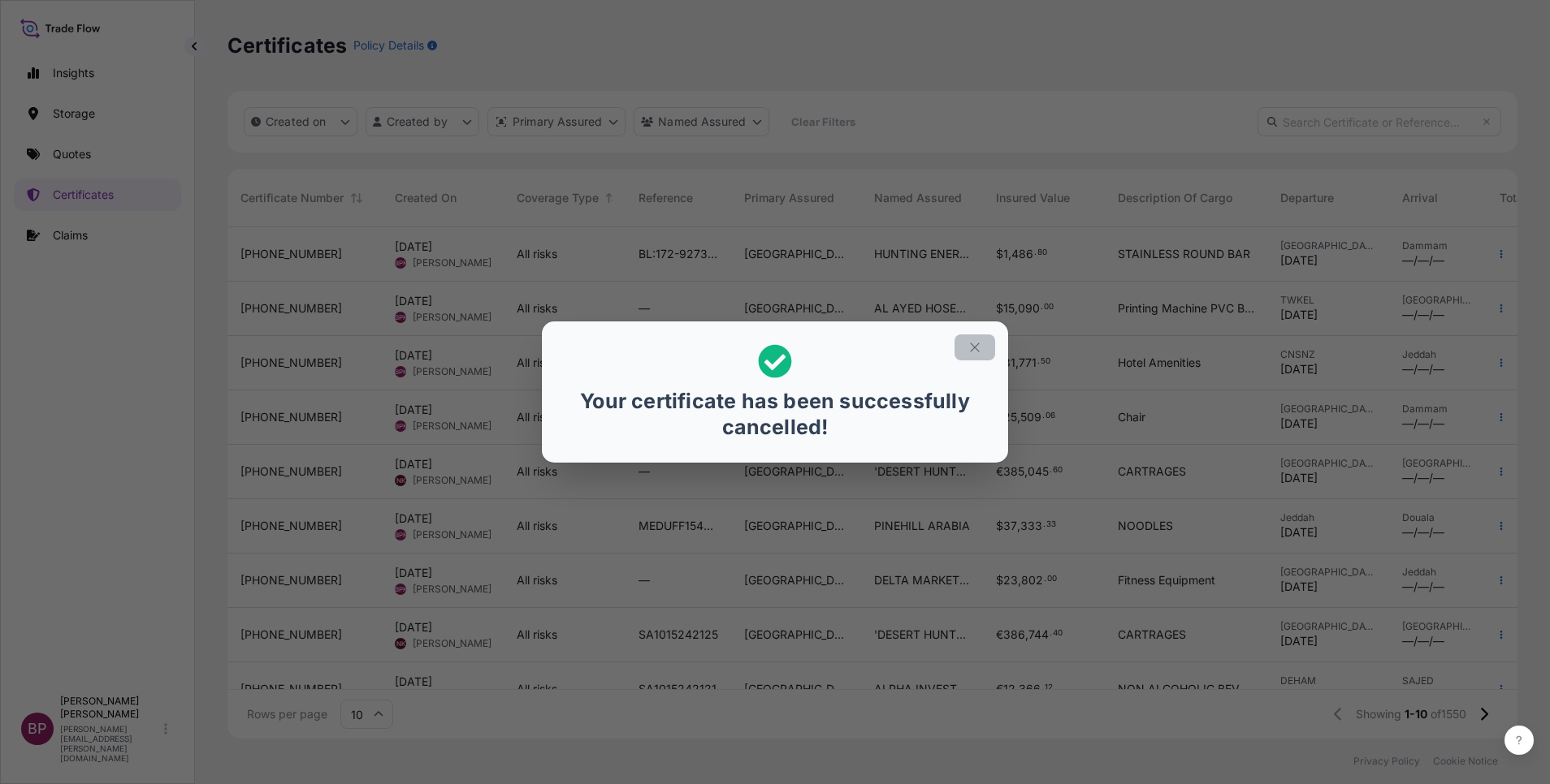
click at [969, 350] on icon "button" at bounding box center [974, 347] width 14 height 14
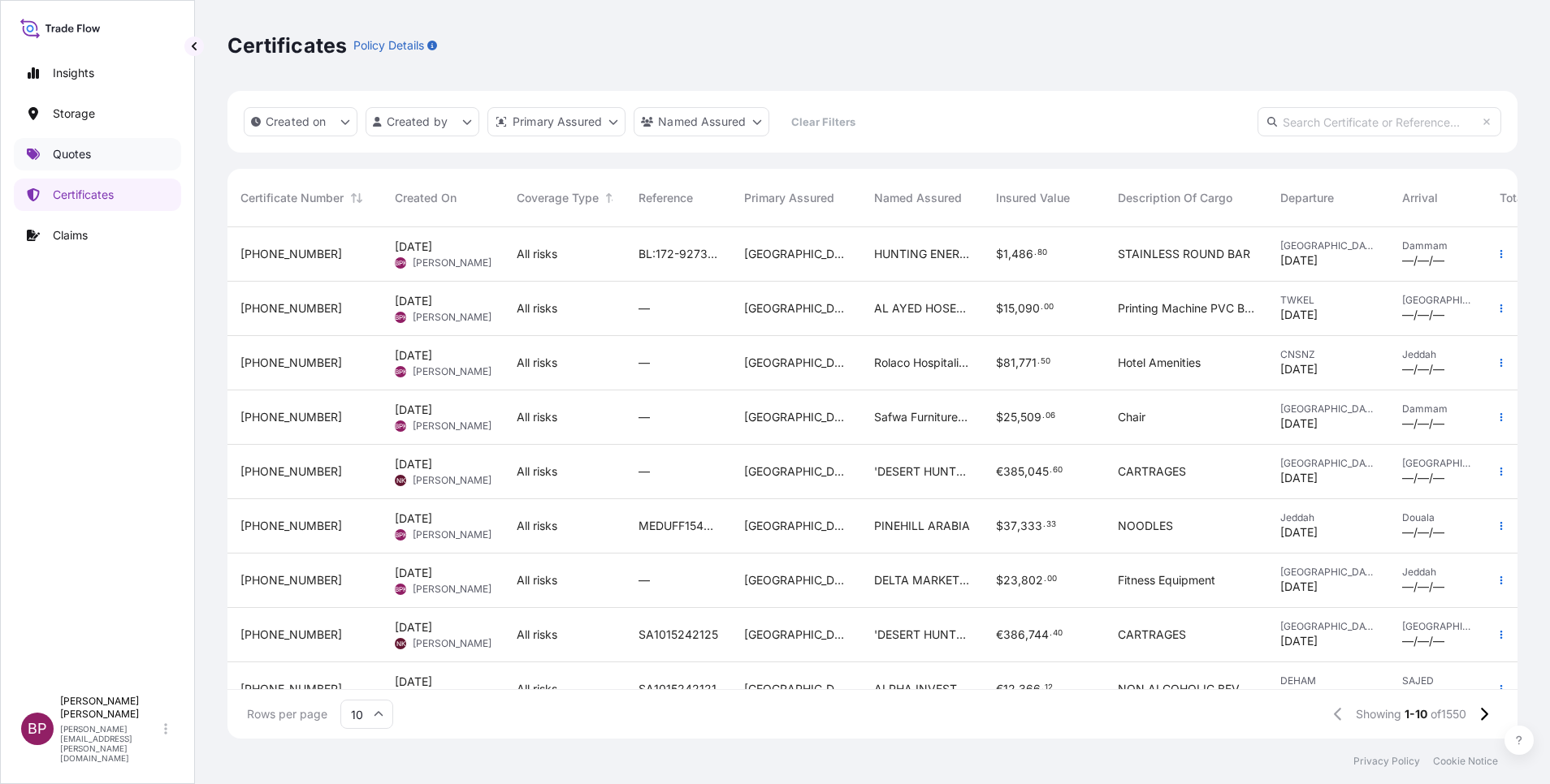
click at [89, 152] on p "Quotes" at bounding box center [72, 154] width 38 height 16
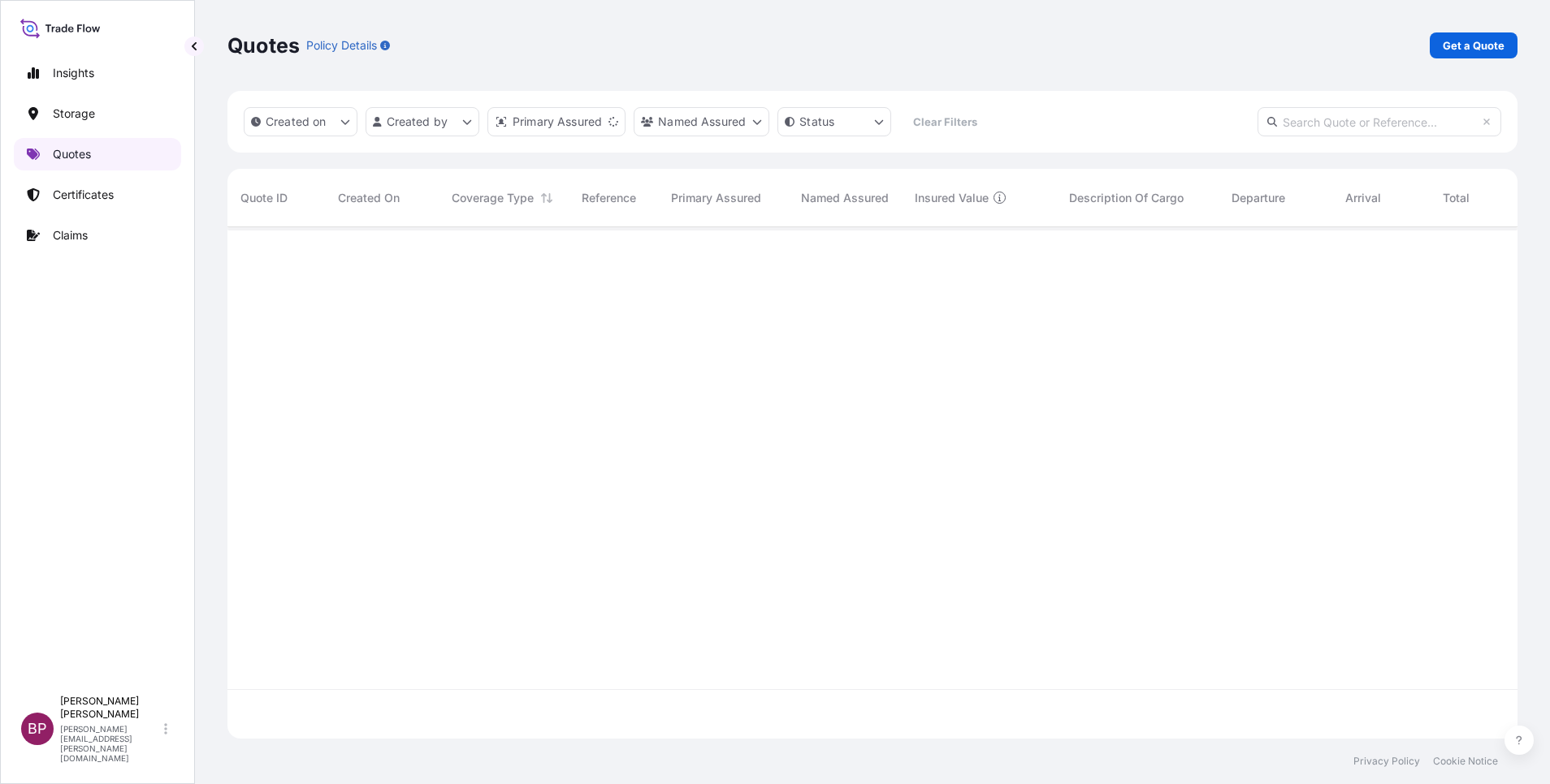
scroll to position [501, 1271]
click at [1033, 46] on p "Get a Quote" at bounding box center [1473, 45] width 62 height 16
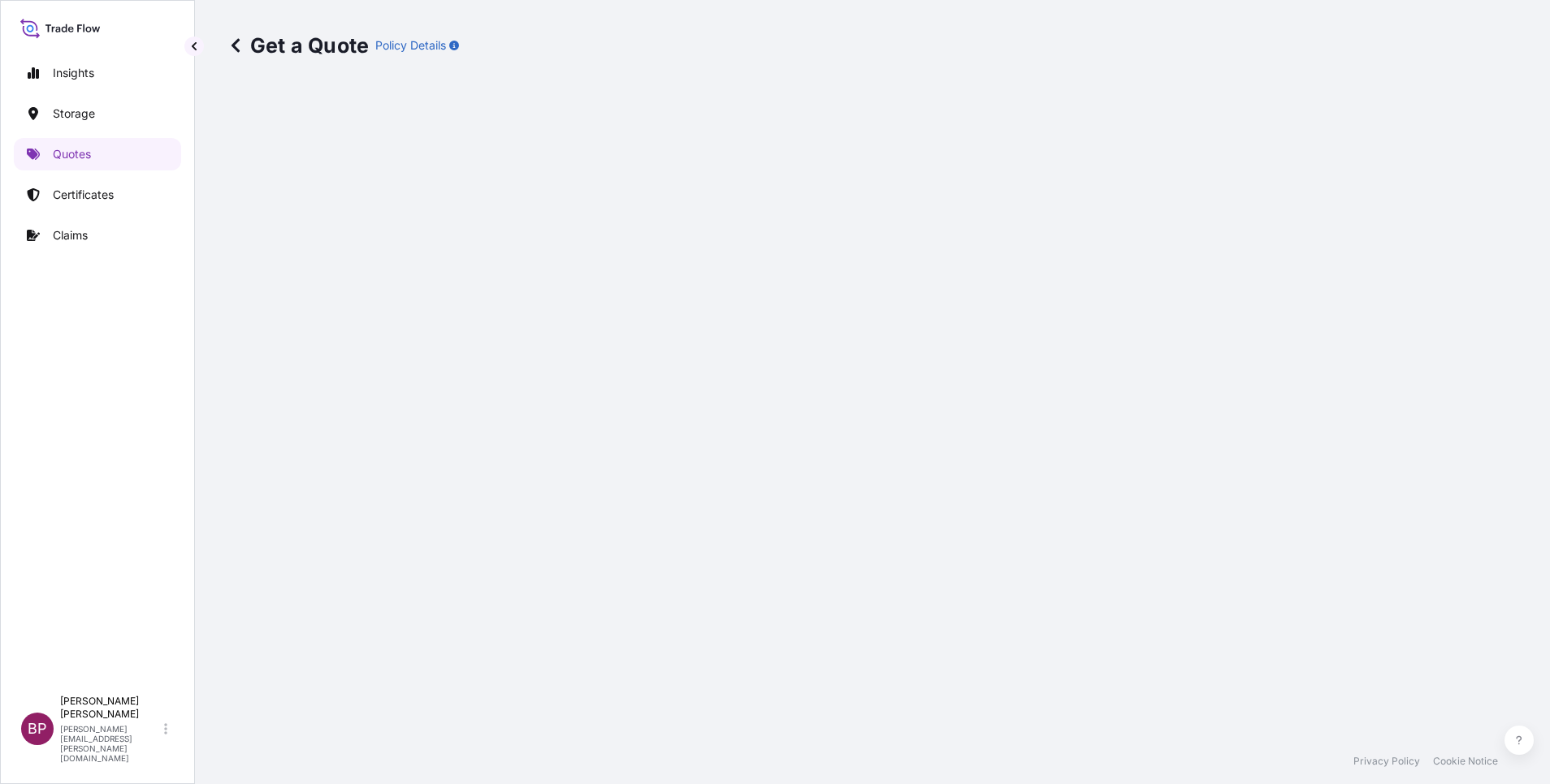
select select "Water"
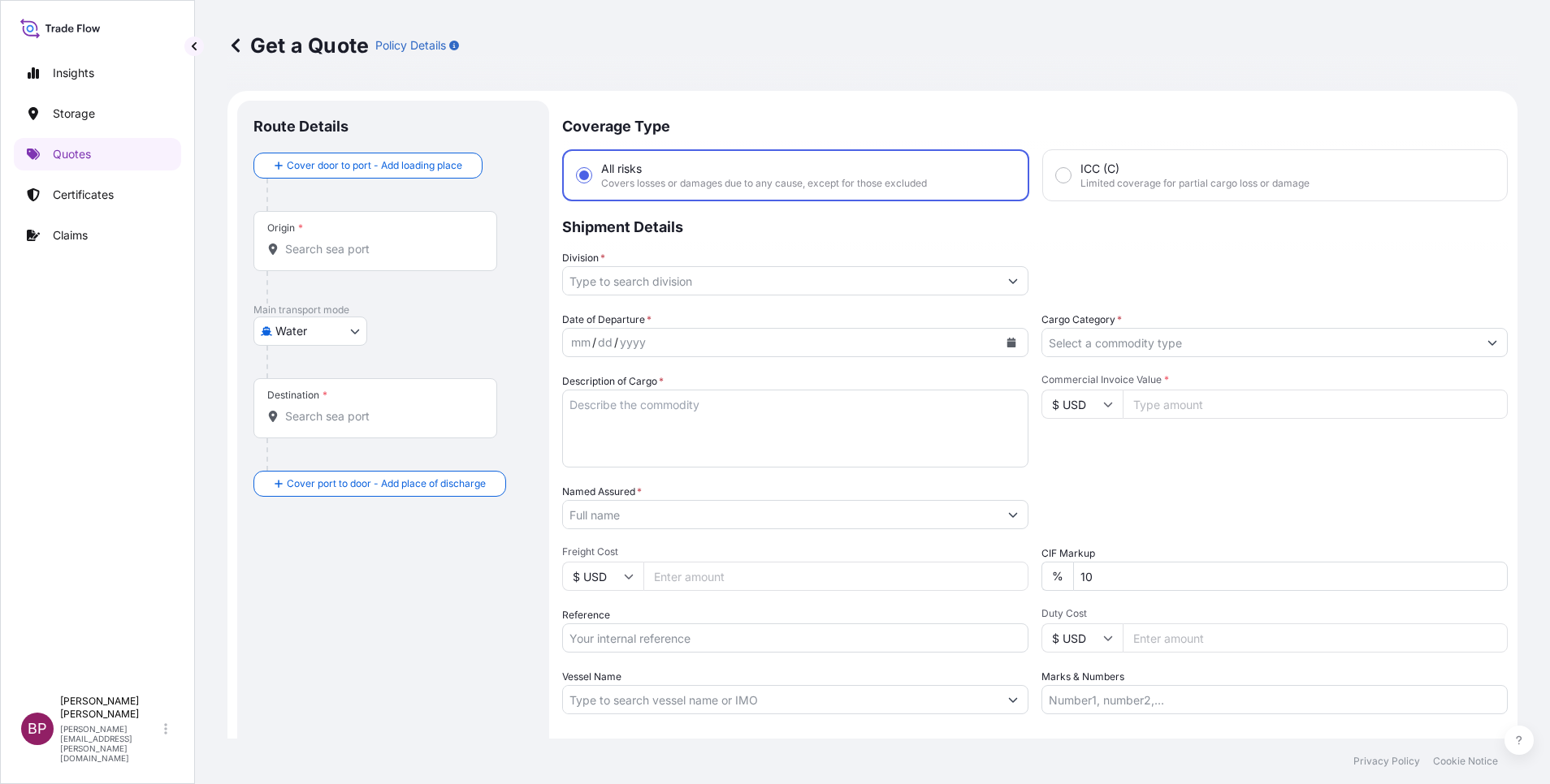
scroll to position [26, 0]
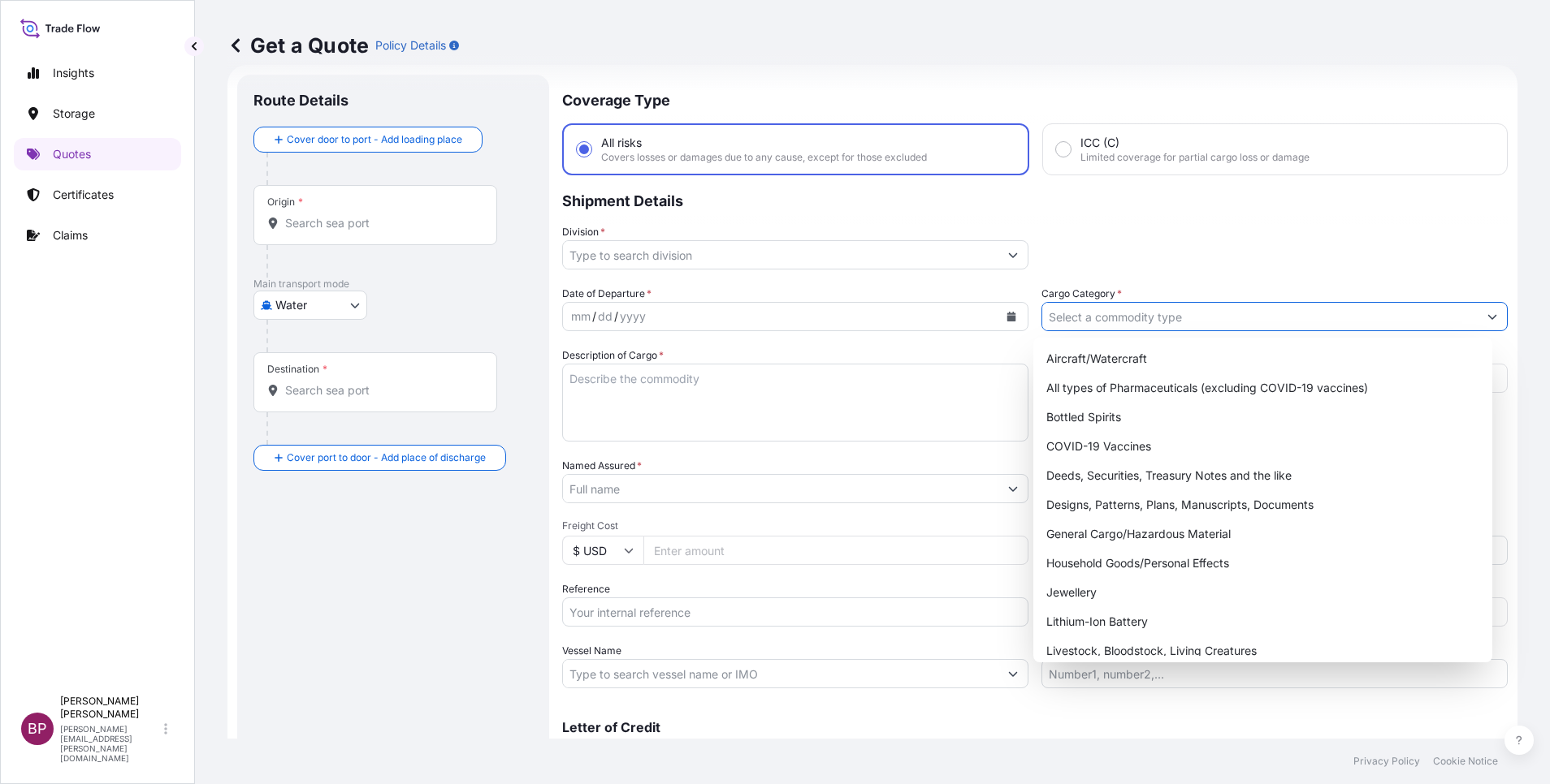
click at [1033, 312] on input "Cargo Category *" at bounding box center [1260, 317] width 435 height 29
click at [1033, 522] on div "General Cargo/Hazardous Material" at bounding box center [1263, 534] width 446 height 29
type input "General Cargo/Hazardous Material"
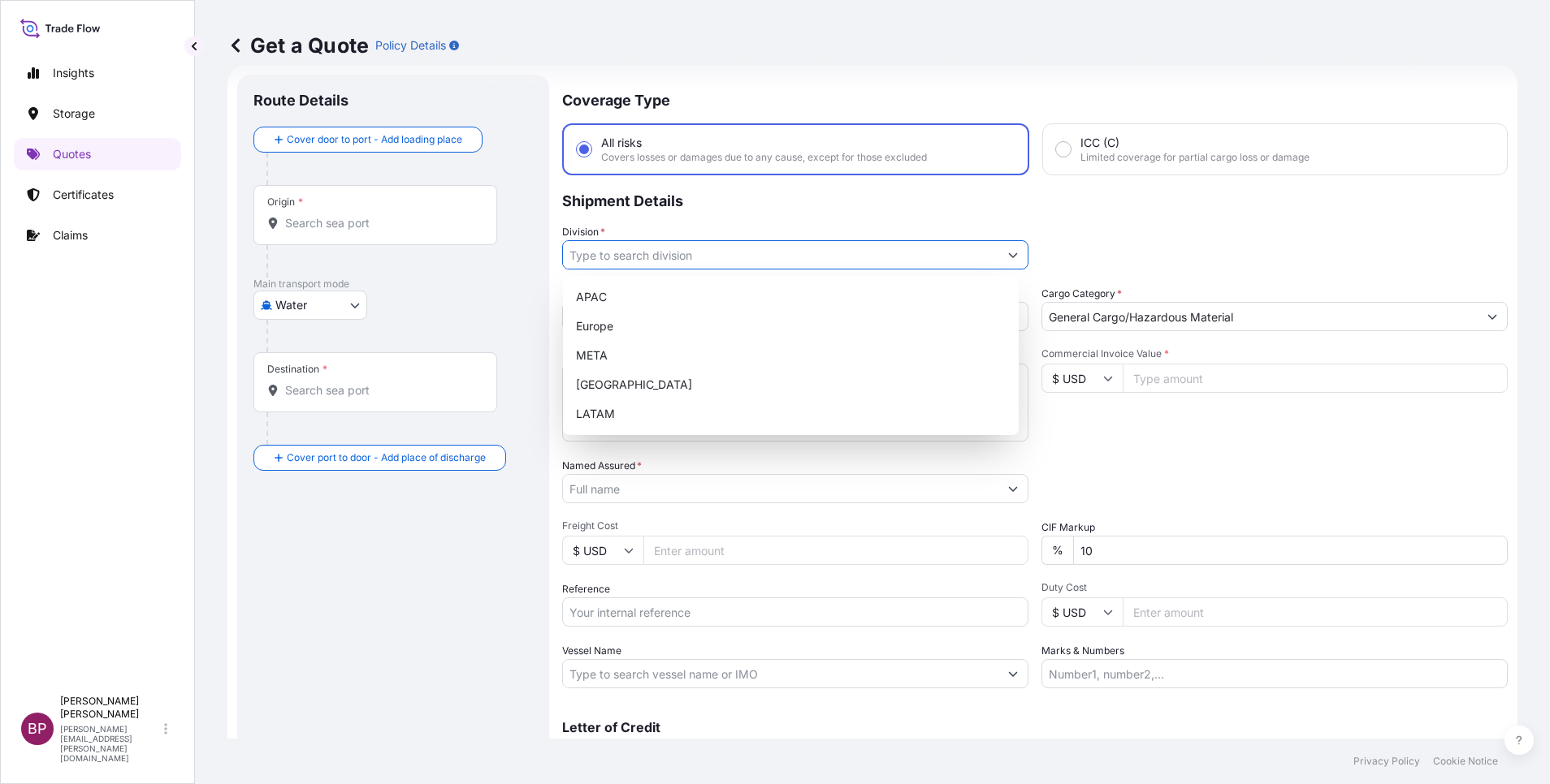
click at [1008, 258] on icon "Show suggestions" at bounding box center [1013, 255] width 9 height 9
click at [650, 349] on div "META" at bounding box center [790, 356] width 443 height 29
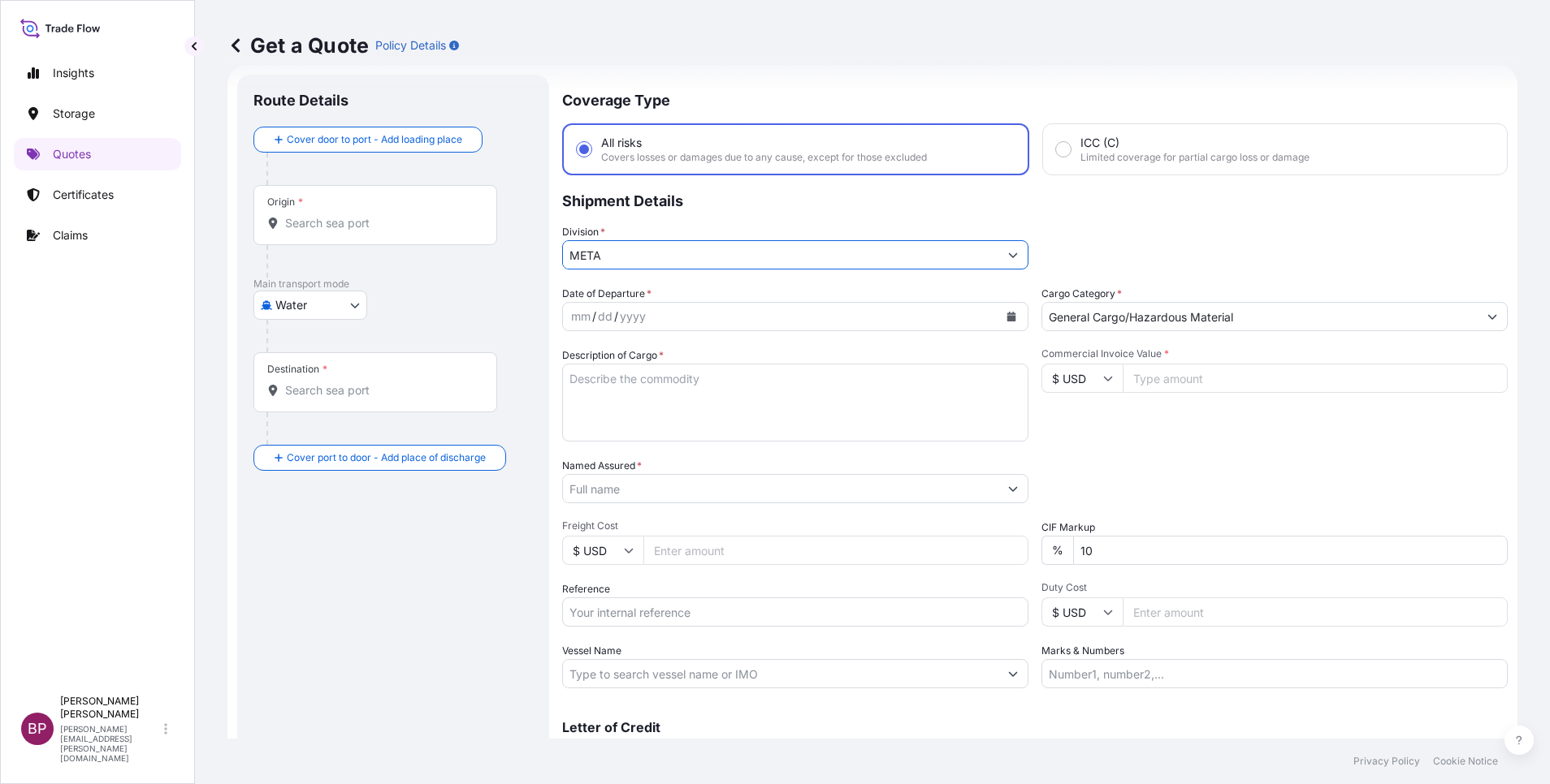
paste input "INSURANCE REQUEST //Pladis // SA TO [GEOGRAPHIC_DATA] // SX 20577 // 2955000429…"
type input "META"
drag, startPoint x: 1073, startPoint y: 434, endPoint x: 1079, endPoint y: 428, distance: 8.5
click at [1033, 432] on div "Commercial Invoice Value * $ USD" at bounding box center [1275, 394] width 467 height 94
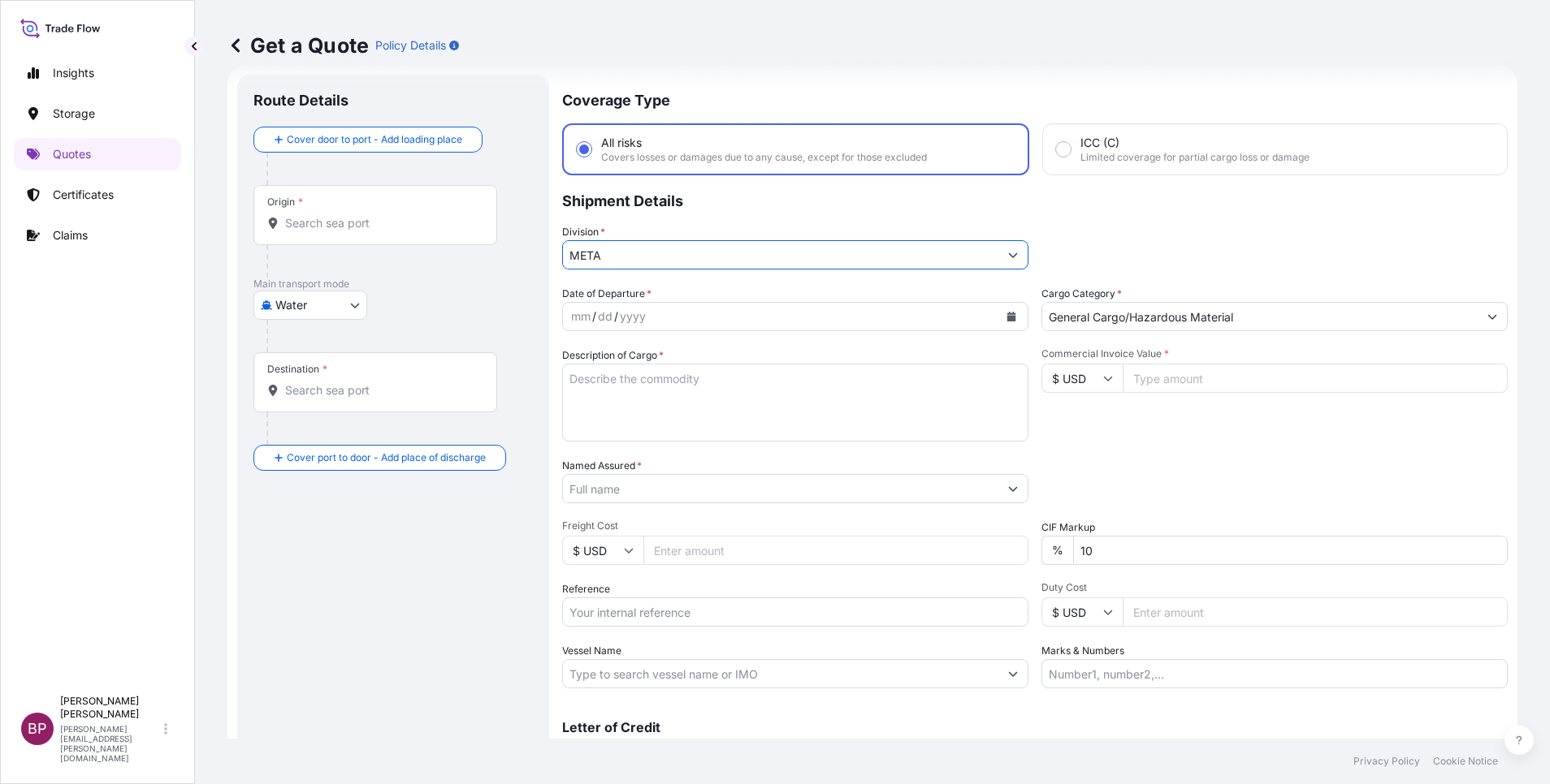
scroll to position [0, 0]
click at [721, 412] on textarea "Description of Cargo *" at bounding box center [796, 403] width 467 height 78
paste textarea "PLAIN DIGESTIVE BARS"
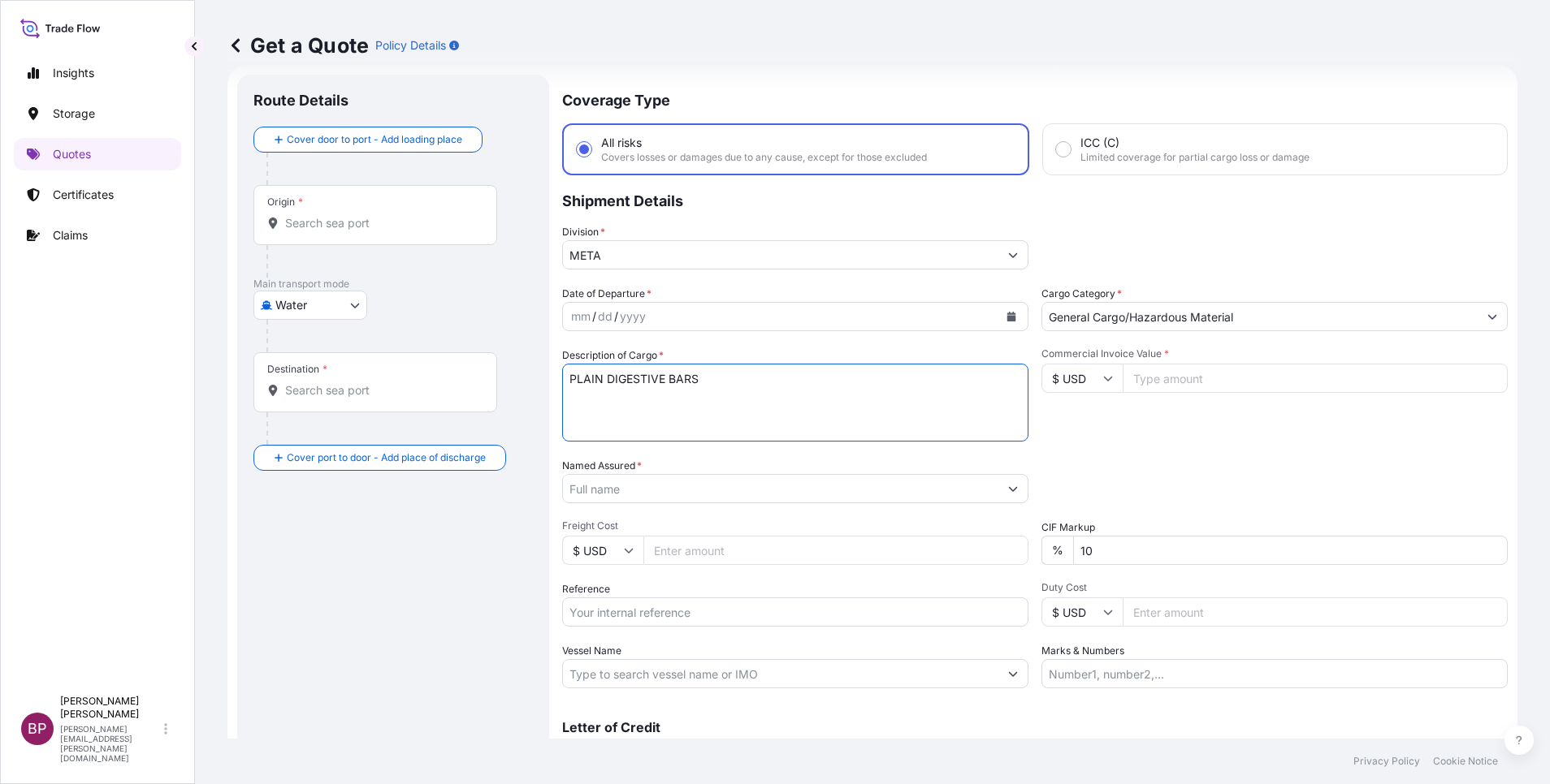
type textarea "PLAIN DIGESTIVE BARS"
click at [1033, 386] on input "Commercial Invoice Value *" at bounding box center [1316, 378] width 385 height 29
paste input "18361.20"
type input "18361.20"
drag, startPoint x: 1126, startPoint y: 558, endPoint x: 883, endPoint y: 544, distance: 243.4
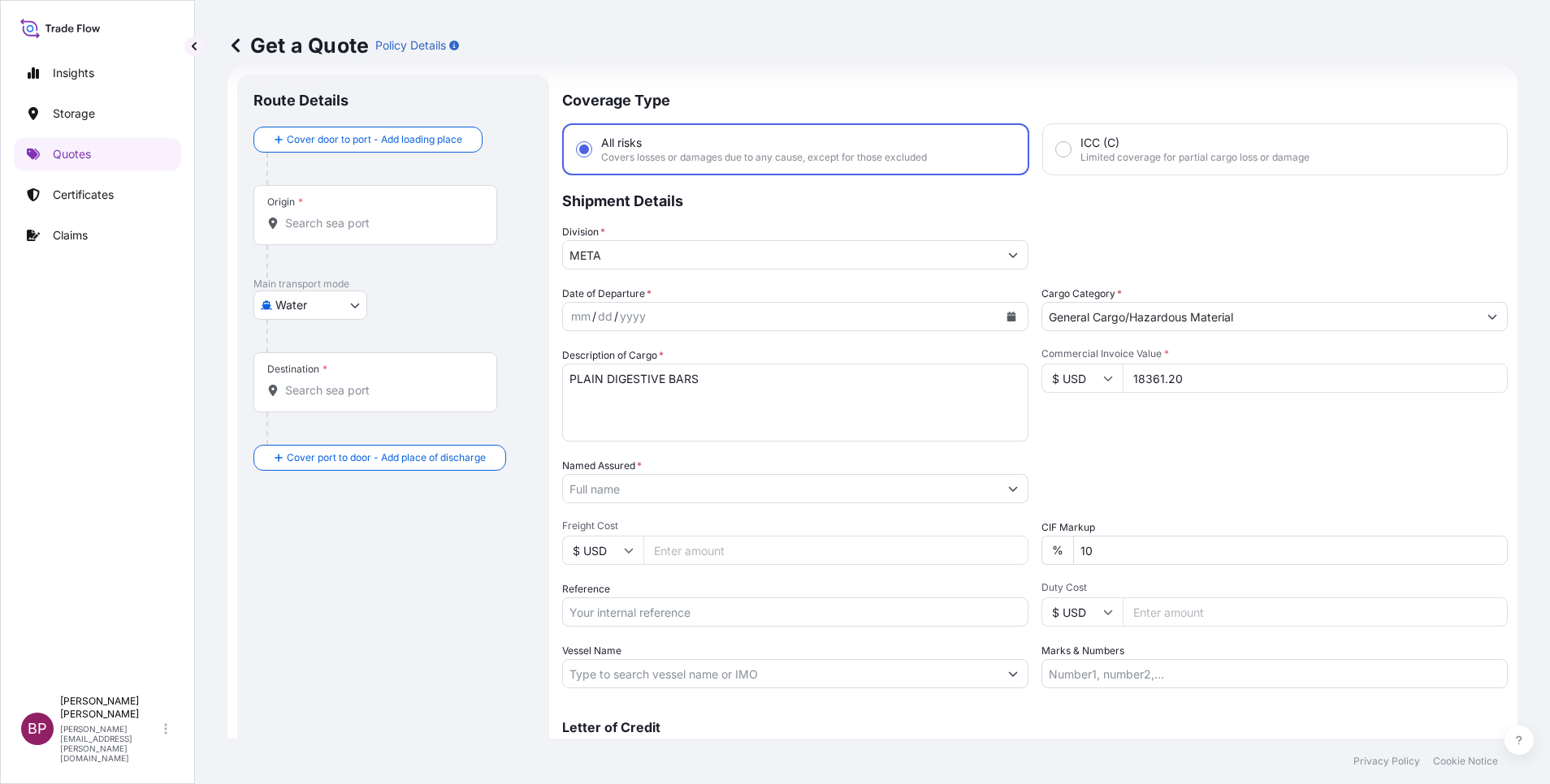
click at [892, 522] on div "Date of Departure * mm / dd / yyyy Cargo Category * General Cargo/Hazardous Mat…" at bounding box center [1035, 487] width 946 height 403
type input "0"
click at [1033, 501] on div "Packing Category Type to search a container mode Please select a primary mode o…" at bounding box center [1275, 481] width 467 height 46
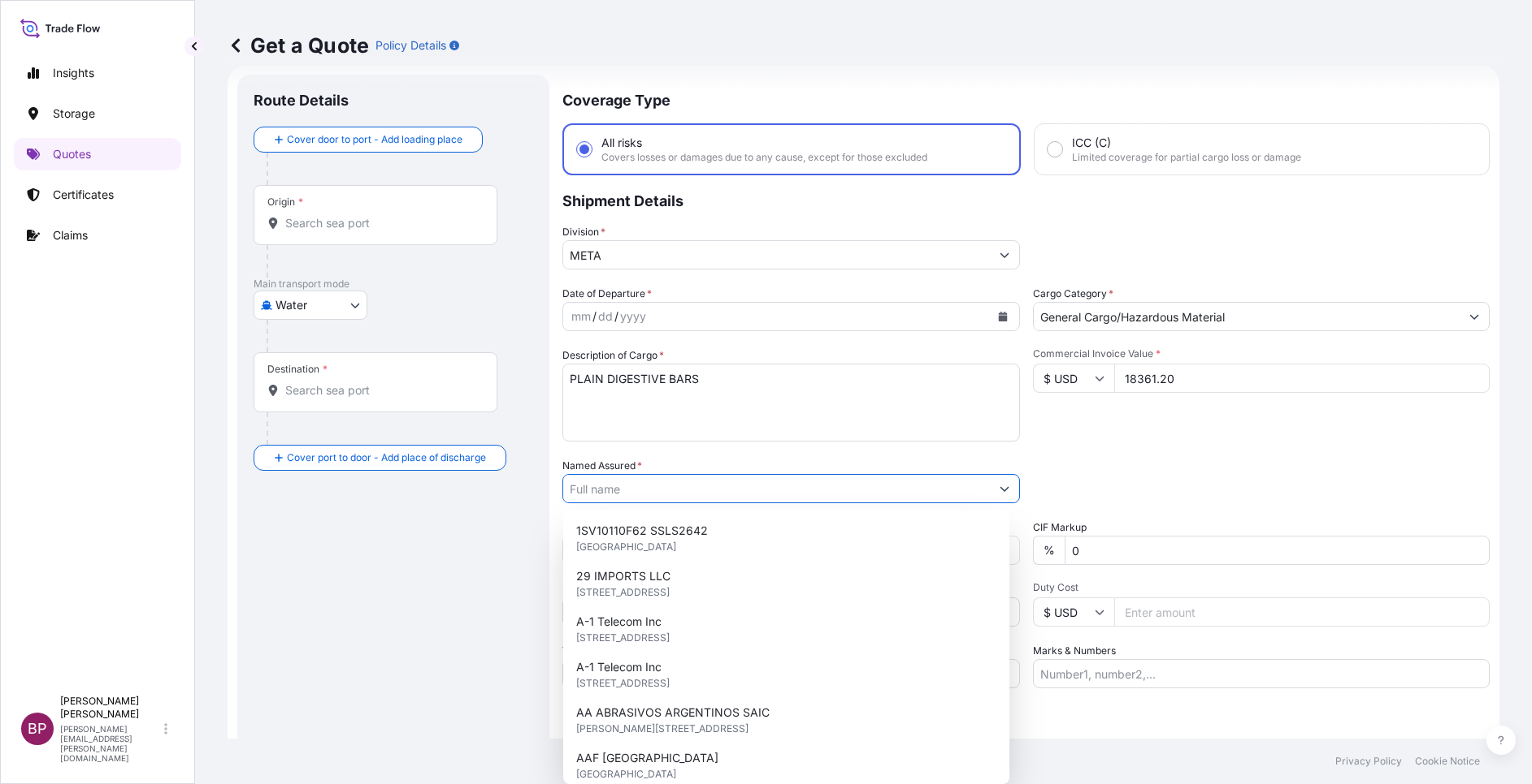
click at [684, 489] on input "Named Assured *" at bounding box center [777, 488] width 427 height 29
paste input "[PERSON_NAME] [PERSON_NAME] TRADING CO. LTD."
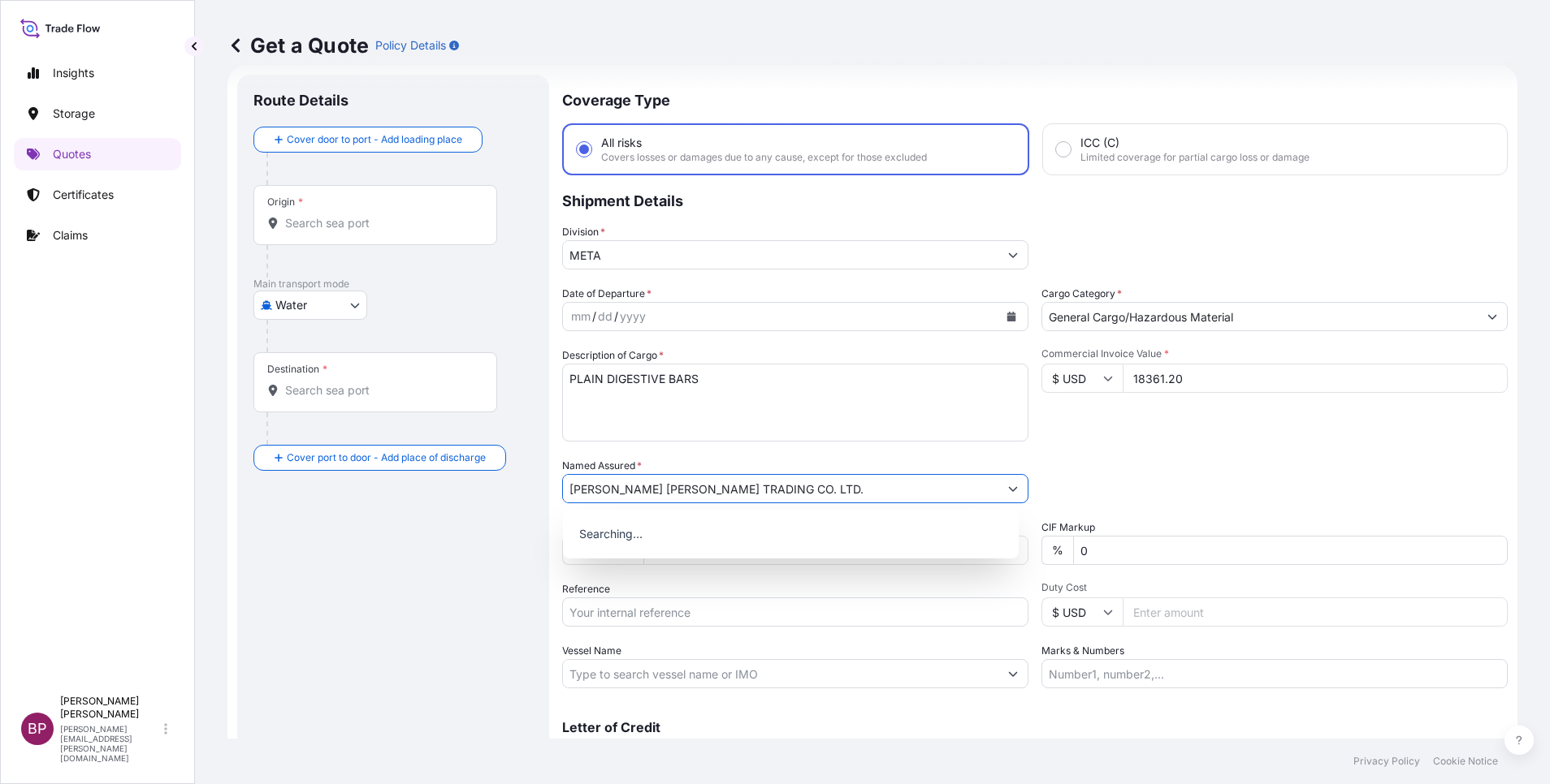
type input "[PERSON_NAME] [PERSON_NAME] TRADING CO. LTD."
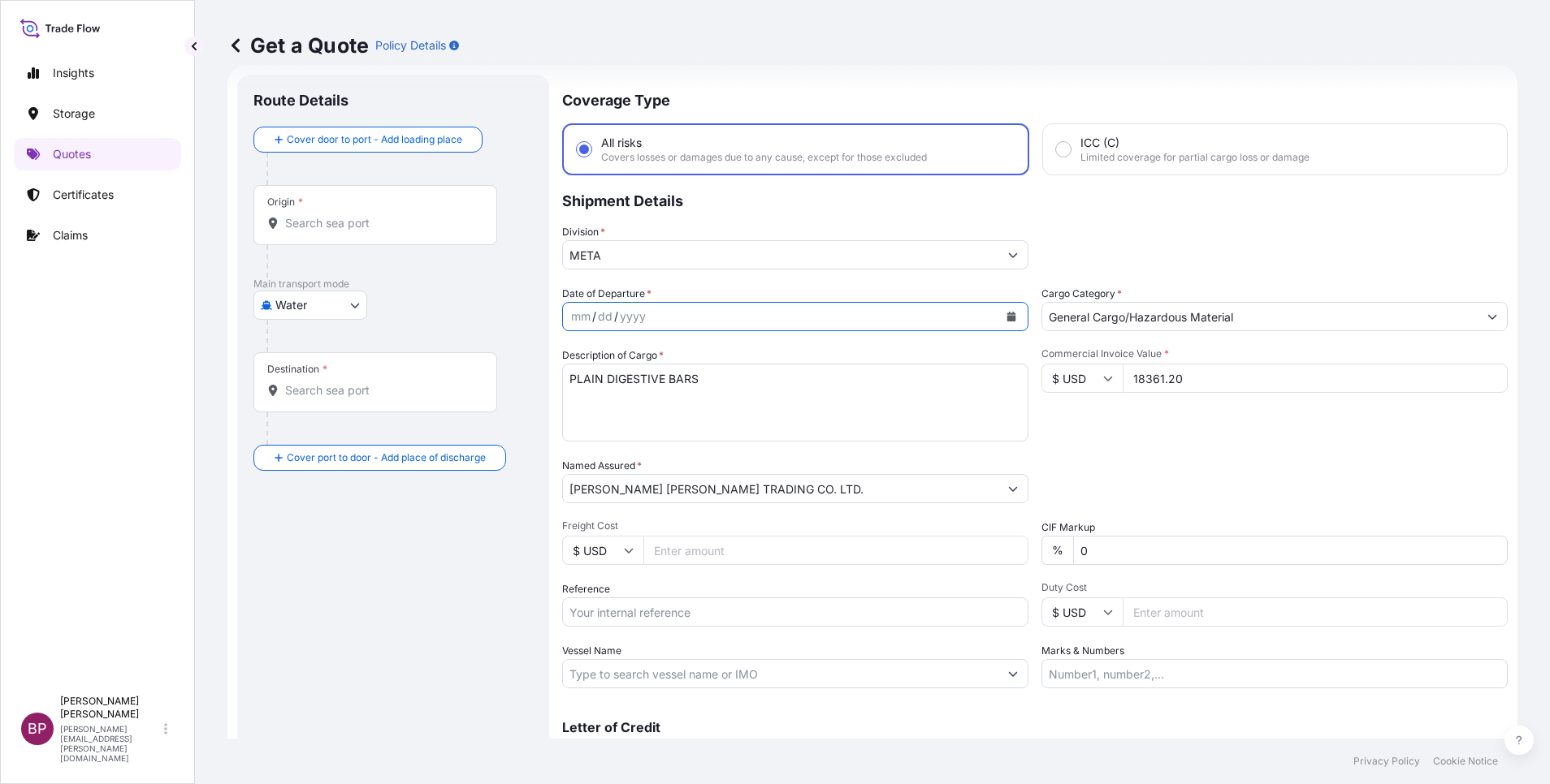
click at [1007, 320] on icon "Calendar" at bounding box center [1011, 317] width 9 height 9
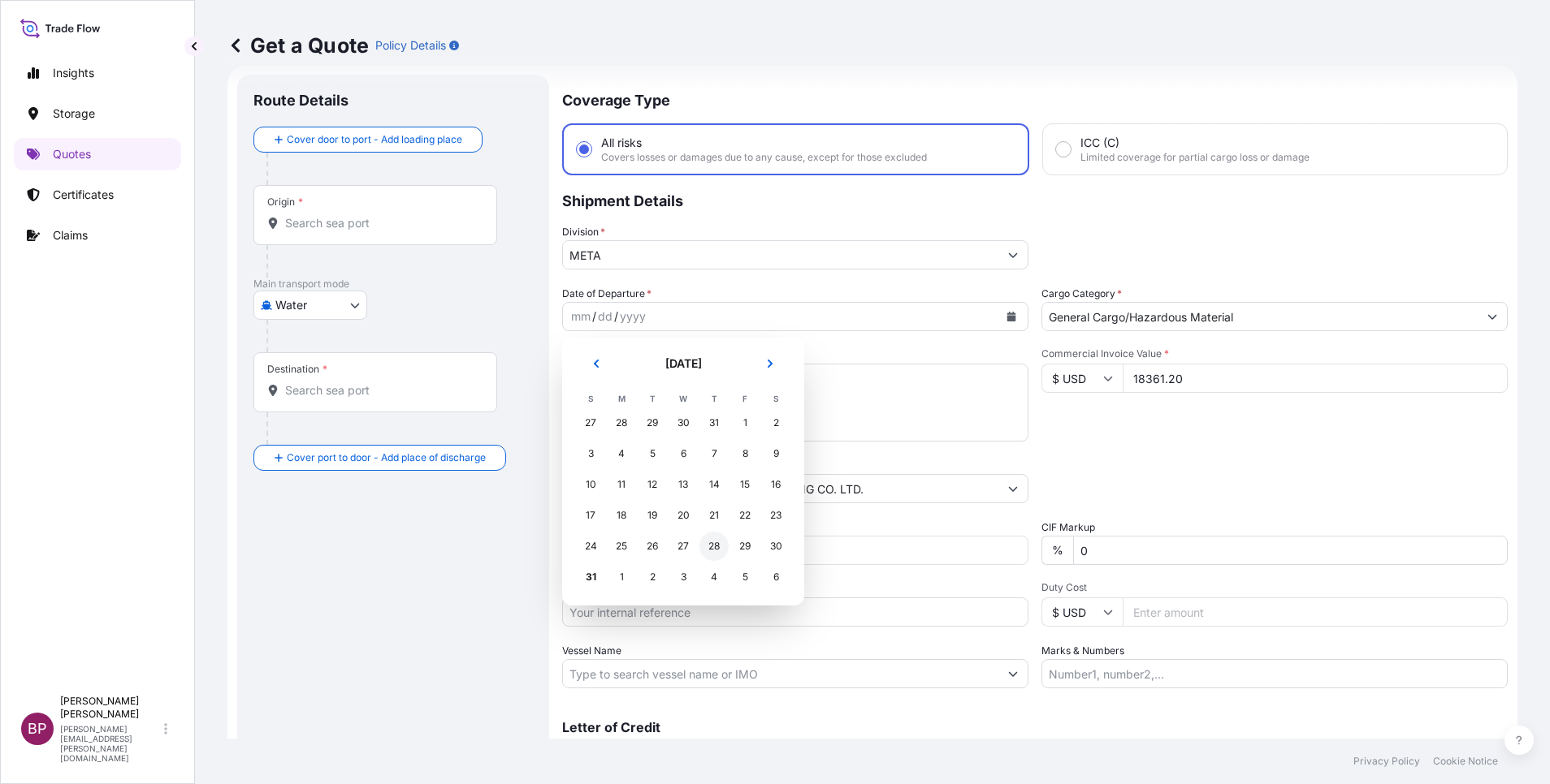
click at [711, 522] on div "28" at bounding box center [713, 546] width 29 height 29
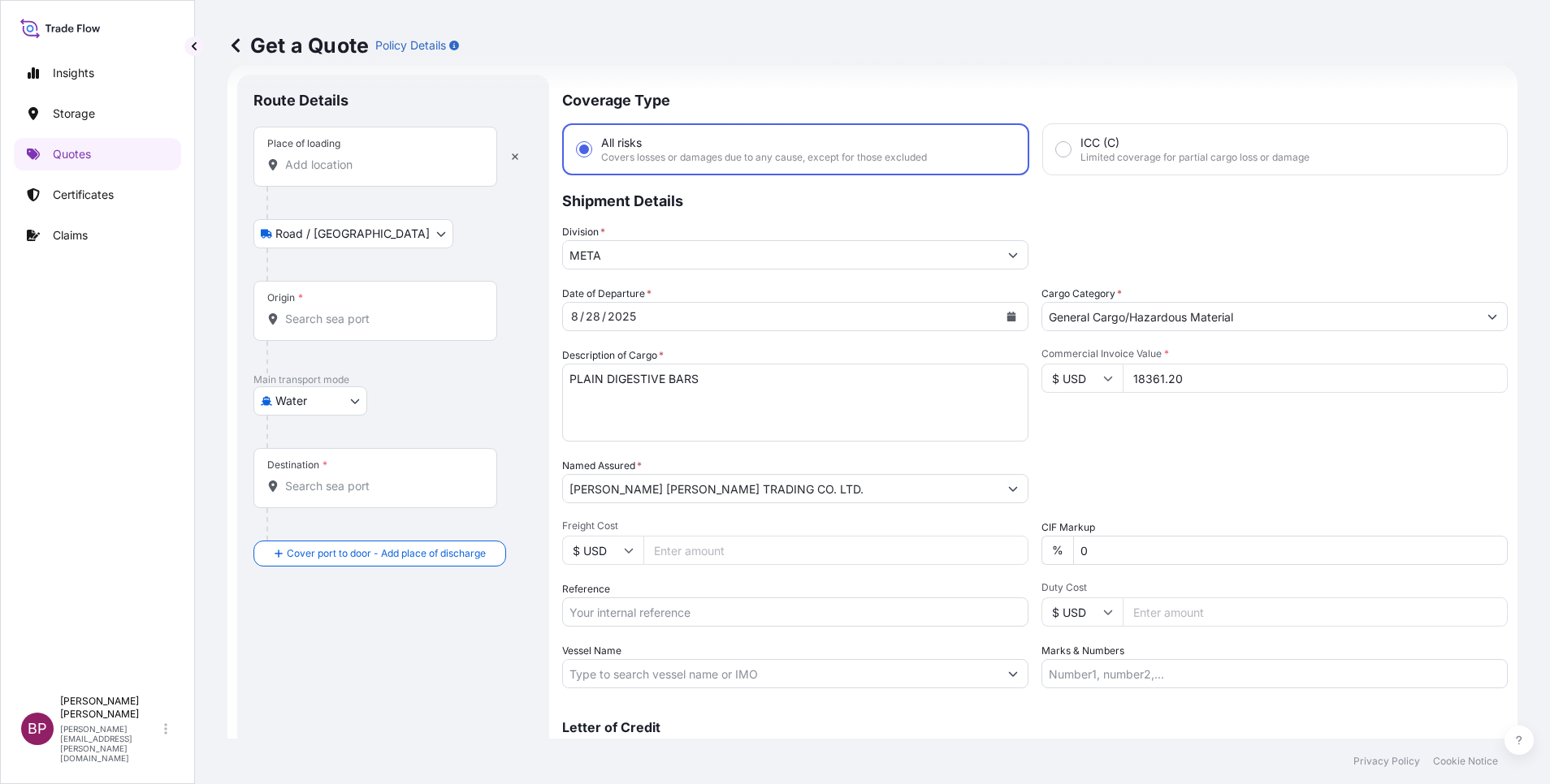
drag, startPoint x: 376, startPoint y: 175, endPoint x: 427, endPoint y: 144, distance: 59.7
click at [388, 172] on div "Place of loading" at bounding box center [375, 156] width 244 height 60
click at [388, 172] on input "Place of loading" at bounding box center [381, 164] width 192 height 16
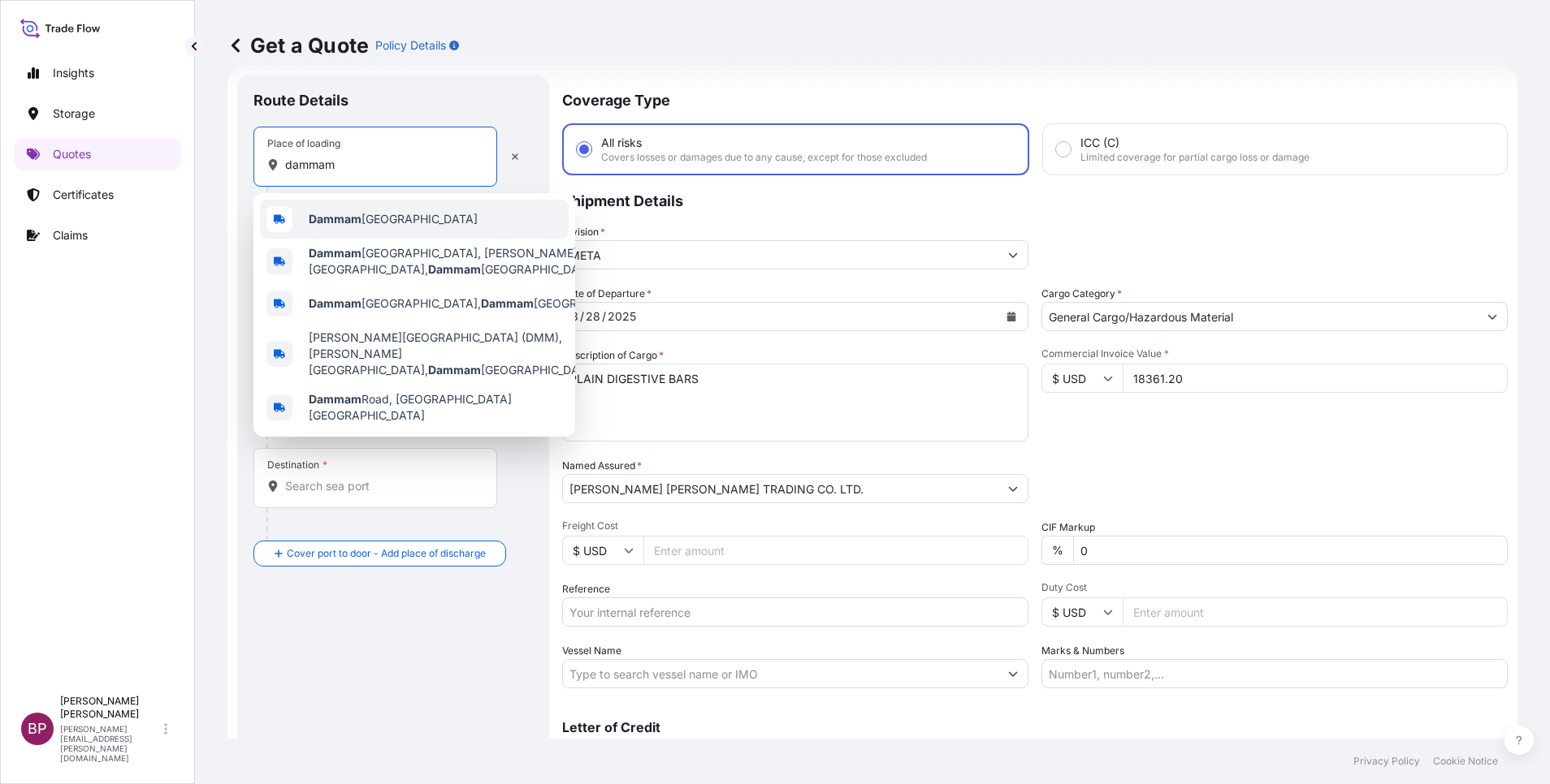
click at [341, 221] on b "Dammam" at bounding box center [335, 219] width 53 height 14
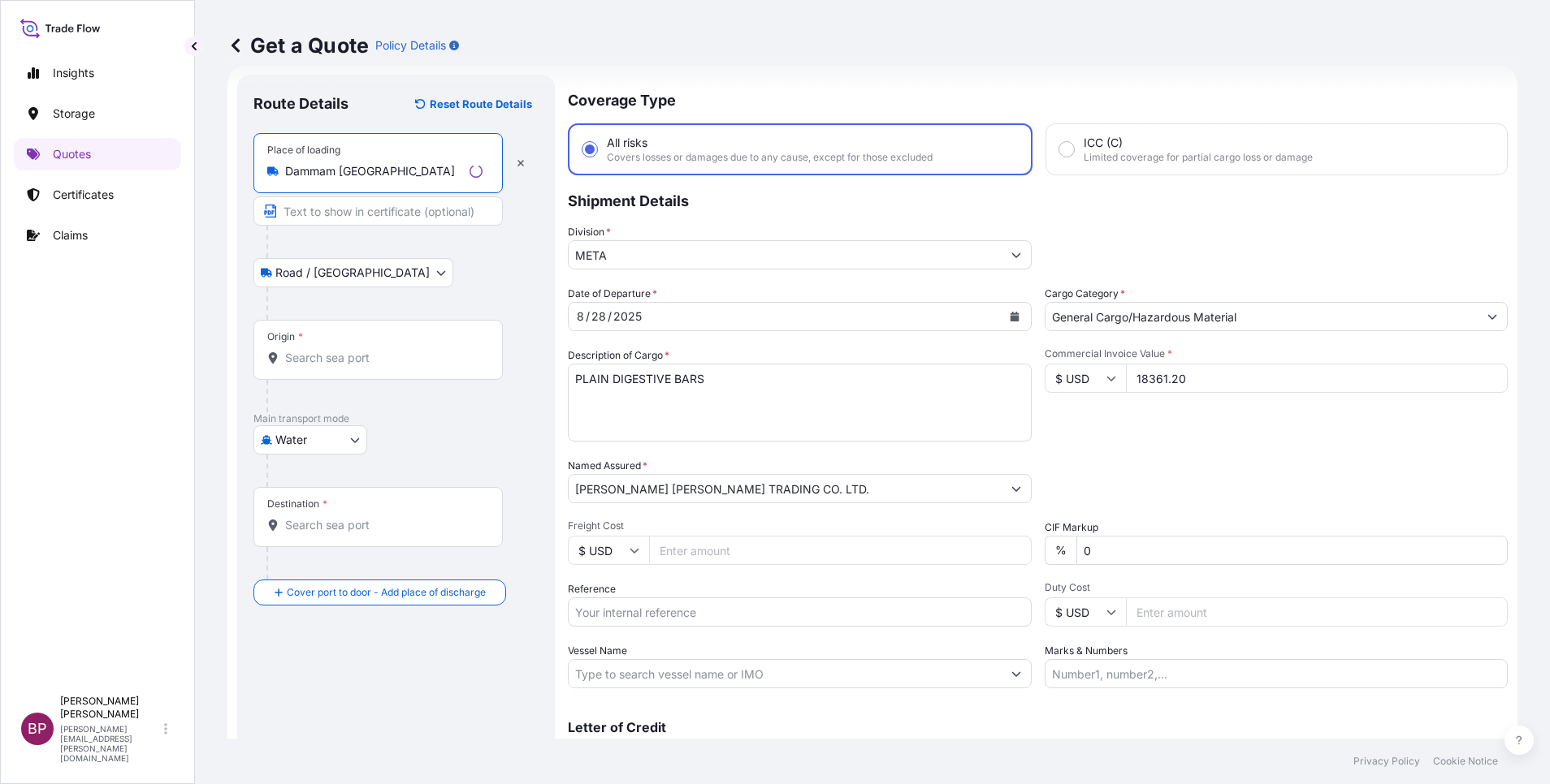
type input "Dammam [GEOGRAPHIC_DATA]"
click at [347, 355] on input "Origin *" at bounding box center [384, 357] width 197 height 16
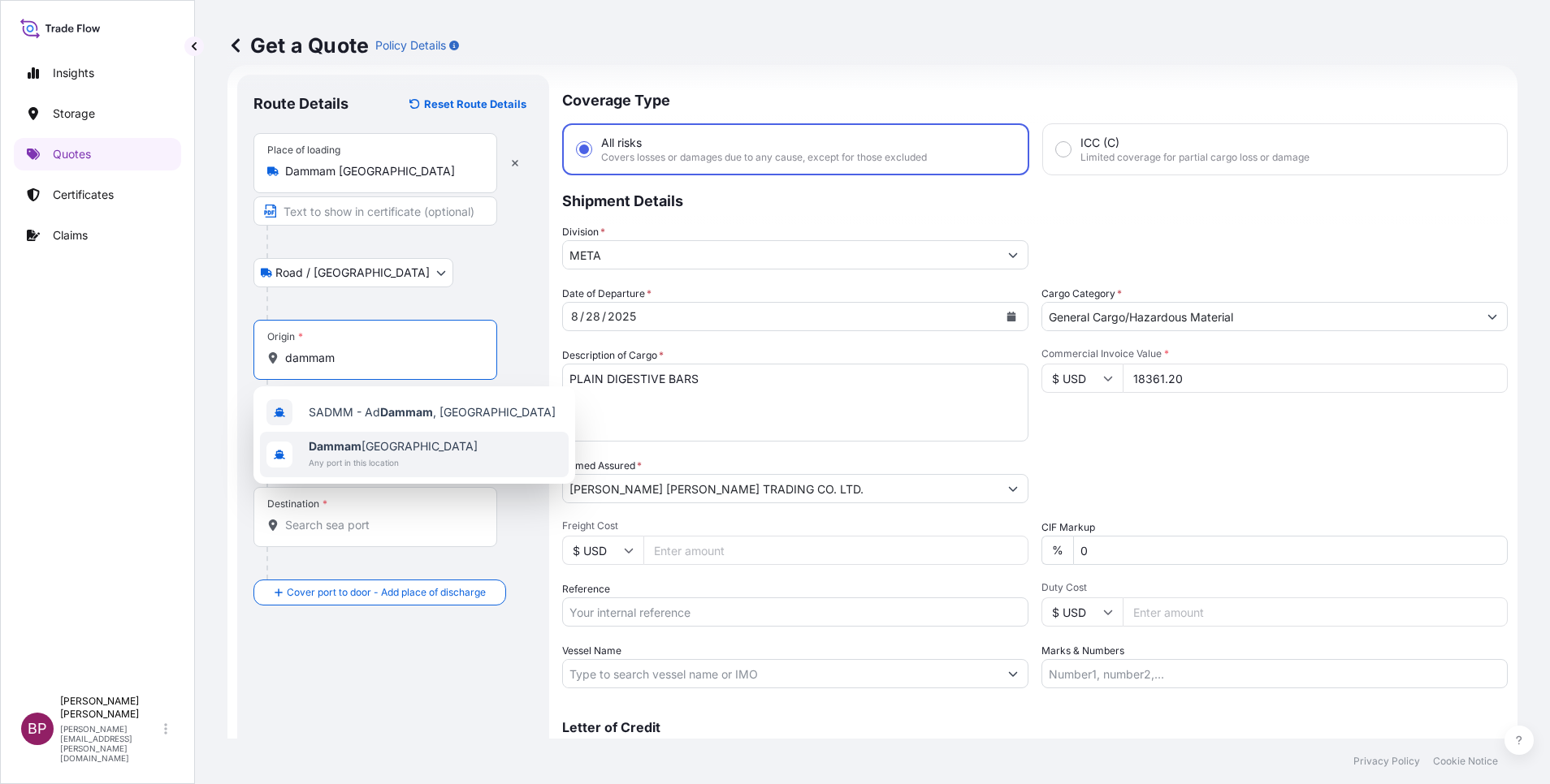
click at [374, 439] on span "Dammam [GEOGRAPHIC_DATA]" at bounding box center [393, 447] width 169 height 16
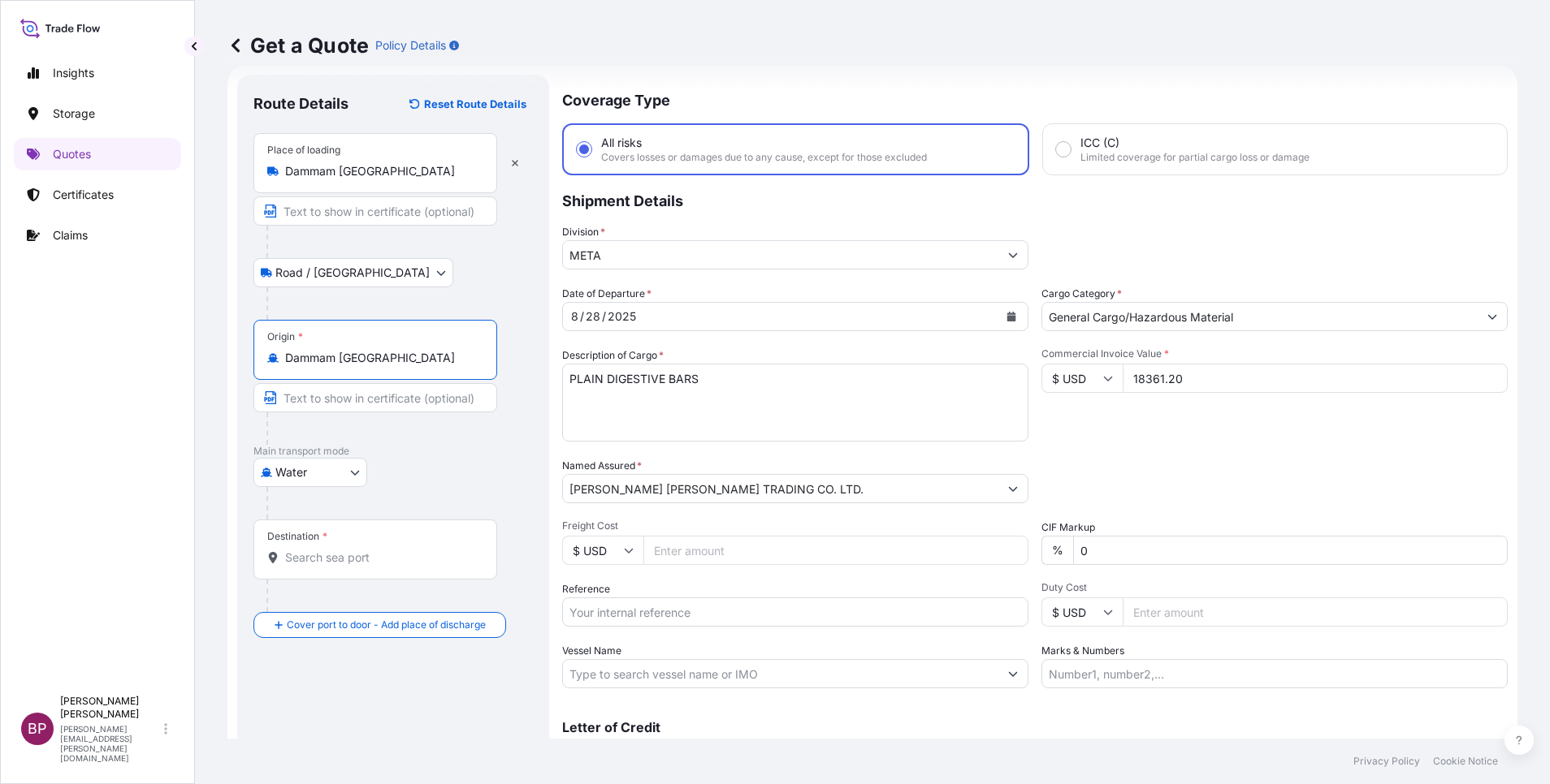
type input "Dammam [GEOGRAPHIC_DATA]"
click at [360, 522] on input "Destination *" at bounding box center [381, 557] width 192 height 16
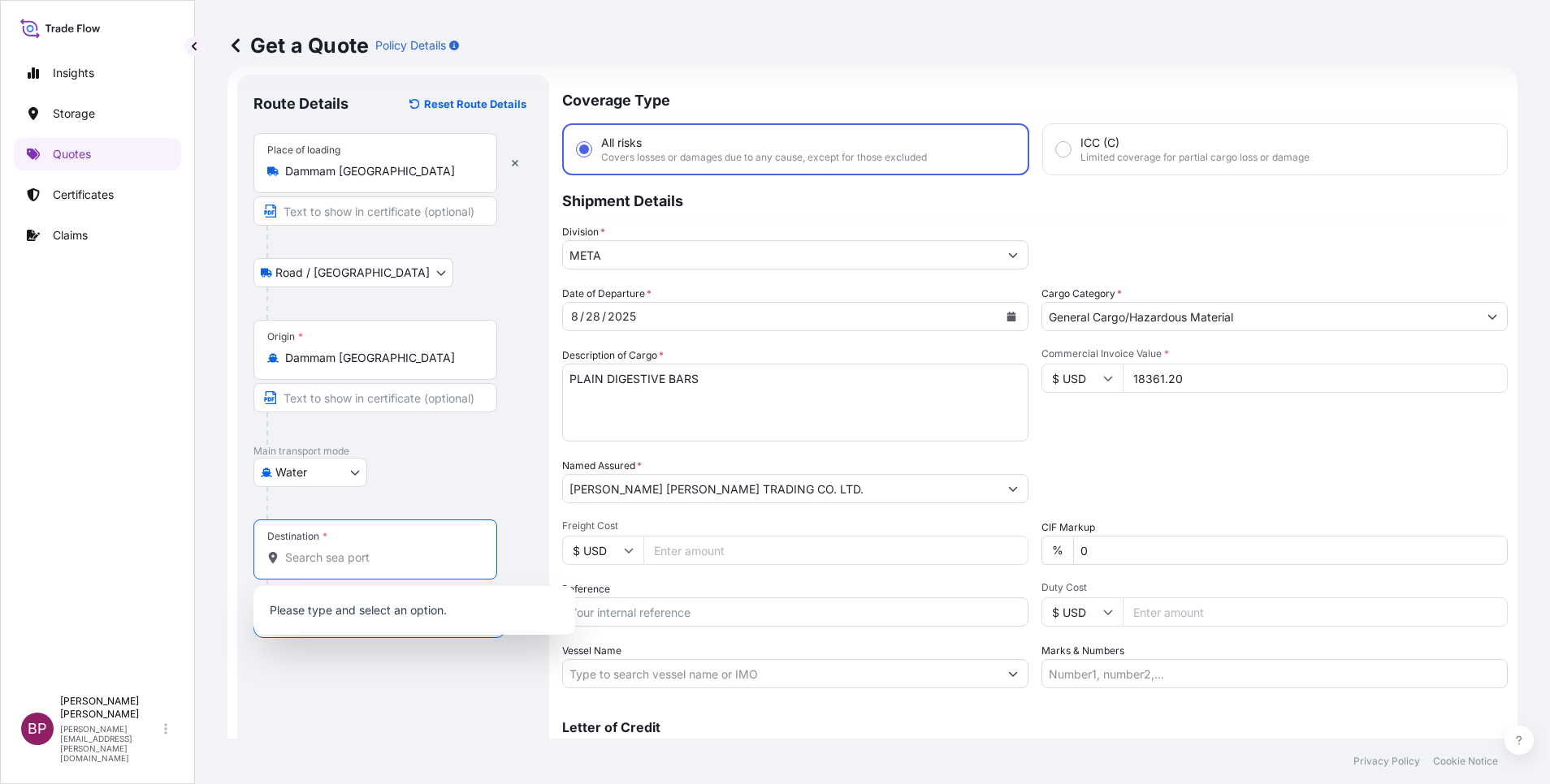
paste input "[GEOGRAPHIC_DATA]"
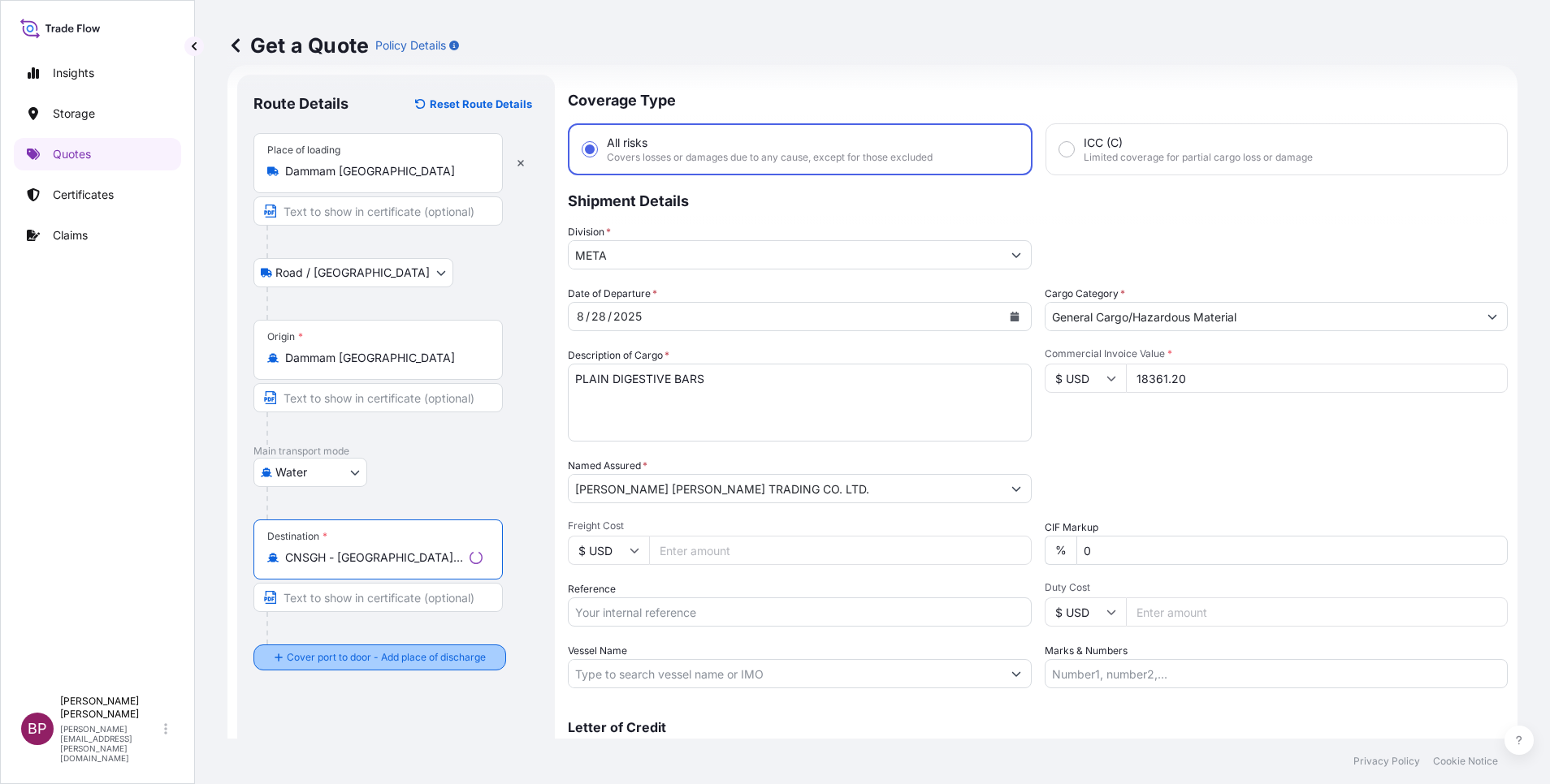
type input "CNSGH - [GEOGRAPHIC_DATA], [GEOGRAPHIC_DATA]"
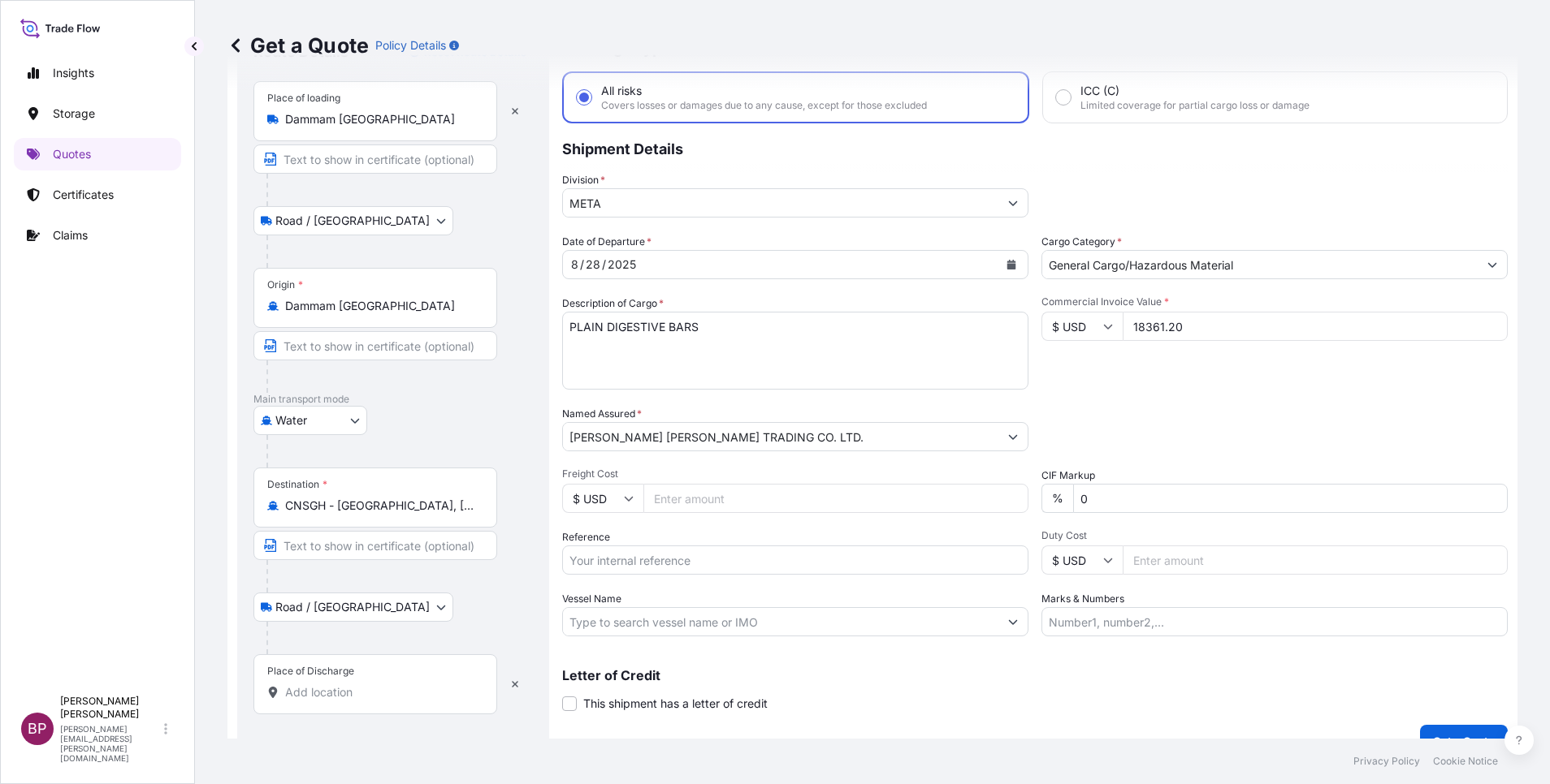
scroll to position [106, 0]
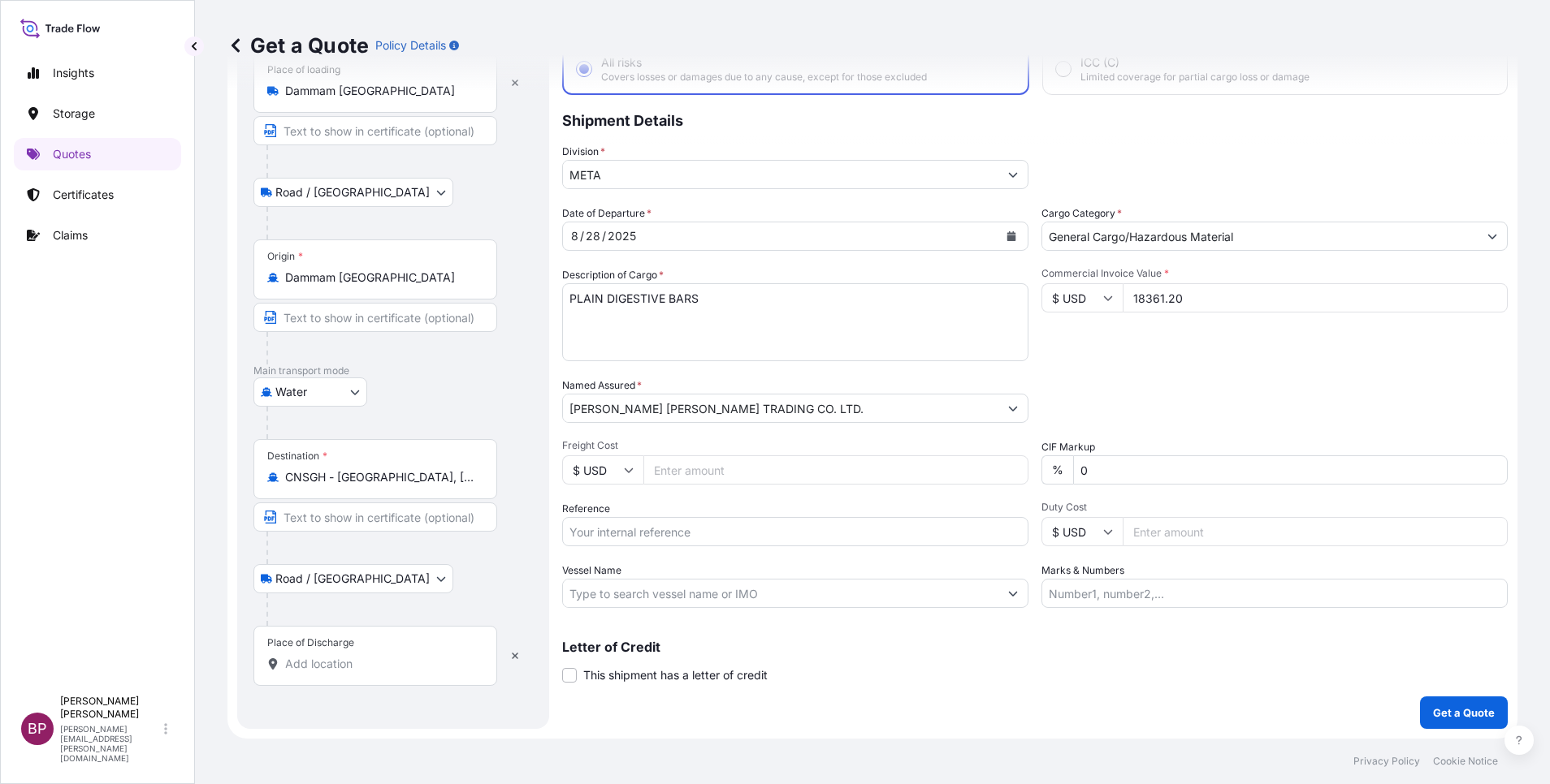
drag, startPoint x: 382, startPoint y: 658, endPoint x: 382, endPoint y: 647, distance: 11.0
click at [382, 522] on div "Place of Discharge" at bounding box center [375, 655] width 244 height 60
click at [382, 522] on input "Place of Discharge" at bounding box center [381, 664] width 192 height 16
paste input "[GEOGRAPHIC_DATA]"
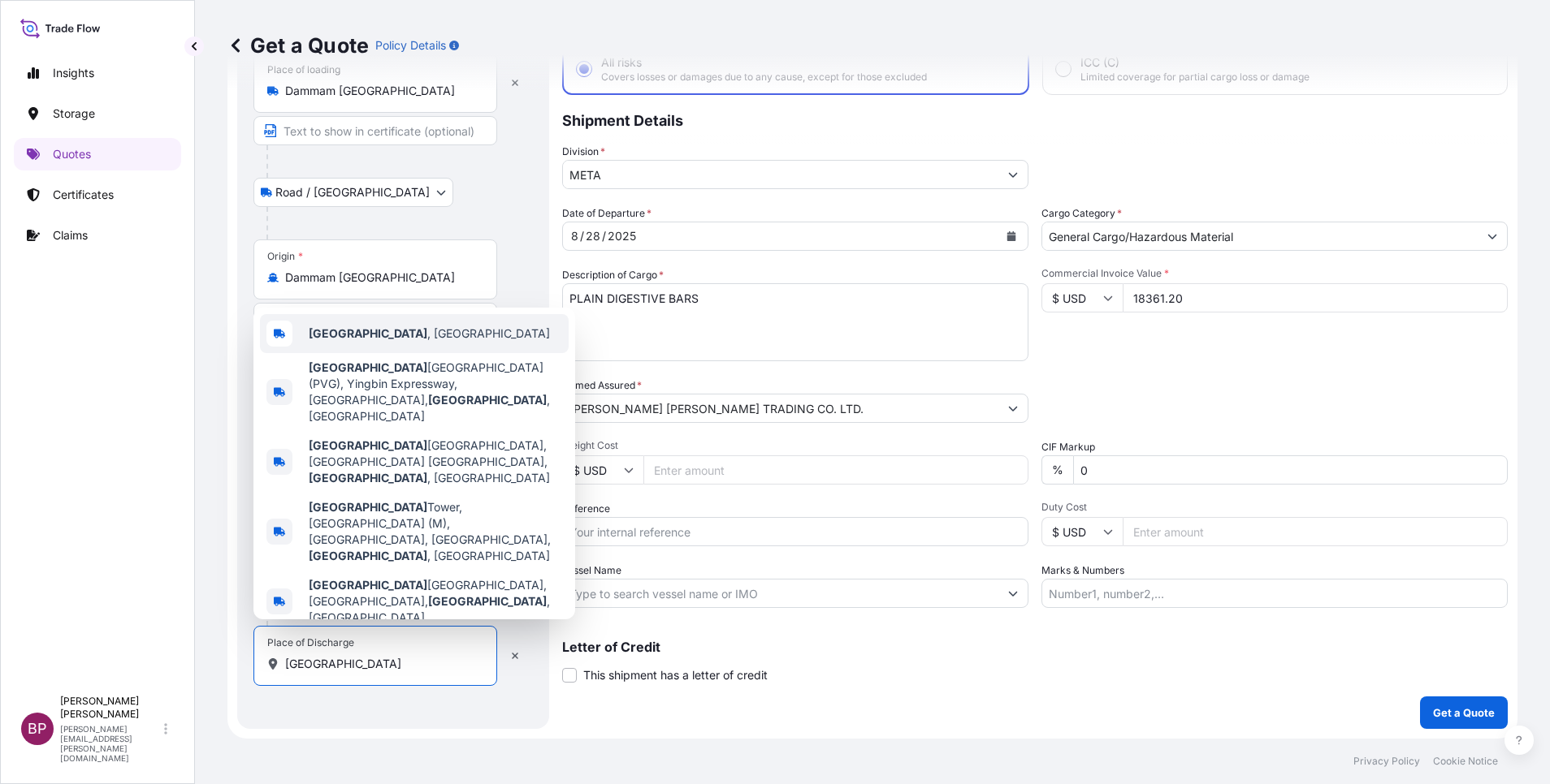
click at [391, 342] on span "[GEOGRAPHIC_DATA] , [GEOGRAPHIC_DATA]" at bounding box center [429, 333] width 241 height 16
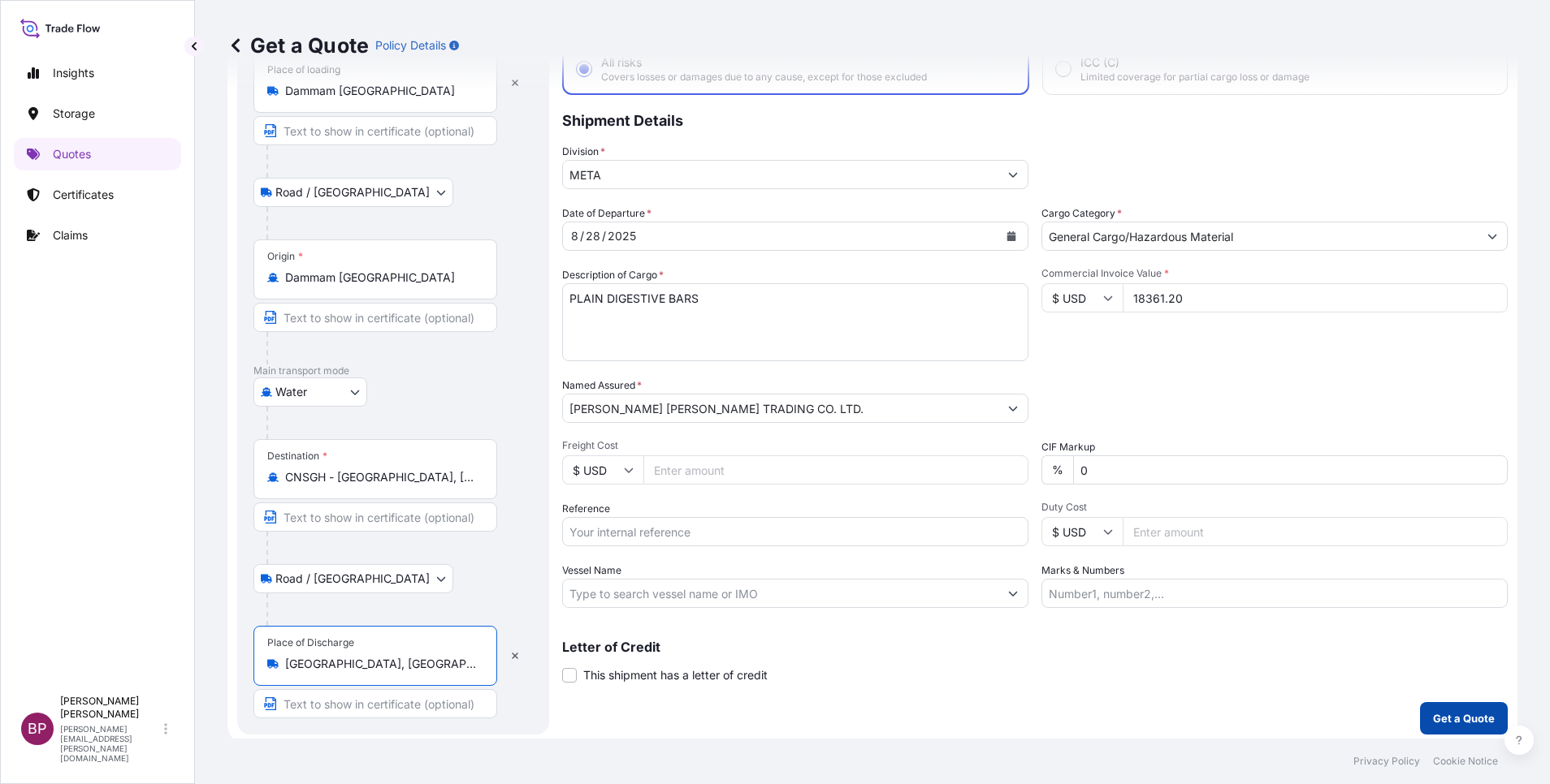
type input "[GEOGRAPHIC_DATA], [GEOGRAPHIC_DATA]"
click at [1033, 522] on p "Get a Quote" at bounding box center [1464, 718] width 62 height 16
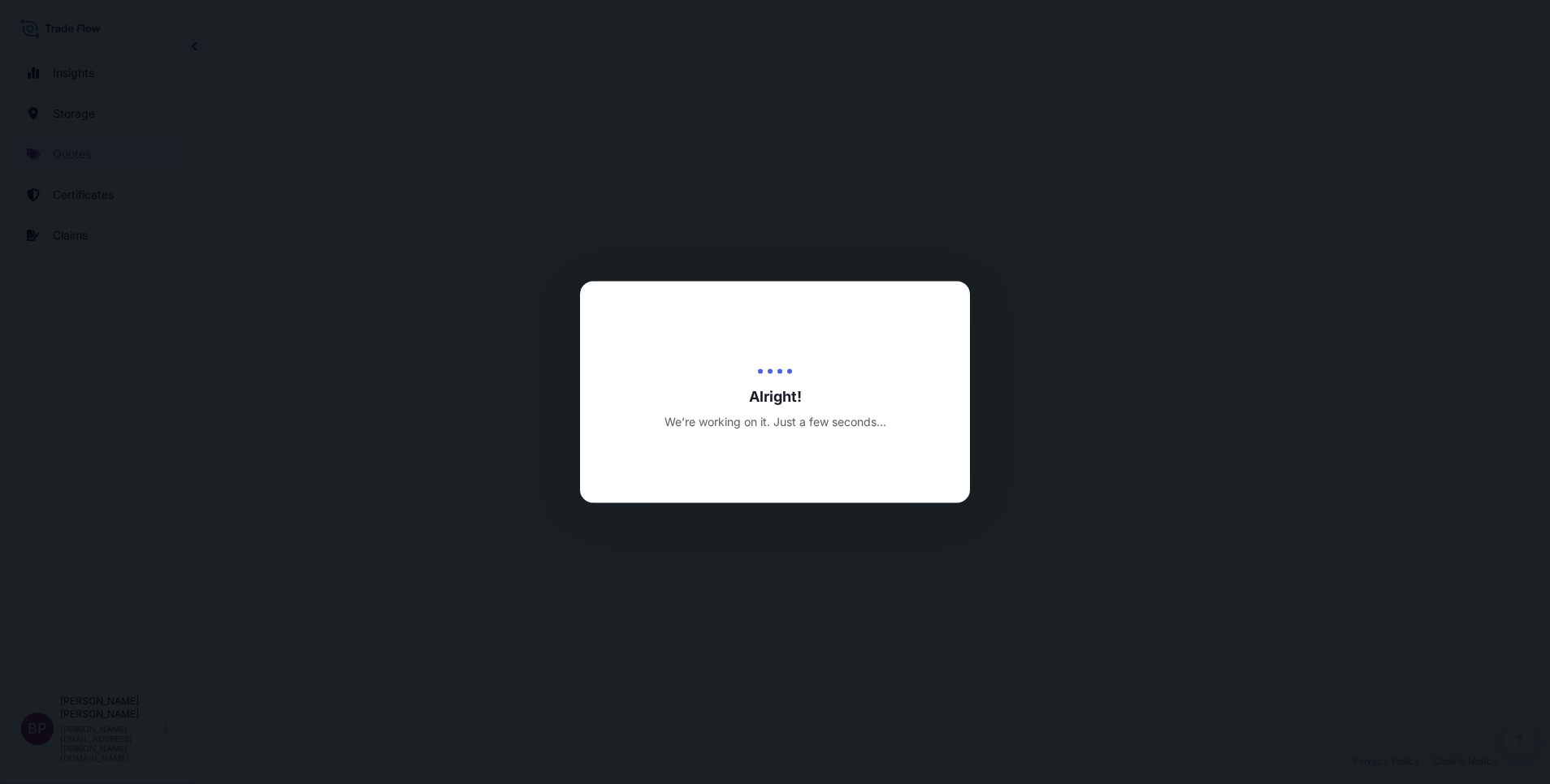
select select "Road / [GEOGRAPHIC_DATA]"
select select "Water"
select select "Road / [GEOGRAPHIC_DATA]"
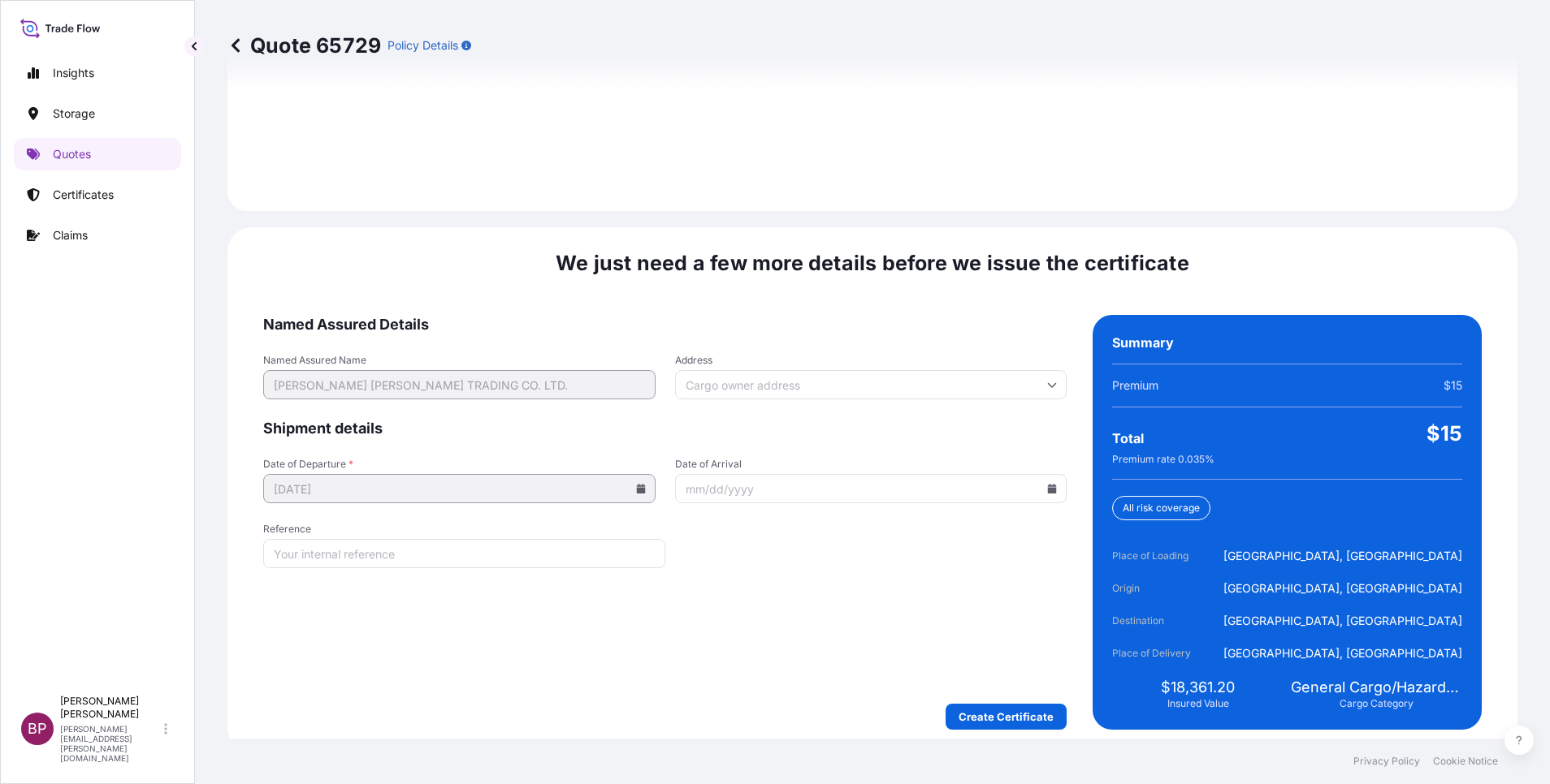
scroll to position [2407, 0]
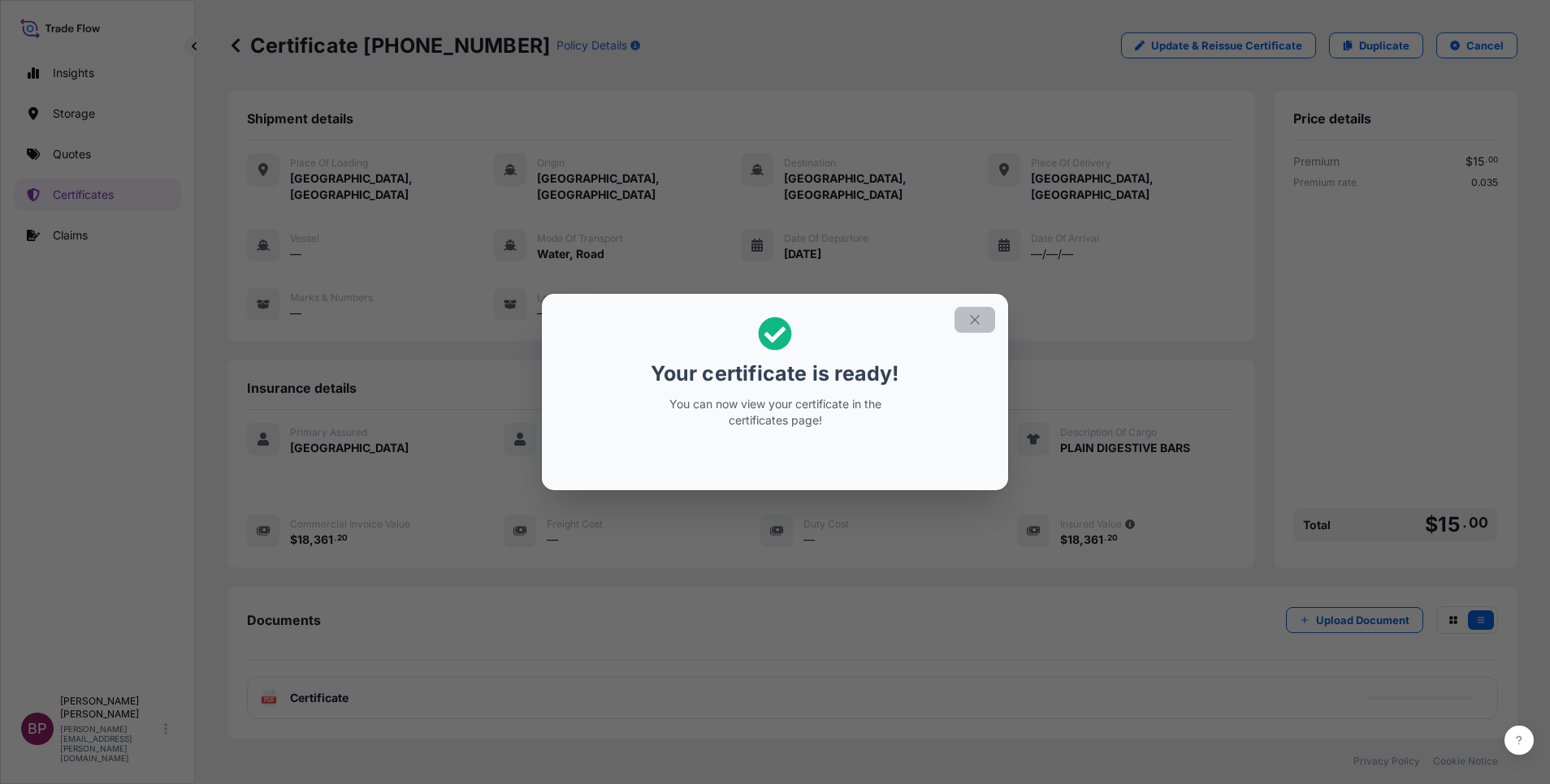
click at [973, 319] on icon "button" at bounding box center [974, 319] width 14 height 14
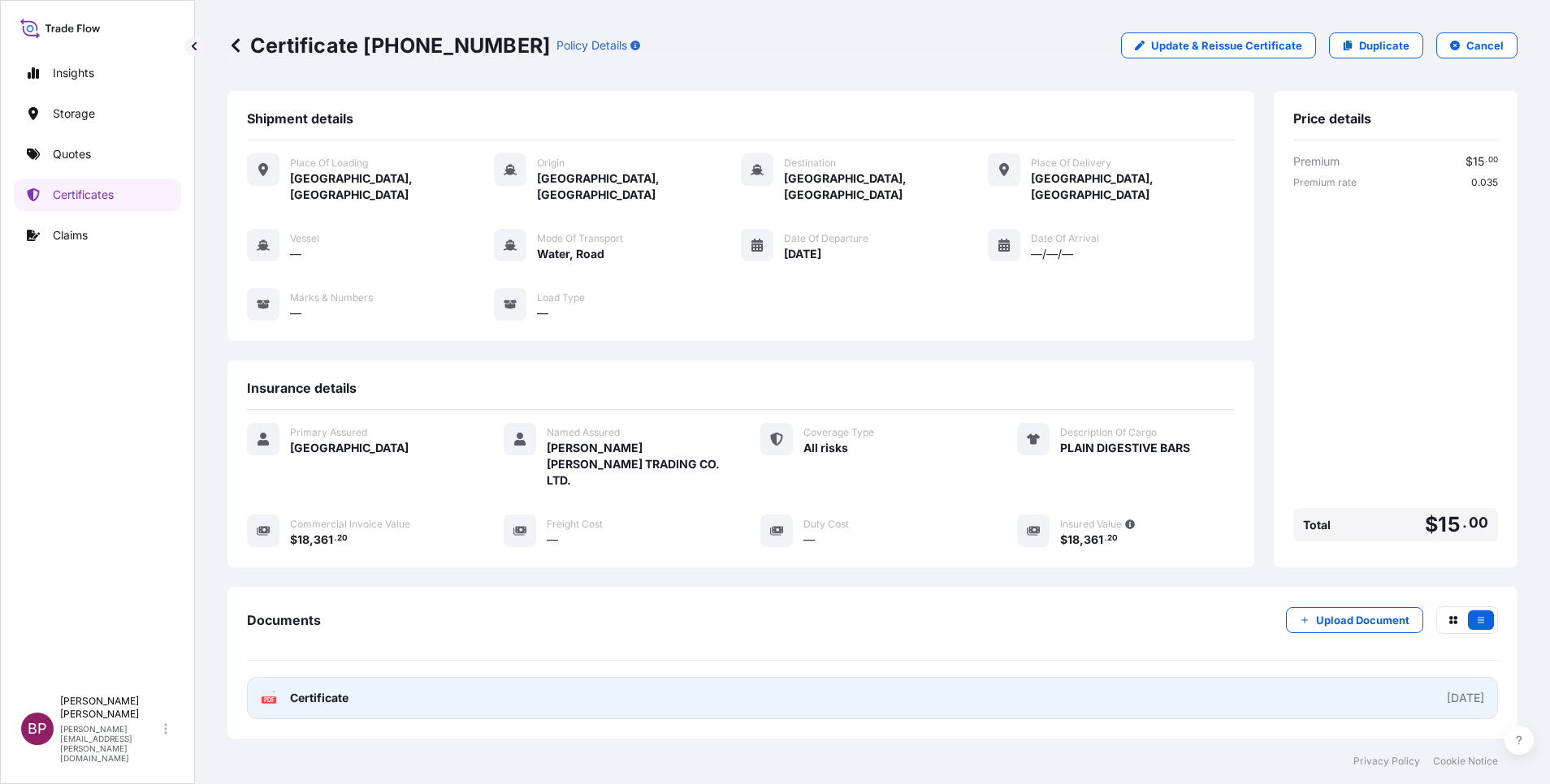
click at [342, 522] on span "Certificate" at bounding box center [320, 698] width 59 height 16
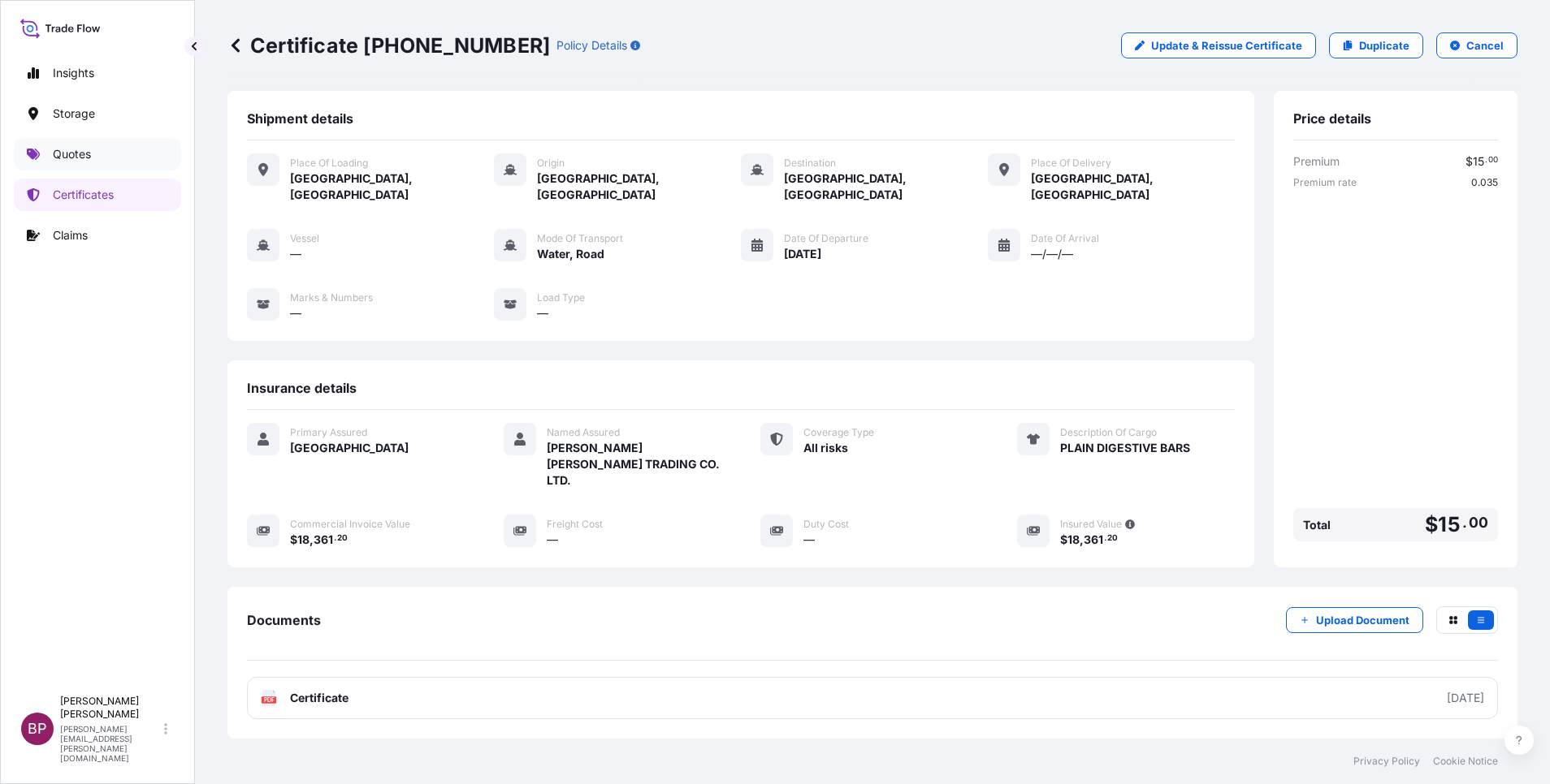
click at [81, 153] on p "Quotes" at bounding box center [72, 154] width 38 height 16
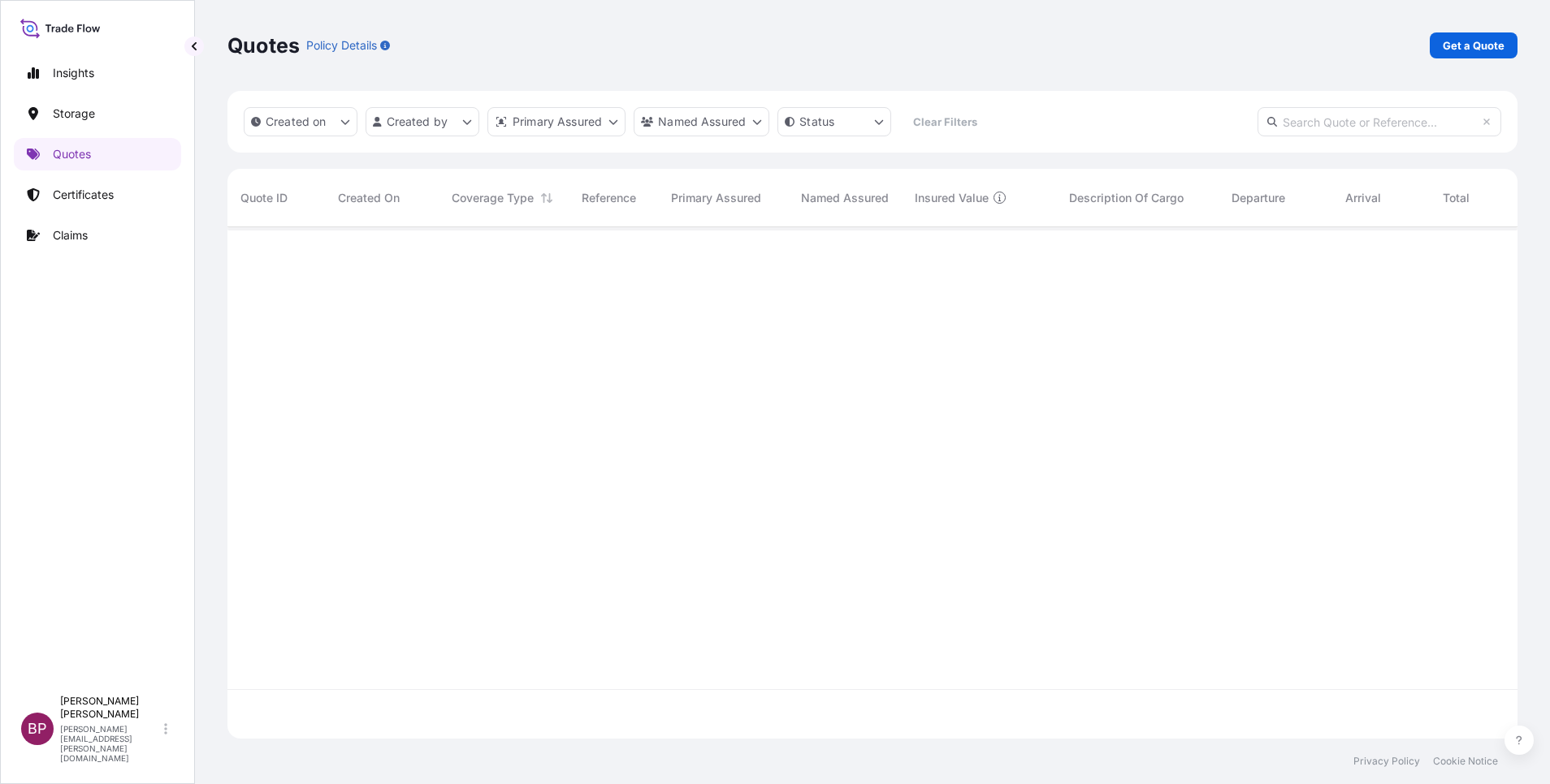
scroll to position [501, 1271]
click at [1033, 43] on p "Get a Quote" at bounding box center [1473, 45] width 62 height 16
select select "Water"
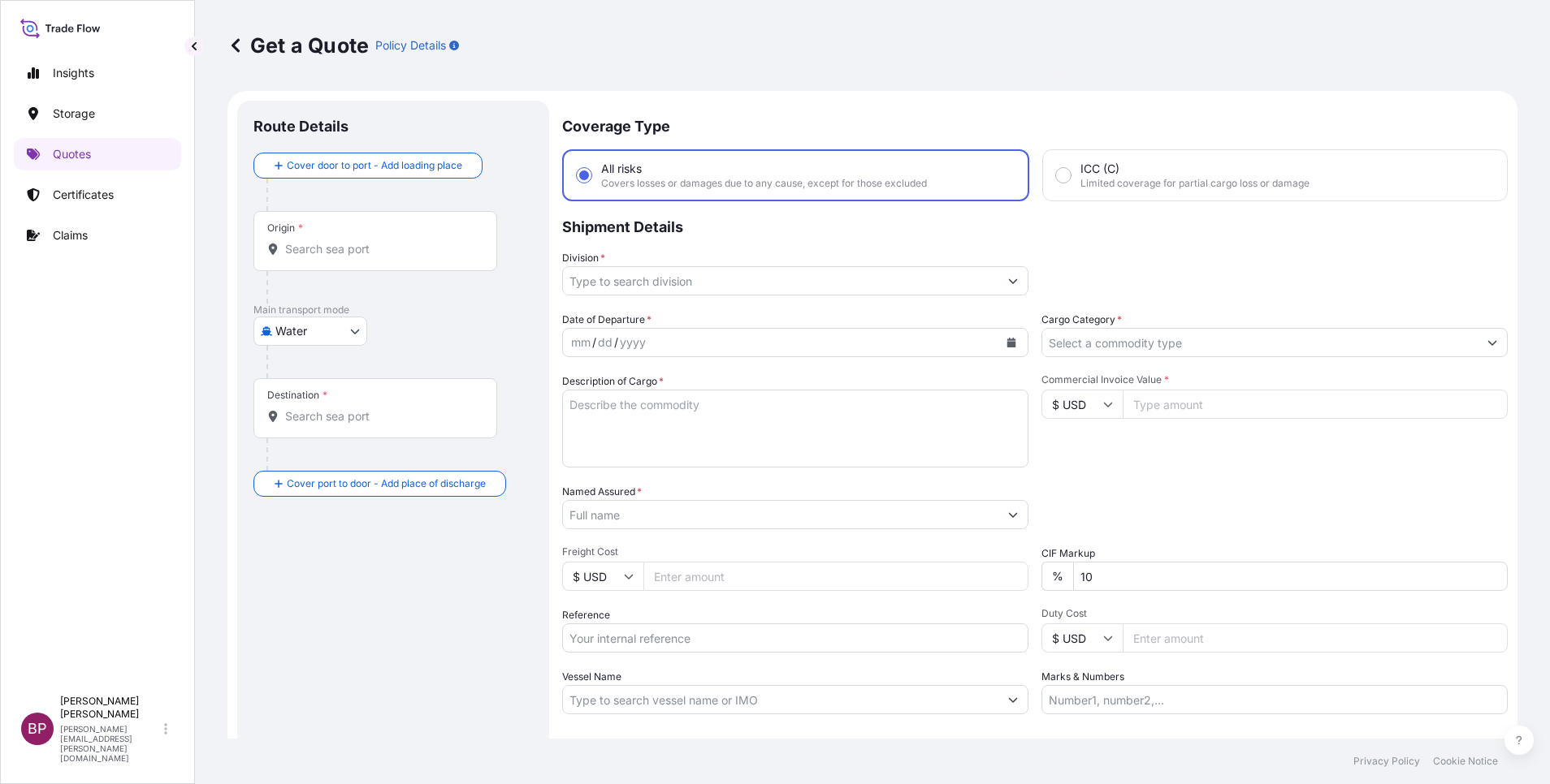
scroll to position [26, 0]
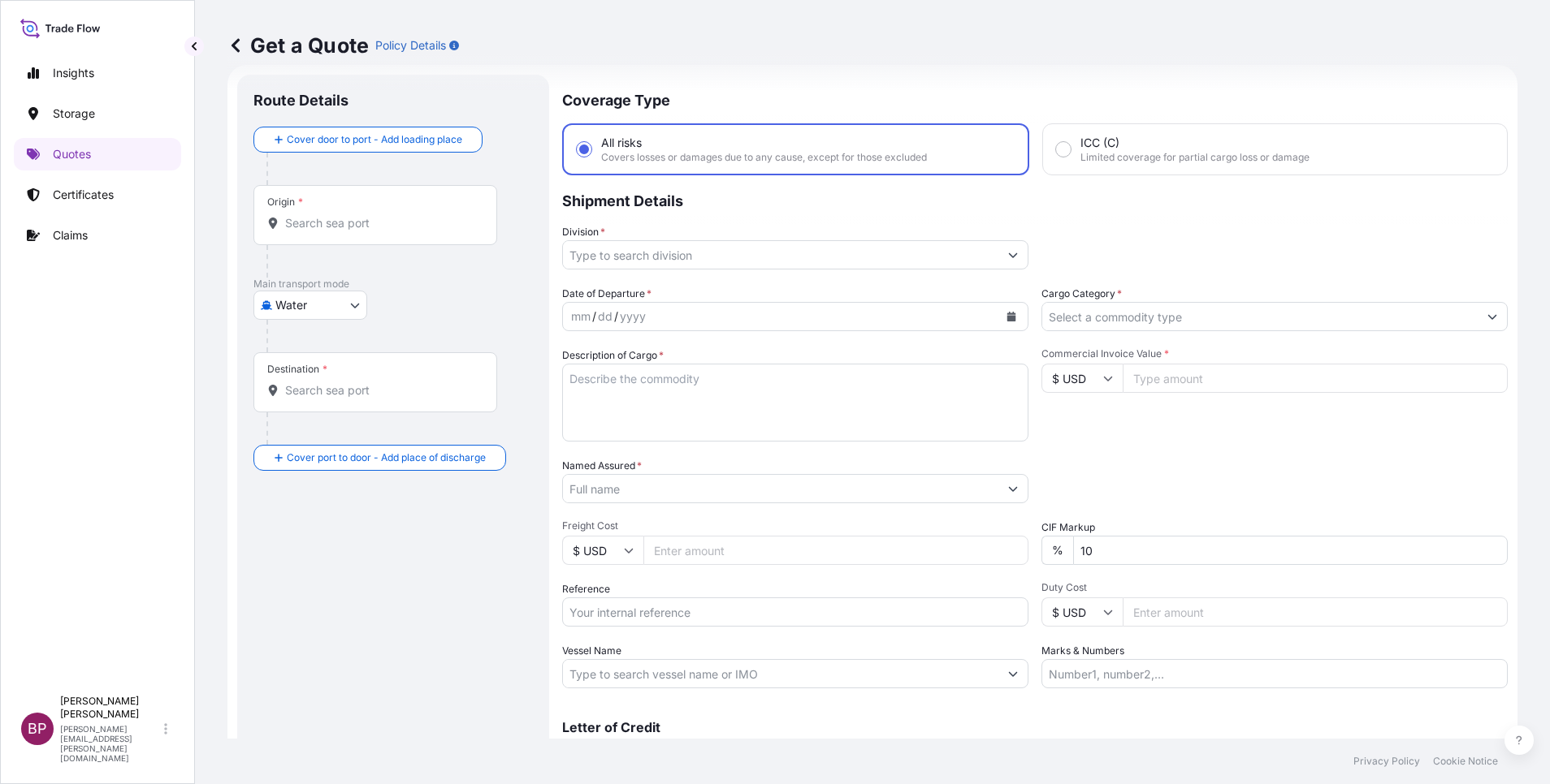
click at [1008, 254] on icon "Show suggestions" at bounding box center [1013, 255] width 9 height 9
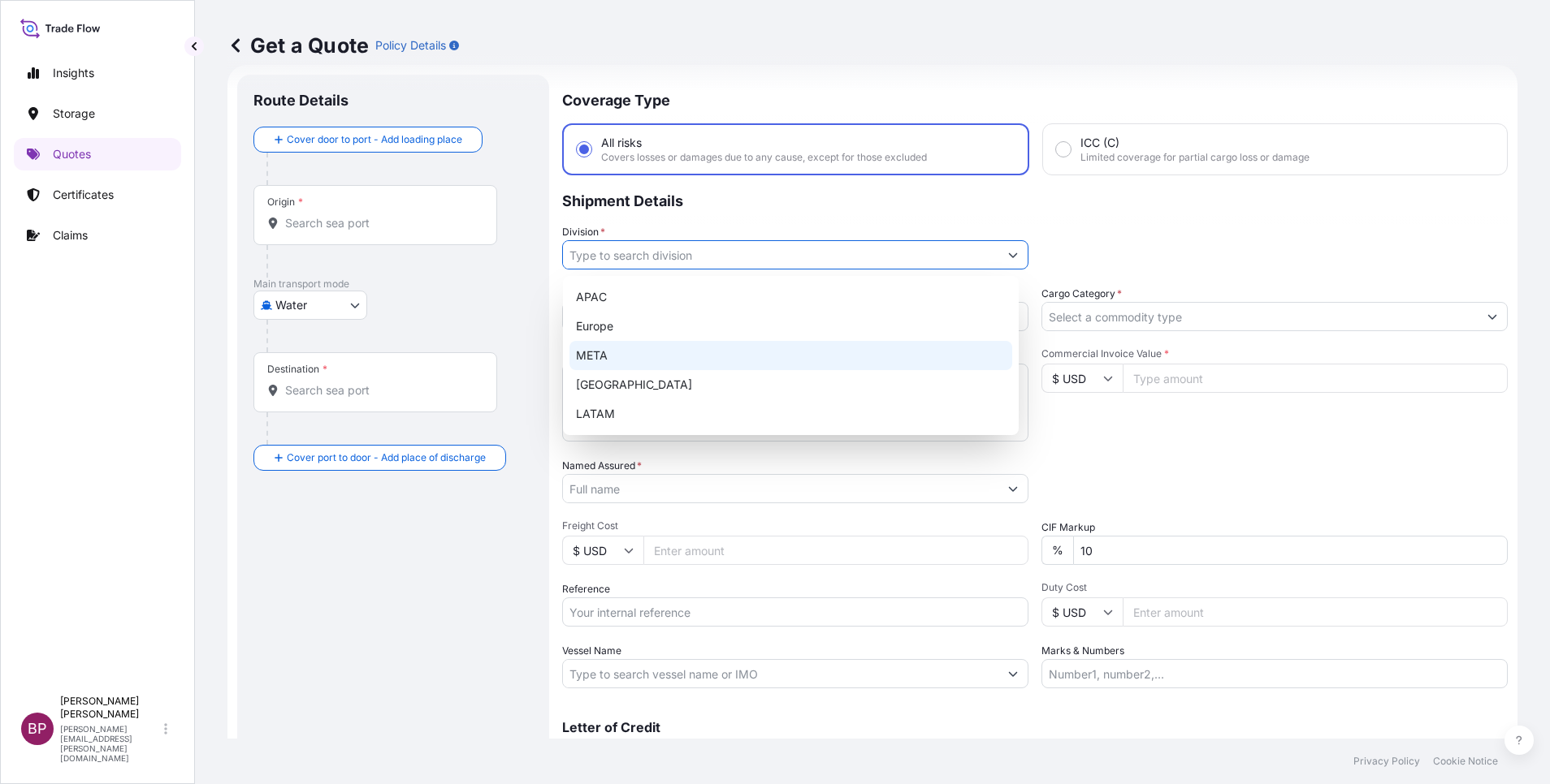
click at [725, 357] on div "META" at bounding box center [790, 356] width 443 height 29
type input "META"
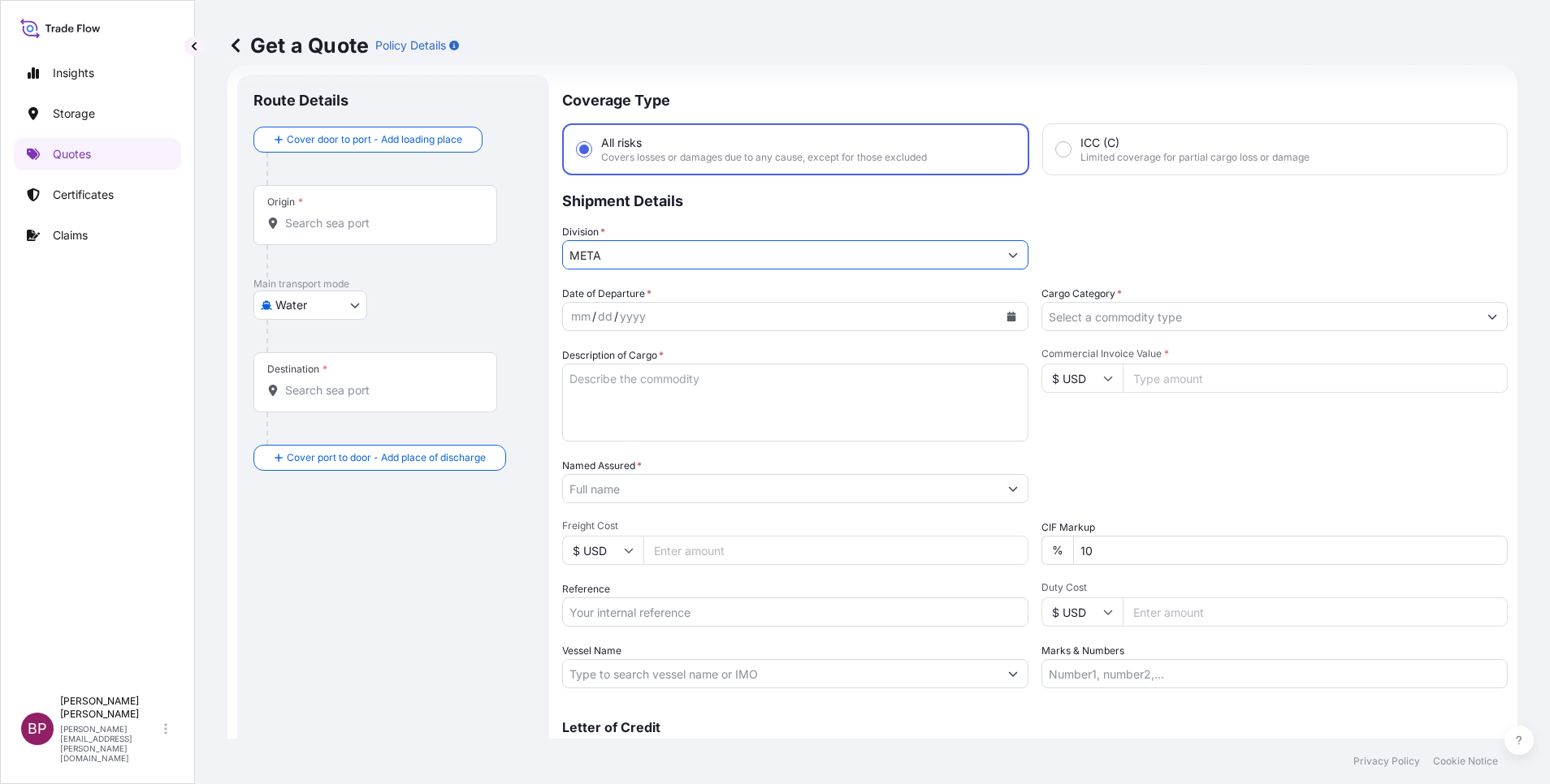
click at [1033, 320] on input "Cargo Category *" at bounding box center [1260, 317] width 435 height 29
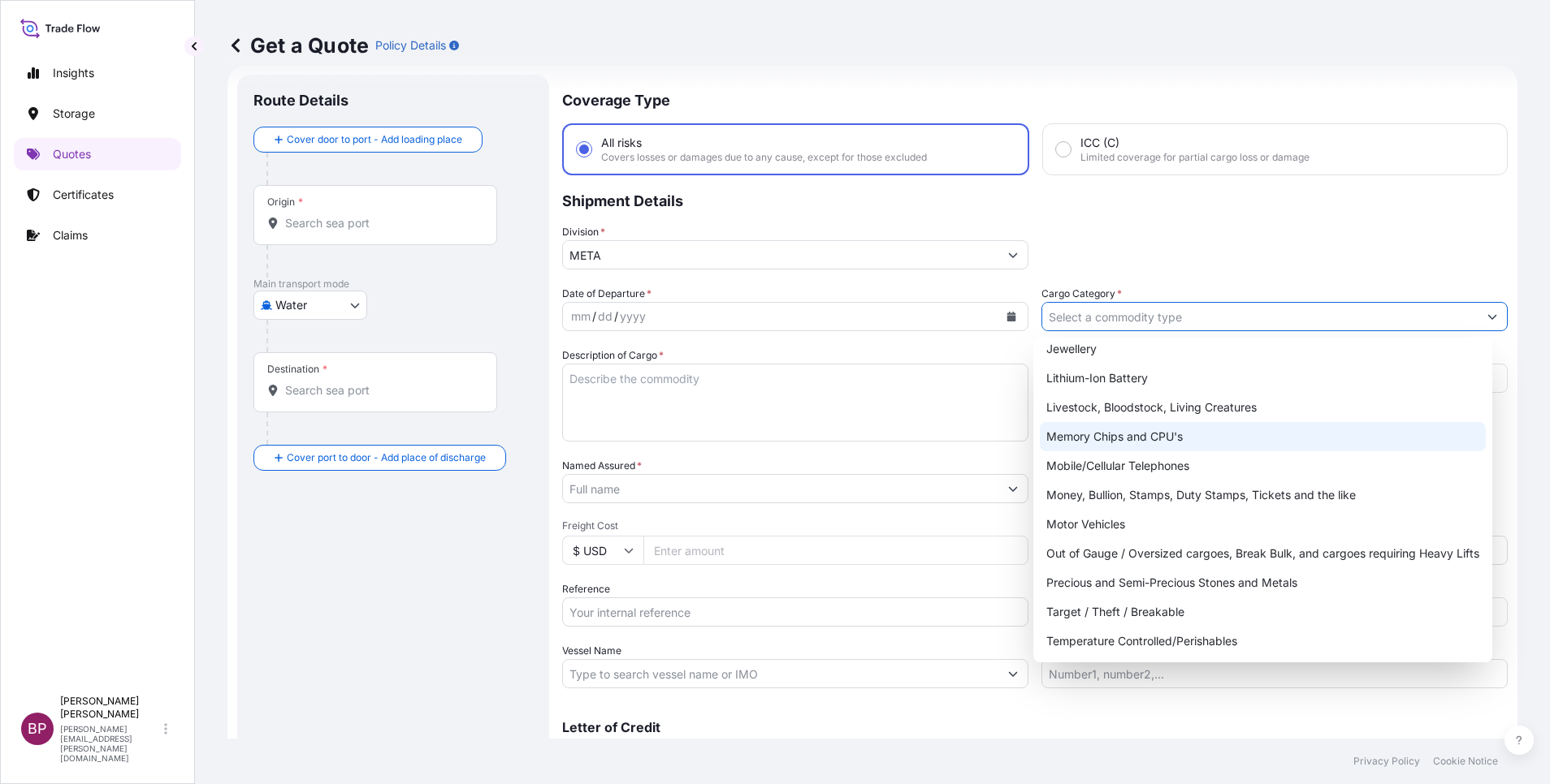
scroll to position [273, 0]
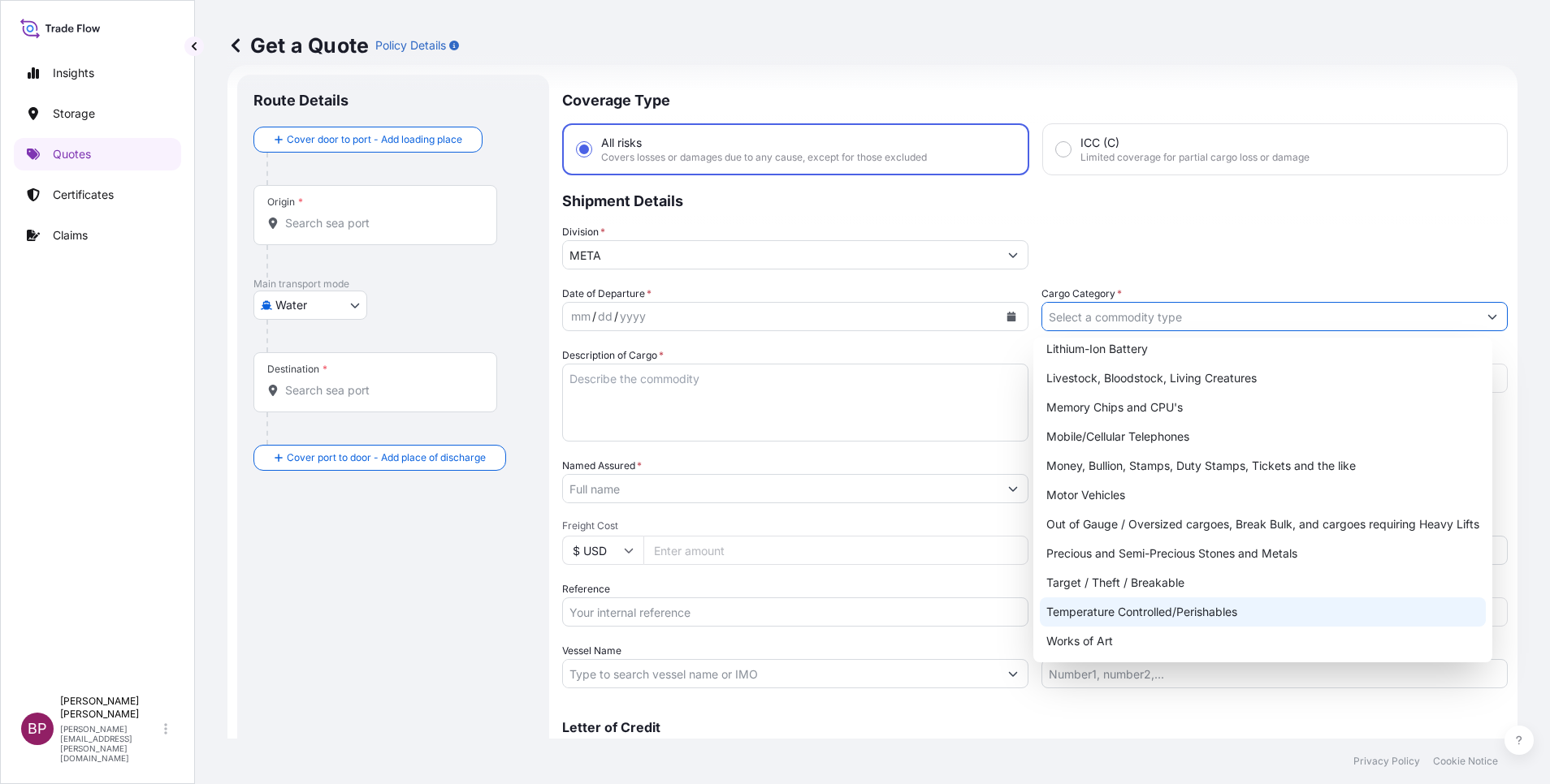
click at [1033, 522] on div "Temperature Controlled/Perishables" at bounding box center [1263, 611] width 446 height 29
type input "Temperature Controlled/Perishables"
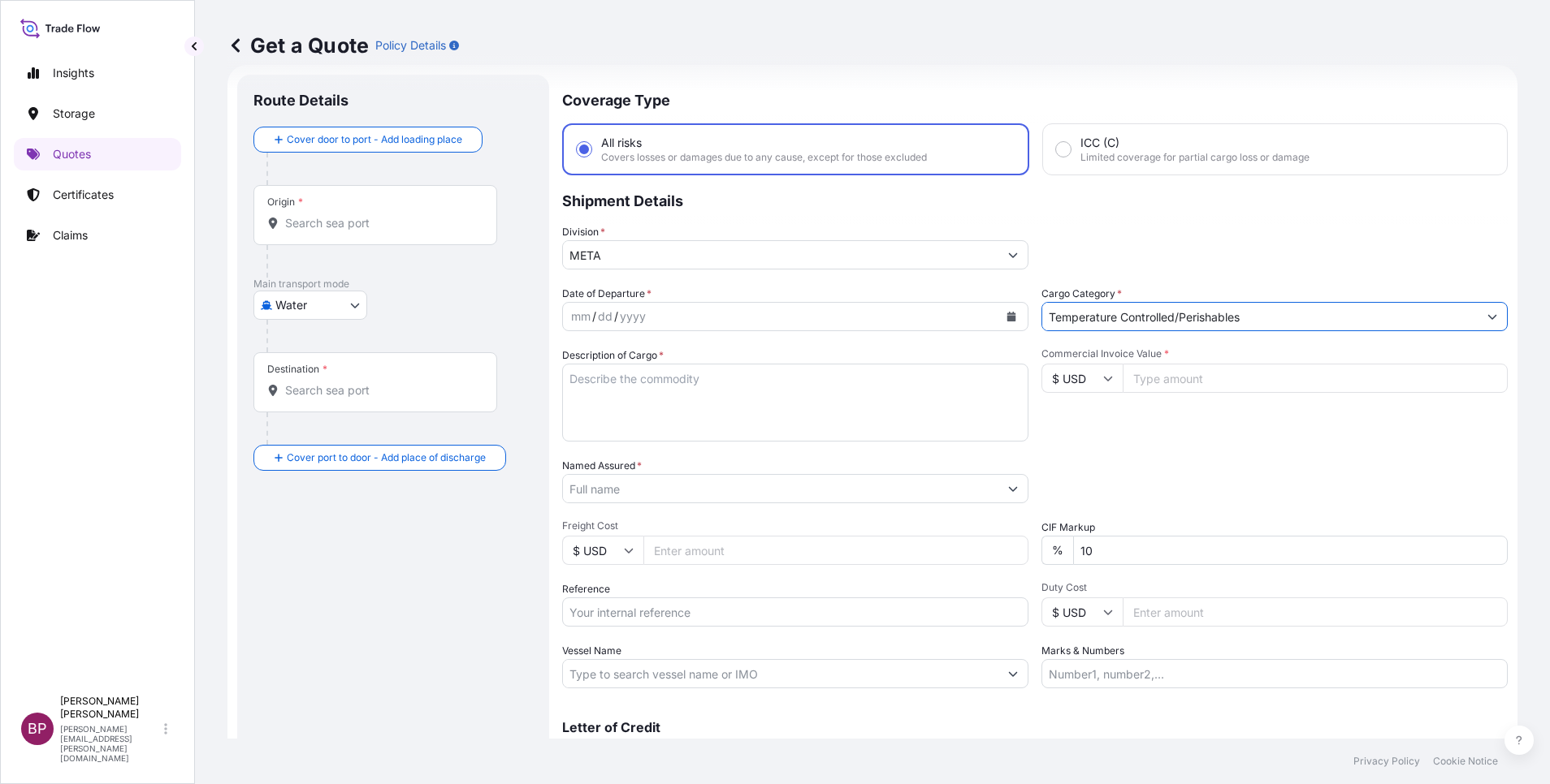
click at [1033, 382] on input "Commercial Invoice Value *" at bounding box center [1316, 378] width 385 height 29
click at [1033, 384] on input "Commercial Invoice Value *" at bounding box center [1316, 378] width 385 height 29
paste input "8398.93"
type input "8398.93"
drag, startPoint x: 1068, startPoint y: 550, endPoint x: 791, endPoint y: 557, distance: 277.1
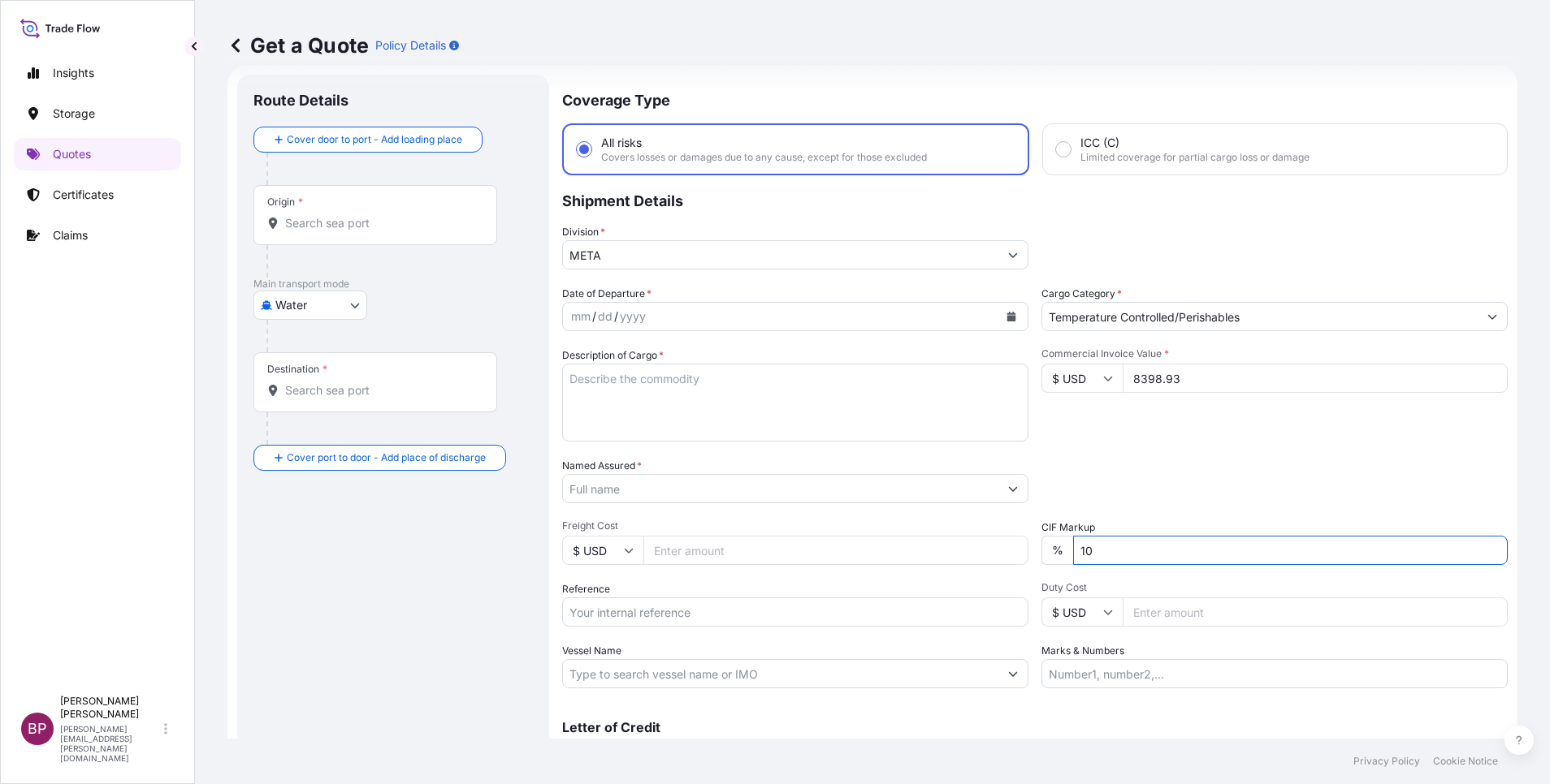
click at [803, 522] on div "Date of Departure * mm / dd / yyyy Cargo Category * Temperature Controlled/Peri…" at bounding box center [1035, 487] width 946 height 403
type input "0"
click at [1033, 471] on div "Packing Category Type to search a container mode Please select a primary mode o…" at bounding box center [1275, 481] width 467 height 46
click at [733, 413] on textarea "Description of Cargo *" at bounding box center [796, 403] width 467 height 78
paste textarea "DIGESTIVE CREAM CHOCOLATE"
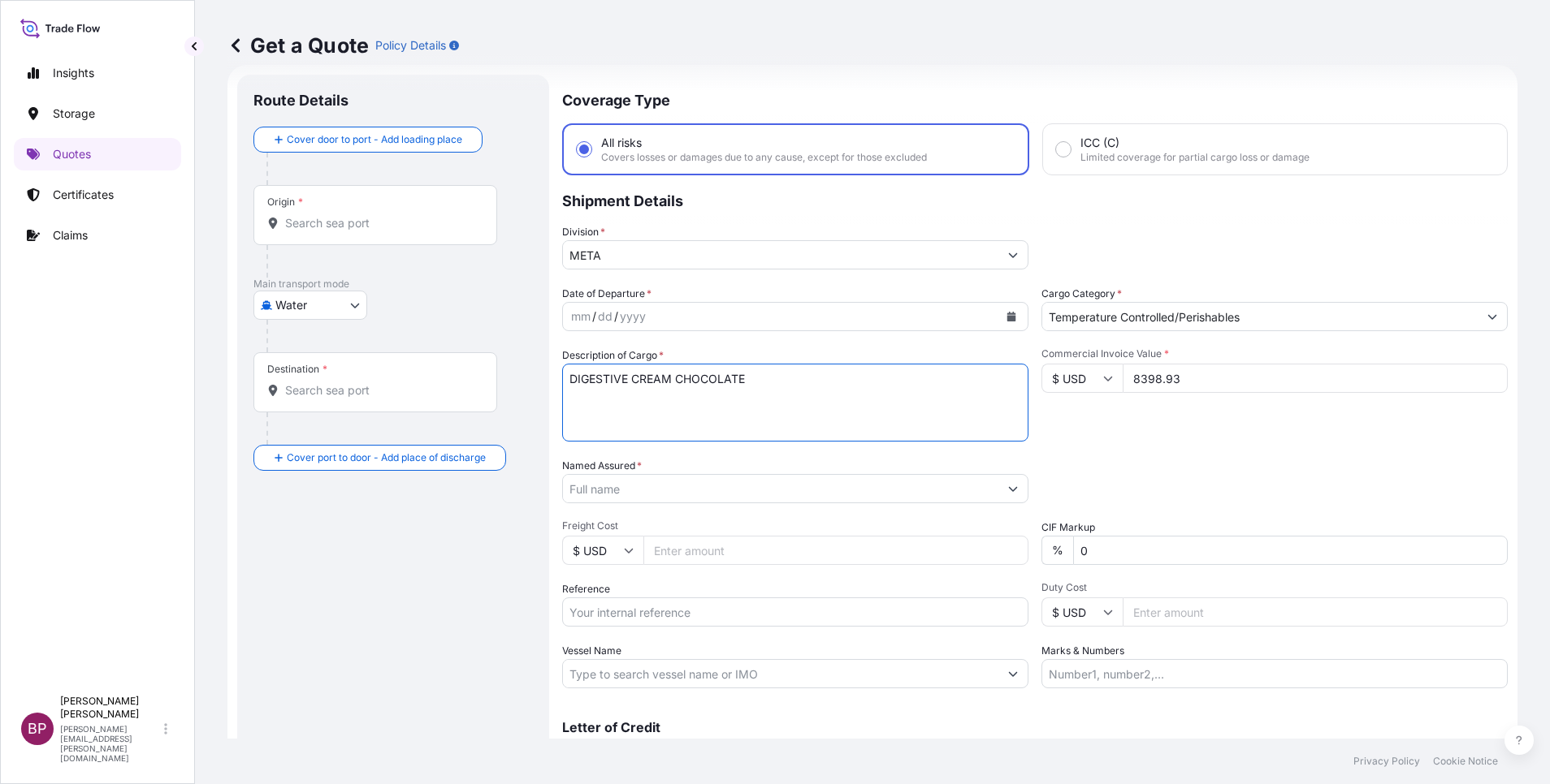
type textarea "DIGESTIVE CREAM CHOCOLATE"
drag, startPoint x: 708, startPoint y: 491, endPoint x: 745, endPoint y: 502, distance: 38.6
click at [708, 490] on input "Named Assured *" at bounding box center [781, 488] width 435 height 29
paste input "[PERSON_NAME] [PERSON_NAME] TRADING CO. LTD."
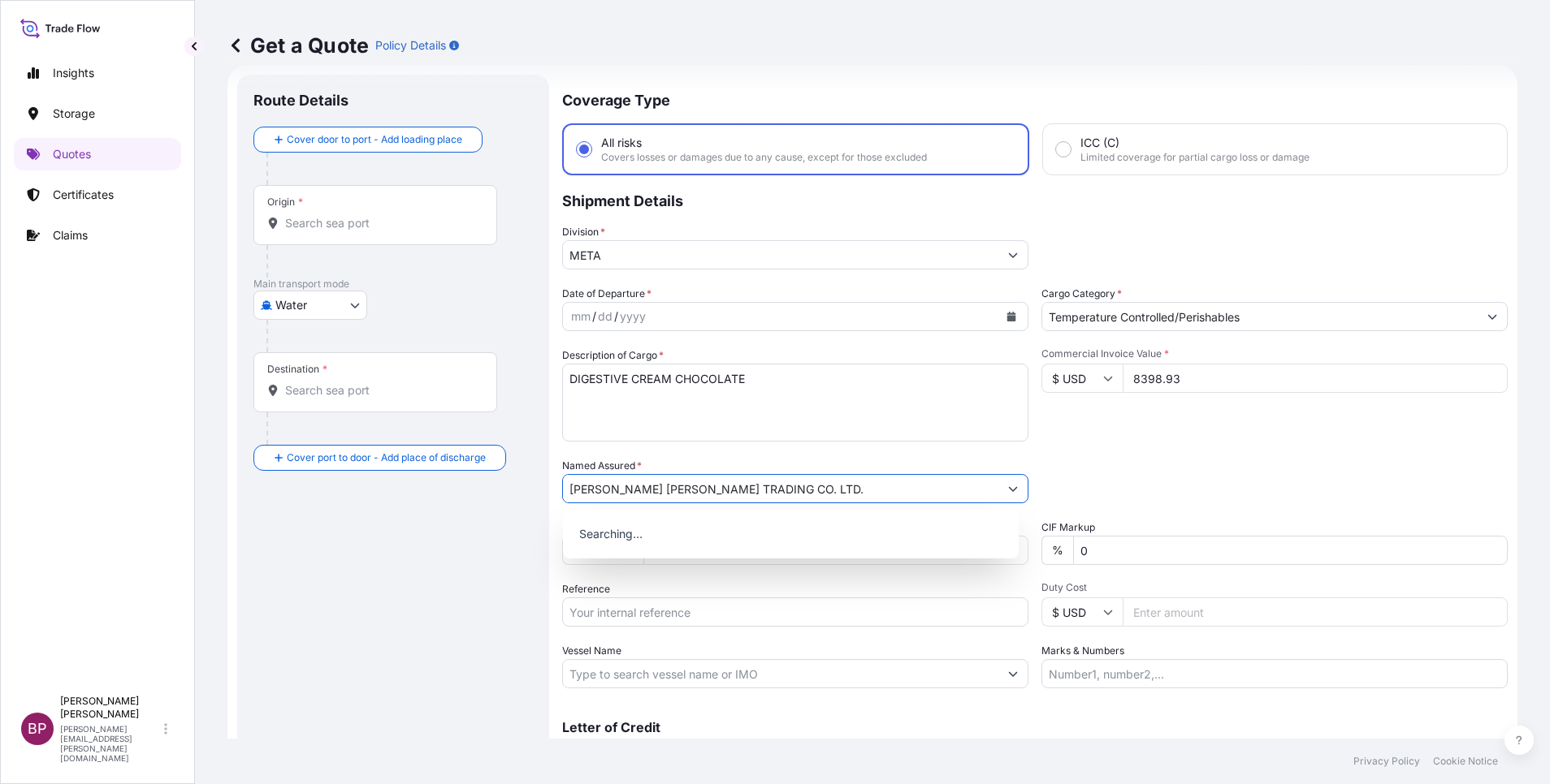
type input "[PERSON_NAME] [PERSON_NAME] TRADING CO. LTD."
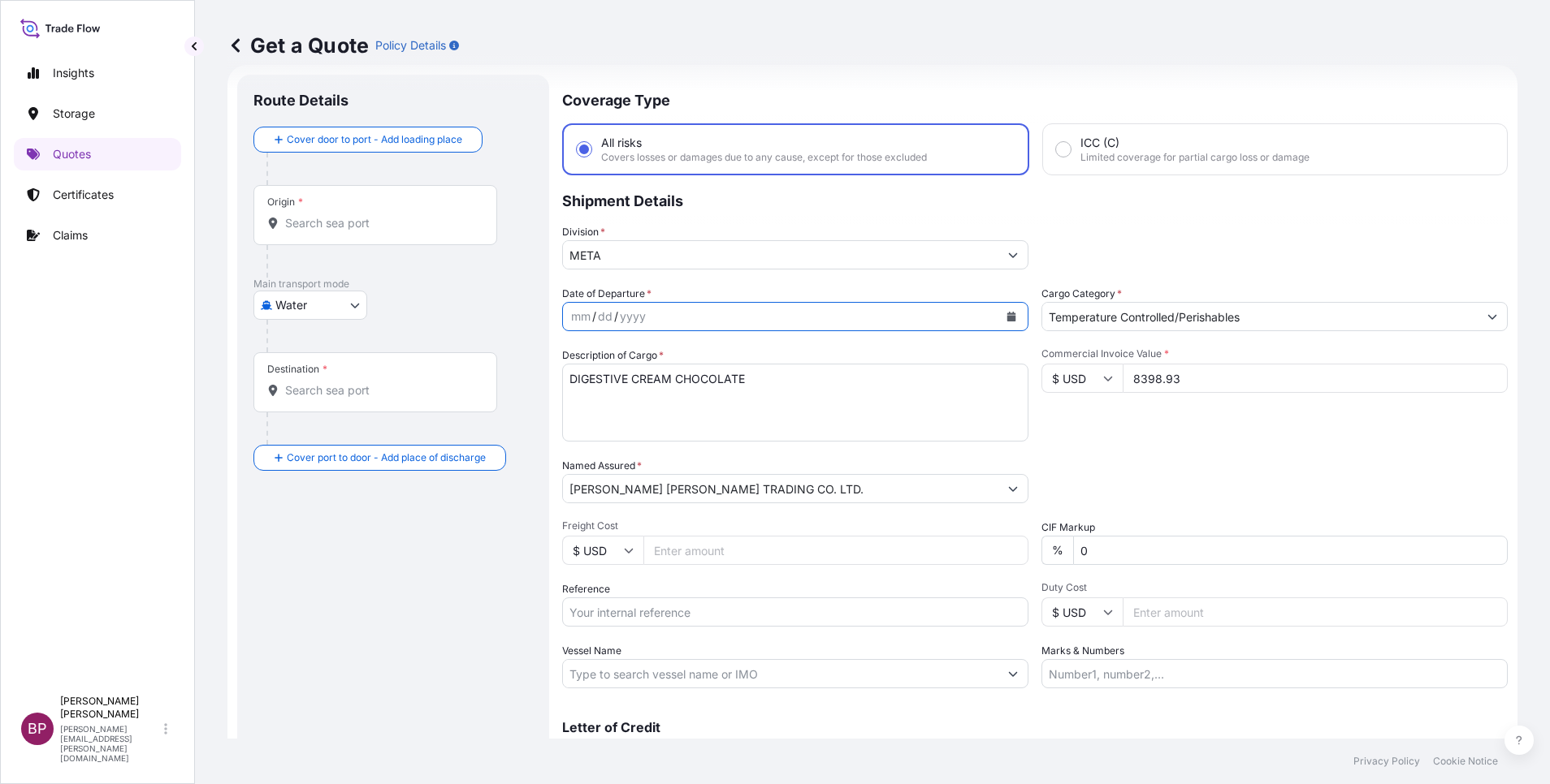
click at [1004, 313] on button "Calendar" at bounding box center [1011, 316] width 26 height 26
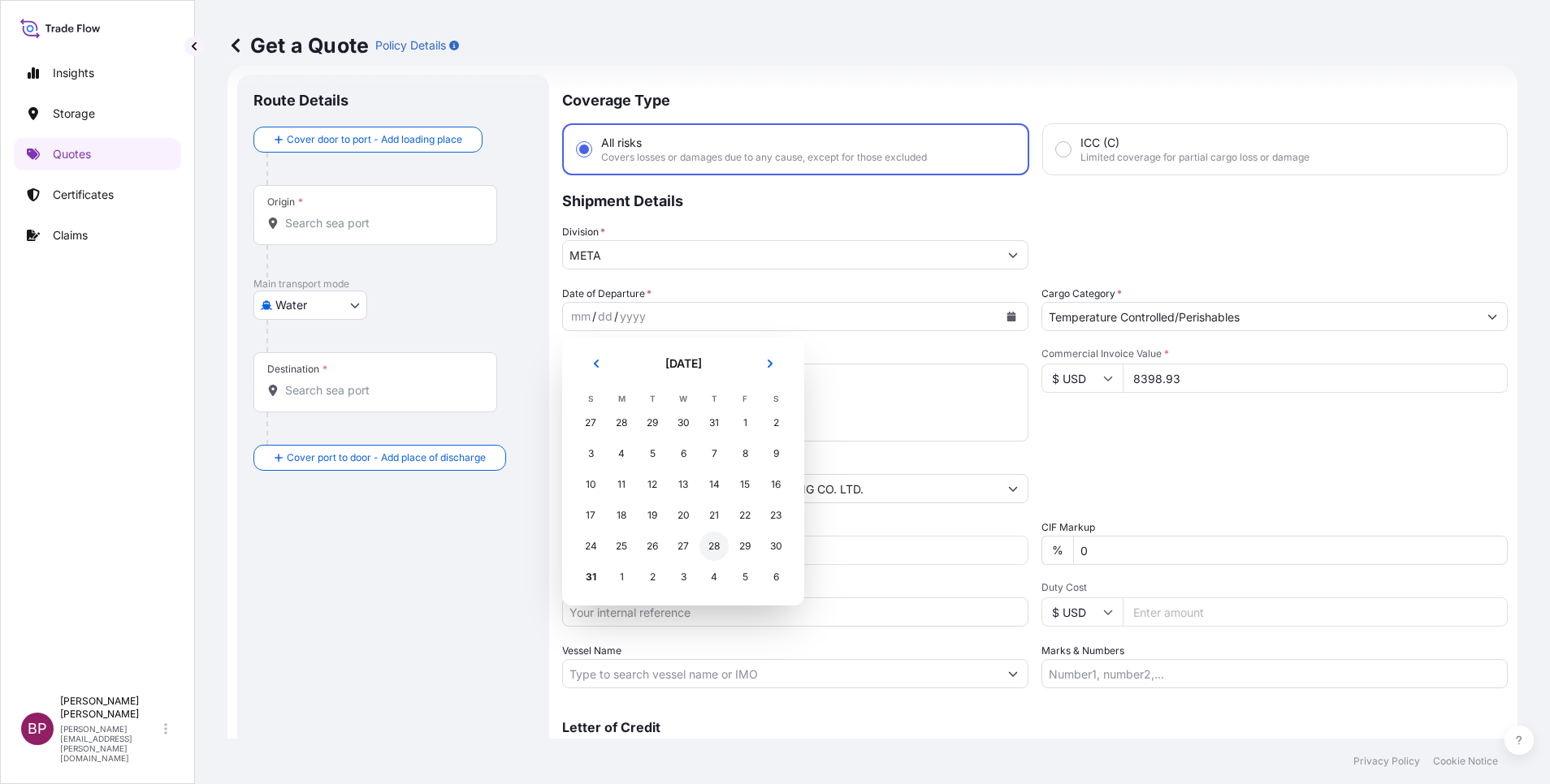
click at [711, 522] on div "28" at bounding box center [713, 546] width 29 height 29
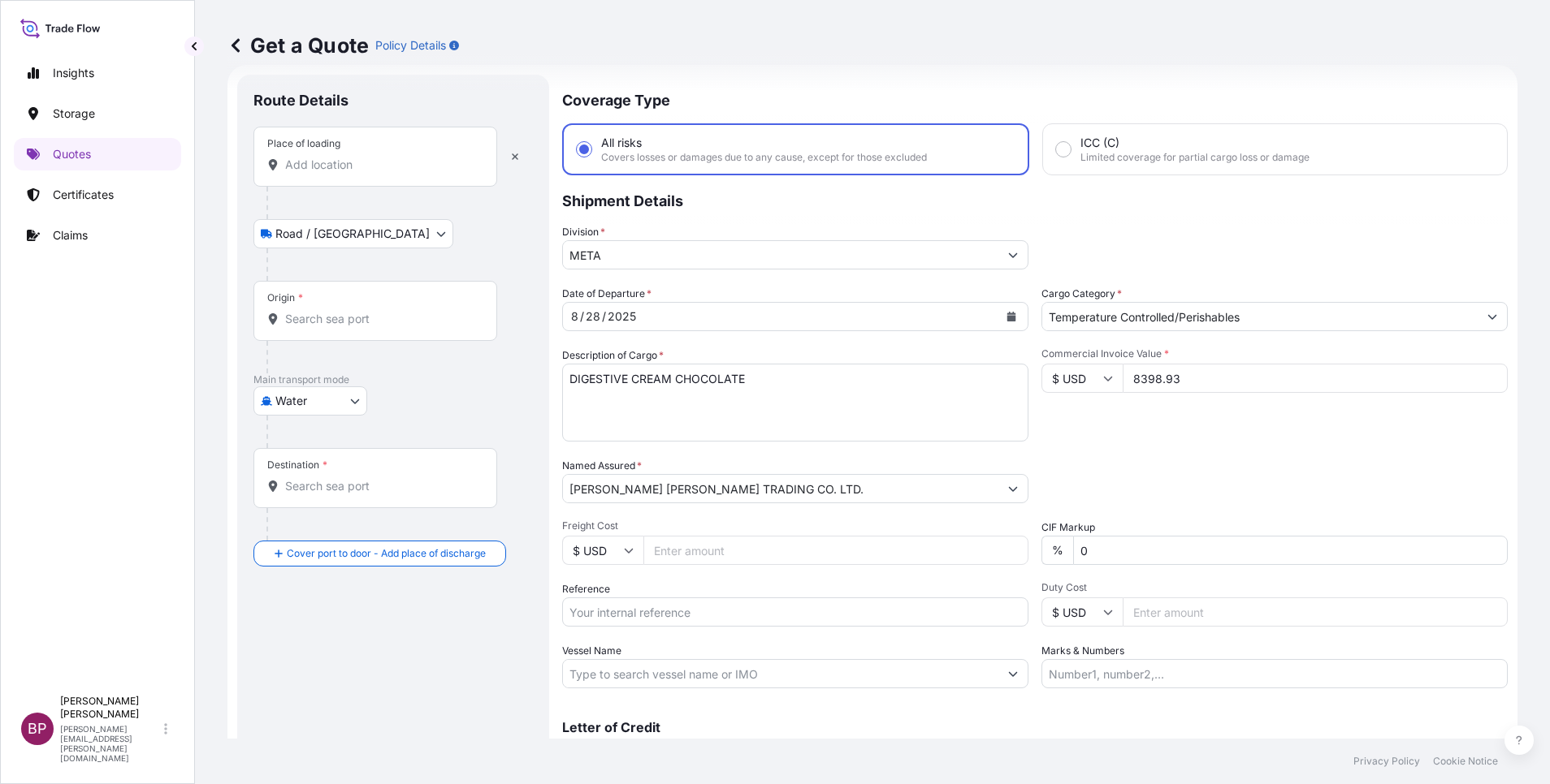
click at [357, 167] on input "Place of loading" at bounding box center [381, 164] width 192 height 16
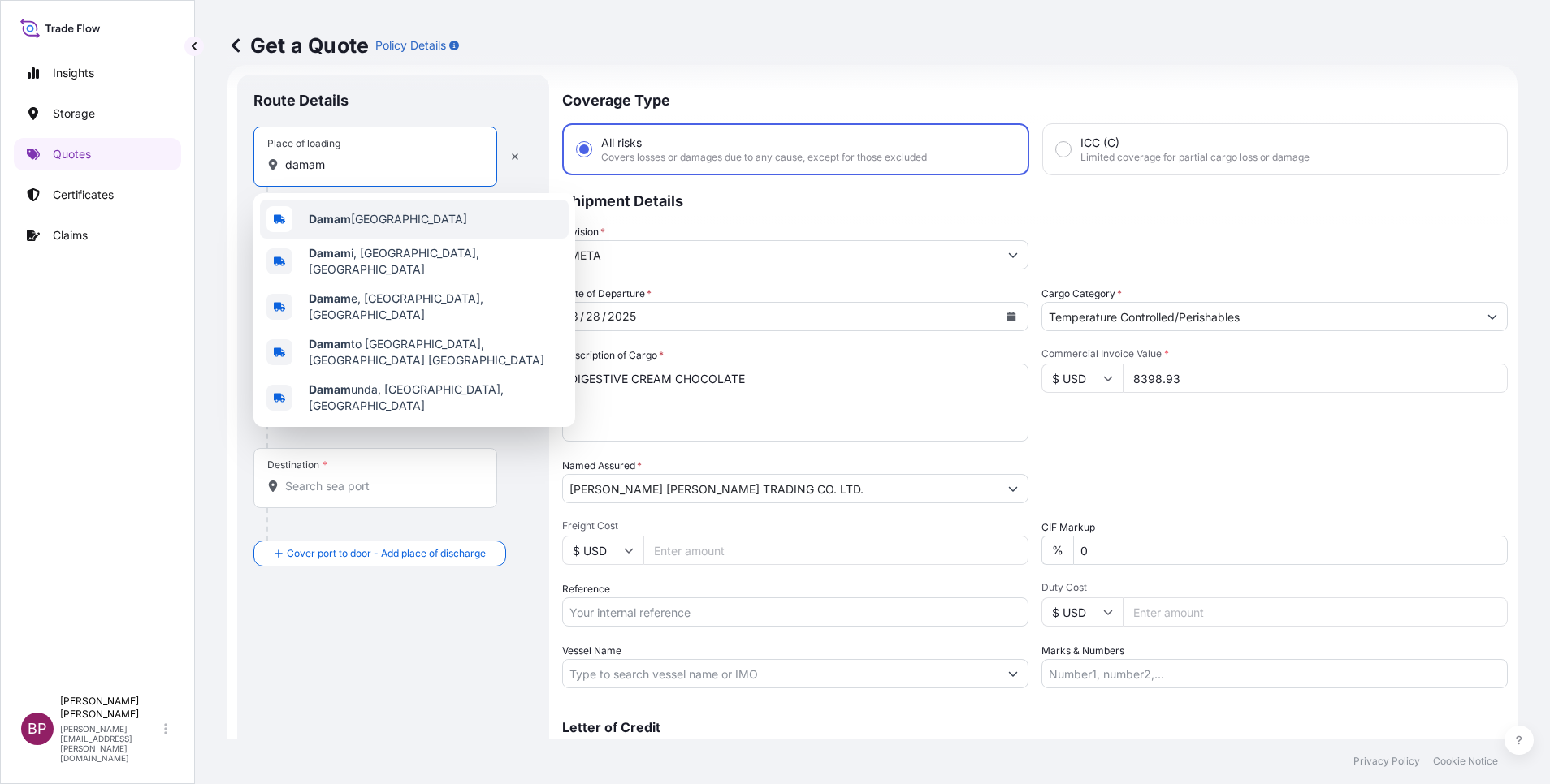
click at [371, 221] on span "Damam [GEOGRAPHIC_DATA]" at bounding box center [387, 219] width 158 height 16
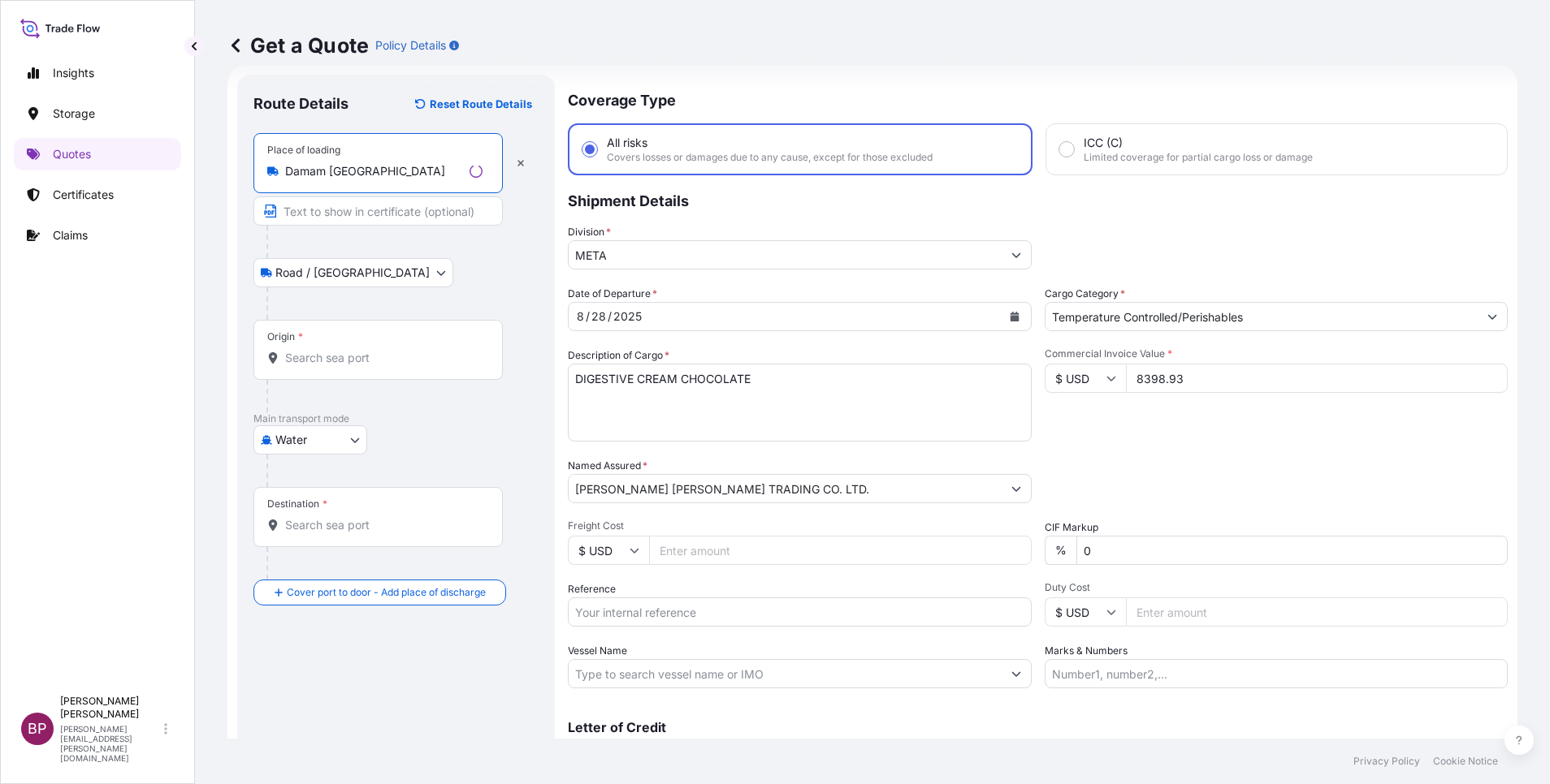
type input "Damam [GEOGRAPHIC_DATA]"
click at [371, 361] on input "Origin *" at bounding box center [384, 357] width 197 height 16
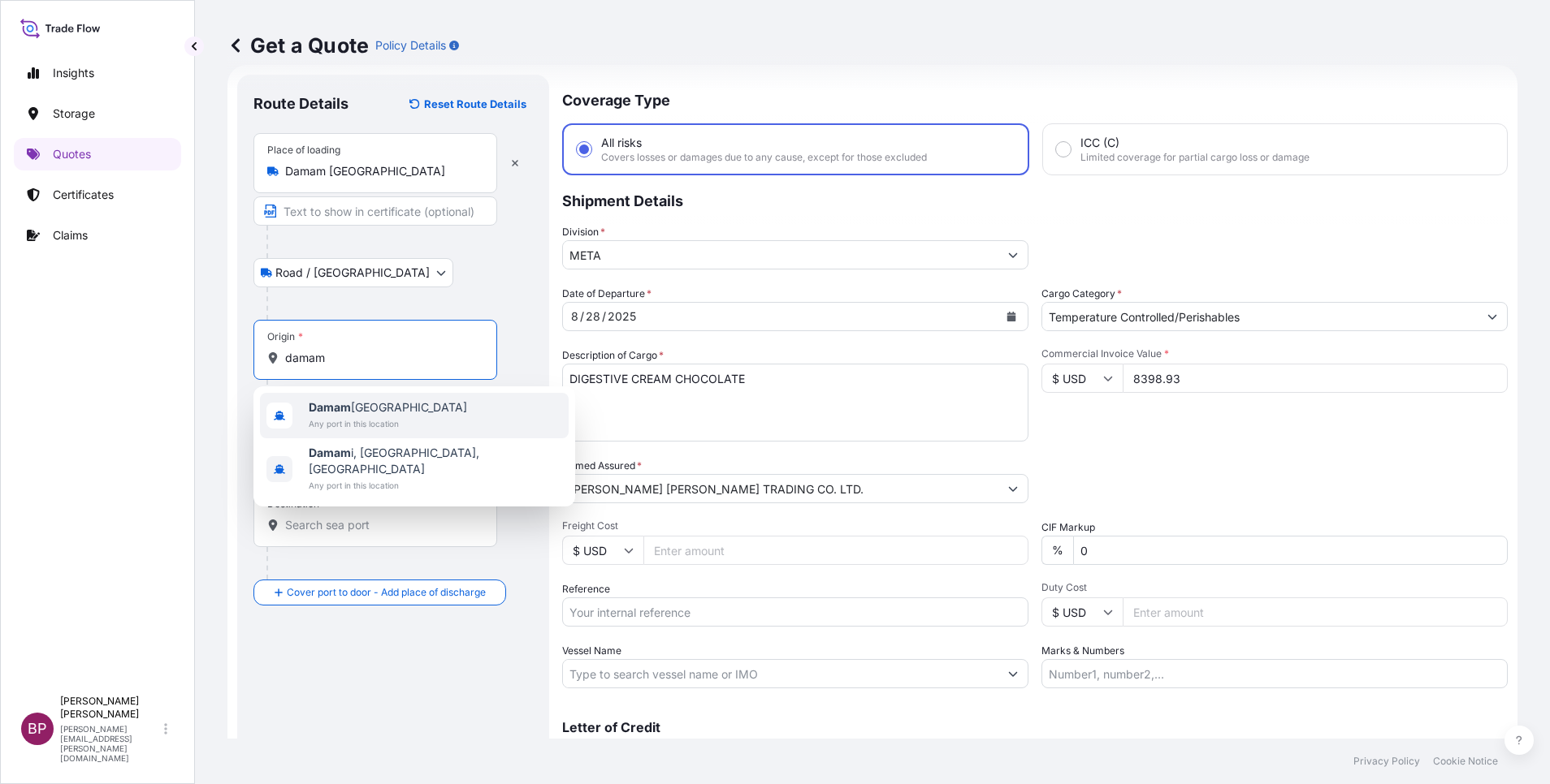
click at [379, 413] on span "Damam [GEOGRAPHIC_DATA]" at bounding box center [387, 407] width 158 height 16
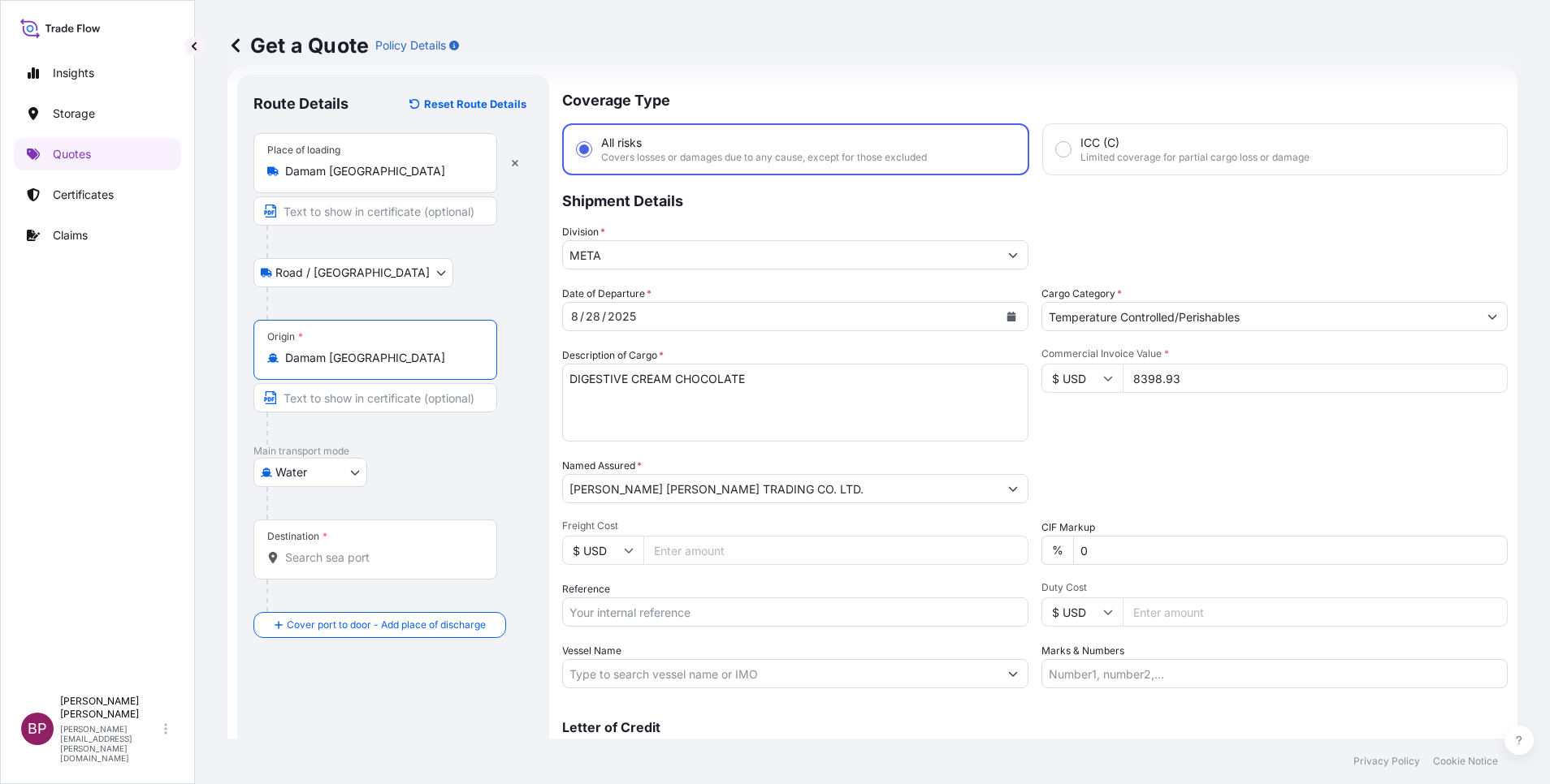
type input "Damam [GEOGRAPHIC_DATA]"
click at [365, 522] on input "Destination *" at bounding box center [381, 557] width 192 height 16
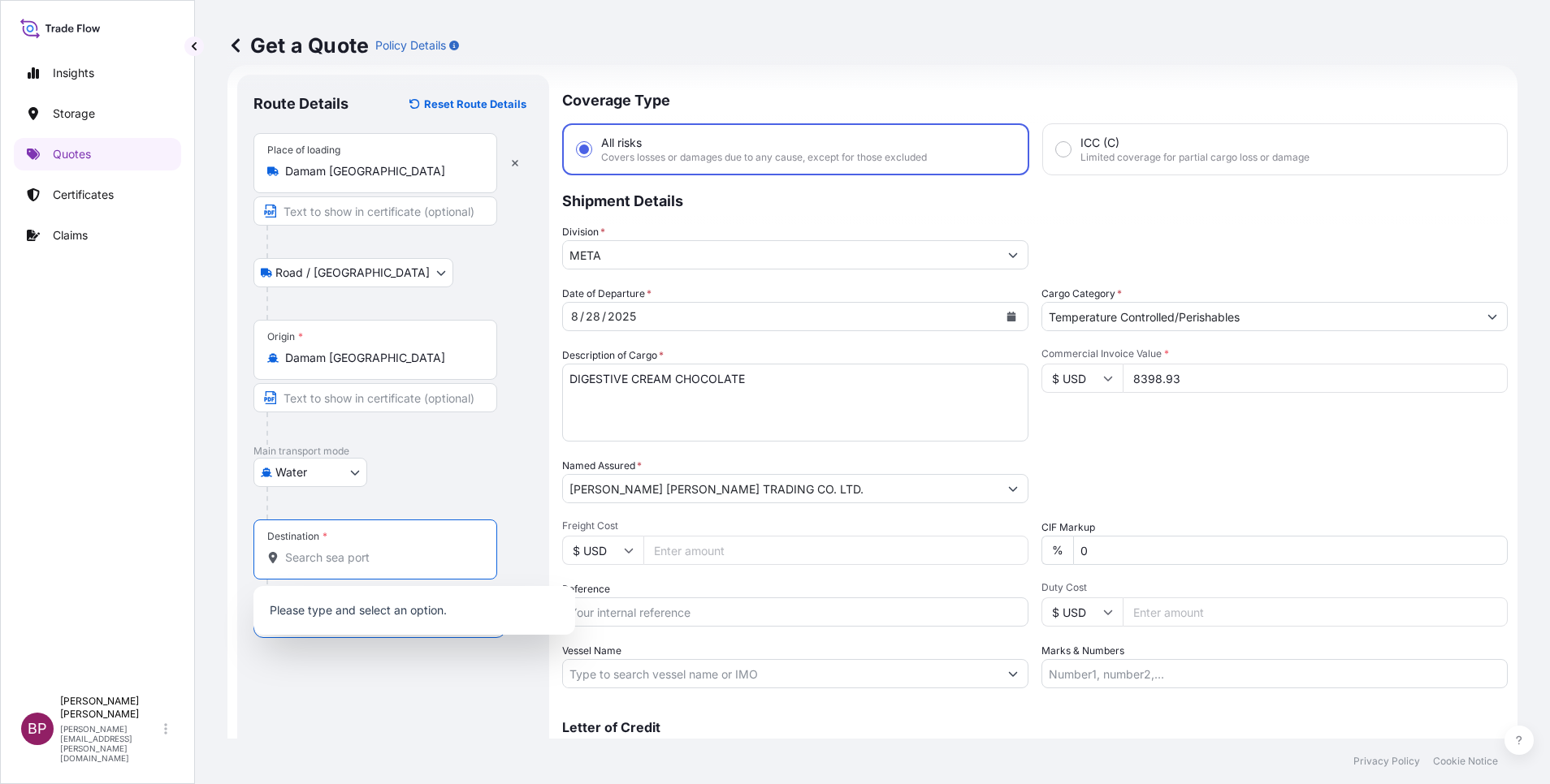
paste input "[GEOGRAPHIC_DATA]"
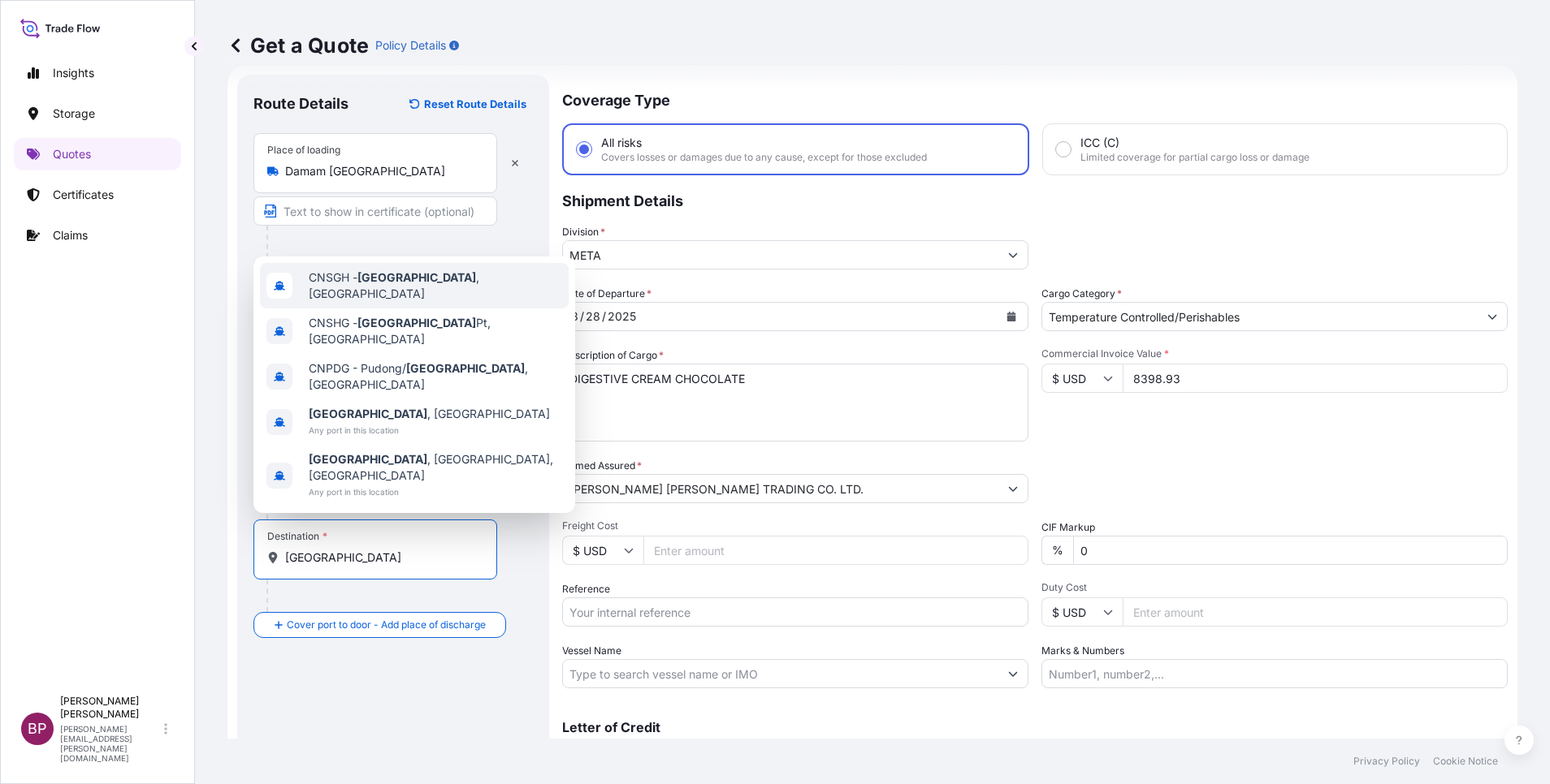
click at [424, 302] on span "CNSGH - [GEOGRAPHIC_DATA] , [GEOGRAPHIC_DATA]" at bounding box center [434, 285] width 253 height 32
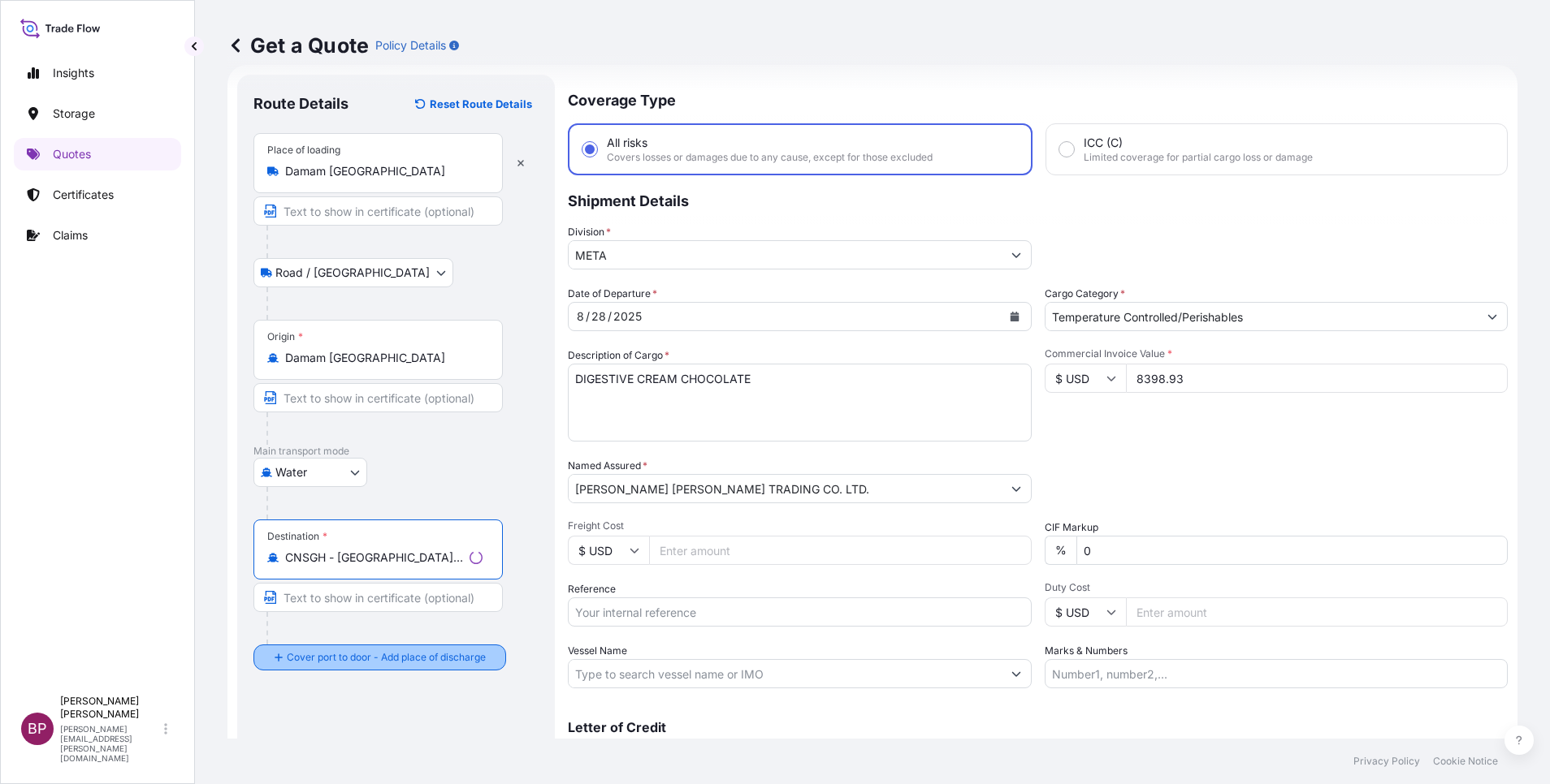
type input "CNSGH - [GEOGRAPHIC_DATA], [GEOGRAPHIC_DATA]"
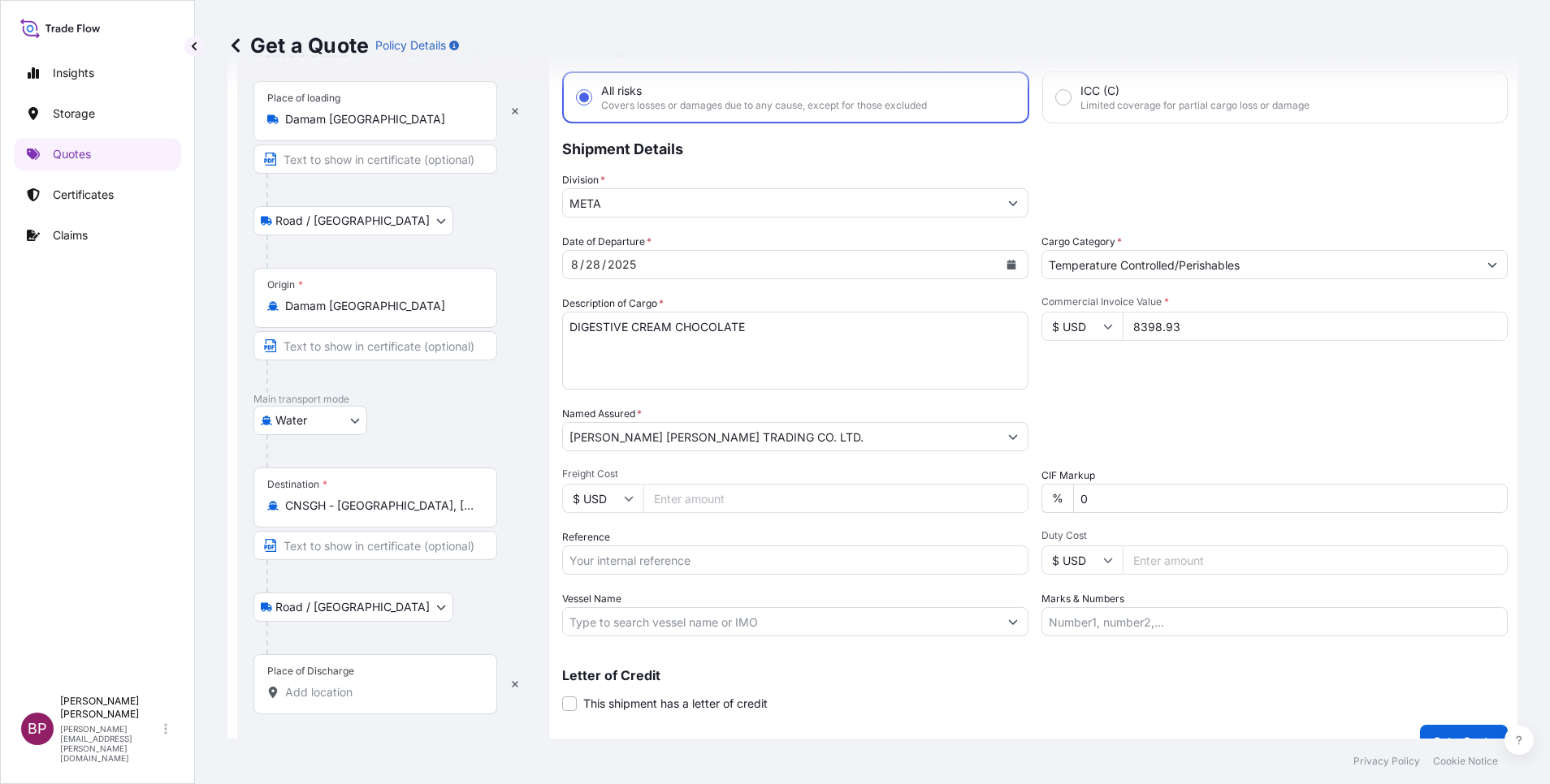
scroll to position [106, 0]
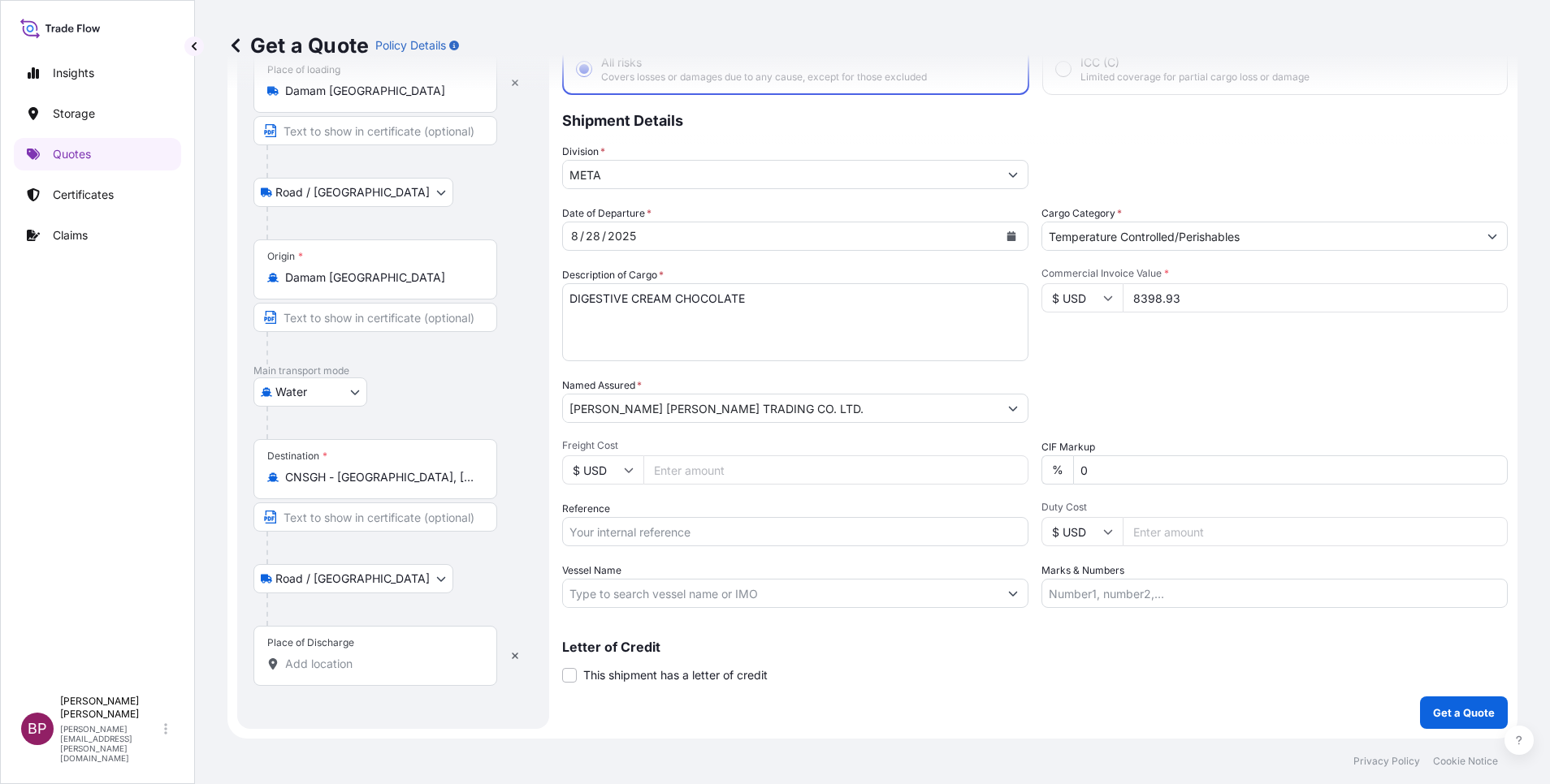
click at [379, 522] on input "Place of Discharge" at bounding box center [381, 664] width 192 height 16
paste input "[GEOGRAPHIC_DATA]"
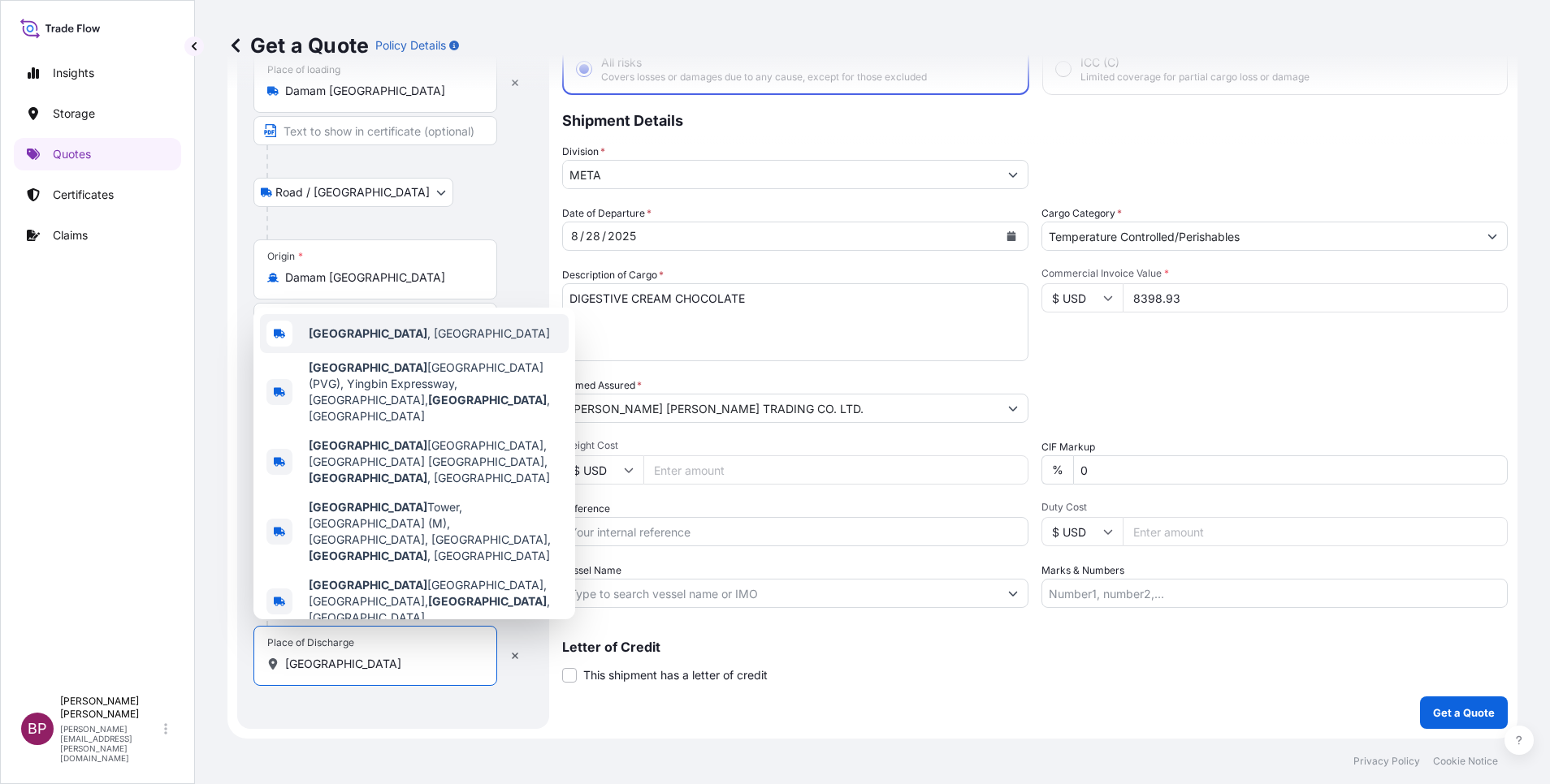
click at [397, 342] on span "[GEOGRAPHIC_DATA] , [GEOGRAPHIC_DATA]" at bounding box center [429, 333] width 241 height 16
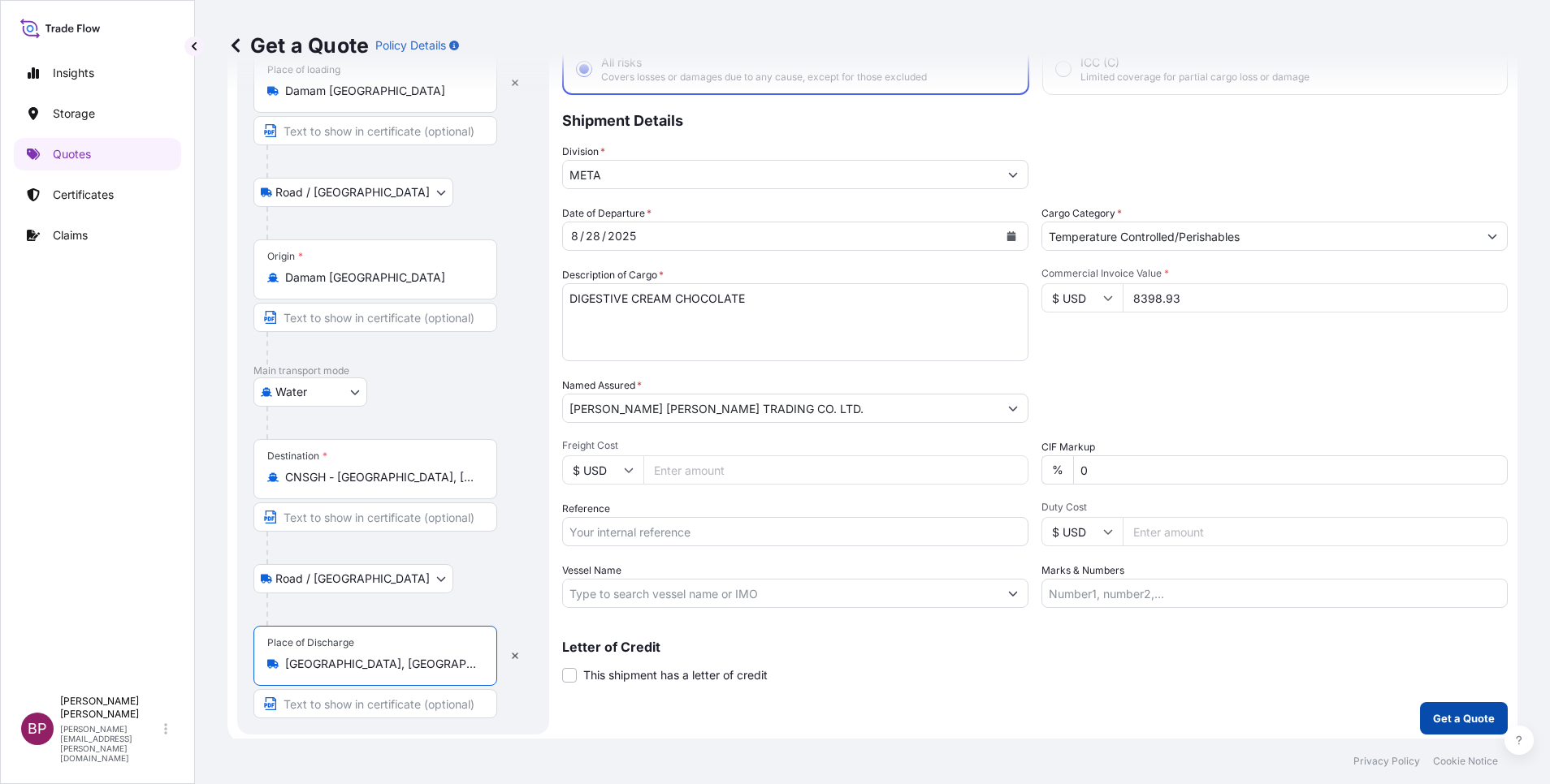
type input "[GEOGRAPHIC_DATA], [GEOGRAPHIC_DATA]"
click at [1033, 522] on p "Get a Quote" at bounding box center [1464, 718] width 62 height 16
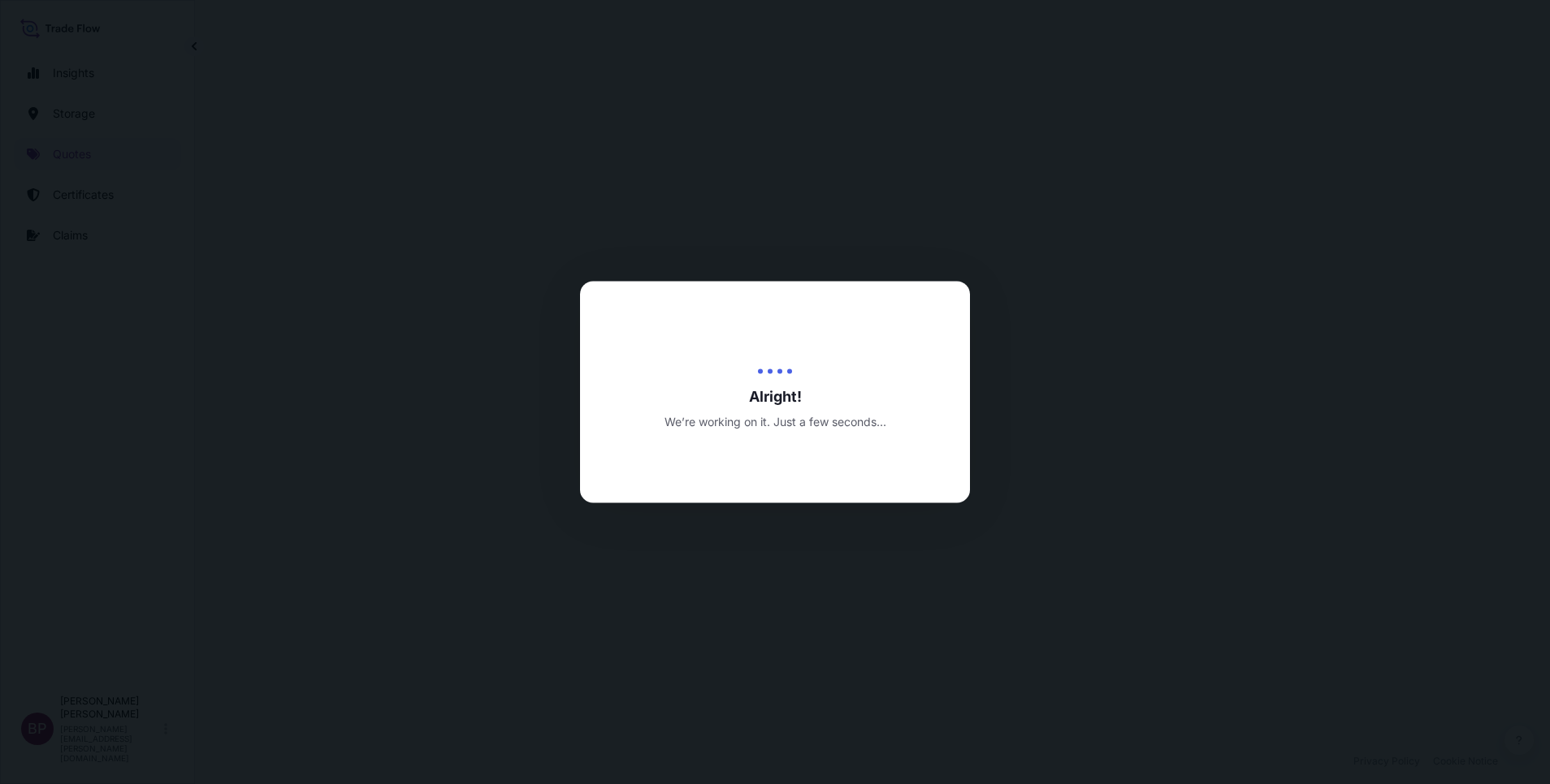
select select "Road / [GEOGRAPHIC_DATA]"
select select "Water"
select select "Road / [GEOGRAPHIC_DATA]"
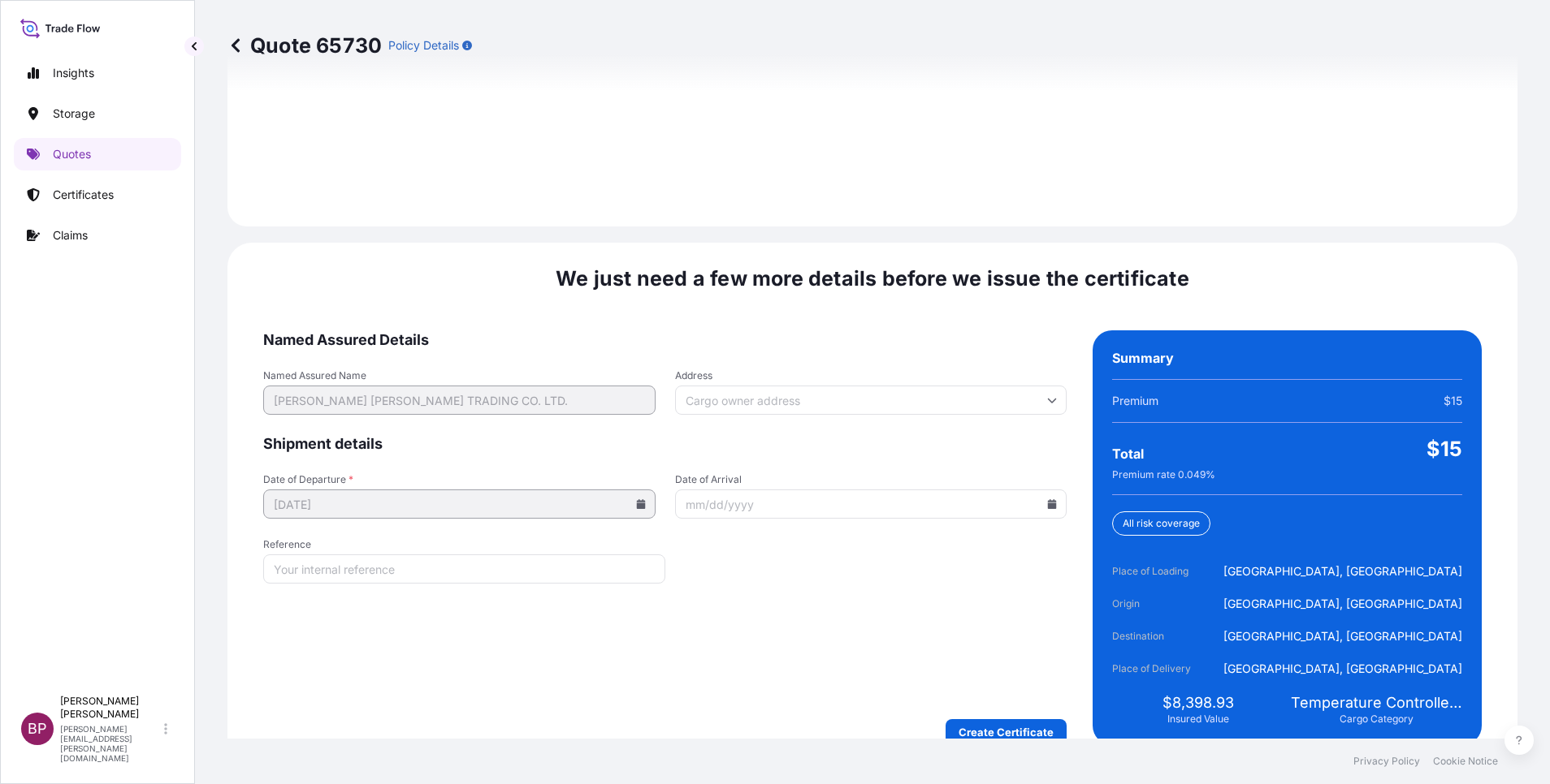
scroll to position [2665, 0]
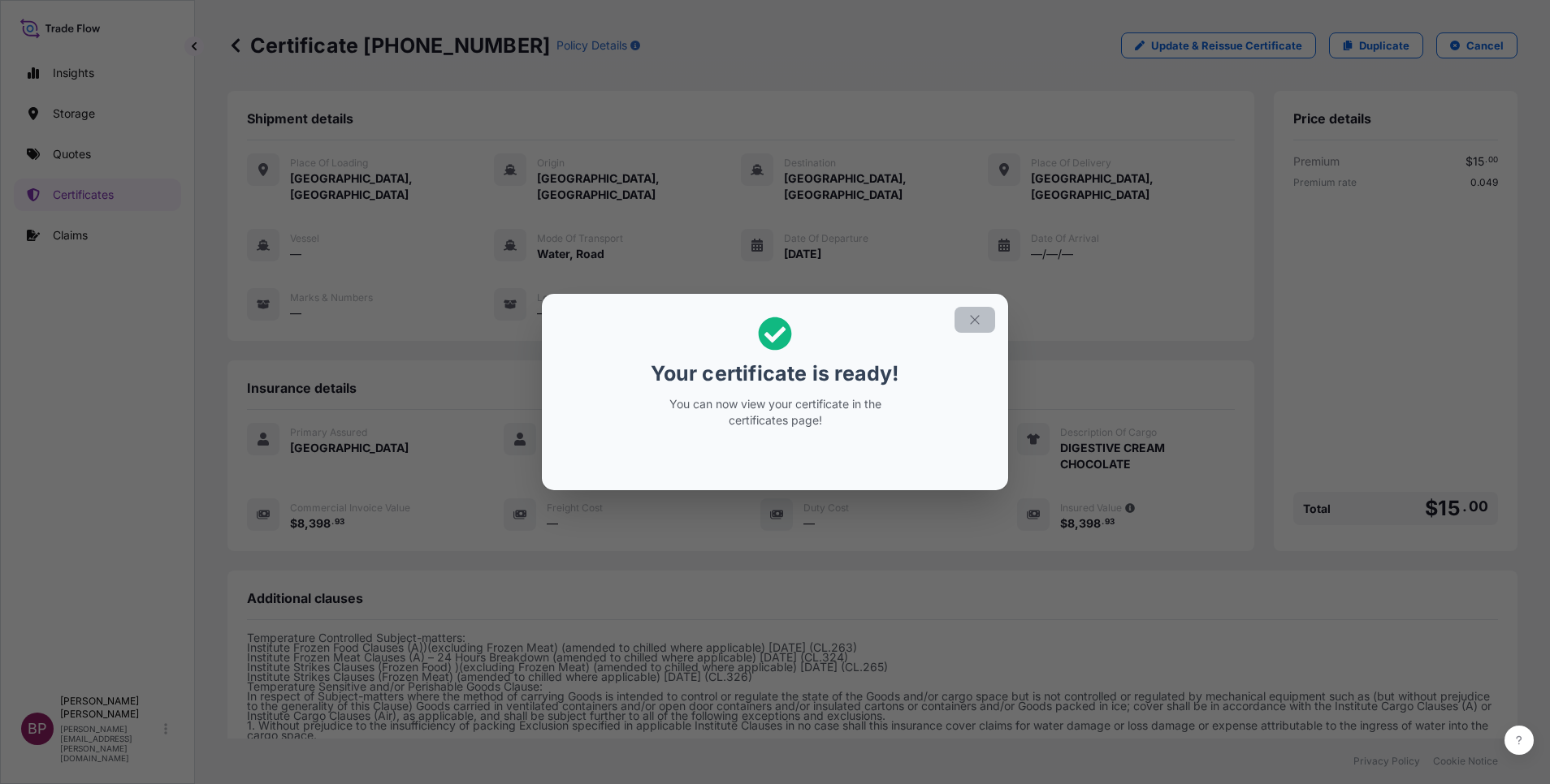
click at [968, 328] on button "button" at bounding box center [974, 319] width 41 height 26
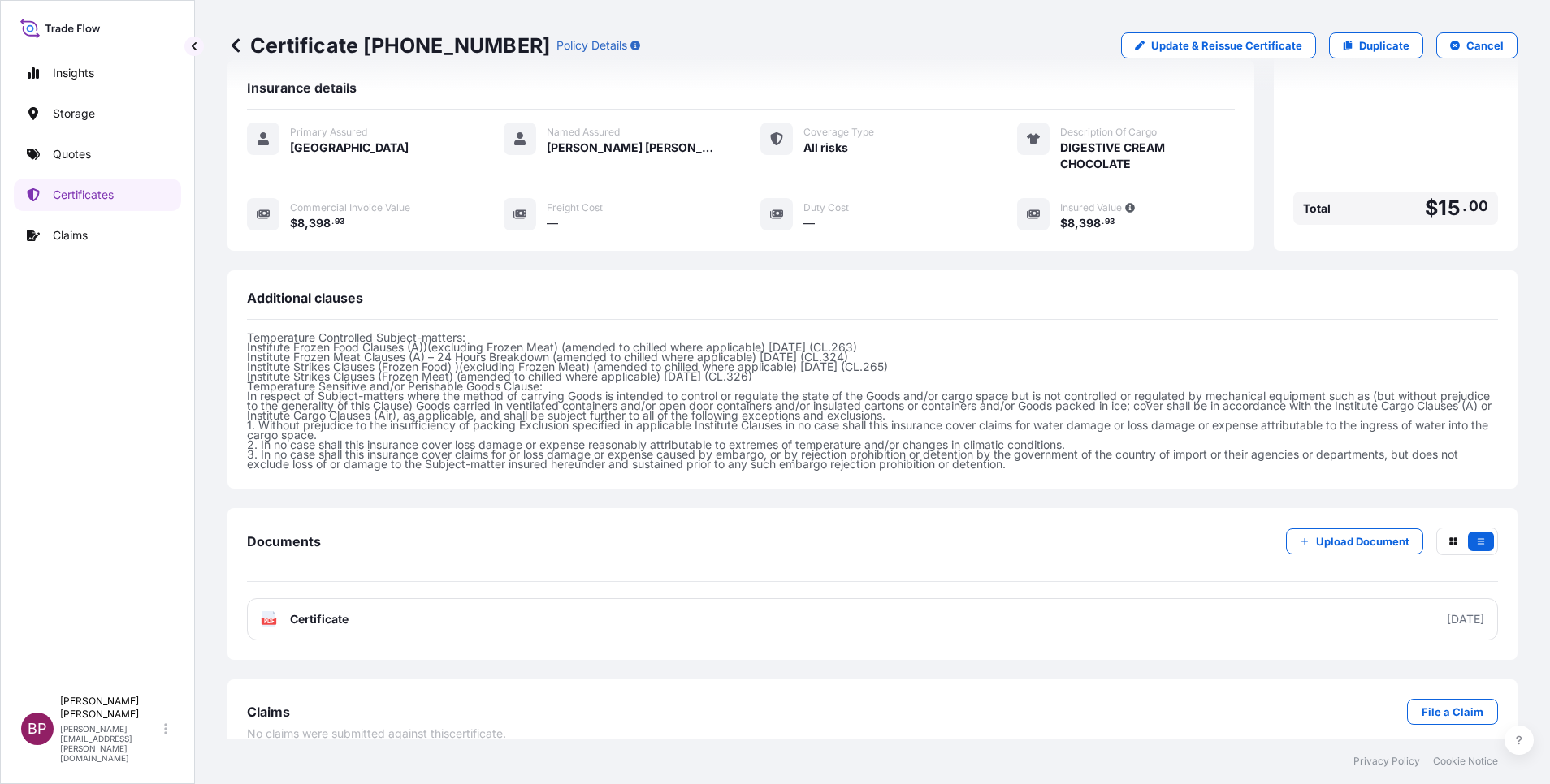
scroll to position [307, 0]
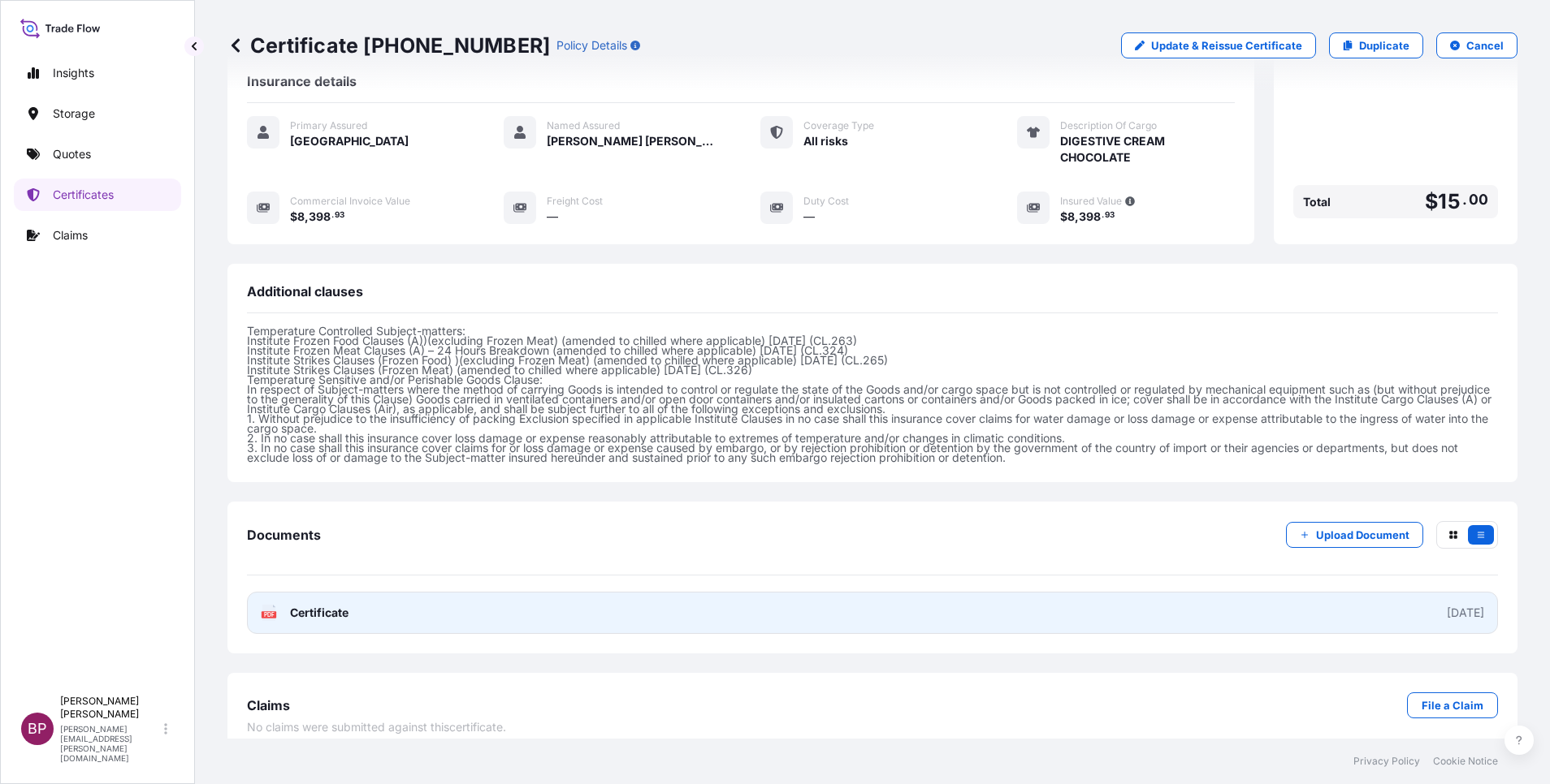
click at [322, 522] on span "Certificate" at bounding box center [320, 612] width 59 height 16
